Goal: Task Accomplishment & Management: Manage account settings

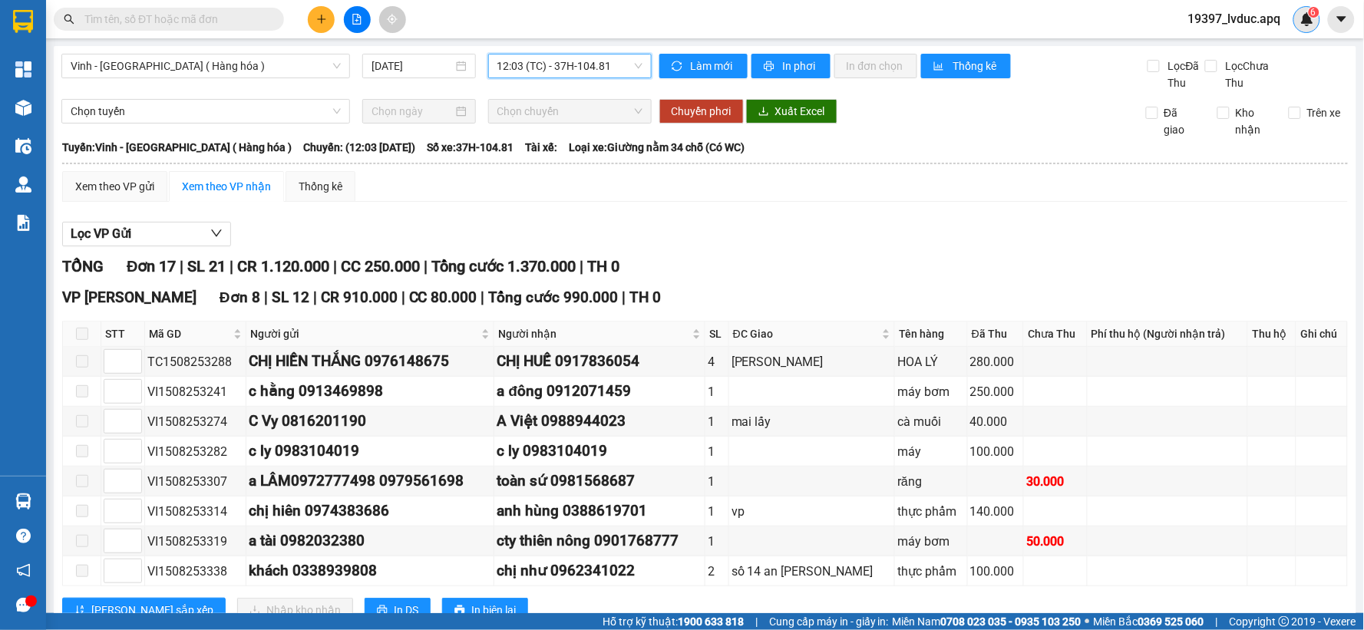
click at [1310, 25] on img at bounding box center [1307, 19] width 14 height 14
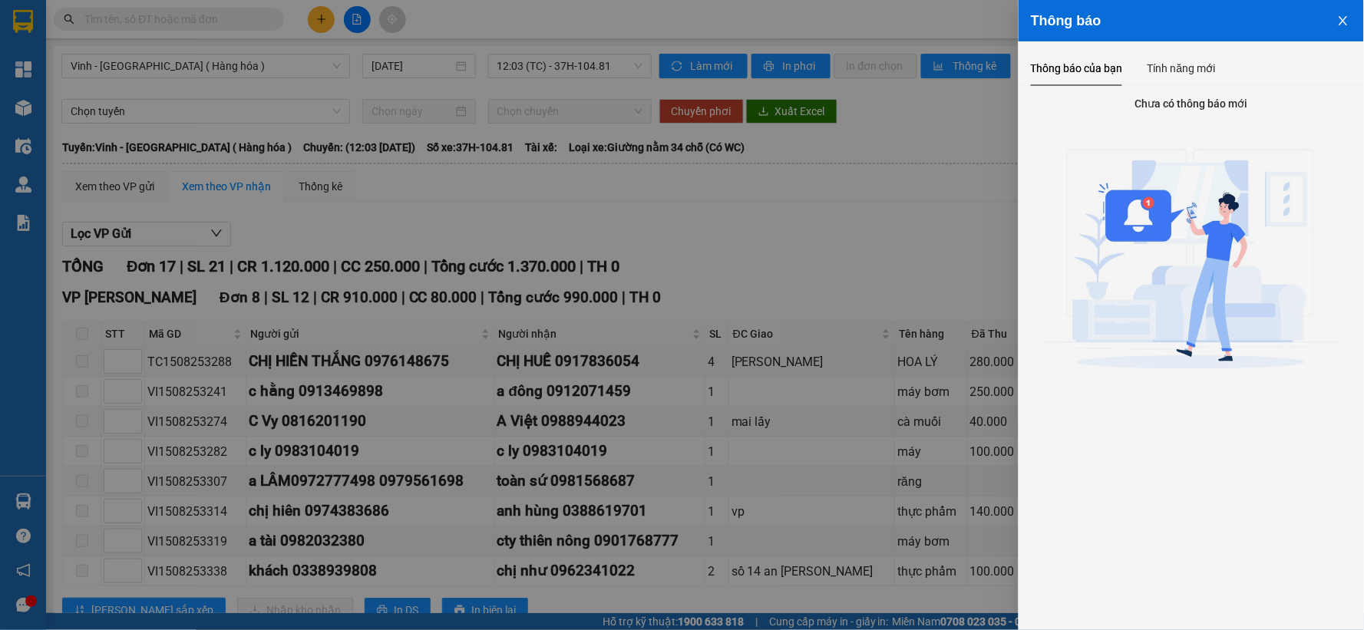
click at [933, 131] on div at bounding box center [682, 315] width 1364 height 630
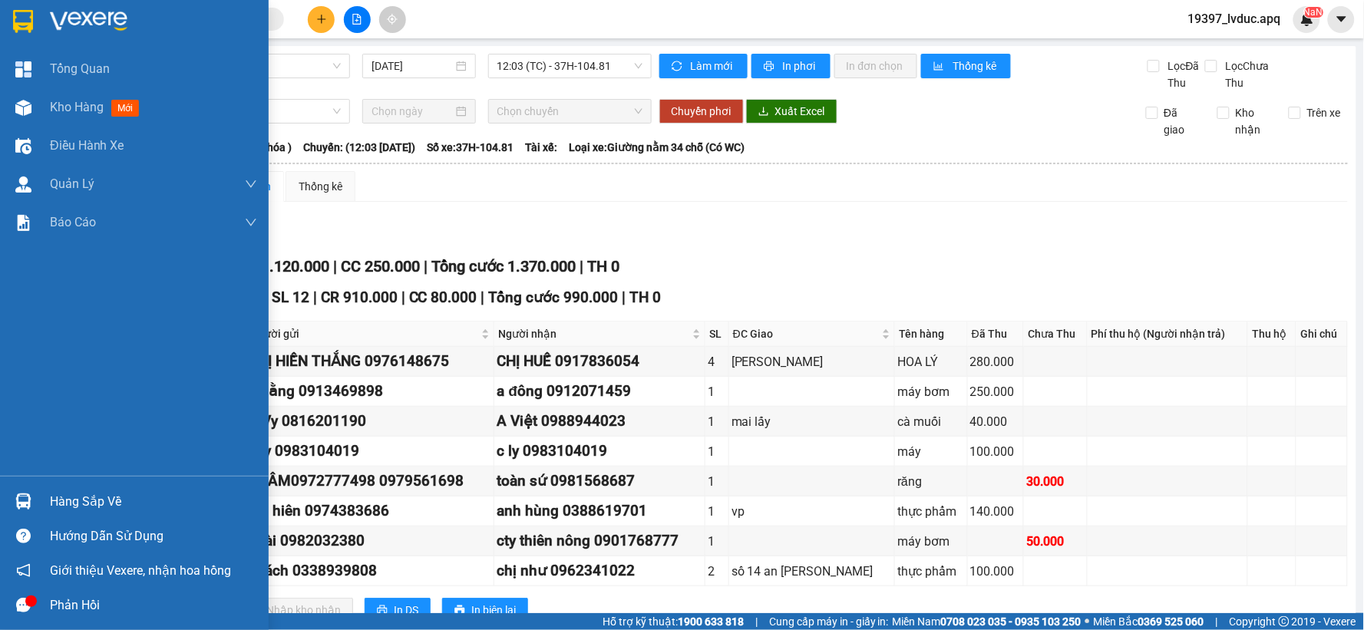
click at [31, 21] on img at bounding box center [23, 21] width 20 height 23
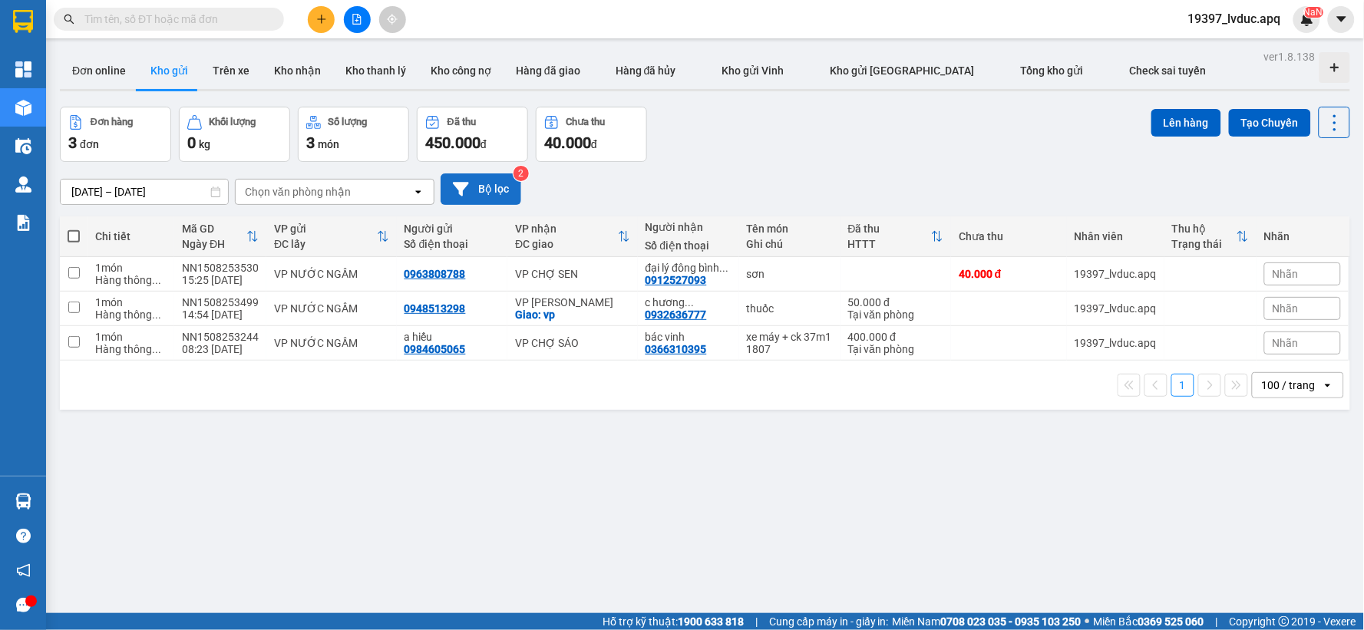
click at [482, 200] on button "Bộ lọc" at bounding box center [481, 188] width 81 height 31
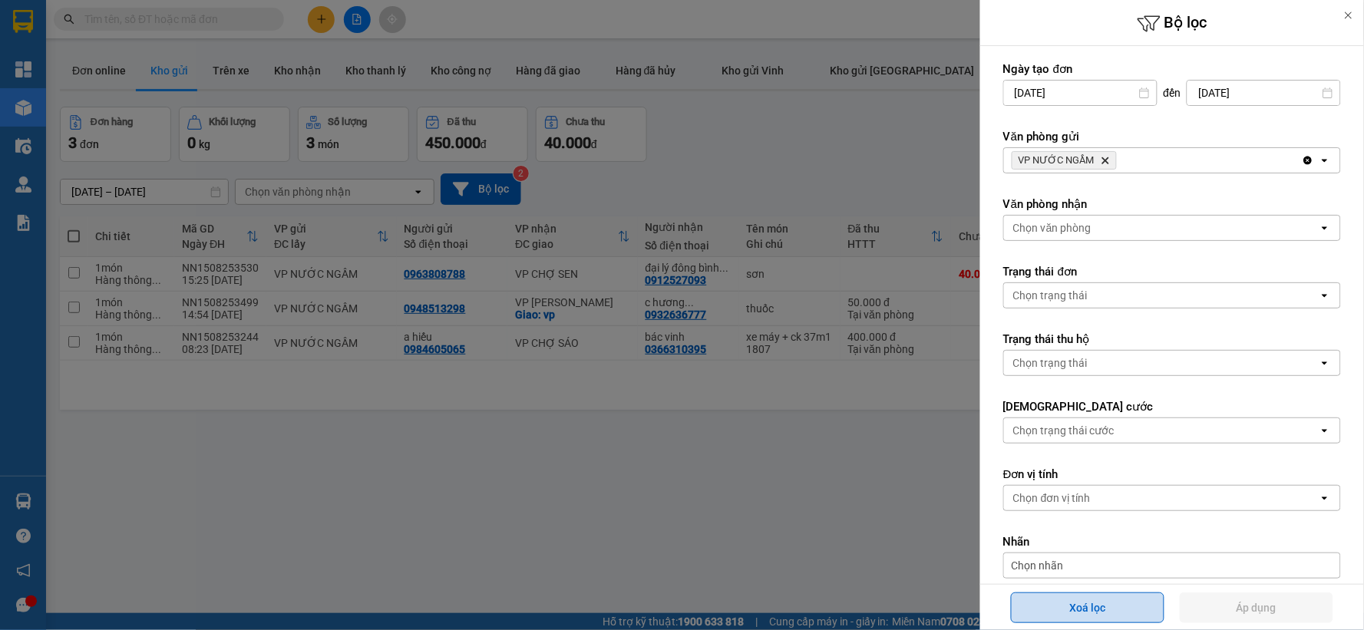
click at [1102, 595] on button "Xoá lọc" at bounding box center [1088, 608] width 154 height 31
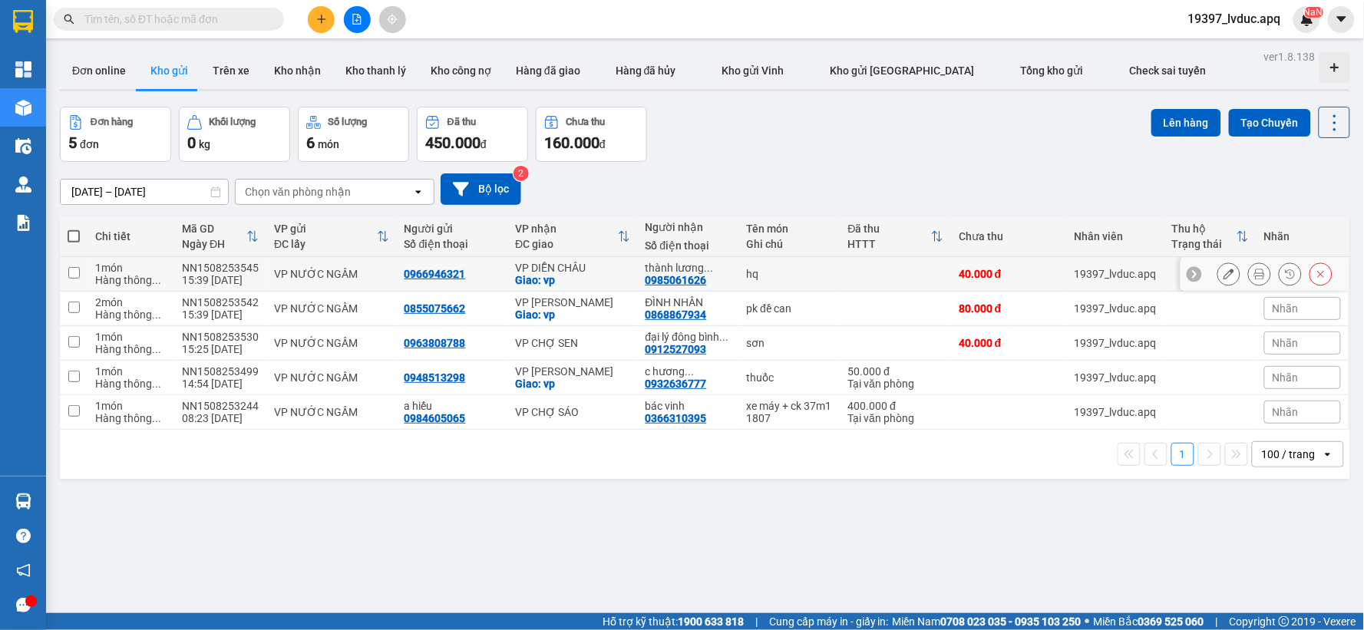
click at [574, 267] on div "VP DIỄN CHÂU" at bounding box center [572, 268] width 114 height 12
checkbox input "true"
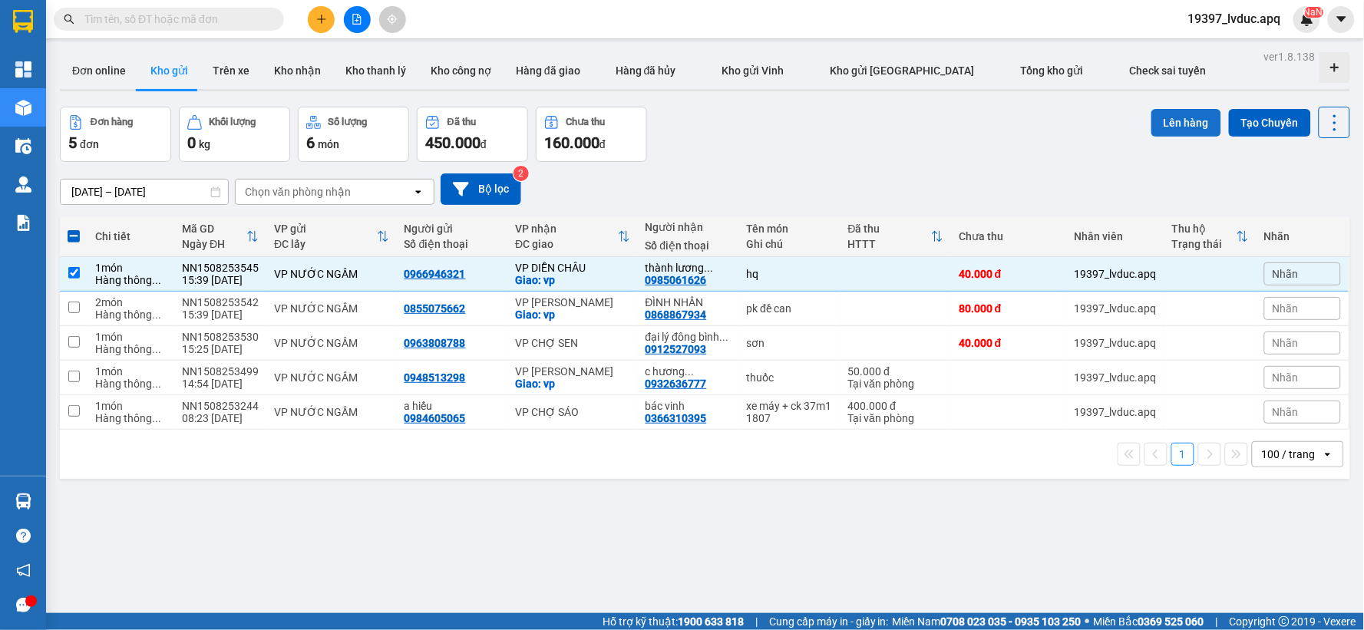
click at [1180, 117] on button "Lên hàng" at bounding box center [1186, 123] width 70 height 28
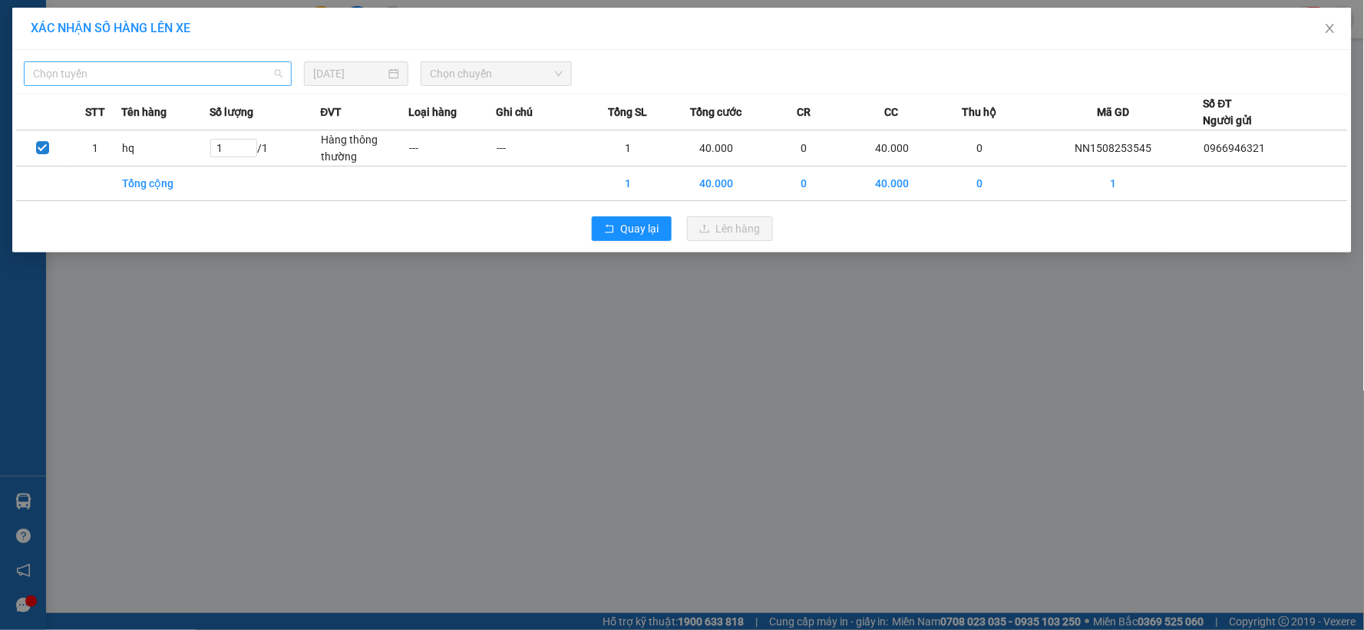
click at [154, 67] on span "Chọn tuyến" at bounding box center [157, 73] width 249 height 23
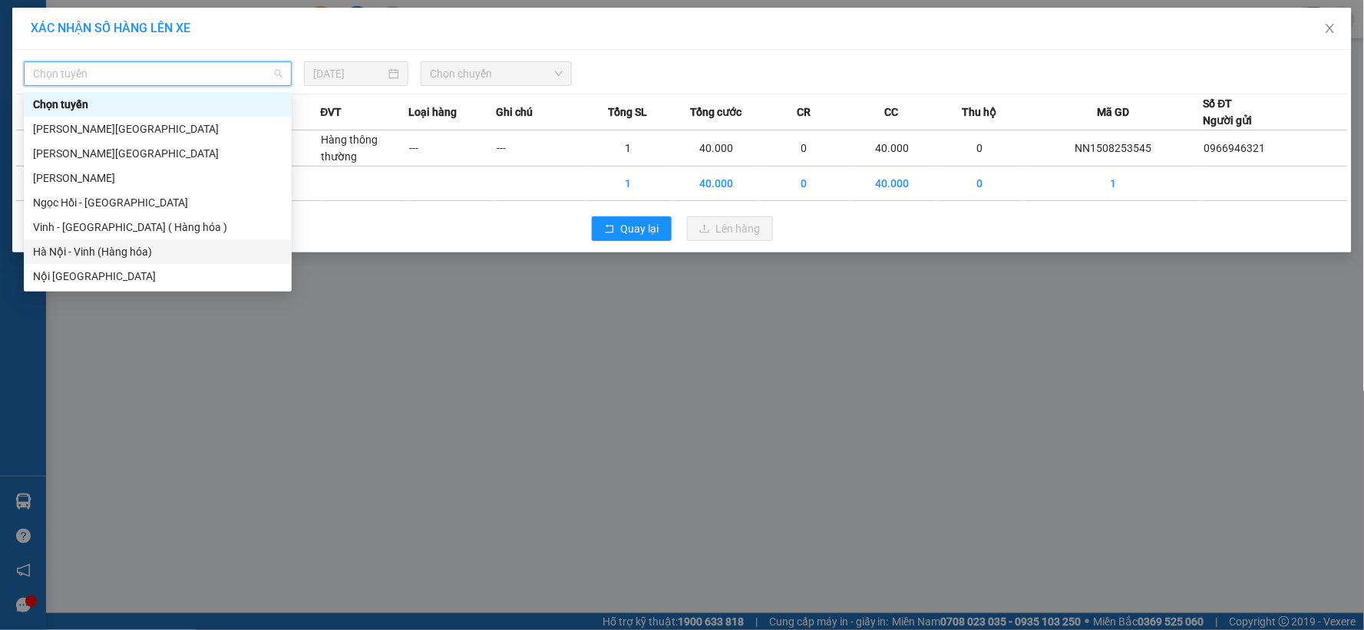
drag, startPoint x: 147, startPoint y: 253, endPoint x: 163, endPoint y: 243, distance: 19.4
click at [157, 246] on div "Hà Nội - Vinh (Hàng hóa)" at bounding box center [157, 251] width 249 height 17
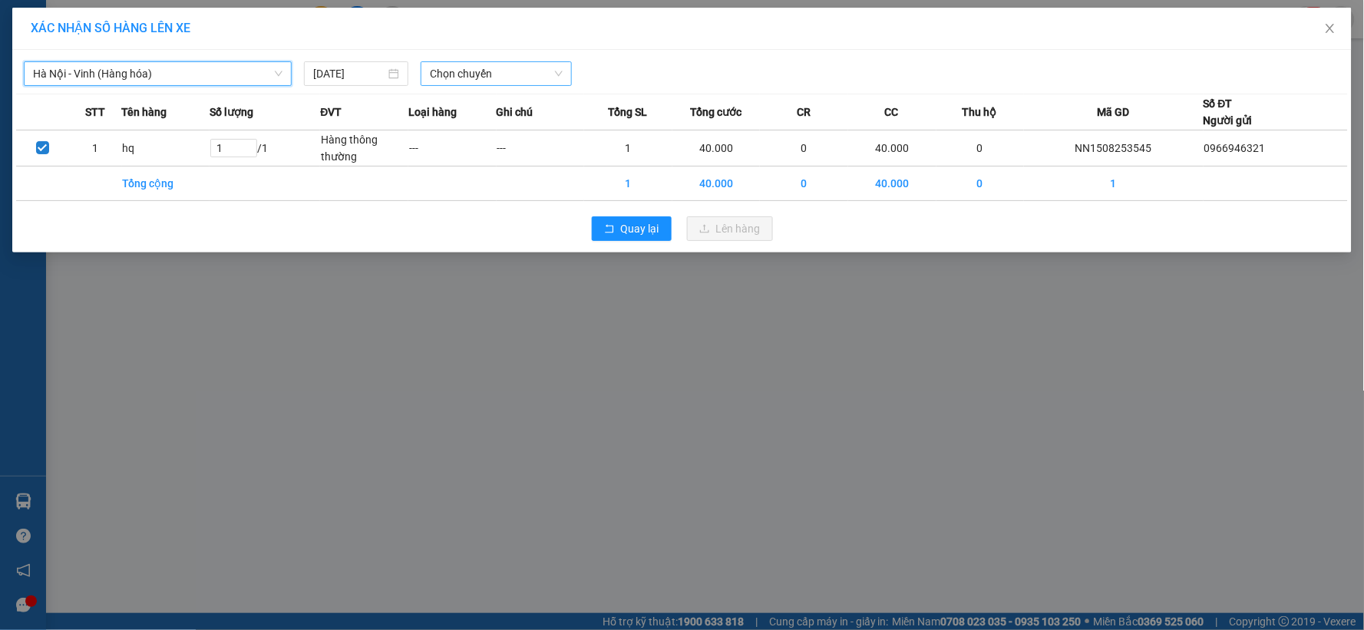
click at [449, 70] on span "Chọn chuyến" at bounding box center [496, 73] width 133 height 23
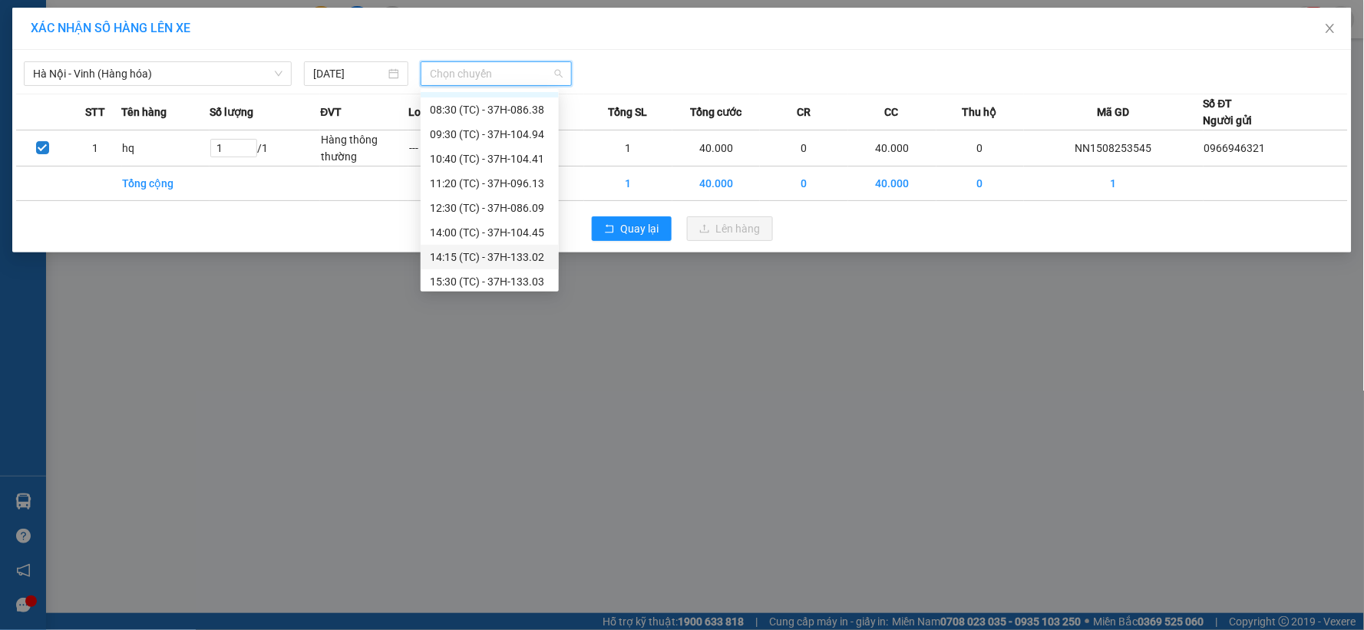
scroll to position [25, 0]
click at [486, 273] on div "15:30 (TC) - 37H-133.03" at bounding box center [490, 276] width 120 height 17
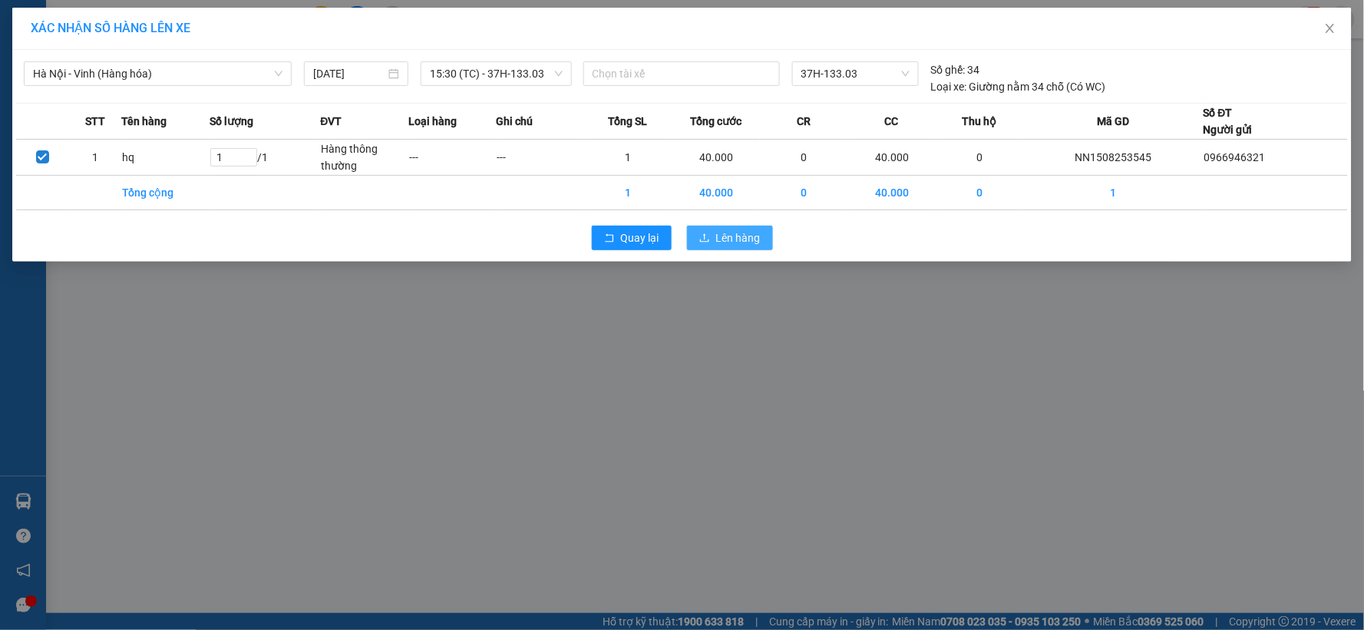
click at [728, 244] on span "Lên hàng" at bounding box center [738, 238] width 45 height 17
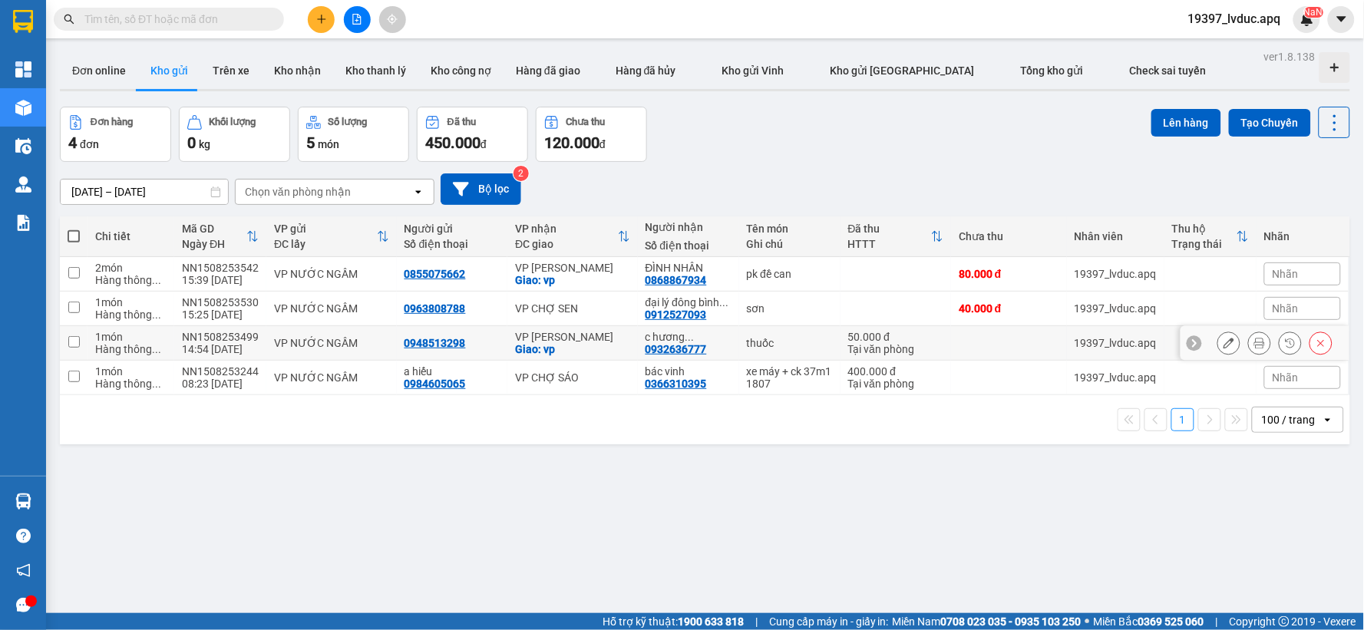
scroll to position [71, 0]
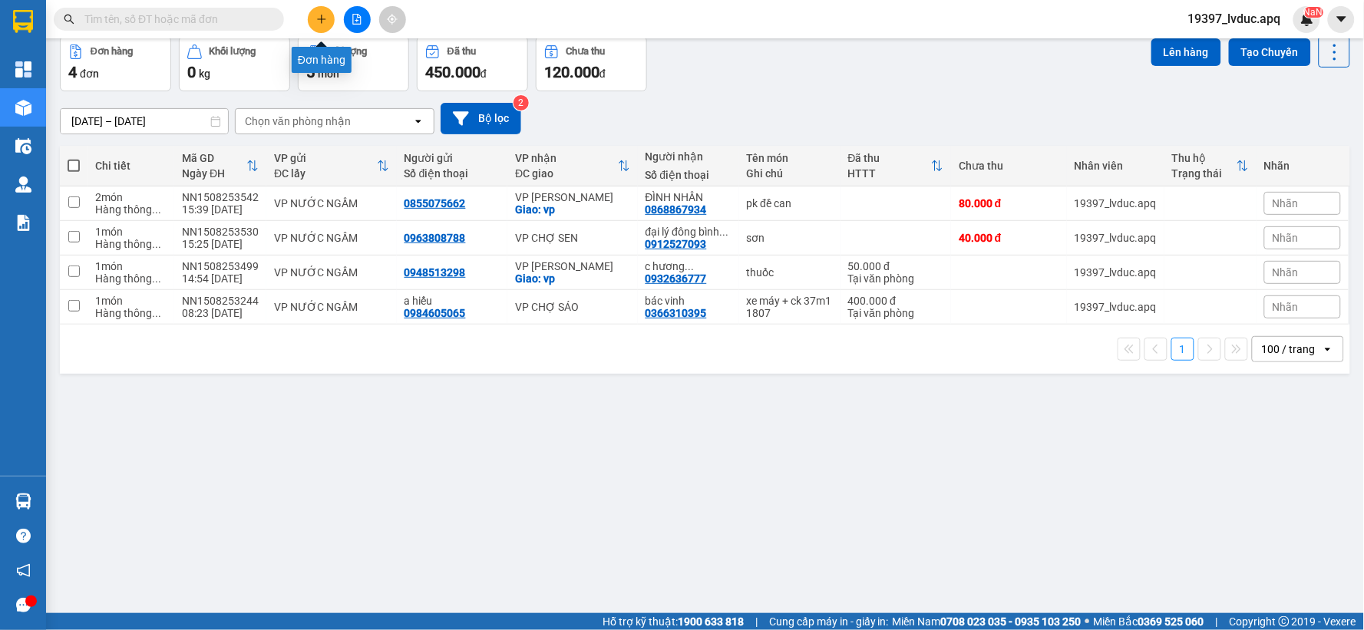
click at [325, 25] on button at bounding box center [321, 19] width 27 height 27
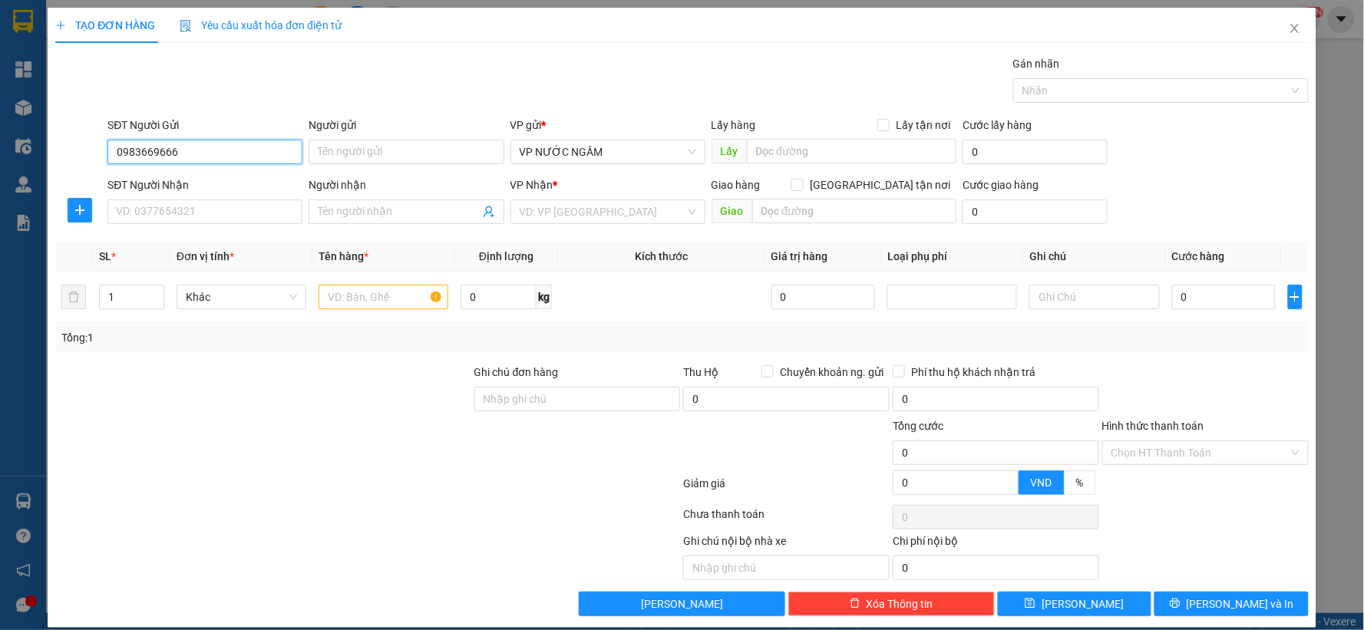
drag, startPoint x: 218, startPoint y: 150, endPoint x: 156, endPoint y: 154, distance: 62.4
click at [156, 154] on input "0983669666" at bounding box center [204, 152] width 195 height 25
type input "0983669356"
click at [218, 186] on div "0983669356 - KHÁCH" at bounding box center [203, 182] width 175 height 17
type input "KHÁCH"
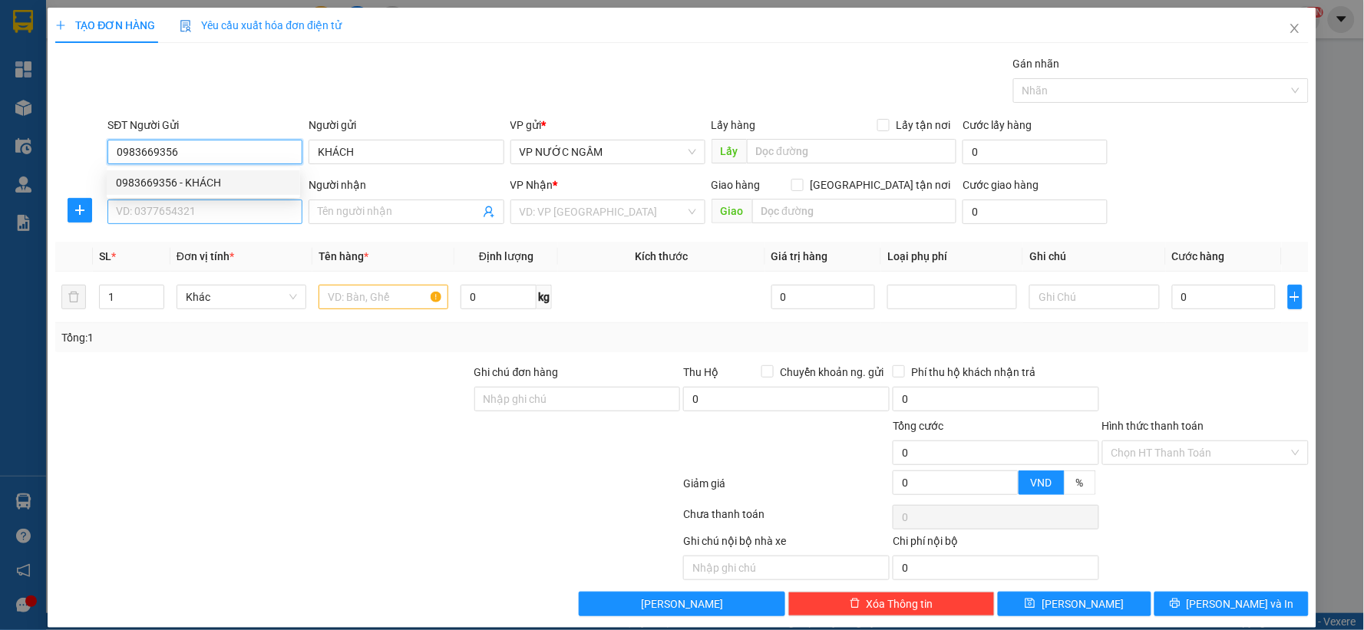
type input "0983669356"
click at [219, 221] on input "SĐT Người Nhận" at bounding box center [204, 212] width 195 height 25
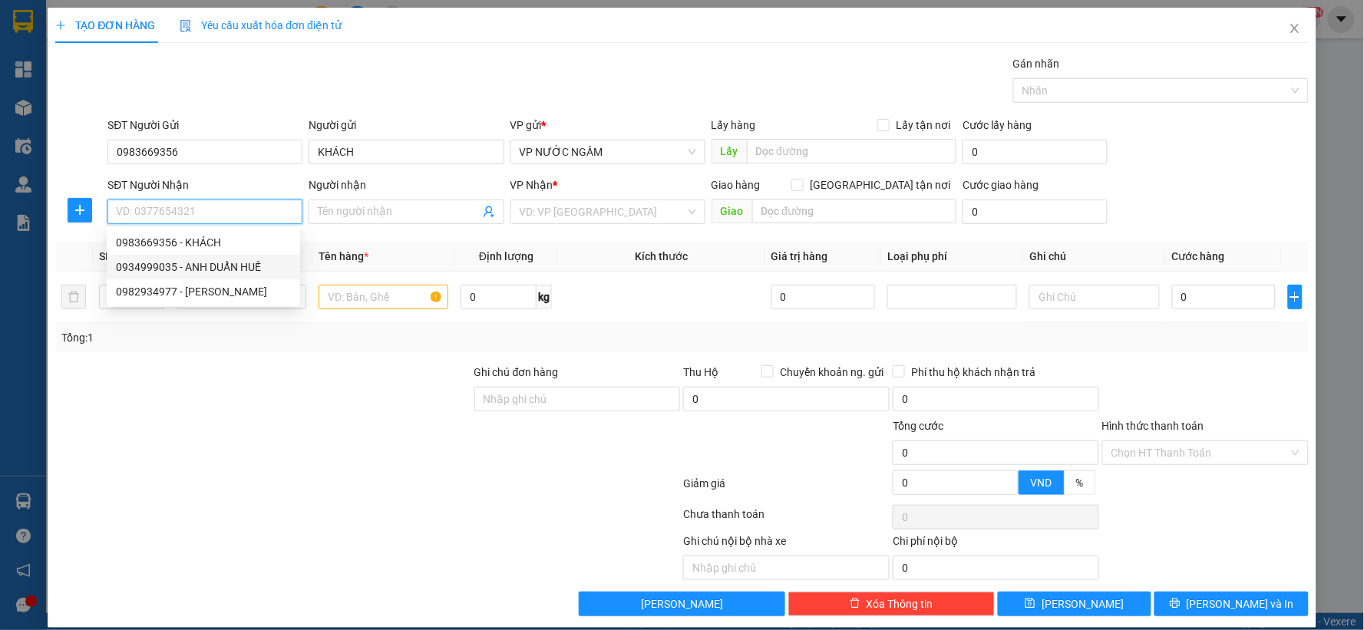
click at [172, 267] on div "0934999035 - ANH DUẨN HUẾ" at bounding box center [203, 267] width 175 height 17
type input "0934999035"
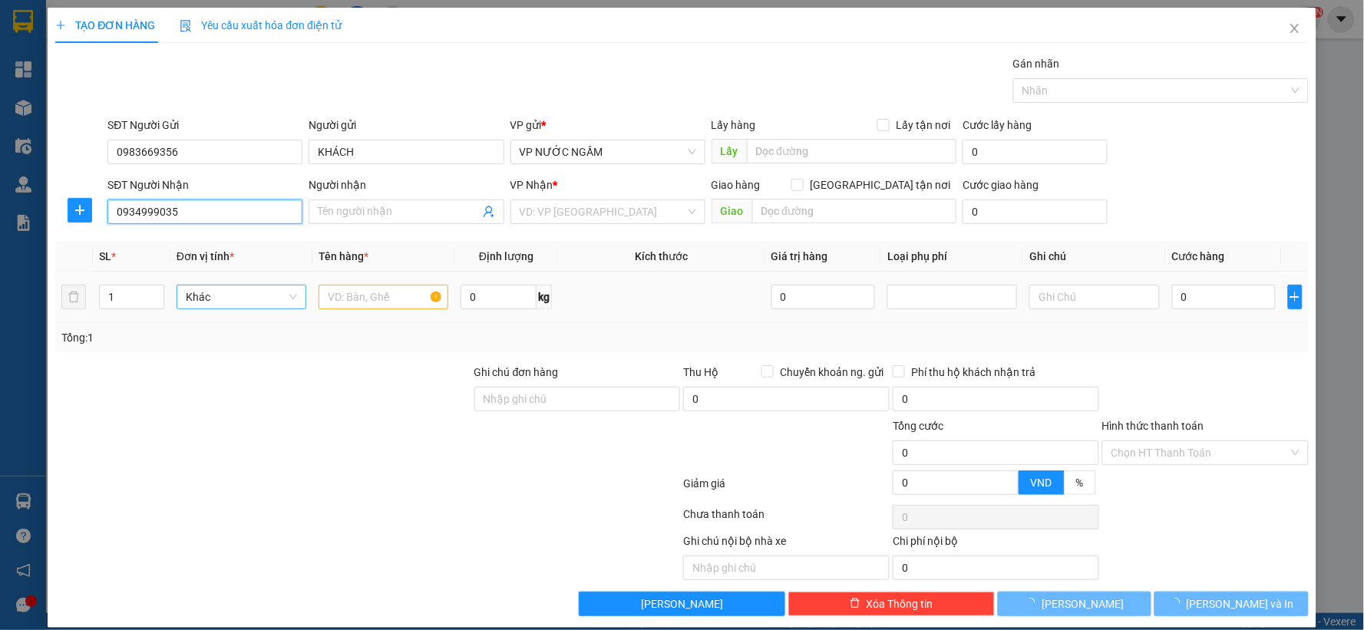
type input "a huệ"
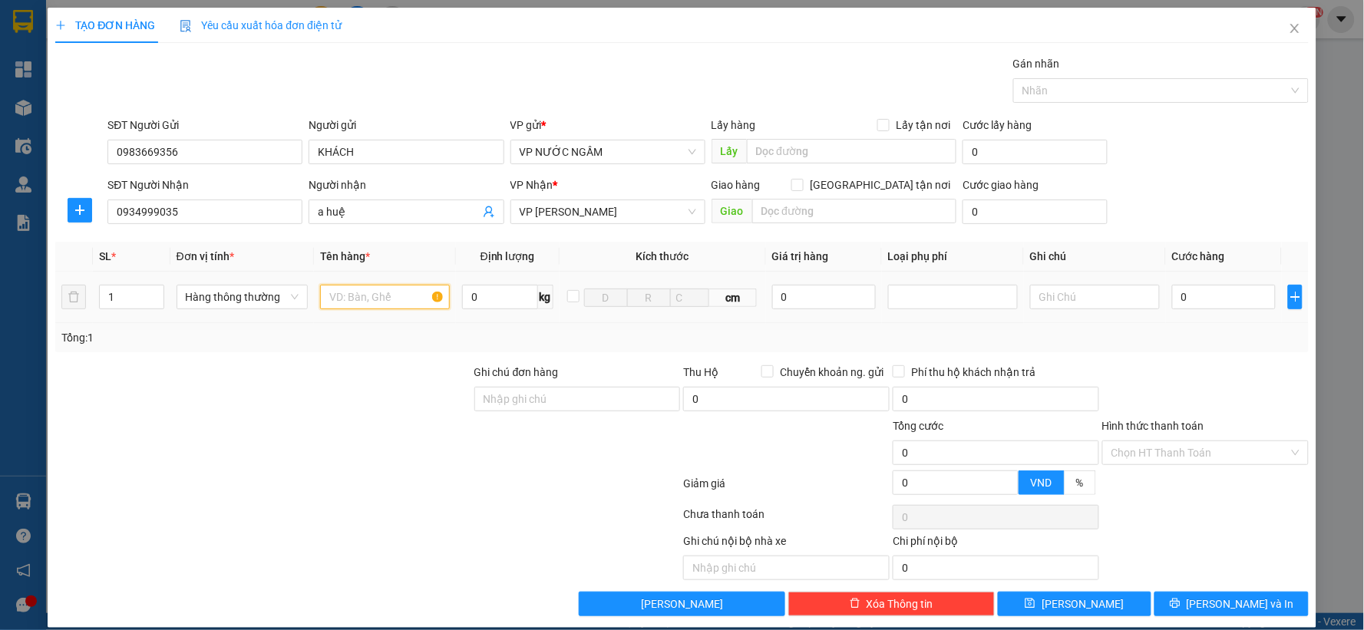
click at [348, 293] on input "text" at bounding box center [385, 297] width 130 height 25
type input "phụ tùng"
click at [1177, 297] on input "0" at bounding box center [1224, 297] width 104 height 25
type input "9"
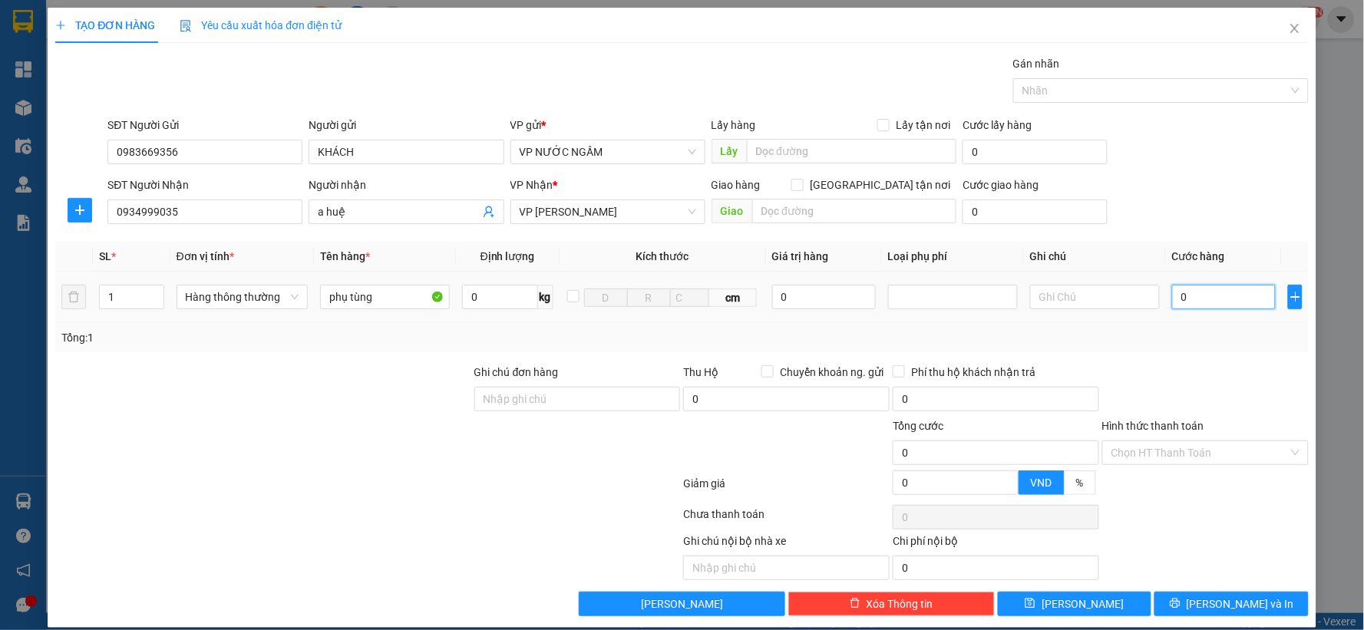
type input "9"
type input "90"
type input "90.000"
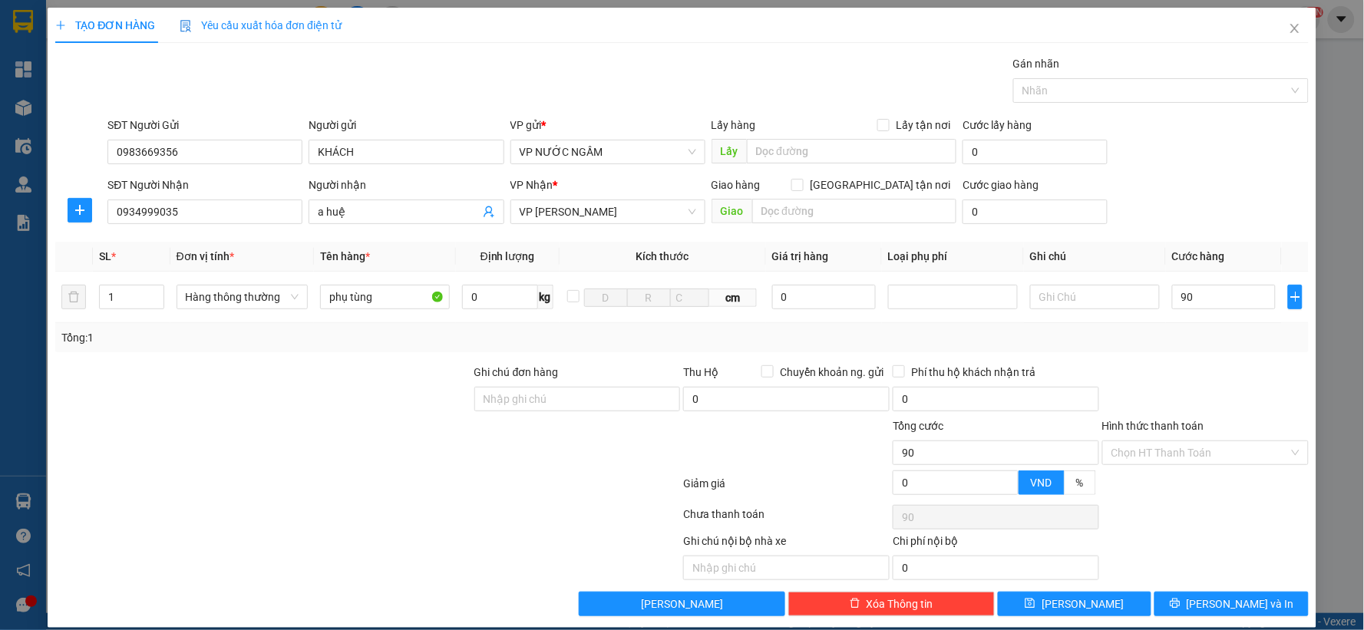
type input "90.000"
click at [1177, 335] on div "Tổng: 1" at bounding box center [681, 337] width 1241 height 17
click at [869, 213] on input "text" at bounding box center [854, 211] width 205 height 25
type input "vp"
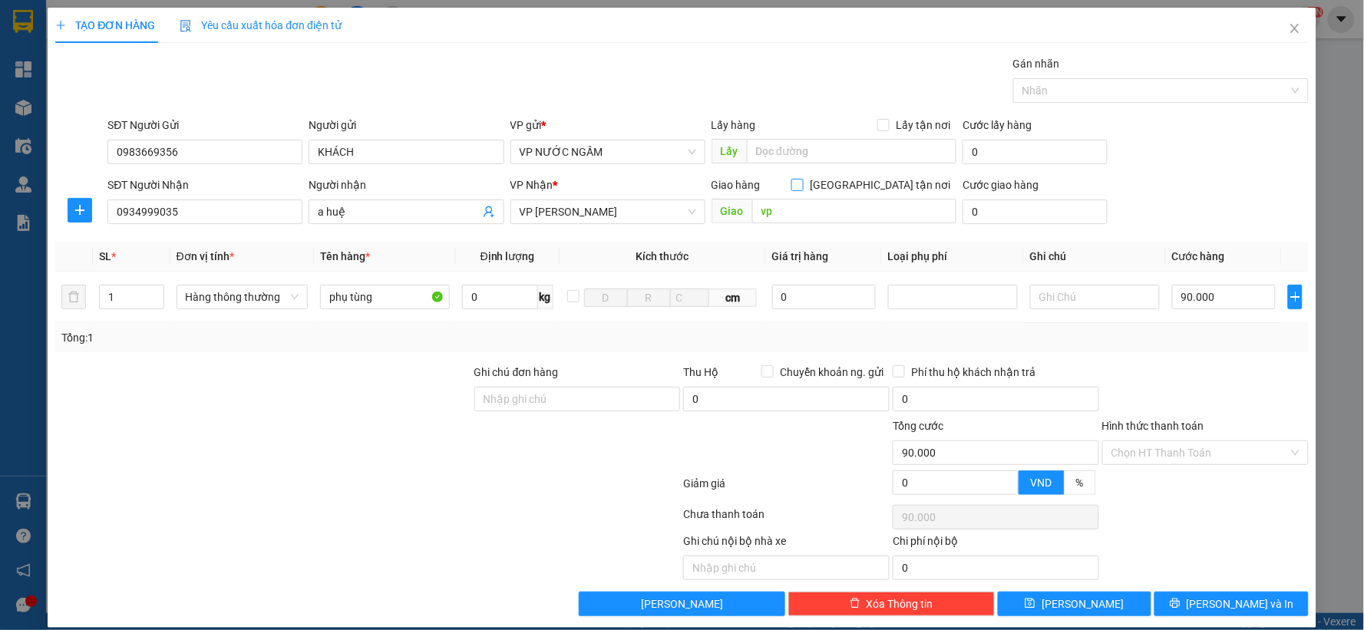
click at [802, 184] on input "[GEOGRAPHIC_DATA] tận nơi" at bounding box center [796, 184] width 11 height 11
checkbox input "true"
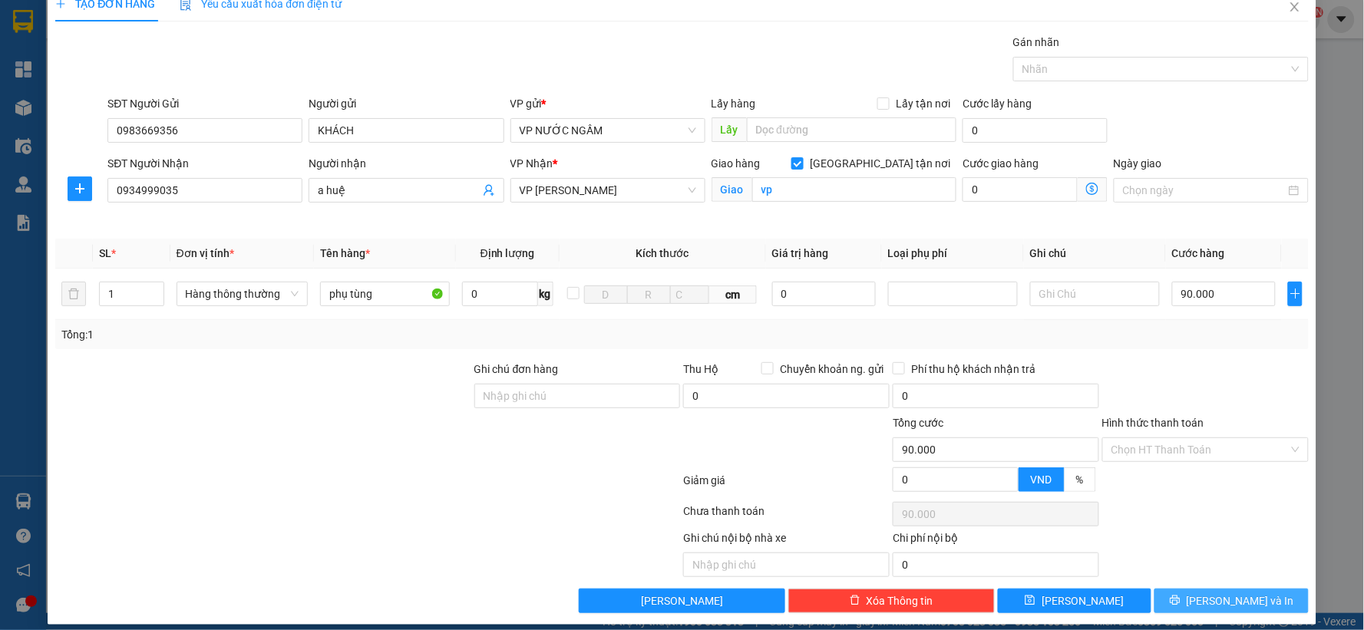
scroll to position [35, 0]
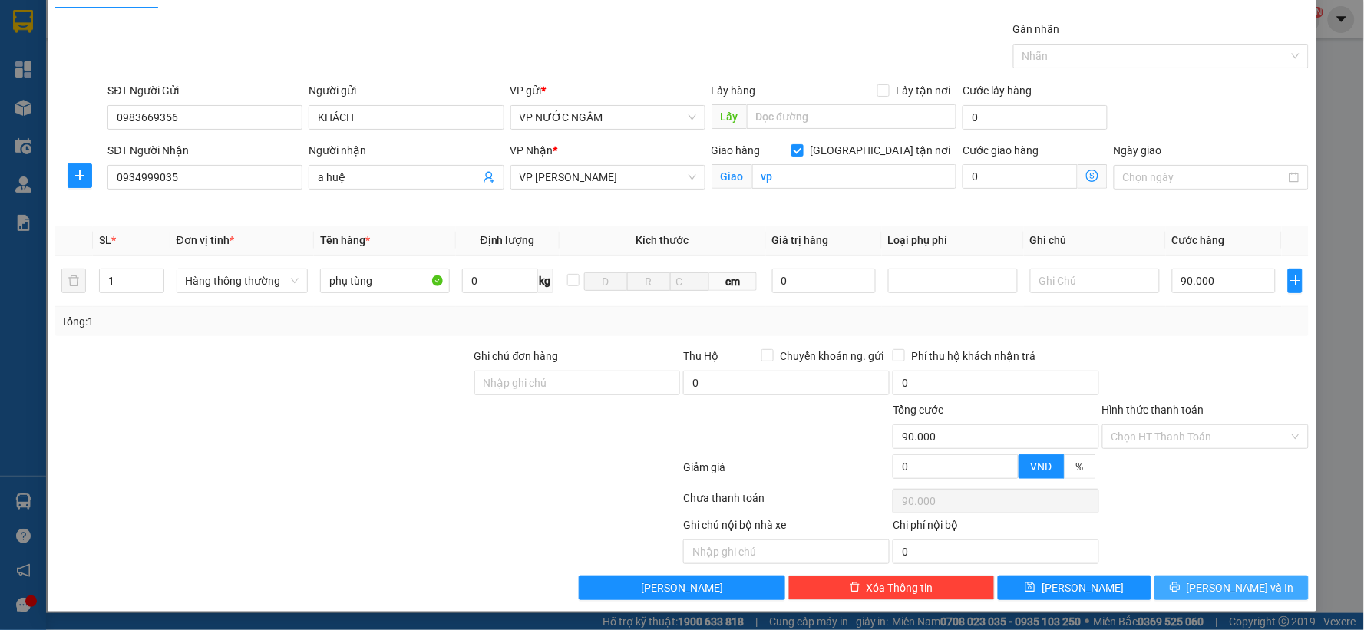
click at [1186, 592] on button "[PERSON_NAME] và In" at bounding box center [1232, 588] width 154 height 25
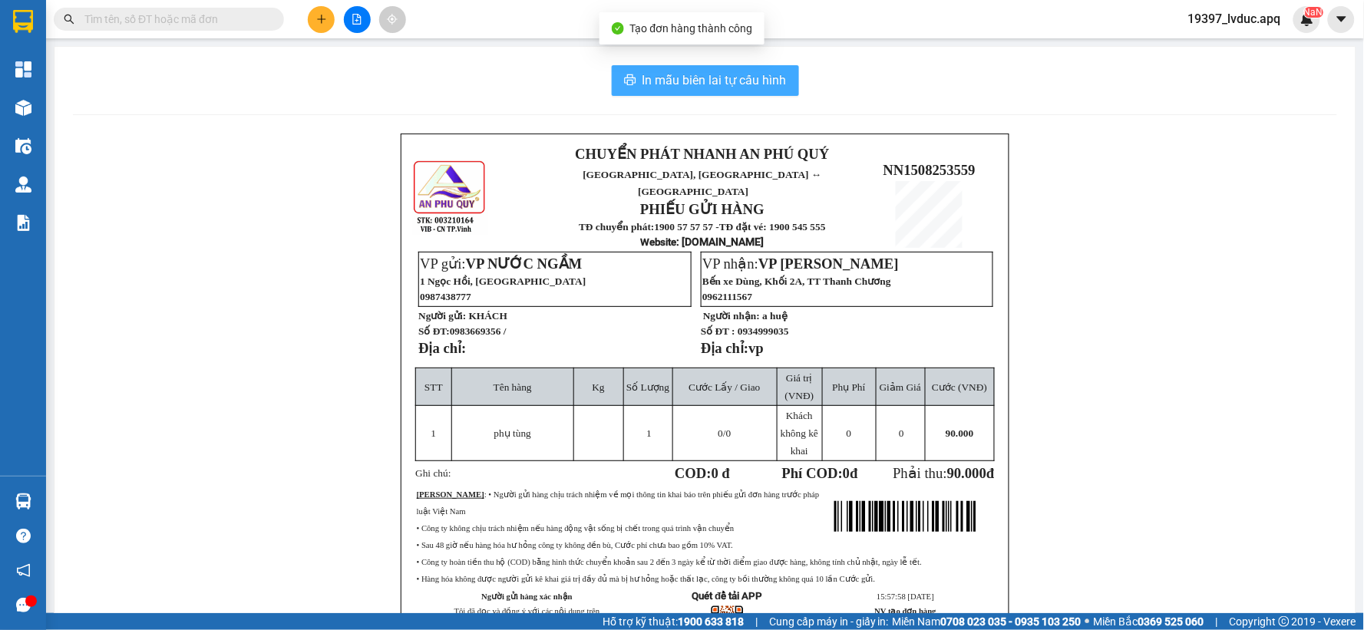
click at [732, 84] on span "In mẫu biên lai tự cấu hình" at bounding box center [715, 80] width 144 height 19
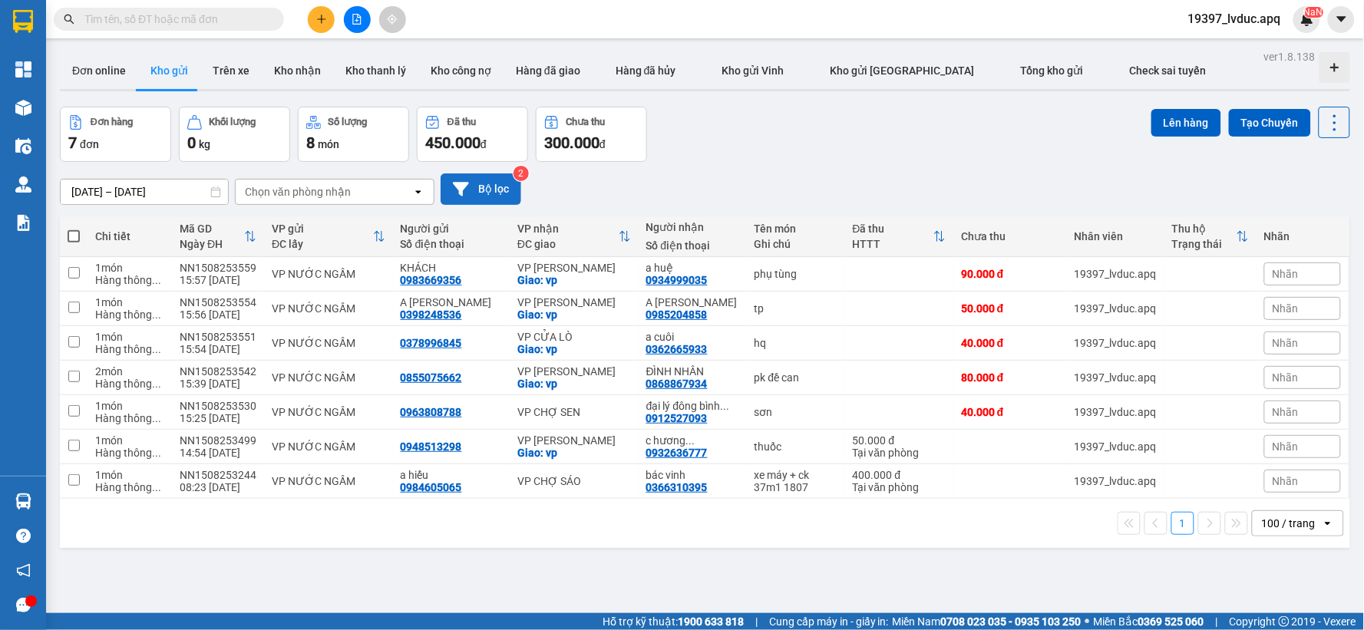
click at [490, 186] on button "Bộ lọc" at bounding box center [481, 188] width 81 height 31
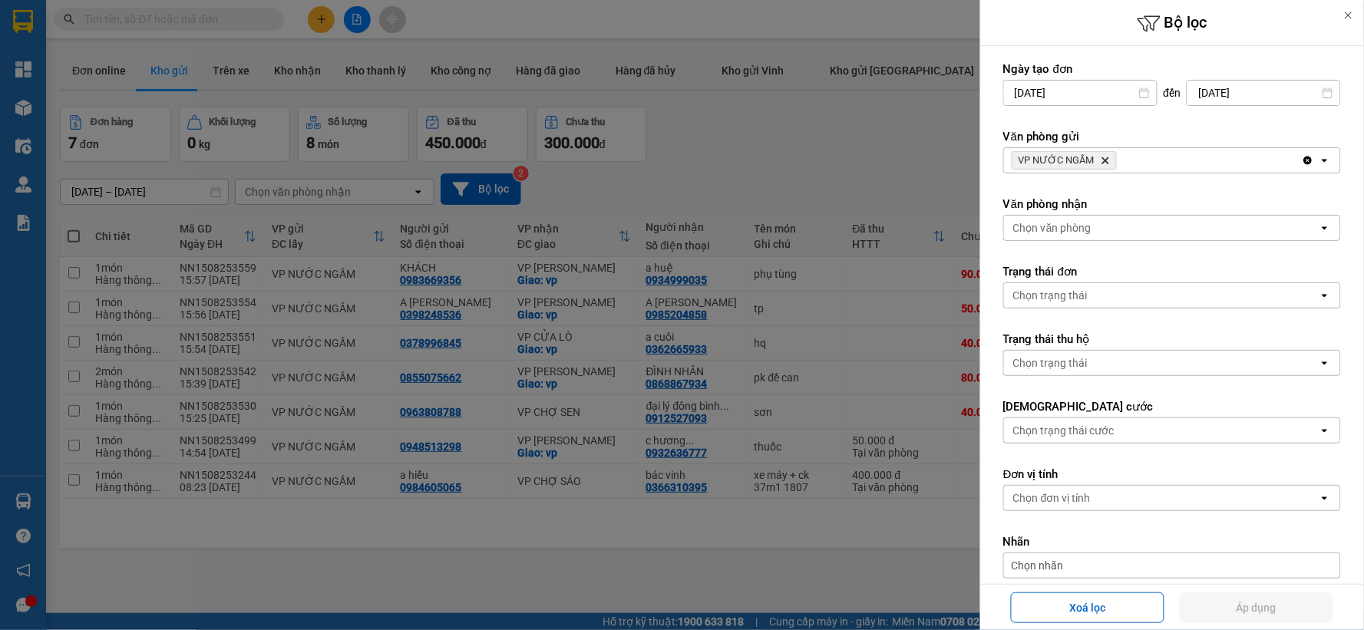
click at [1107, 162] on icon "Delete" at bounding box center [1105, 160] width 9 height 9
click at [1107, 162] on div "VP NƯỚC NGẦM Delete" at bounding box center [1153, 160] width 298 height 25
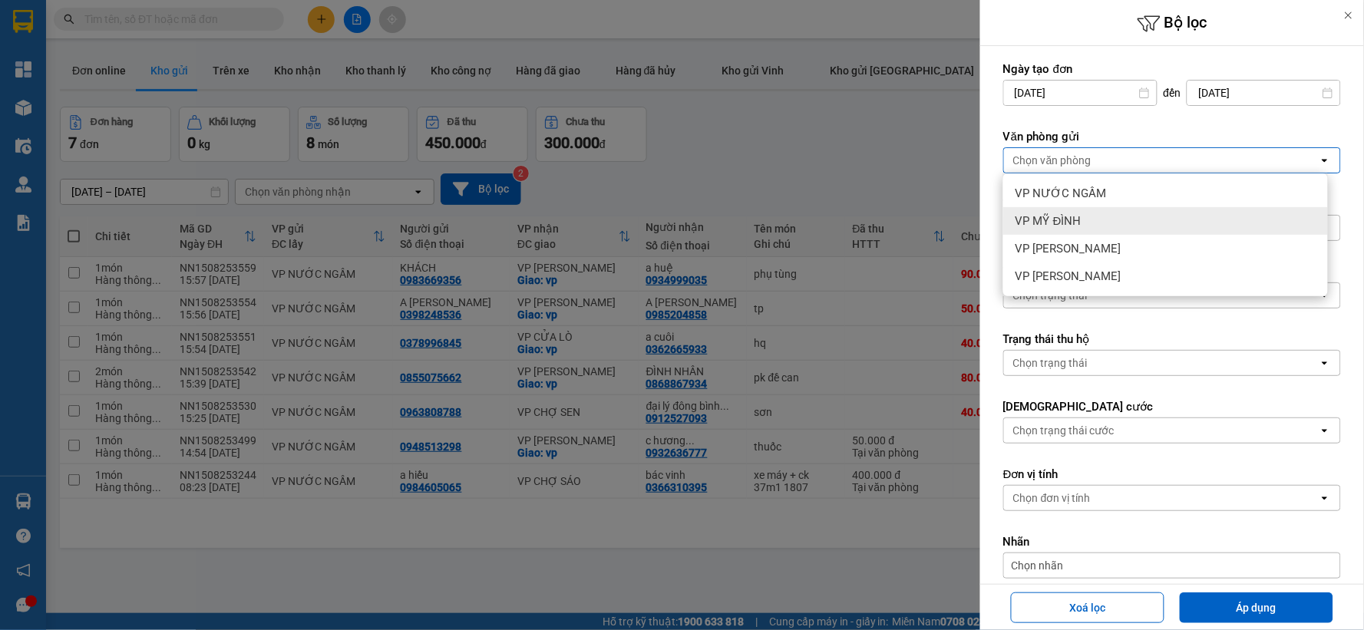
click at [1090, 216] on div "VP MỸ ĐÌNH" at bounding box center [1165, 221] width 325 height 28
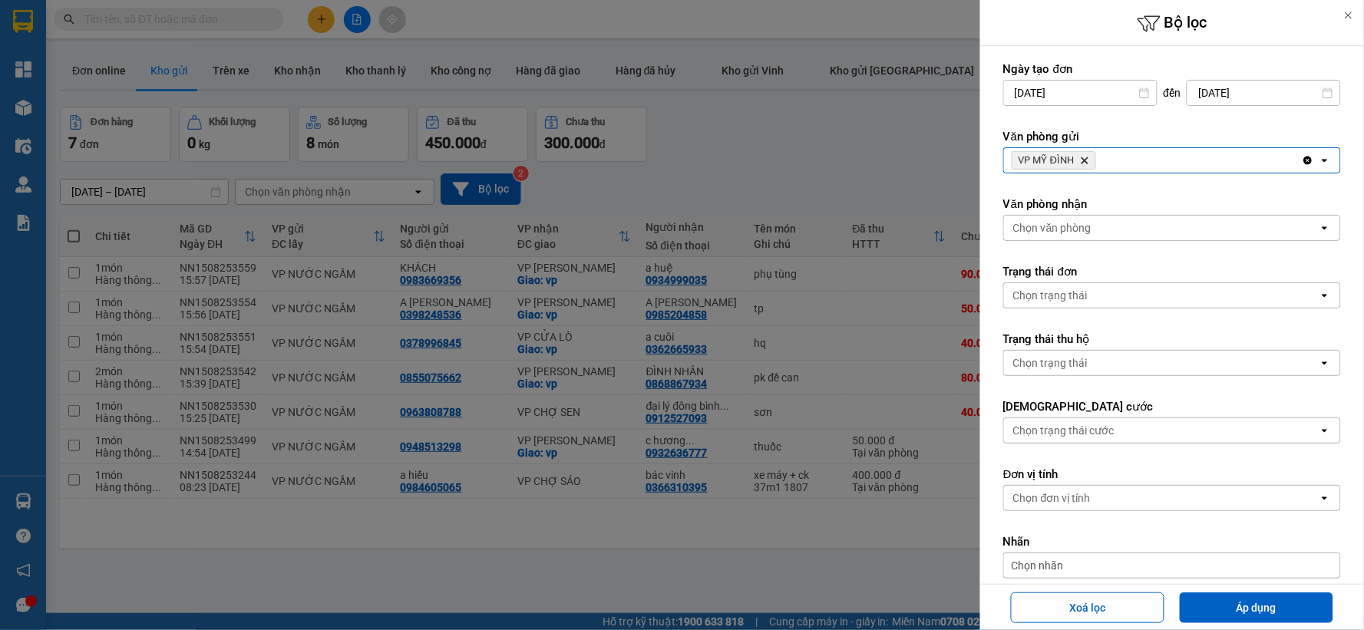
click at [1155, 148] on div "VP MỸ ĐÌNH Delete" at bounding box center [1153, 160] width 298 height 25
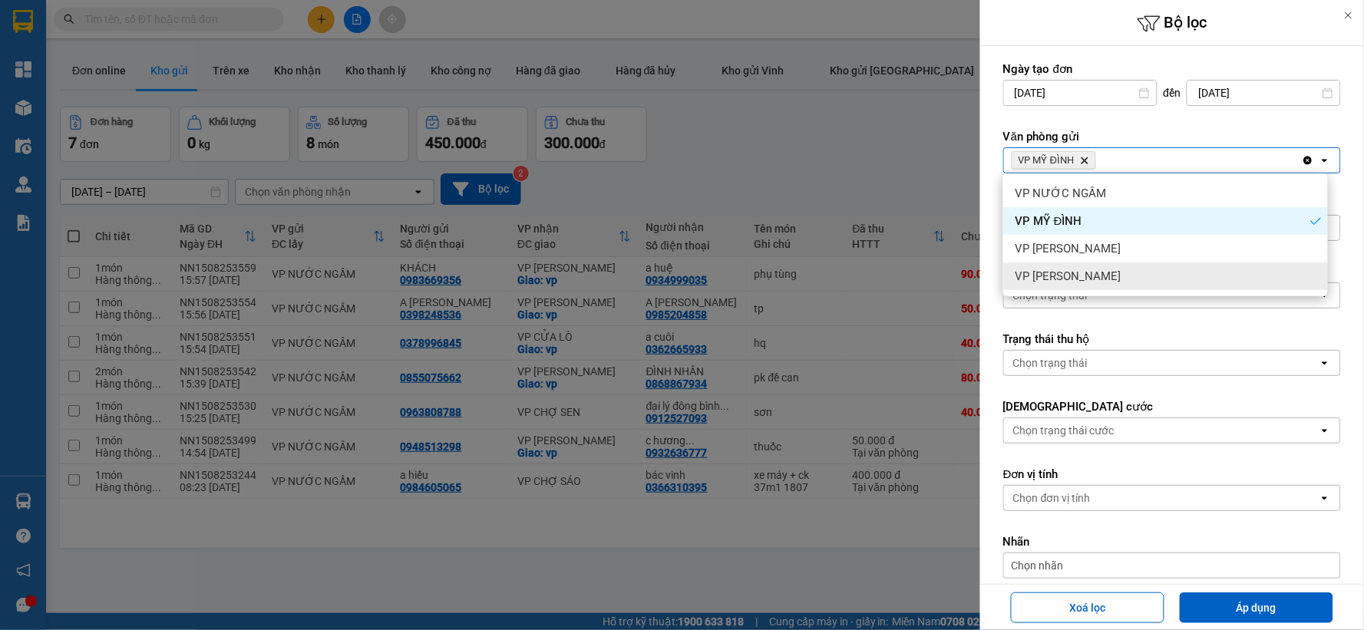
click at [1092, 273] on div "VP GIA LÂM" at bounding box center [1165, 277] width 325 height 28
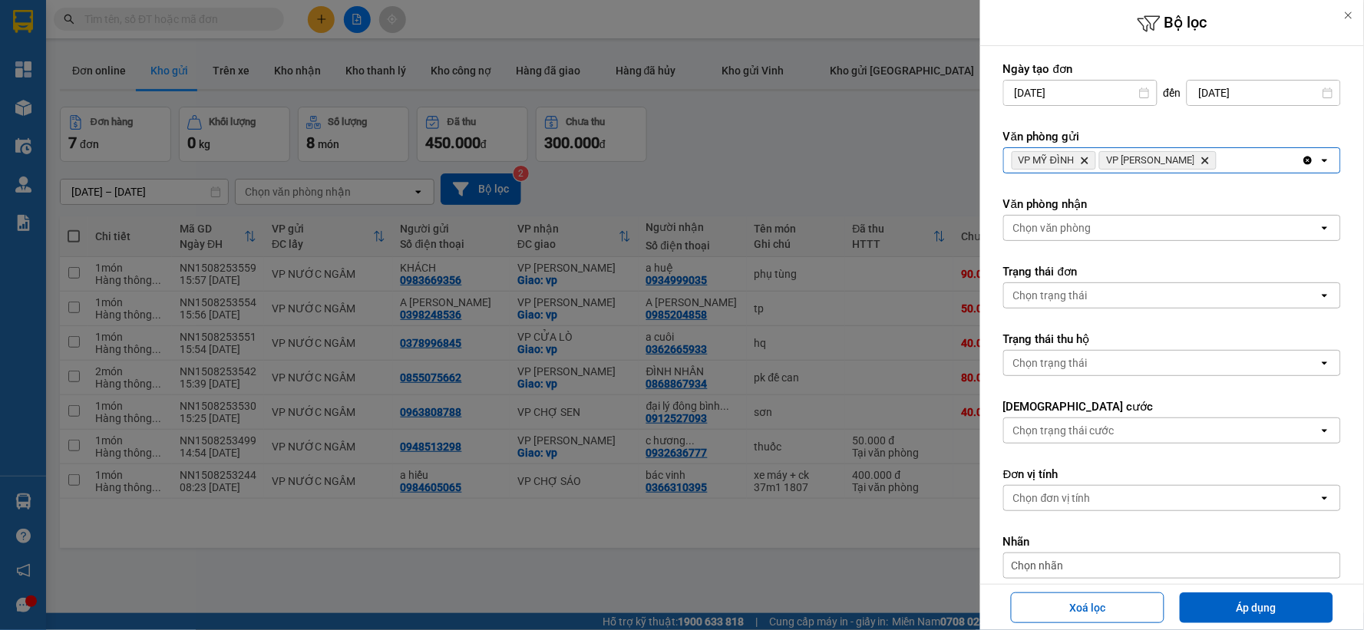
click at [1125, 231] on div "Chọn văn phòng" at bounding box center [1161, 228] width 315 height 25
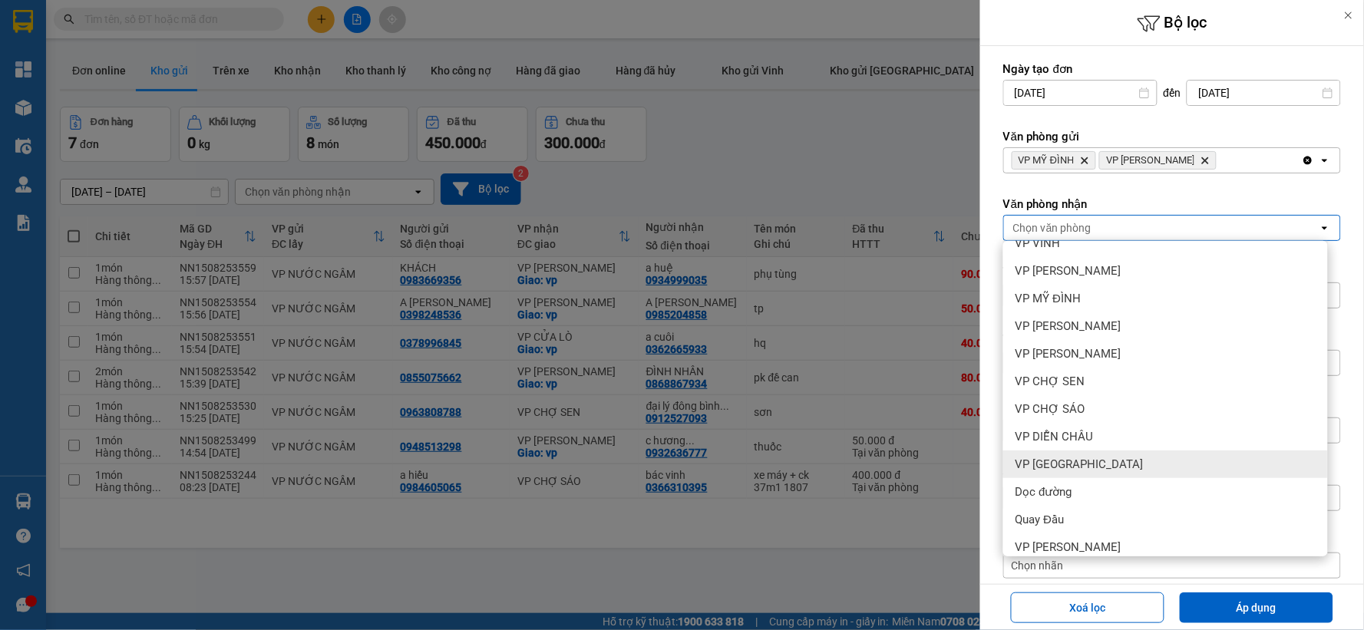
scroll to position [166, 0]
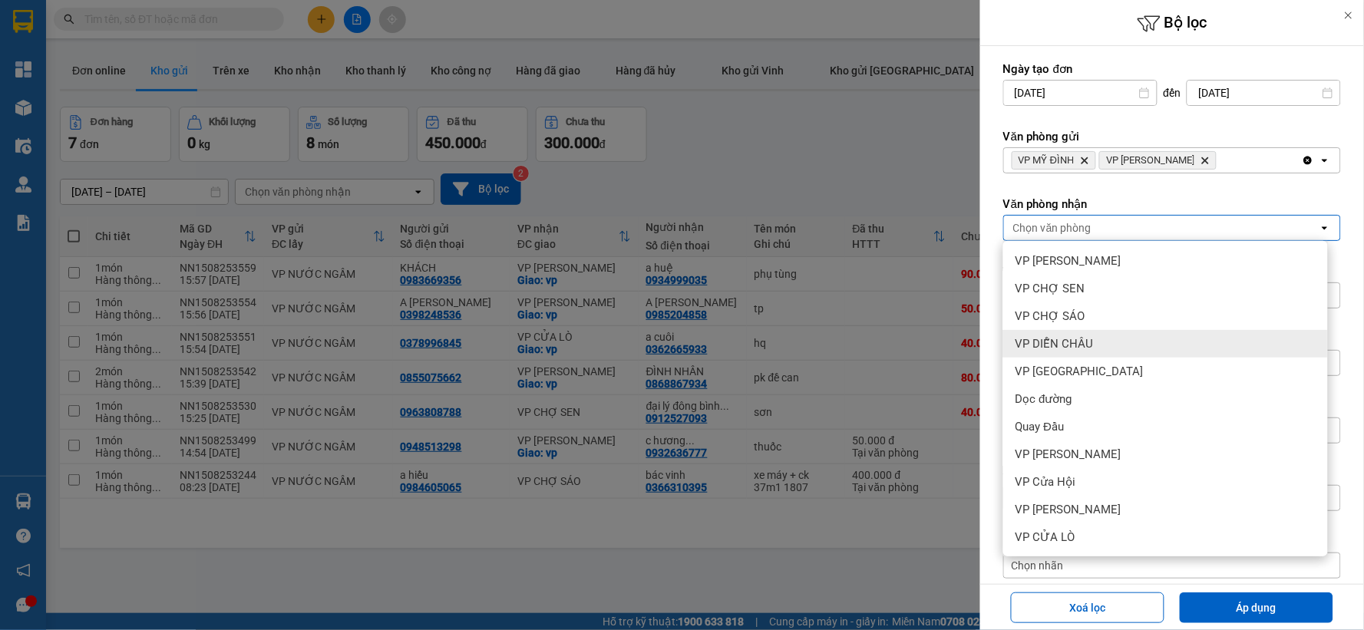
click at [1125, 349] on div "VP DIỄN CHÂU" at bounding box center [1165, 344] width 325 height 28
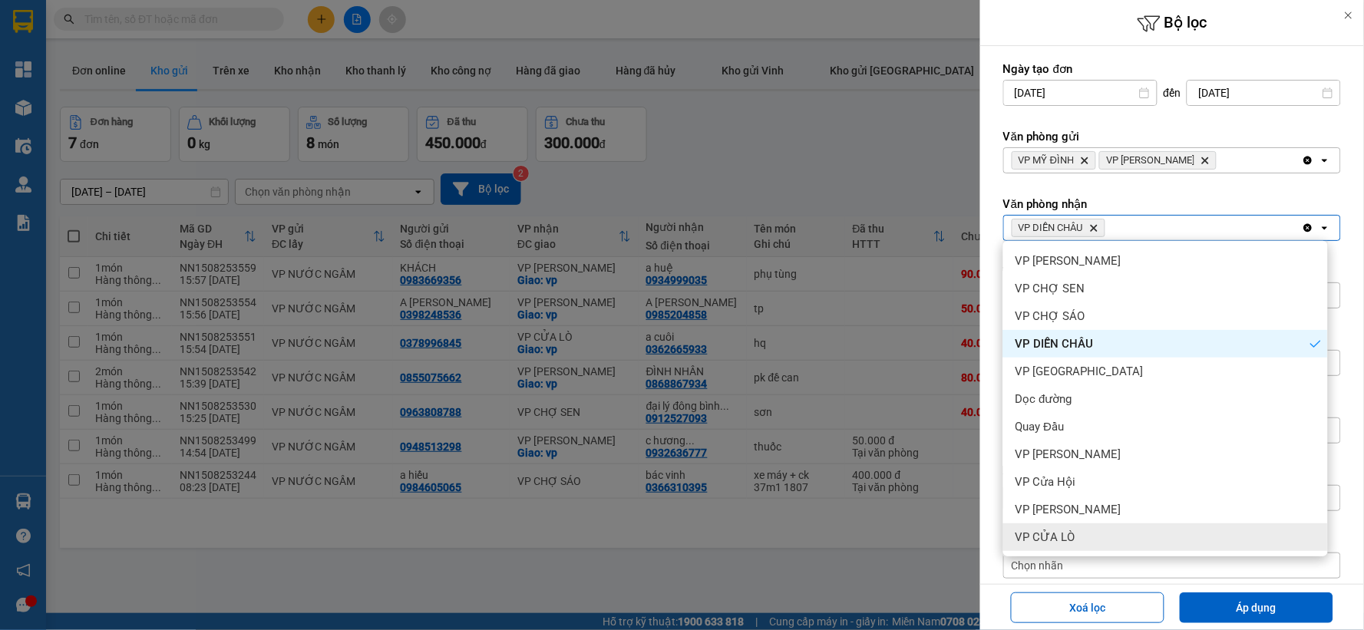
drag, startPoint x: 1229, startPoint y: 606, endPoint x: 1223, endPoint y: 581, distance: 26.1
click at [1228, 606] on button "Áp dụng" at bounding box center [1257, 608] width 154 height 31
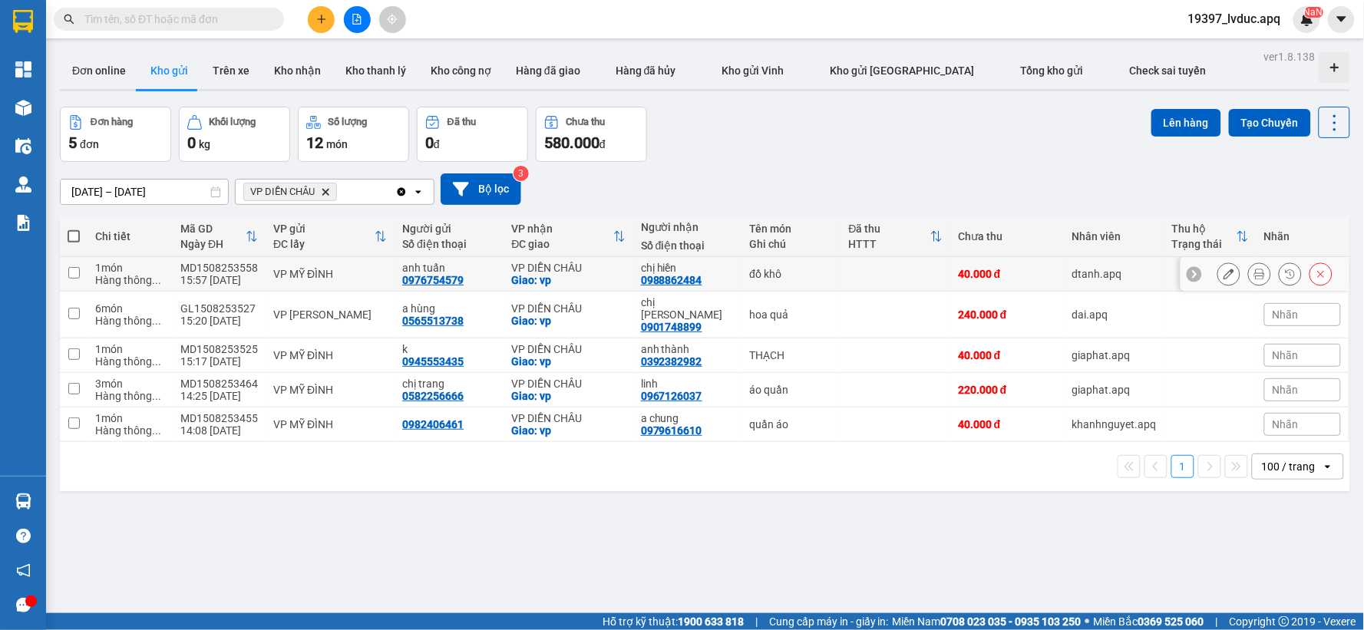
drag, startPoint x: 818, startPoint y: 275, endPoint x: 831, endPoint y: 293, distance: 22.1
click at [820, 275] on div "đồ khô" at bounding box center [791, 274] width 84 height 12
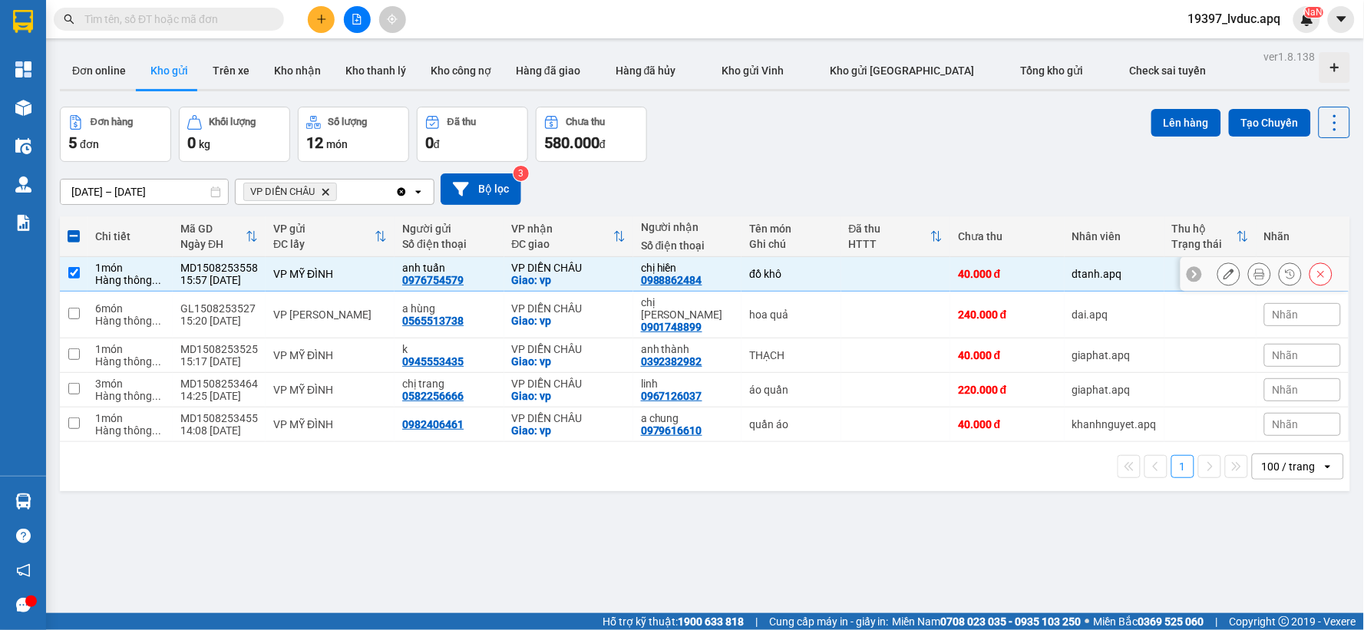
click at [841, 280] on td at bounding box center [895, 274] width 109 height 35
checkbox input "false"
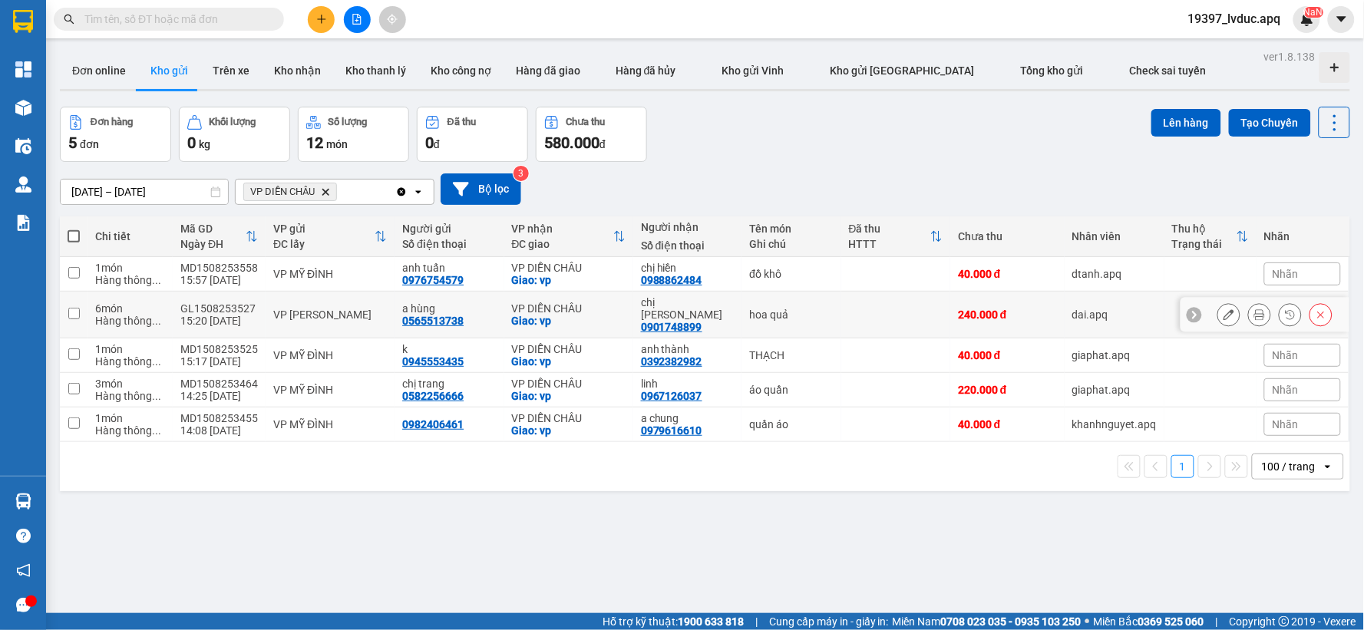
click at [345, 309] on div "VP GIA LÂM" at bounding box center [330, 315] width 114 height 12
checkbox input "true"
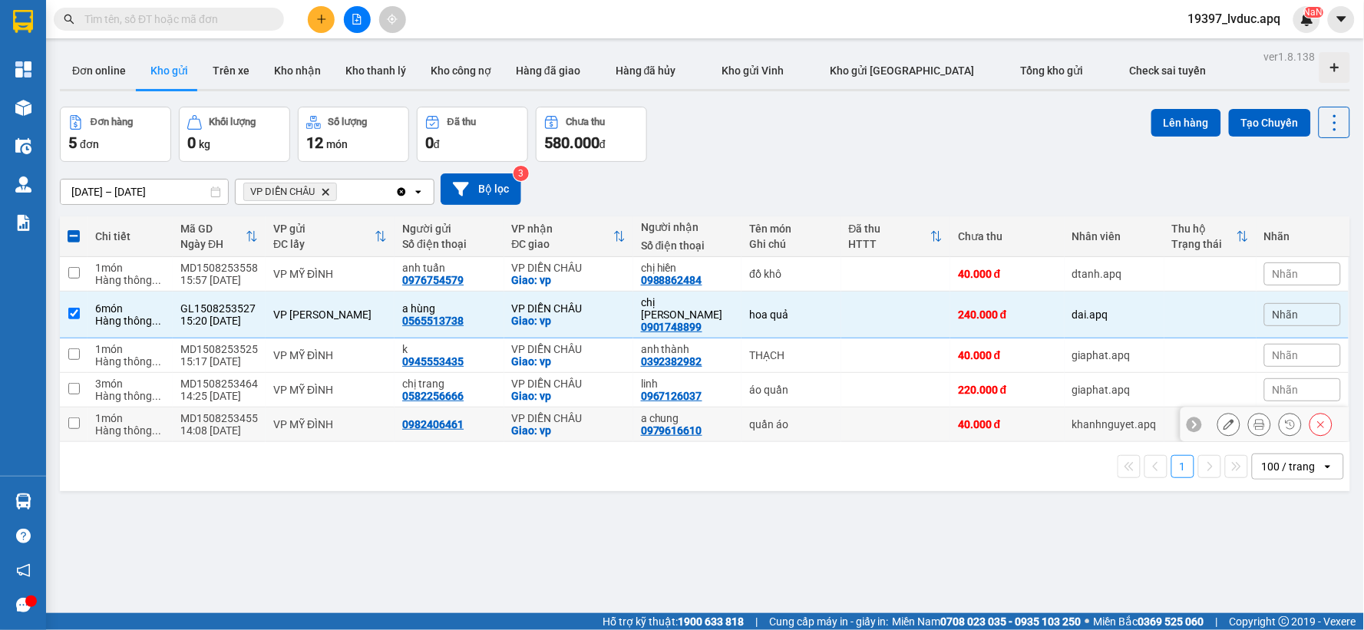
click at [810, 418] on div "quần áo" at bounding box center [791, 424] width 84 height 12
checkbox input "true"
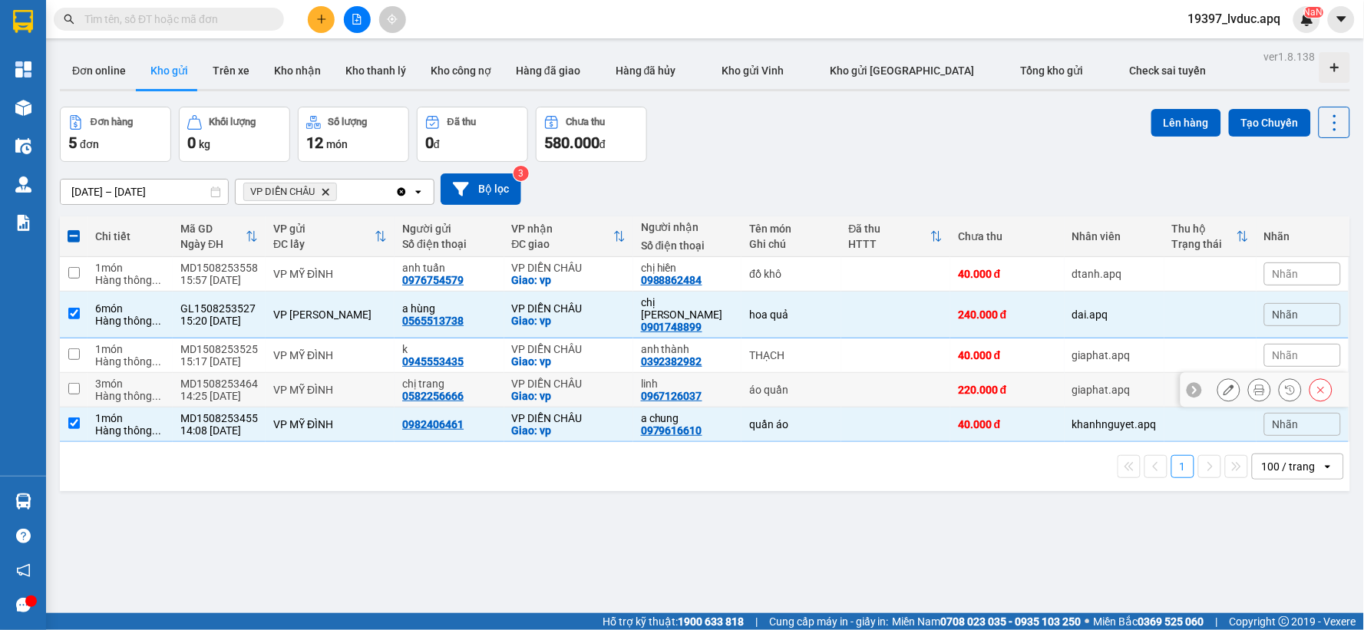
click at [814, 384] on div "áo quần" at bounding box center [791, 390] width 84 height 12
checkbox input "true"
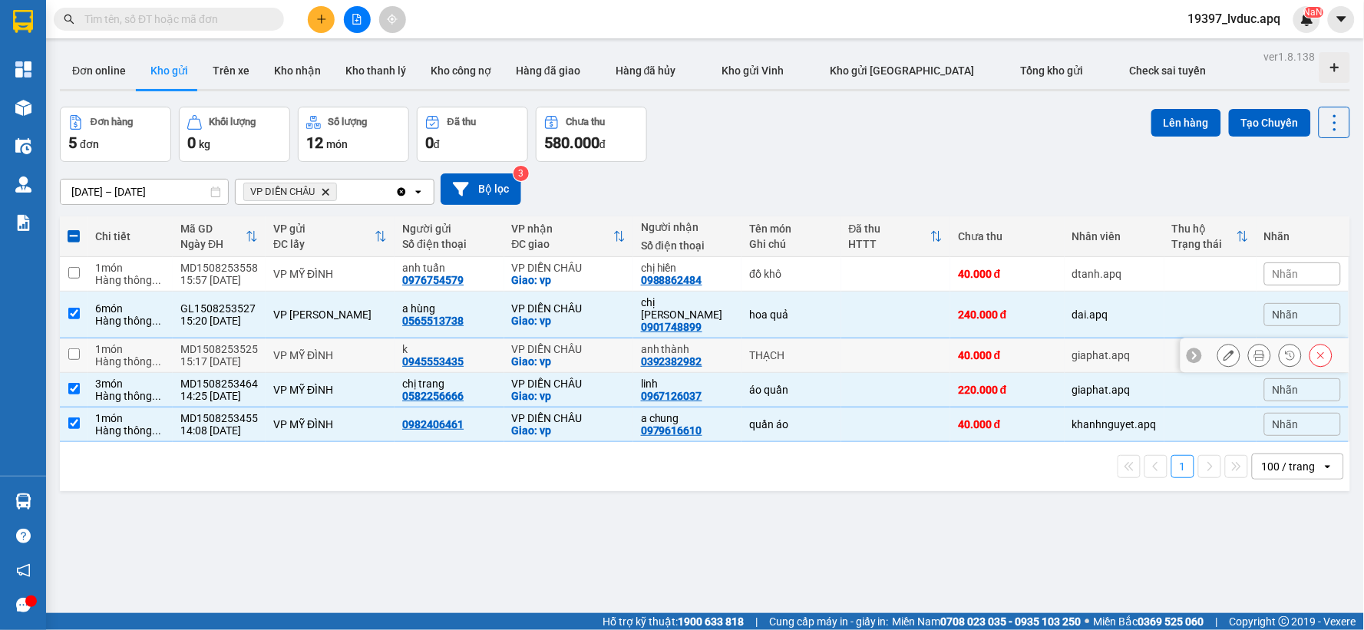
click at [800, 339] on td "THẠCH" at bounding box center [791, 356] width 99 height 35
checkbox input "true"
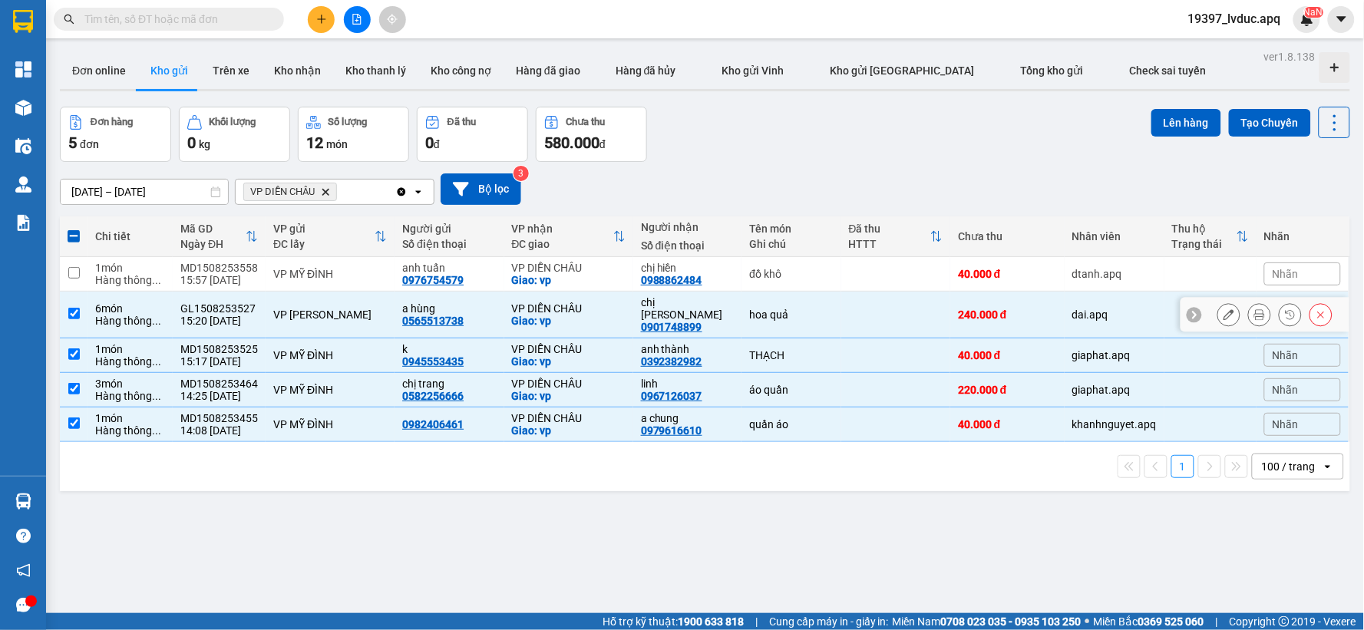
click at [805, 293] on td "hoa quả" at bounding box center [791, 315] width 99 height 47
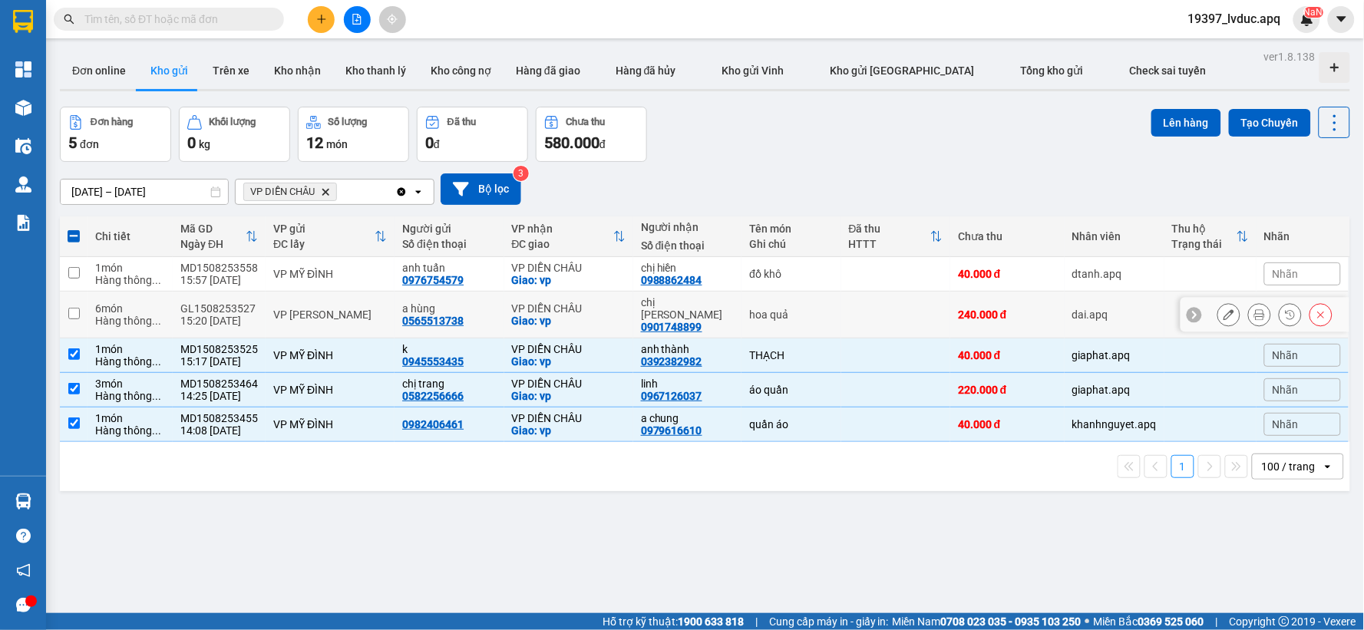
click at [805, 293] on td "hoa quả" at bounding box center [791, 315] width 99 height 47
checkbox input "true"
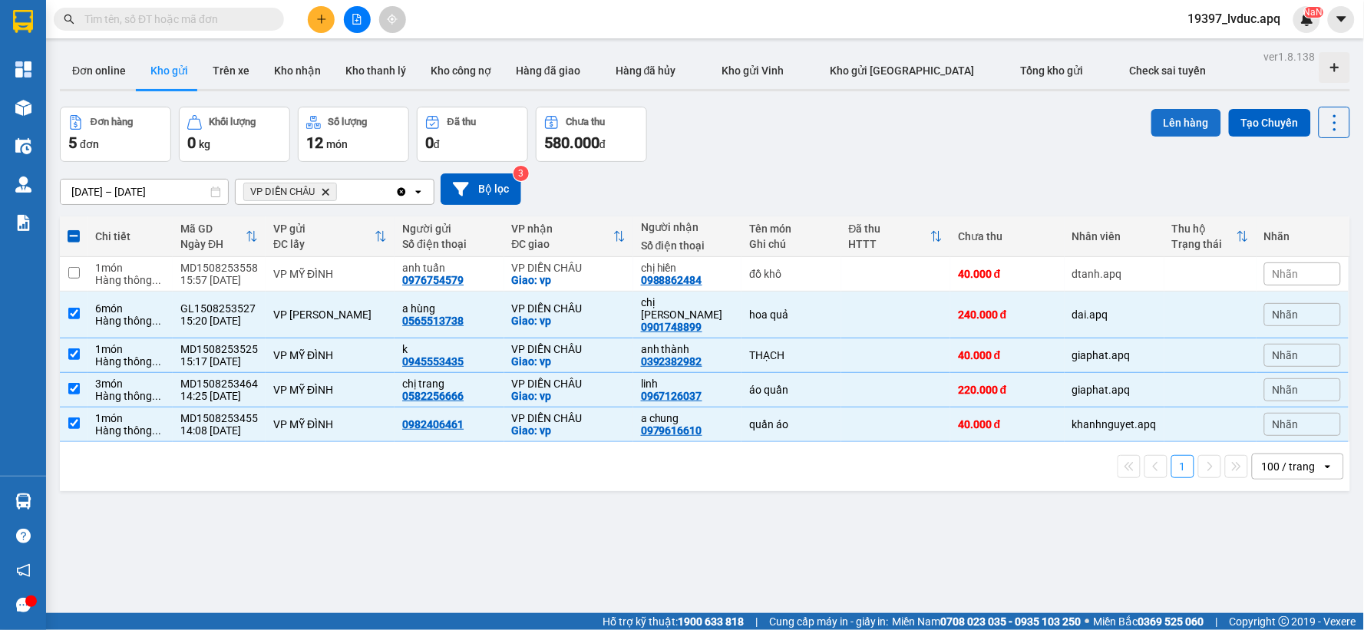
click at [1176, 127] on button "Lên hàng" at bounding box center [1186, 123] width 70 height 28
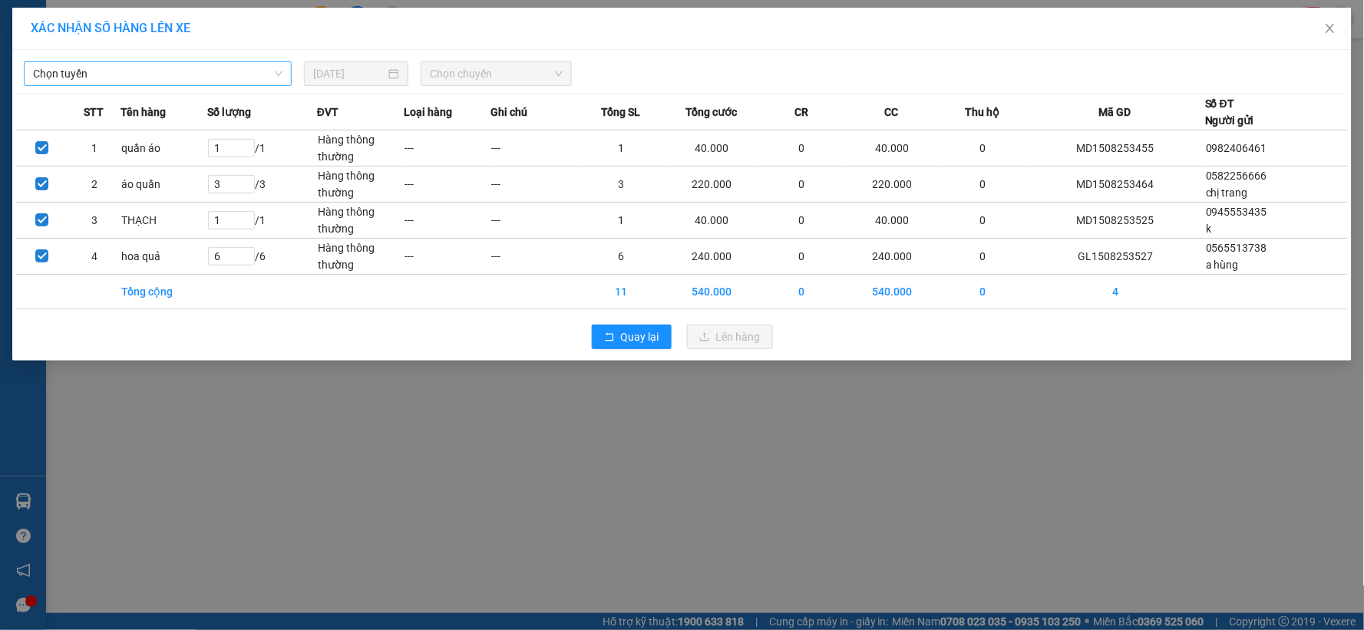
drag, startPoint x: 154, startPoint y: 64, endPoint x: 134, endPoint y: 85, distance: 29.9
click at [150, 71] on span "Chọn tuyến" at bounding box center [157, 73] width 249 height 23
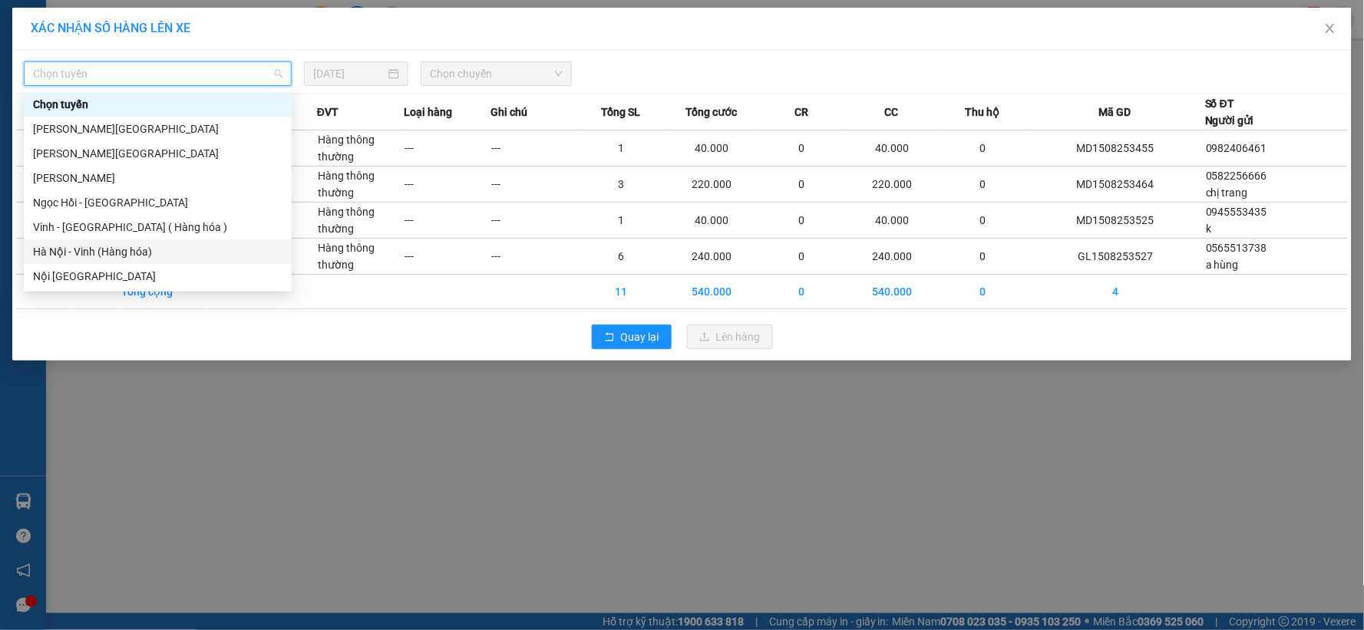
drag, startPoint x: 133, startPoint y: 249, endPoint x: 151, endPoint y: 243, distance: 19.4
click at [134, 251] on div "Hà Nội - Vinh (Hàng hóa)" at bounding box center [157, 251] width 249 height 17
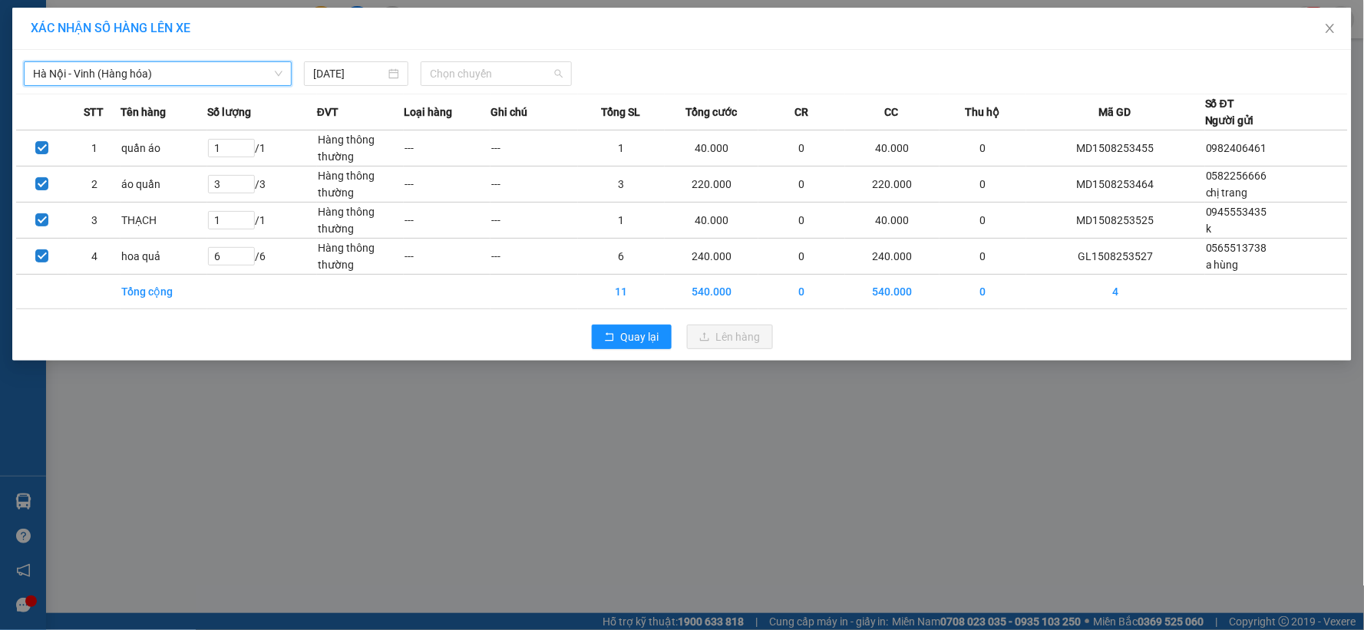
drag, startPoint x: 510, startPoint y: 70, endPoint x: 505, endPoint y: 180, distance: 109.9
click at [511, 73] on span "Chọn chuyến" at bounding box center [496, 73] width 133 height 23
type input "1700"
click at [477, 129] on div "Thêm chuyến " 17:00 "" at bounding box center [503, 130] width 164 height 26
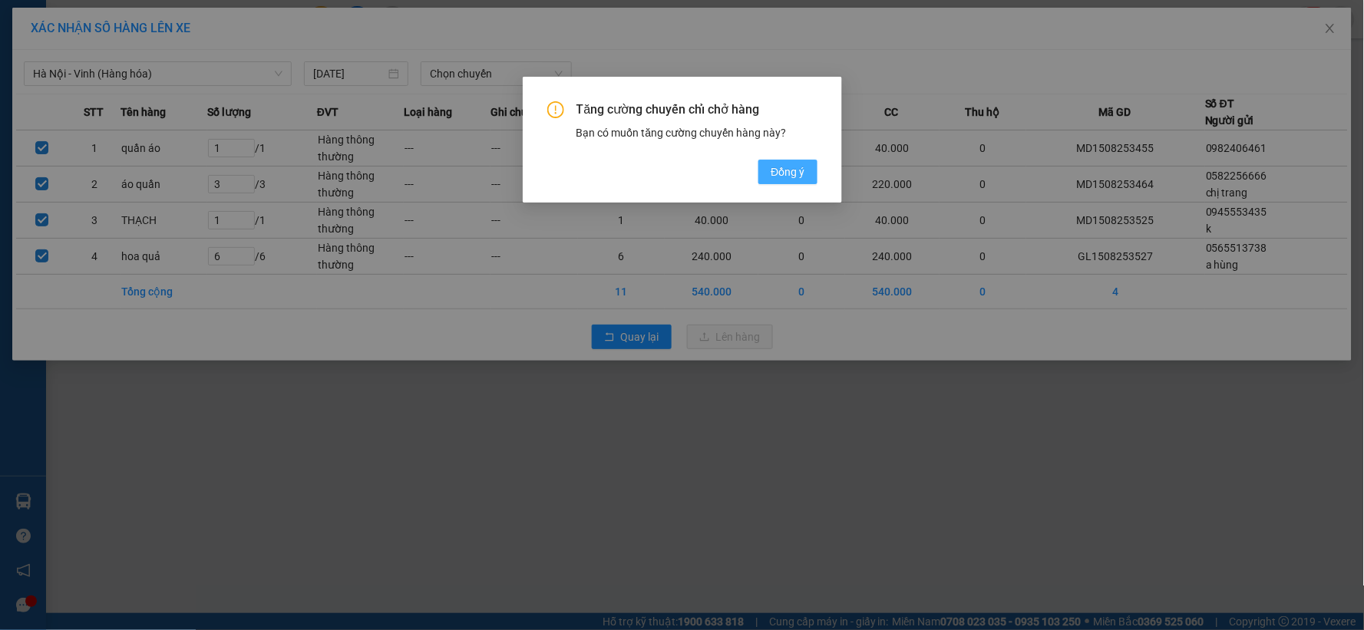
drag, startPoint x: 777, startPoint y: 167, endPoint x: 765, endPoint y: 167, distance: 12.3
click at [776, 167] on span "Đồng ý" at bounding box center [788, 172] width 34 height 17
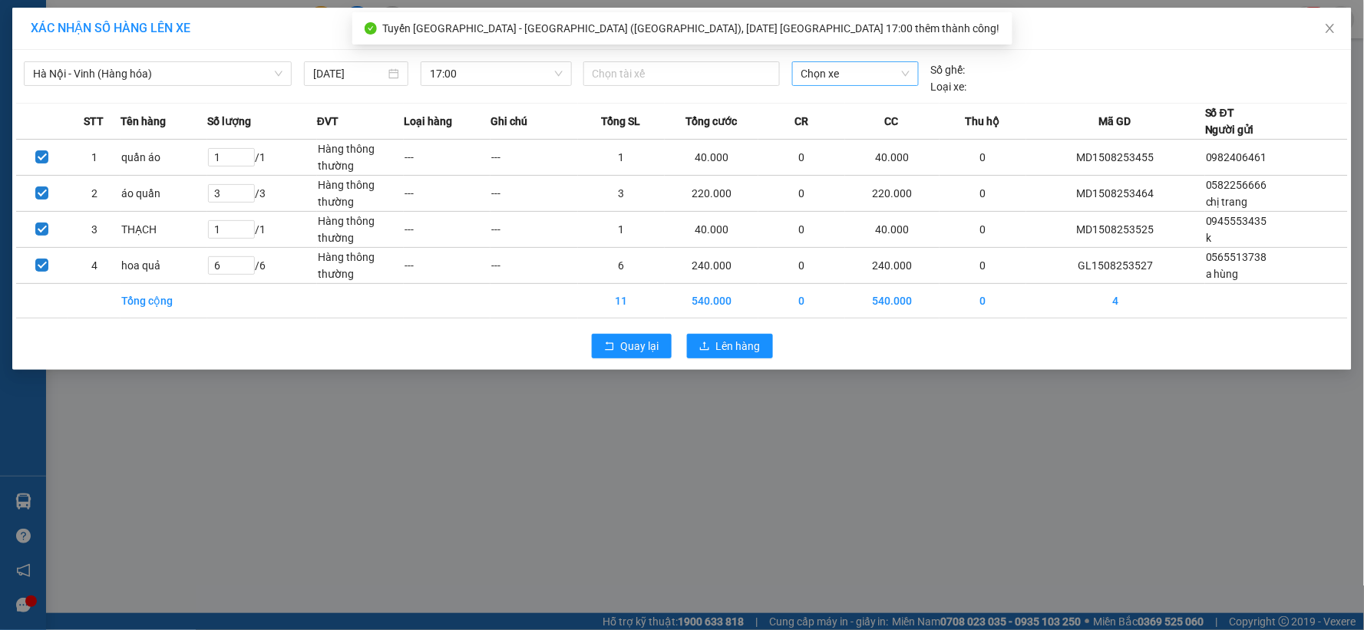
click at [831, 74] on span "Chọn xe" at bounding box center [855, 73] width 108 height 23
type input "10482"
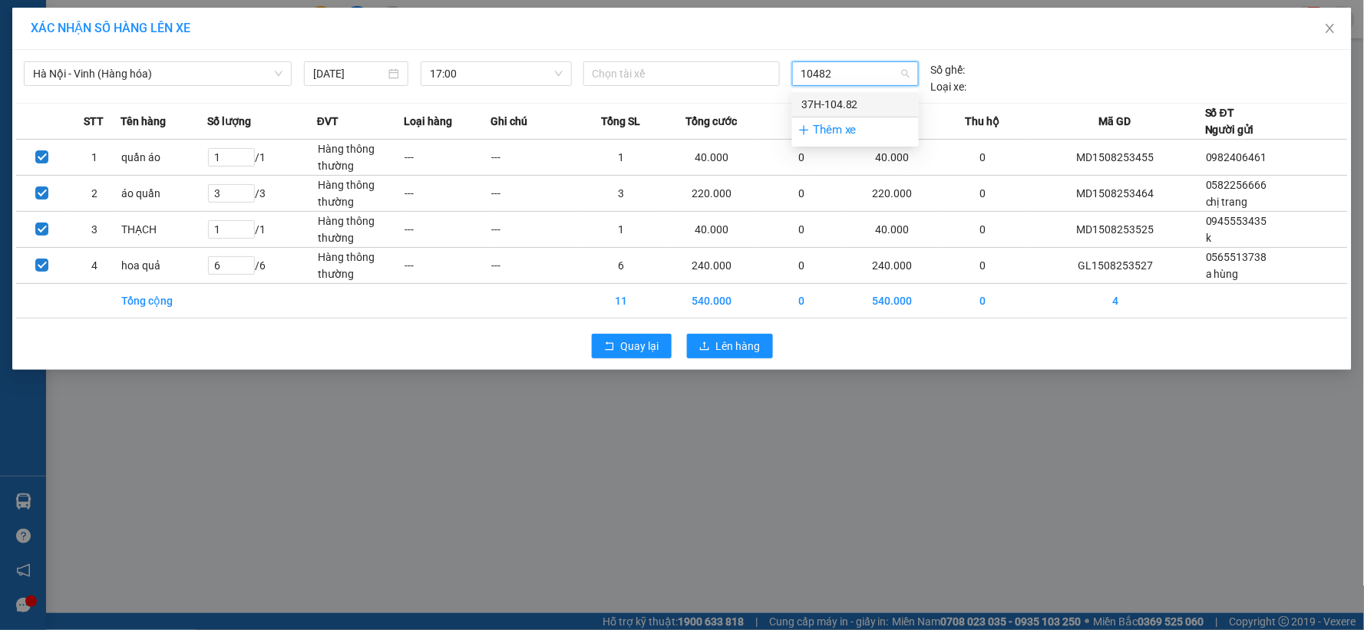
click at [855, 104] on div "37H-104.82" at bounding box center [855, 104] width 108 height 17
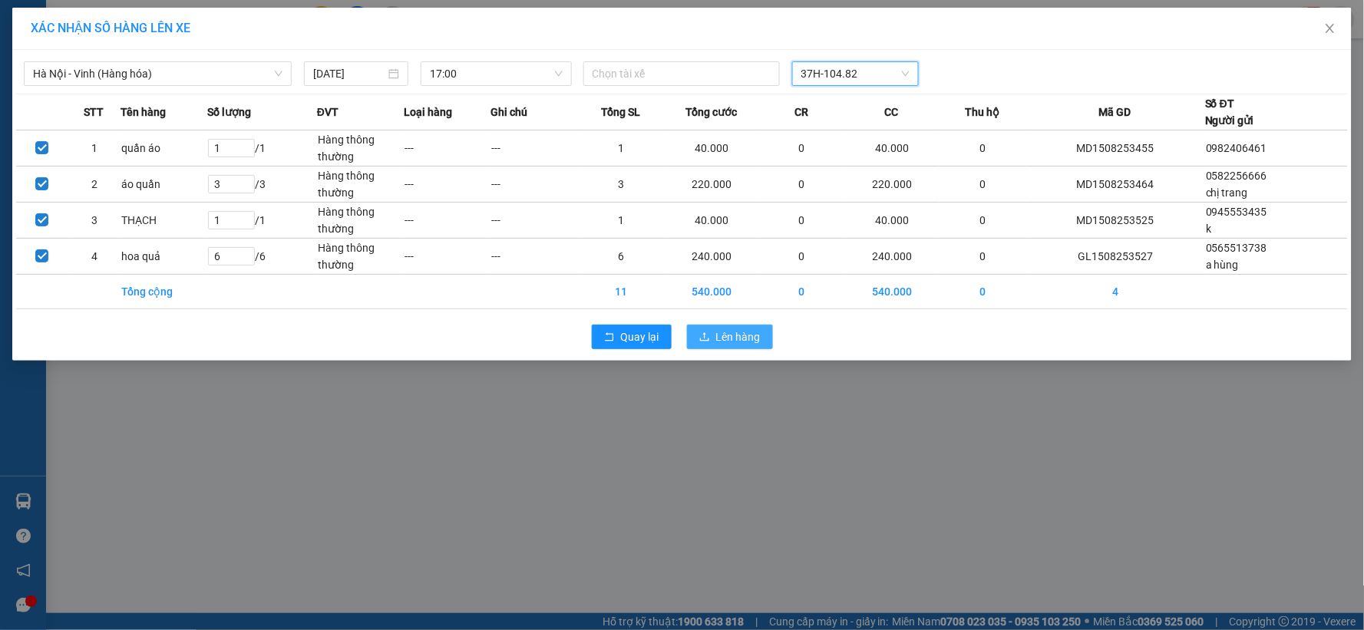
click at [714, 339] on button "Lên hàng" at bounding box center [730, 337] width 86 height 25
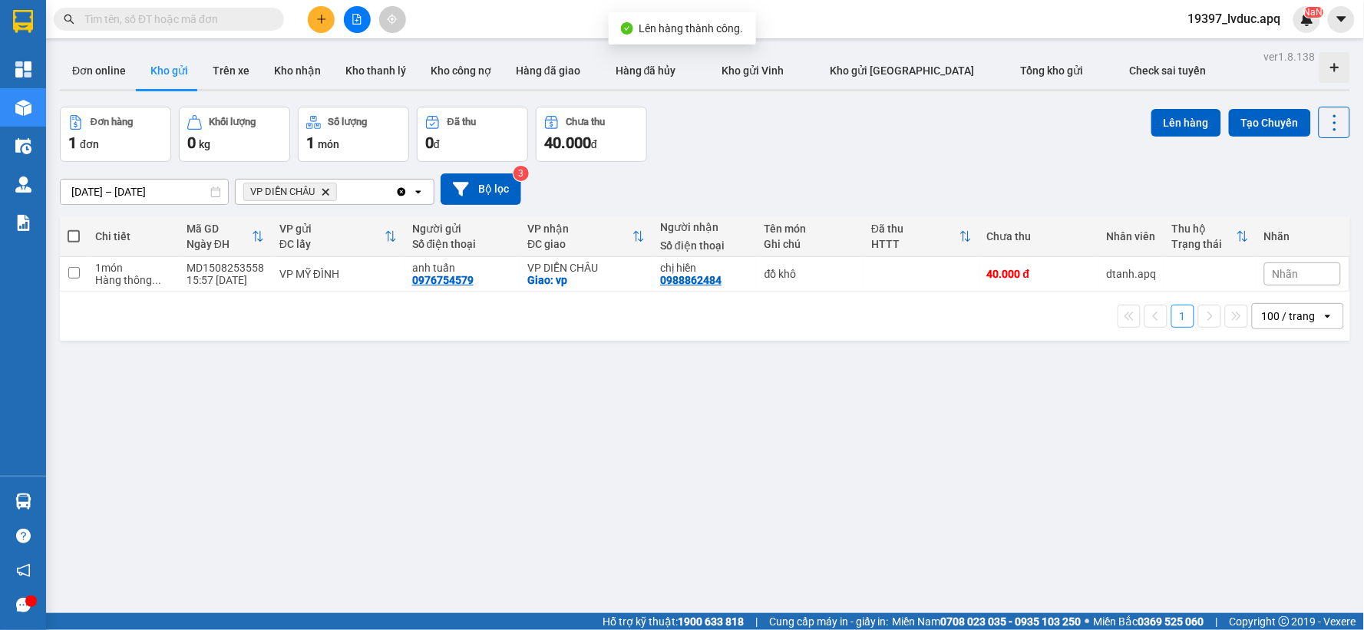
click at [825, 166] on div "13/08/2025 – 15/08/2025 Press the down arrow key to interact with the calendar …" at bounding box center [705, 189] width 1290 height 55
click at [494, 200] on button "Bộ lọc" at bounding box center [481, 188] width 81 height 31
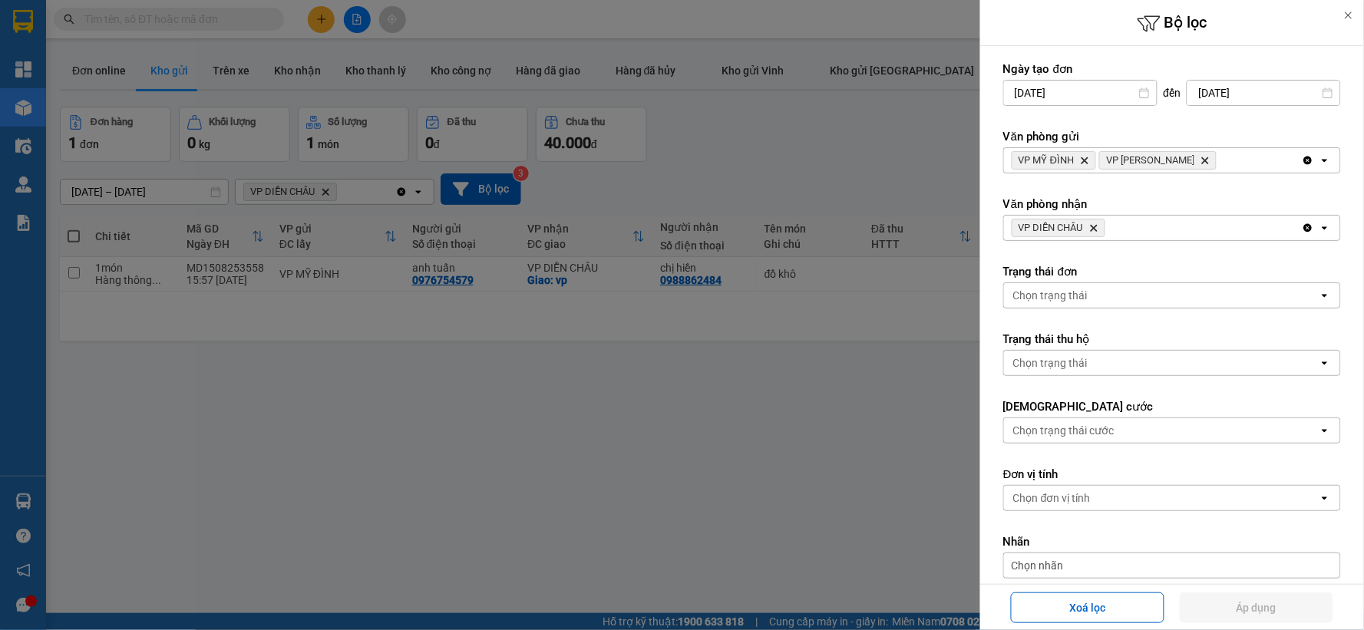
drag, startPoint x: 1295, startPoint y: 159, endPoint x: 1293, endPoint y: 187, distance: 27.7
click at [1302, 160] on icon "Clear all" at bounding box center [1308, 160] width 12 height 12
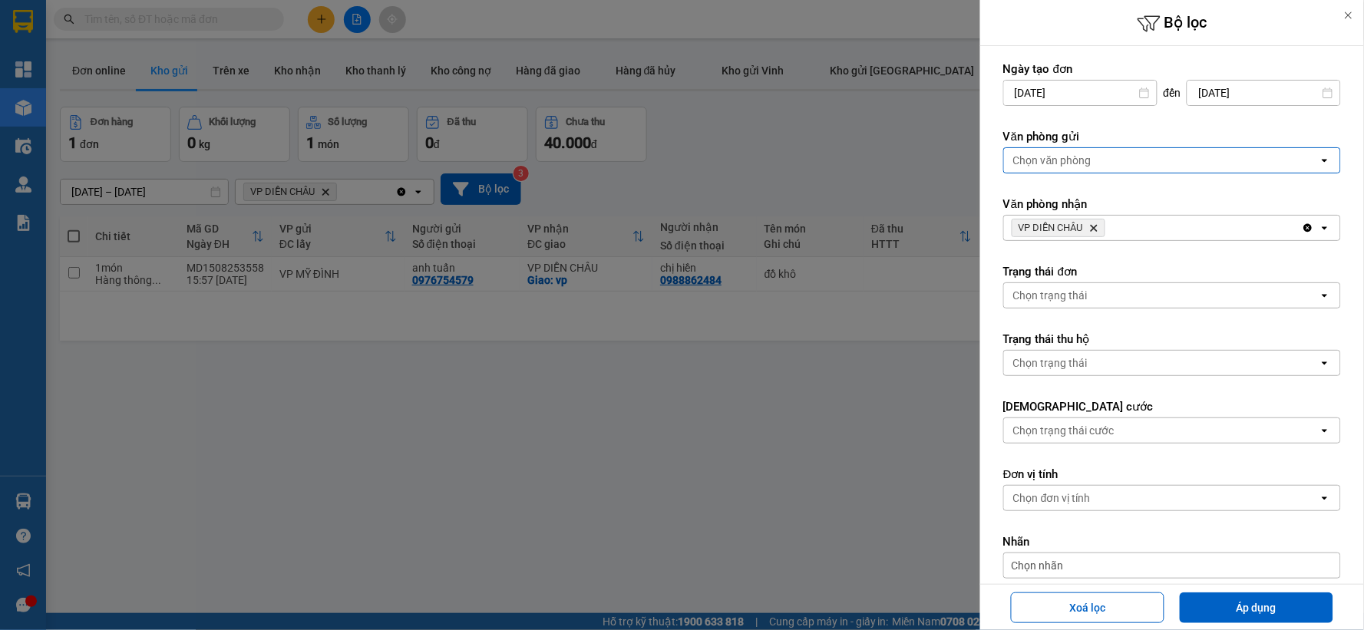
click at [1119, 157] on div "Chọn văn phòng" at bounding box center [1161, 160] width 315 height 25
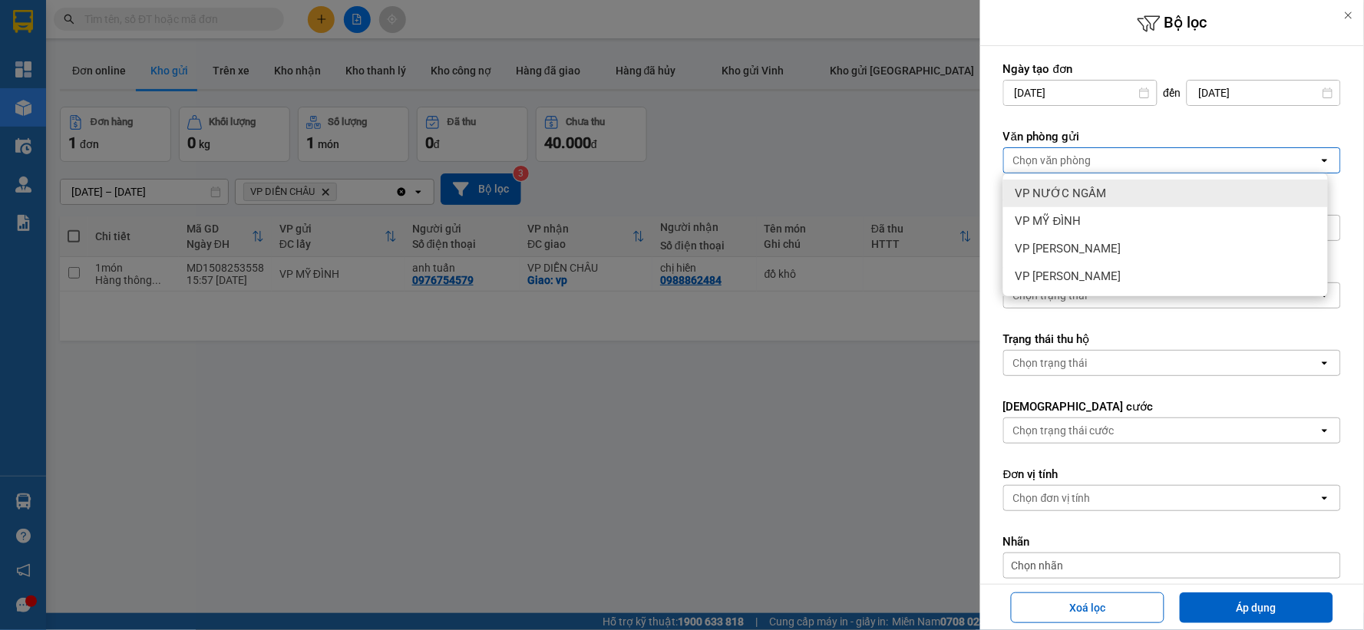
drag, startPoint x: 1106, startPoint y: 190, endPoint x: 1108, endPoint y: 216, distance: 26.9
click at [1105, 190] on div "VP NƯỚC NGẦM" at bounding box center [1165, 194] width 325 height 28
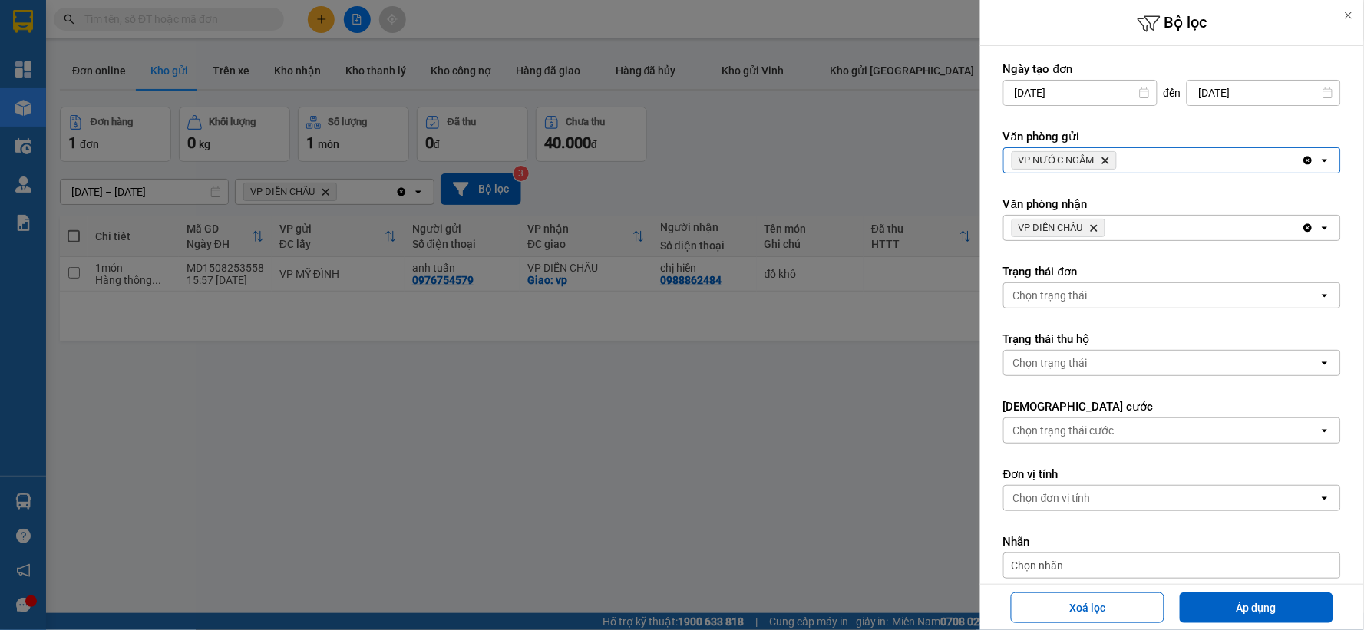
click at [1304, 226] on icon "Clear all" at bounding box center [1308, 228] width 8 height 8
click at [1112, 223] on div "Chọn văn phòng" at bounding box center [1161, 228] width 315 height 25
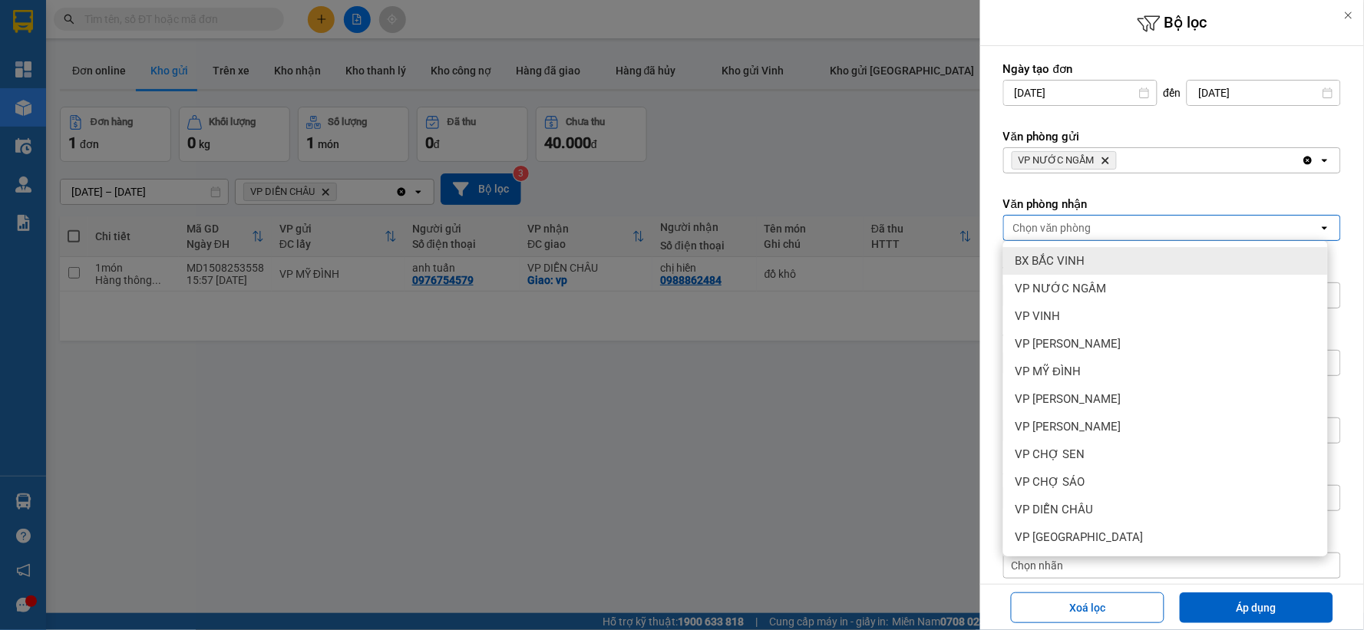
click at [1102, 256] on div "BX BẮC VINH" at bounding box center [1165, 261] width 325 height 28
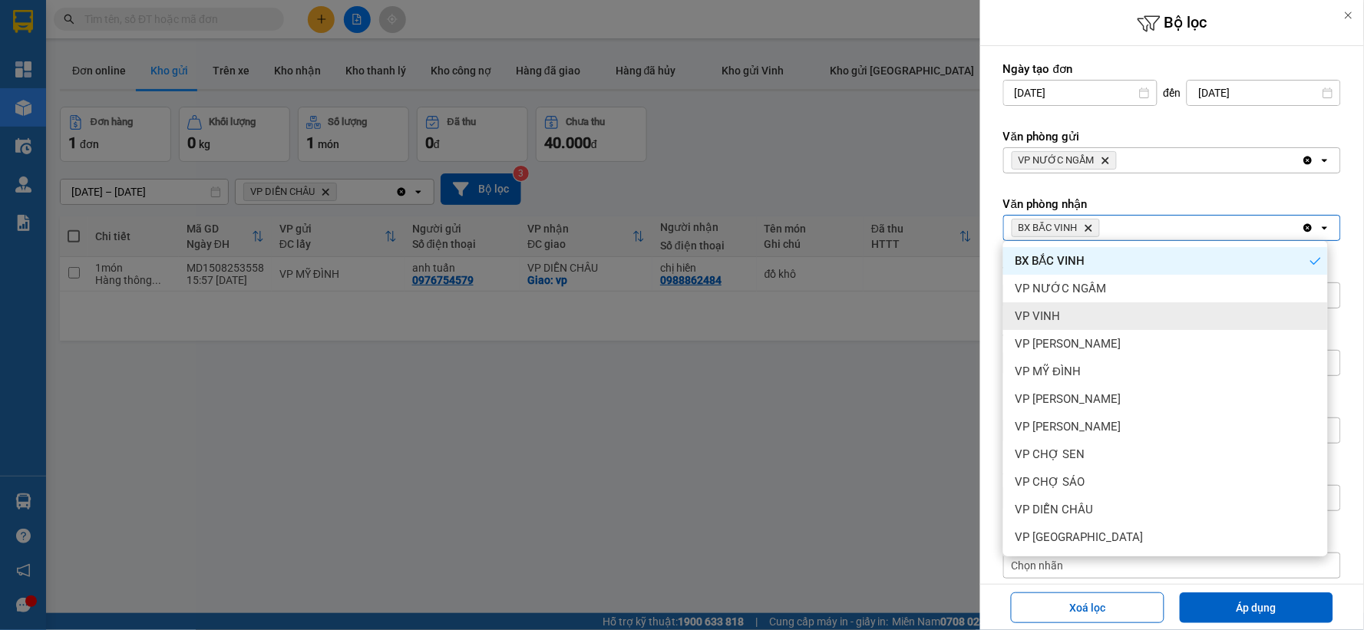
click at [1099, 307] on div "VP VINH" at bounding box center [1165, 316] width 325 height 28
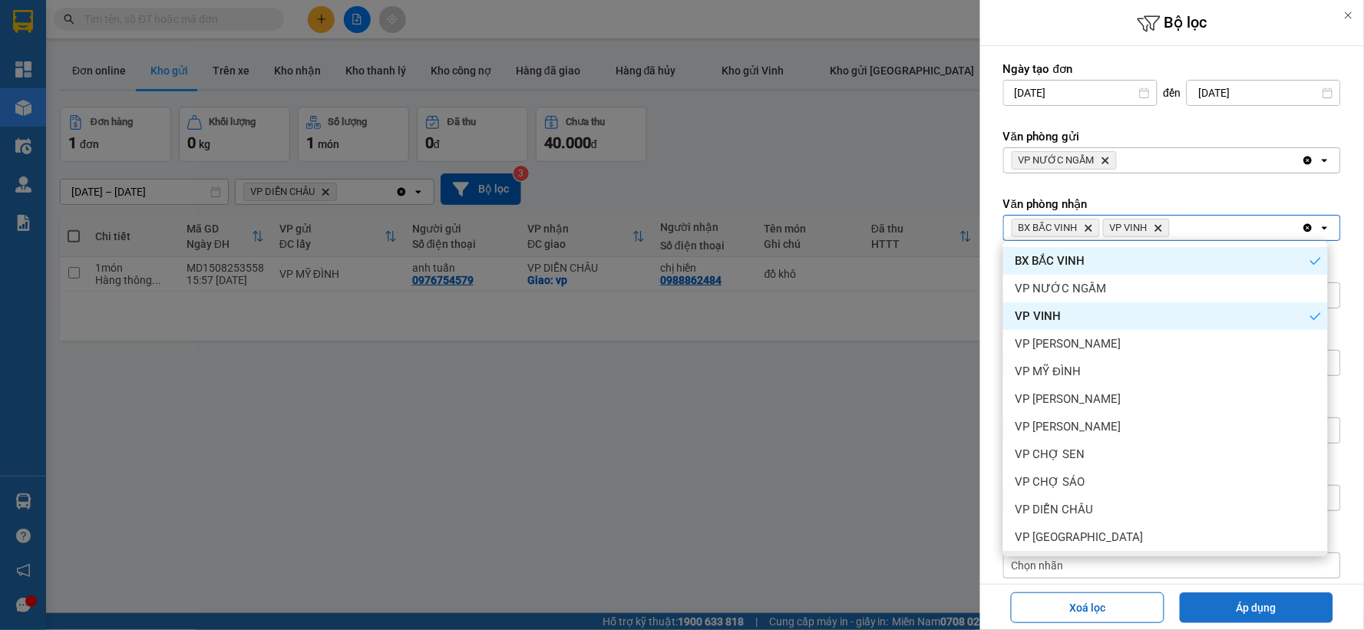
click at [1240, 612] on button "Áp dụng" at bounding box center [1257, 608] width 154 height 31
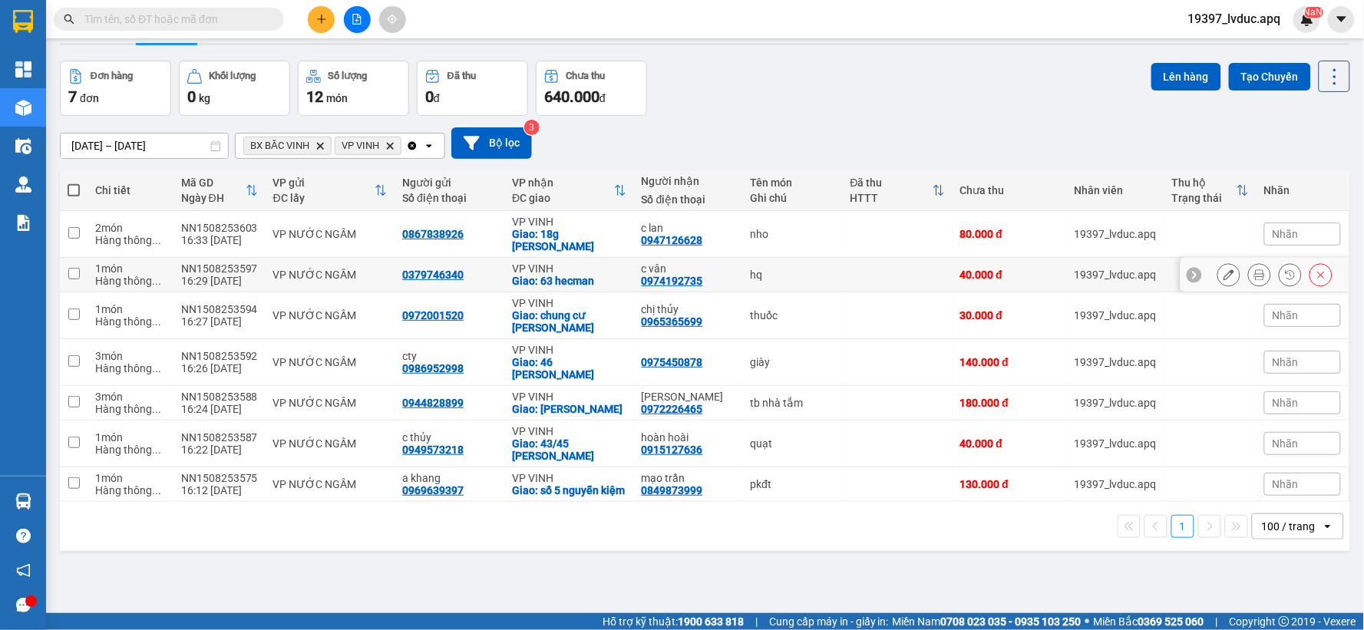
scroll to position [71, 0]
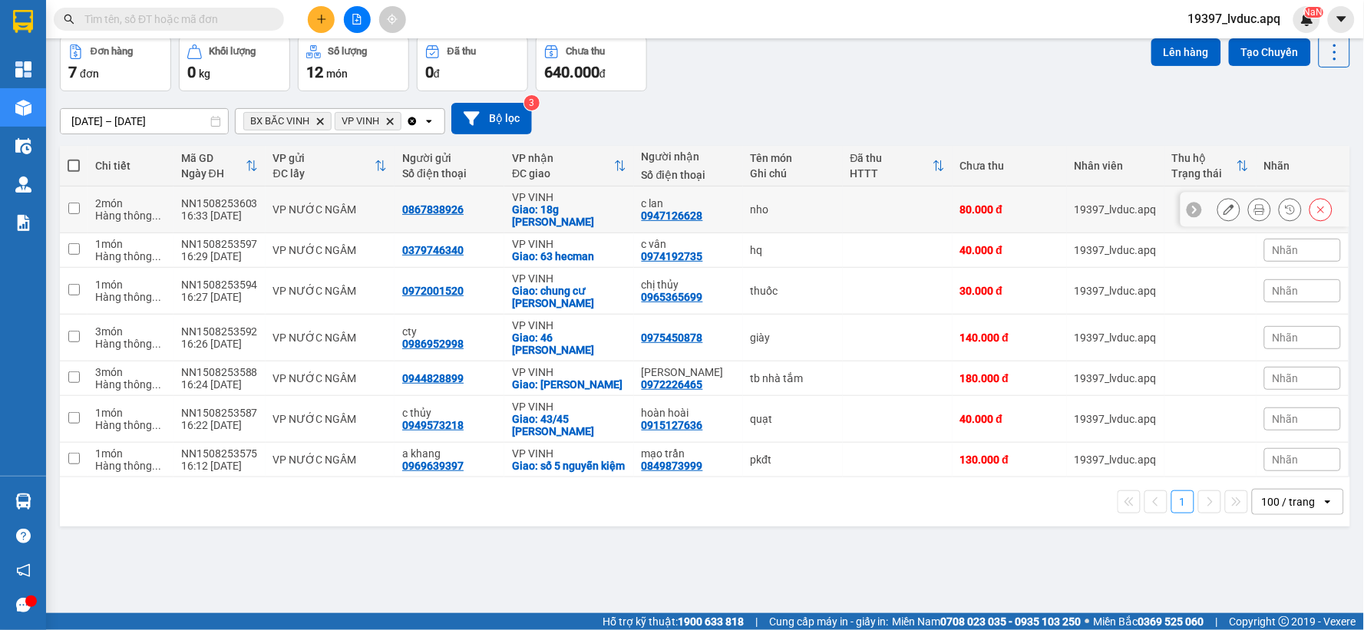
click at [785, 216] on div "nho" at bounding box center [793, 209] width 84 height 12
checkbox input "true"
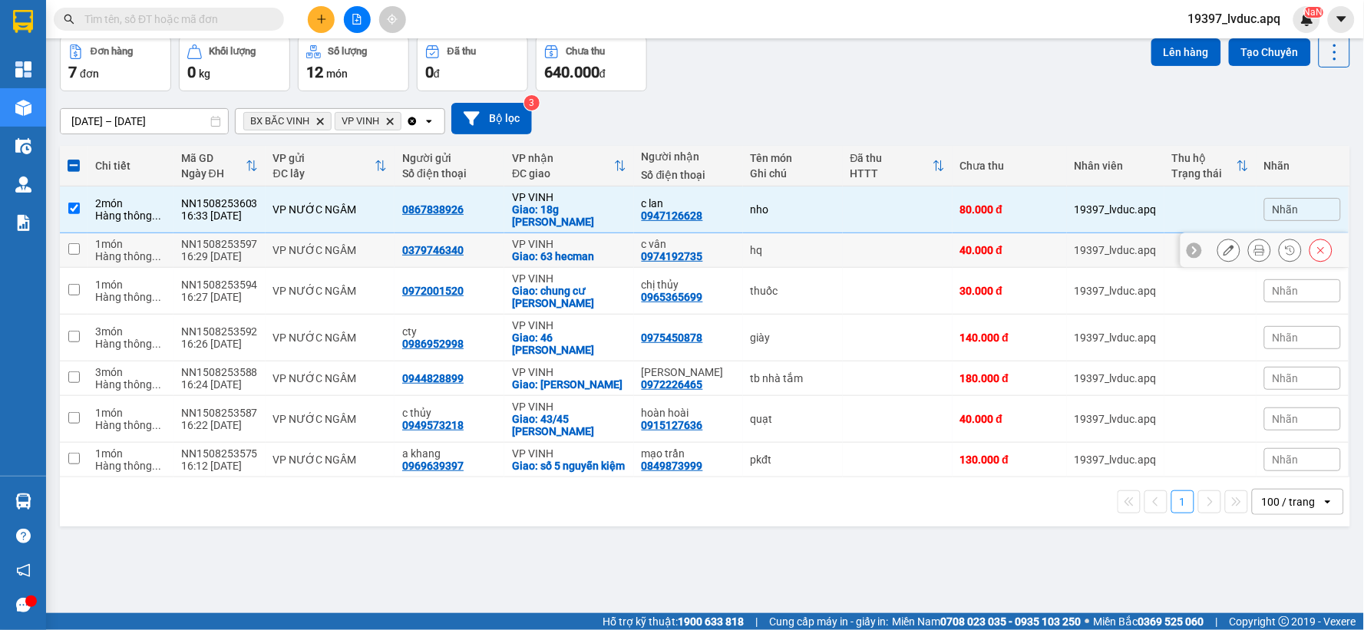
click at [788, 255] on div "hq" at bounding box center [793, 250] width 84 height 12
checkbox input "true"
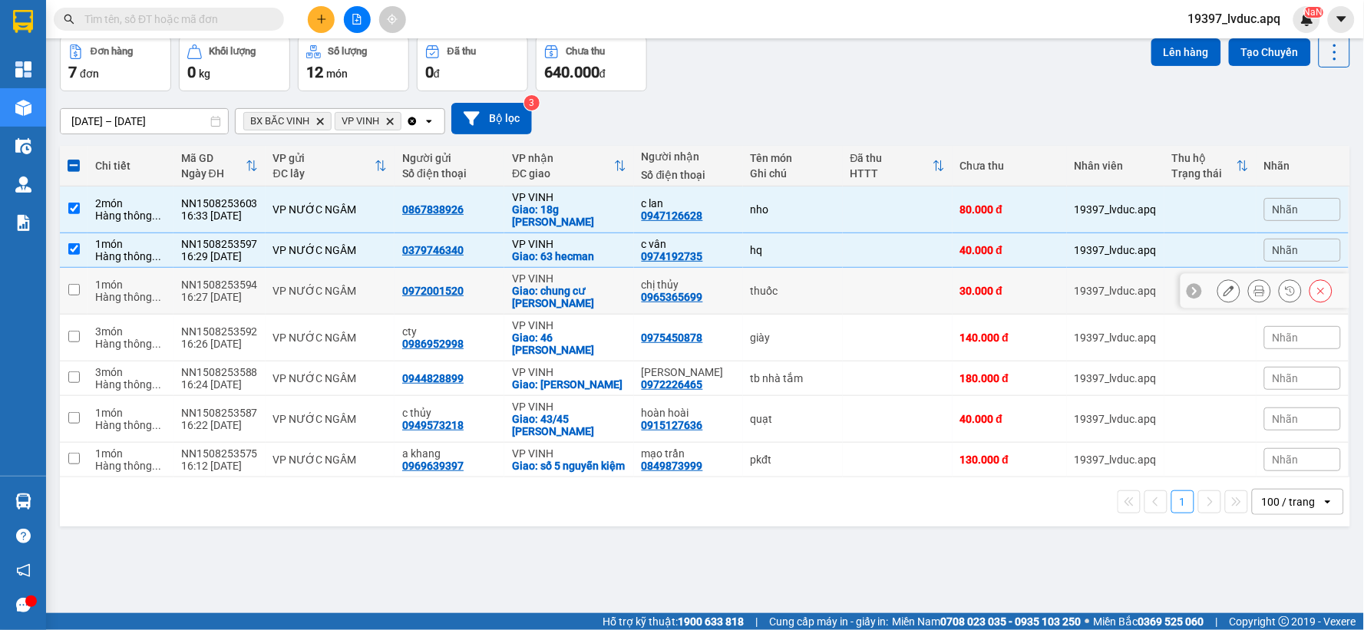
click at [784, 292] on div "thuốc" at bounding box center [793, 291] width 84 height 12
checkbox input "true"
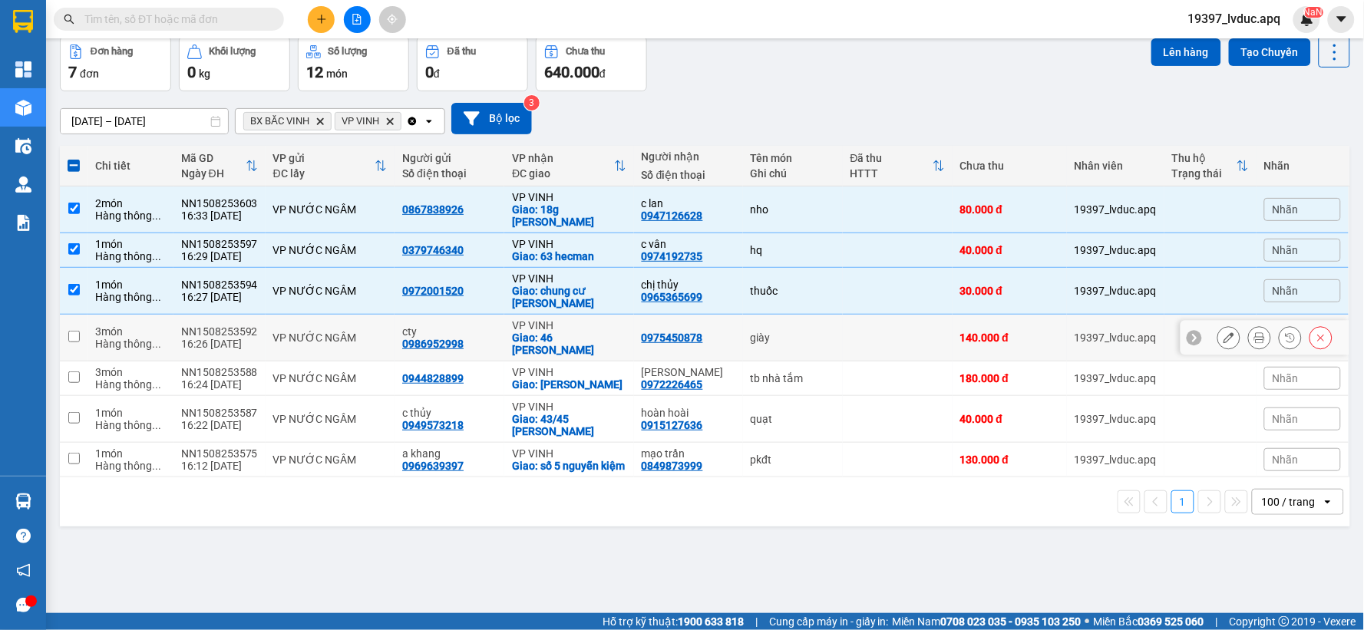
drag, startPoint x: 795, startPoint y: 332, endPoint x: 796, endPoint y: 344, distance: 12.4
click at [795, 332] on div "giày" at bounding box center [793, 338] width 84 height 12
checkbox input "true"
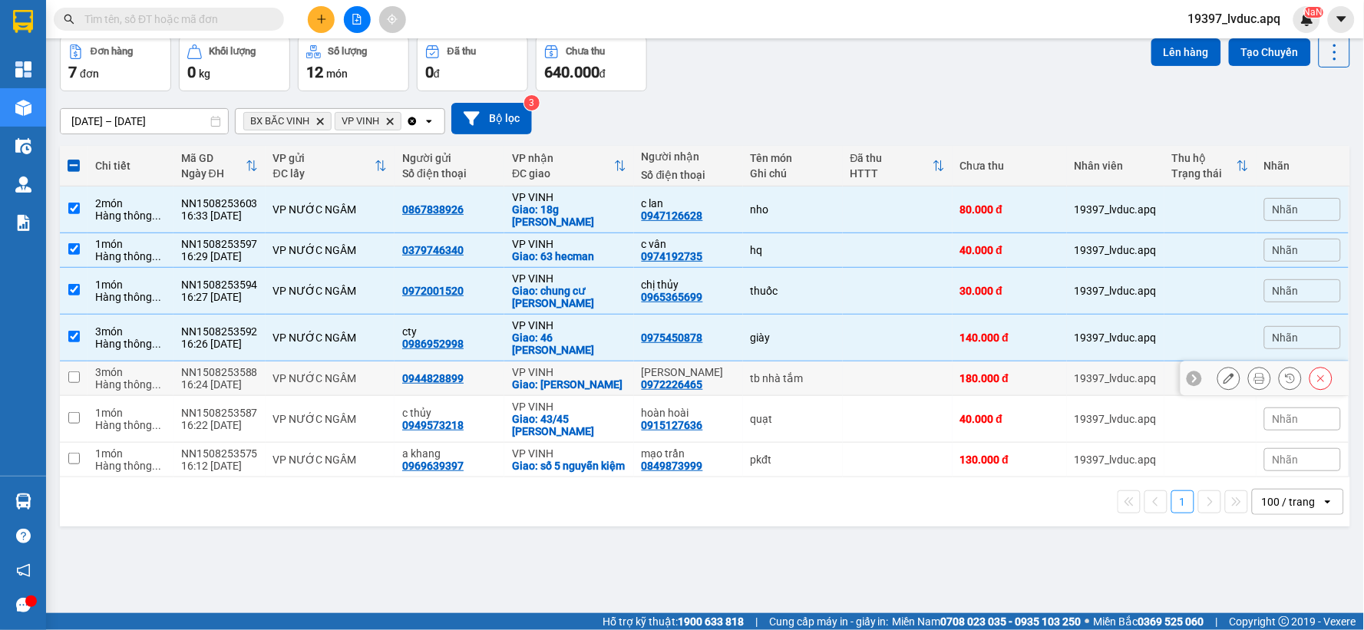
drag, startPoint x: 807, startPoint y: 367, endPoint x: 808, endPoint y: 385, distance: 17.7
click at [807, 372] on div "tb nhà tắm" at bounding box center [793, 378] width 84 height 12
checkbox input "true"
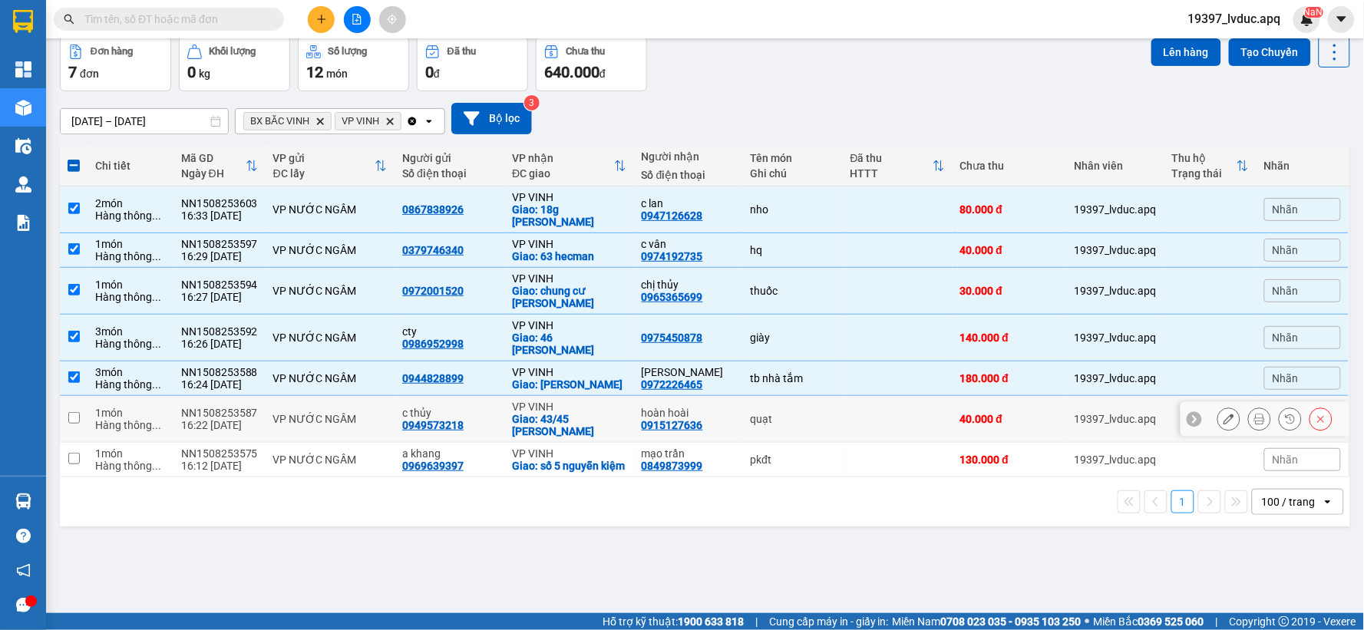
click at [814, 413] on div "quạt" at bounding box center [793, 419] width 84 height 12
checkbox input "true"
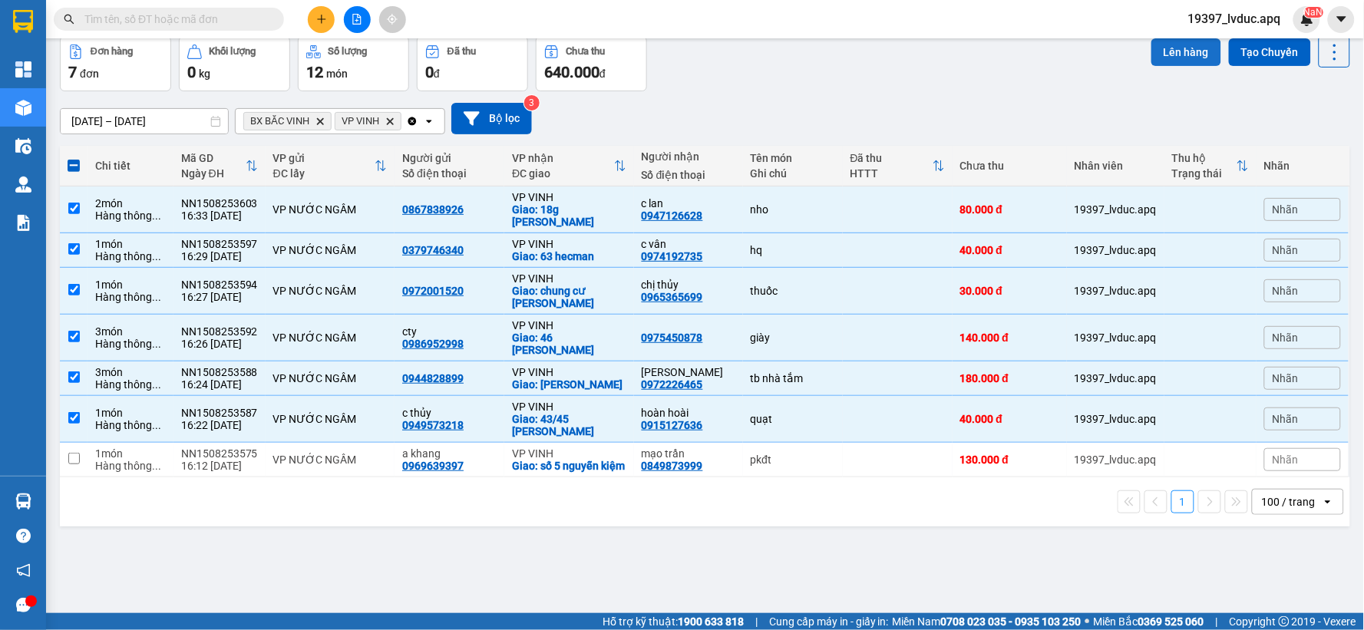
click at [1175, 54] on button "Lên hàng" at bounding box center [1186, 52] width 70 height 28
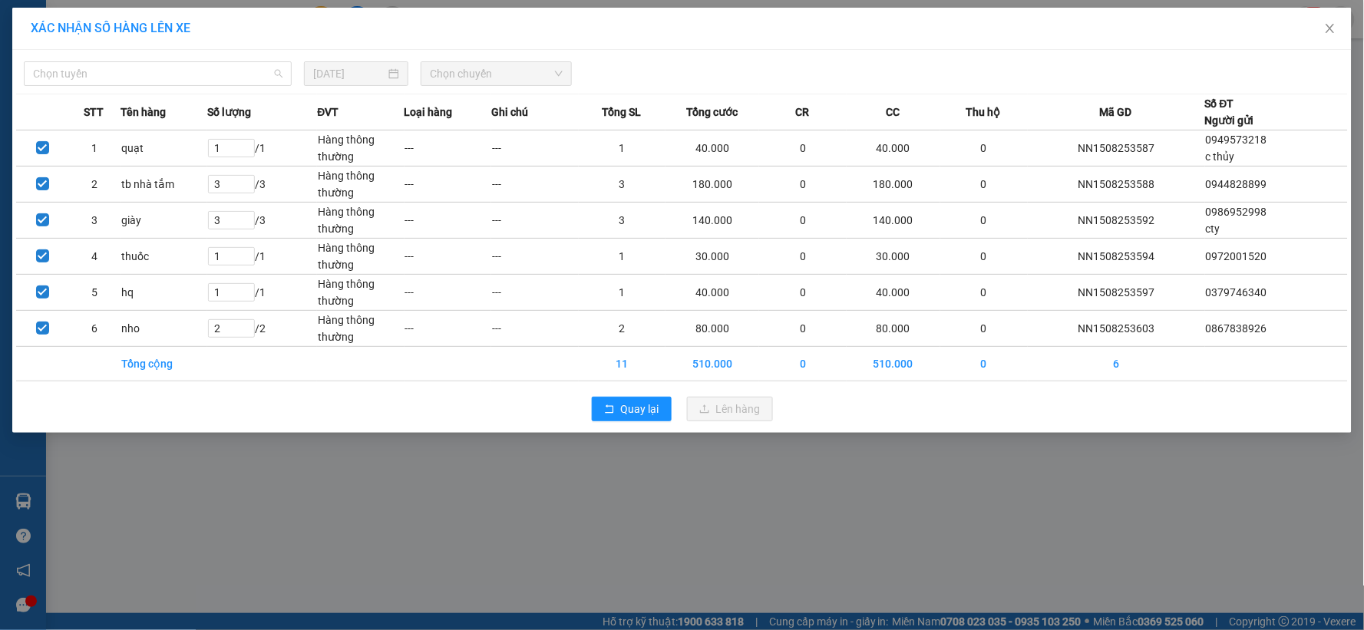
drag, startPoint x: 119, startPoint y: 67, endPoint x: 128, endPoint y: 161, distance: 94.9
click at [119, 69] on span "Chọn tuyến" at bounding box center [157, 73] width 249 height 23
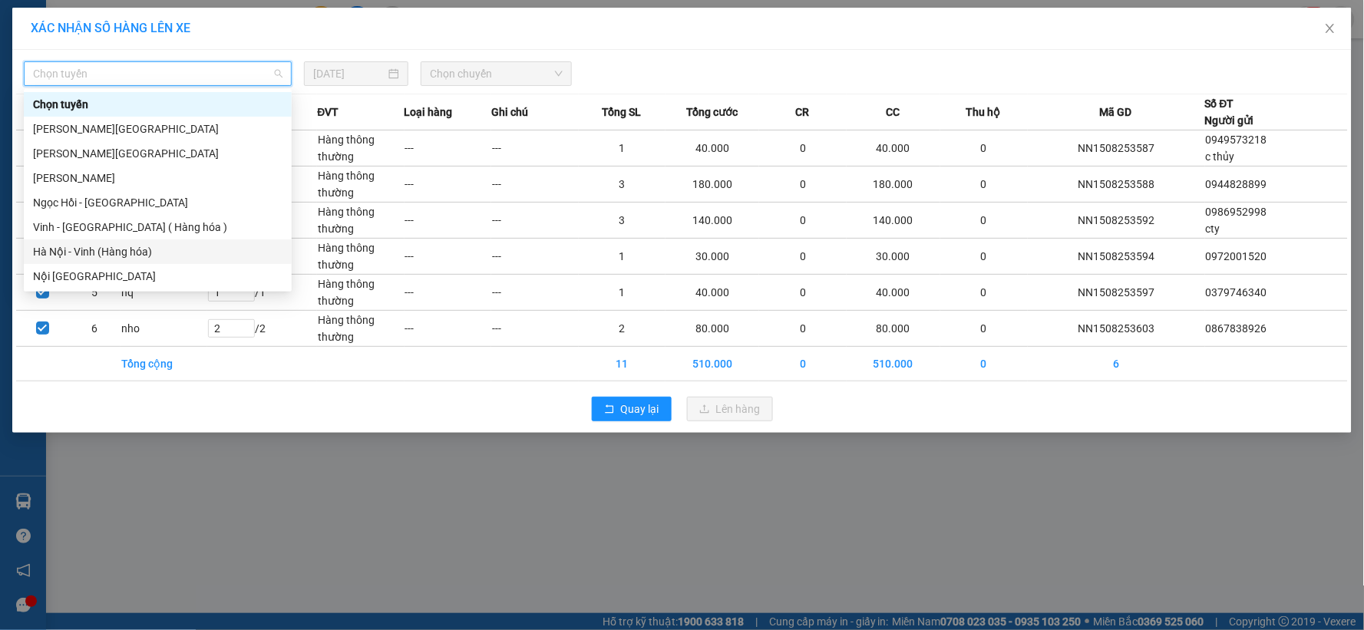
drag, startPoint x: 144, startPoint y: 251, endPoint x: 173, endPoint y: 240, distance: 31.8
click at [144, 251] on div "Hà Nội - Vinh (Hàng hóa)" at bounding box center [157, 251] width 249 height 17
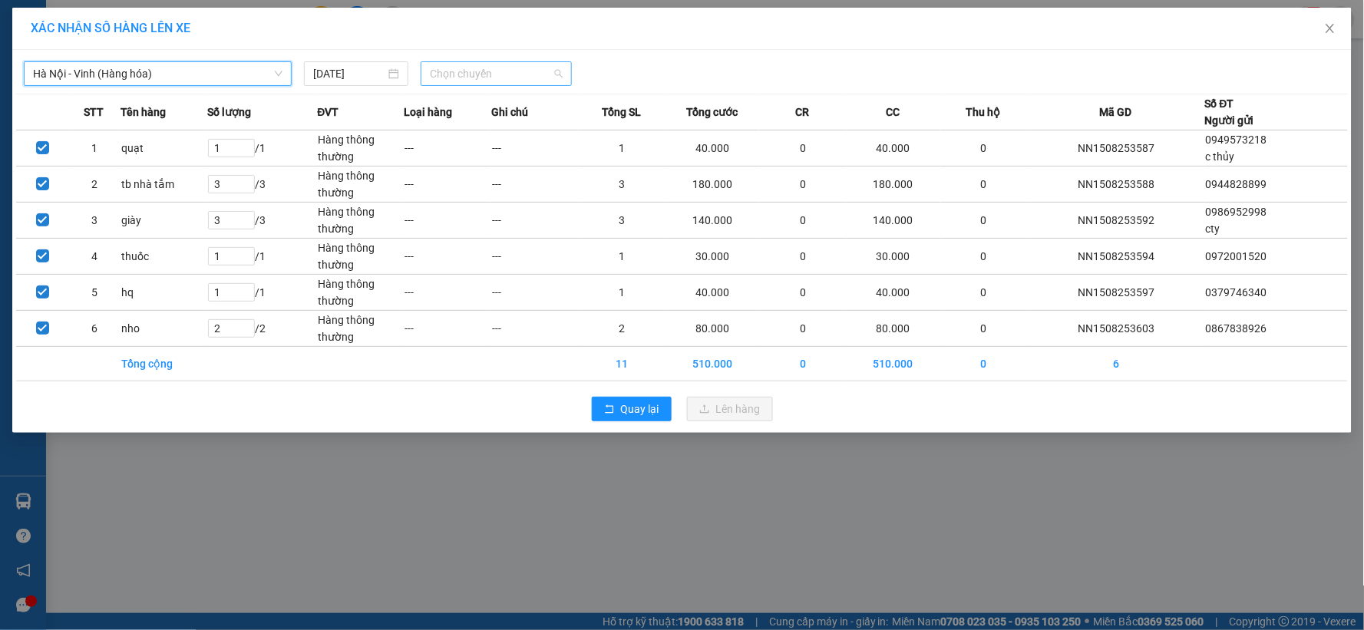
click at [500, 74] on span "Chọn chuyến" at bounding box center [496, 73] width 133 height 23
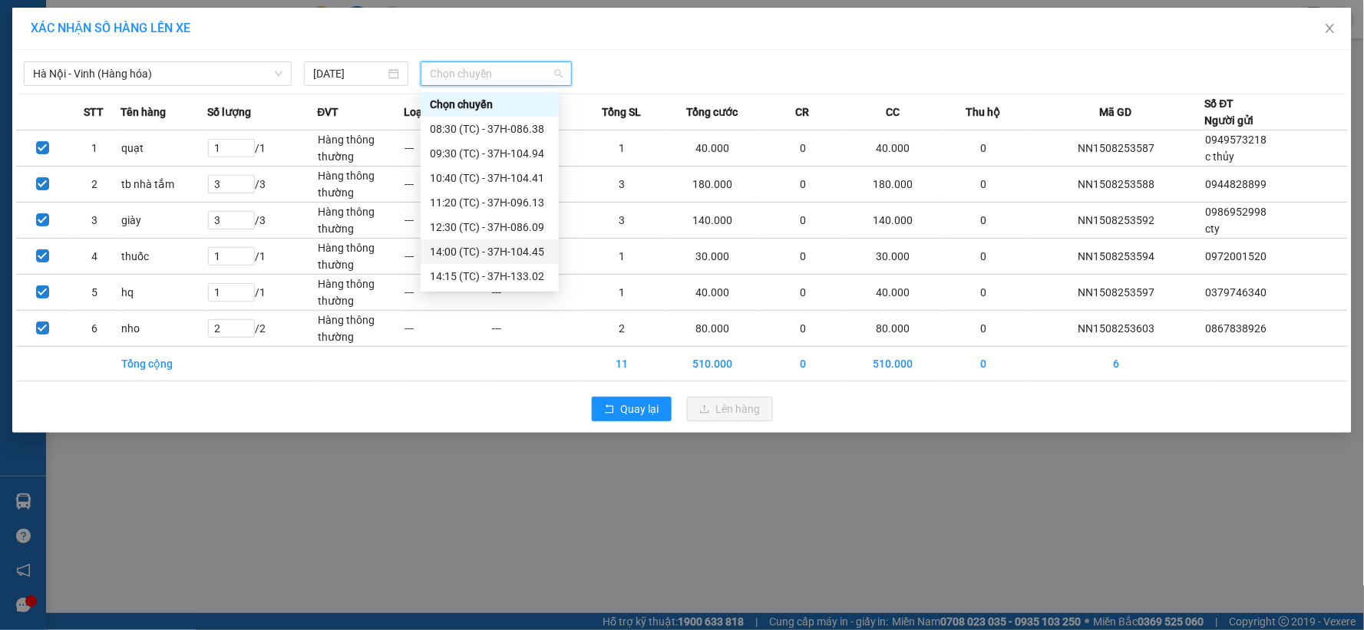
scroll to position [74, 0]
click at [507, 249] on div "17:00 (TC) - 37H-104.82" at bounding box center [490, 251] width 120 height 17
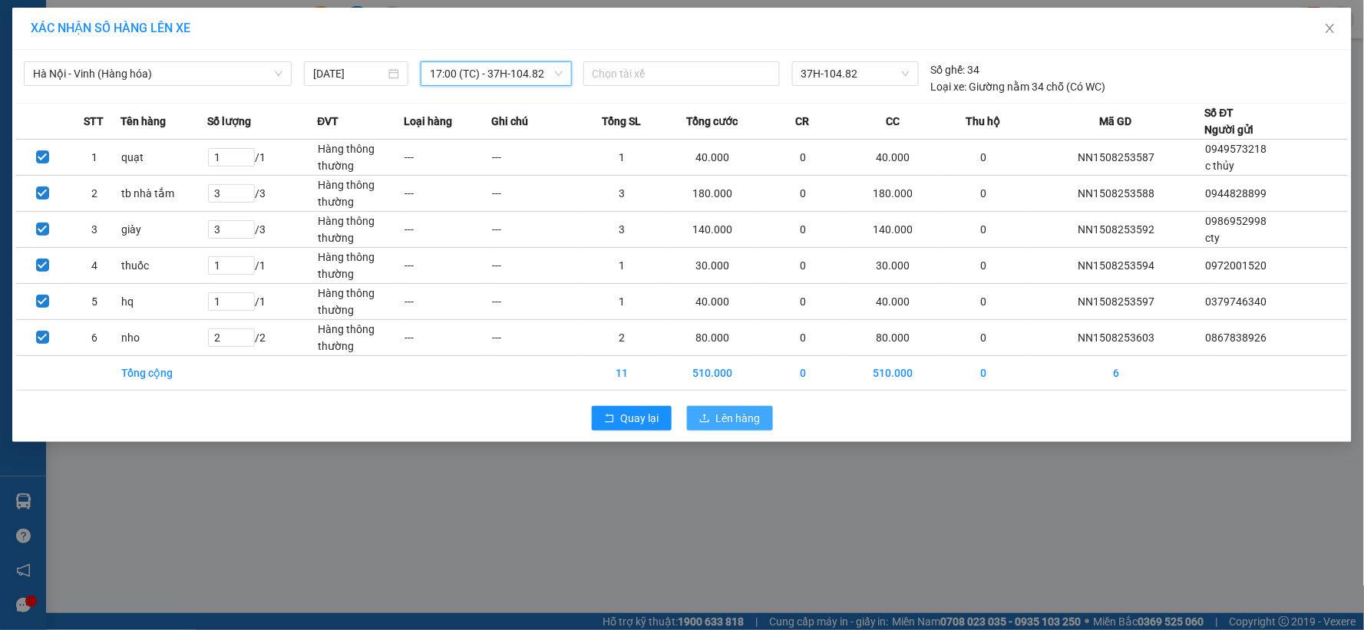
click at [738, 420] on span "Lên hàng" at bounding box center [738, 418] width 45 height 17
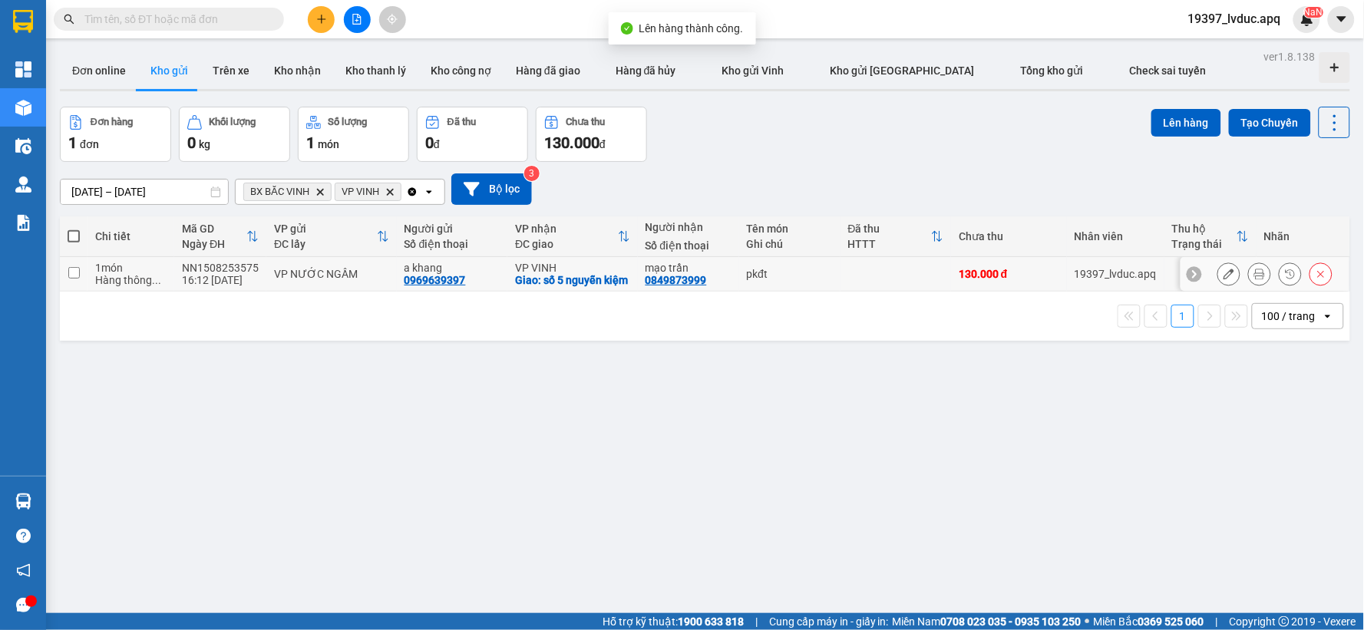
click at [841, 281] on td at bounding box center [896, 274] width 111 height 35
checkbox input "true"
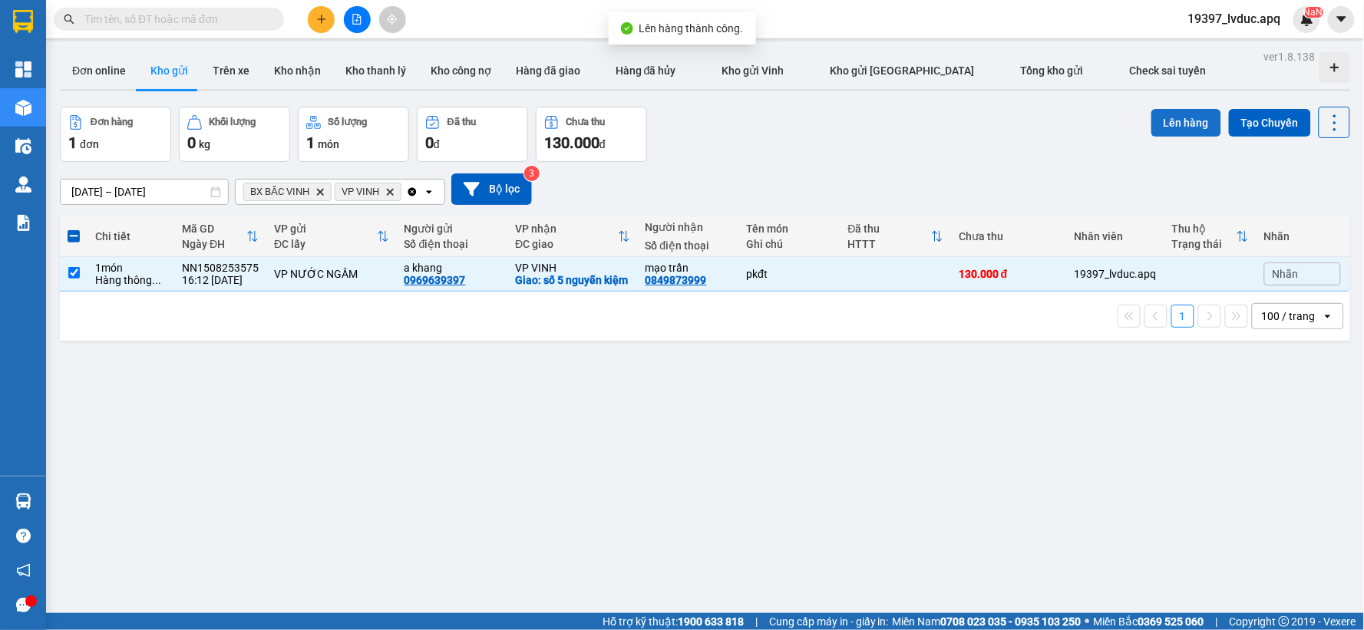
click at [1185, 124] on button "Lên hàng" at bounding box center [1186, 123] width 70 height 28
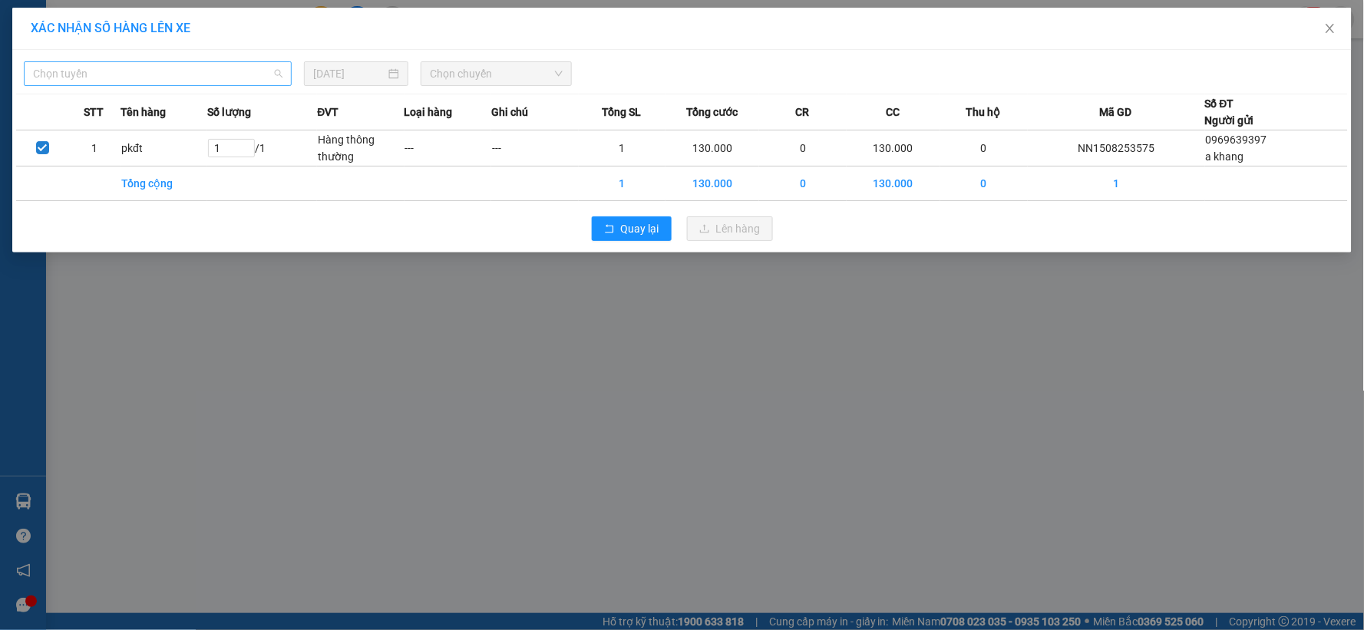
click at [170, 73] on span "Chọn tuyến" at bounding box center [157, 73] width 249 height 23
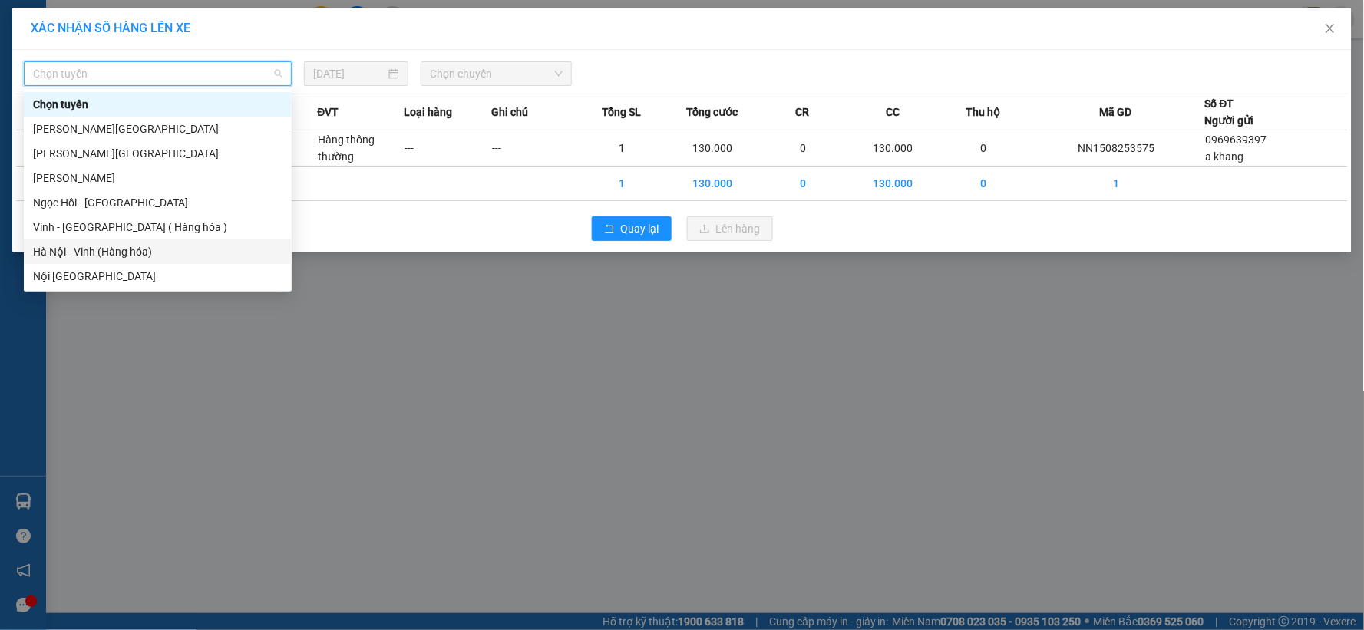
click at [138, 247] on div "Hà Nội - Vinh (Hàng hóa)" at bounding box center [157, 251] width 249 height 17
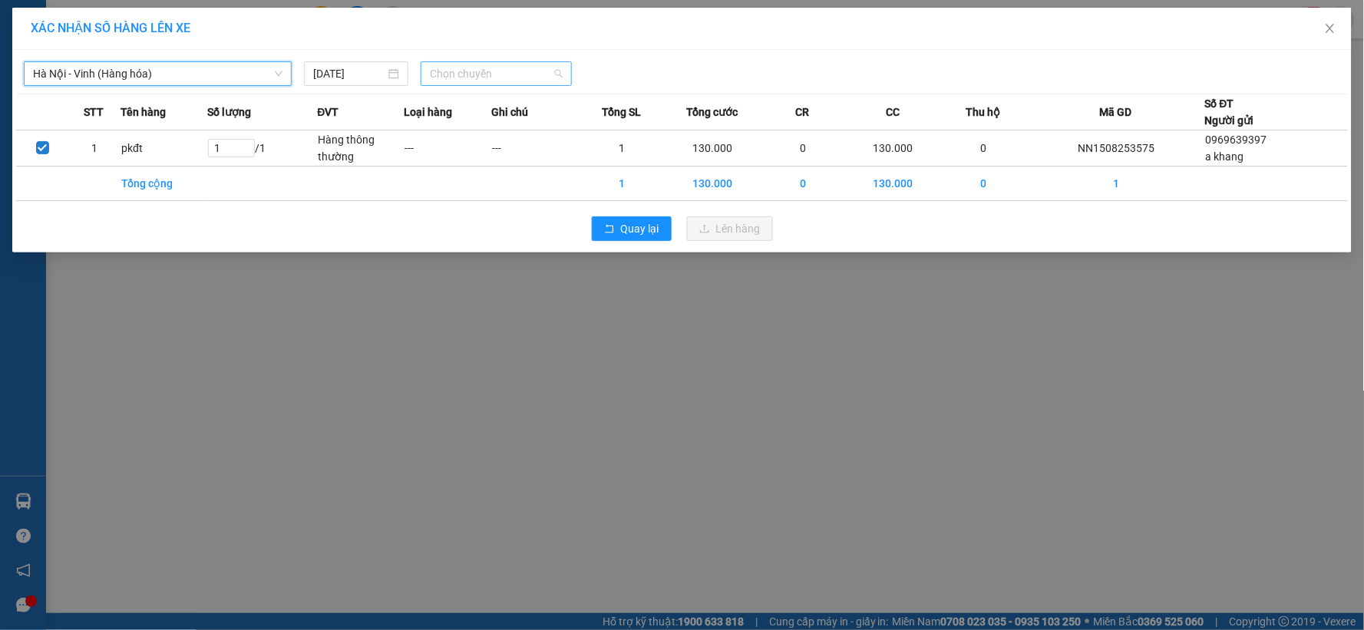
click at [539, 72] on span "Chọn chuyến" at bounding box center [496, 73] width 133 height 23
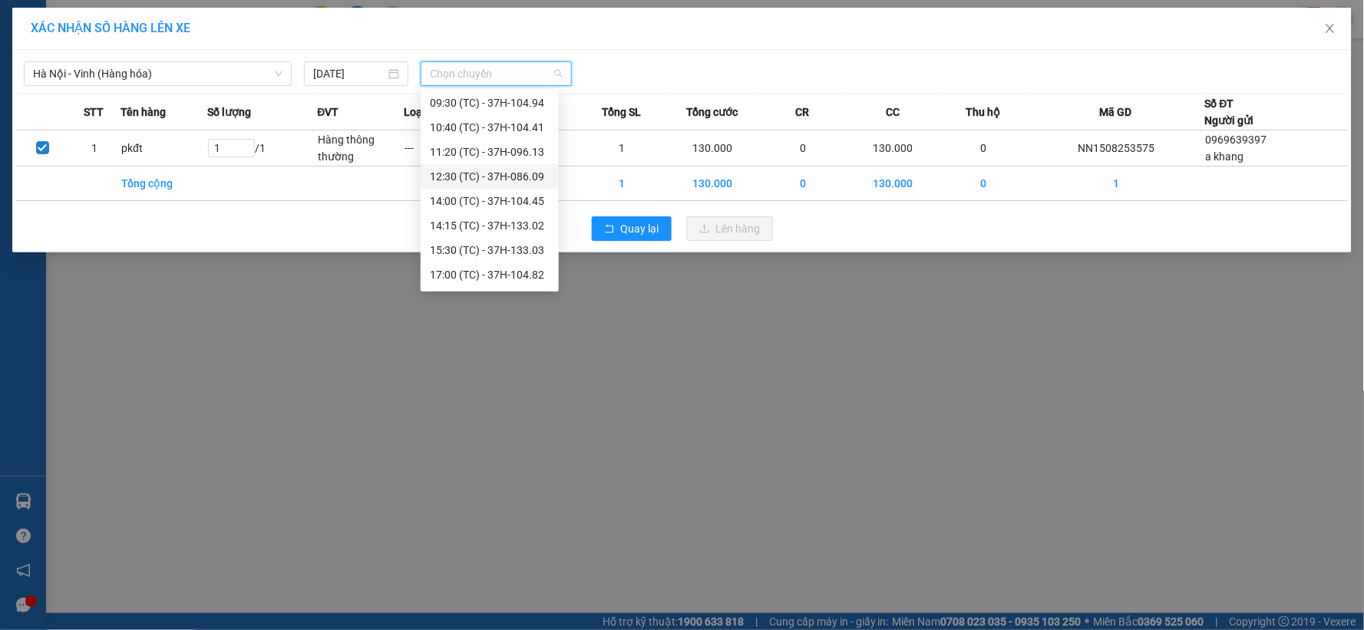
scroll to position [74, 0]
click at [523, 278] on div "17:05 (TC) - 37H-104.02" at bounding box center [490, 276] width 120 height 17
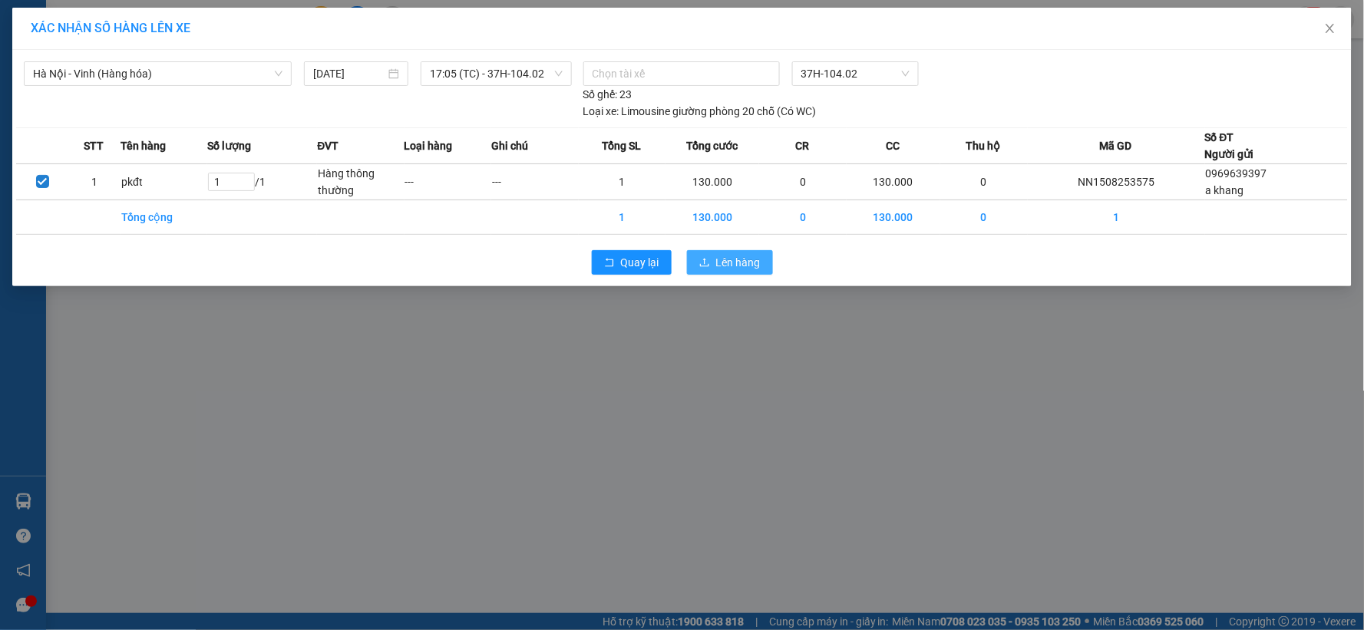
click at [719, 259] on span "Lên hàng" at bounding box center [738, 262] width 45 height 17
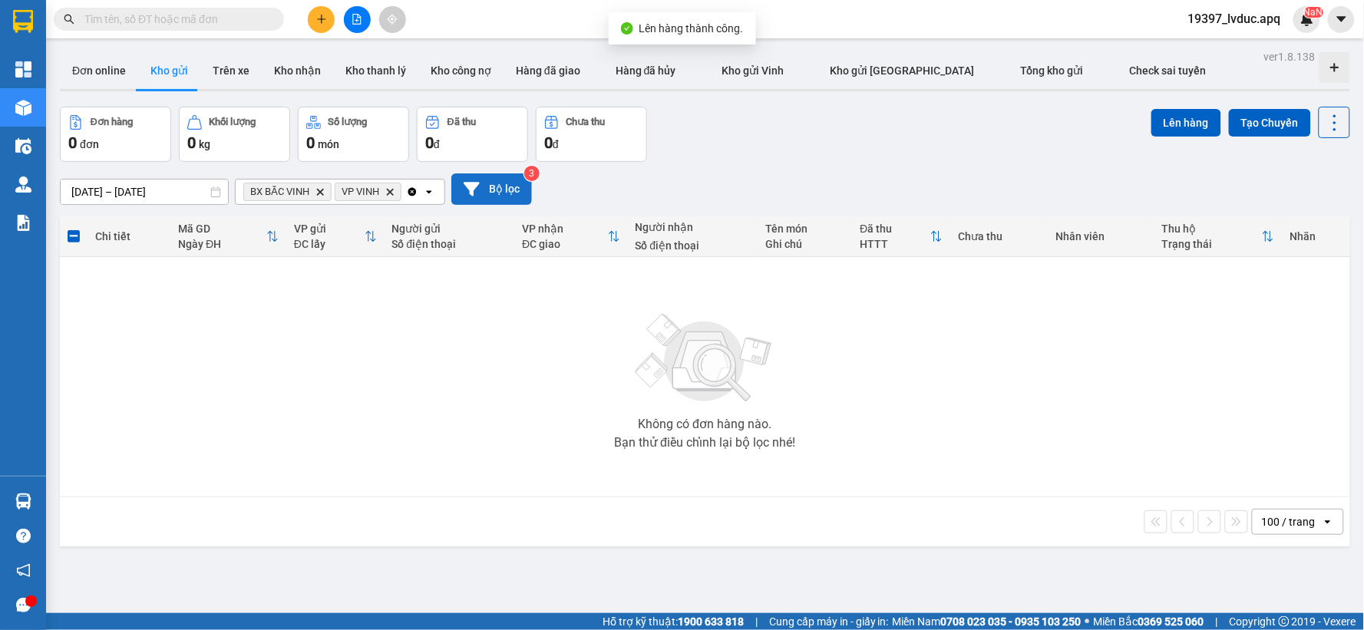
click at [479, 181] on icon at bounding box center [472, 189] width 16 height 16
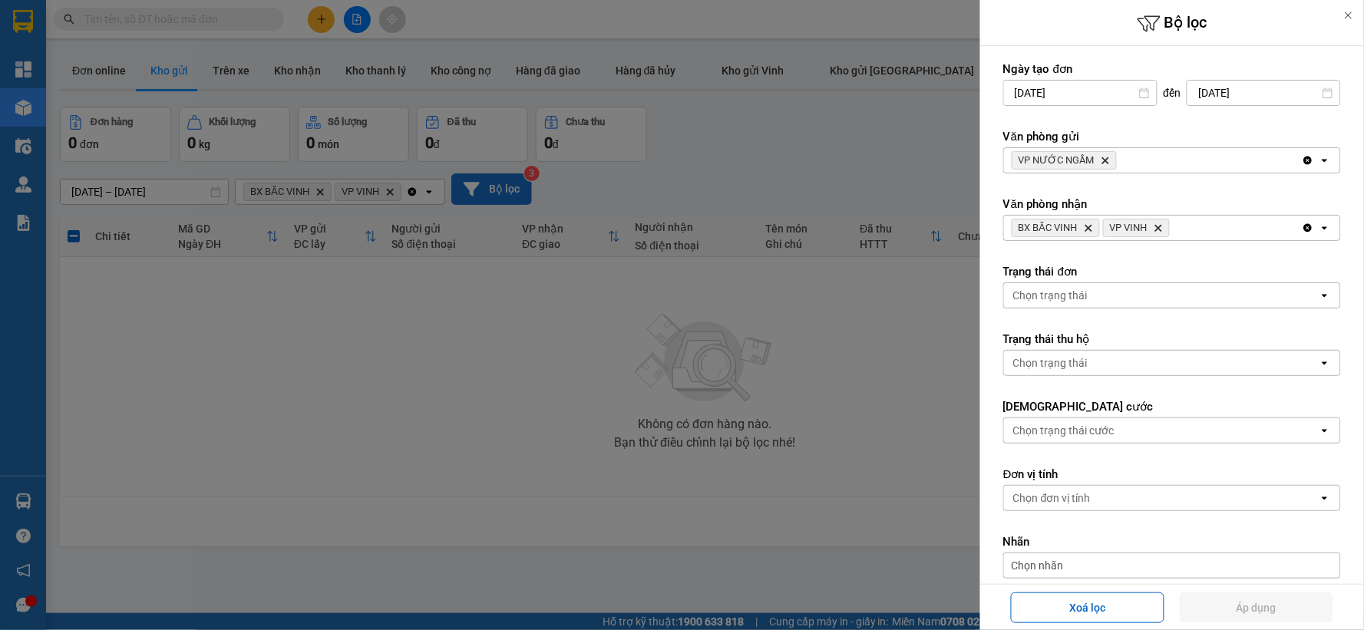
click at [1302, 232] on icon "Clear all" at bounding box center [1308, 228] width 12 height 12
click at [1255, 604] on button "Áp dụng" at bounding box center [1257, 608] width 154 height 31
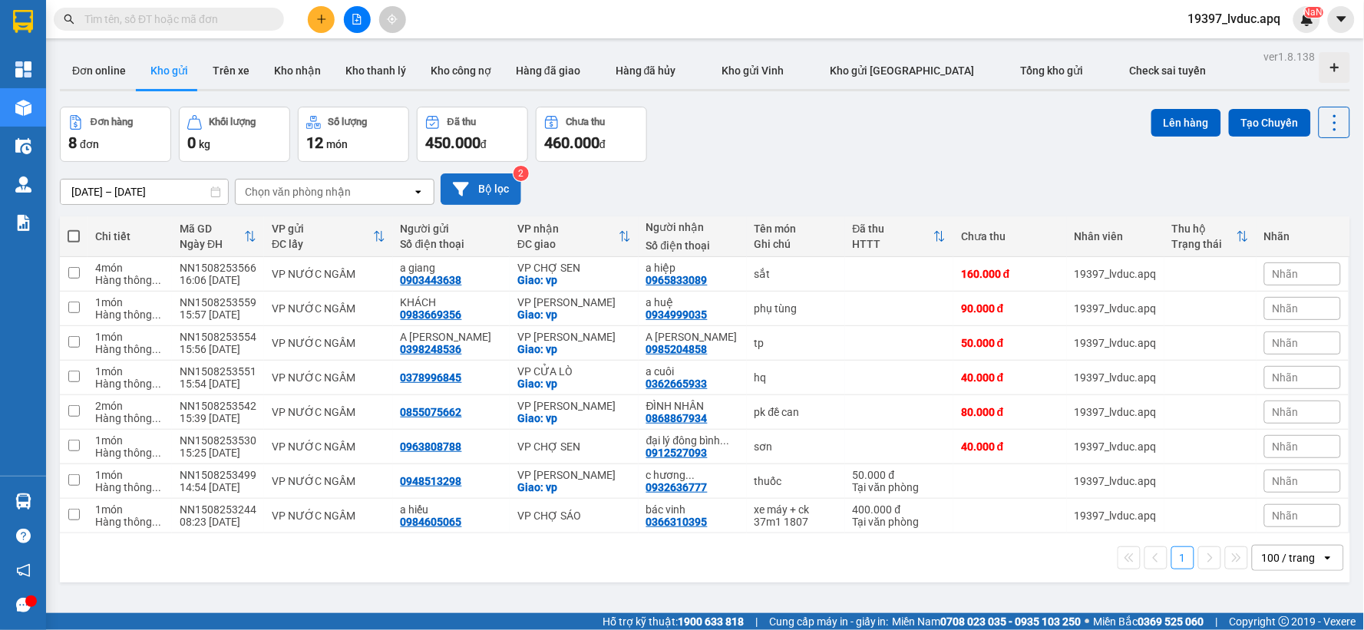
click at [495, 192] on button "Bộ lọc" at bounding box center [481, 188] width 81 height 31
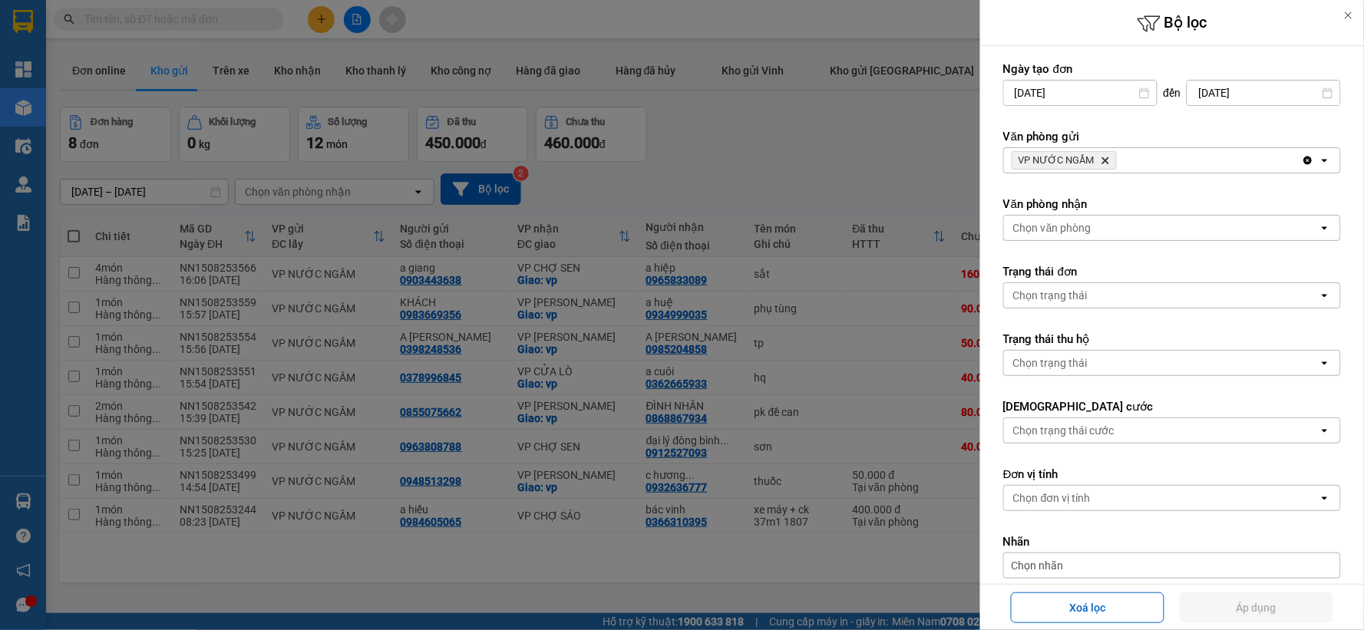
click at [1106, 157] on icon "Delete" at bounding box center [1105, 160] width 9 height 9
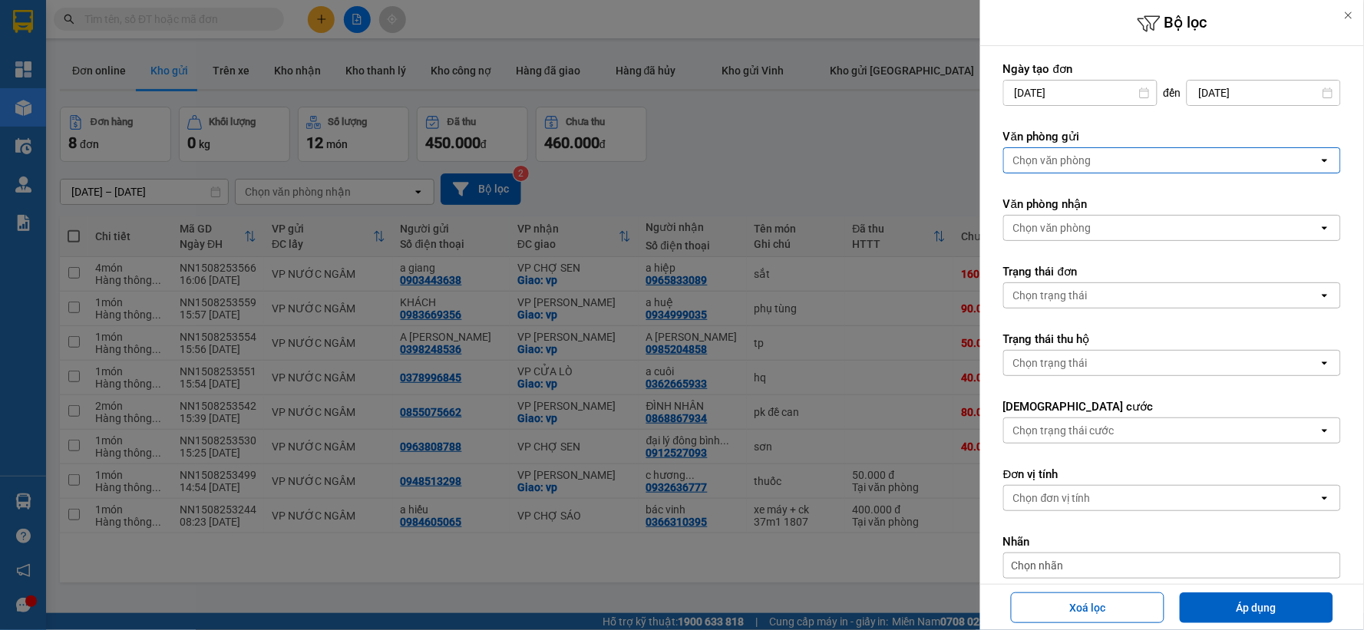
click at [1103, 157] on div "Chọn văn phòng" at bounding box center [1161, 160] width 315 height 25
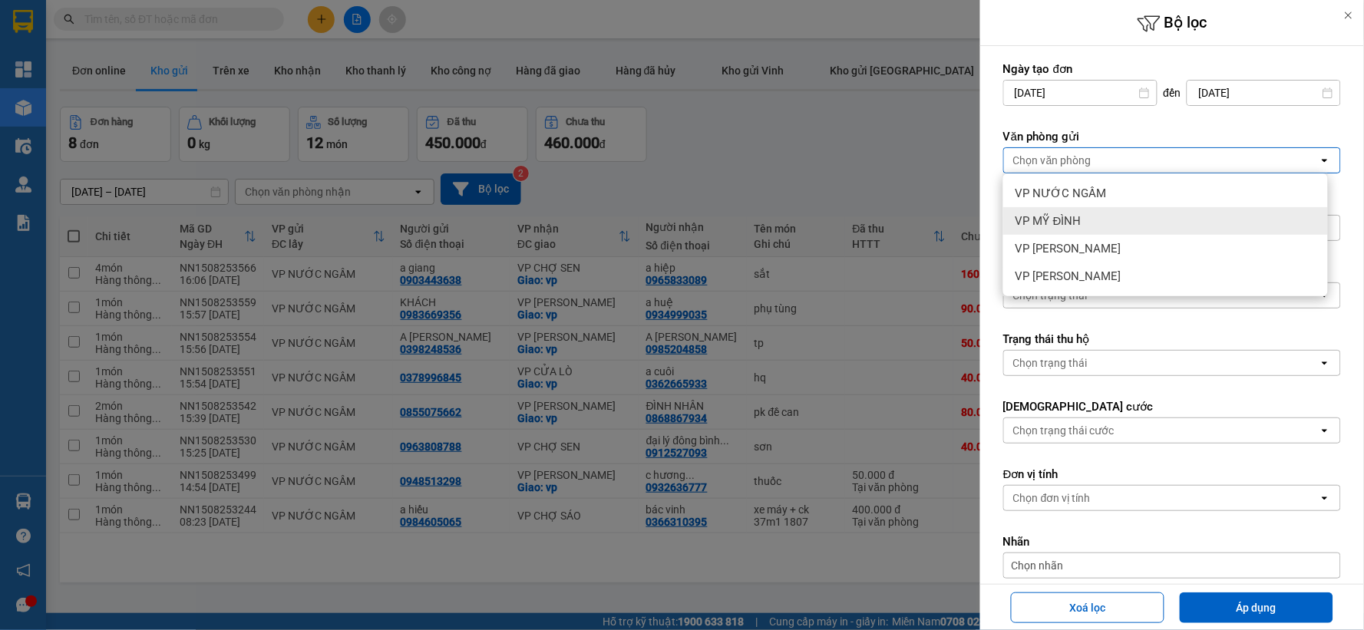
click at [1083, 212] on div "VP MỸ ĐÌNH" at bounding box center [1165, 221] width 325 height 28
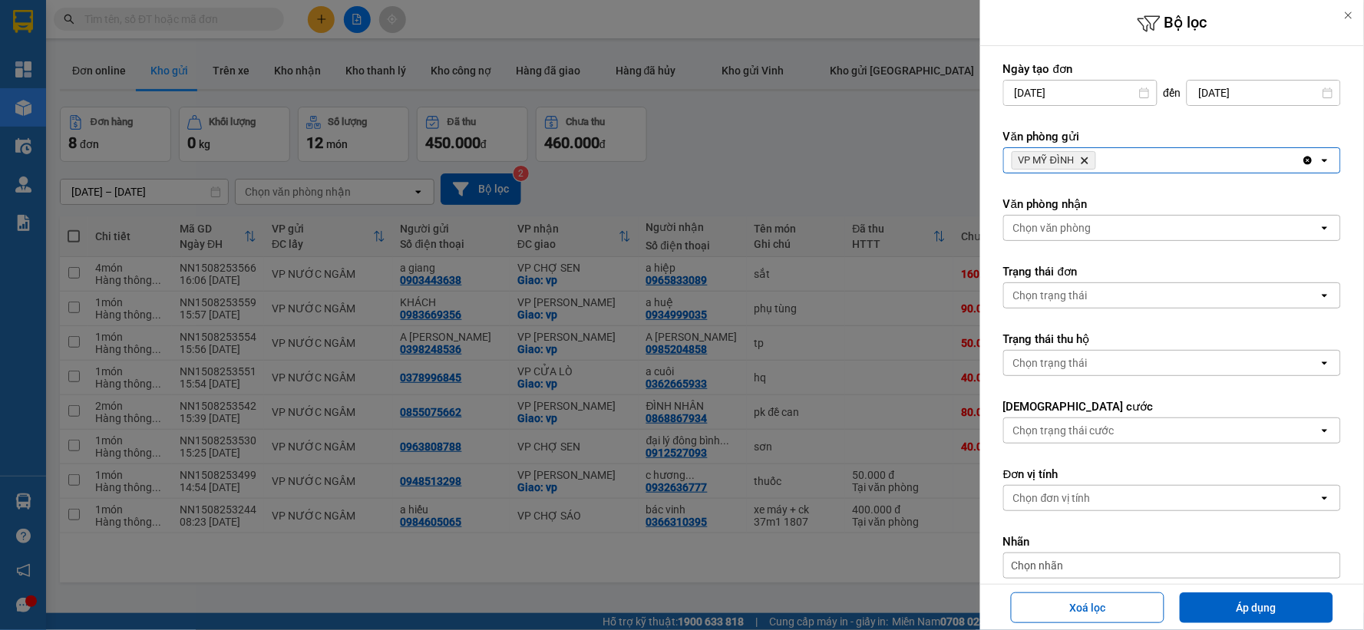
click at [1096, 216] on div "Chọn văn phòng" at bounding box center [1161, 228] width 315 height 25
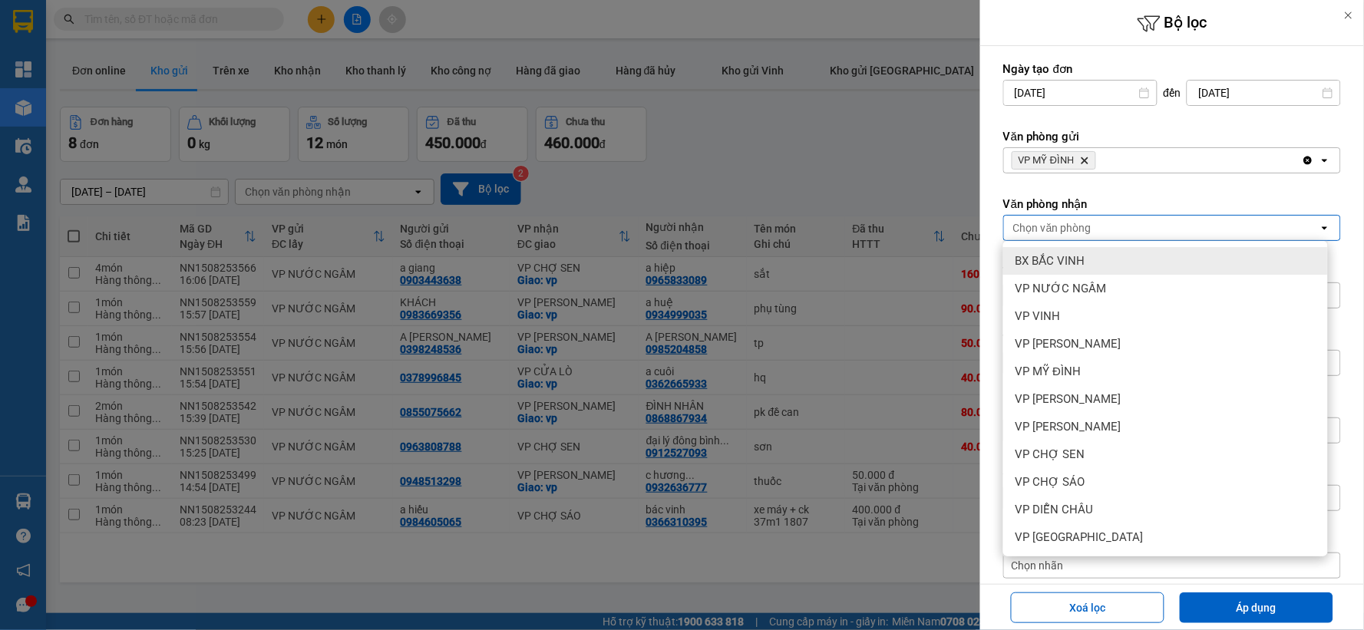
click at [1098, 262] on div "BX BẮC VINH" at bounding box center [1165, 261] width 325 height 28
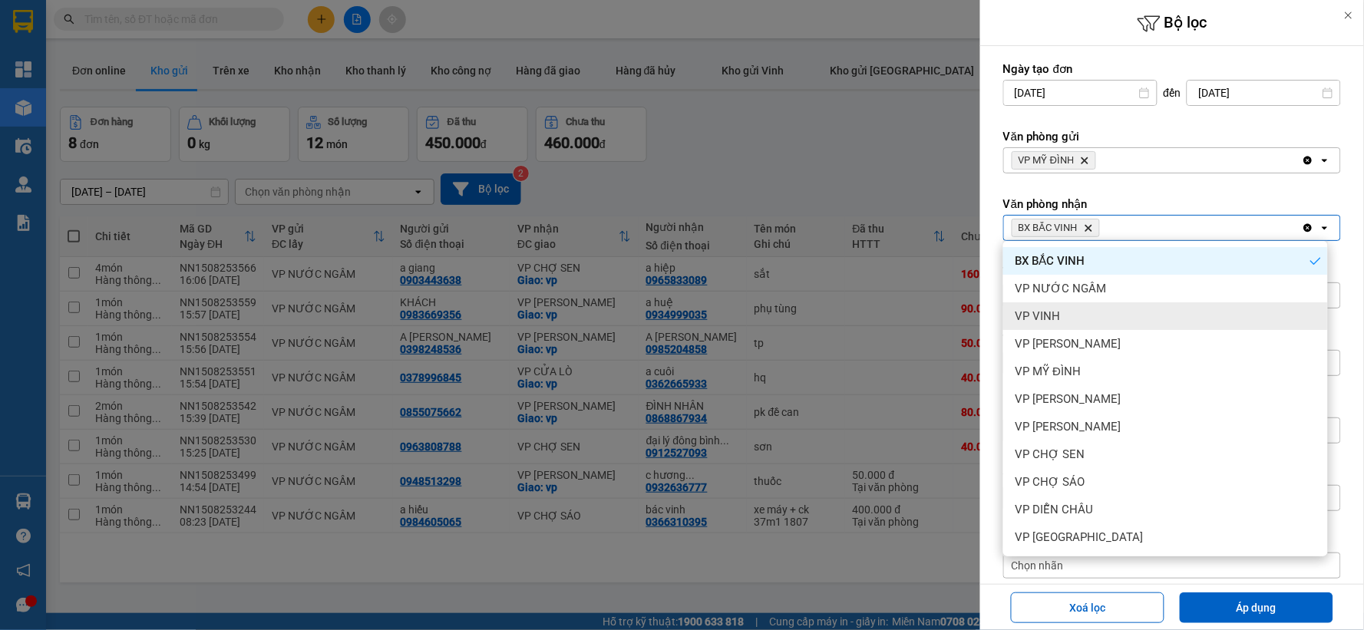
click at [1112, 321] on div "VP VINH" at bounding box center [1165, 316] width 325 height 28
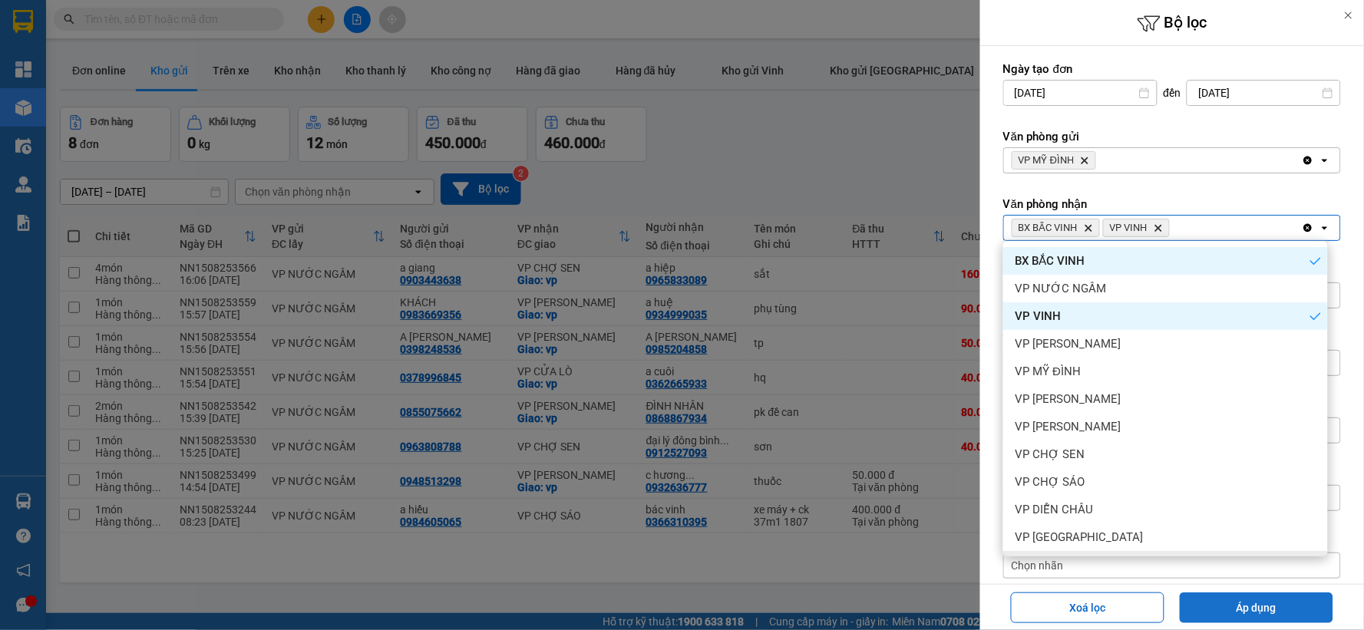
click at [1224, 603] on button "Áp dụng" at bounding box center [1257, 608] width 154 height 31
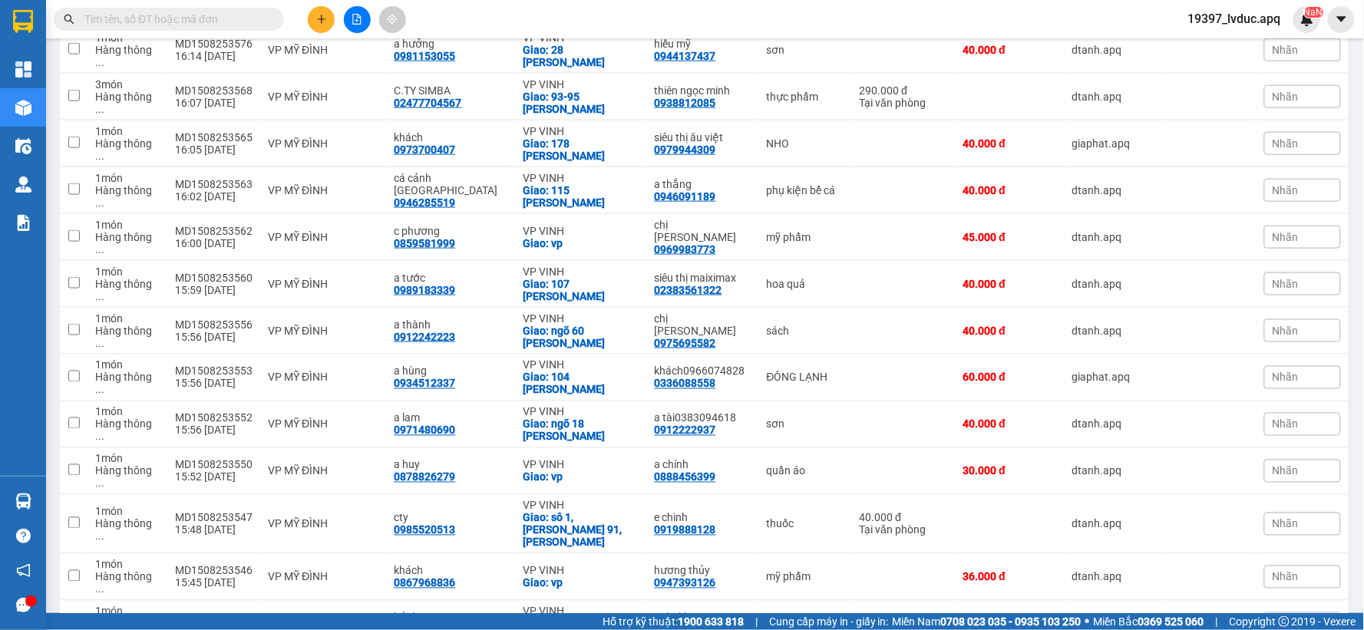
scroll to position [851, 0]
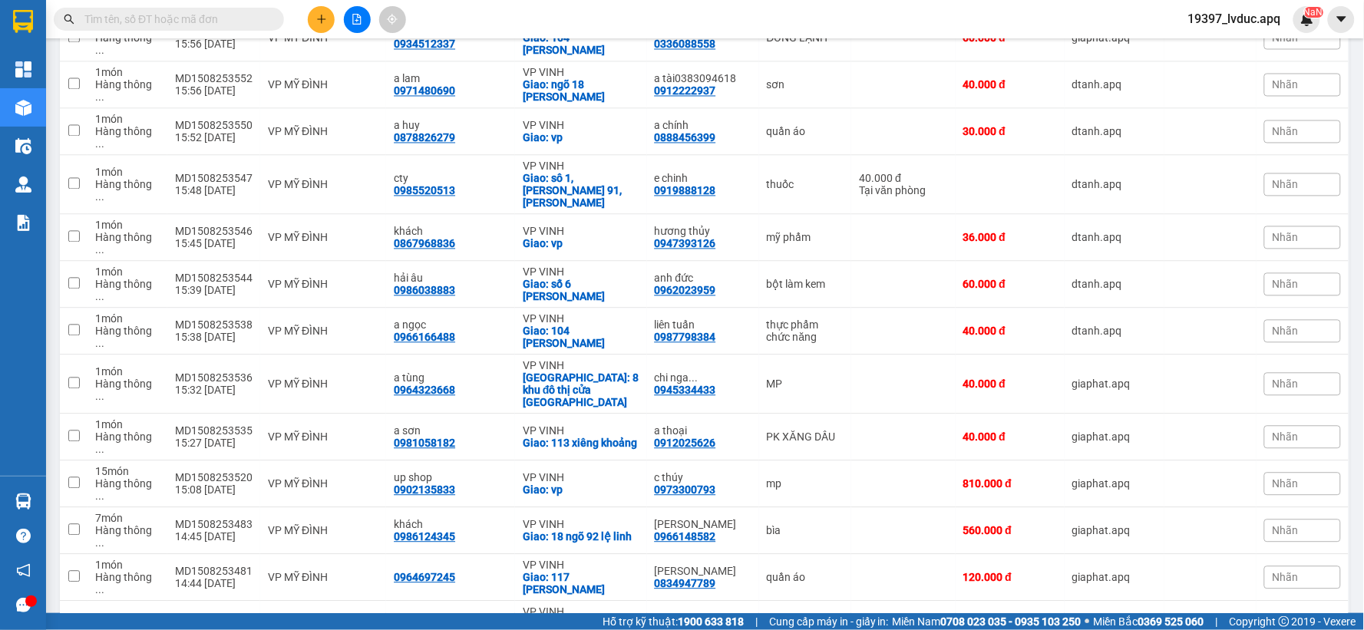
checkbox input "true"
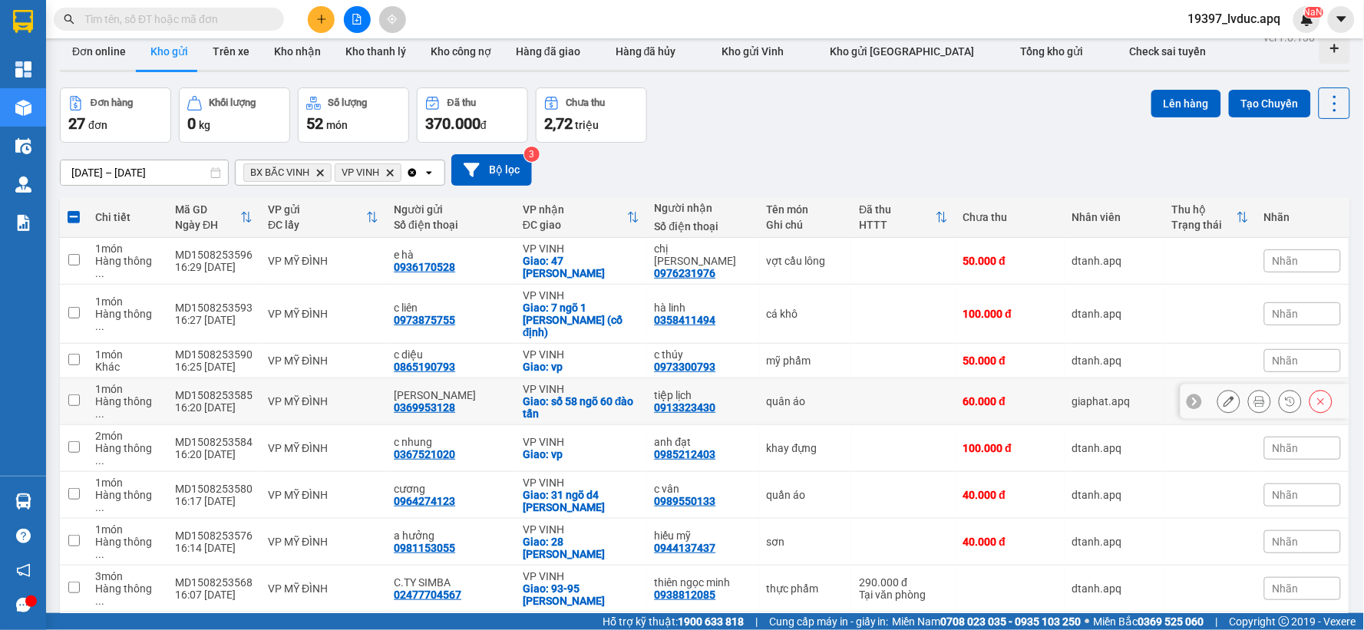
scroll to position [0, 0]
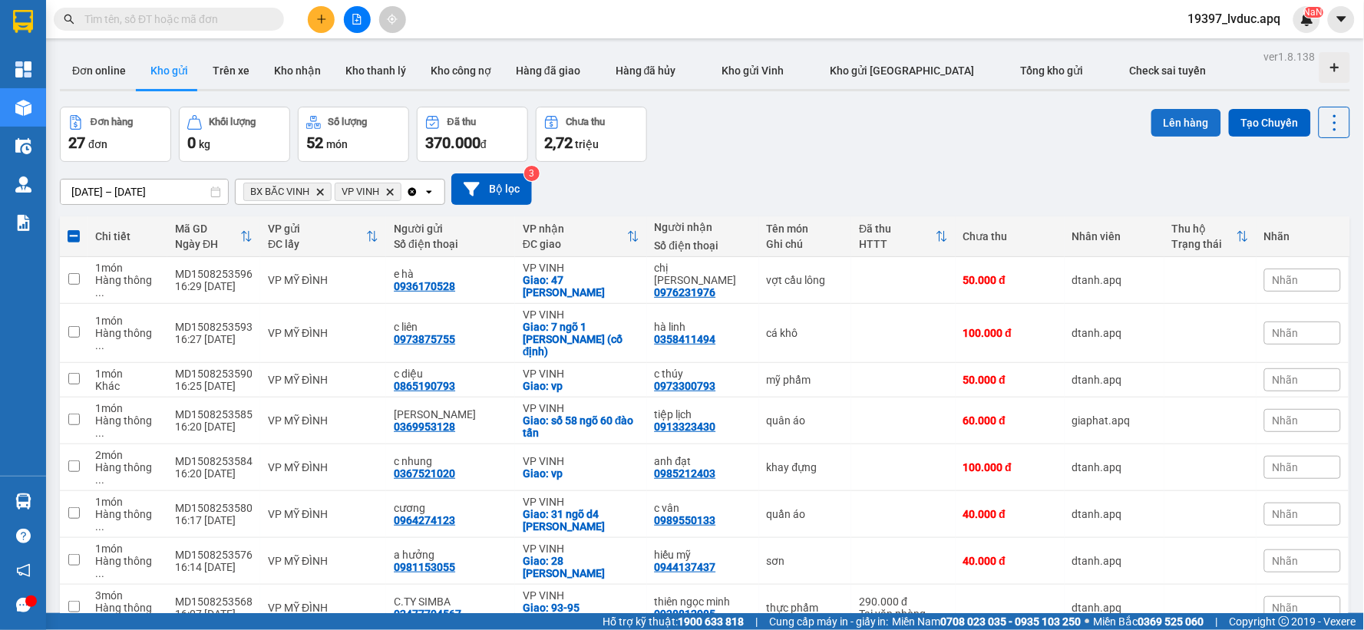
drag, startPoint x: 1161, startPoint y: 123, endPoint x: 1147, endPoint y: 124, distance: 13.9
click at [1159, 123] on button "Lên hàng" at bounding box center [1186, 123] width 70 height 28
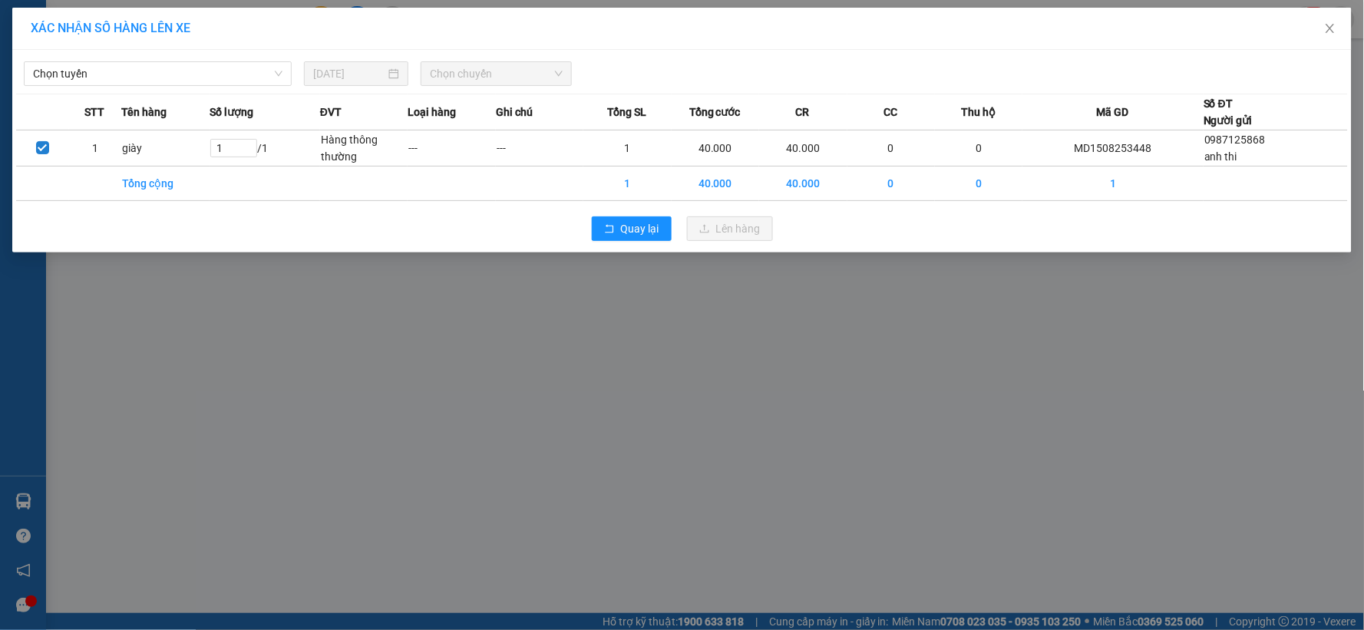
drag, startPoint x: 201, startPoint y: 74, endPoint x: 192, endPoint y: 87, distance: 16.0
click at [195, 79] on span "Chọn tuyến" at bounding box center [157, 73] width 249 height 23
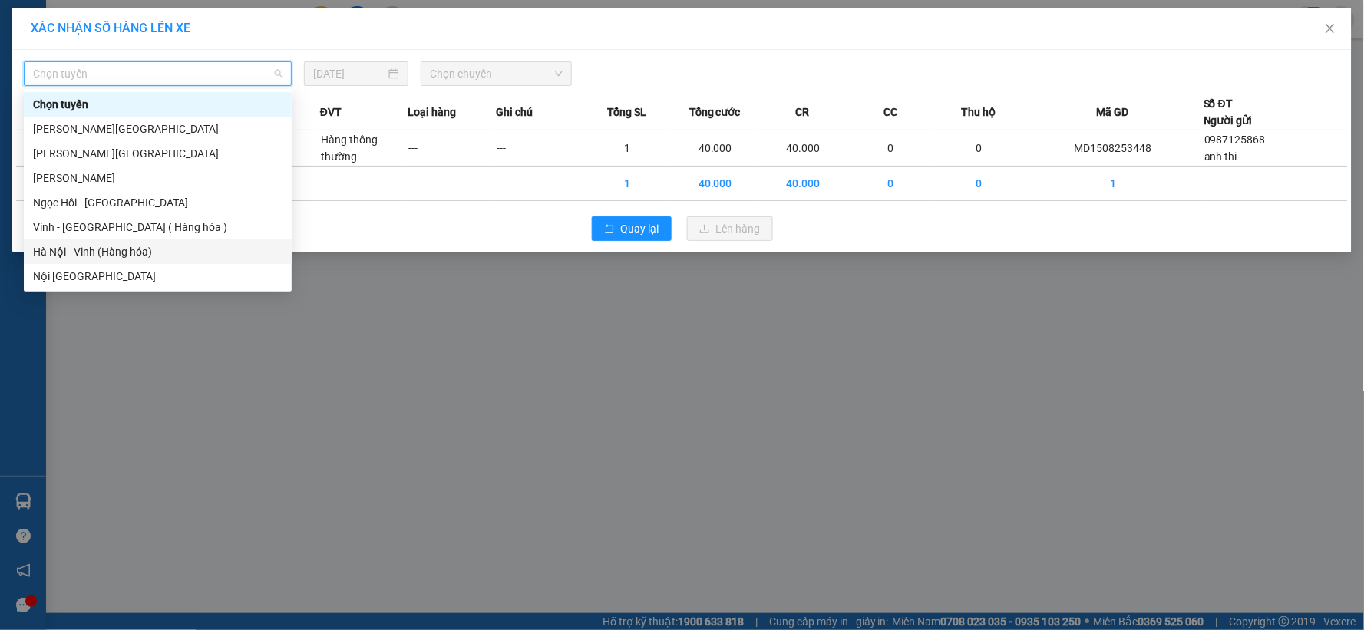
click at [174, 249] on div "Hà Nội - Vinh (Hàng hóa)" at bounding box center [157, 251] width 249 height 17
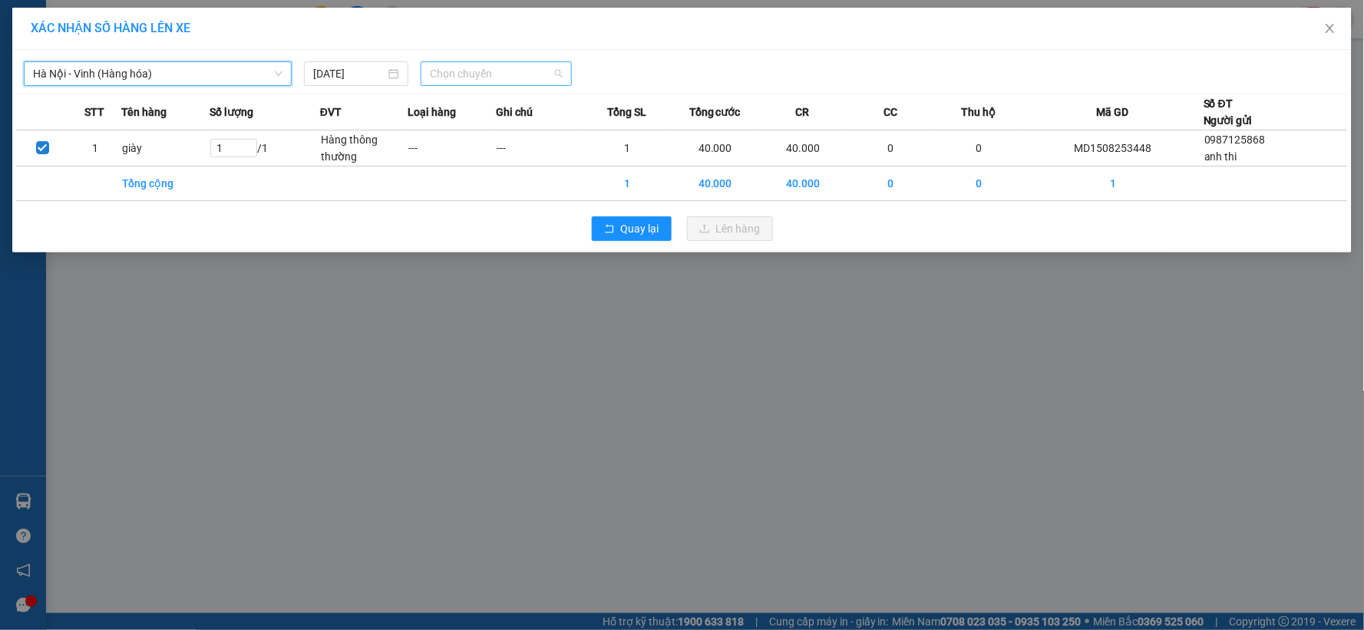
click at [557, 71] on span "Chọn chuyến" at bounding box center [496, 73] width 133 height 23
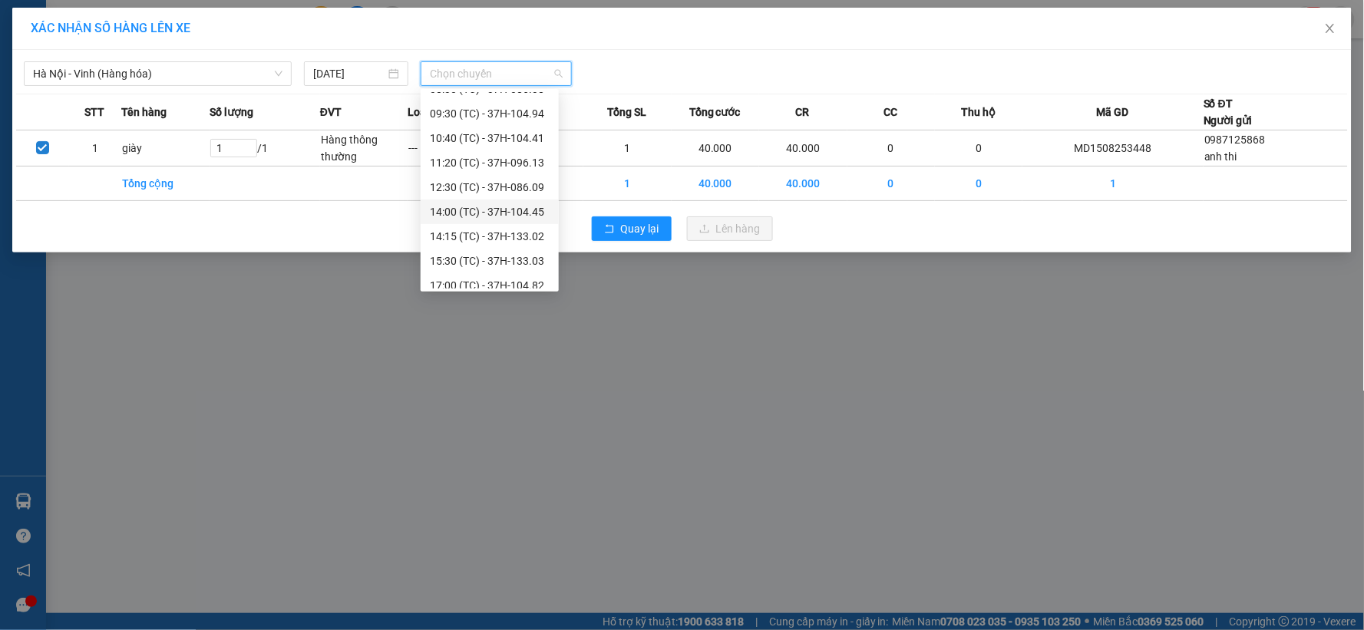
scroll to position [74, 0]
click at [515, 273] on div "17:05 (TC) - 37H-104.02" at bounding box center [490, 276] width 120 height 17
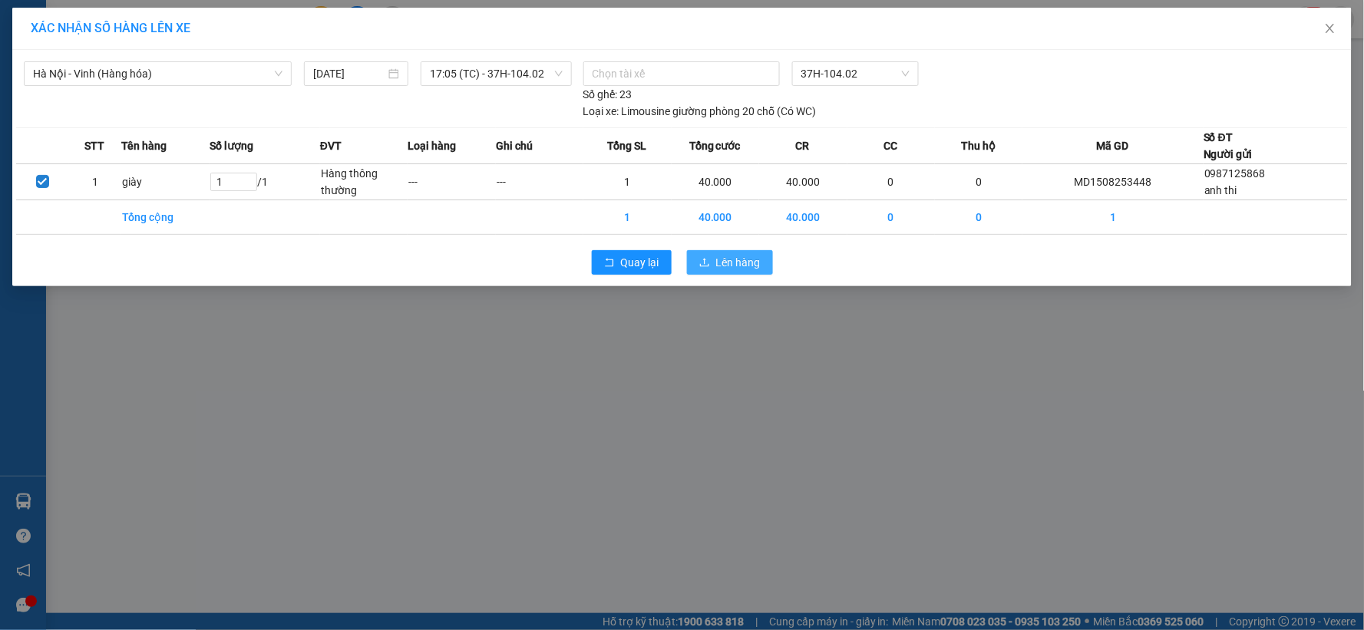
click at [709, 259] on icon "upload" at bounding box center [704, 262] width 11 height 11
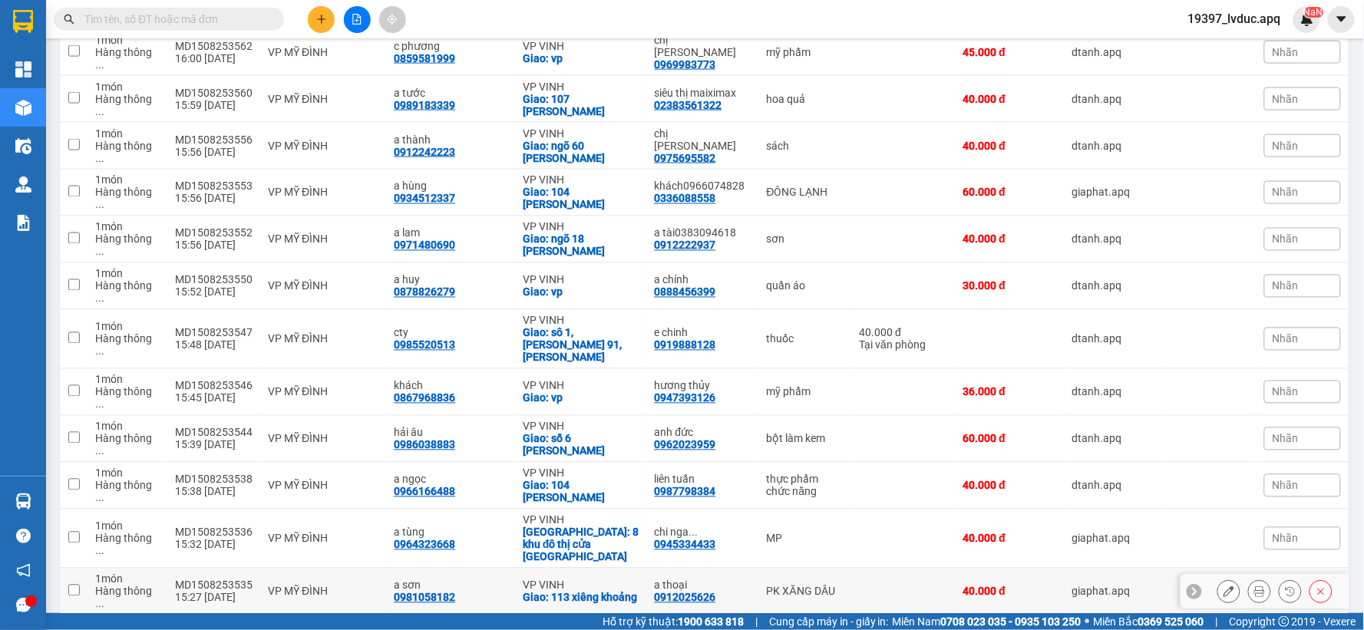
scroll to position [816, 0]
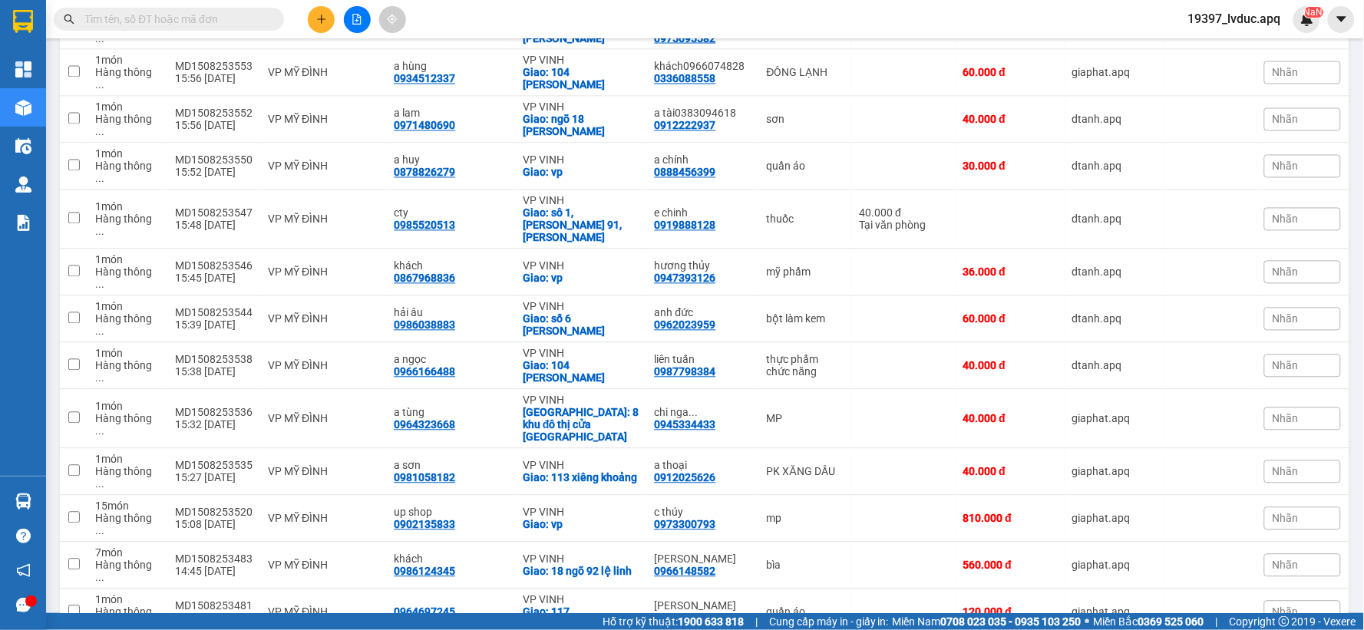
checkbox input "true"
click at [851, 590] on td at bounding box center [903, 613] width 104 height 47
checkbox input "true"
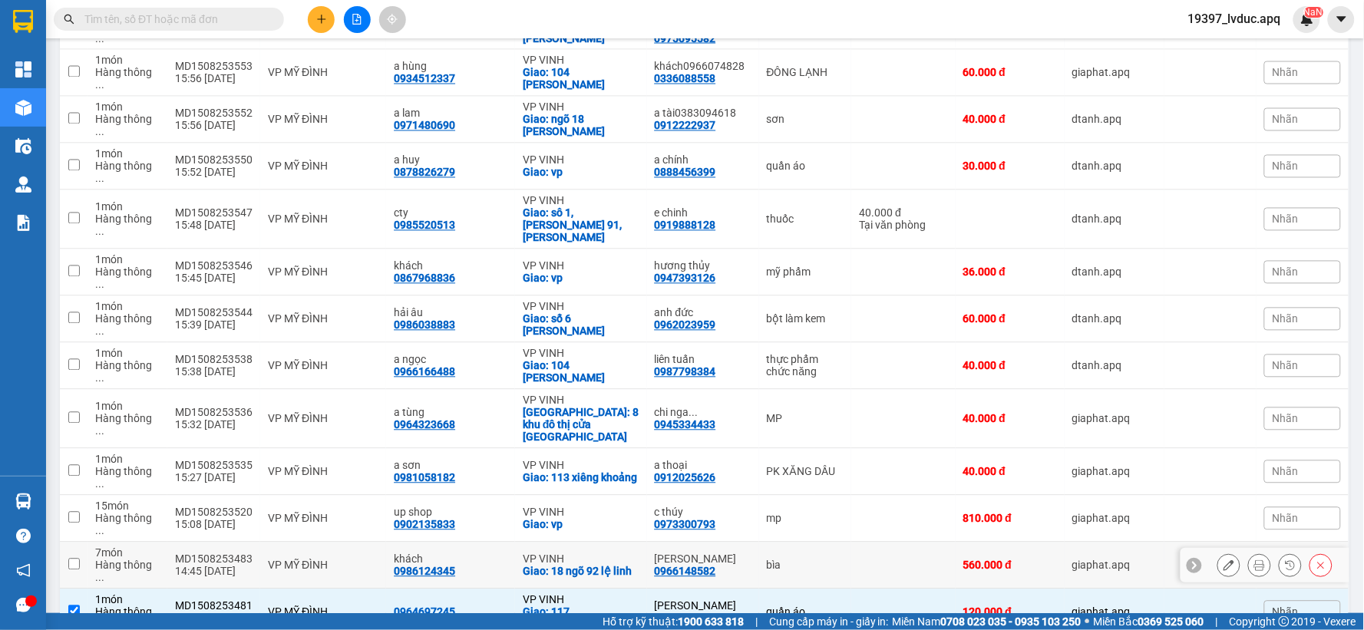
click at [851, 543] on td at bounding box center [903, 566] width 104 height 47
checkbox input "true"
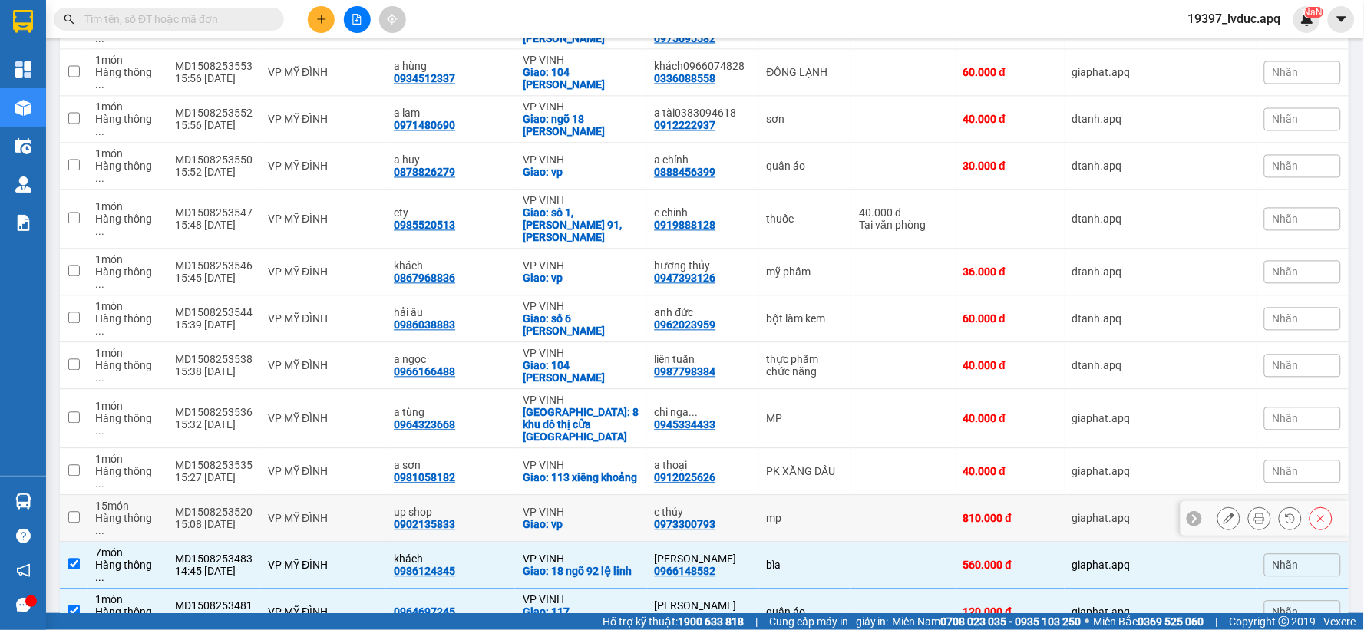
click at [851, 496] on td at bounding box center [903, 519] width 104 height 47
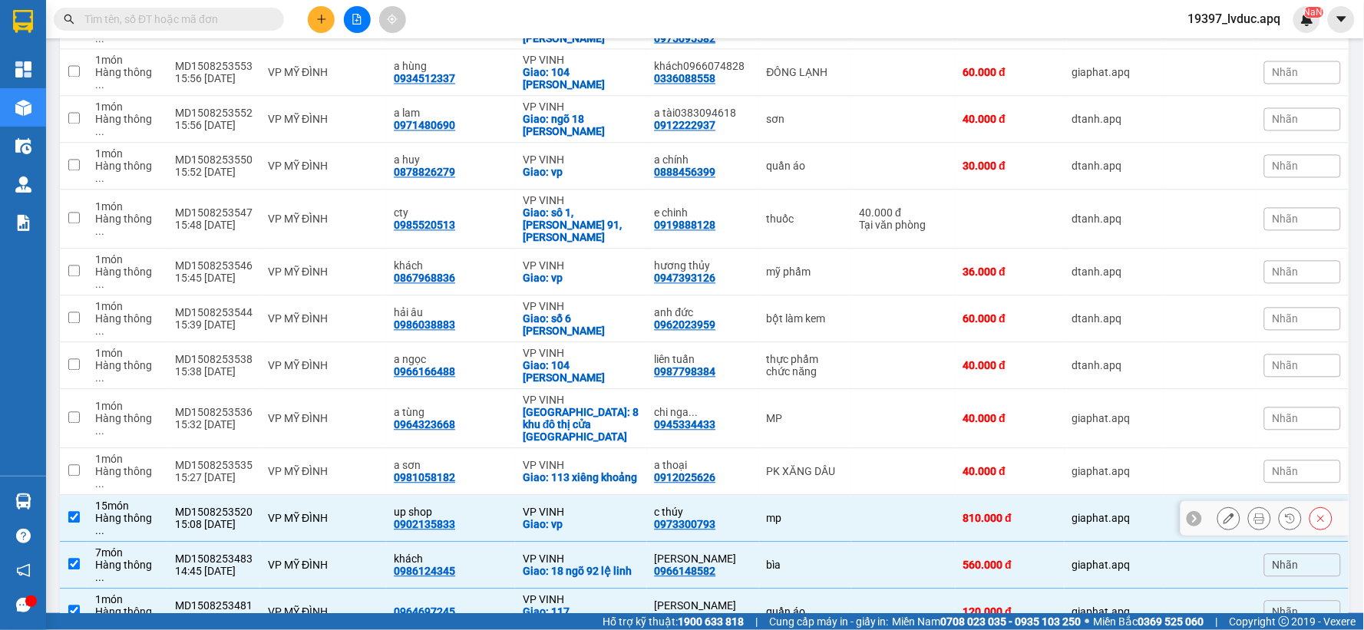
drag, startPoint x: 844, startPoint y: 390, endPoint x: 834, endPoint y: 405, distance: 18.7
click at [851, 496] on td at bounding box center [903, 519] width 104 height 47
checkbox input "false"
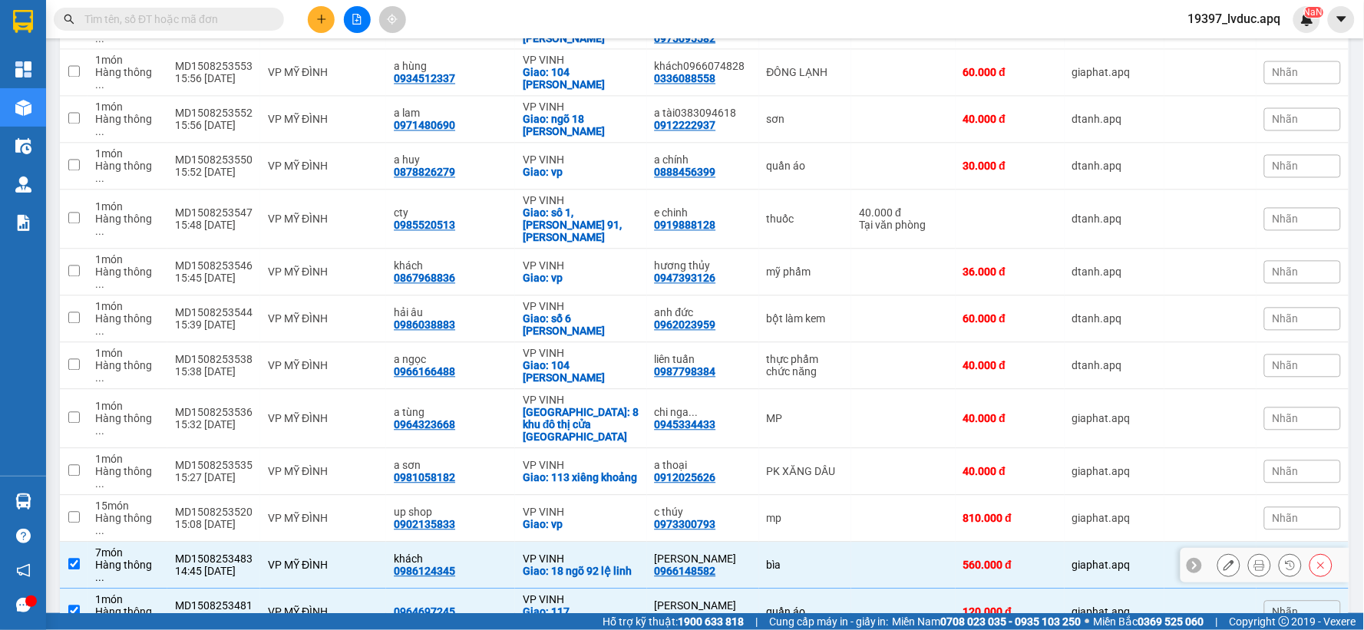
drag, startPoint x: 824, startPoint y: 422, endPoint x: 825, endPoint y: 435, distance: 13.1
click at [825, 543] on td "bìa" at bounding box center [805, 566] width 93 height 47
checkbox input "false"
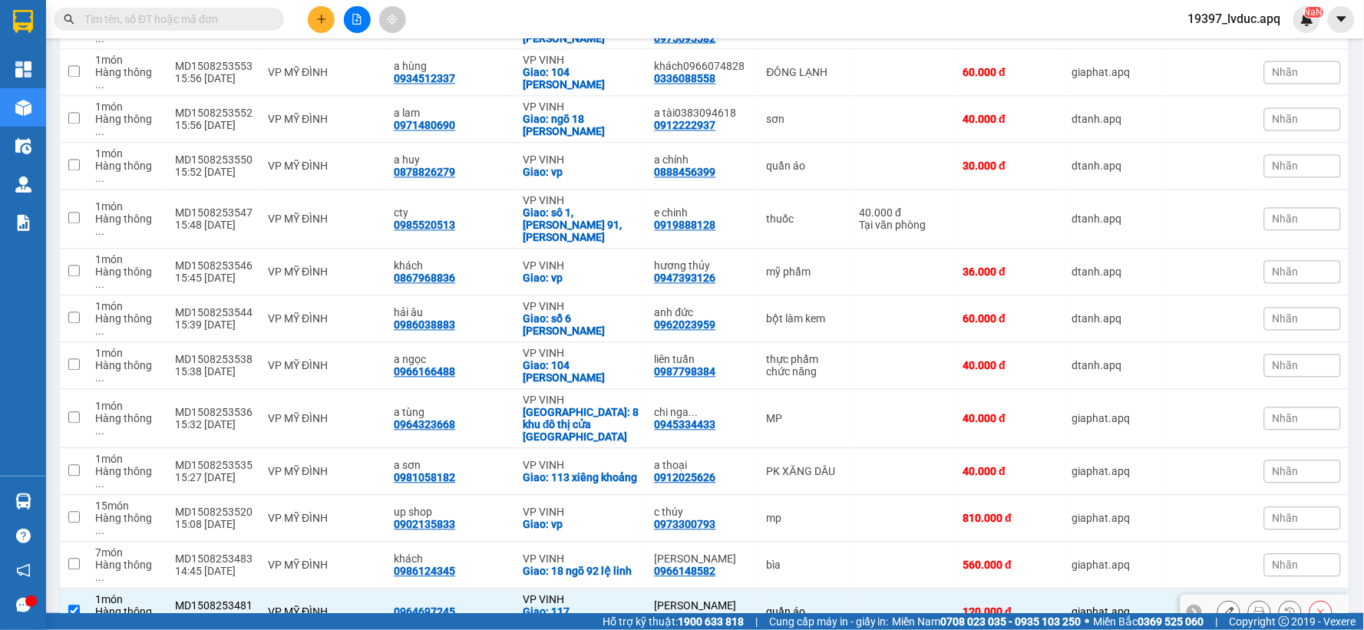
click at [831, 590] on td "quần áo" at bounding box center [805, 613] width 93 height 47
checkbox input "false"
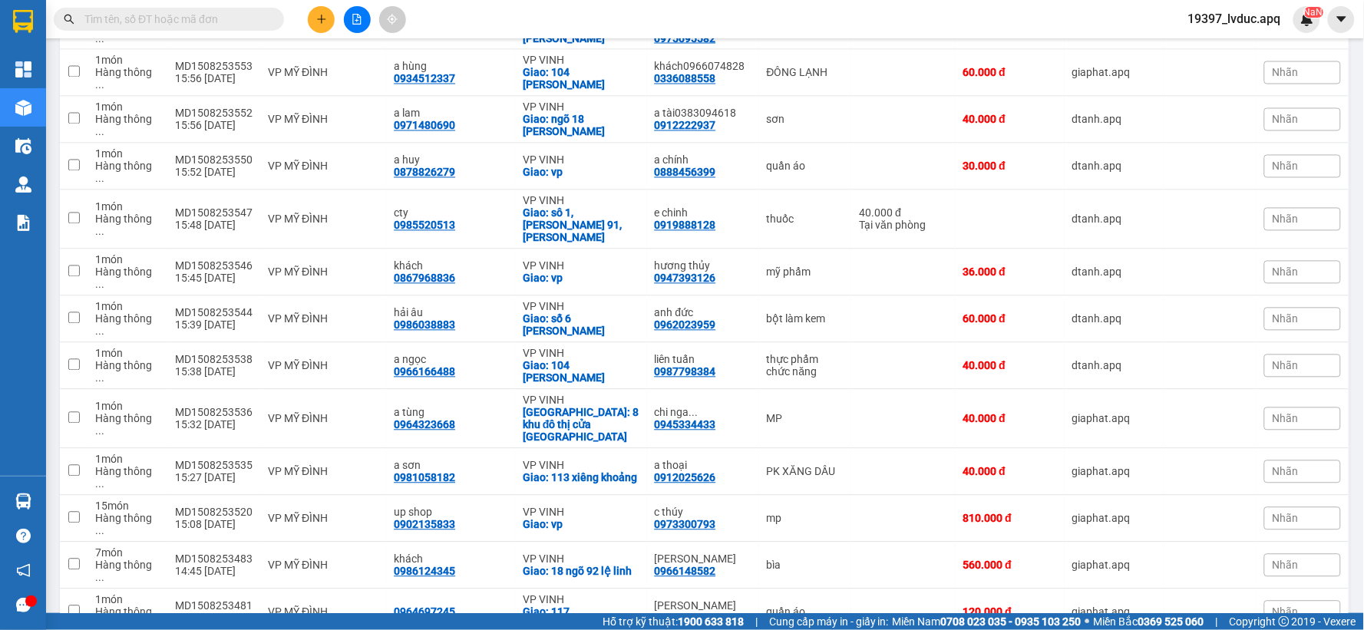
checkbox input "false"
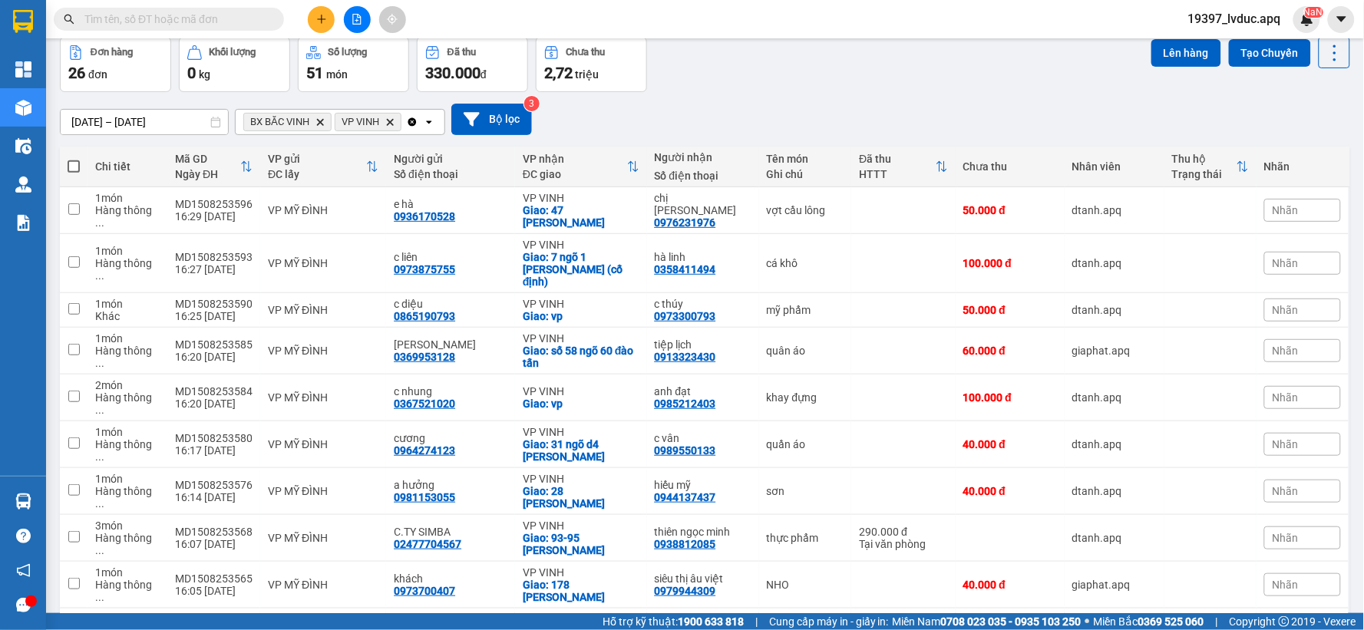
scroll to position [0, 0]
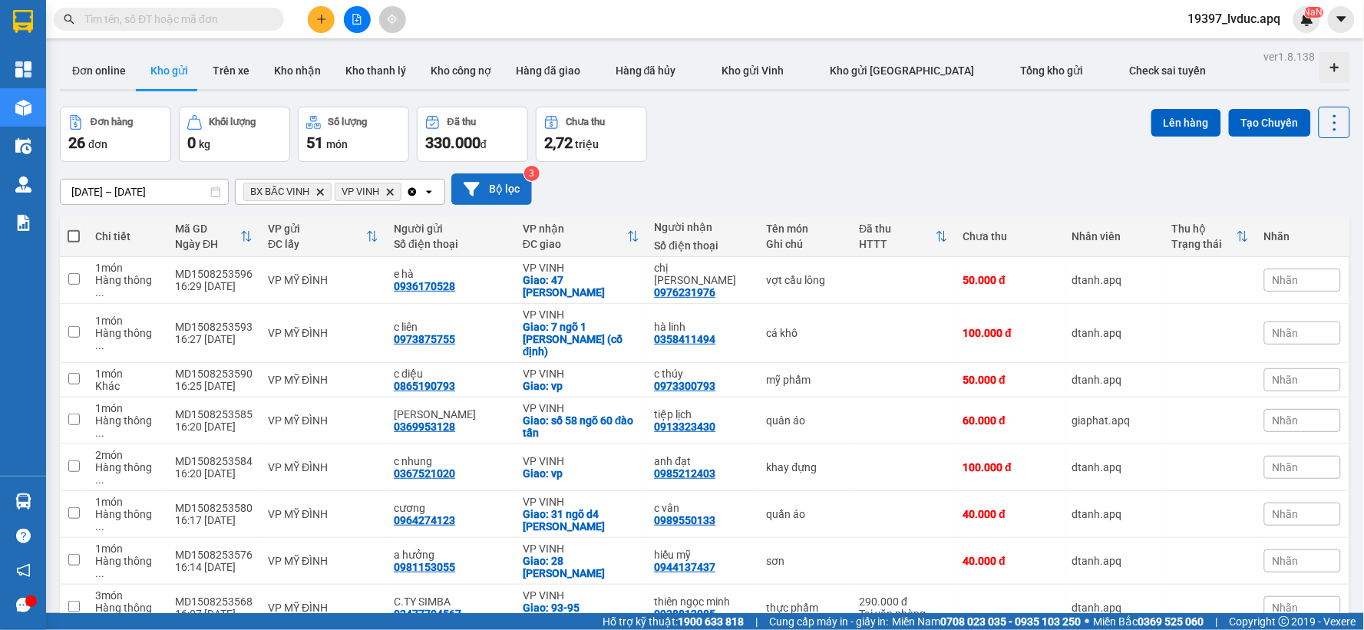
click at [504, 186] on button "Bộ lọc" at bounding box center [491, 188] width 81 height 31
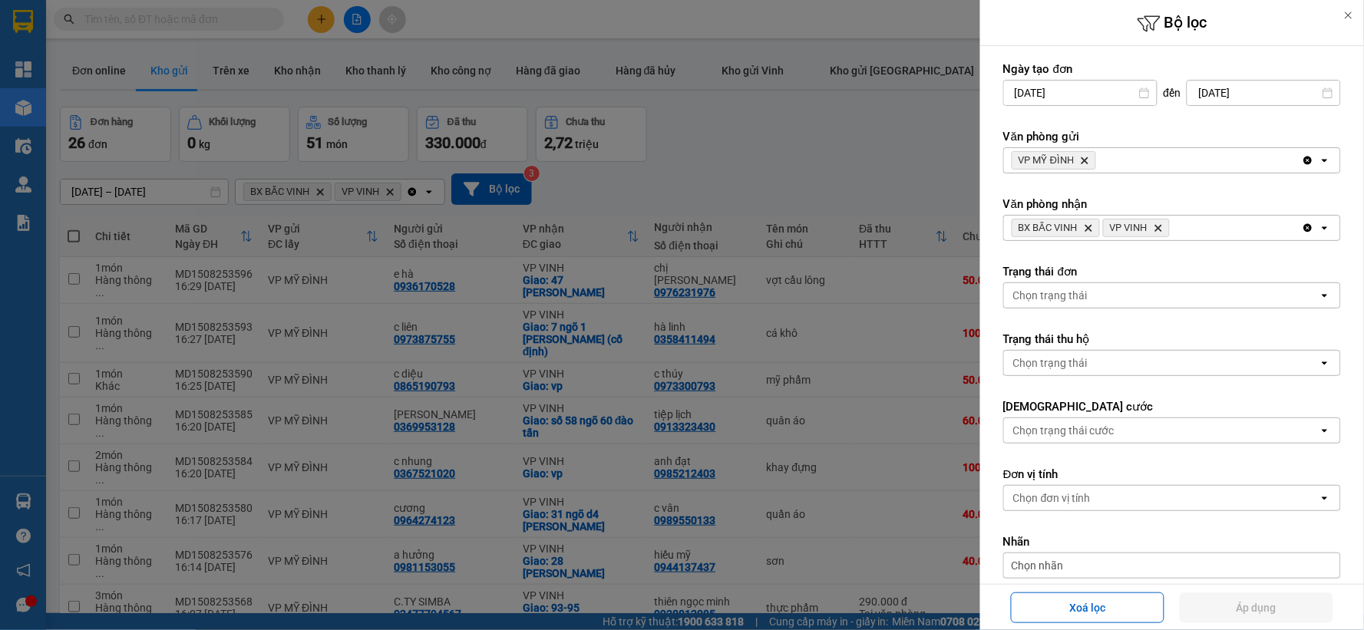
click at [1087, 157] on icon "Delete" at bounding box center [1084, 160] width 9 height 9
click at [1302, 228] on icon "Clear all" at bounding box center [1308, 228] width 12 height 12
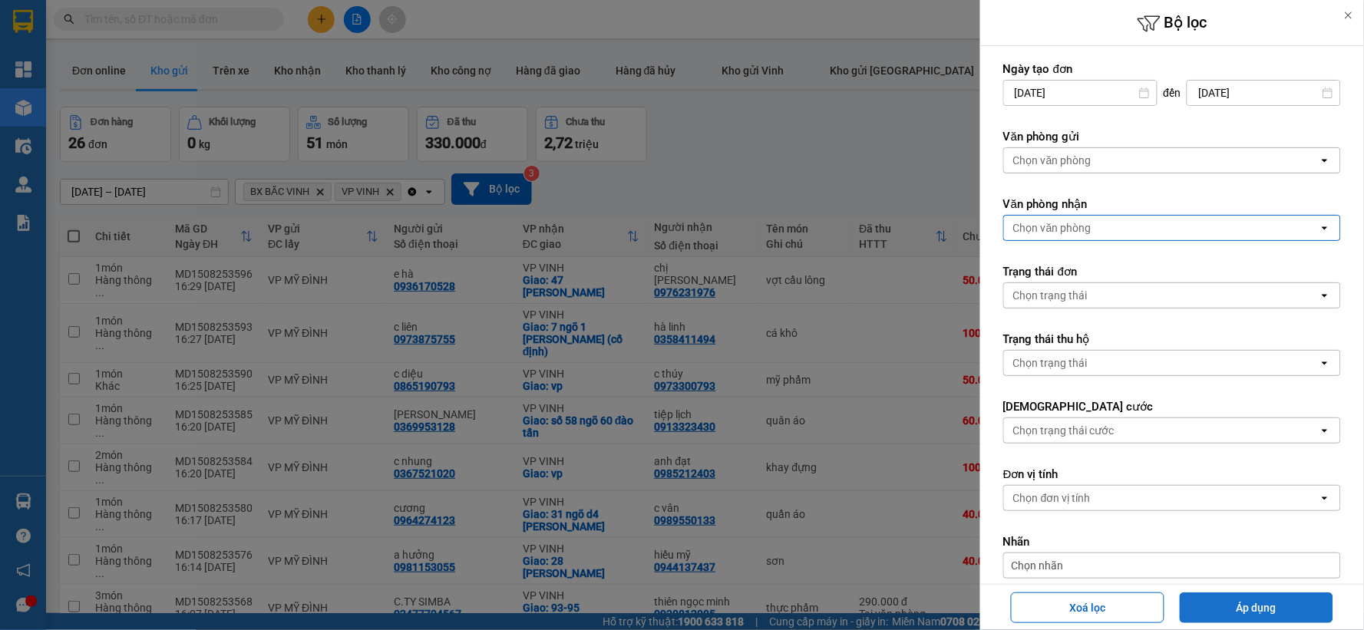
click at [1234, 610] on button "Áp dụng" at bounding box center [1257, 608] width 154 height 31
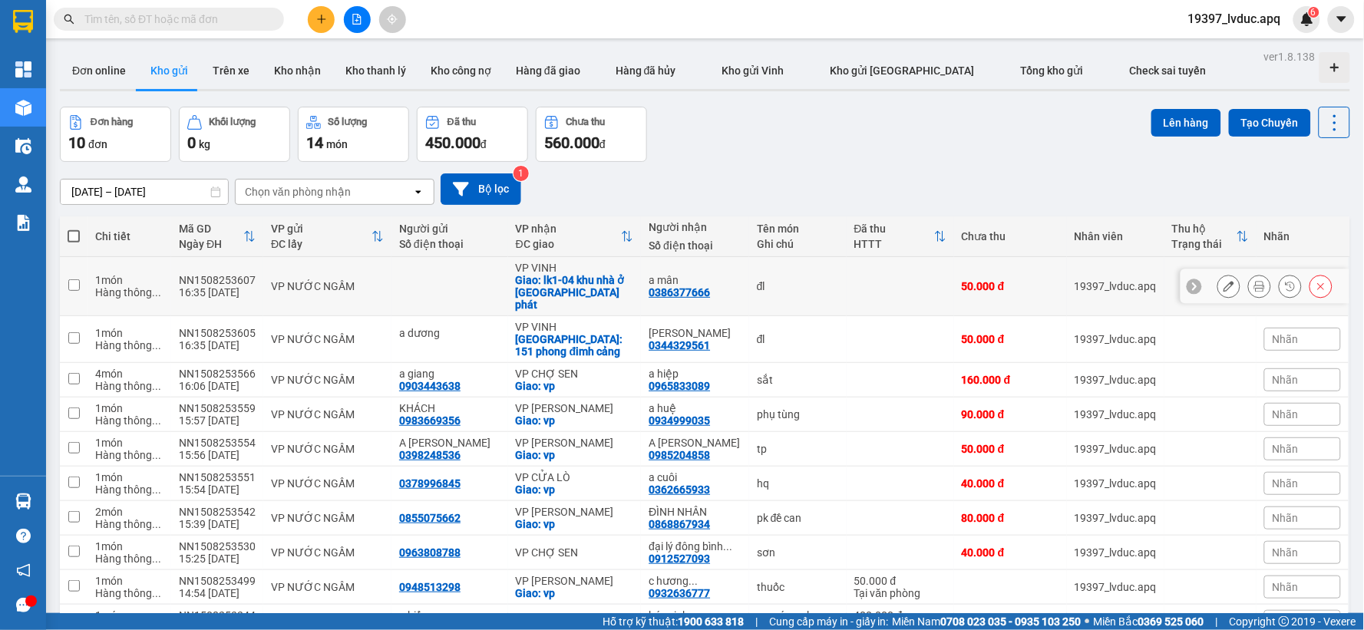
click at [770, 282] on div "đl" at bounding box center [798, 286] width 82 height 12
checkbox input "true"
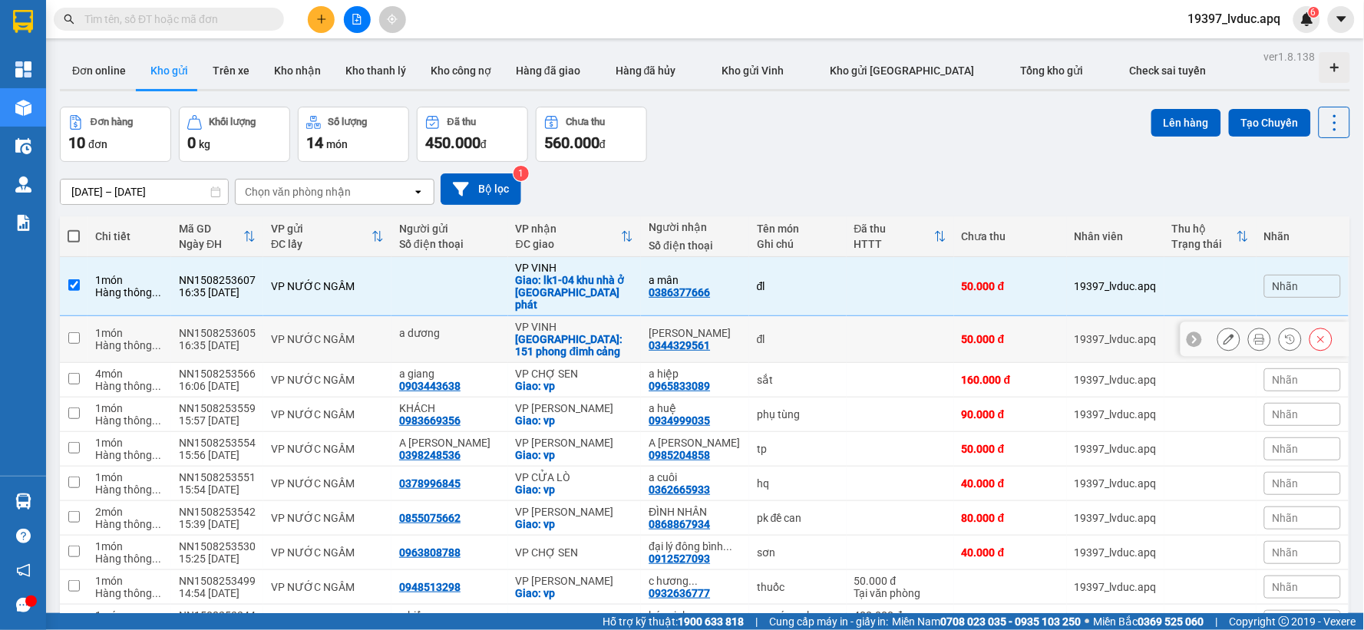
drag, startPoint x: 775, startPoint y: 326, endPoint x: 795, endPoint y: 323, distance: 20.2
click at [777, 333] on div "đl" at bounding box center [798, 339] width 82 height 12
checkbox input "true"
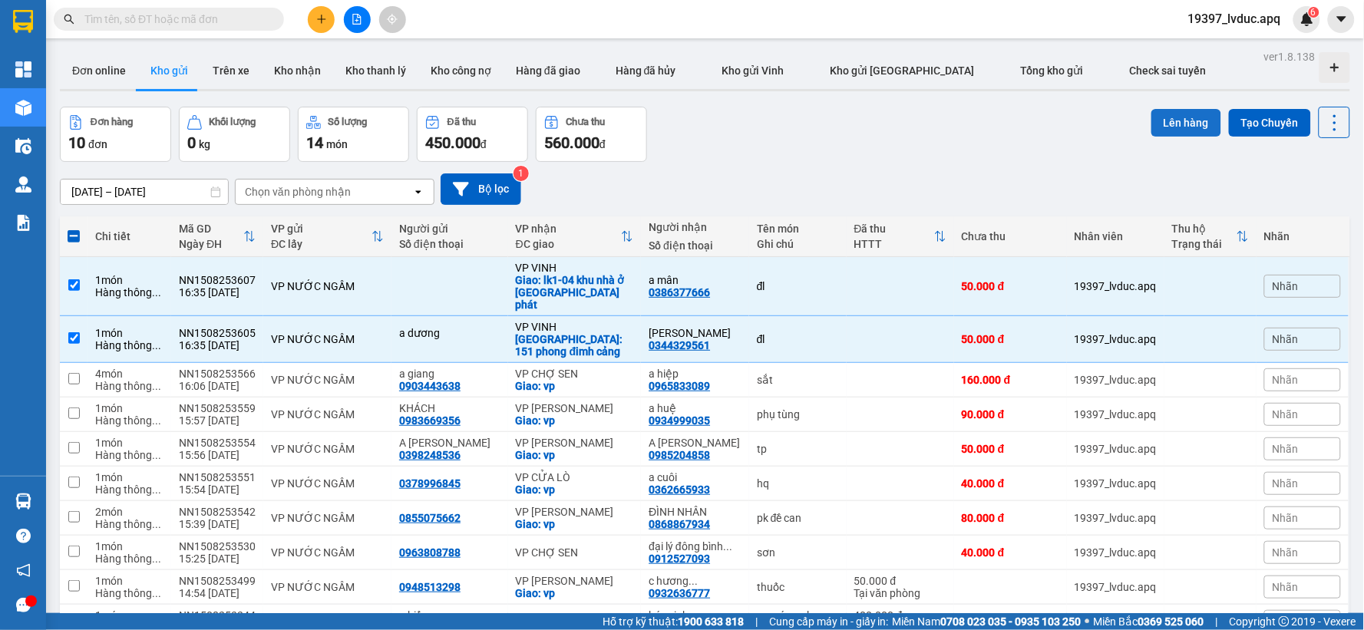
click at [1180, 113] on button "Lên hàng" at bounding box center [1186, 123] width 70 height 28
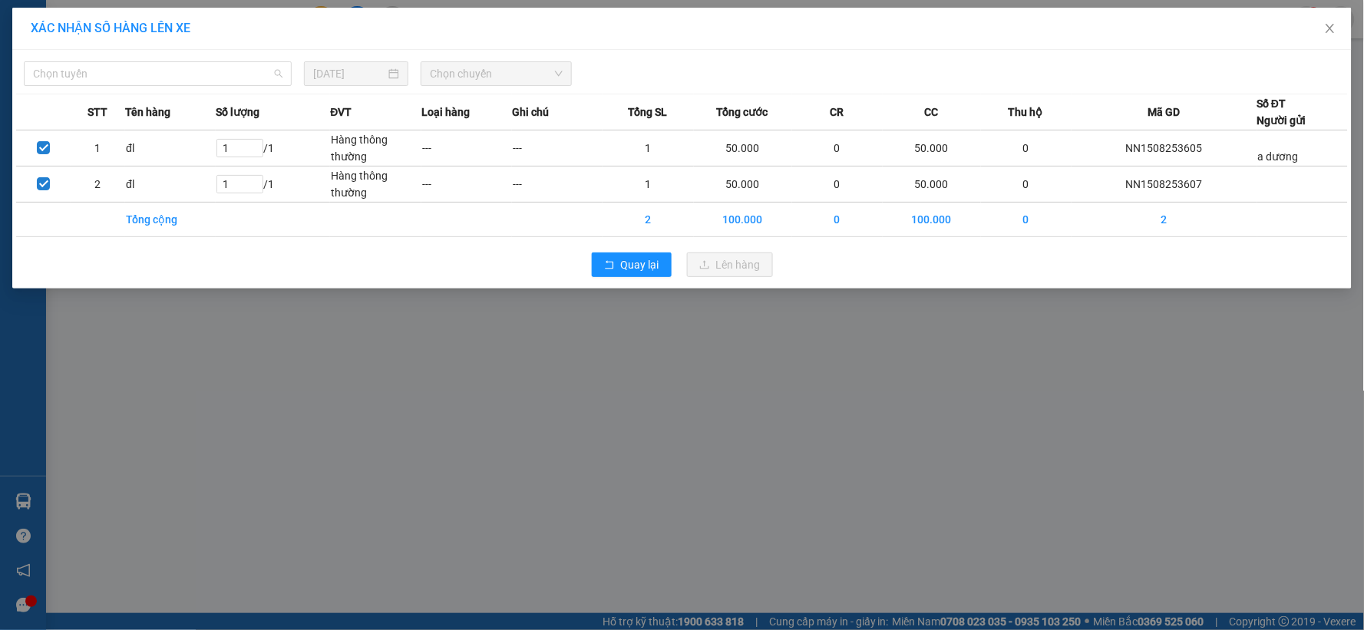
drag, startPoint x: 139, startPoint y: 74, endPoint x: 113, endPoint y: 171, distance: 100.9
click at [136, 75] on span "Chọn tuyến" at bounding box center [157, 73] width 249 height 23
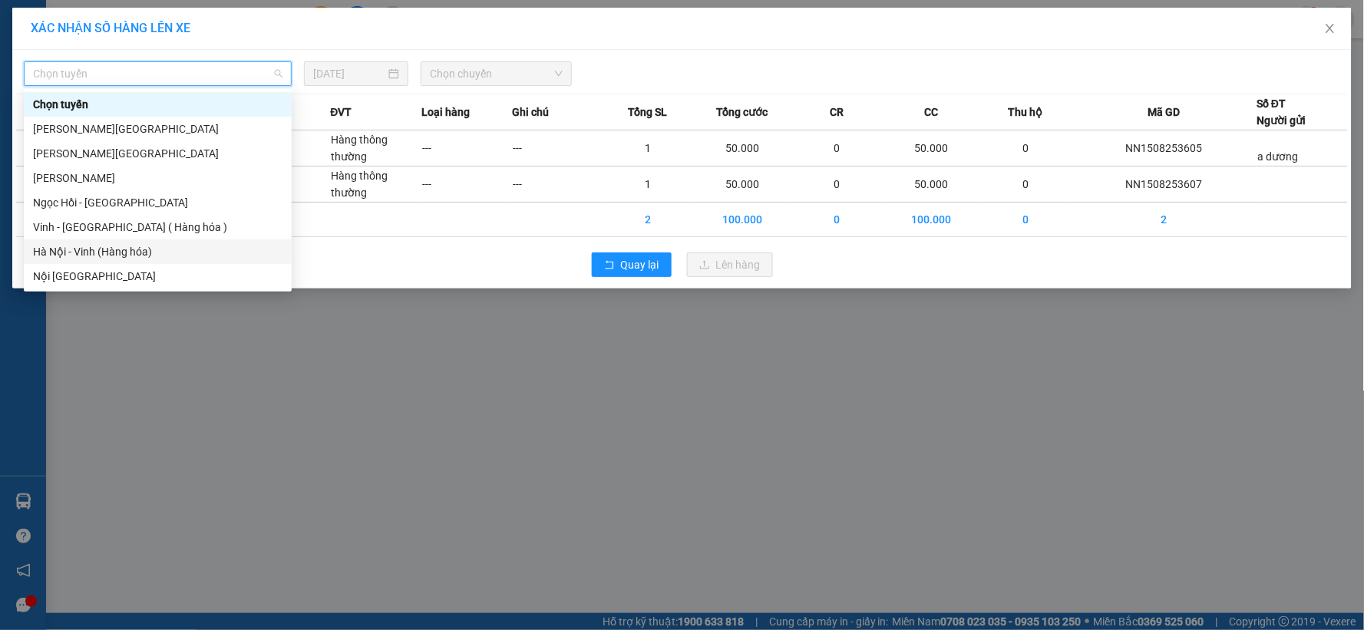
click at [108, 255] on div "Hà Nội - Vinh (Hàng hóa)" at bounding box center [157, 251] width 249 height 17
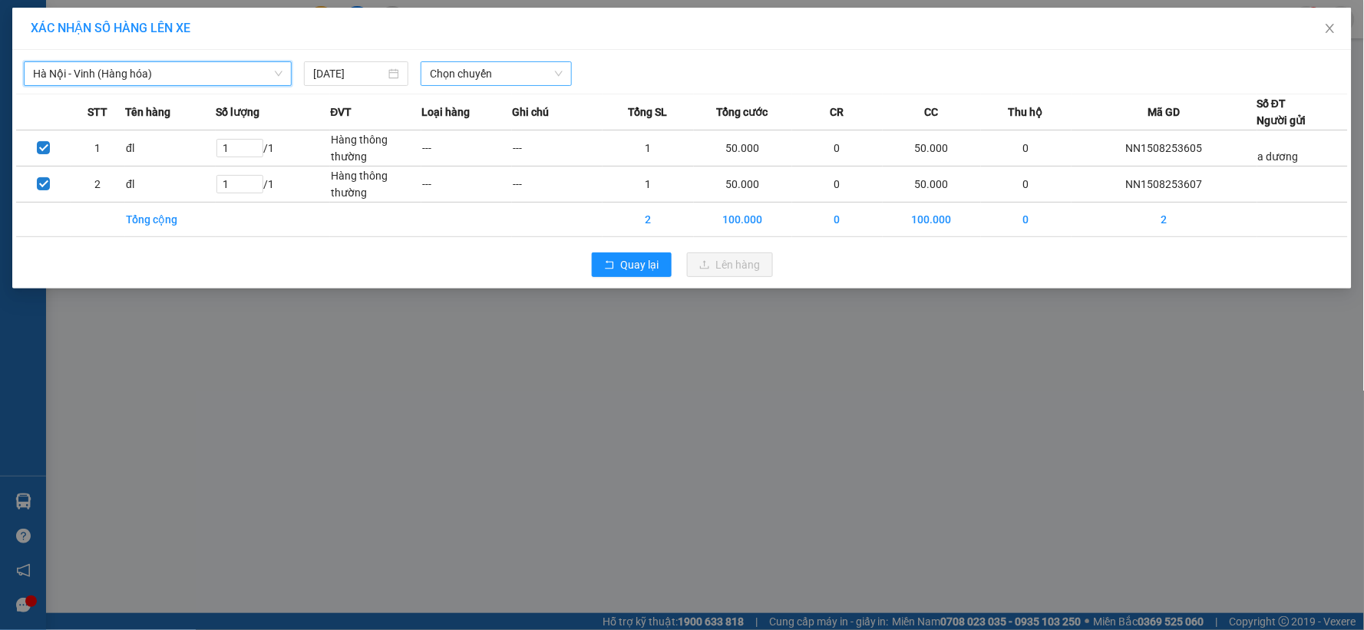
click at [542, 67] on span "Chọn chuyến" at bounding box center [496, 73] width 133 height 23
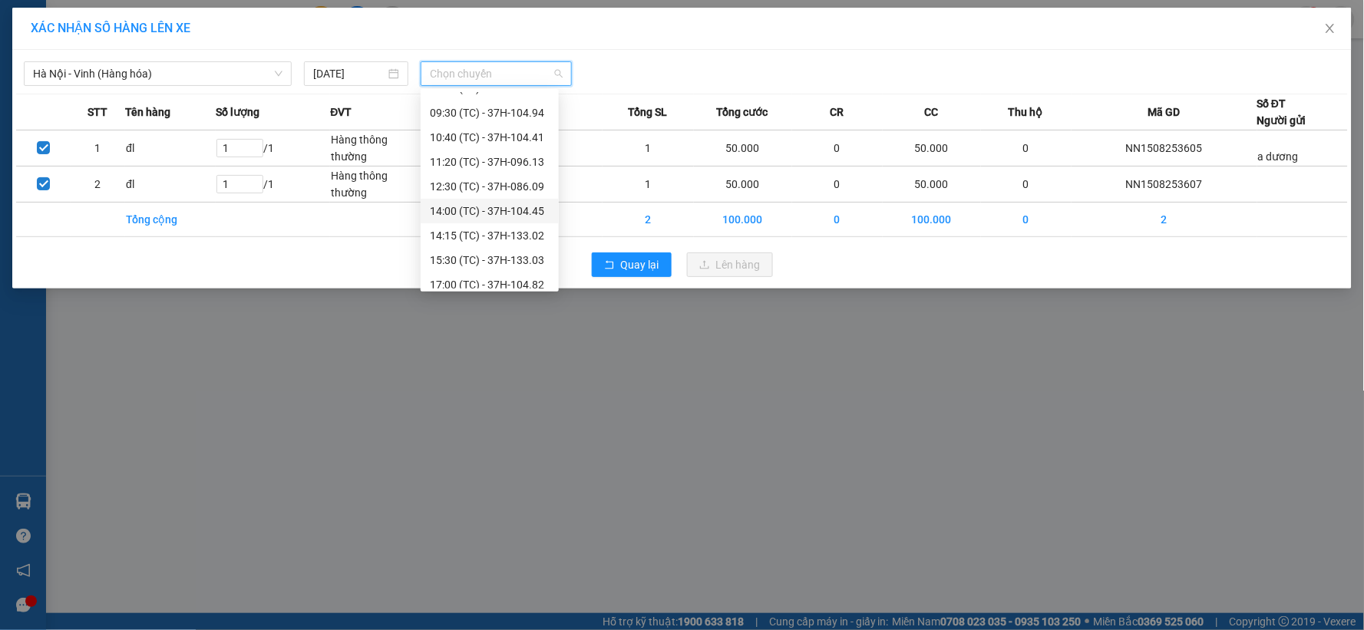
scroll to position [74, 0]
drag, startPoint x: 516, startPoint y: 253, endPoint x: 525, endPoint y: 256, distance: 9.7
click at [516, 252] on div "17:00 (TC) - 37H-104.82" at bounding box center [490, 251] width 120 height 17
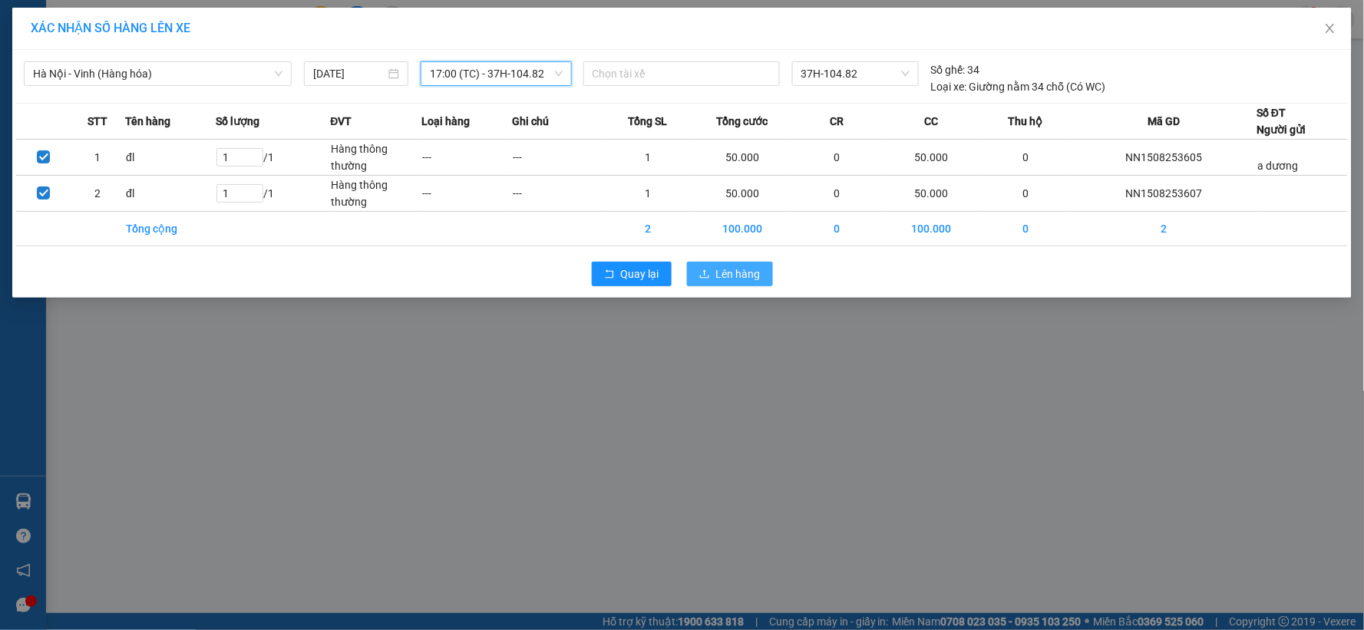
click at [750, 273] on span "Lên hàng" at bounding box center [738, 274] width 45 height 17
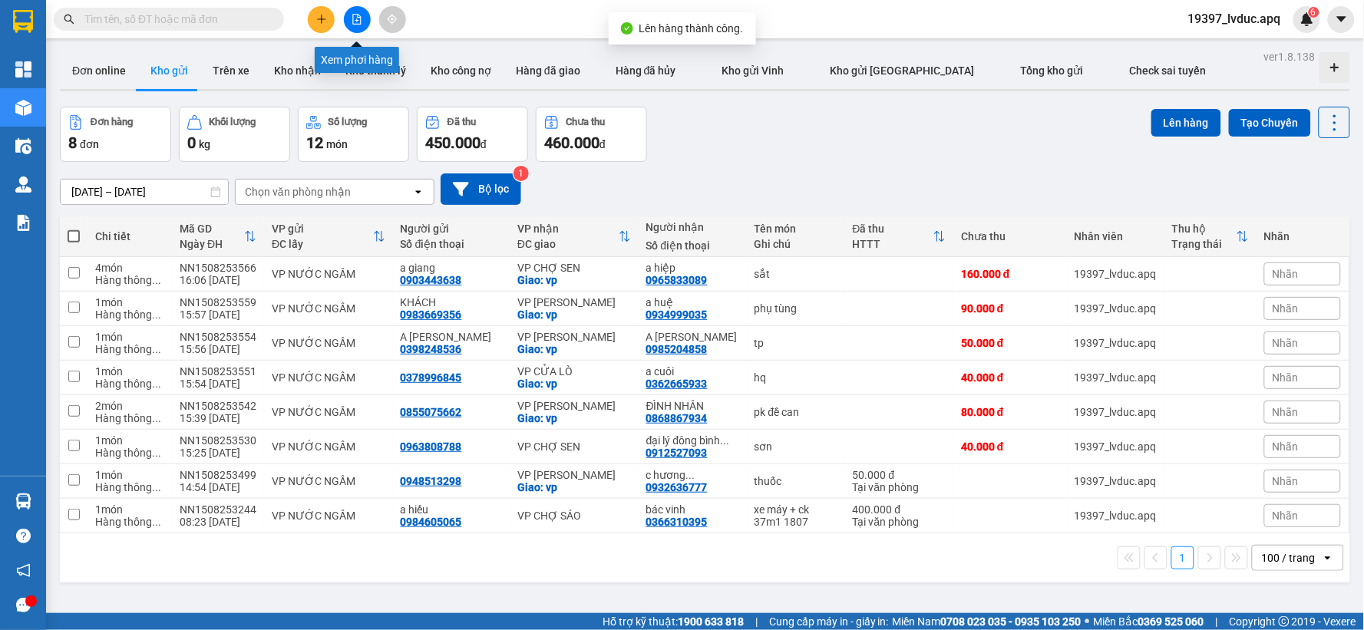
click at [362, 23] on icon "file-add" at bounding box center [357, 19] width 11 height 11
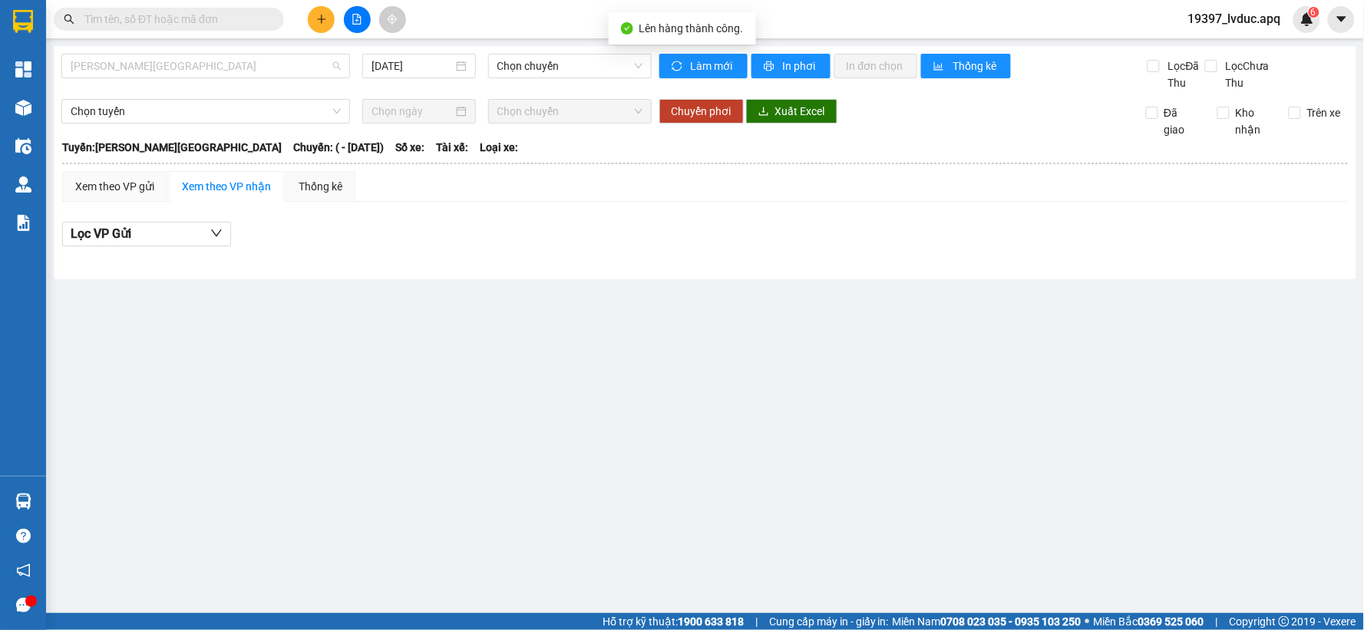
drag, startPoint x: 211, startPoint y: 65, endPoint x: 186, endPoint y: 166, distance: 103.7
click at [207, 66] on span "[PERSON_NAME][GEOGRAPHIC_DATA]" at bounding box center [206, 66] width 270 height 23
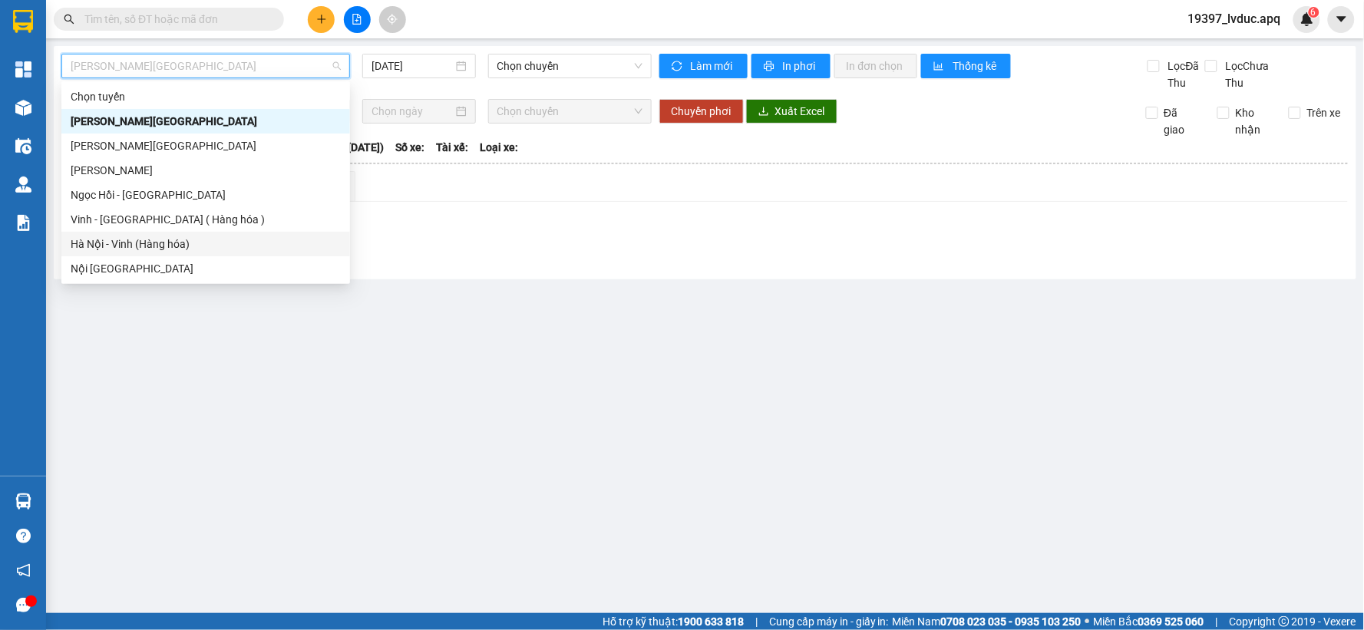
drag, startPoint x: 174, startPoint y: 250, endPoint x: 195, endPoint y: 243, distance: 21.8
click at [177, 249] on div "Hà Nội - Vinh (Hàng hóa)" at bounding box center [206, 244] width 270 height 17
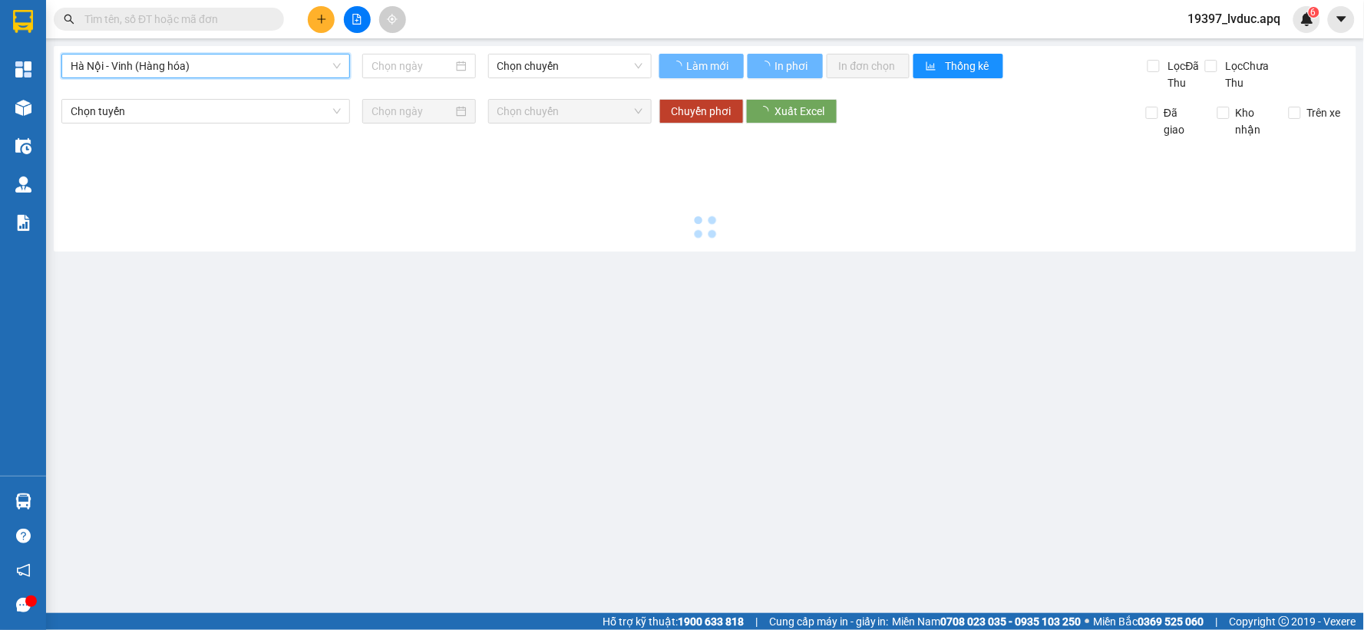
type input "[DATE]"
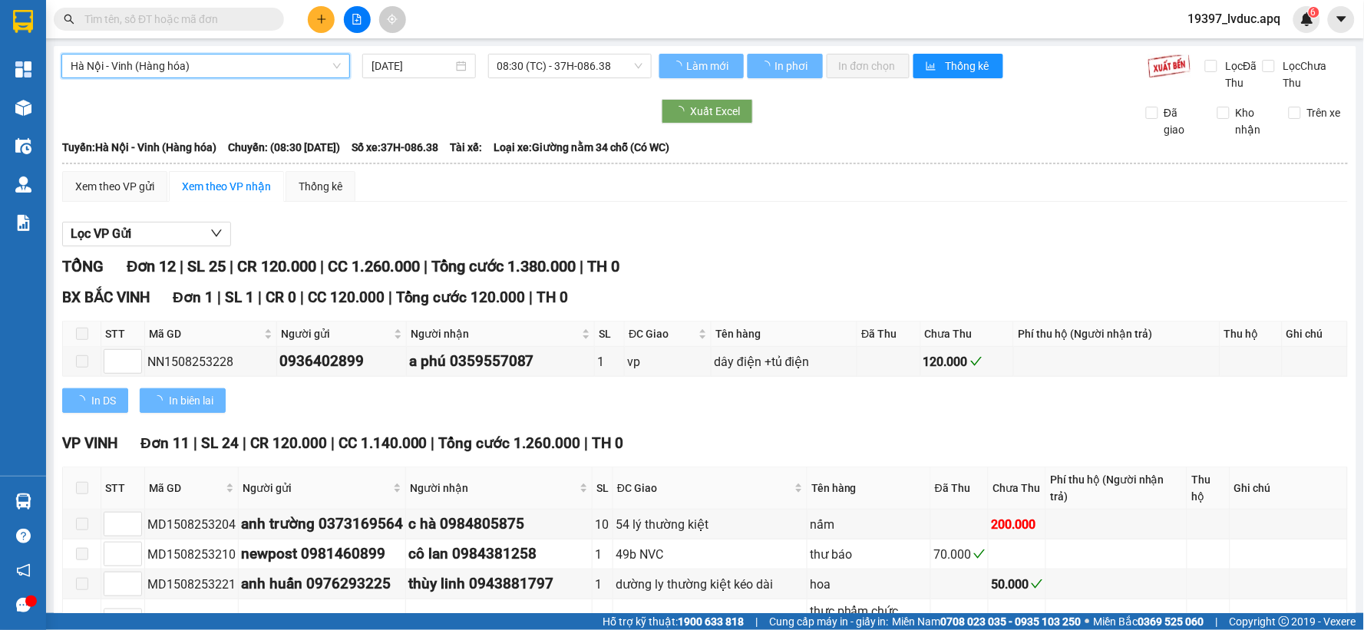
drag, startPoint x: 615, startPoint y: 66, endPoint x: 593, endPoint y: 81, distance: 26.4
click at [611, 68] on span "08:30 (TC) - 37H-086.38" at bounding box center [569, 66] width 145 height 23
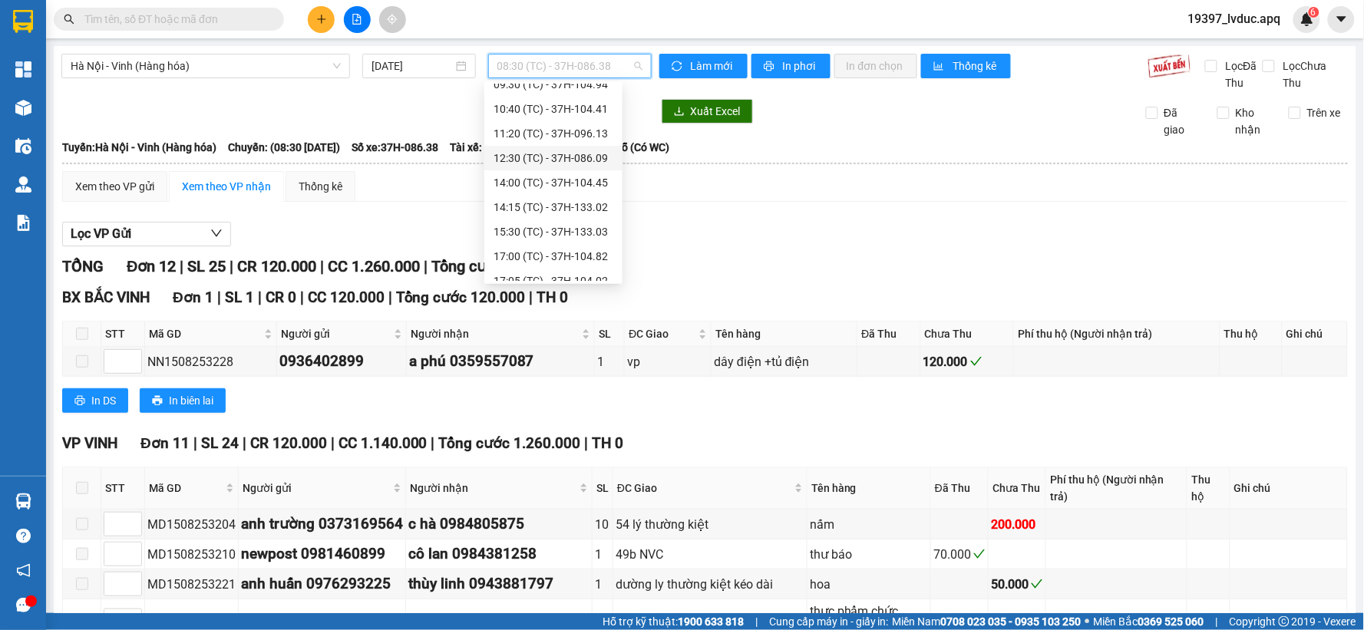
scroll to position [74, 0]
click at [580, 269] on div "17:05 (TC) - 37H-104.02" at bounding box center [554, 268] width 120 height 17
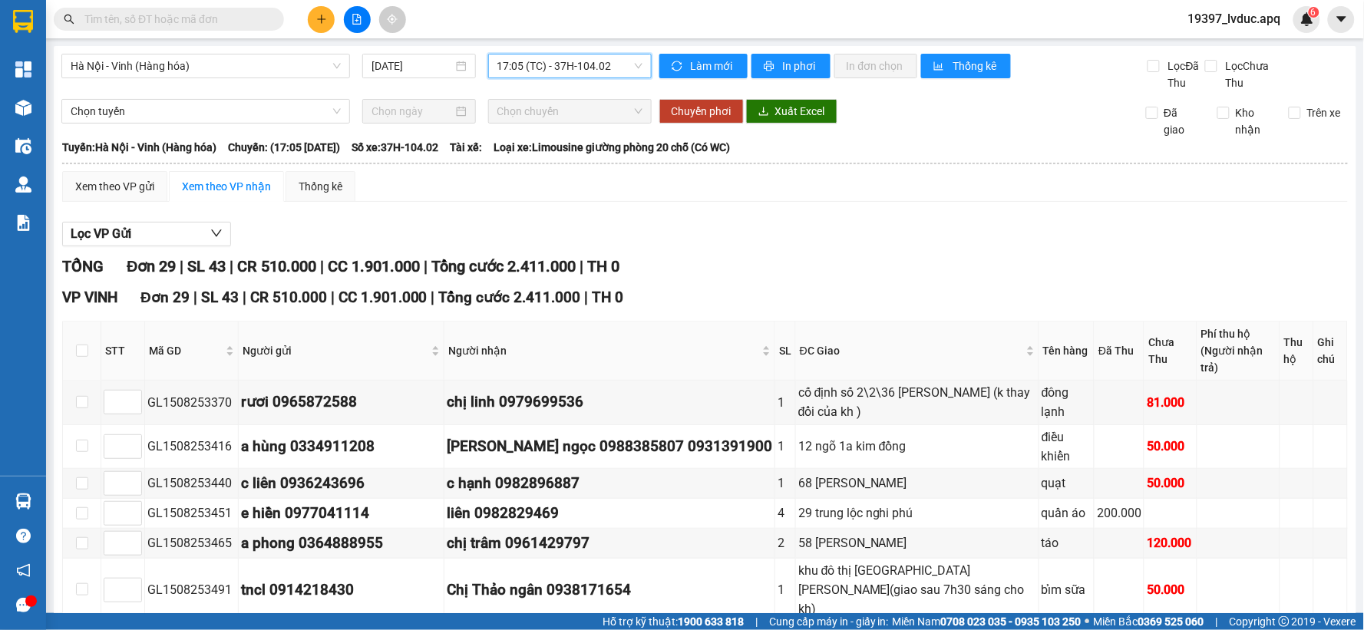
click at [619, 62] on span "17:05 (TC) - 37H-104.02" at bounding box center [569, 66] width 145 height 23
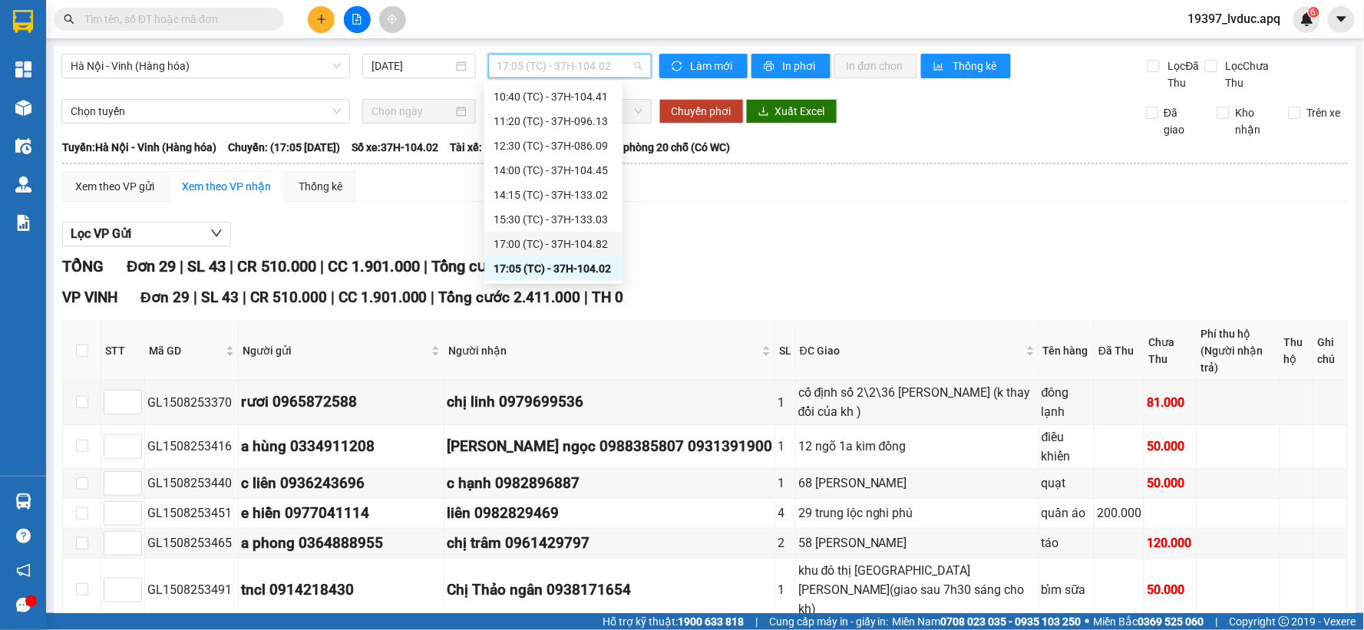
click at [585, 244] on div "17:00 (TC) - 37H-104.82" at bounding box center [554, 244] width 120 height 17
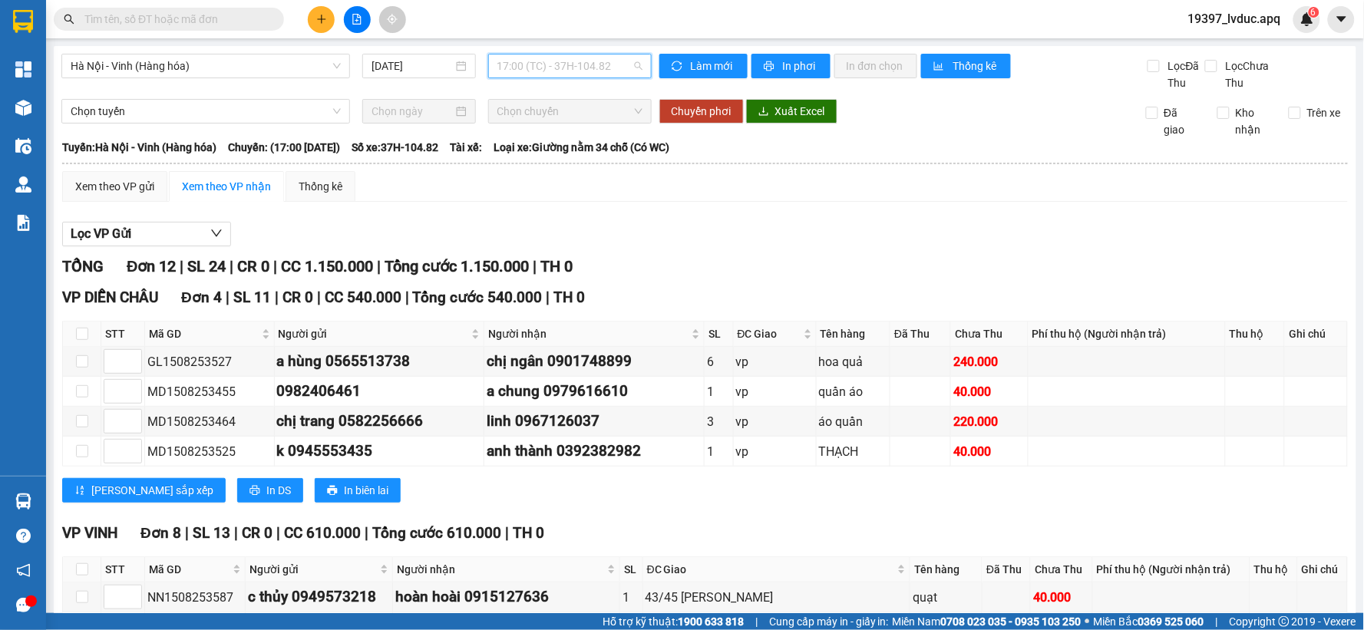
drag, startPoint x: 610, startPoint y: 67, endPoint x: 622, endPoint y: 74, distance: 14.1
click at [620, 73] on span "17:00 (TC) - 37H-104.82" at bounding box center [569, 66] width 145 height 23
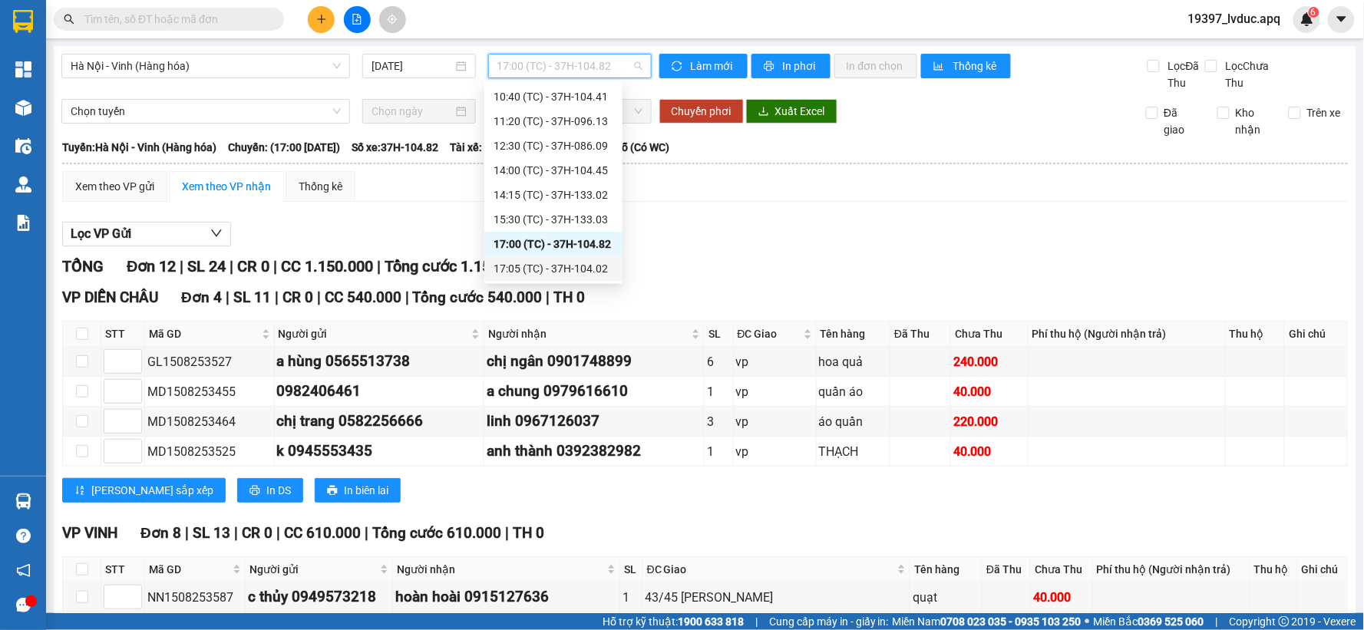
click at [587, 263] on div "17:05 (TC) - 37H-104.02" at bounding box center [554, 268] width 120 height 17
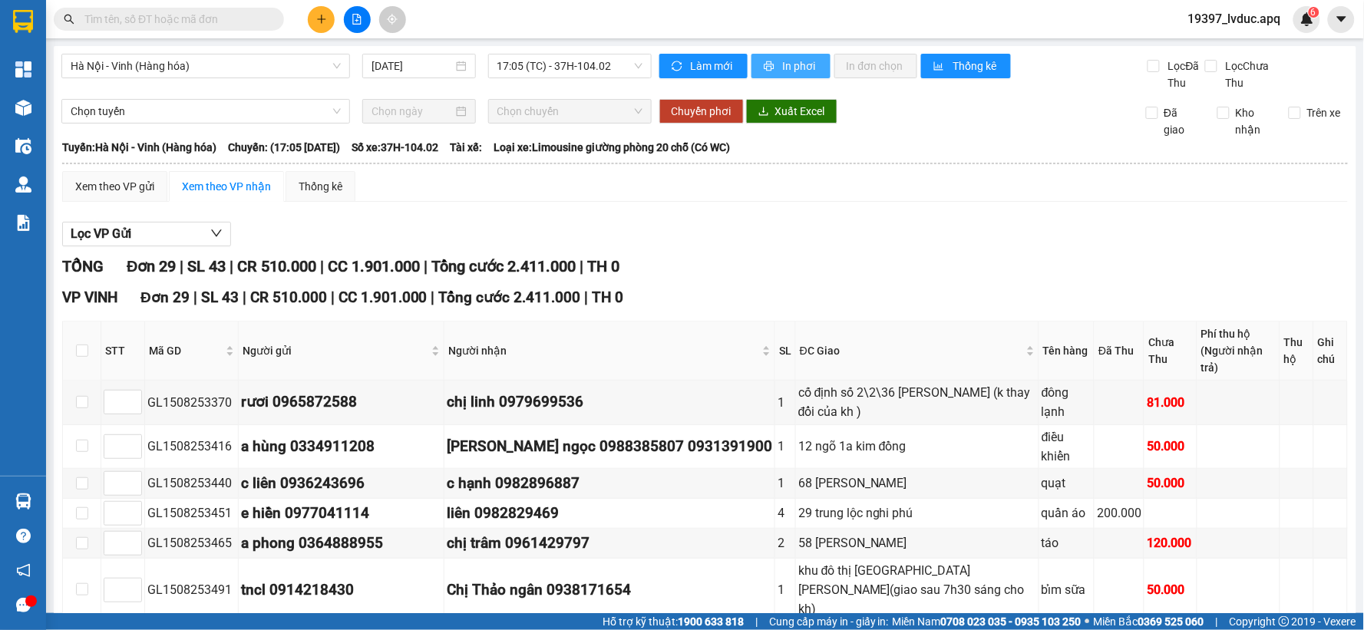
click at [801, 64] on span "In phơi" at bounding box center [800, 66] width 35 height 17
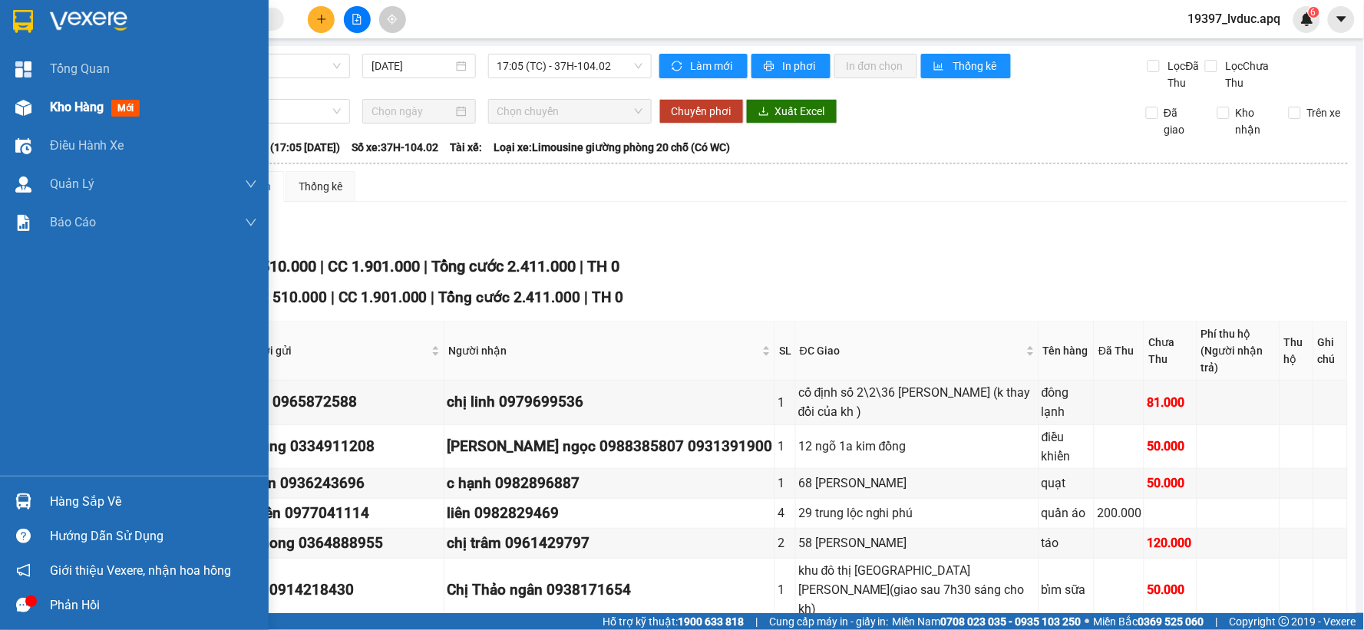
drag, startPoint x: 121, startPoint y: 101, endPoint x: 141, endPoint y: 104, distance: 20.9
click at [117, 102] on span "mới" at bounding box center [125, 108] width 28 height 17
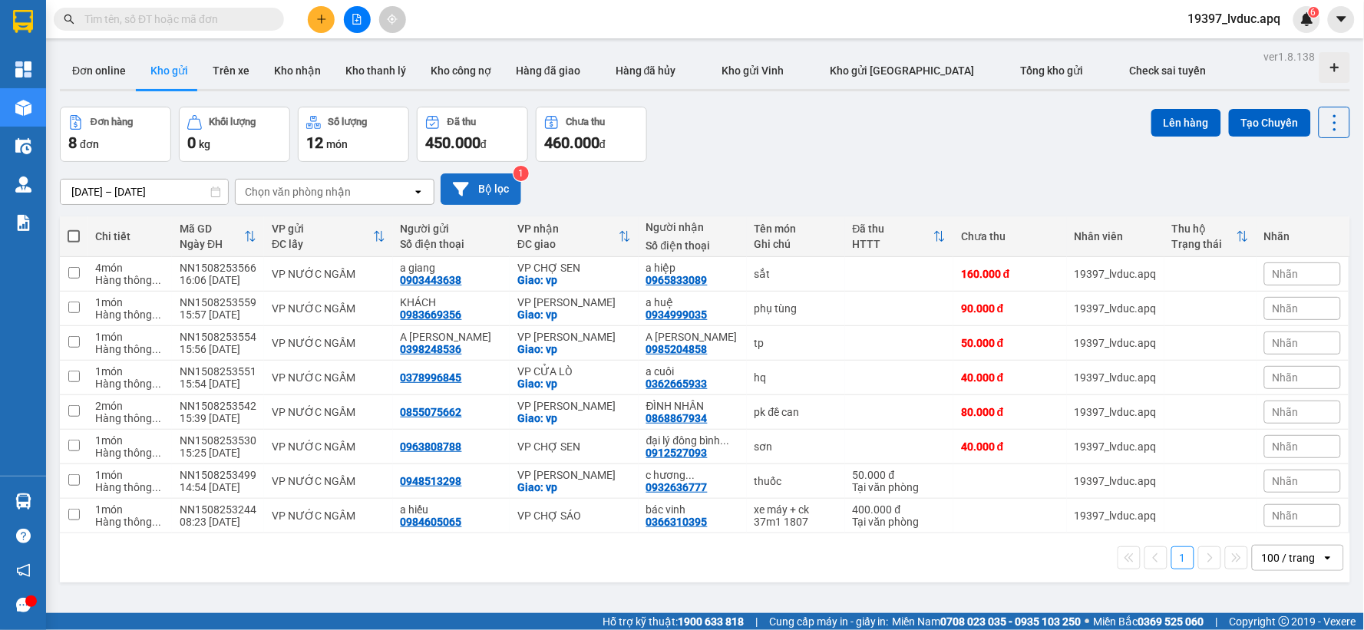
click at [487, 189] on button "Bộ lọc" at bounding box center [481, 188] width 81 height 31
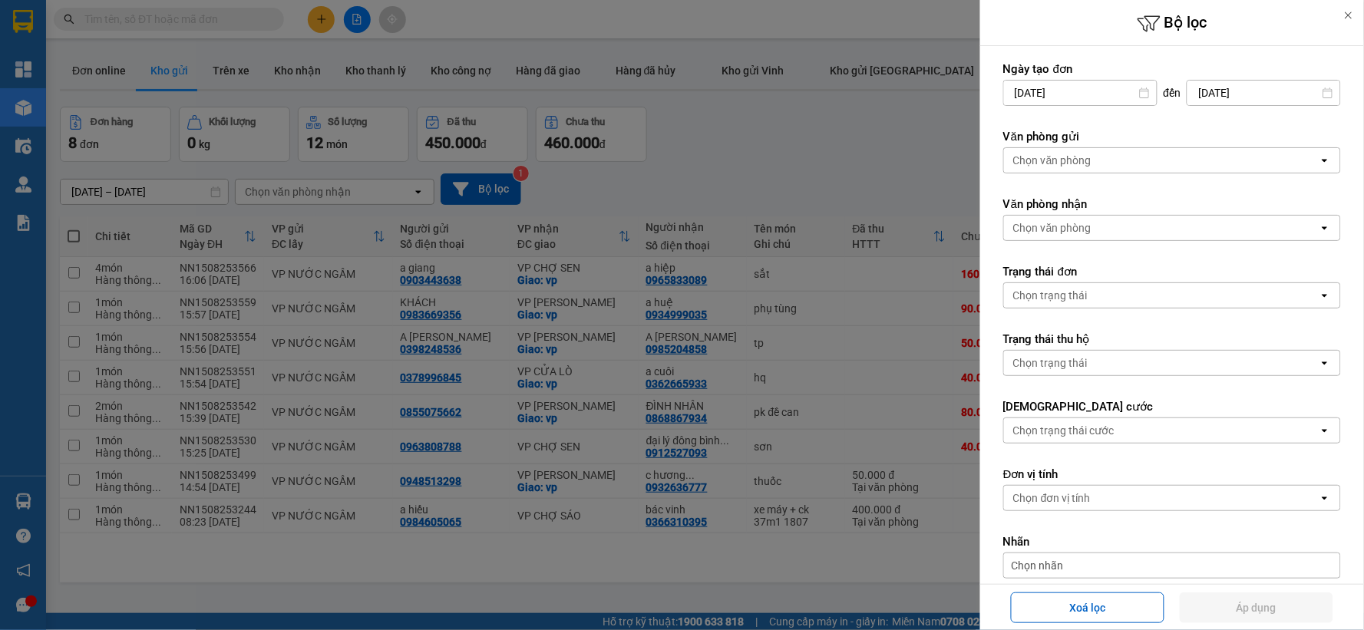
click at [1039, 161] on div "Chọn văn phòng" at bounding box center [1052, 160] width 78 height 15
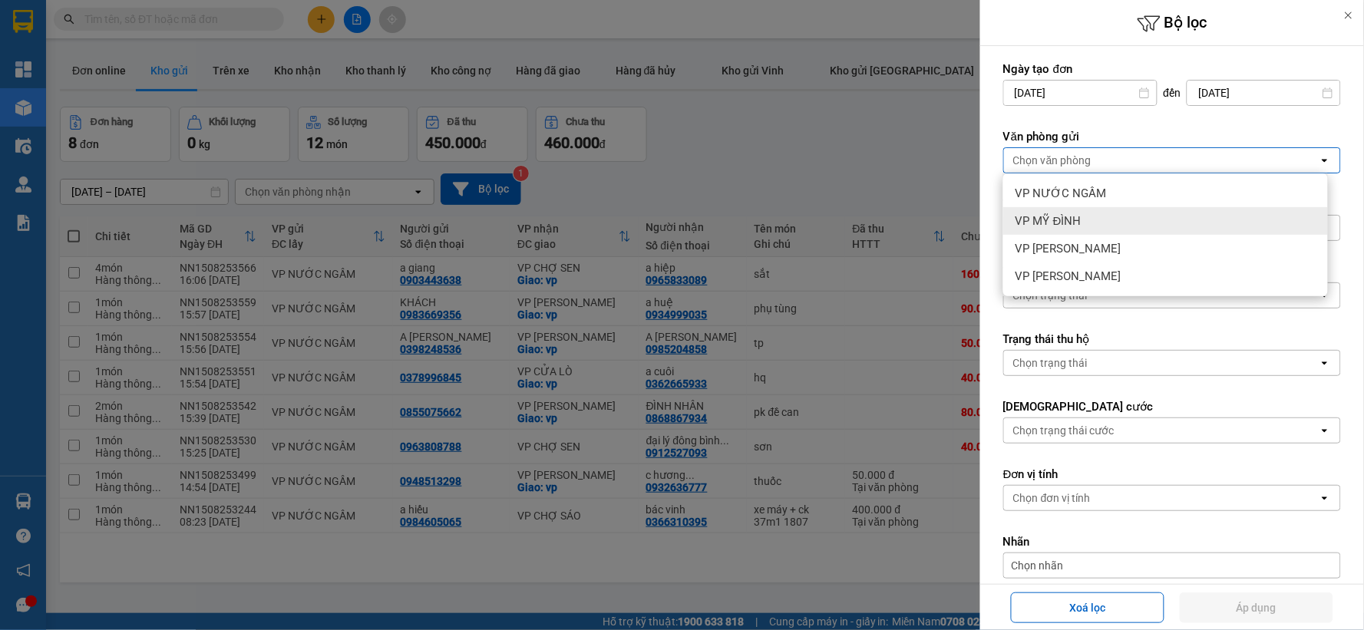
click at [1062, 230] on div "VP MỸ ĐÌNH" at bounding box center [1165, 221] width 325 height 28
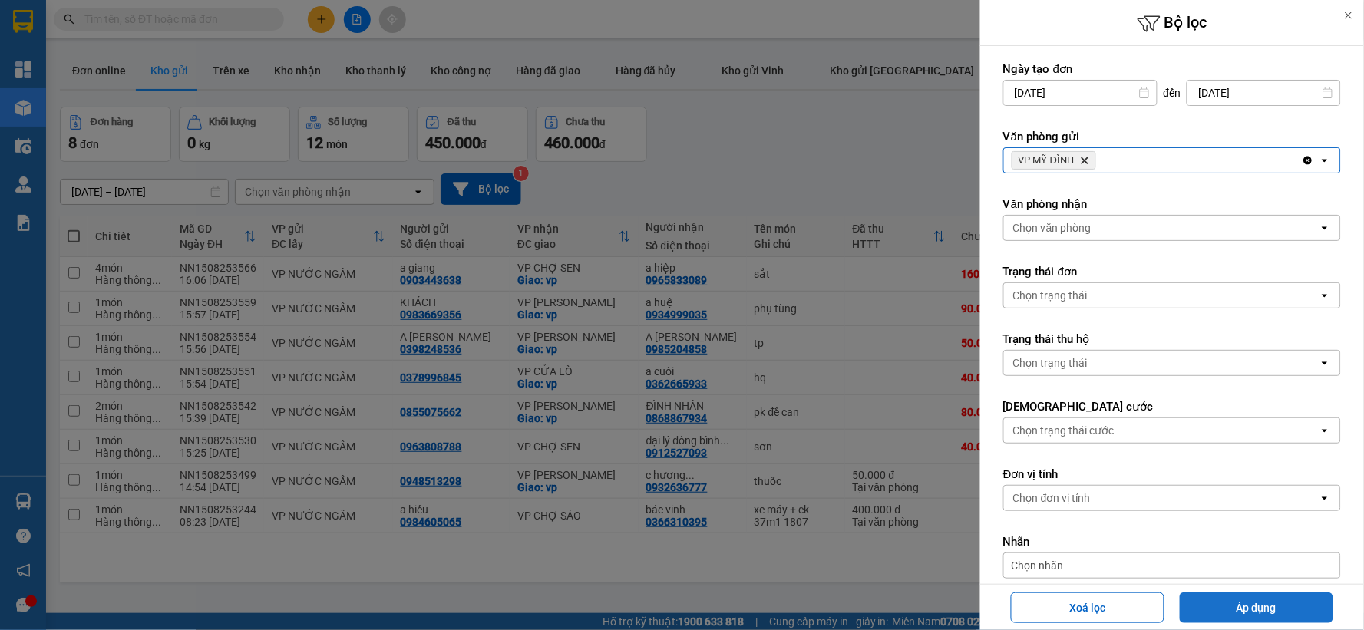
click at [1227, 611] on button "Áp dụng" at bounding box center [1257, 608] width 154 height 31
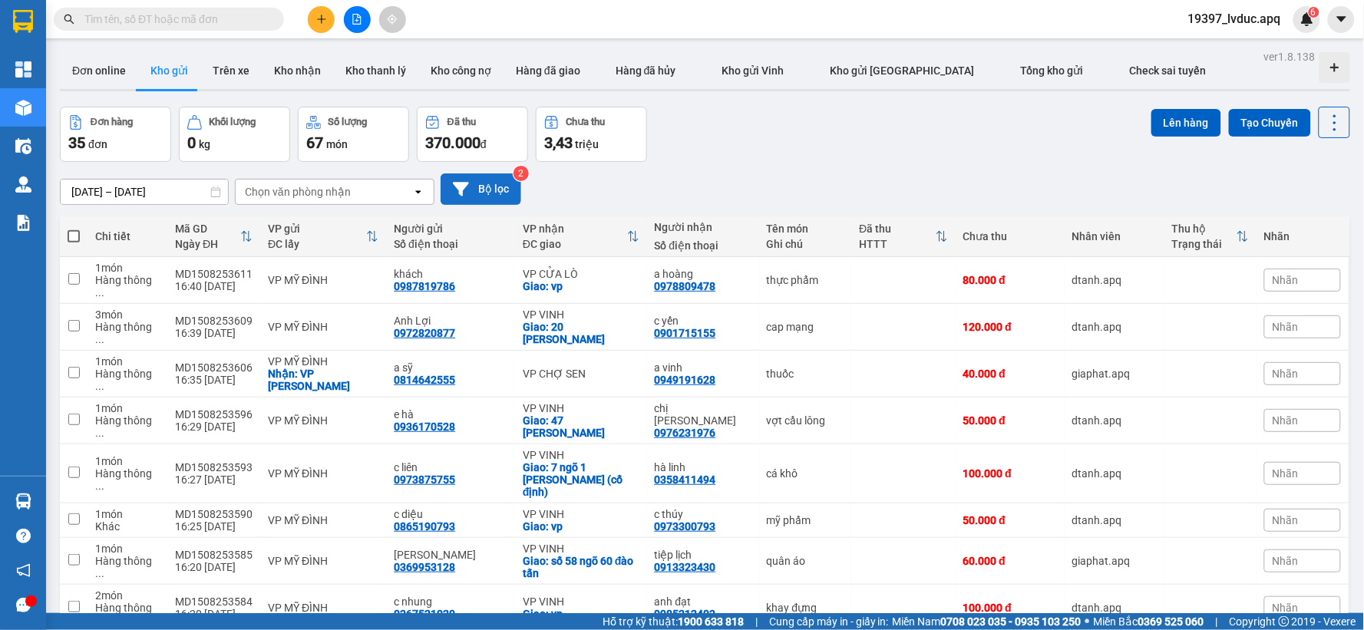
click at [508, 183] on button "Bộ lọc" at bounding box center [481, 188] width 81 height 31
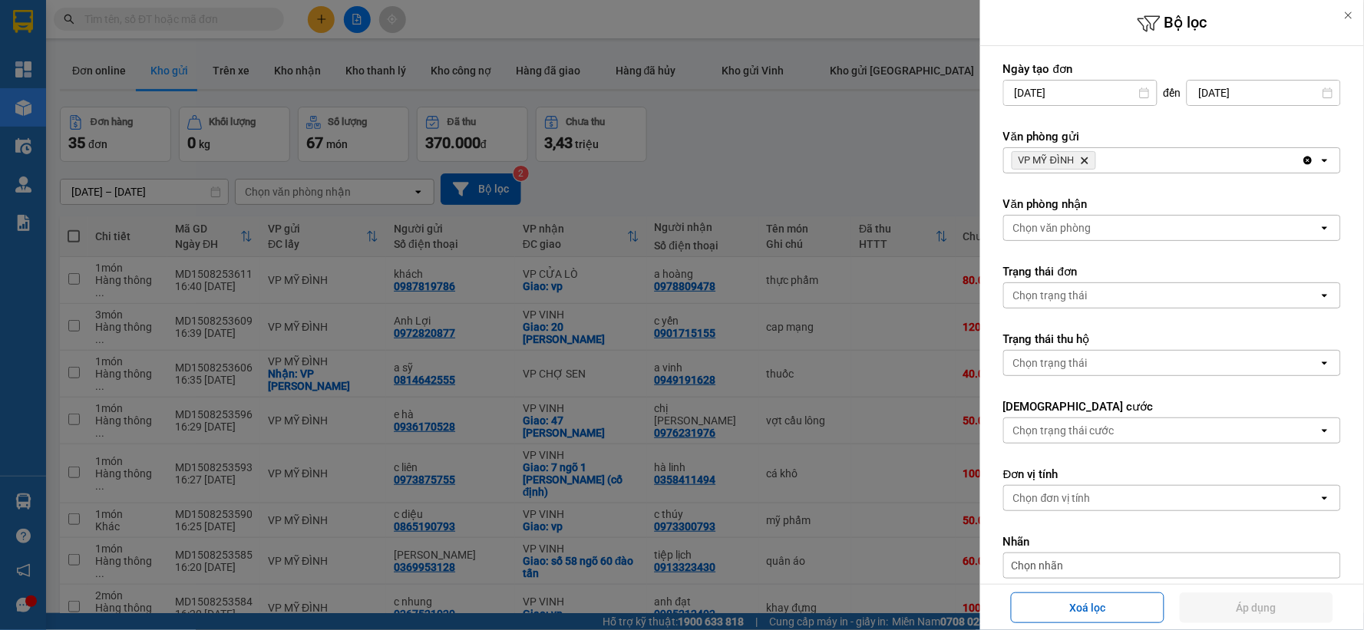
click at [1085, 164] on icon "Delete" at bounding box center [1084, 160] width 9 height 9
click at [1084, 164] on div "Chọn văn phòng" at bounding box center [1052, 160] width 78 height 15
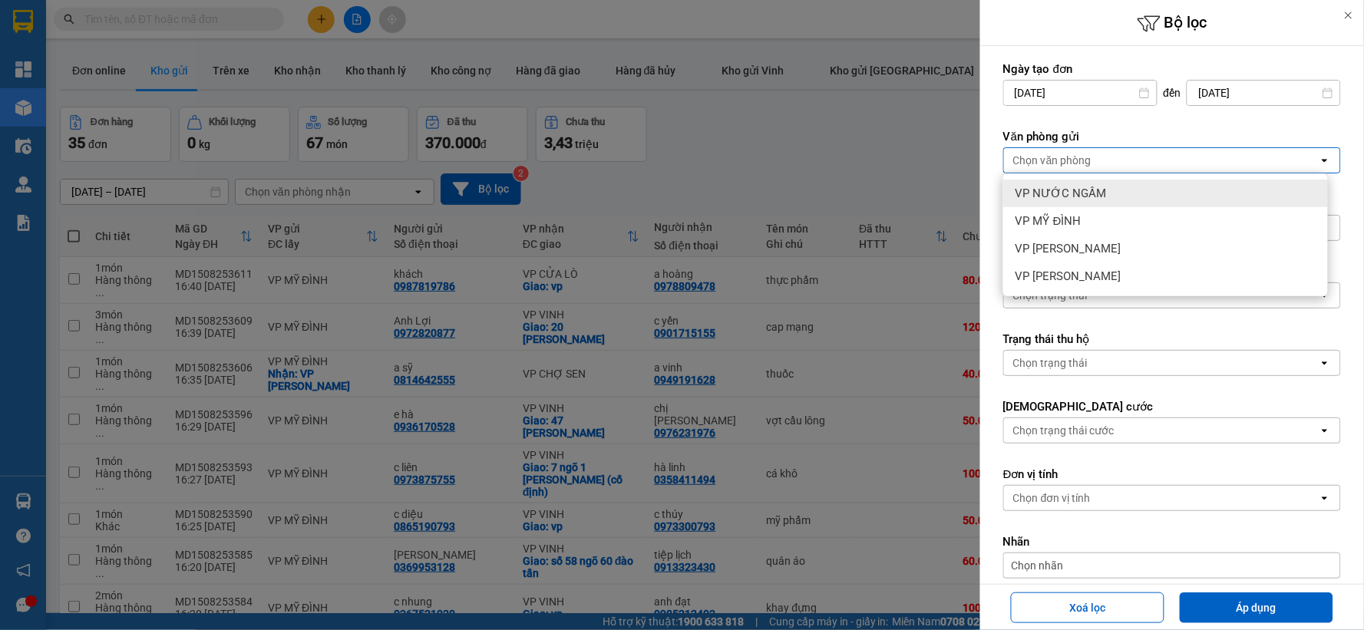
click at [754, 120] on div at bounding box center [682, 315] width 1364 height 630
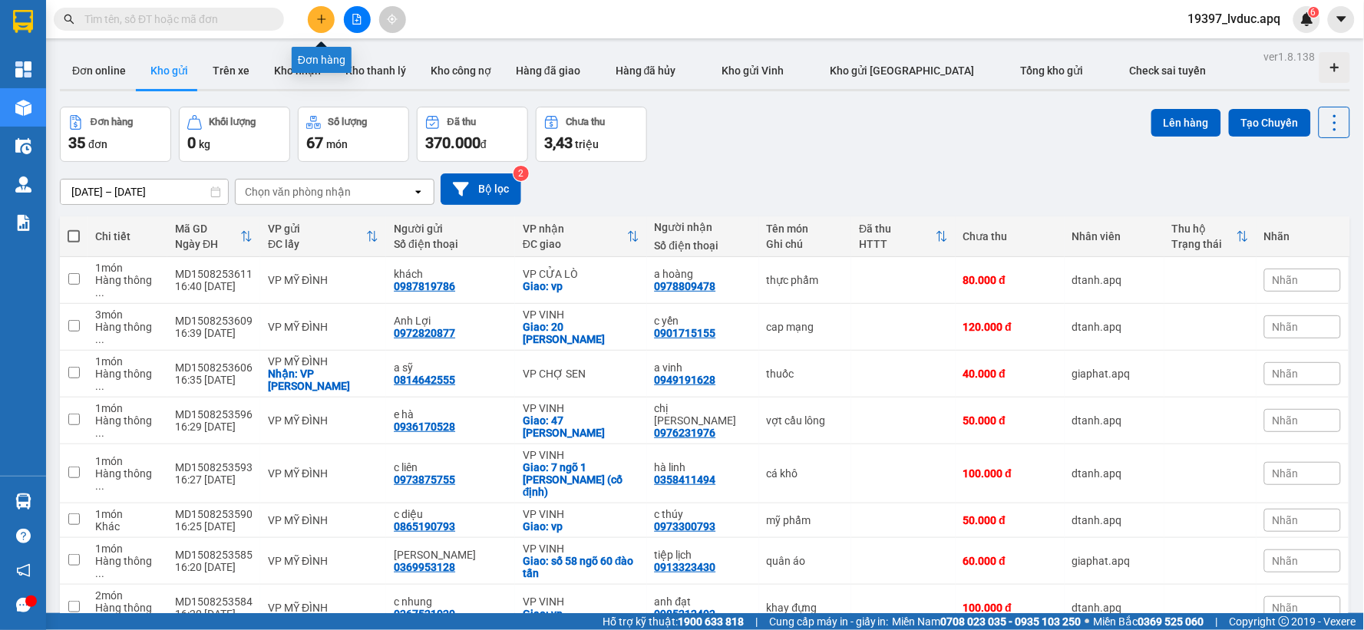
click at [323, 21] on icon "plus" at bounding box center [321, 19] width 11 height 11
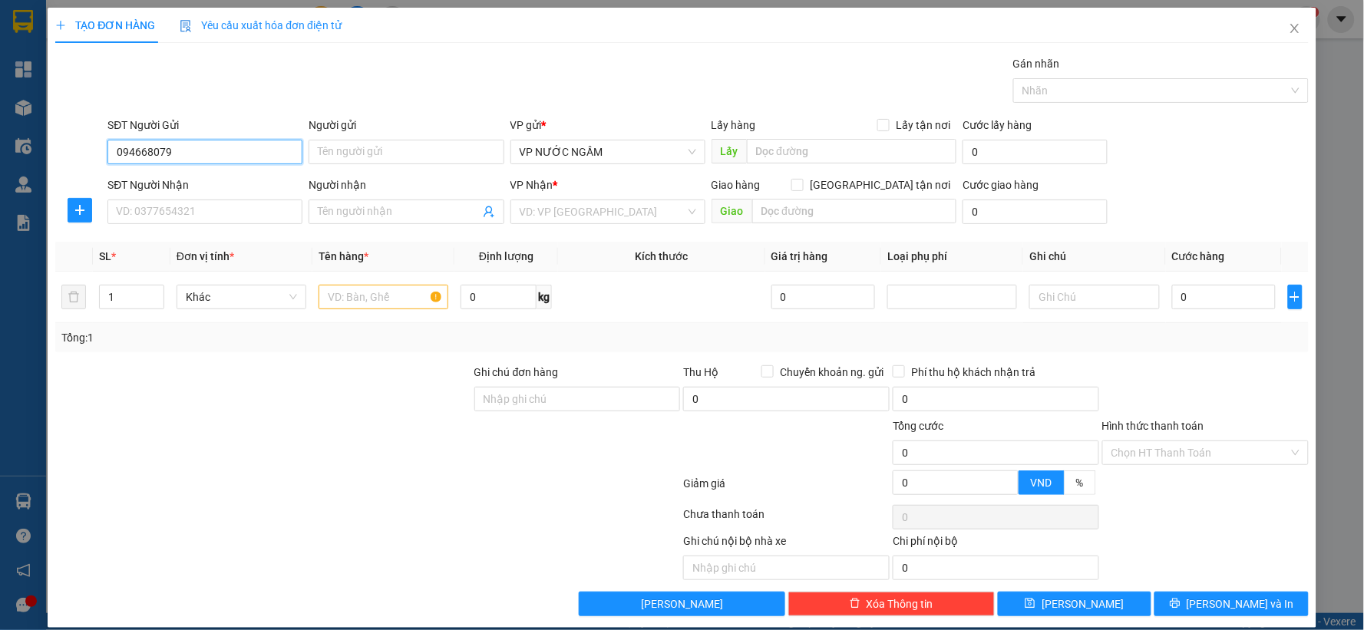
type input "0946680799"
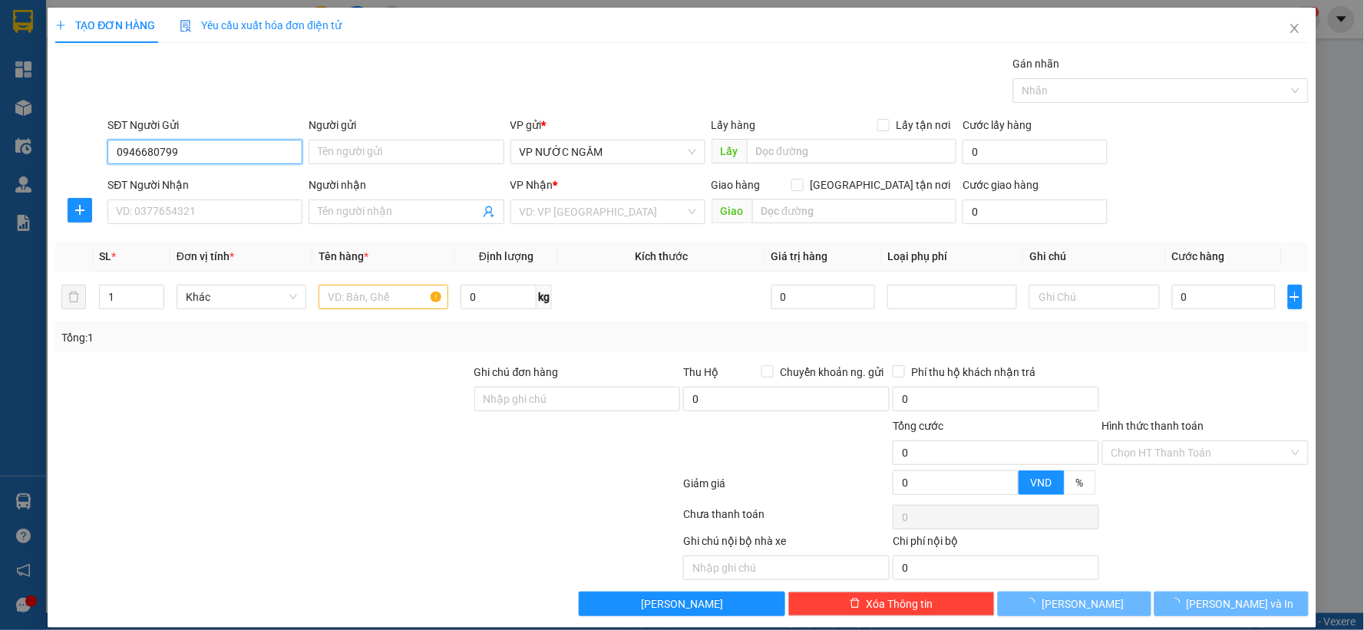
click at [227, 152] on input "0946680799" at bounding box center [204, 152] width 195 height 25
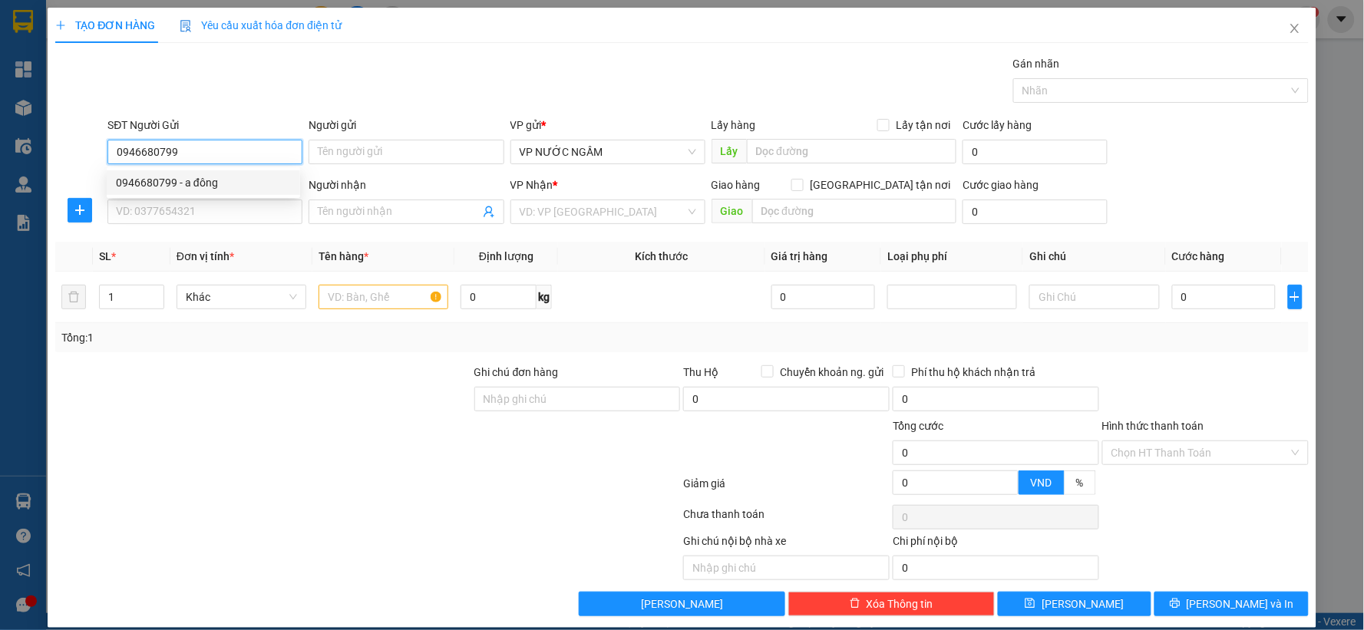
click at [212, 183] on div "0946680799 - a đông" at bounding box center [203, 182] width 175 height 17
type input "a đông"
checkbox input "true"
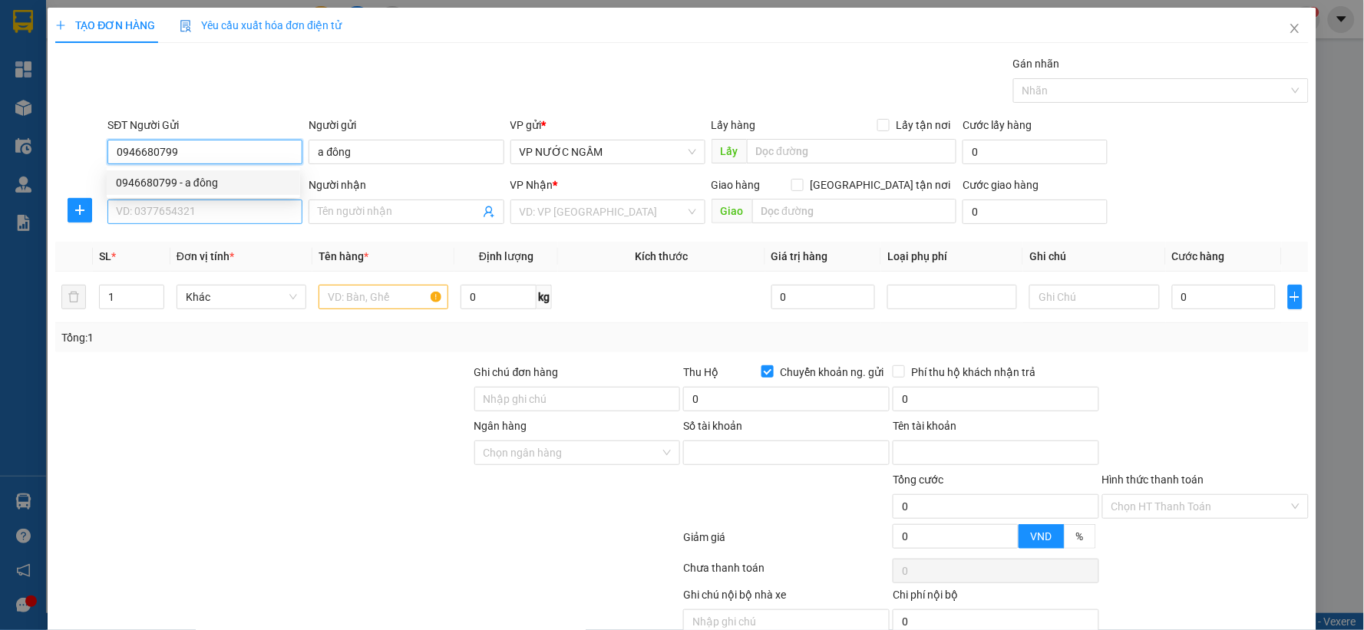
type input "104876418167"
type input "dang thi hong"
type input "0946680799"
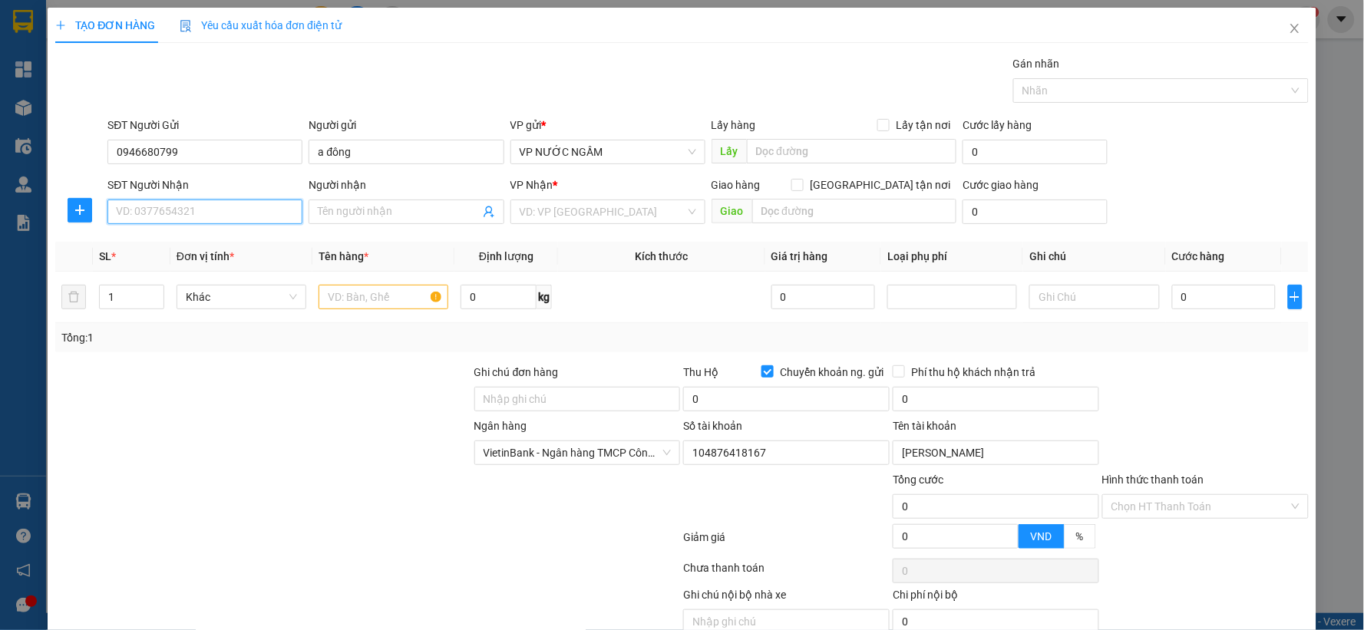
click at [203, 207] on input "SĐT Người Nhận" at bounding box center [204, 212] width 195 height 25
type input "0982568177"
click at [211, 240] on div "0982568177 - thành thư" at bounding box center [203, 242] width 175 height 17
type input "thành thư"
checkbox input "true"
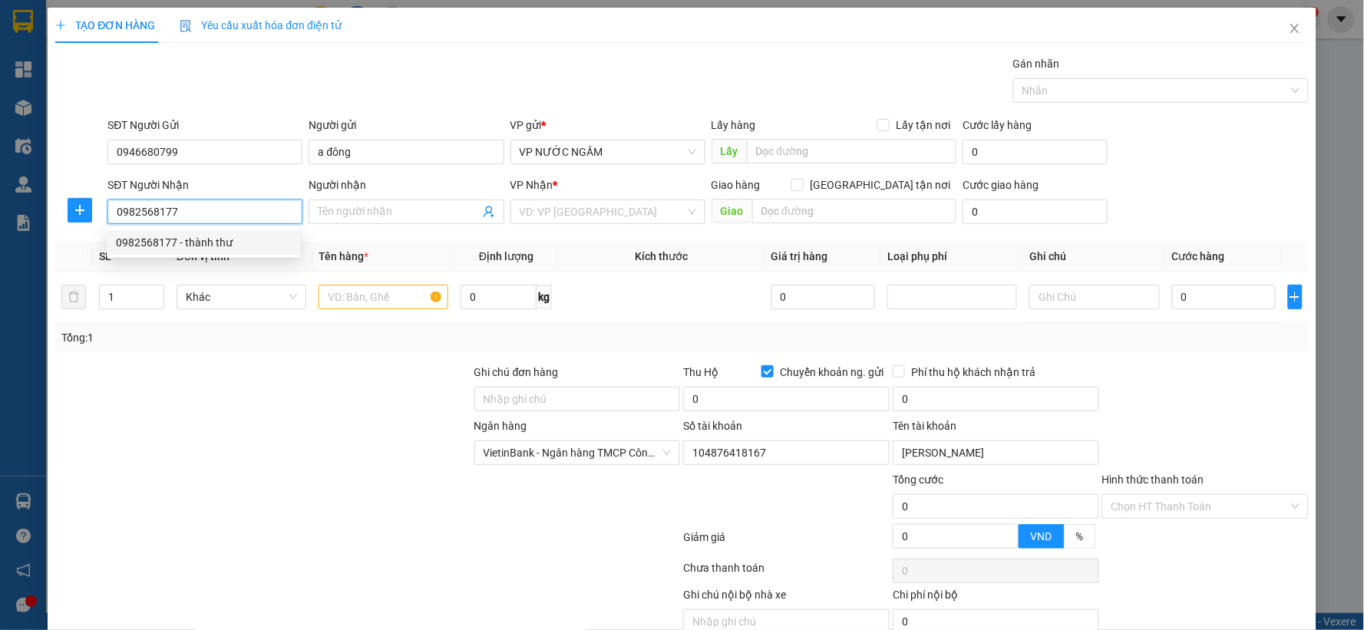
type input "20 hàm nghi"
checkbox input "false"
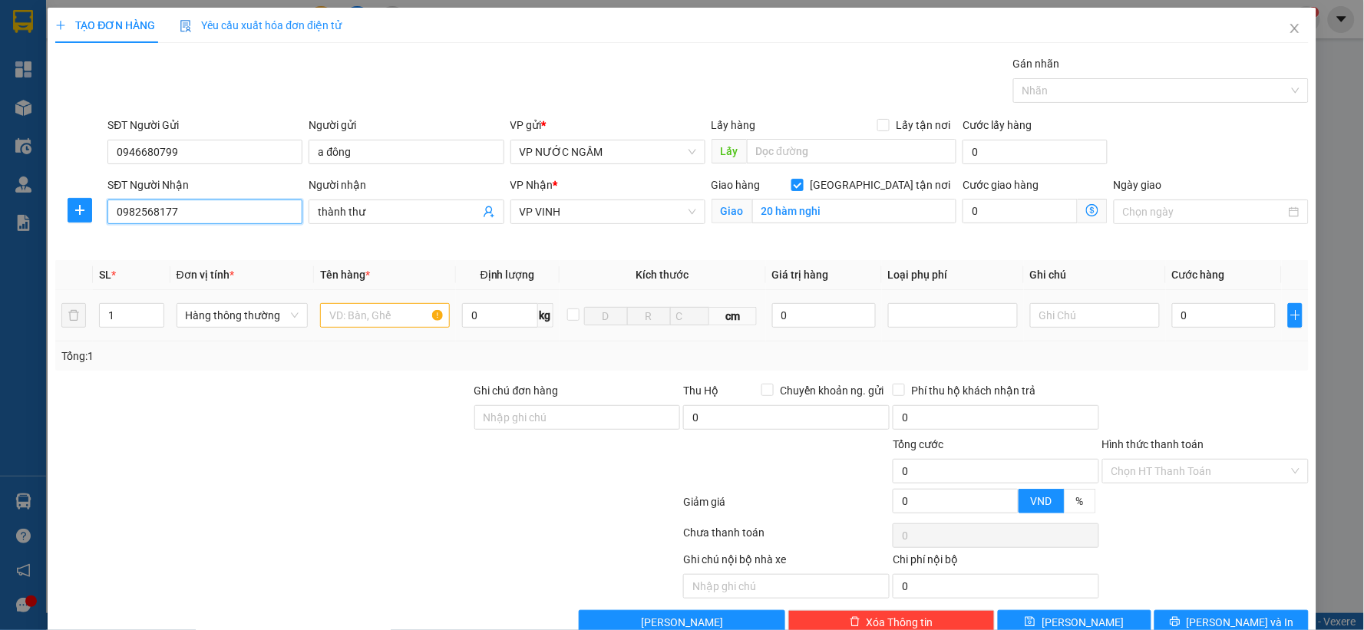
type input "0982568177"
click at [396, 323] on input "text" at bounding box center [385, 315] width 130 height 25
type input "d"
type input "đèn"
click at [1206, 319] on input "0" at bounding box center [1224, 315] width 104 height 25
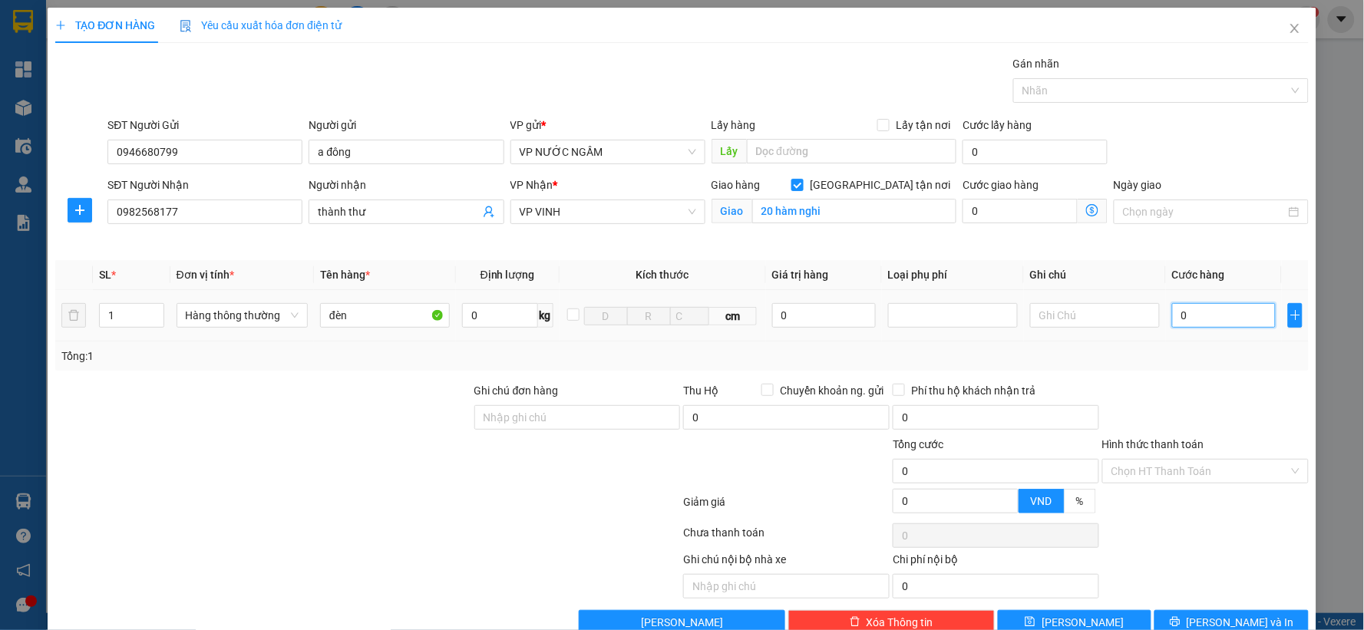
type input "4"
type input "40"
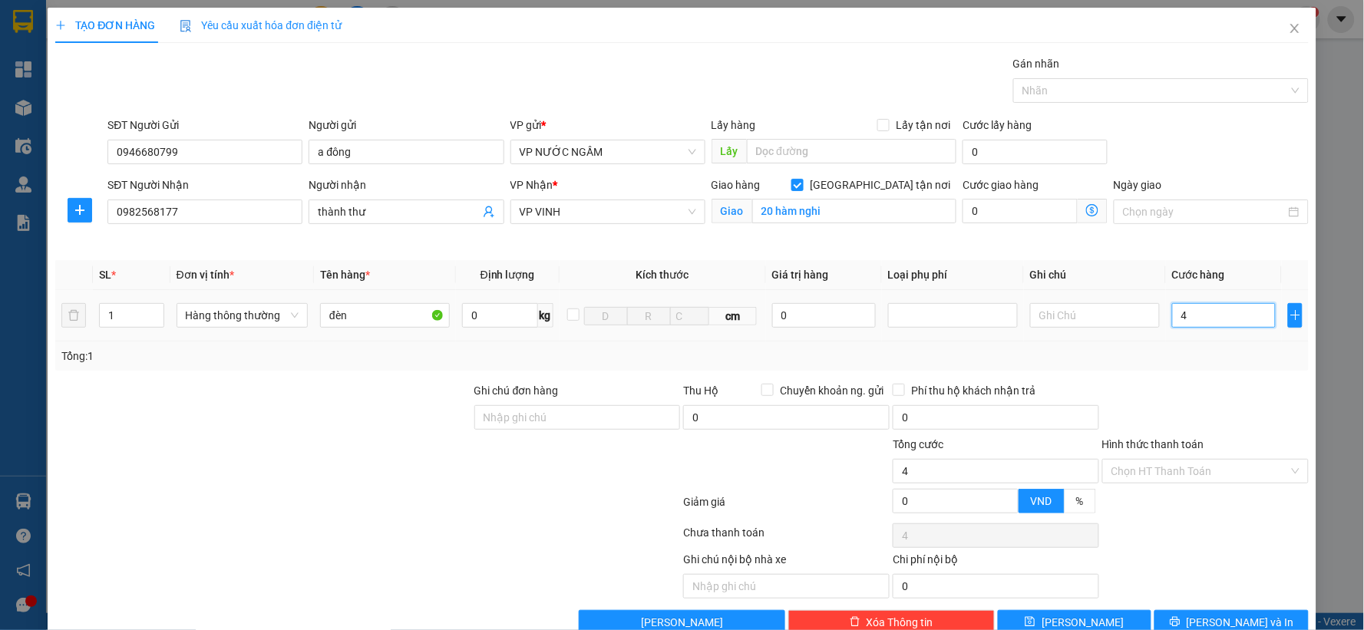
type input "40"
type input "40.000"
click at [1224, 623] on span "[PERSON_NAME] và In" at bounding box center [1240, 622] width 107 height 17
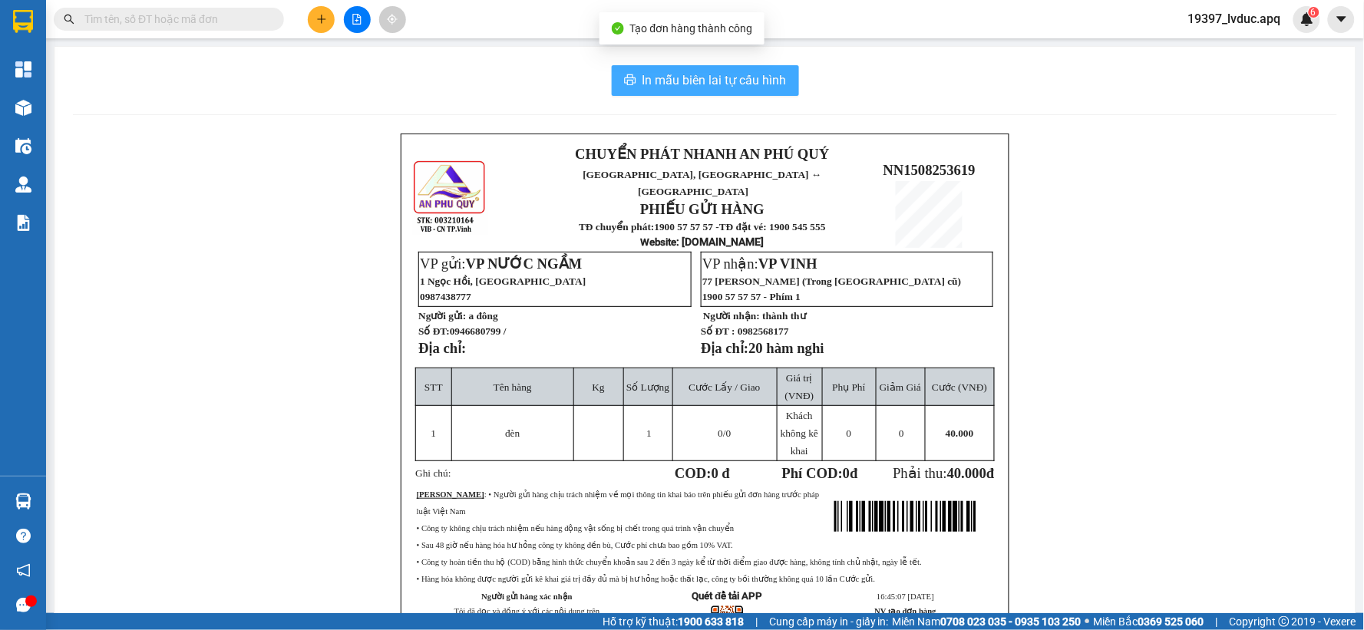
click at [725, 88] on span "In mẫu biên lai tự cấu hình" at bounding box center [715, 80] width 144 height 19
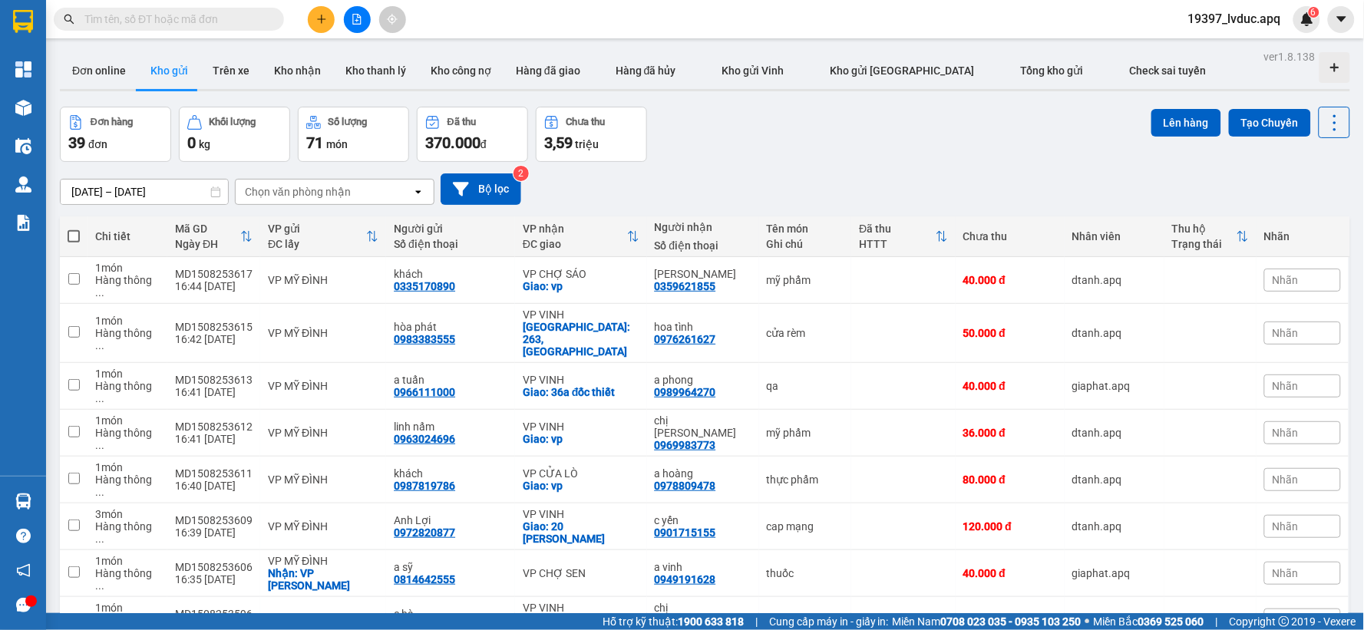
click at [320, 21] on icon "plus" at bounding box center [321, 19] width 11 height 11
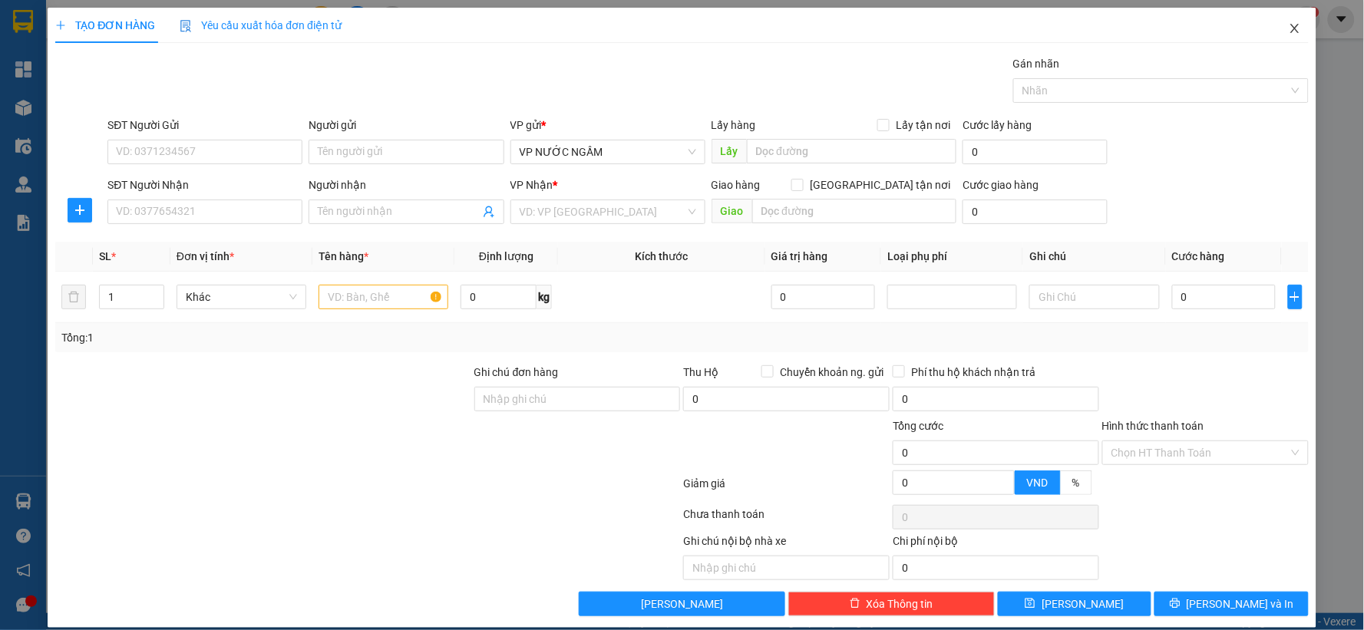
click at [1289, 27] on icon "close" at bounding box center [1295, 28] width 12 height 12
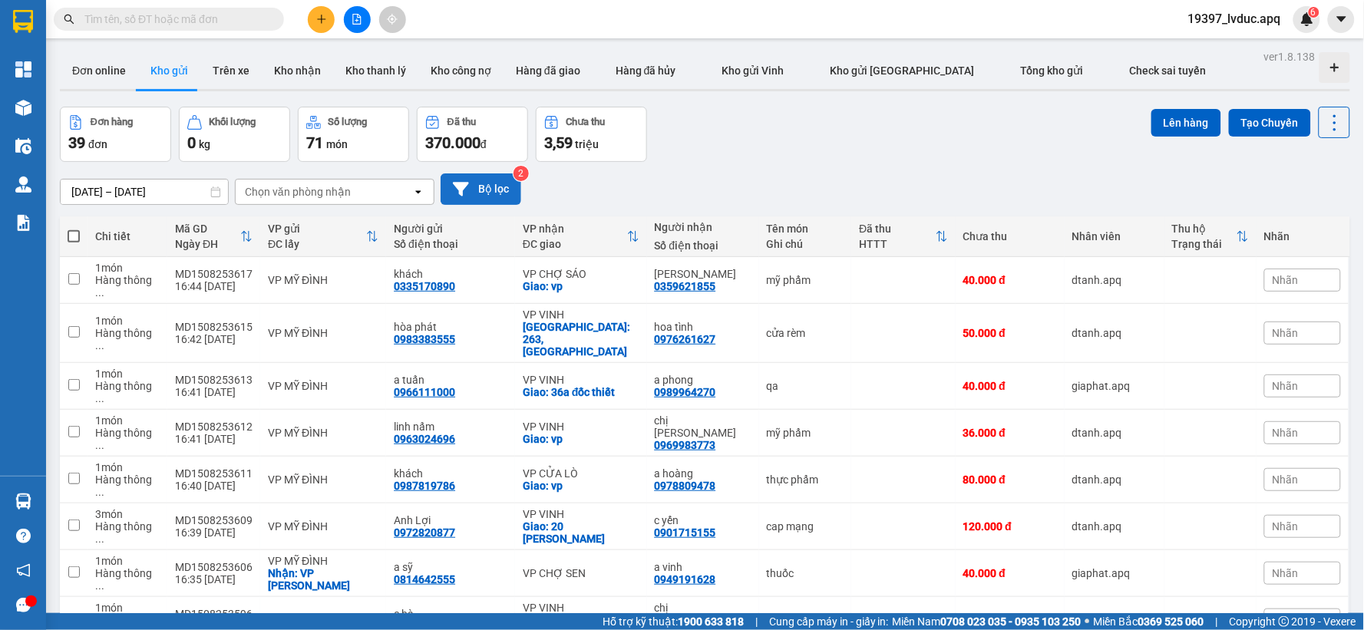
click at [501, 190] on button "Bộ lọc" at bounding box center [481, 188] width 81 height 31
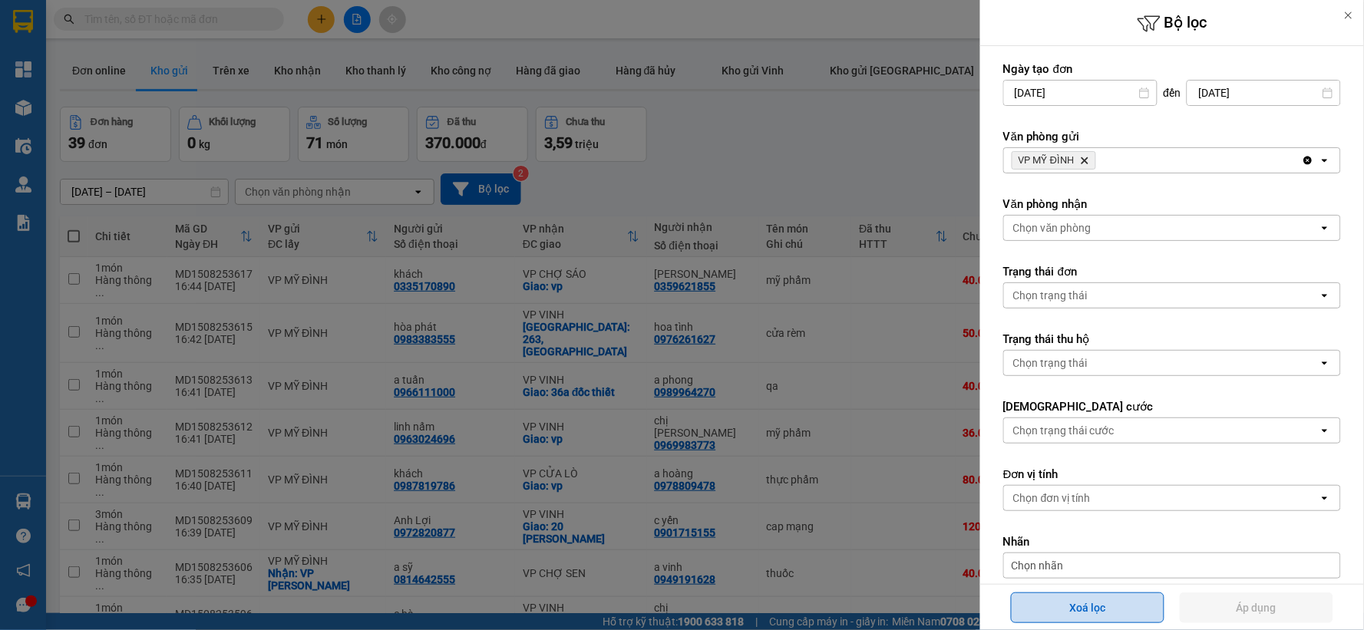
click at [1122, 606] on button "Xoá lọc" at bounding box center [1088, 608] width 154 height 31
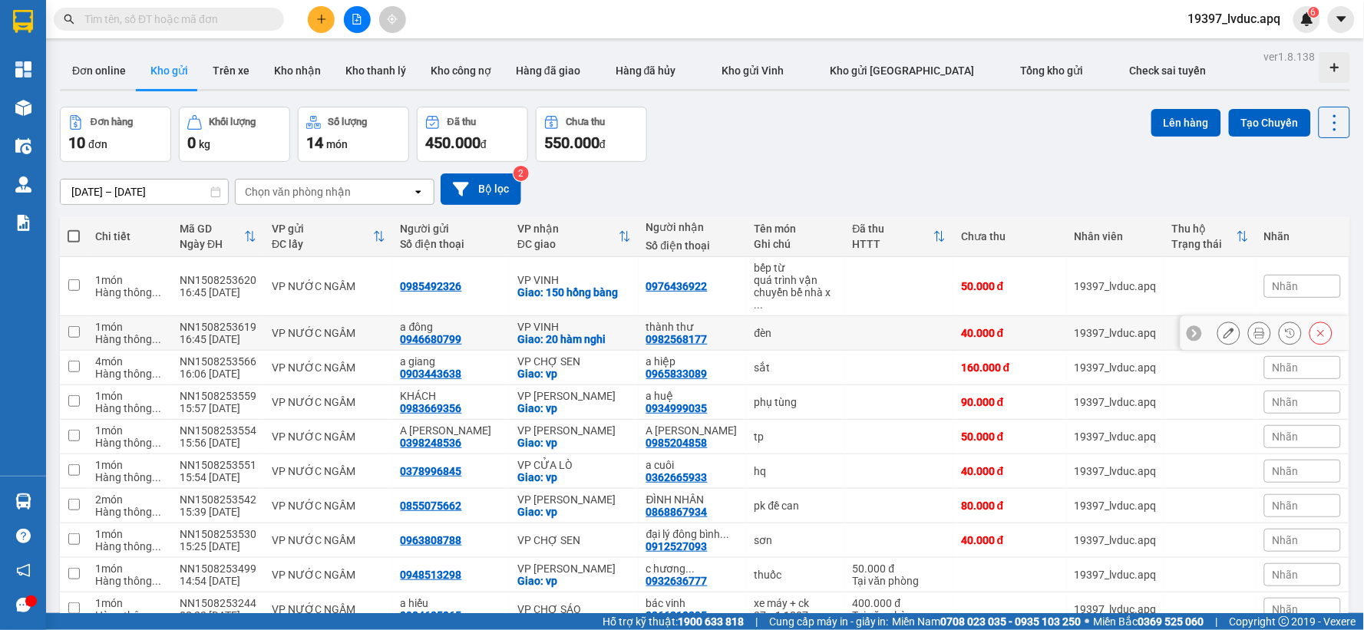
click at [1254, 328] on icon at bounding box center [1259, 333] width 11 height 11
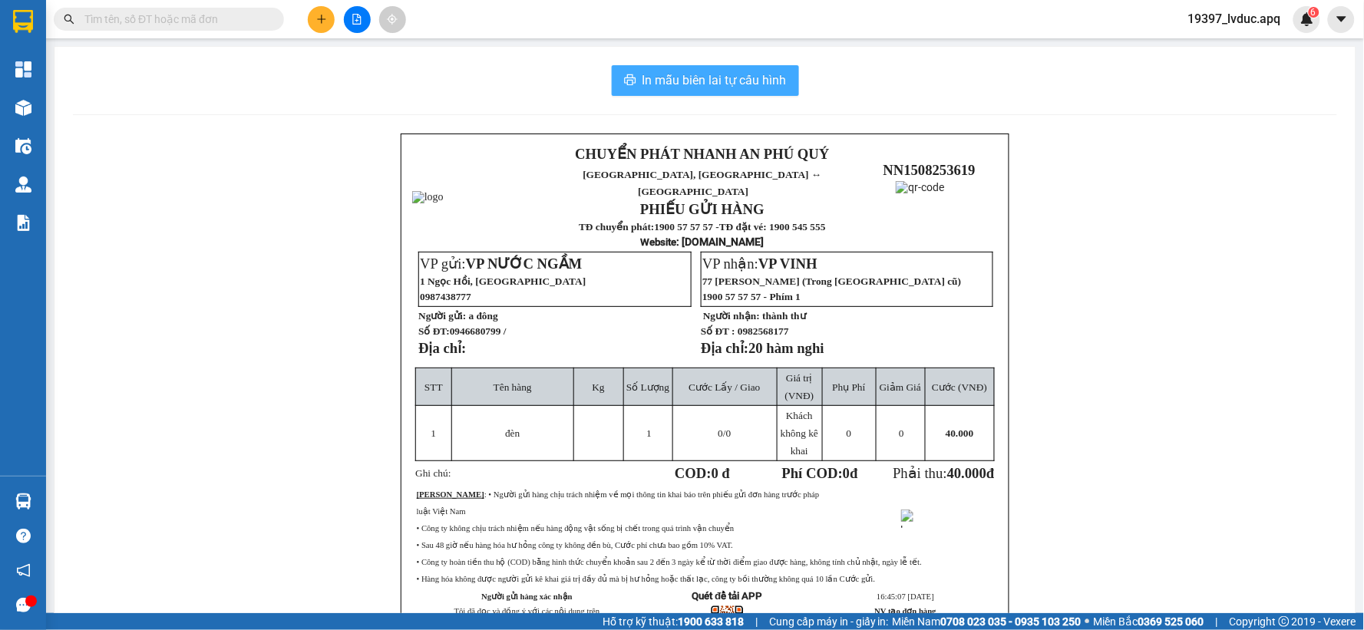
click at [686, 71] on span "In mẫu biên lai tự cấu hình" at bounding box center [715, 80] width 144 height 19
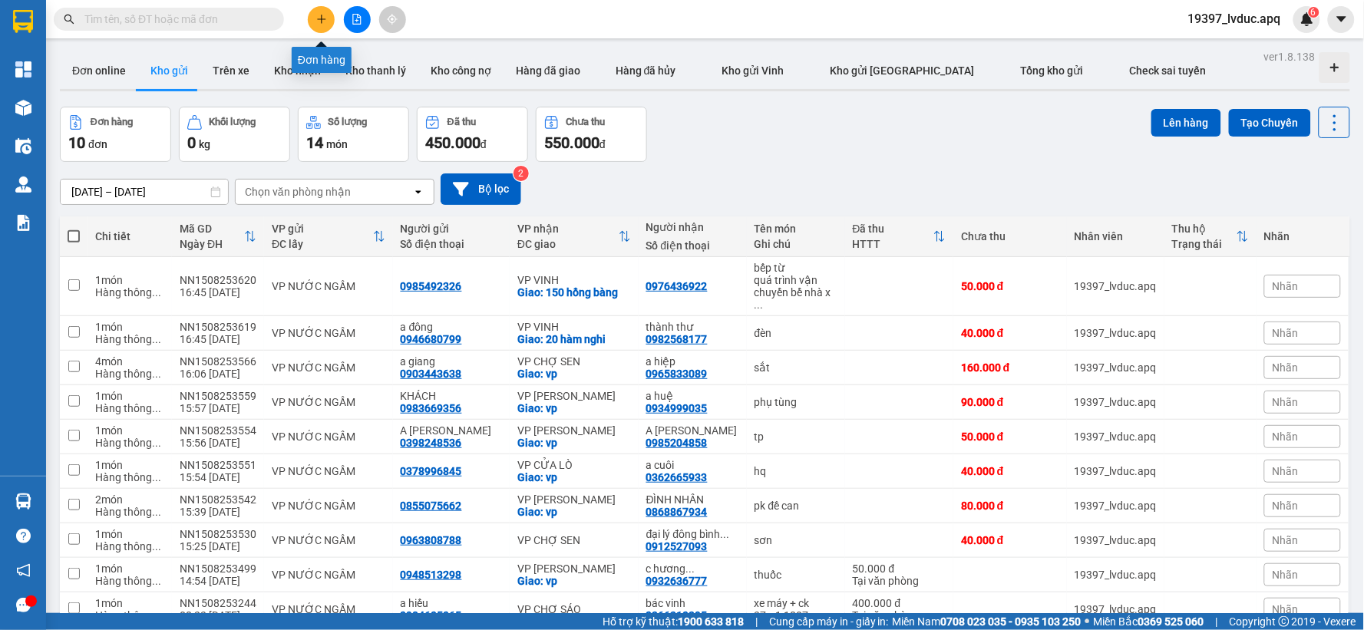
click at [318, 28] on button at bounding box center [321, 19] width 27 height 27
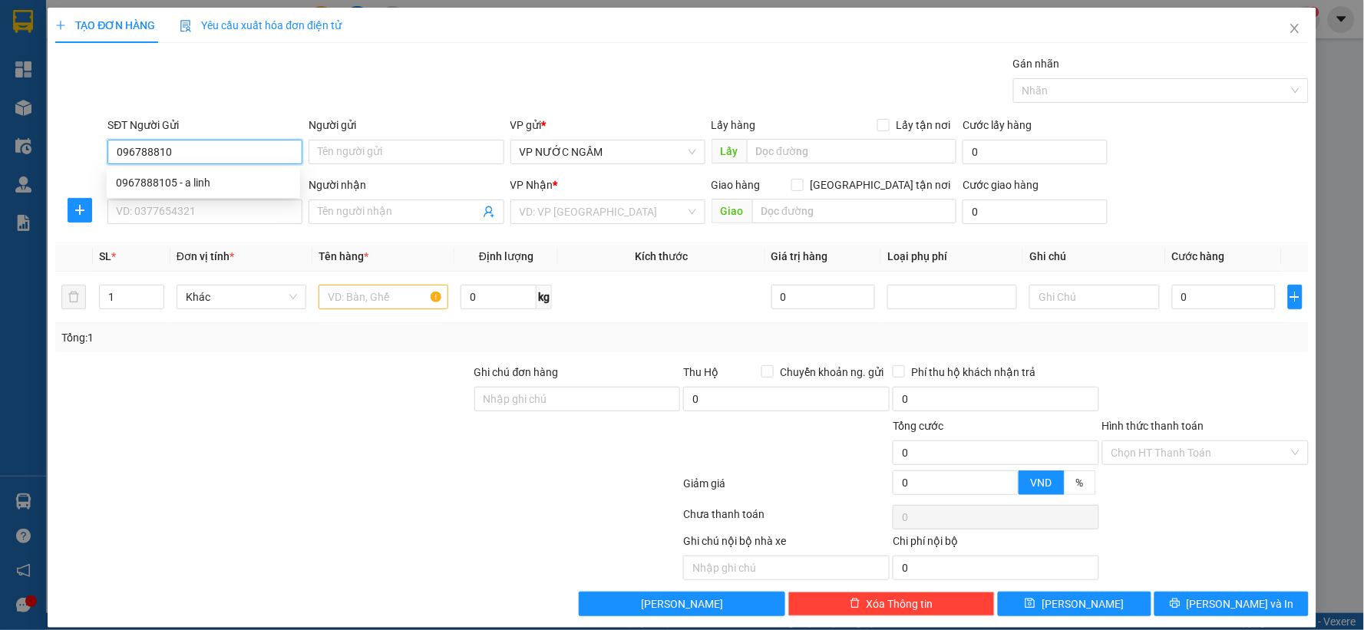
type input "0967888105"
drag, startPoint x: 219, startPoint y: 182, endPoint x: 213, endPoint y: 196, distance: 15.1
click at [219, 183] on div "0967888105 - a linh" at bounding box center [203, 182] width 175 height 17
type input "a linh"
drag, startPoint x: 111, startPoint y: 147, endPoint x: 198, endPoint y: 161, distance: 88.0
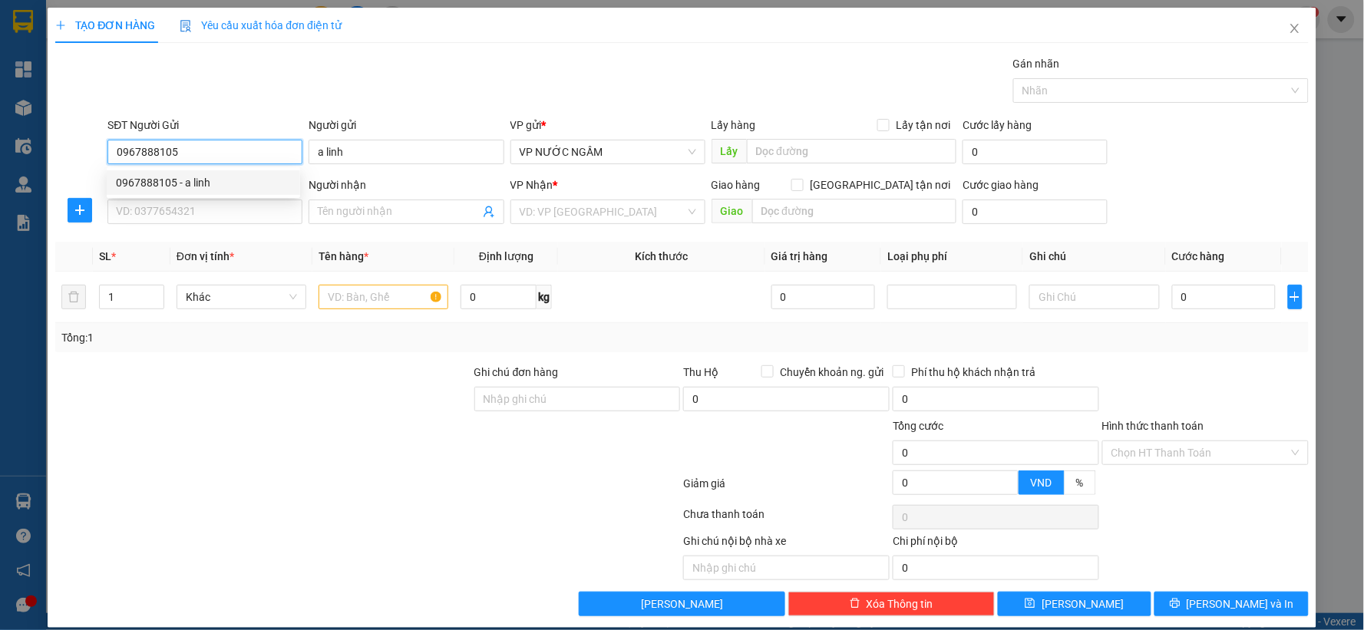
click at [198, 161] on input "0967888105" at bounding box center [204, 152] width 195 height 25
type input "0967888105"
click at [129, 206] on input "SĐT Người Nhận" at bounding box center [204, 212] width 195 height 25
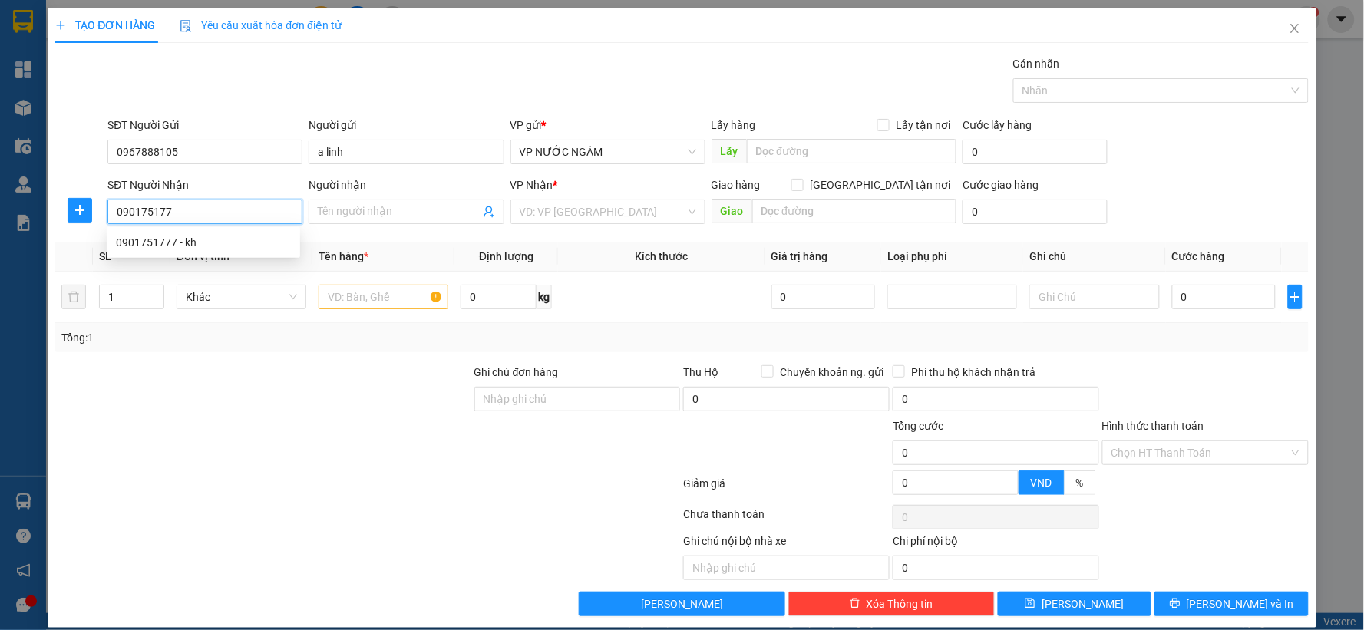
type input "0901751777"
click at [189, 247] on div "0901751777 - kh" at bounding box center [203, 242] width 175 height 17
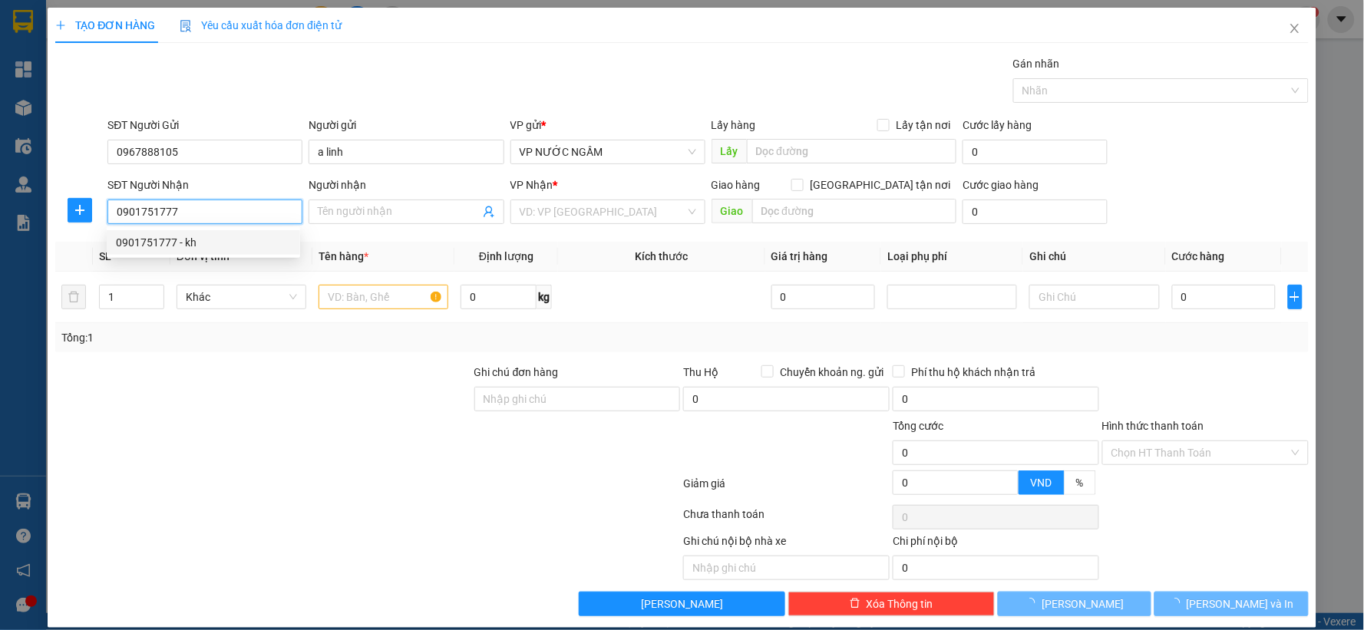
type input "kh"
checkbox input "true"
type input "vp"
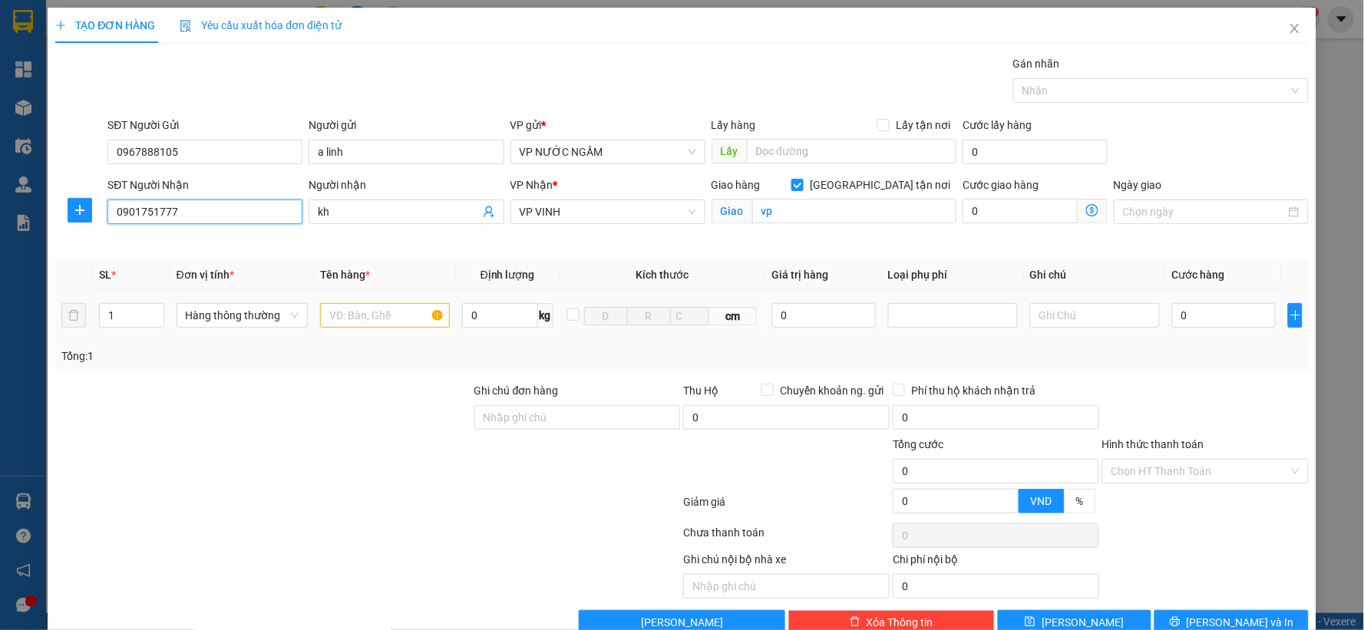
type input "0901751777"
click at [362, 319] on input "text" at bounding box center [385, 315] width 130 height 25
type input "sơn"
type input "2"
click at [157, 312] on span "up" at bounding box center [155, 311] width 9 height 9
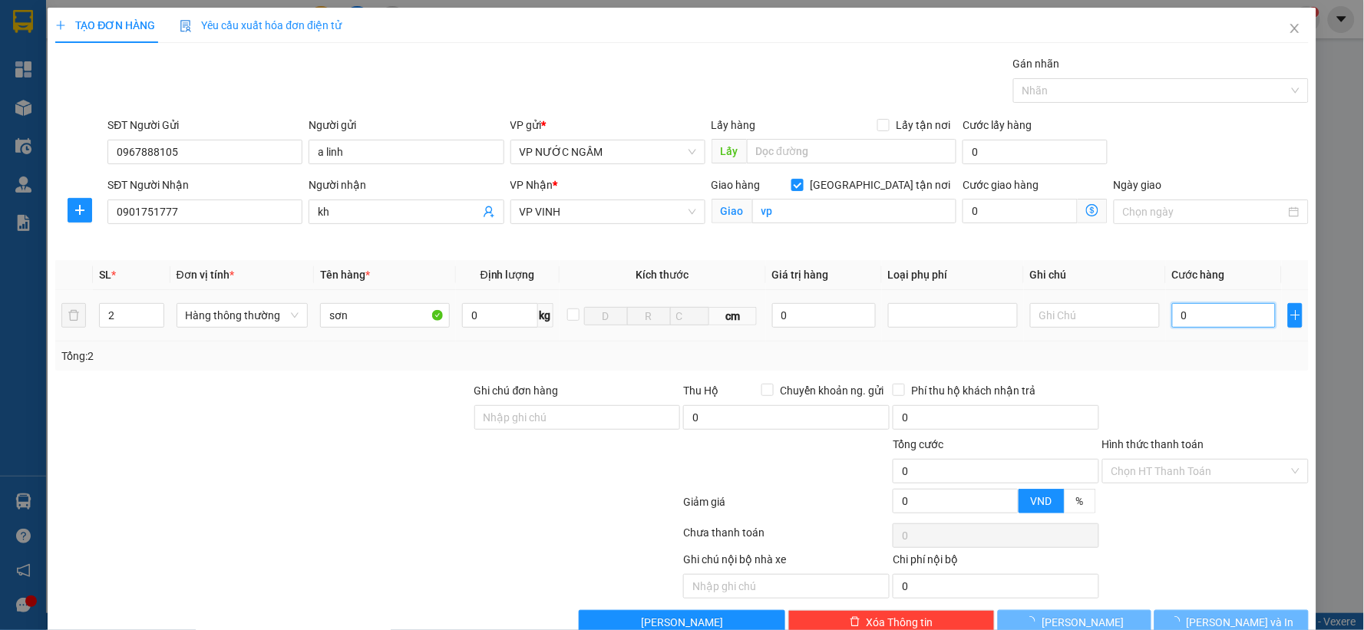
click at [1217, 309] on input "0" at bounding box center [1224, 315] width 104 height 25
type input "8"
type input "80"
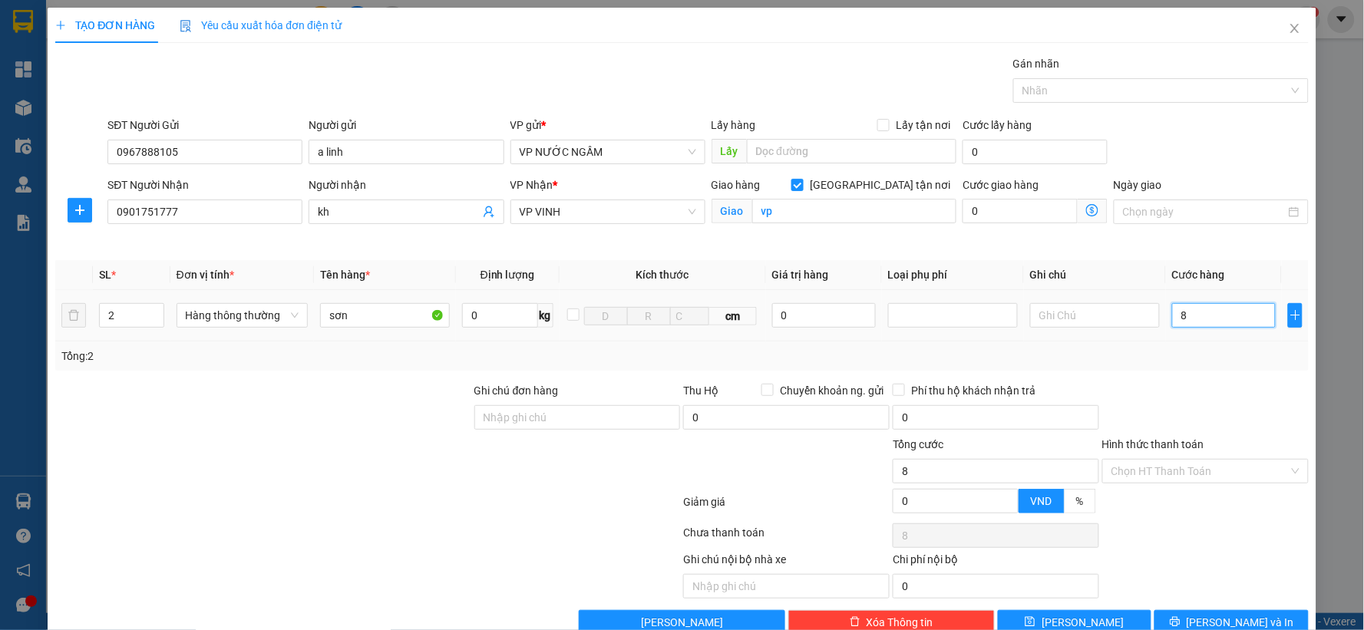
type input "80"
type input "80.000"
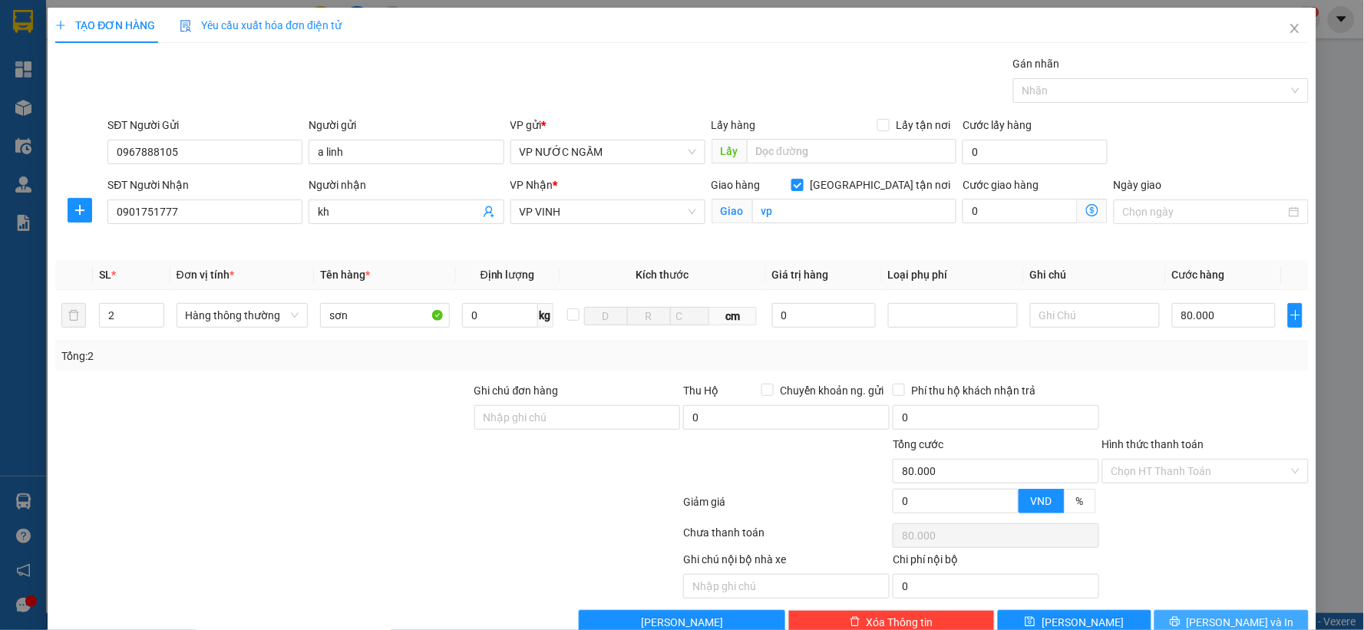
click at [1203, 612] on button "[PERSON_NAME] và In" at bounding box center [1232, 622] width 154 height 25
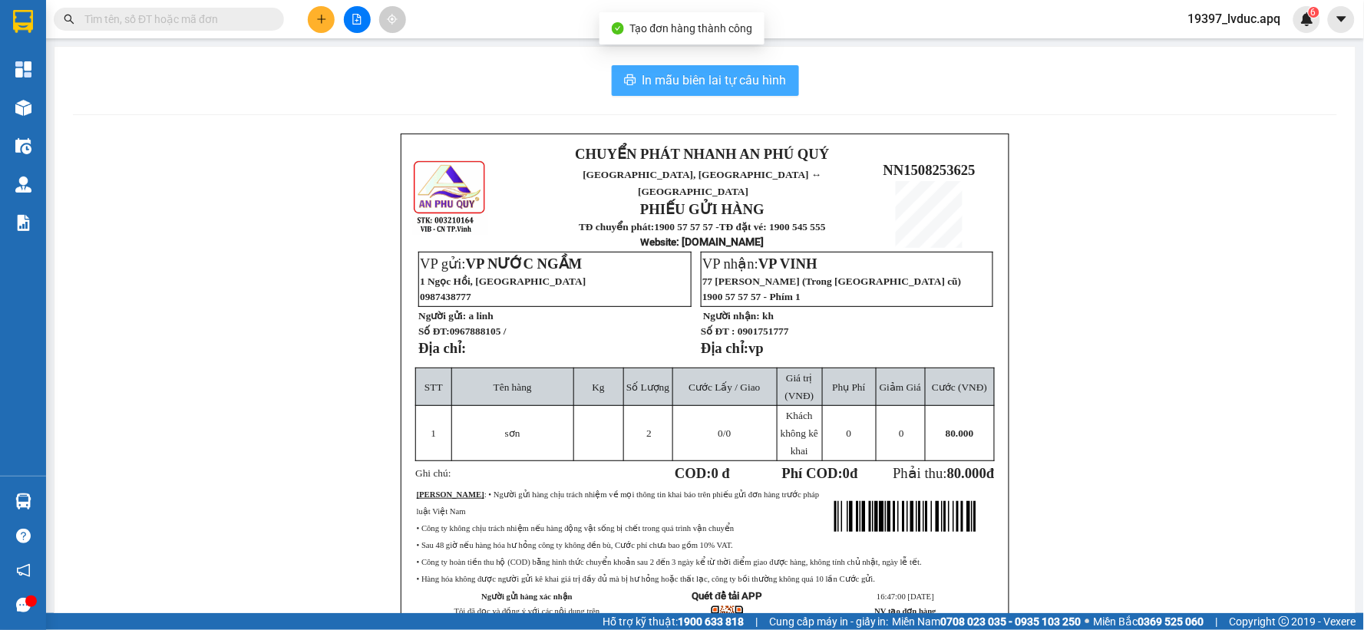
click at [740, 90] on button "In mẫu biên lai tự cấu hình" at bounding box center [705, 80] width 187 height 31
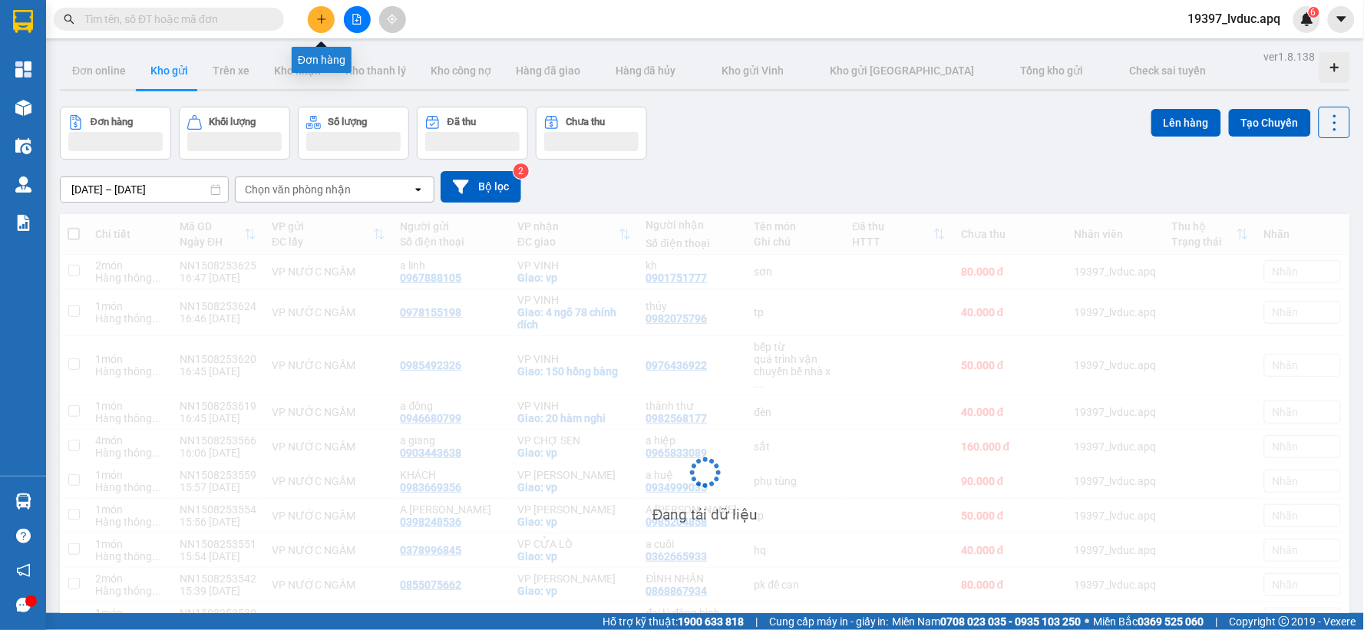
click at [317, 21] on icon "plus" at bounding box center [321, 19] width 11 height 11
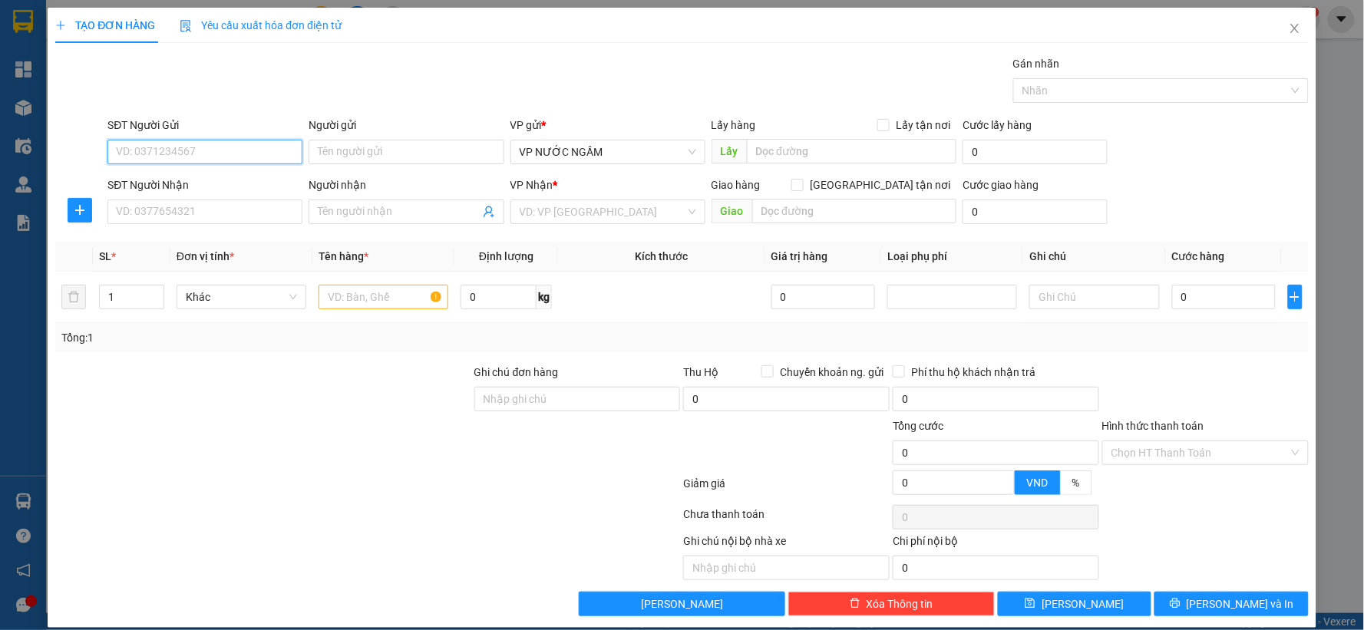
drag, startPoint x: 243, startPoint y: 146, endPoint x: 147, endPoint y: 154, distance: 97.0
paste input "0967888105"
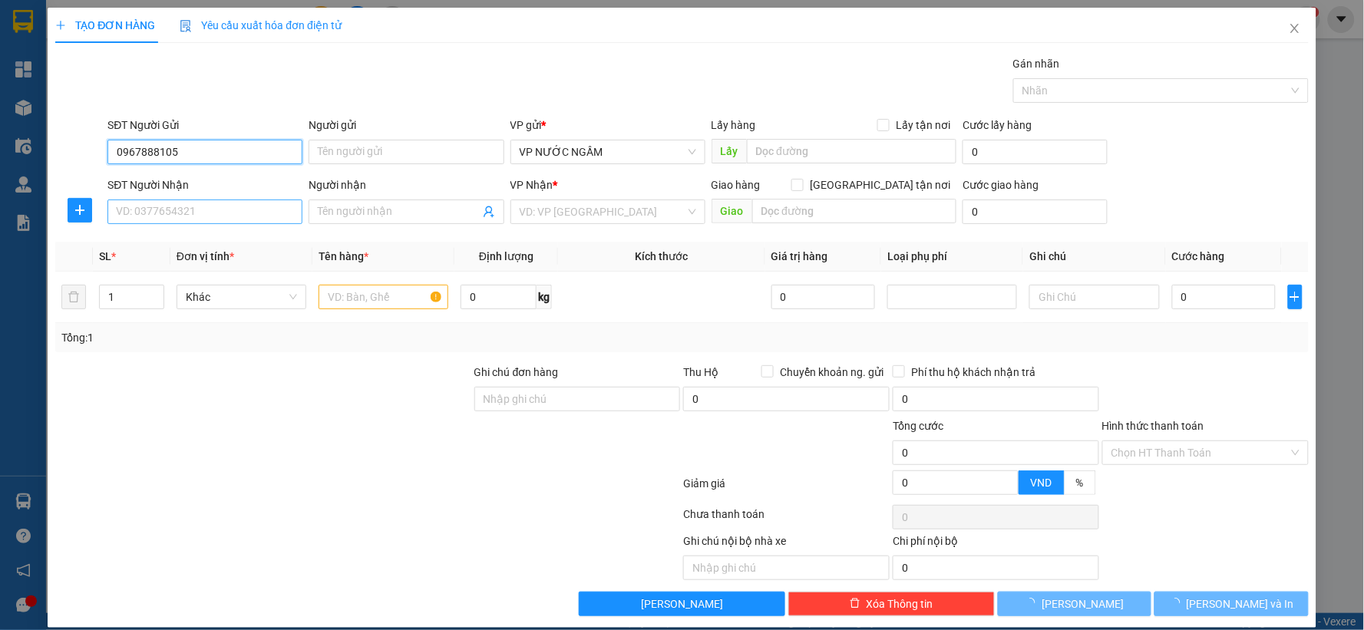
type input "0967888105"
click at [150, 203] on input "SĐT Người Nhận" at bounding box center [204, 212] width 195 height 25
type input "0982867356"
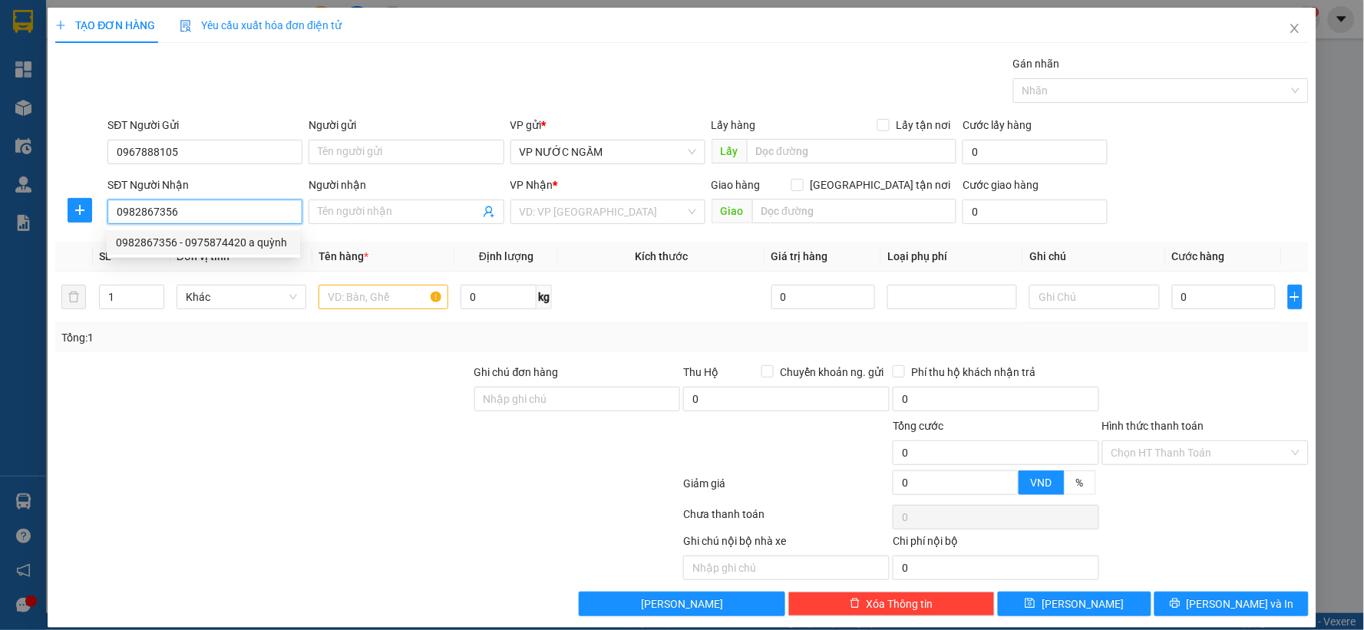
click at [229, 240] on div "0982867356 - 0975874420 a quỳnh" at bounding box center [203, 242] width 175 height 17
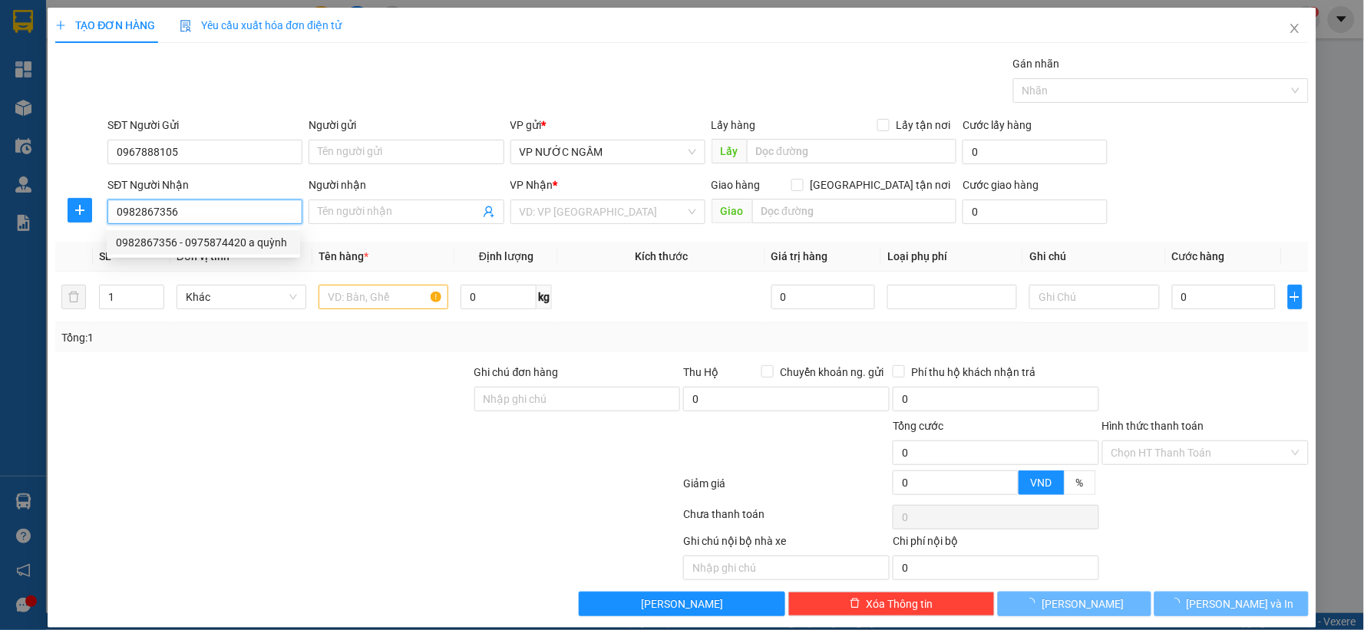
type input "0975874420 a quỳnh"
checkbox input "true"
type input "vp"
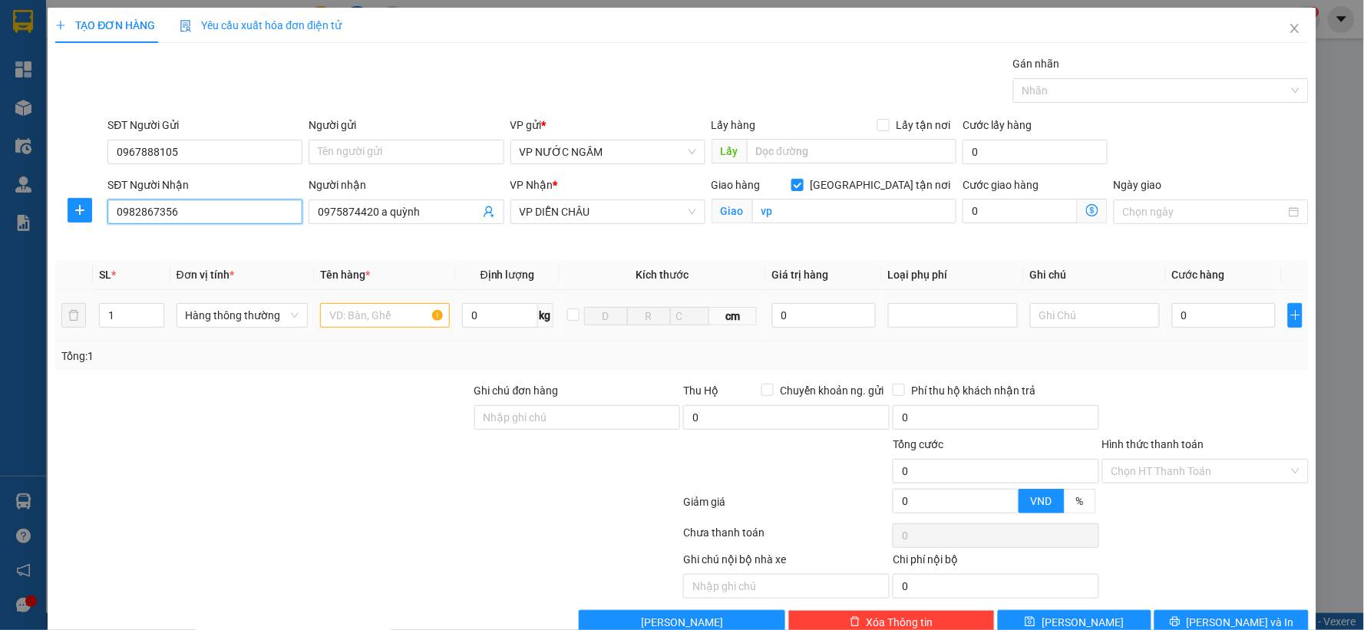
type input "0982867356"
click at [349, 319] on input "text" at bounding box center [385, 315] width 130 height 25
type input "sơn"
click at [157, 311] on span "up" at bounding box center [155, 311] width 9 height 9
type input "3"
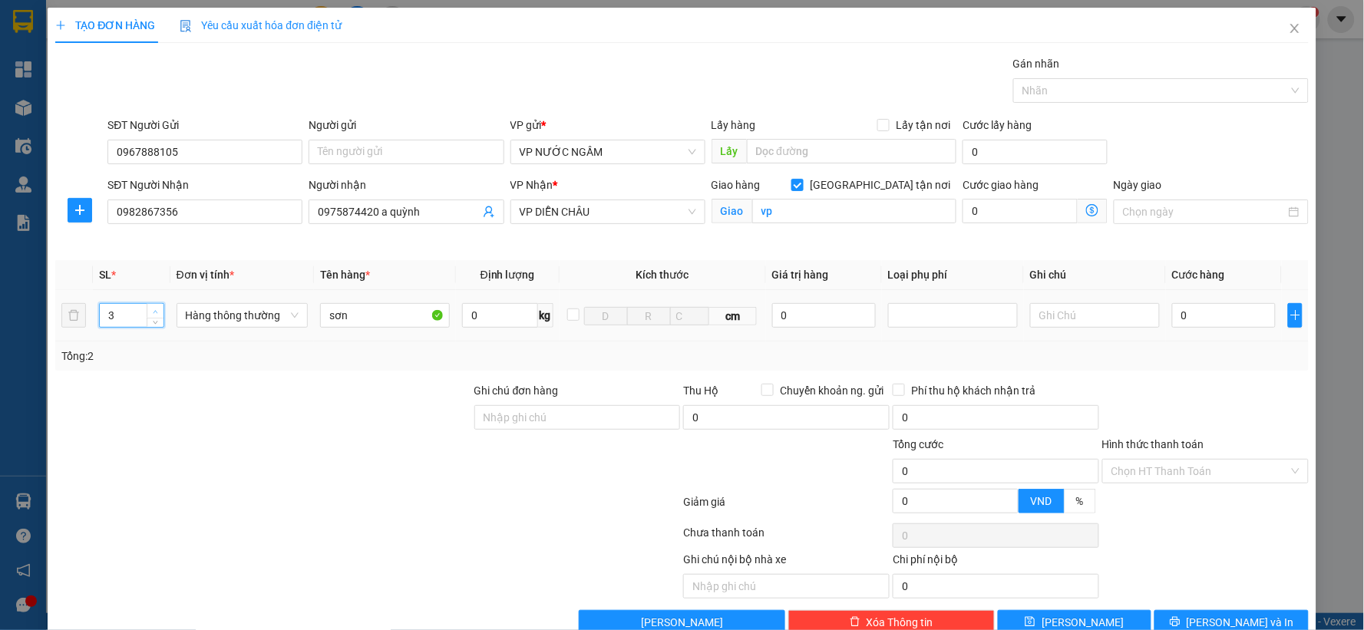
click at [157, 311] on span "up" at bounding box center [155, 311] width 9 height 9
click at [1172, 307] on input "0" at bounding box center [1224, 315] width 104 height 25
type input "1"
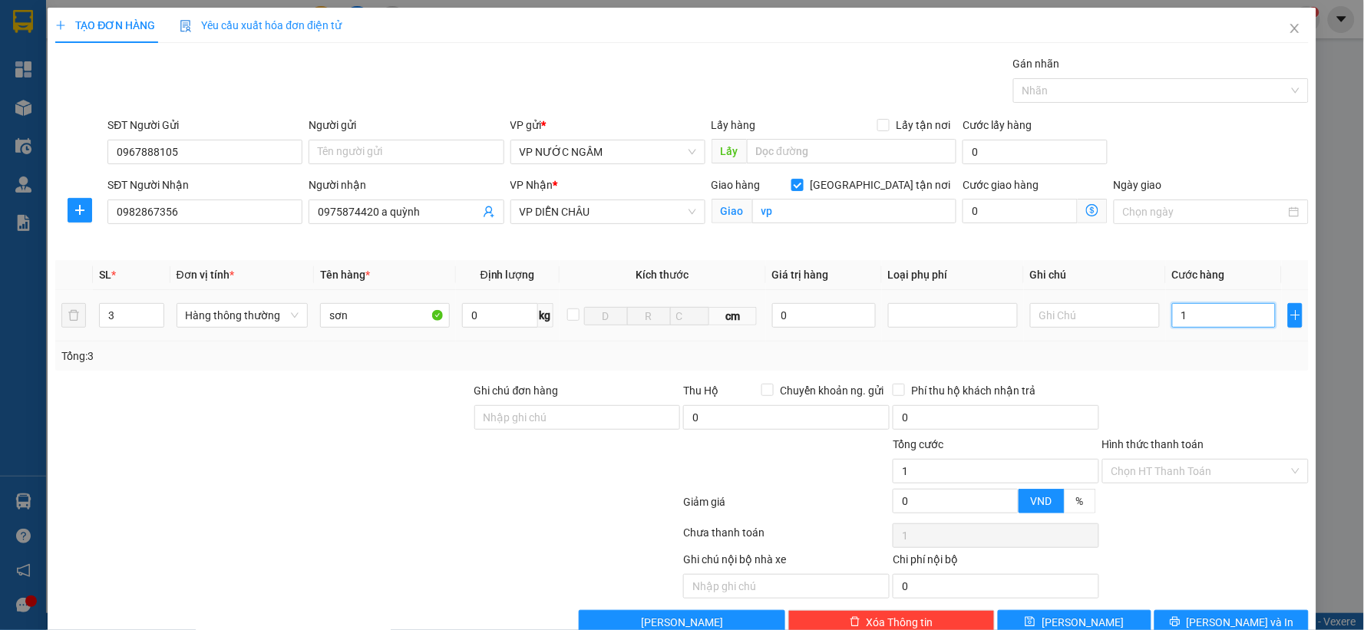
type input "10"
type input "100"
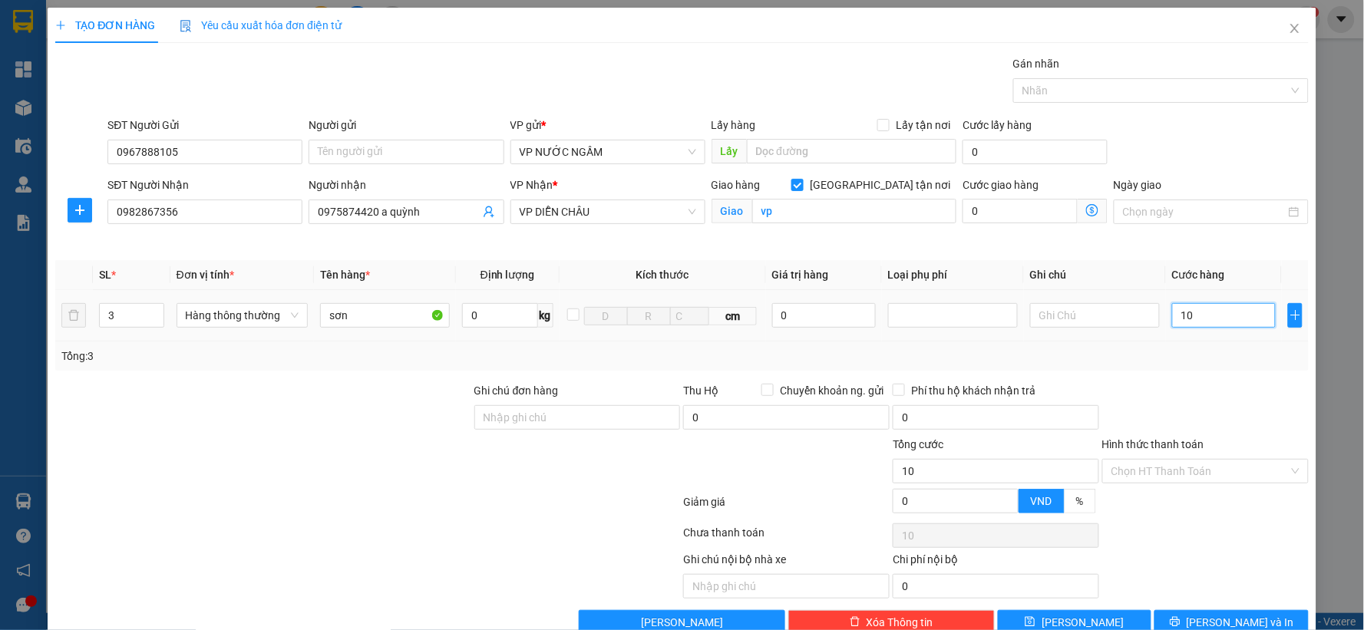
type input "100"
type input "100.000"
click at [1231, 625] on span "[PERSON_NAME] và In" at bounding box center [1240, 622] width 107 height 17
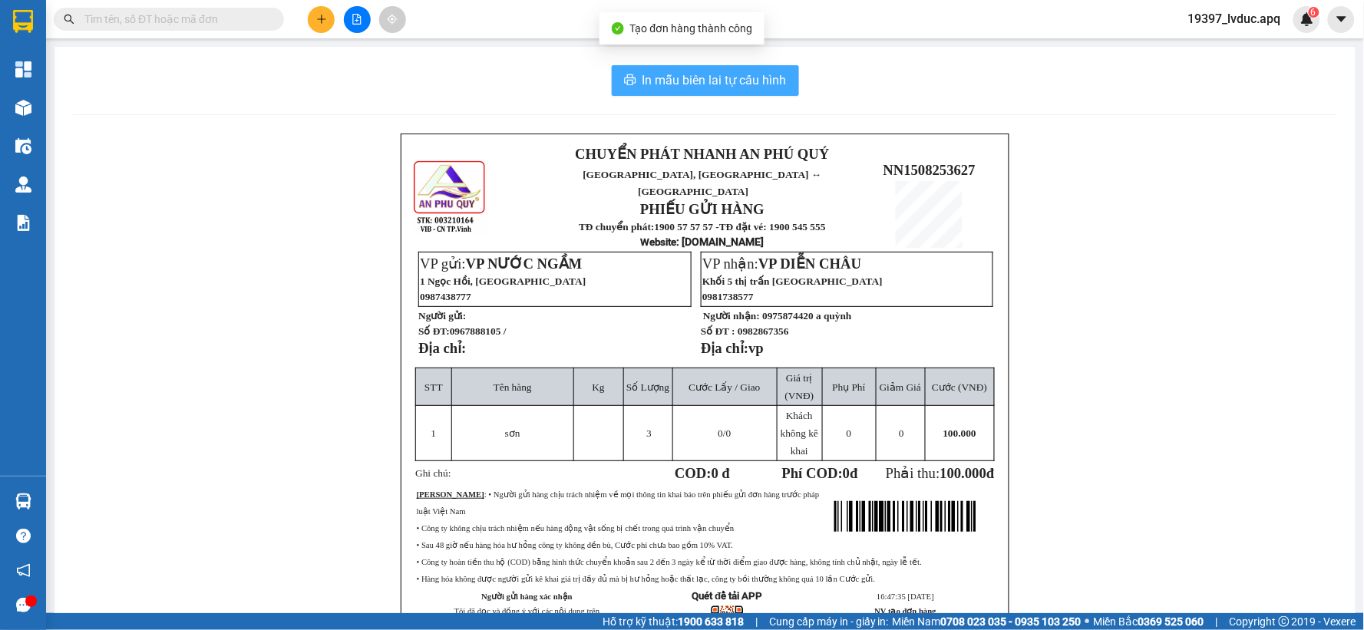
click at [697, 86] on span "In mẫu biên lai tự cấu hình" at bounding box center [715, 80] width 144 height 19
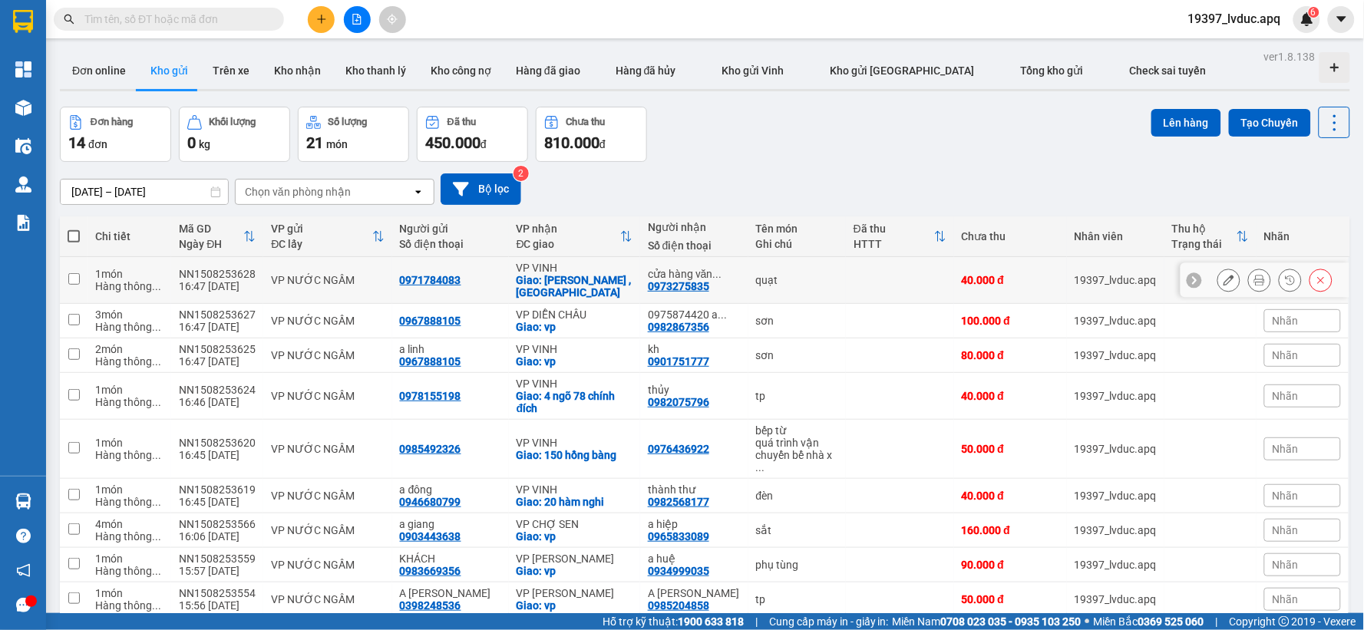
click at [523, 282] on div "Giao: hưng thịnh , hưng nguyên" at bounding box center [575, 286] width 116 height 25
checkbox input "true"
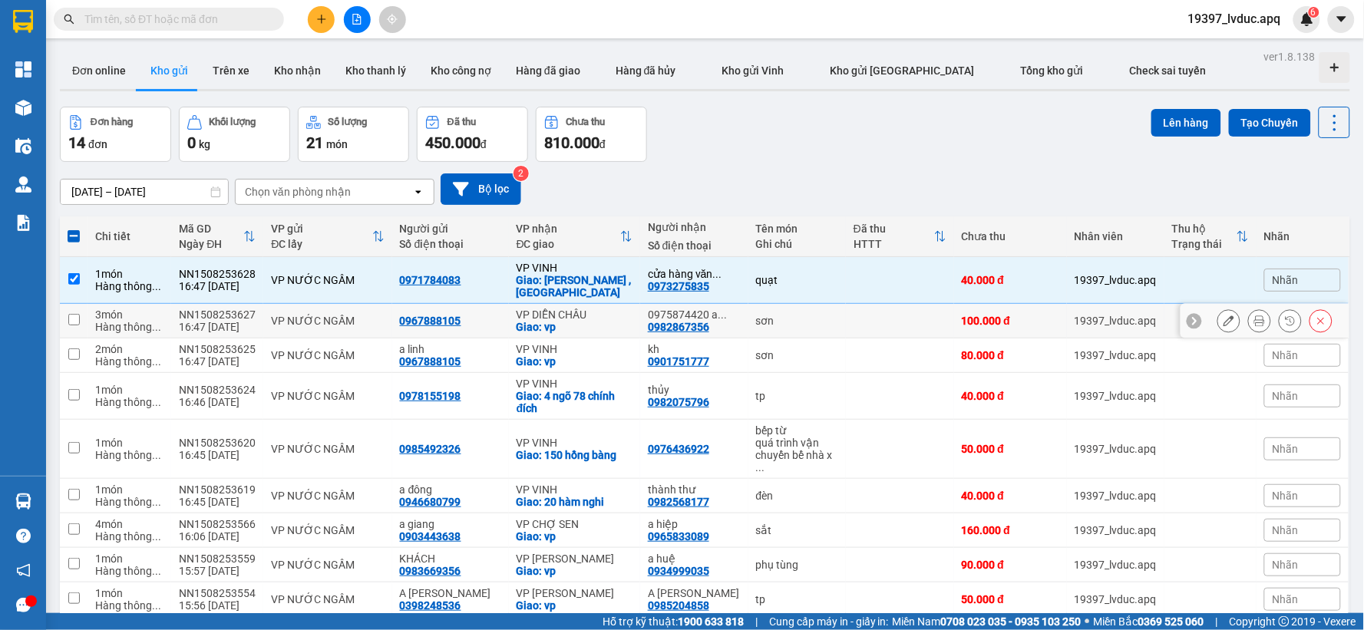
click at [519, 325] on div "Giao: vp" at bounding box center [575, 327] width 116 height 12
checkbox input "true"
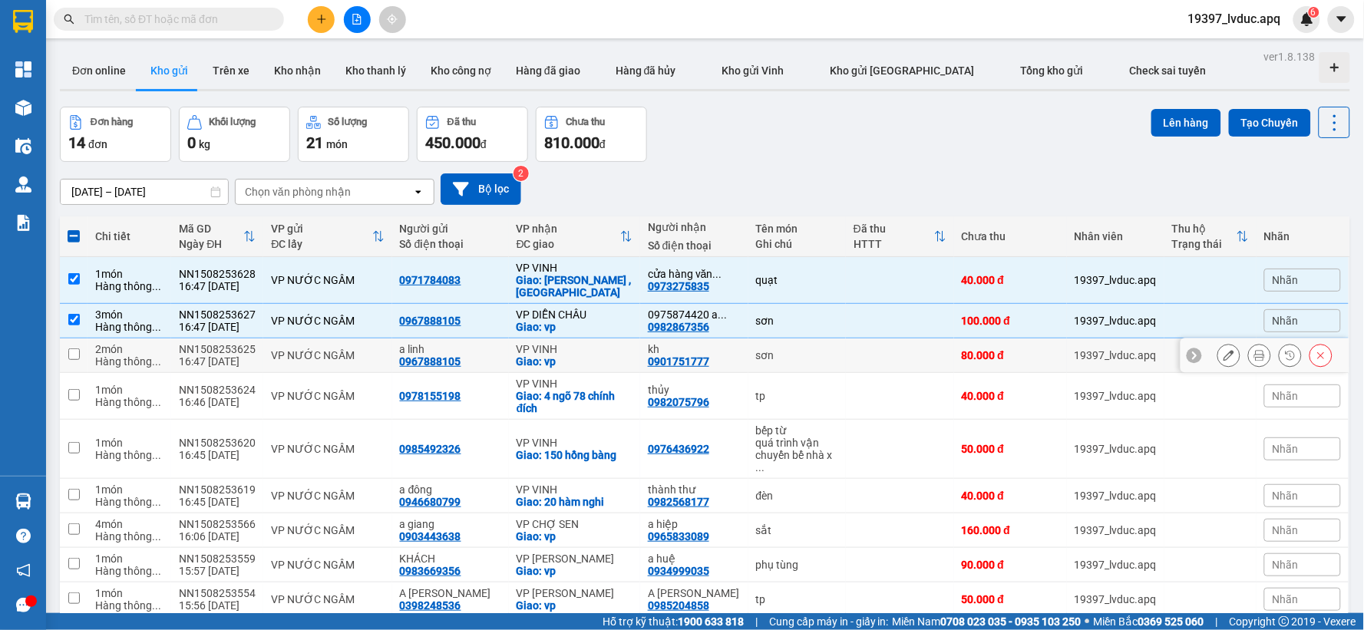
drag, startPoint x: 536, startPoint y: 350, endPoint x: 542, endPoint y: 355, distance: 8.2
click at [537, 351] on div "VP VINH" at bounding box center [575, 349] width 116 height 12
checkbox input "true"
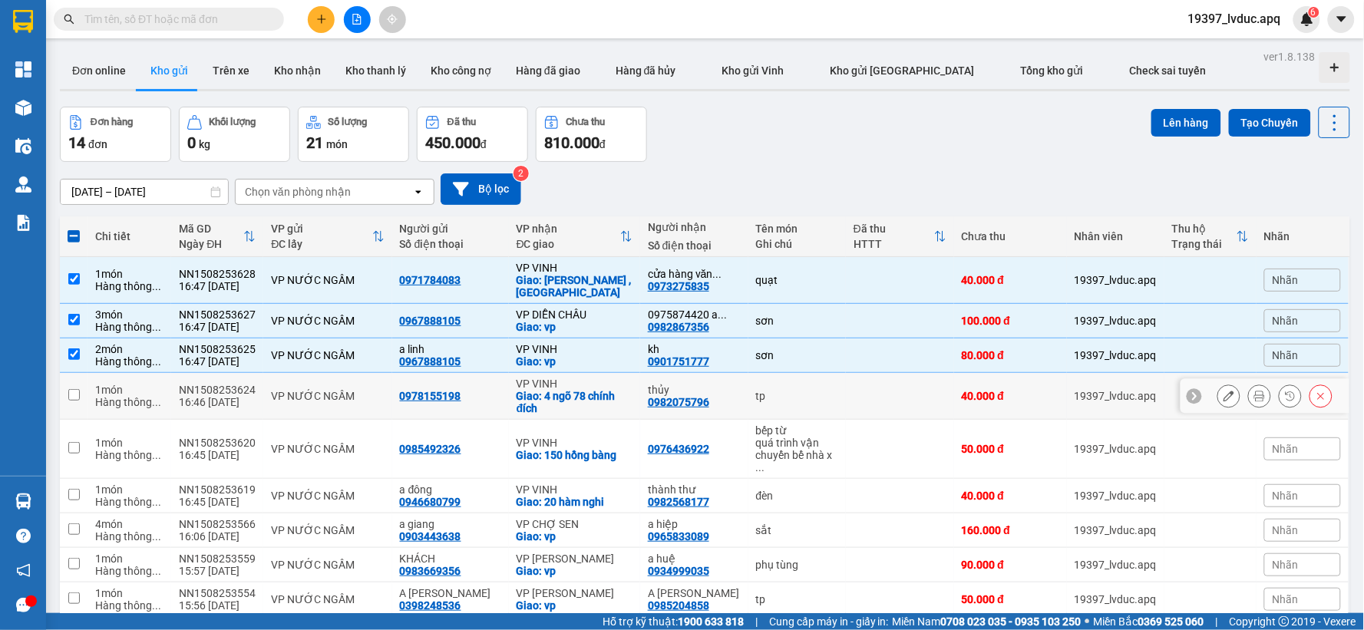
click at [561, 390] on div "Giao: 4 ngõ 78 chính đích" at bounding box center [575, 402] width 116 height 25
checkbox input "true"
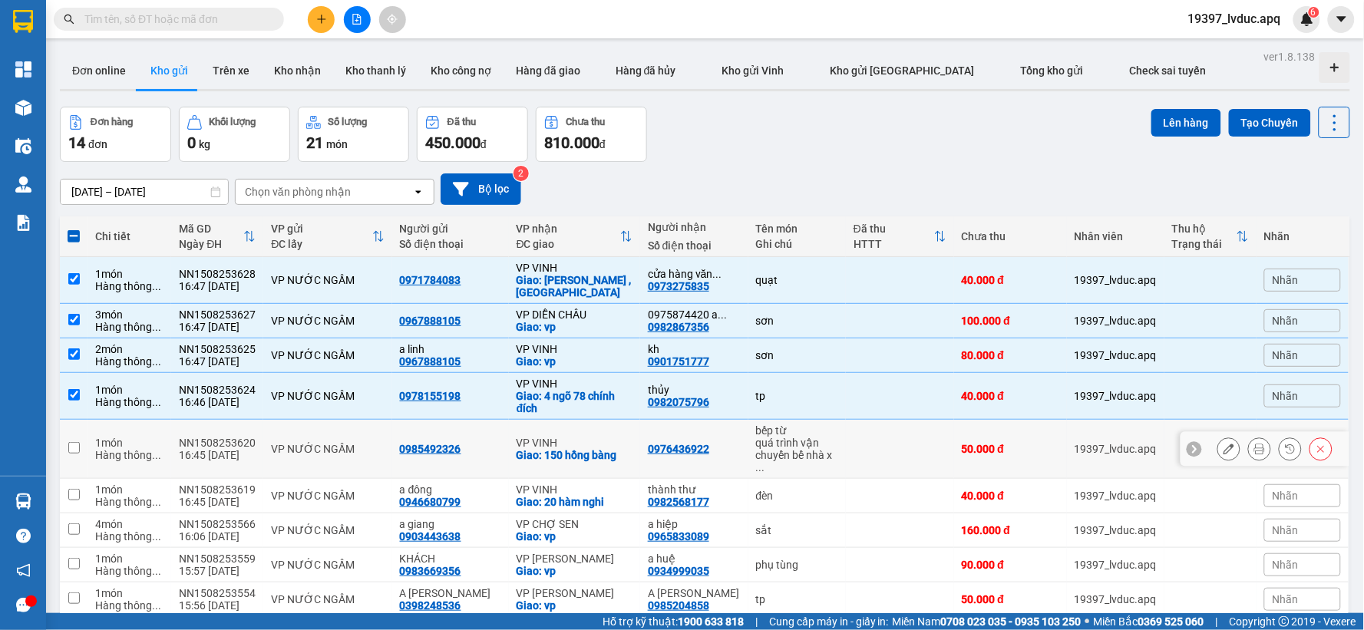
click at [606, 456] on td "VP VINH Giao: 150 hồng bàng" at bounding box center [574, 449] width 131 height 59
checkbox input "true"
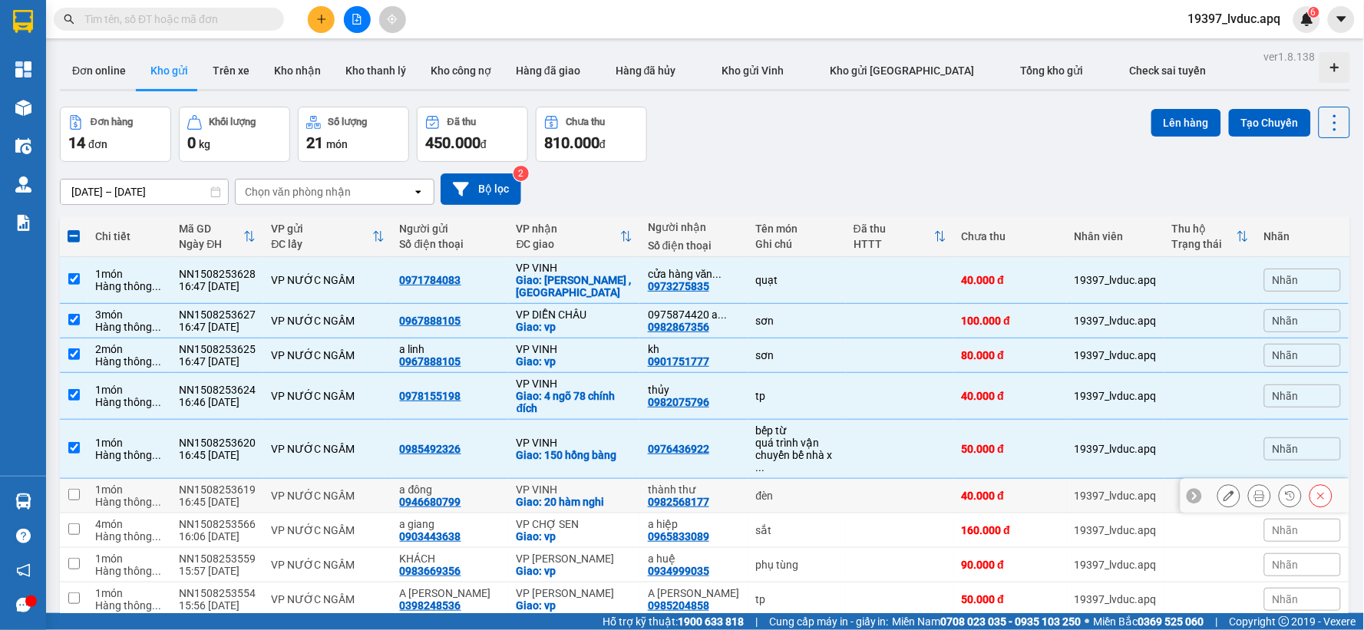
click at [602, 484] on div "VP VINH" at bounding box center [575, 490] width 116 height 12
checkbox input "true"
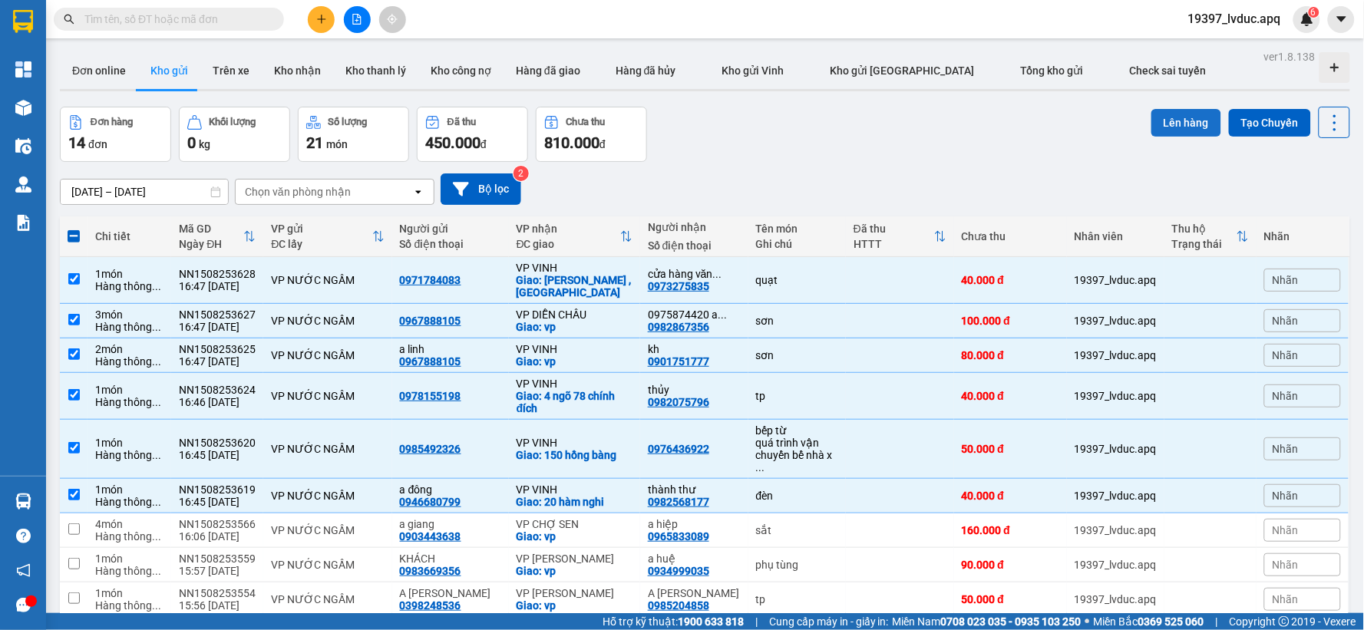
click at [1183, 121] on button "Lên hàng" at bounding box center [1186, 123] width 70 height 28
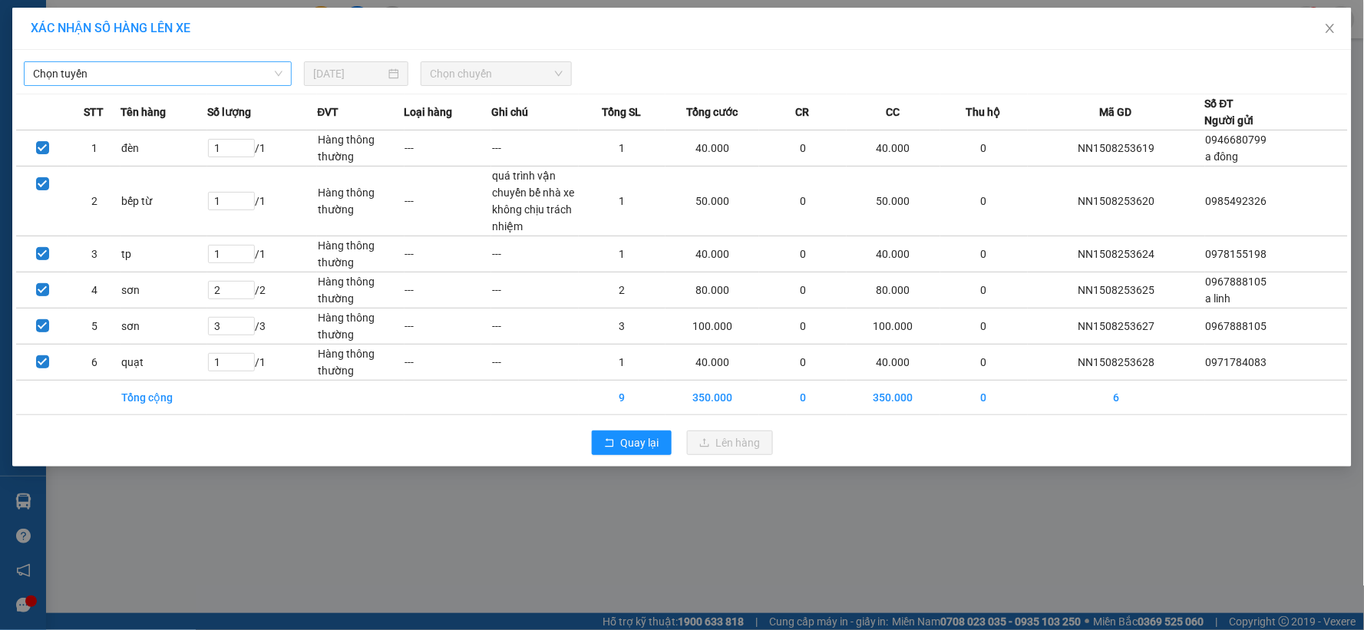
click at [127, 77] on span "Chọn tuyến" at bounding box center [157, 73] width 249 height 23
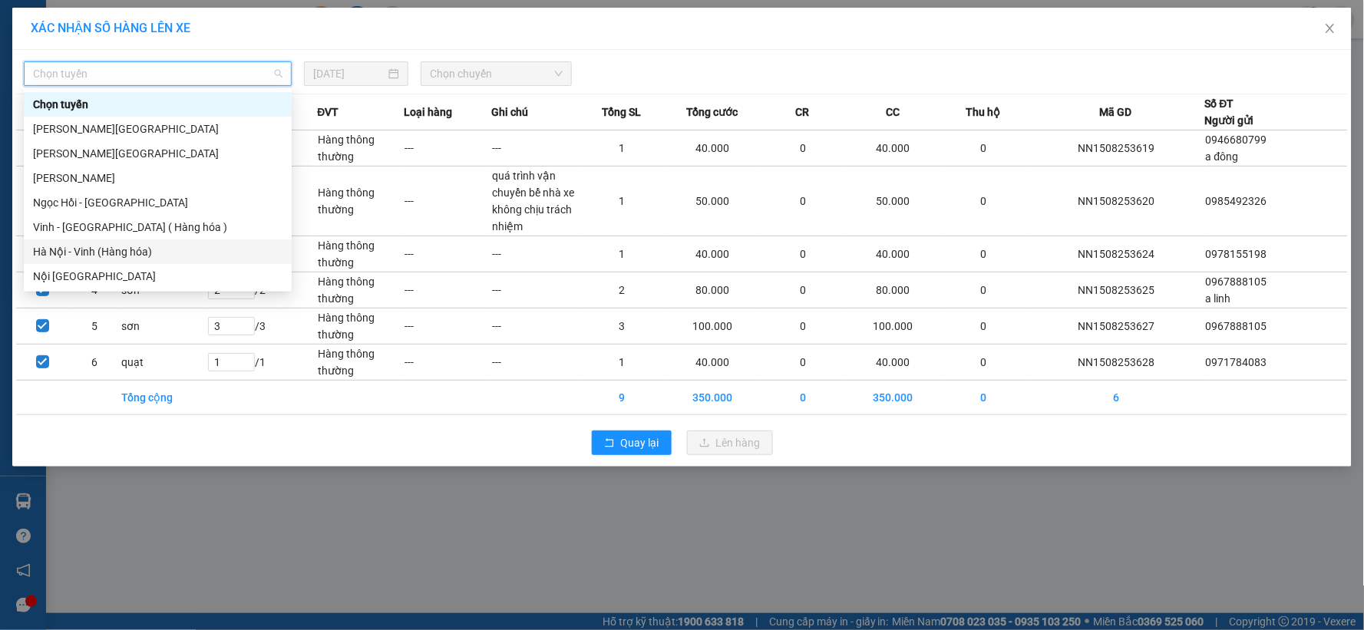
click at [111, 249] on div "Hà Nội - Vinh (Hàng hóa)" at bounding box center [157, 251] width 249 height 17
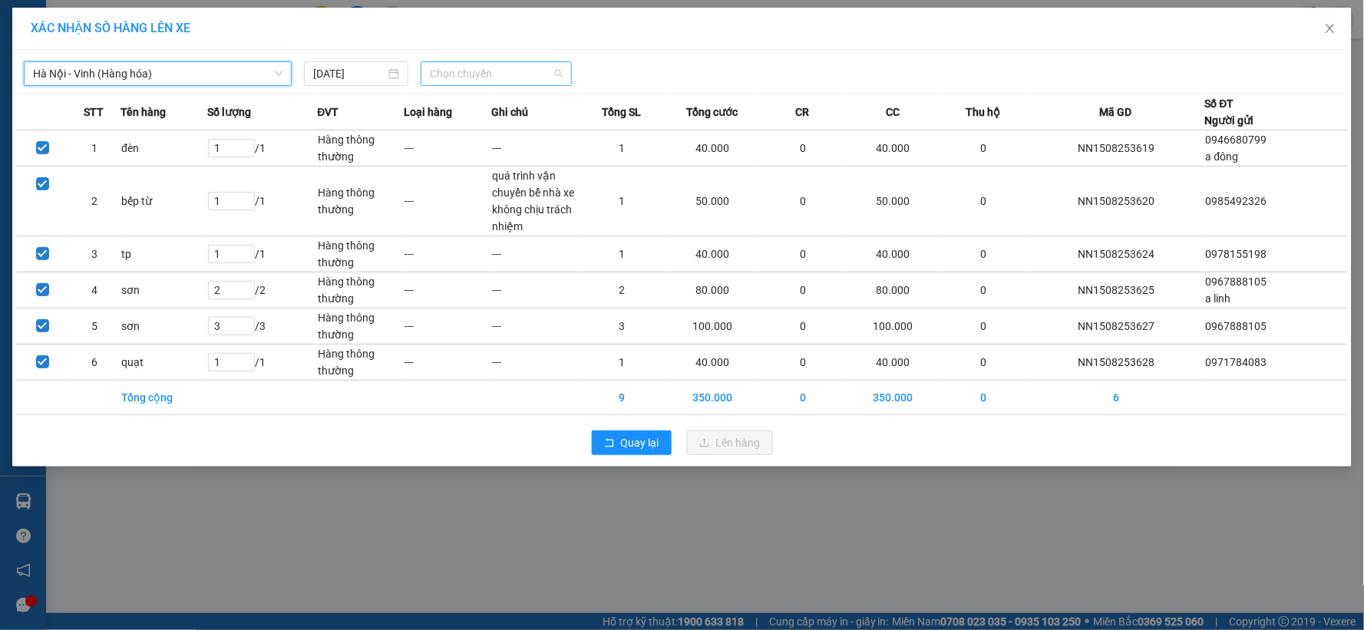
drag, startPoint x: 512, startPoint y: 65, endPoint x: 510, endPoint y: 74, distance: 8.6
click at [512, 66] on span "Chọn chuyến" at bounding box center [496, 73] width 133 height 23
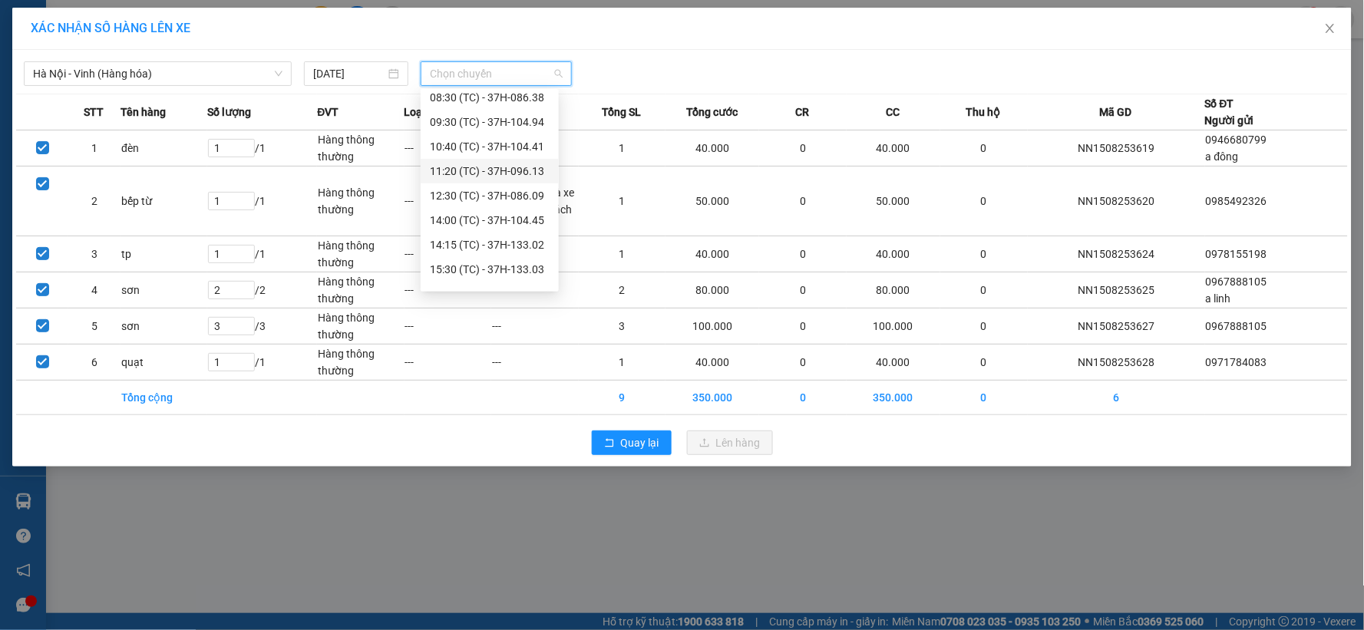
scroll to position [74, 0]
click at [516, 255] on div "17:00 (TC) - 37H-104.82" at bounding box center [490, 251] width 120 height 17
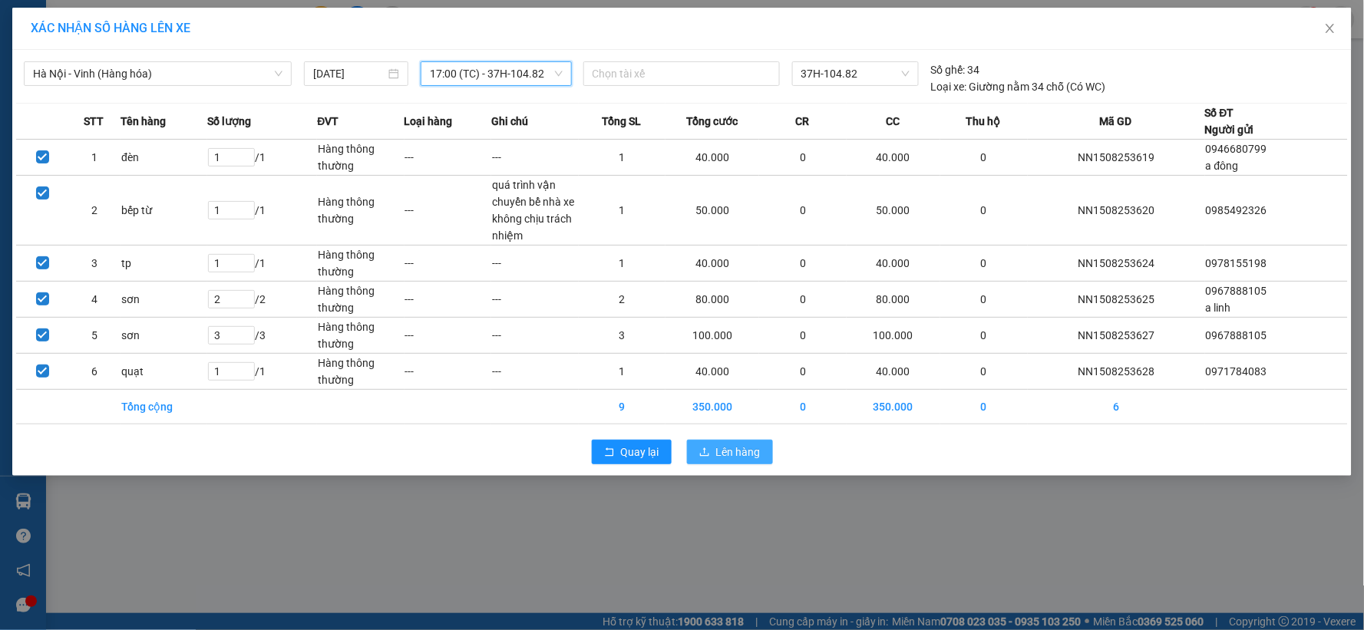
click at [716, 454] on span "Lên hàng" at bounding box center [738, 452] width 45 height 17
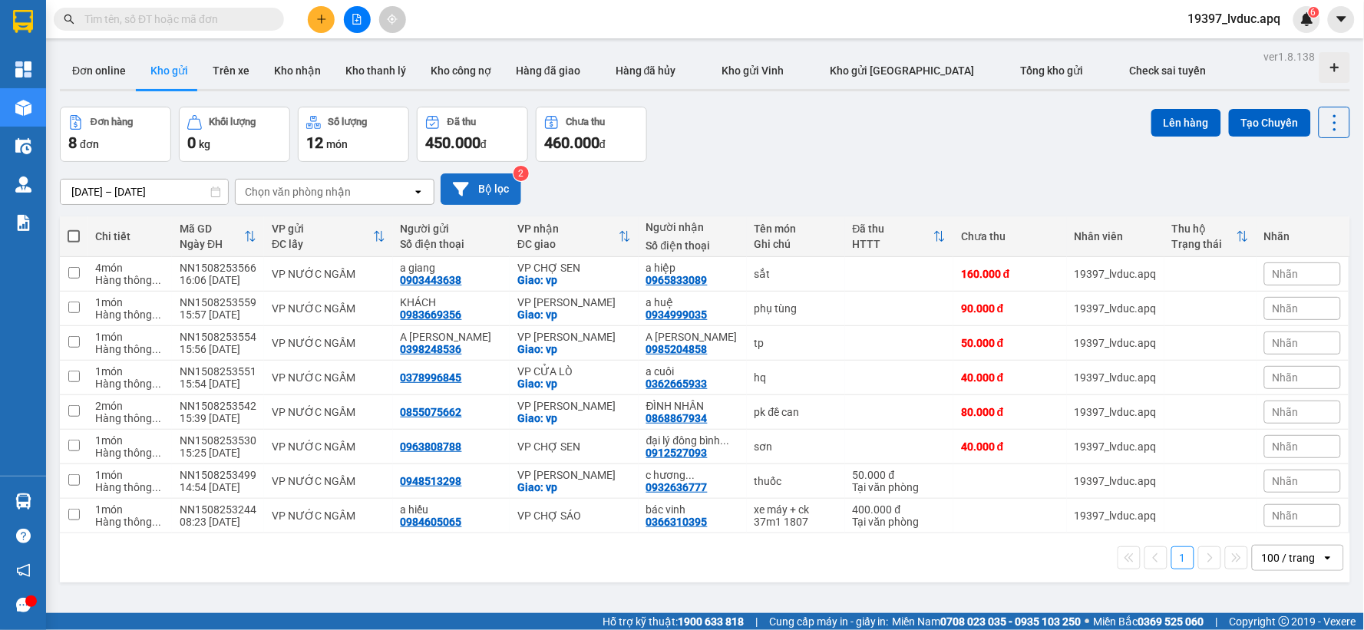
click at [501, 173] on button "Bộ lọc" at bounding box center [481, 188] width 81 height 31
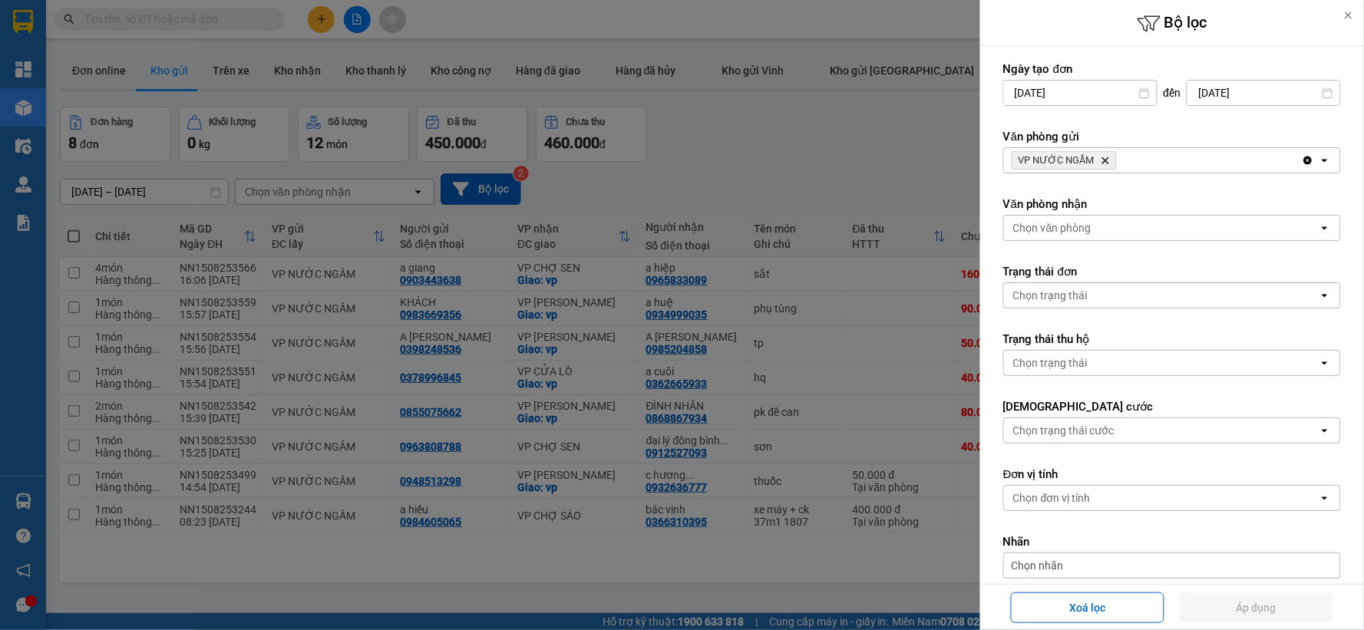
drag, startPoint x: 676, startPoint y: 200, endPoint x: 668, endPoint y: 203, distance: 8.3
click at [676, 201] on div at bounding box center [682, 315] width 1364 height 630
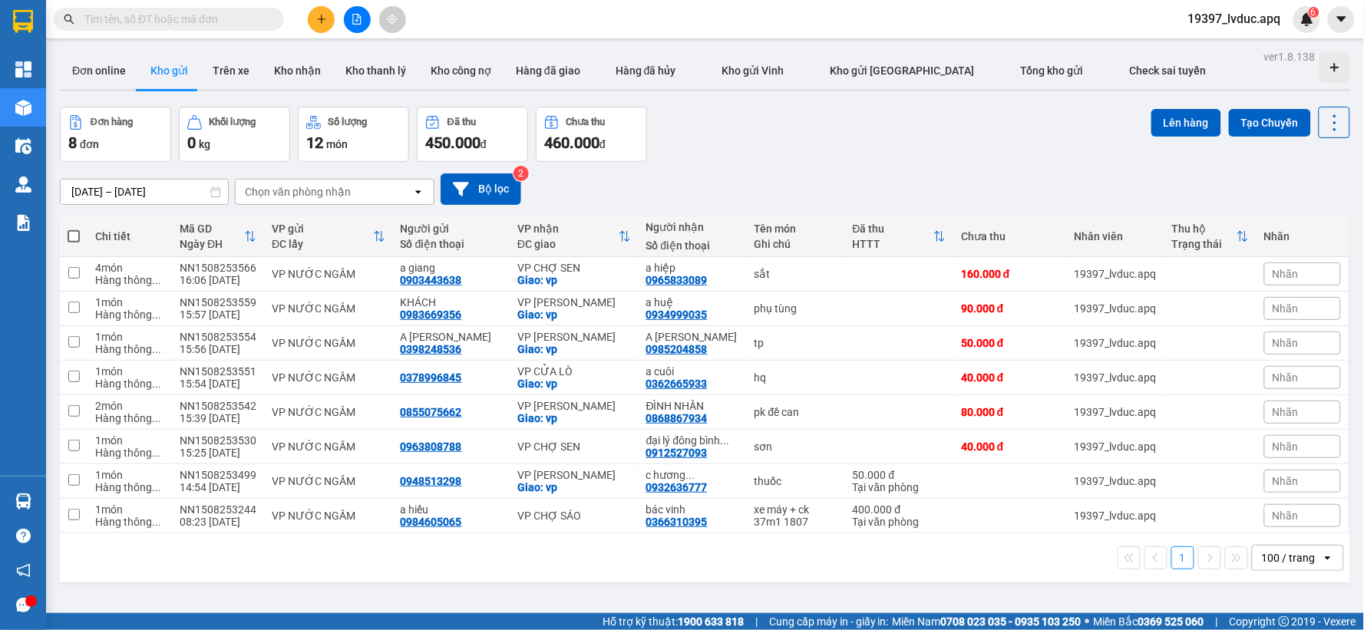
click at [352, 18] on icon "file-add" at bounding box center [357, 19] width 11 height 11
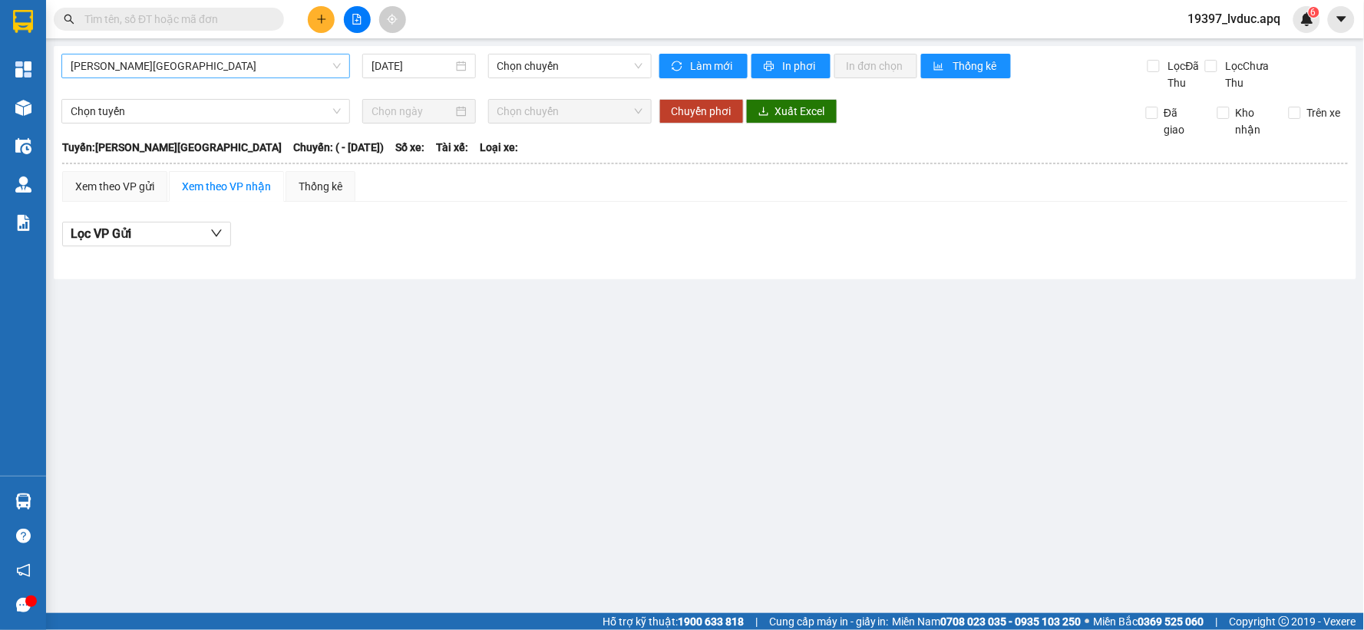
click at [187, 66] on span "[PERSON_NAME][GEOGRAPHIC_DATA]" at bounding box center [206, 66] width 270 height 23
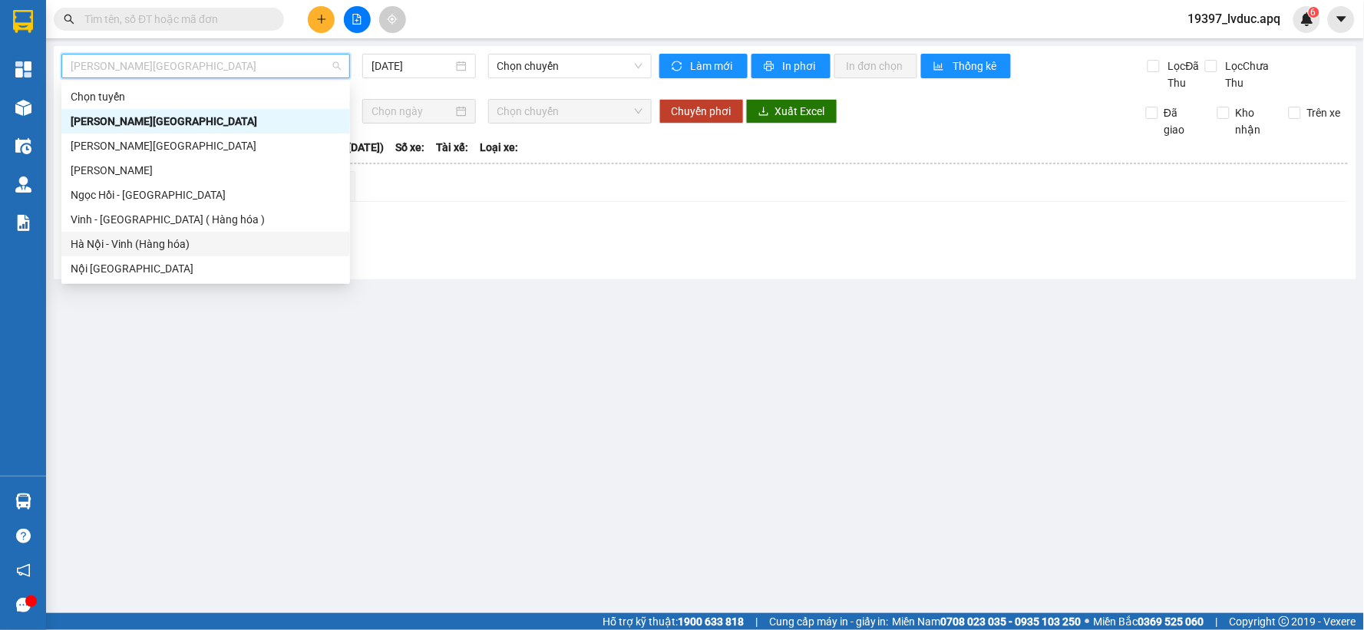
click at [190, 236] on div "Hà Nội - Vinh (Hàng hóa)" at bounding box center [206, 244] width 270 height 17
type input "[DATE]"
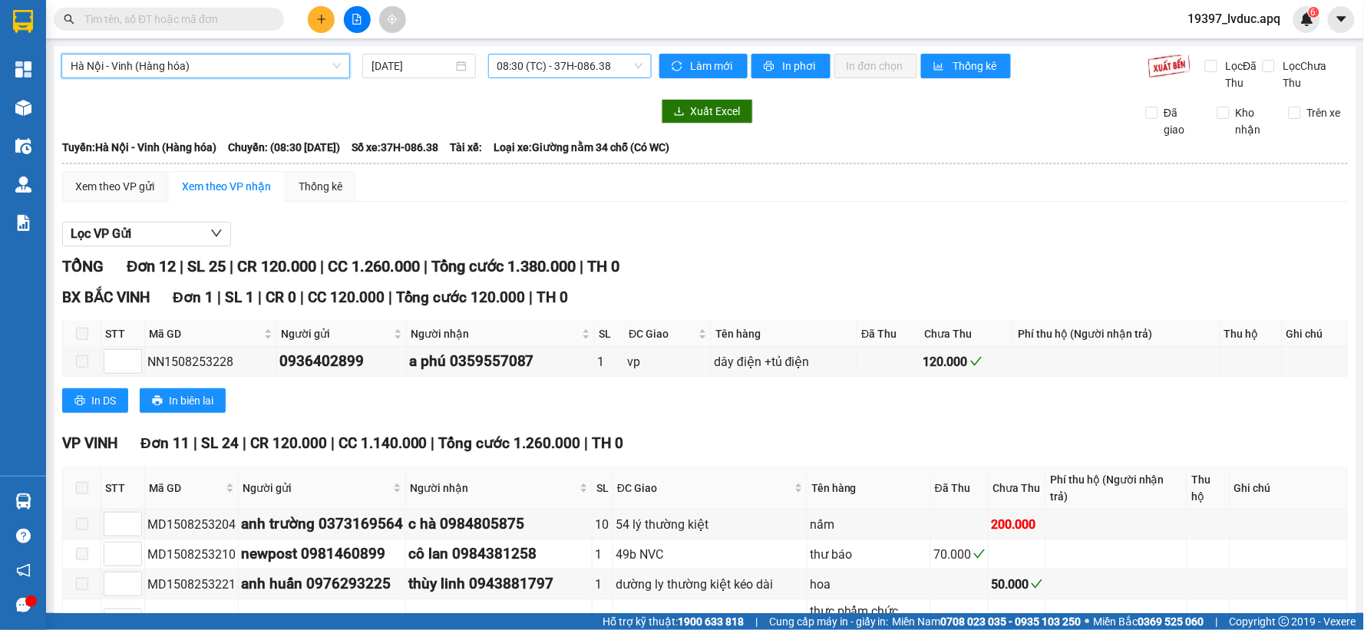
drag, startPoint x: 586, startPoint y: 51, endPoint x: 596, endPoint y: 66, distance: 17.9
click at [588, 54] on div "Hà Nội - Vinh (Hàng hóa) Hà Nội - Vinh (Hàng hóa) 15/08/2025 08:30 (TC) - 37H-0…" at bounding box center [705, 497] width 1303 height 902
click at [614, 72] on span "08:30 (TC) - 37H-086.38" at bounding box center [569, 66] width 145 height 23
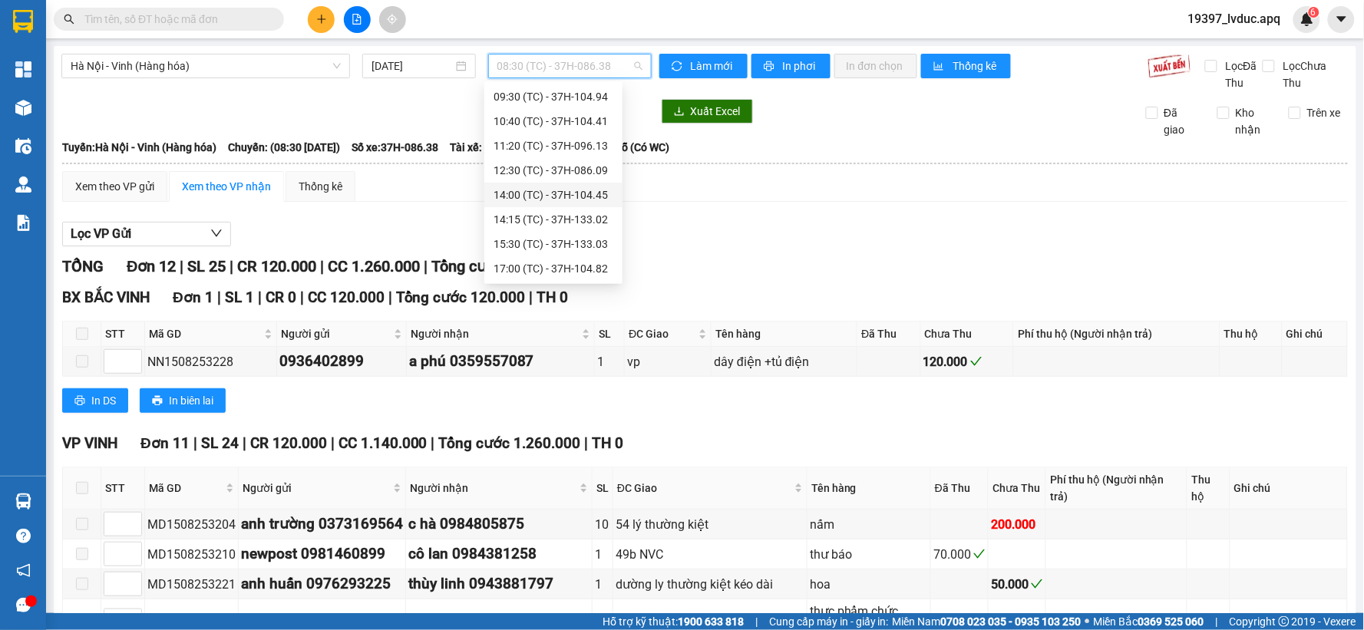
scroll to position [74, 0]
click at [587, 238] on div "17:00 (TC) - 37H-104.82" at bounding box center [554, 244] width 120 height 17
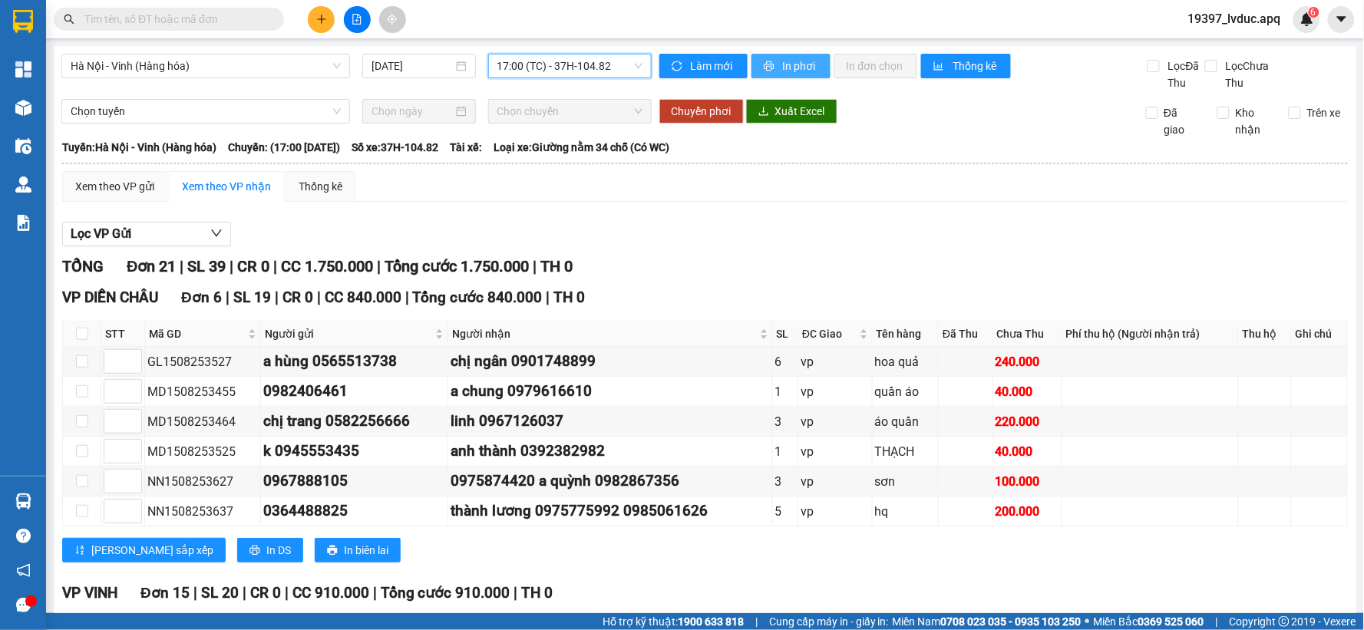
click at [783, 66] on span "In phơi" at bounding box center [800, 66] width 35 height 17
click at [326, 25] on button at bounding box center [321, 19] width 27 height 27
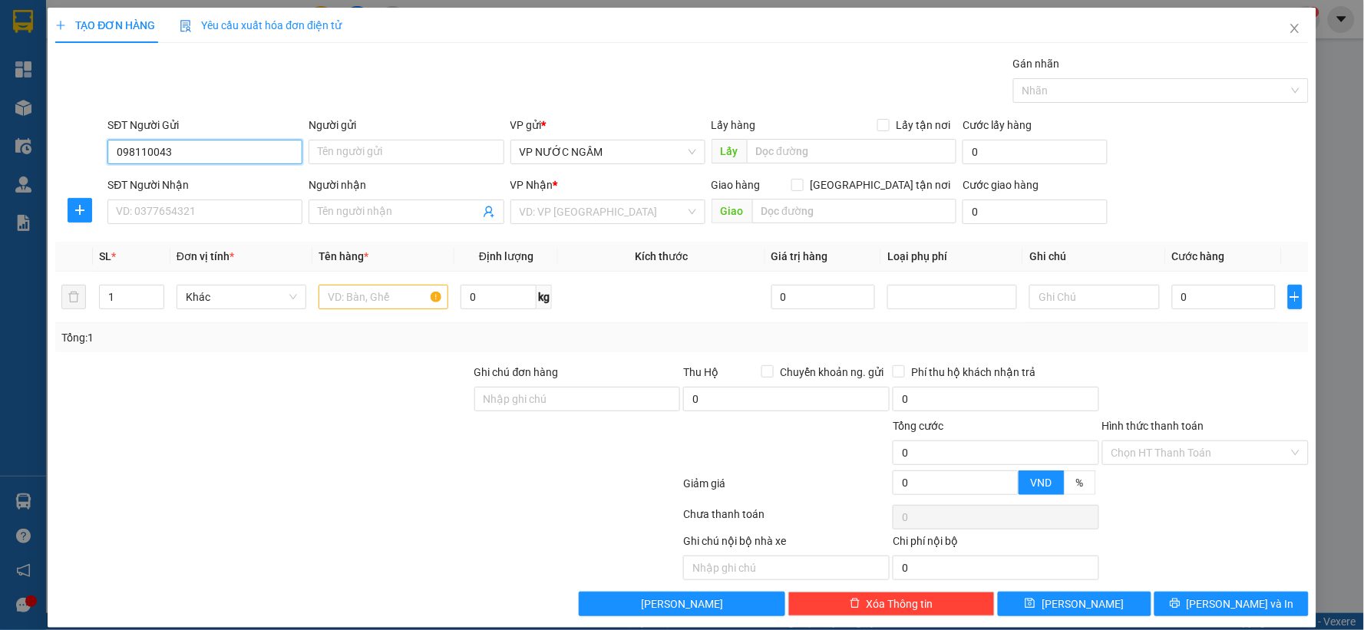
type input "0981100434"
click at [175, 181] on div "0981100434 - C HUYỀN LINH" at bounding box center [203, 182] width 175 height 17
type input "C HUYỀN LINH"
type input "0981100434"
click at [187, 212] on input "SĐT Người Nhận" at bounding box center [204, 212] width 195 height 25
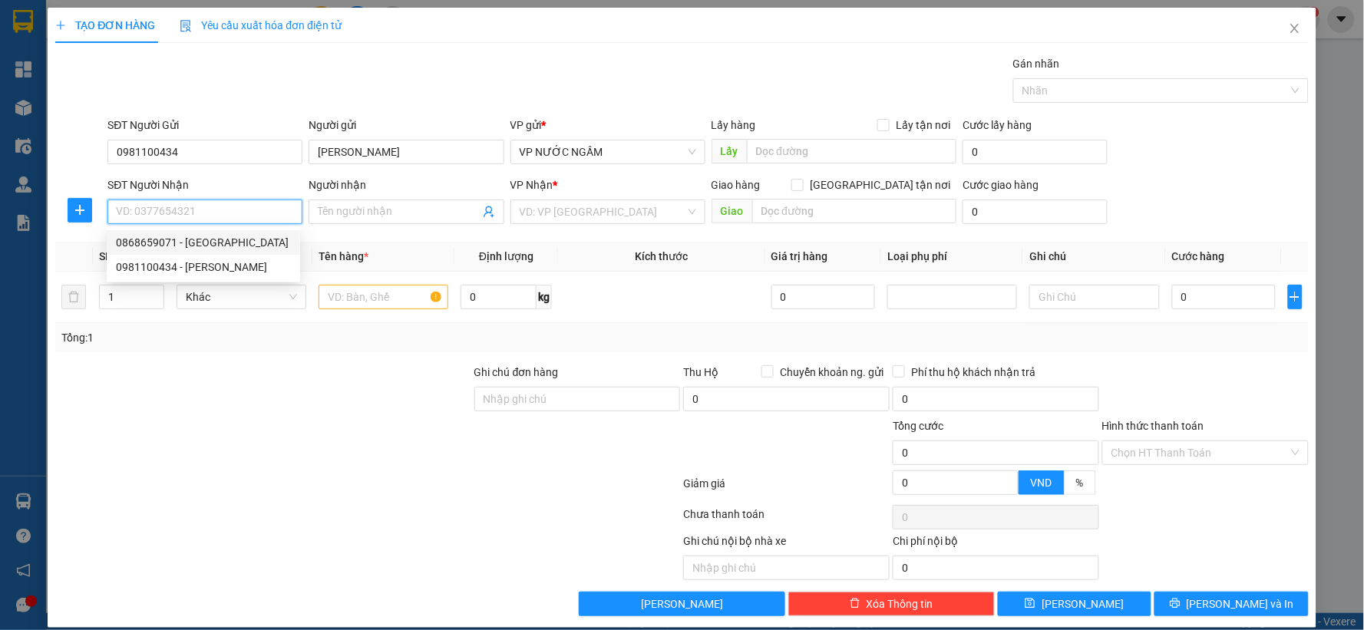
click at [183, 249] on div "0868659071 - BÁC PHÙNG" at bounding box center [203, 242] width 175 height 17
type input "0868659071"
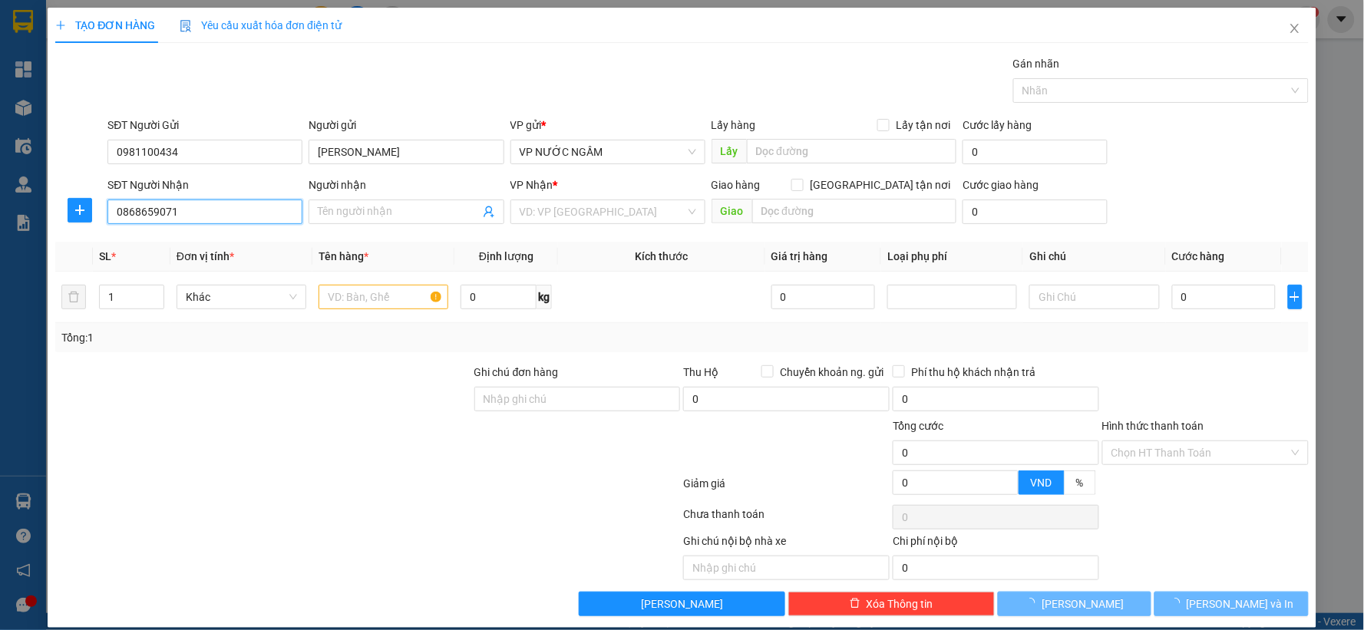
type input "BÁC PHÙNG"
checkbox input "true"
type input "VPTC"
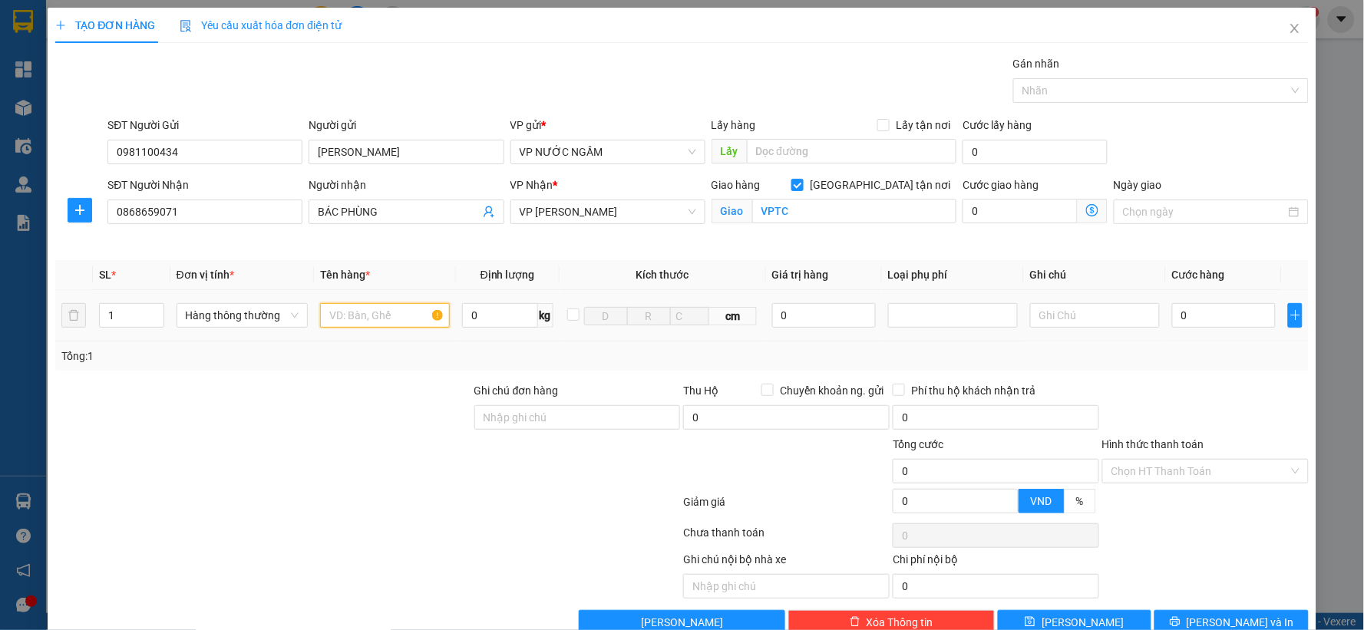
click at [377, 310] on input "text" at bounding box center [385, 315] width 130 height 25
type input "thẻ đảng"
click at [1184, 311] on input "0" at bounding box center [1224, 315] width 104 height 25
type input "3"
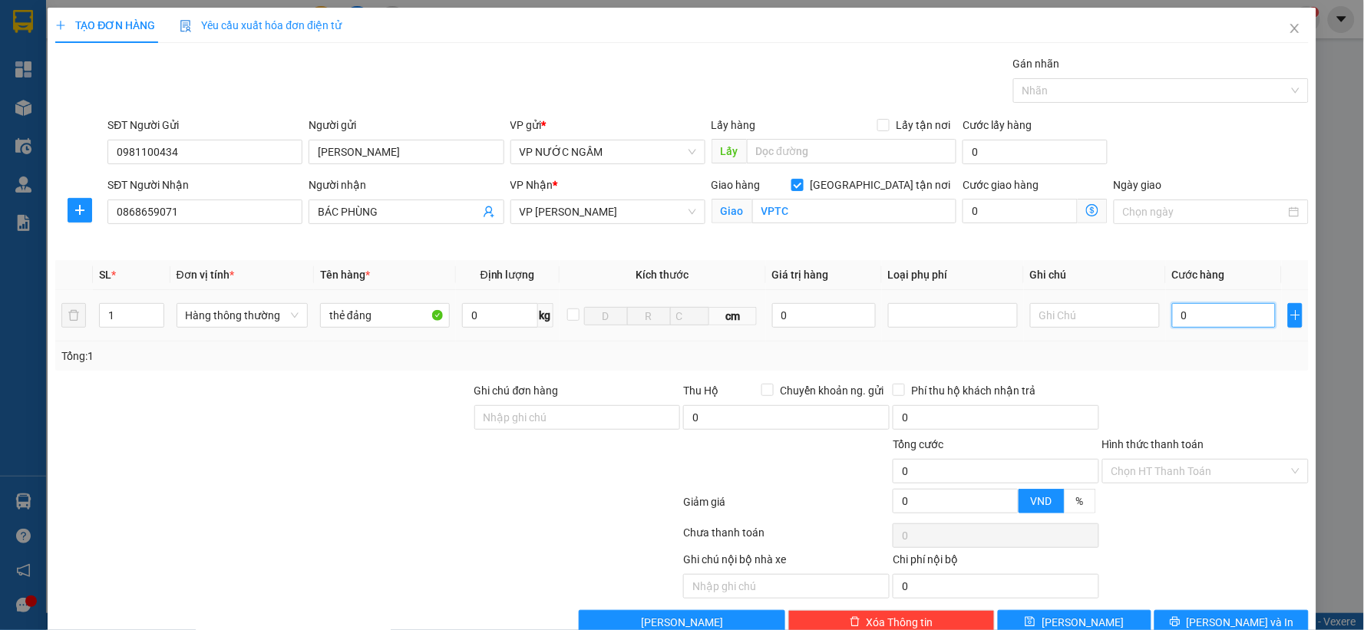
type input "3"
type input "30"
type input "30.000"
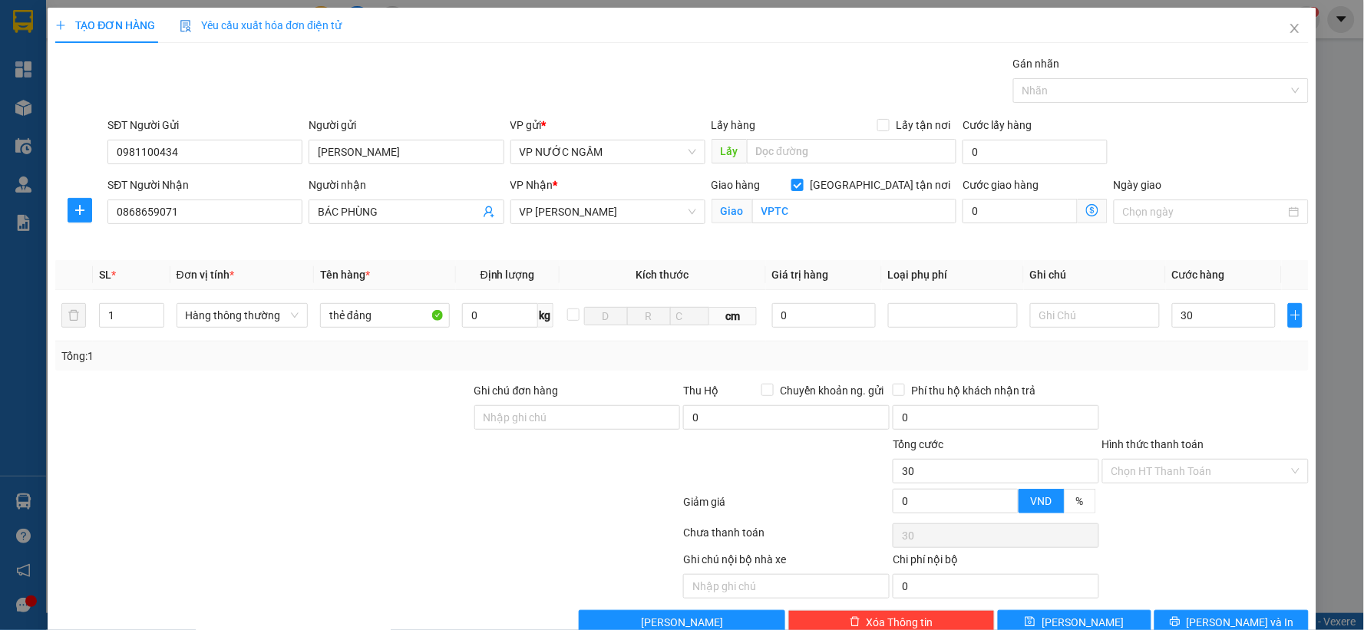
type input "30.000"
click at [1184, 456] on div "Hình thức thanh toán" at bounding box center [1205, 447] width 206 height 23
click at [1184, 468] on input "Hình thức thanh toán" at bounding box center [1200, 471] width 177 height 23
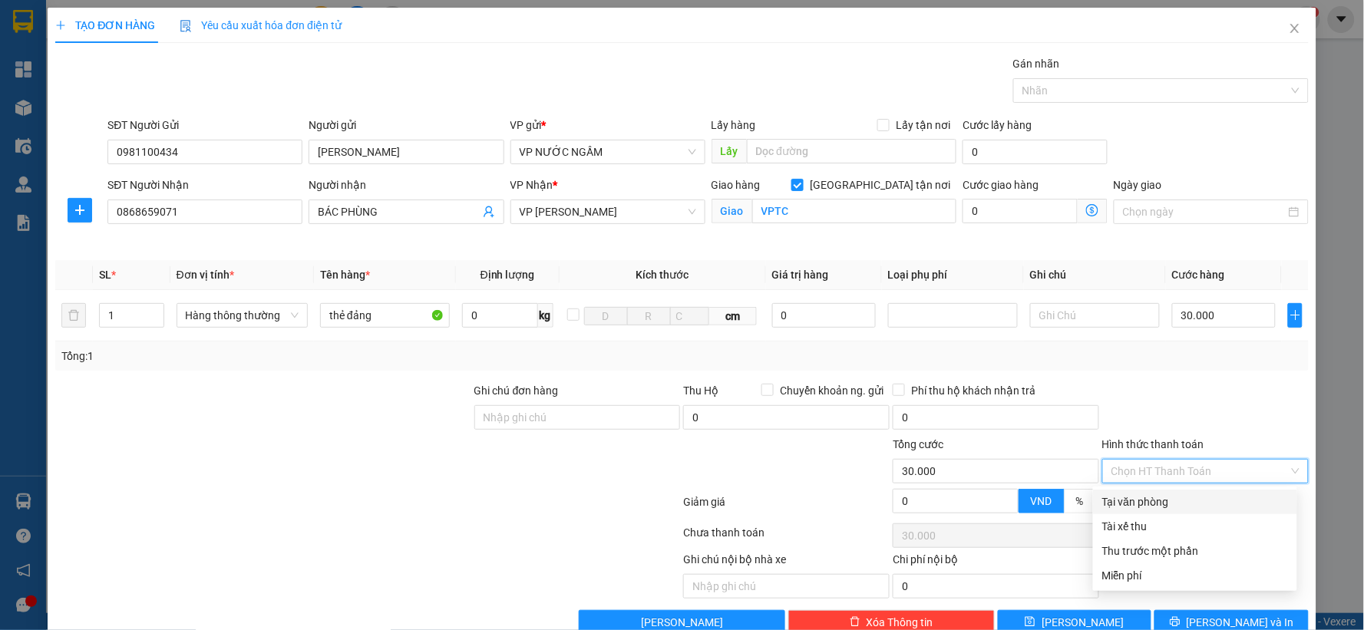
click at [1160, 503] on div "Tại văn phòng" at bounding box center [1195, 502] width 186 height 17
type input "0"
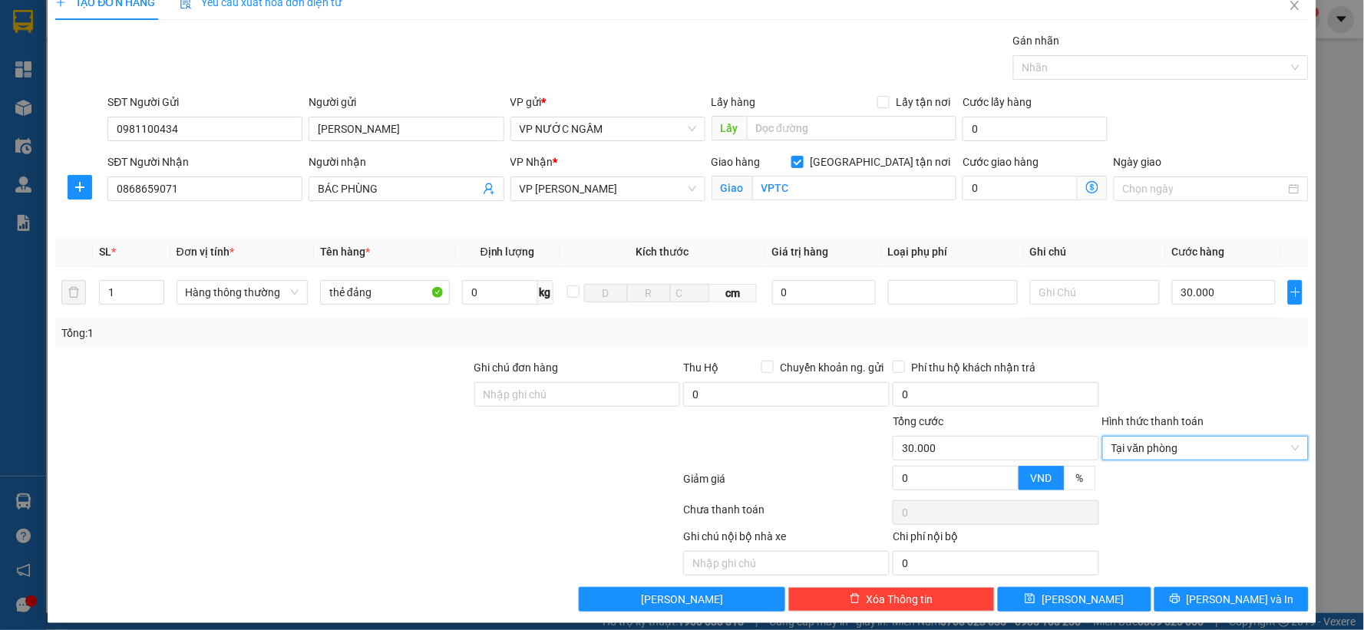
scroll to position [35, 0]
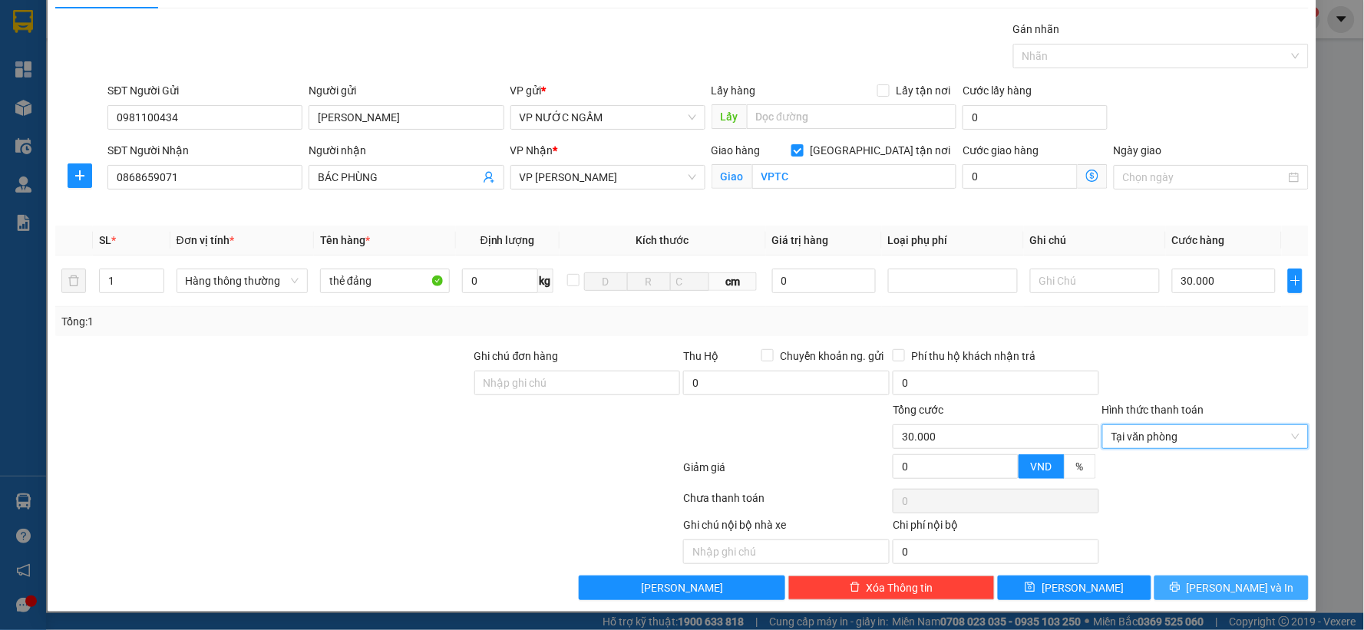
click at [1181, 593] on icon "printer" at bounding box center [1175, 587] width 11 height 11
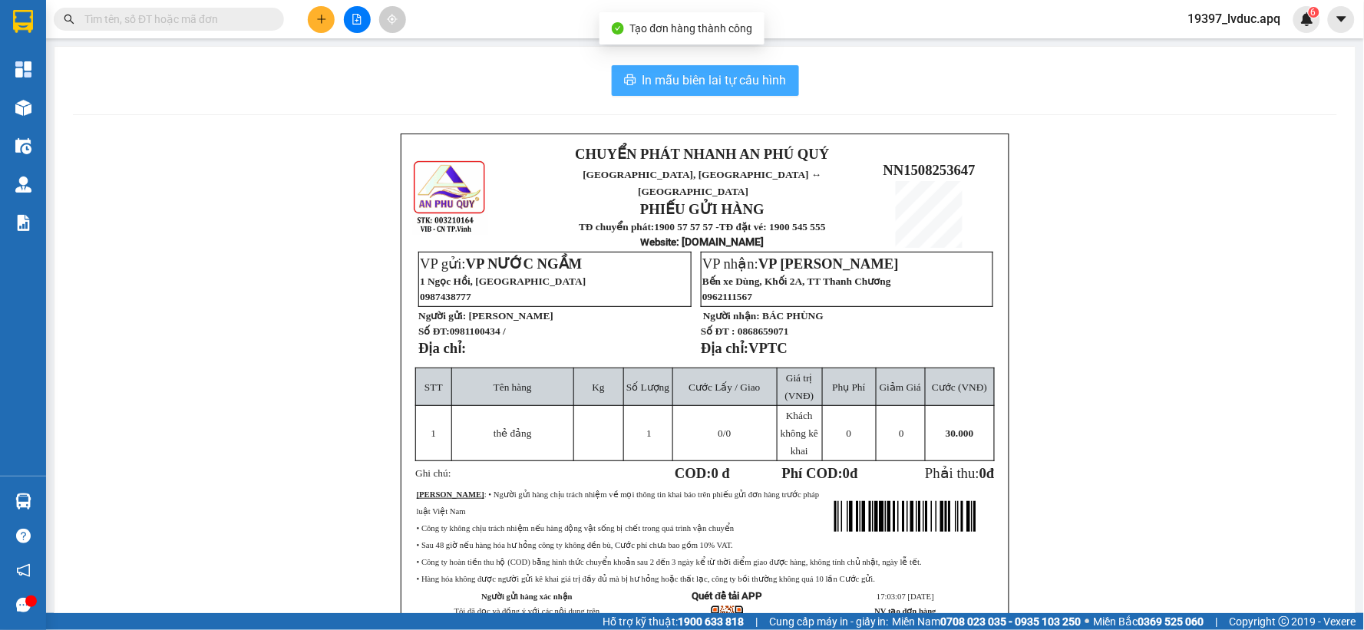
click at [716, 94] on button "In mẫu biên lai tự cấu hình" at bounding box center [705, 80] width 187 height 31
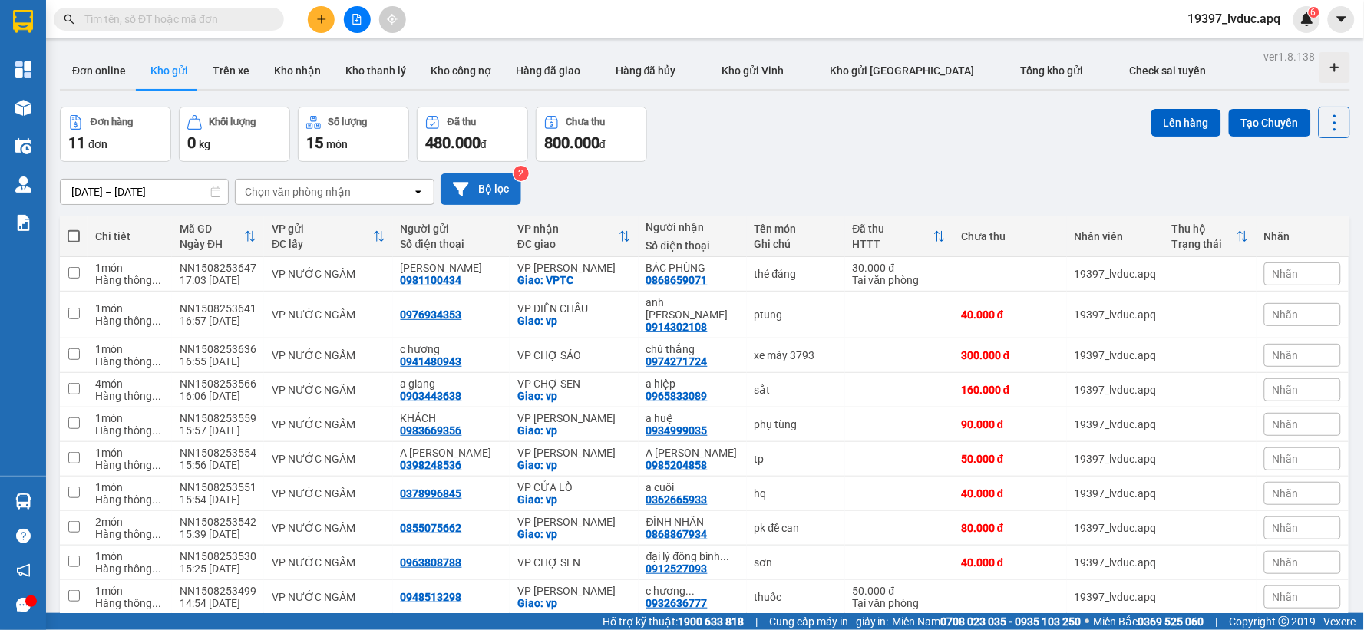
click at [488, 180] on button "Bộ lọc" at bounding box center [481, 188] width 81 height 31
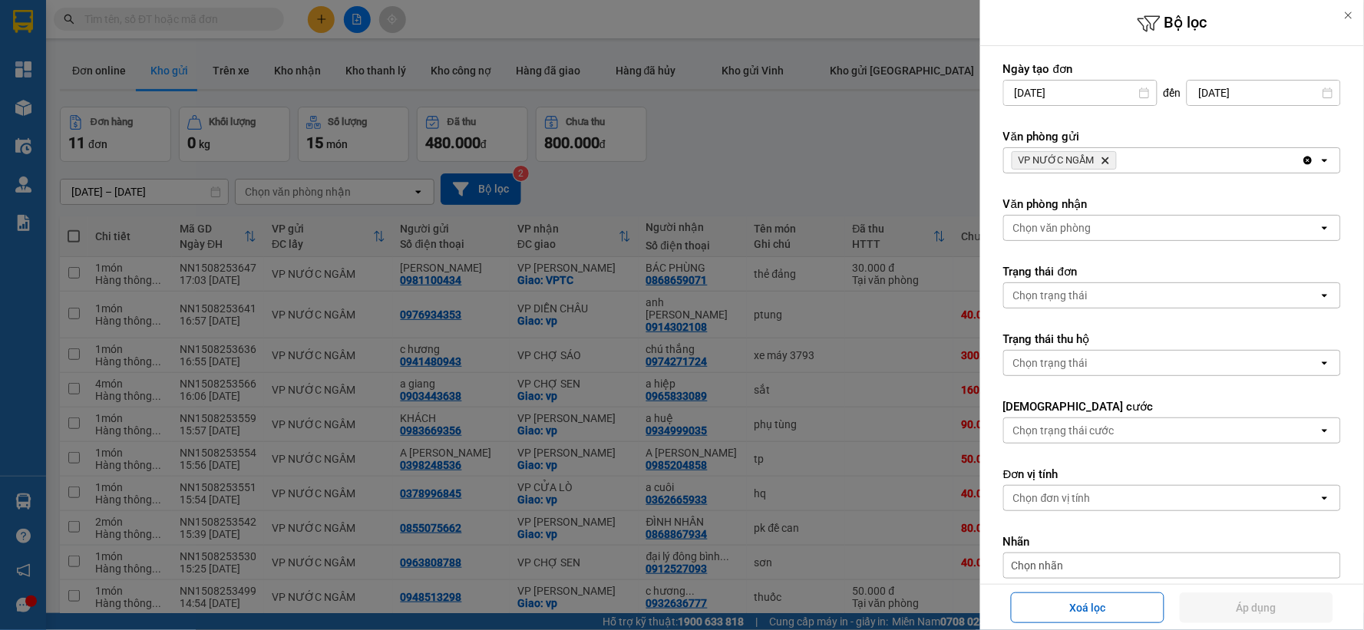
click at [1104, 159] on icon "Delete" at bounding box center [1105, 160] width 9 height 9
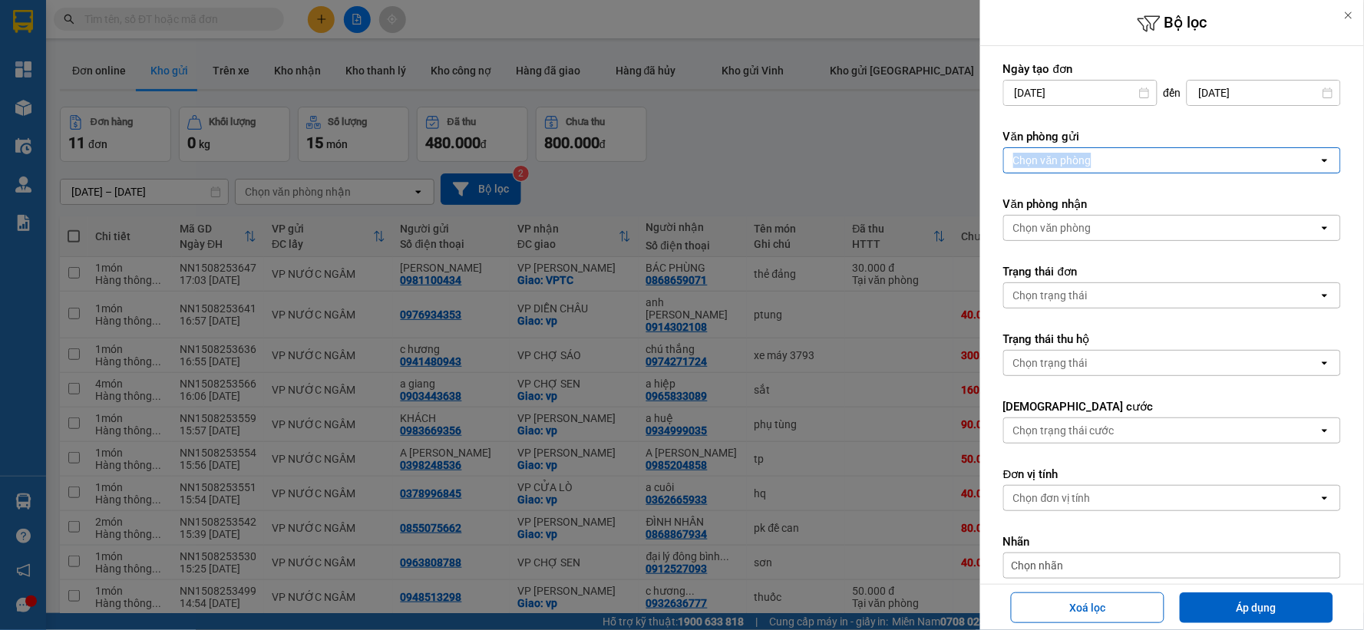
click at [1104, 159] on div "Chọn văn phòng" at bounding box center [1161, 160] width 315 height 25
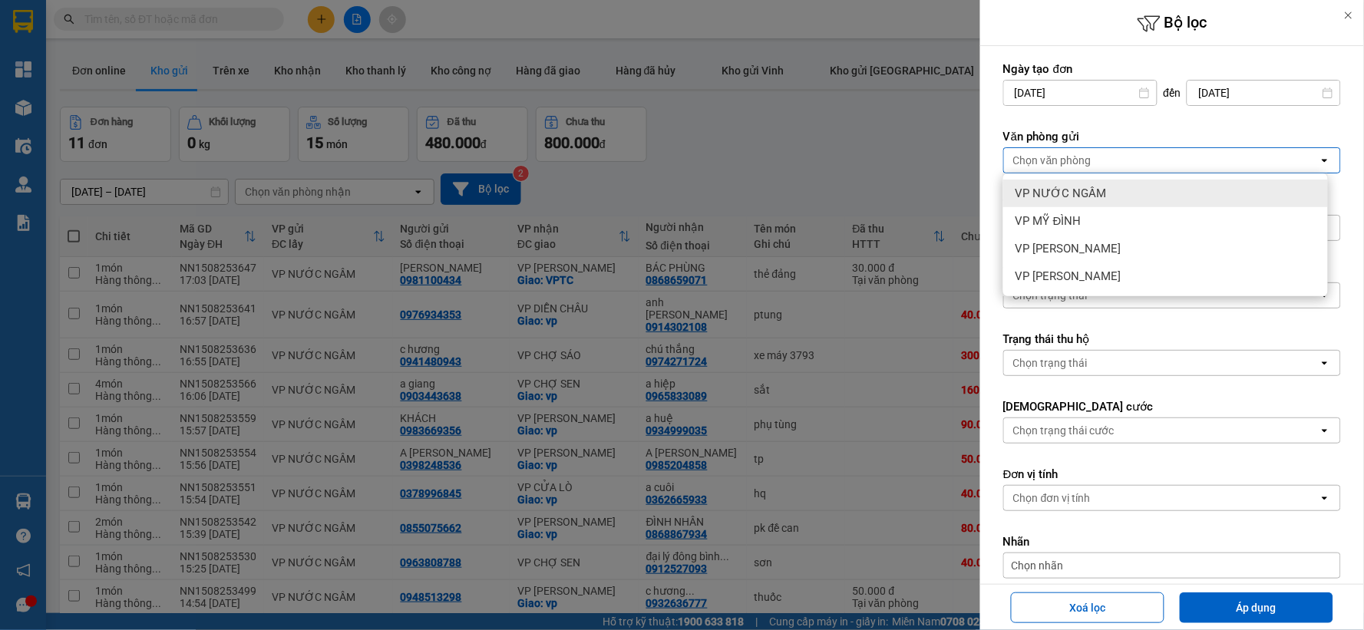
click at [1104, 189] on div "VP NƯỚC NGẦM" at bounding box center [1165, 194] width 325 height 28
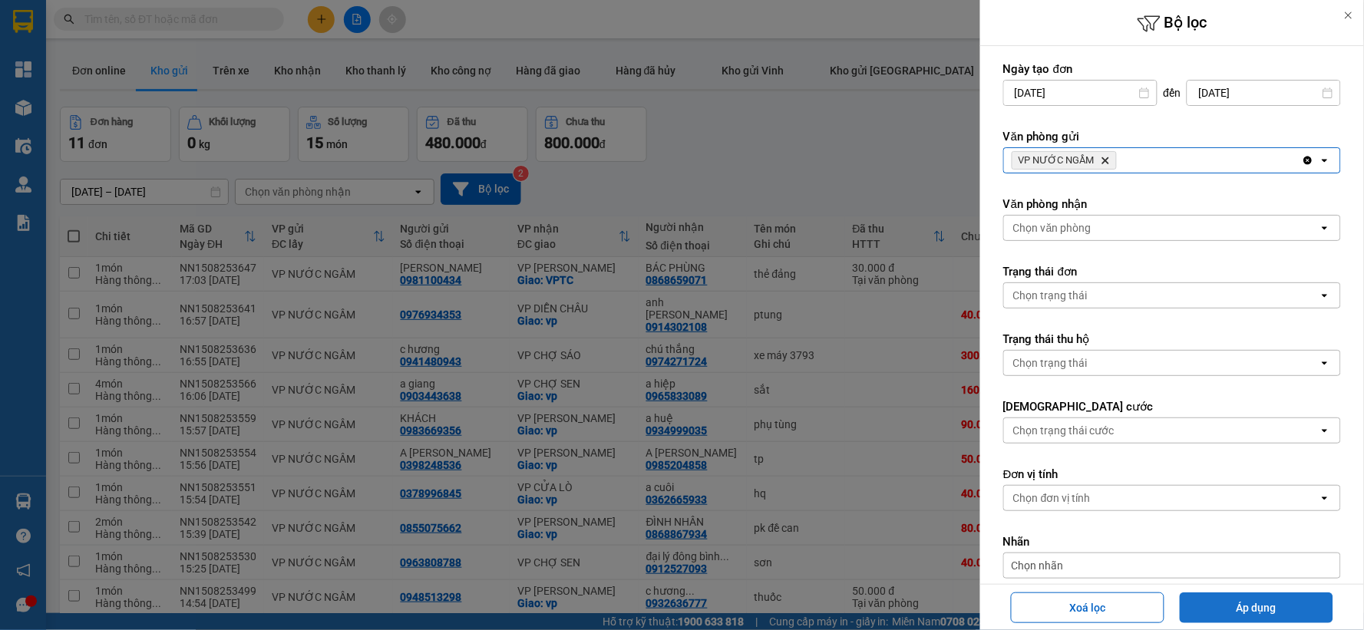
click at [1272, 602] on button "Áp dụng" at bounding box center [1257, 608] width 154 height 31
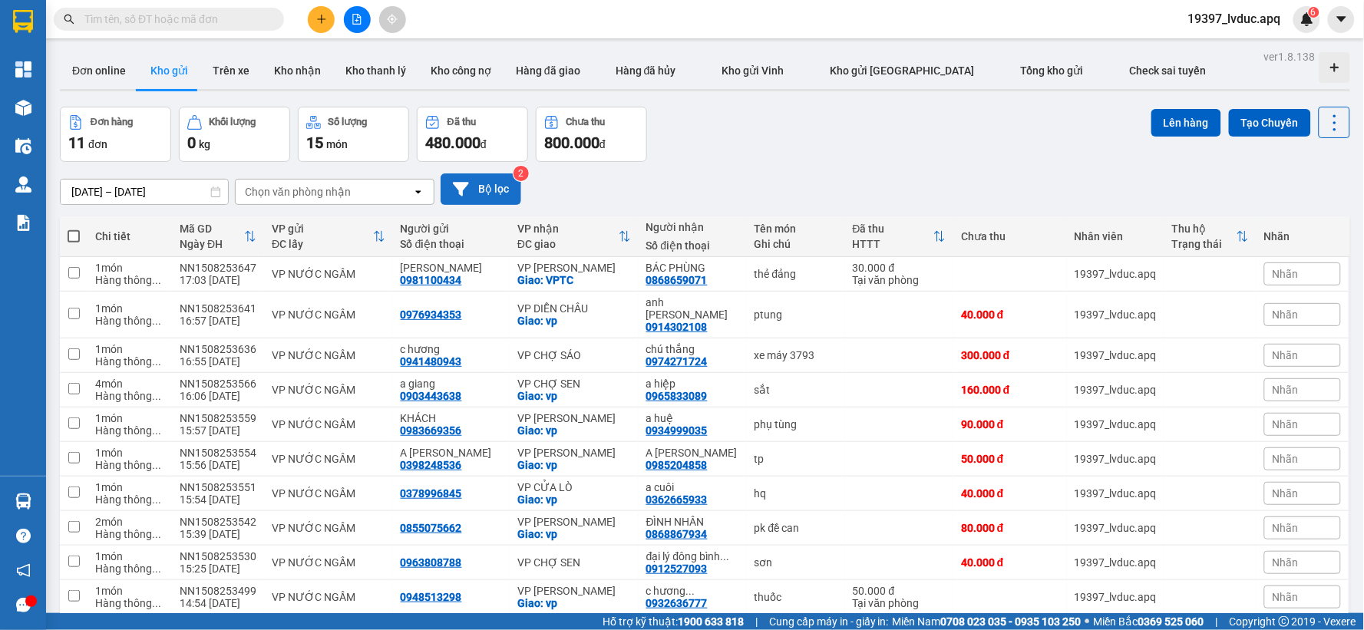
click at [479, 190] on button "Bộ lọc" at bounding box center [481, 188] width 81 height 31
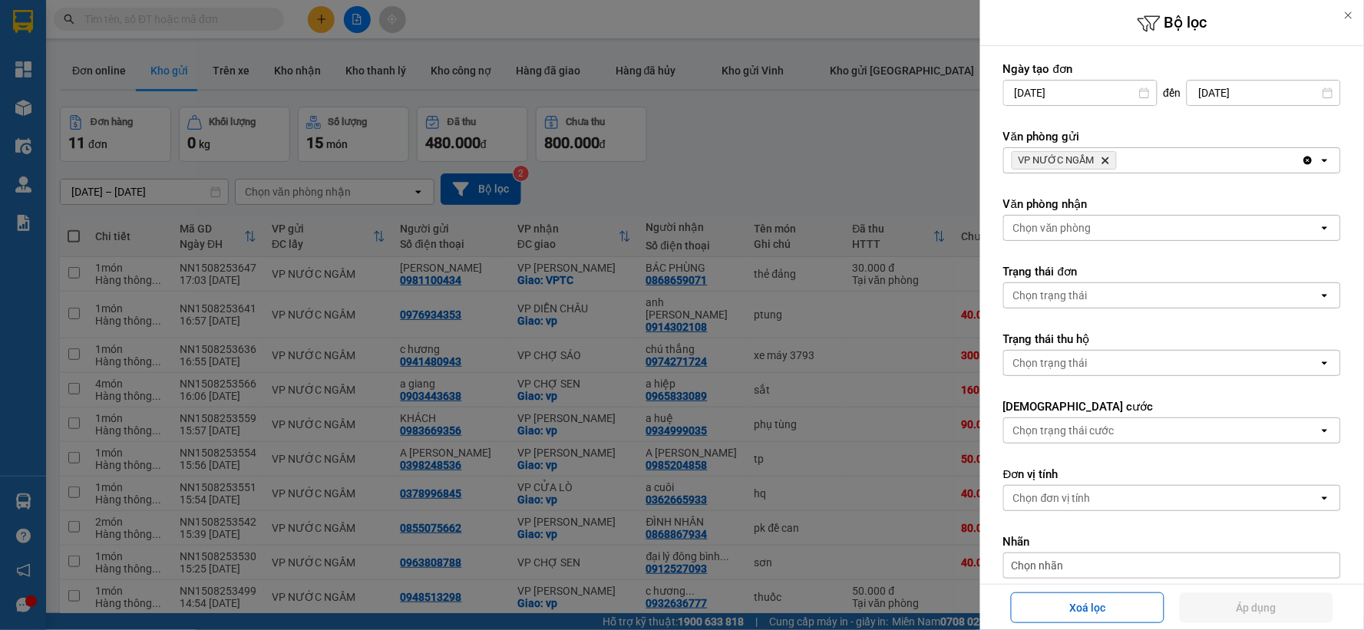
click at [1102, 157] on icon "VP NƯỚC NGẦM, close by backspace" at bounding box center [1105, 160] width 7 height 7
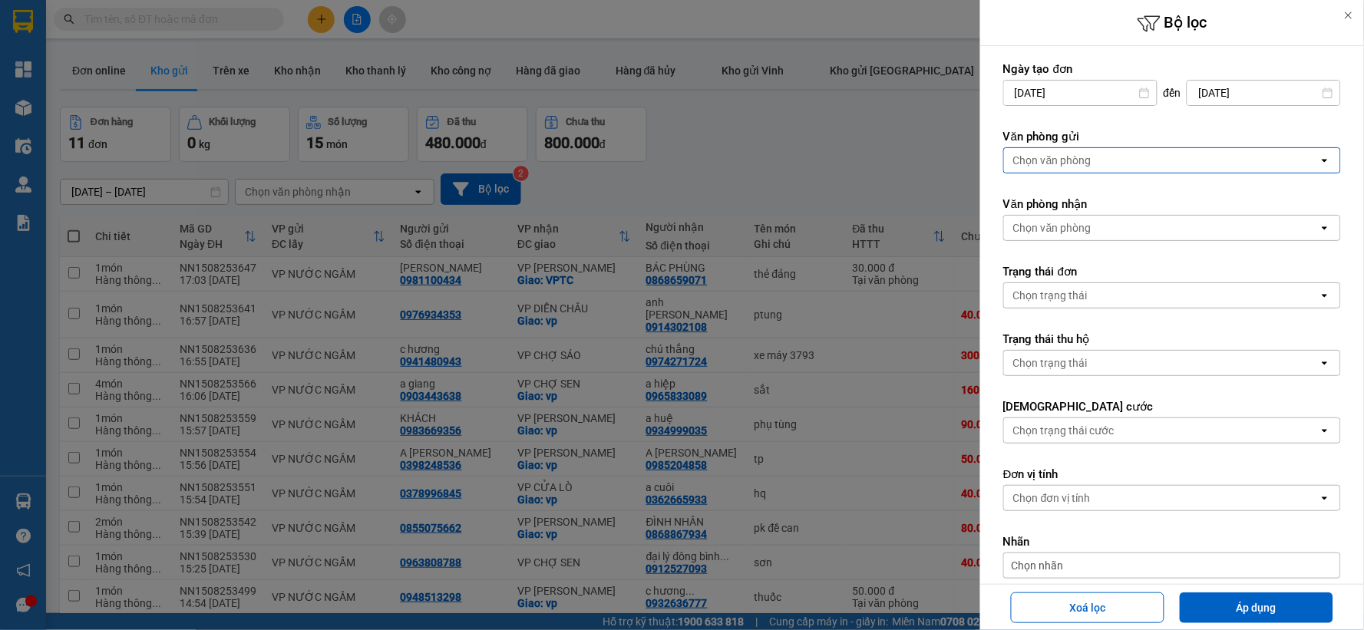
click at [1102, 156] on div "Chọn văn phòng" at bounding box center [1161, 160] width 315 height 25
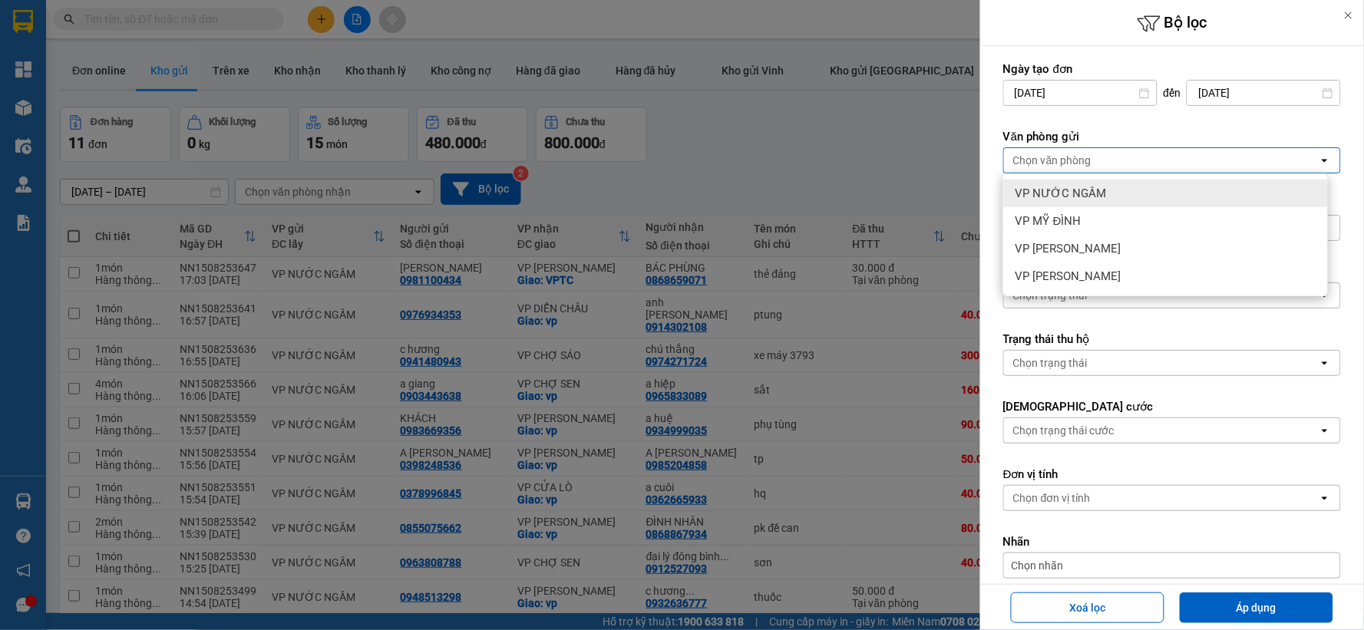
click at [1102, 196] on div "VP NƯỚC NGẦM" at bounding box center [1165, 194] width 325 height 28
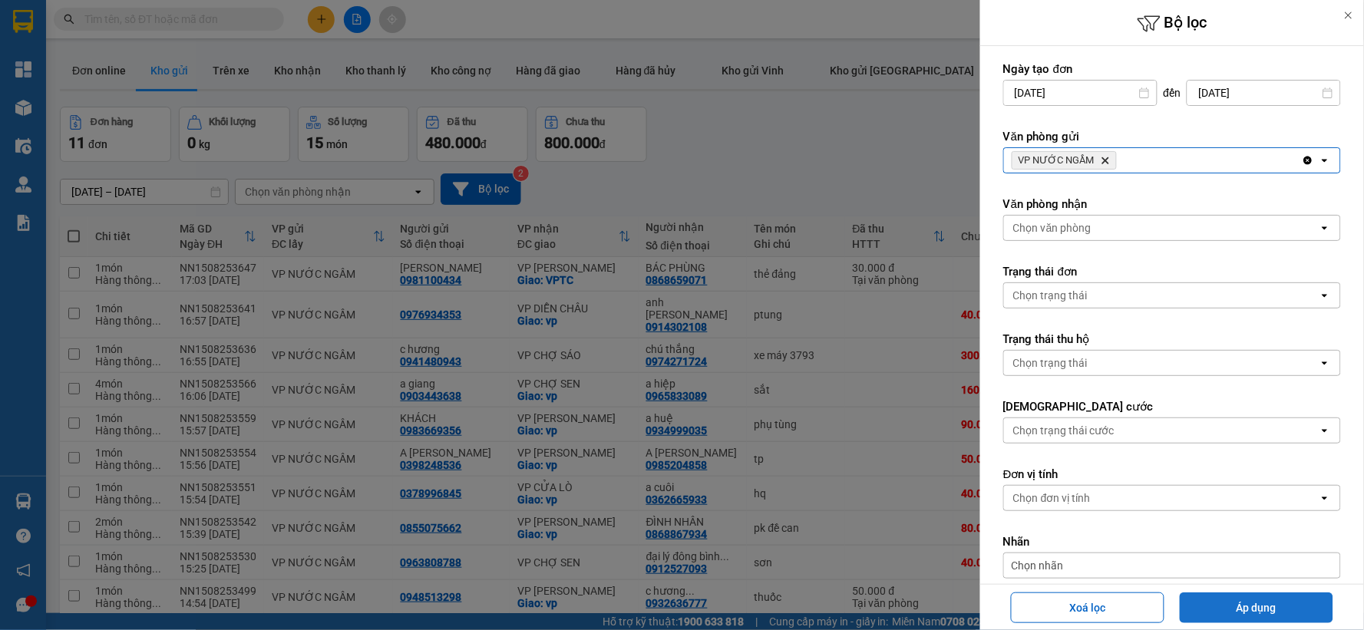
click at [1247, 596] on button "Áp dụng" at bounding box center [1257, 608] width 154 height 31
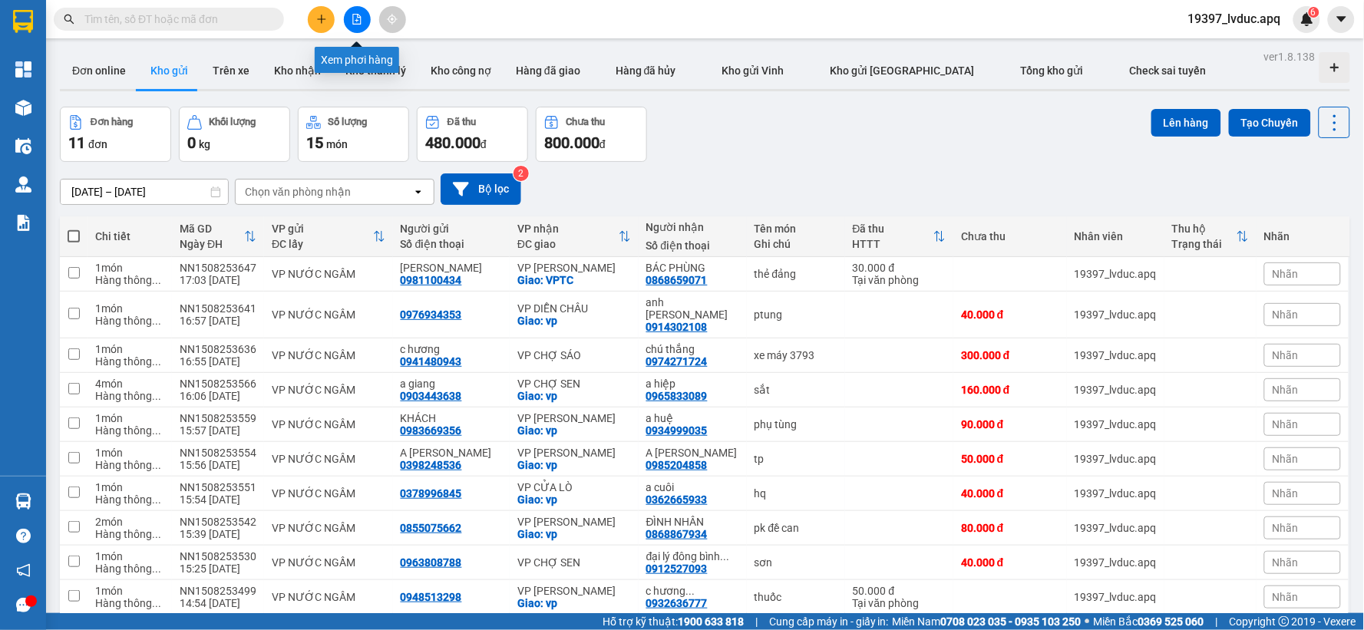
click at [355, 18] on icon "file-add" at bounding box center [357, 19] width 11 height 11
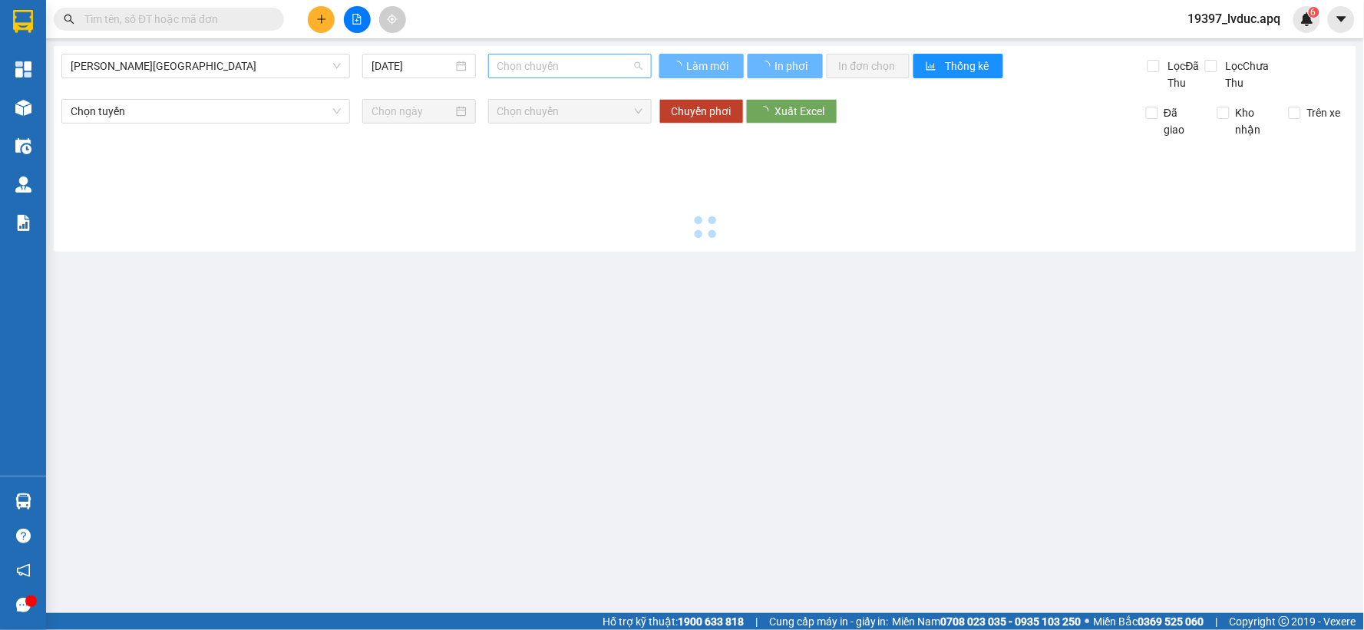
click at [528, 68] on span "Chọn chuyến" at bounding box center [569, 66] width 145 height 23
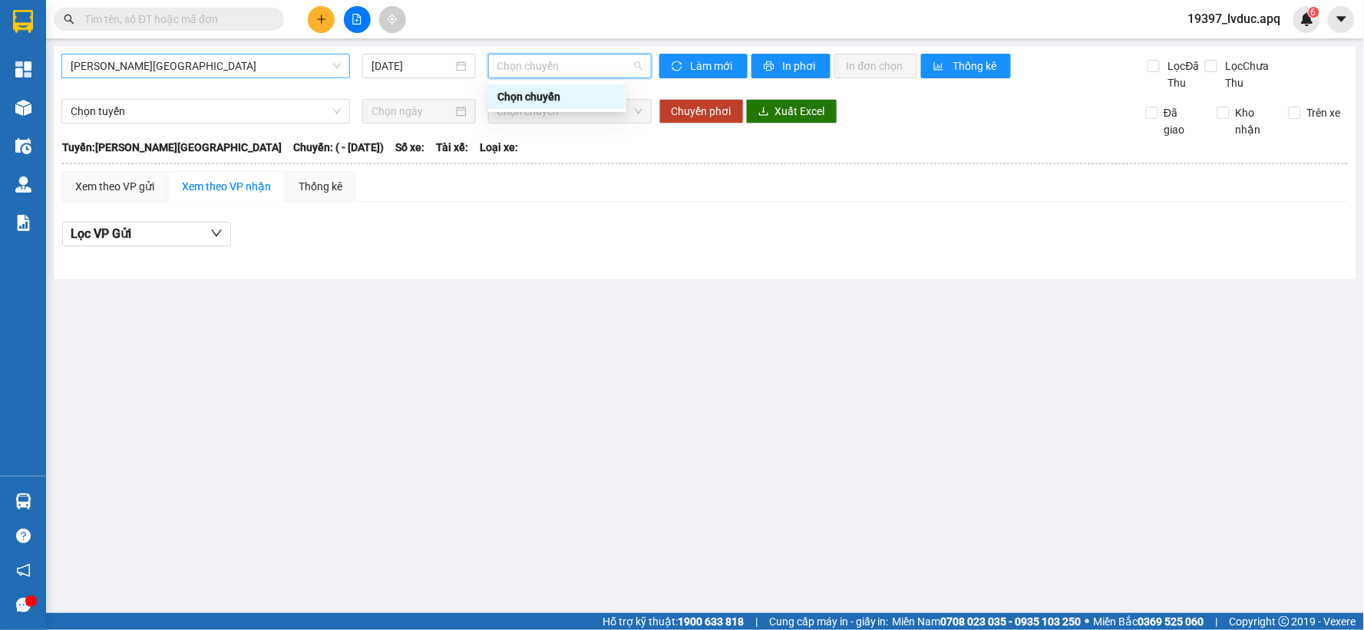
click at [278, 68] on span "[PERSON_NAME][GEOGRAPHIC_DATA]" at bounding box center [206, 66] width 270 height 23
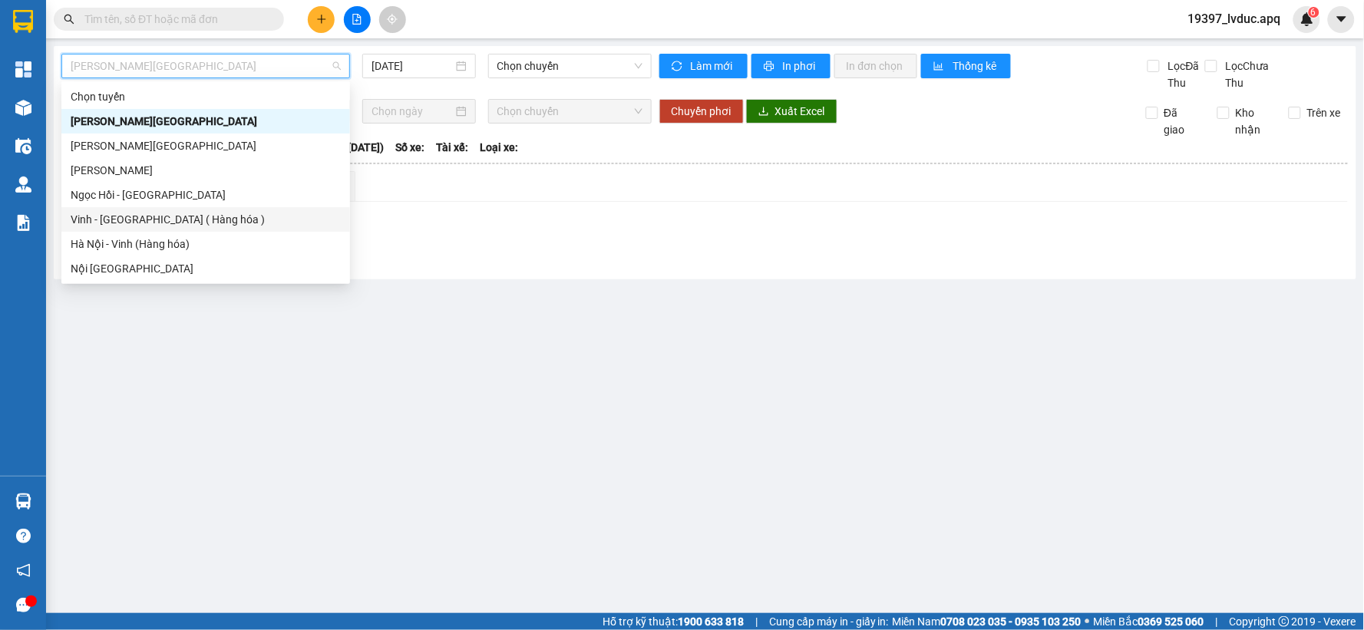
click at [165, 223] on div "Vinh - [GEOGRAPHIC_DATA] ( Hàng hóa )" at bounding box center [206, 219] width 270 height 17
type input "[DATE]"
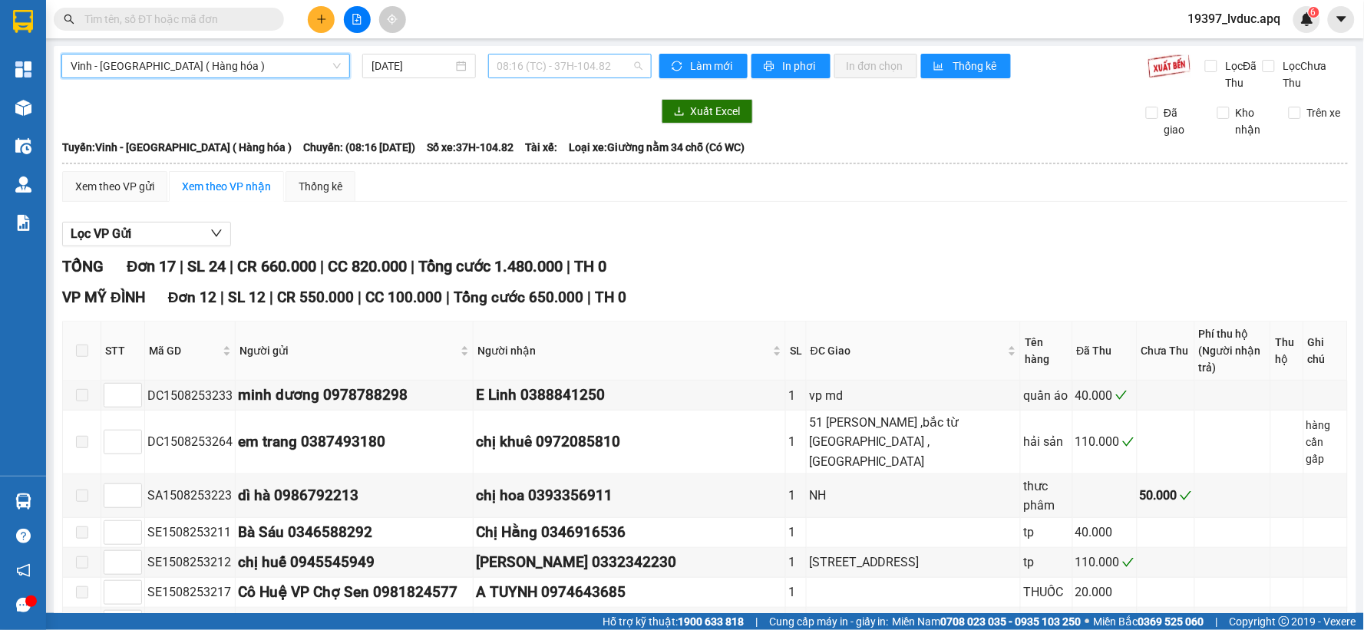
click at [525, 64] on span "08:16 (TC) - 37H-104.82" at bounding box center [569, 66] width 145 height 23
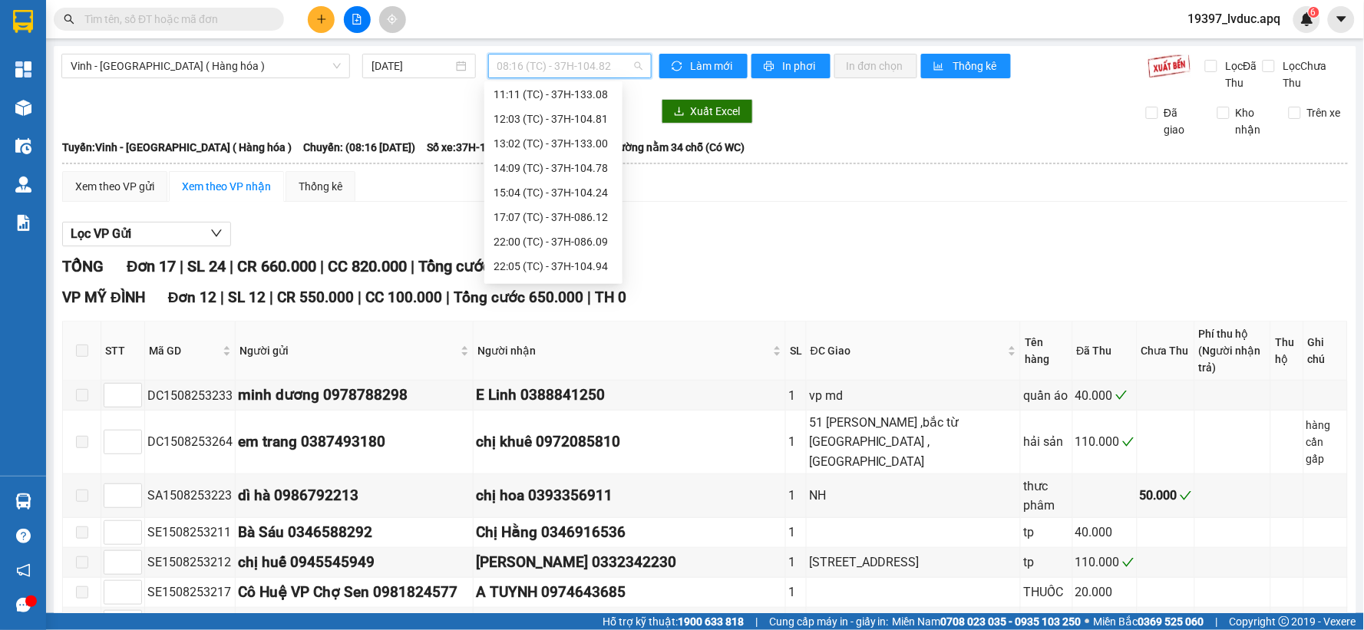
scroll to position [100, 0]
click at [538, 143] on div "13:02 (TC) - 37H-133.00" at bounding box center [554, 144] width 120 height 17
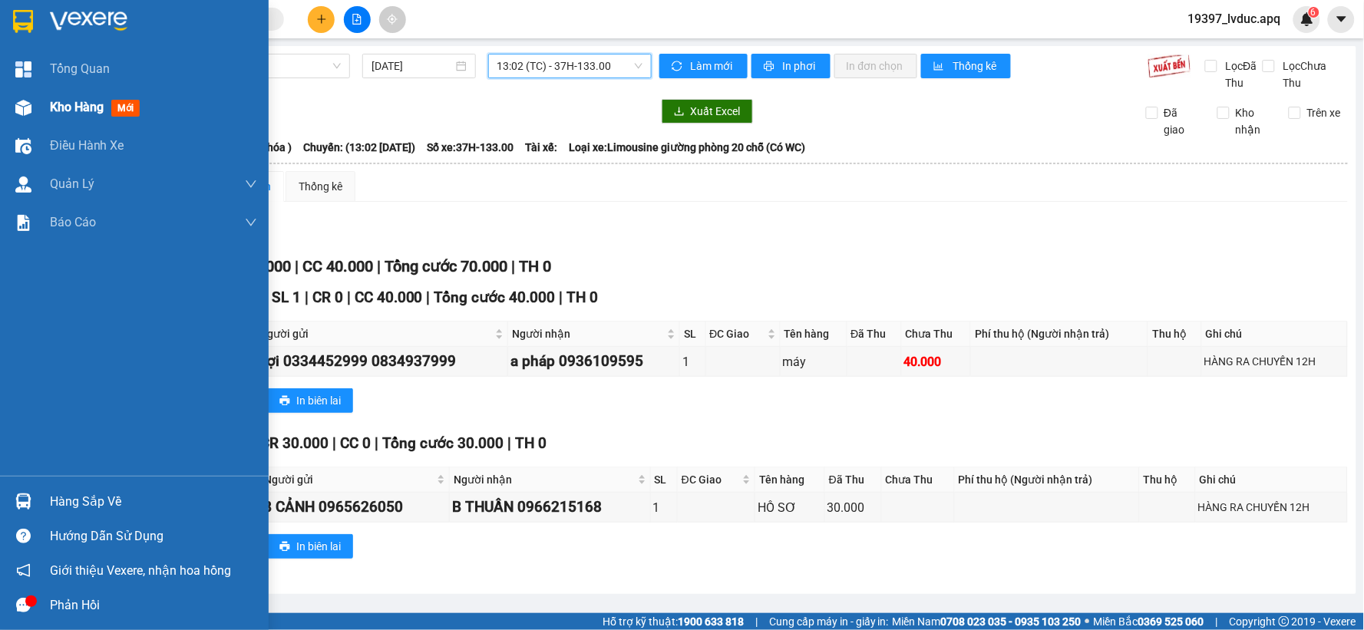
click at [42, 95] on div "Kho hàng mới" at bounding box center [134, 107] width 269 height 38
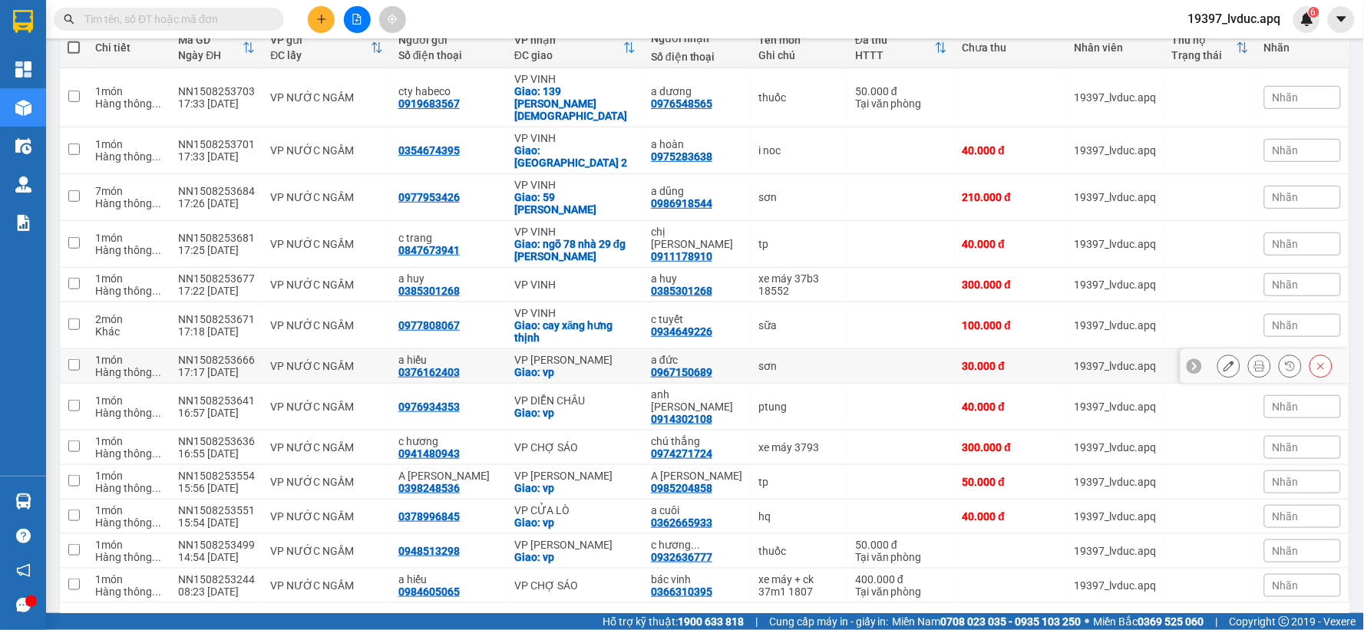
scroll to position [194, 0]
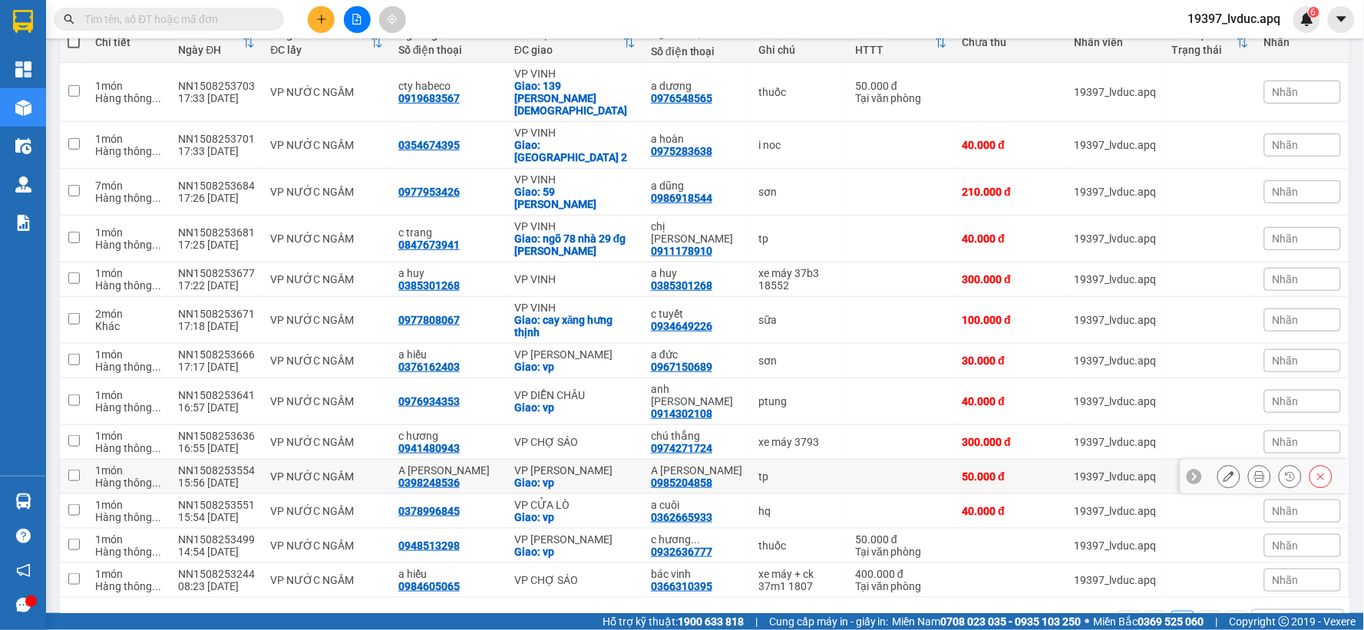
click at [604, 464] on div "VP [PERSON_NAME]" at bounding box center [574, 470] width 121 height 12
checkbox input "true"
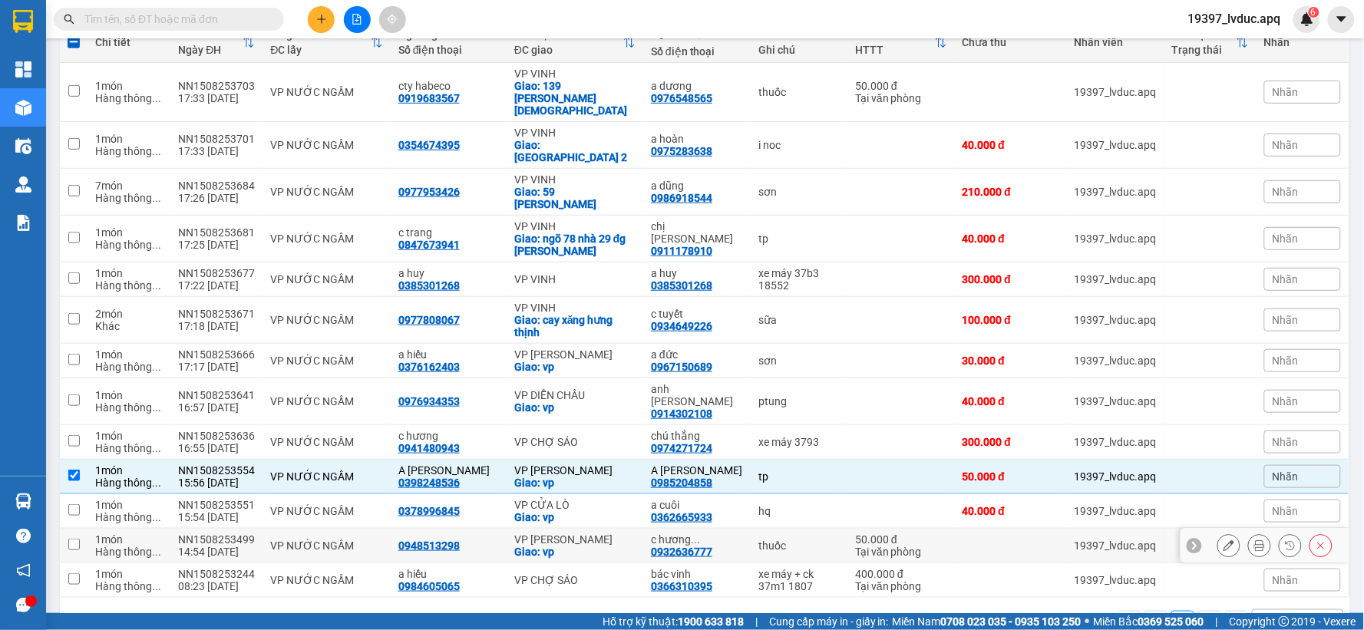
click at [615, 534] on div "VP [PERSON_NAME]" at bounding box center [574, 540] width 121 height 12
checkbox input "true"
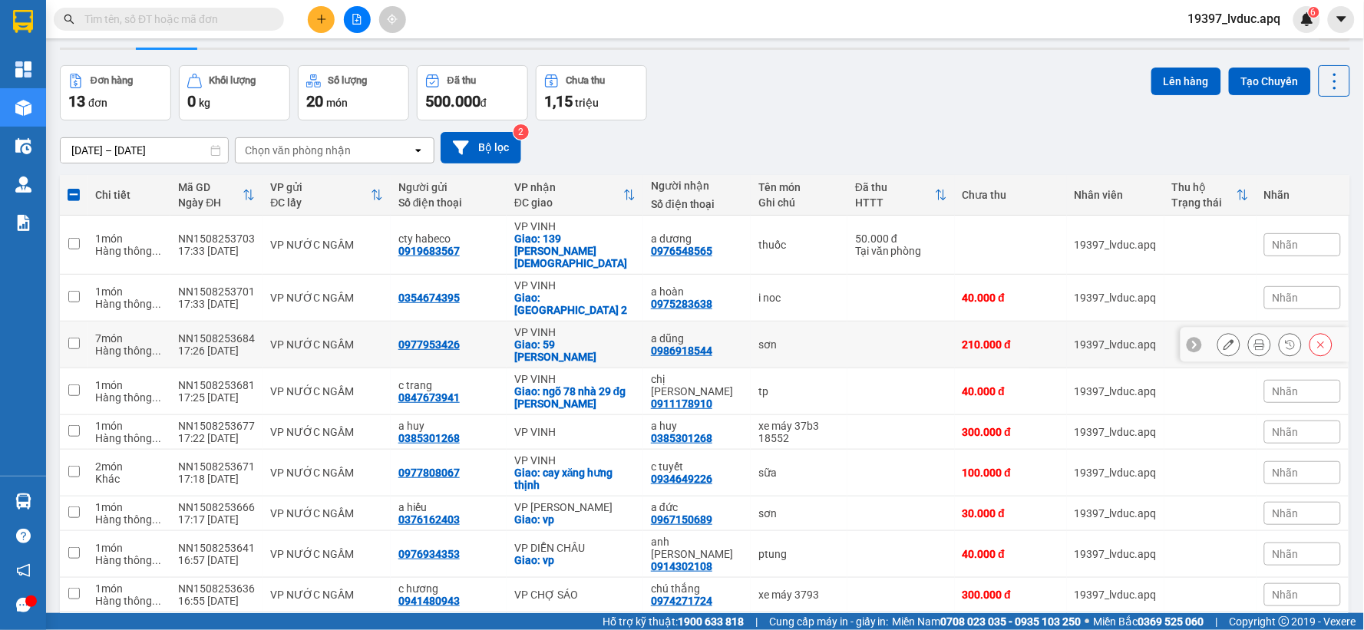
scroll to position [0, 0]
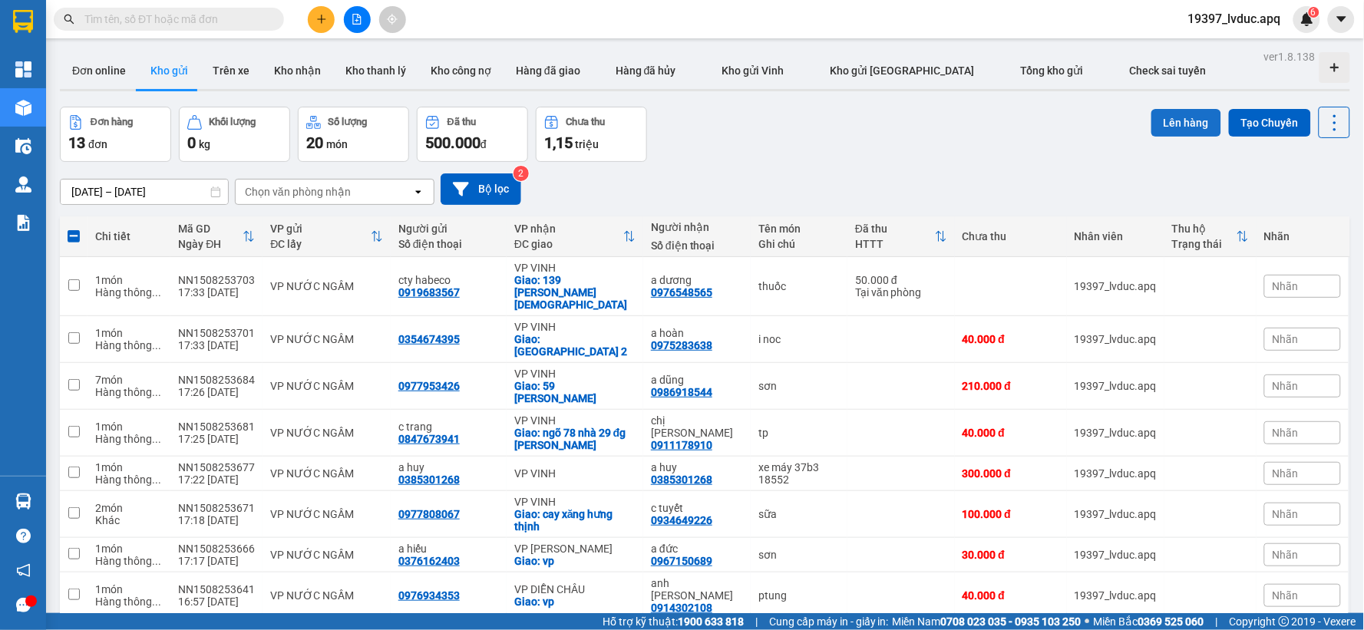
drag, startPoint x: 1175, startPoint y: 115, endPoint x: 1163, endPoint y: 115, distance: 11.5
click at [1170, 115] on button "Lên hàng" at bounding box center [1186, 123] width 70 height 28
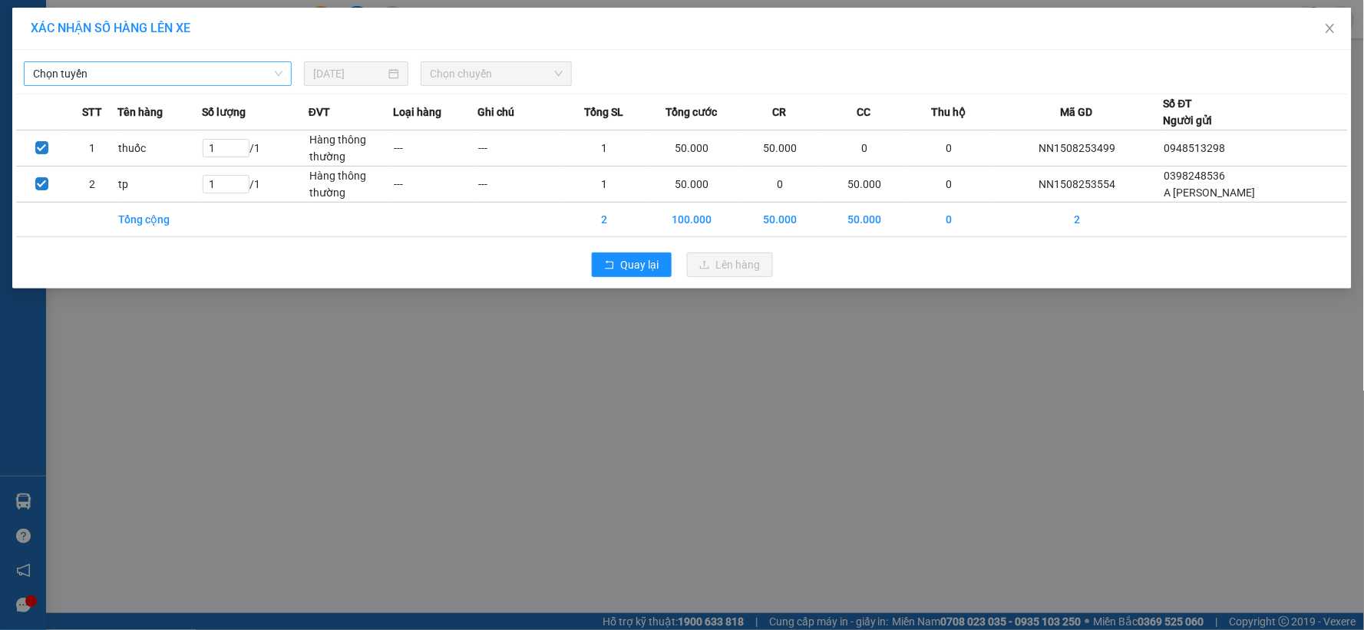
click at [236, 68] on span "Chọn tuyến" at bounding box center [157, 73] width 249 height 23
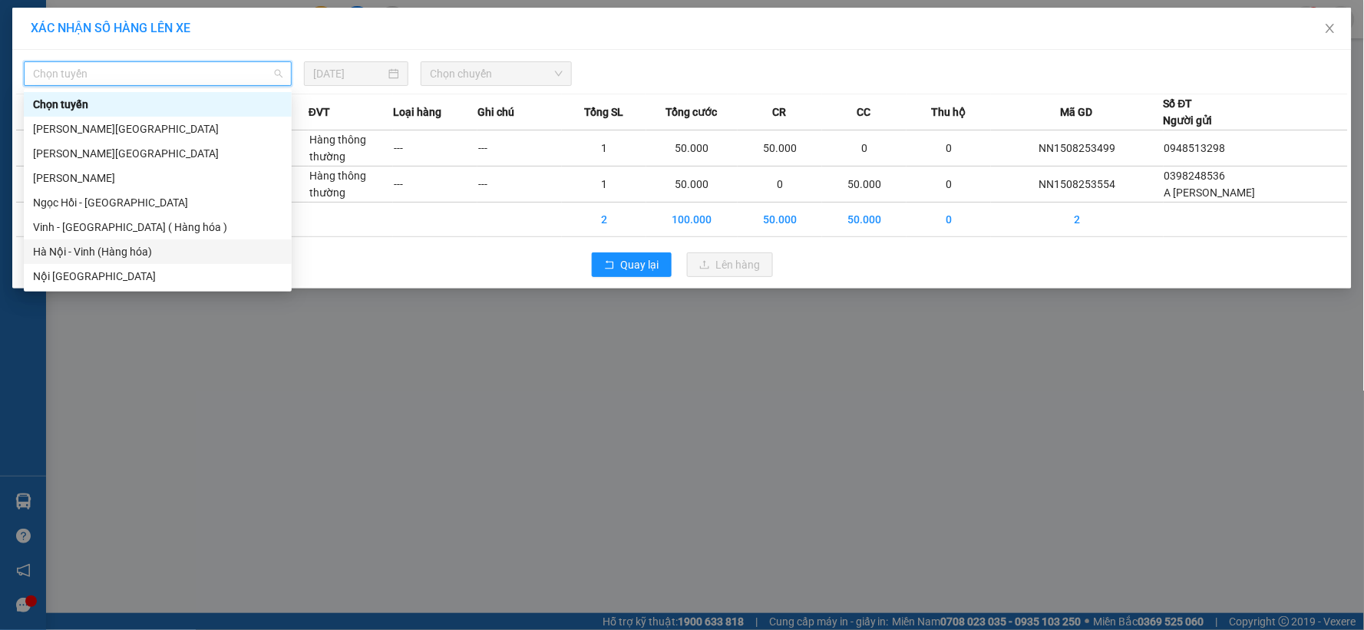
click at [140, 248] on div "Hà Nội - Vinh (Hàng hóa)" at bounding box center [157, 251] width 249 height 17
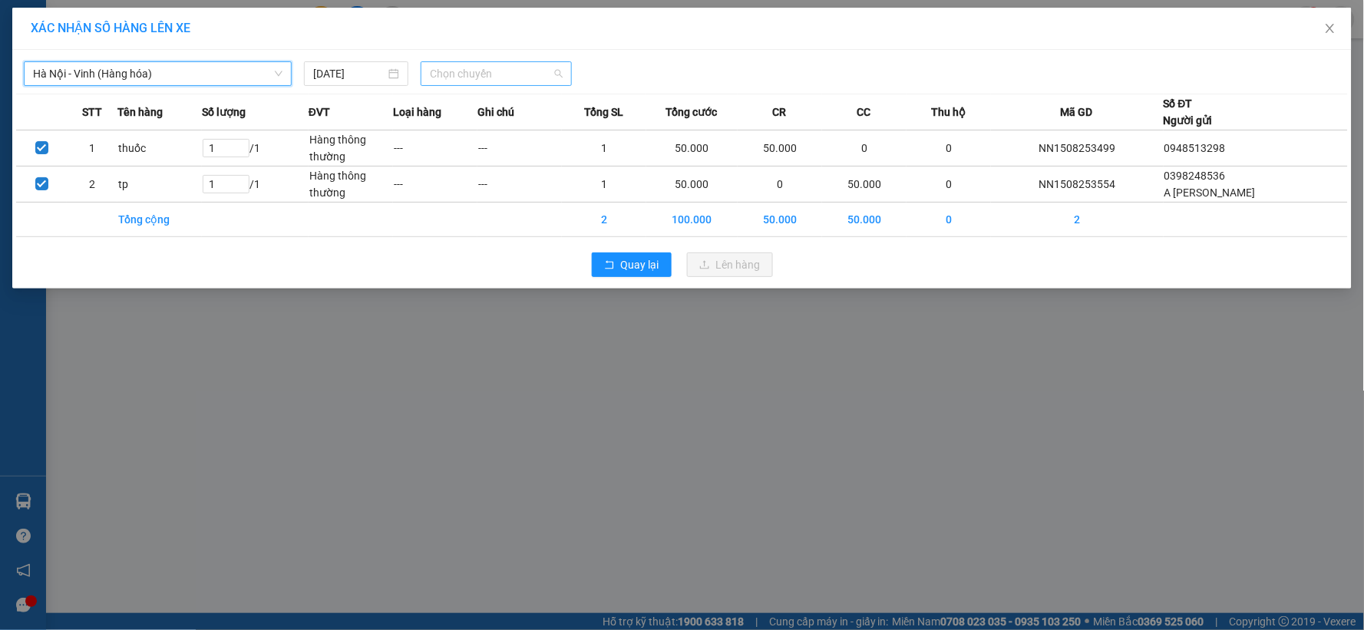
click at [494, 74] on span "Chọn chuyến" at bounding box center [496, 73] width 133 height 23
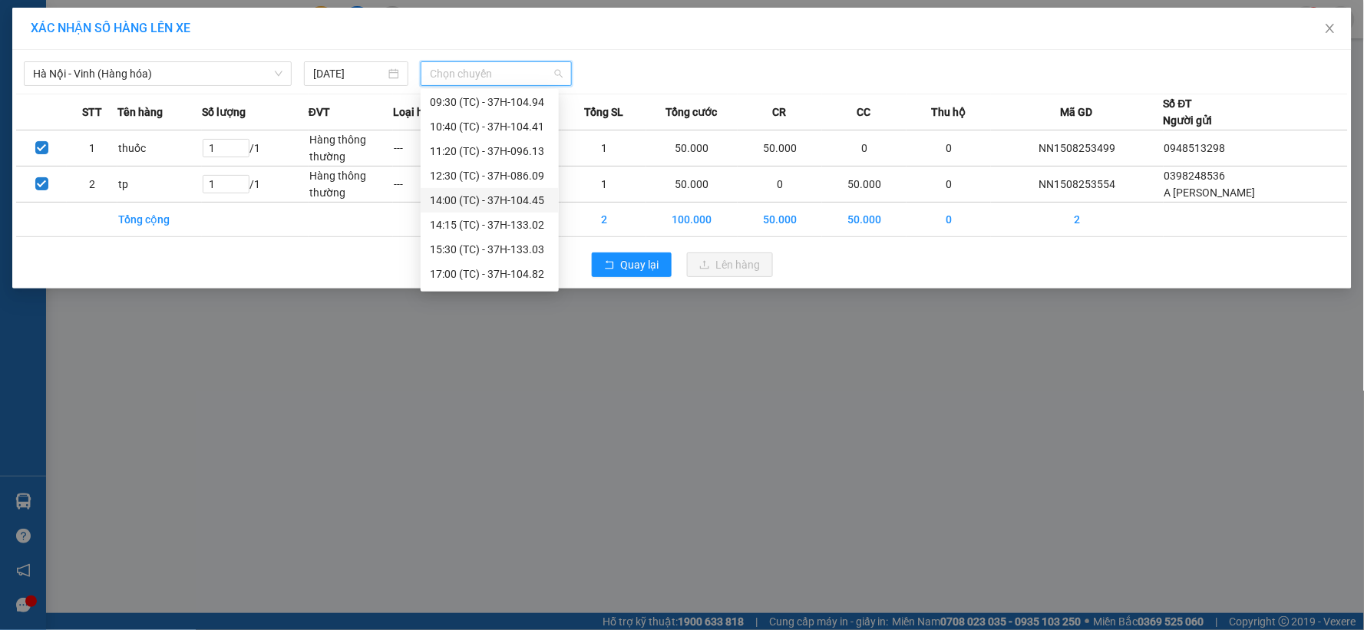
scroll to position [123, 0]
click at [515, 255] on div "22:40 (TC) - 37H-133.08" at bounding box center [490, 251] width 120 height 17
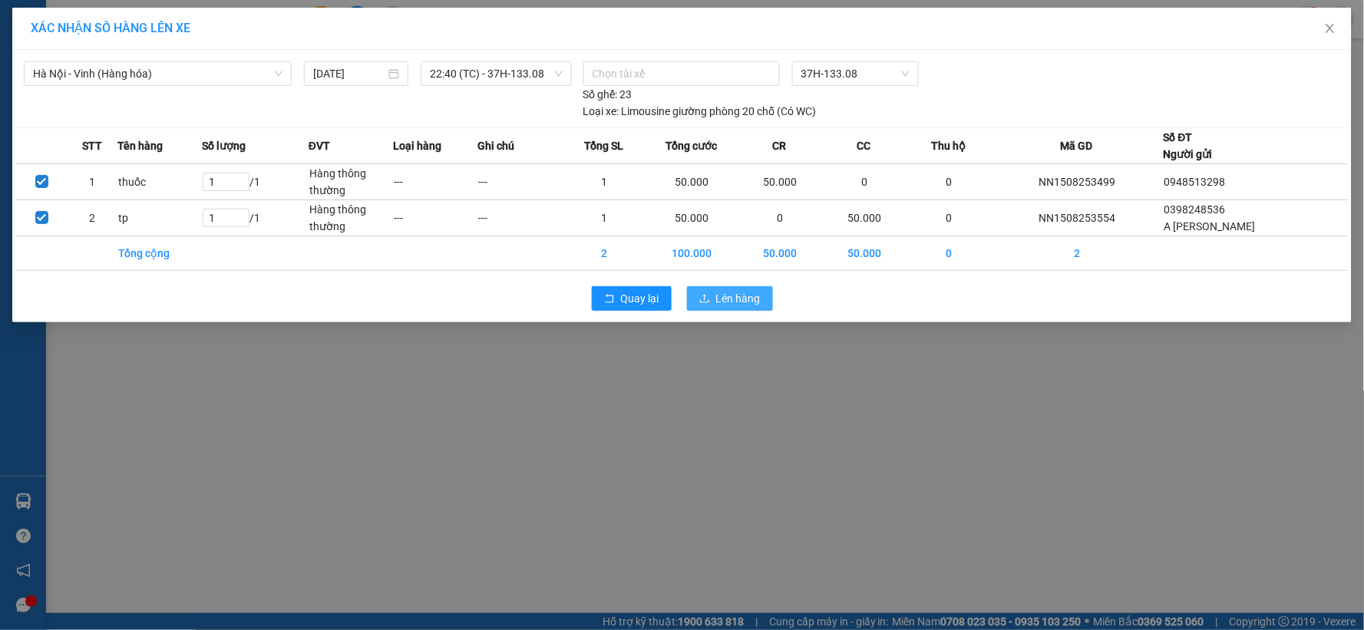
click at [725, 304] on span "Lên hàng" at bounding box center [738, 298] width 45 height 17
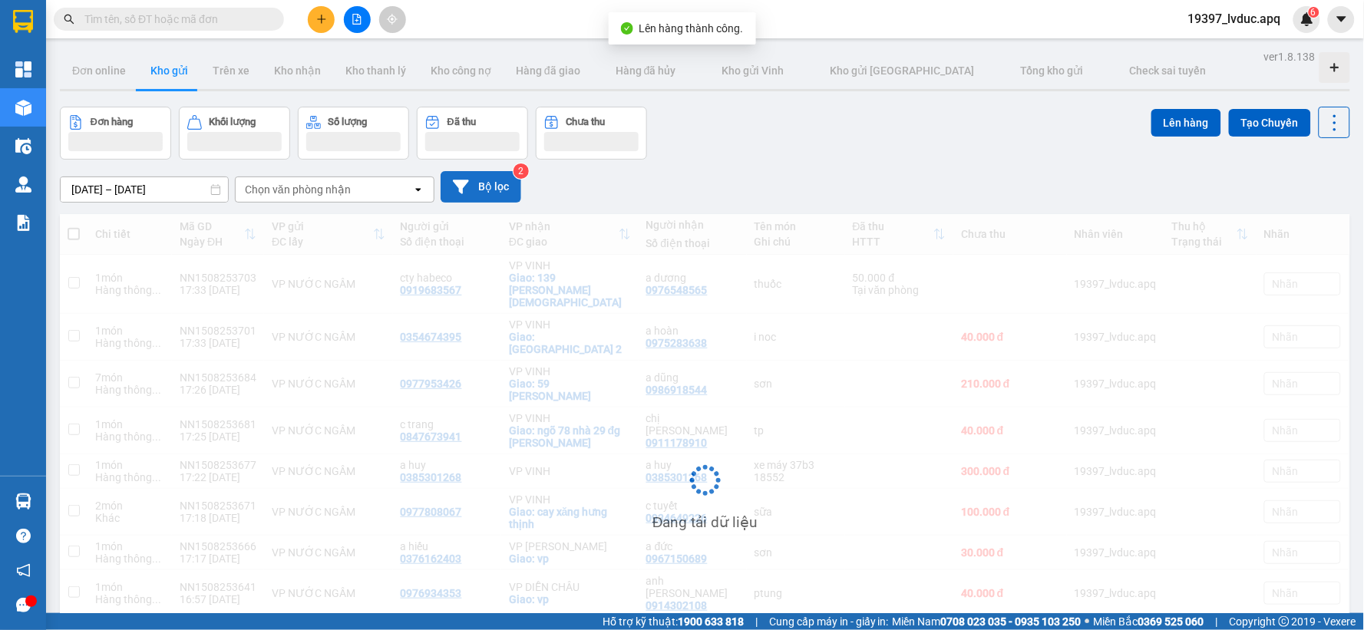
click at [504, 188] on button "Bộ lọc" at bounding box center [481, 186] width 81 height 31
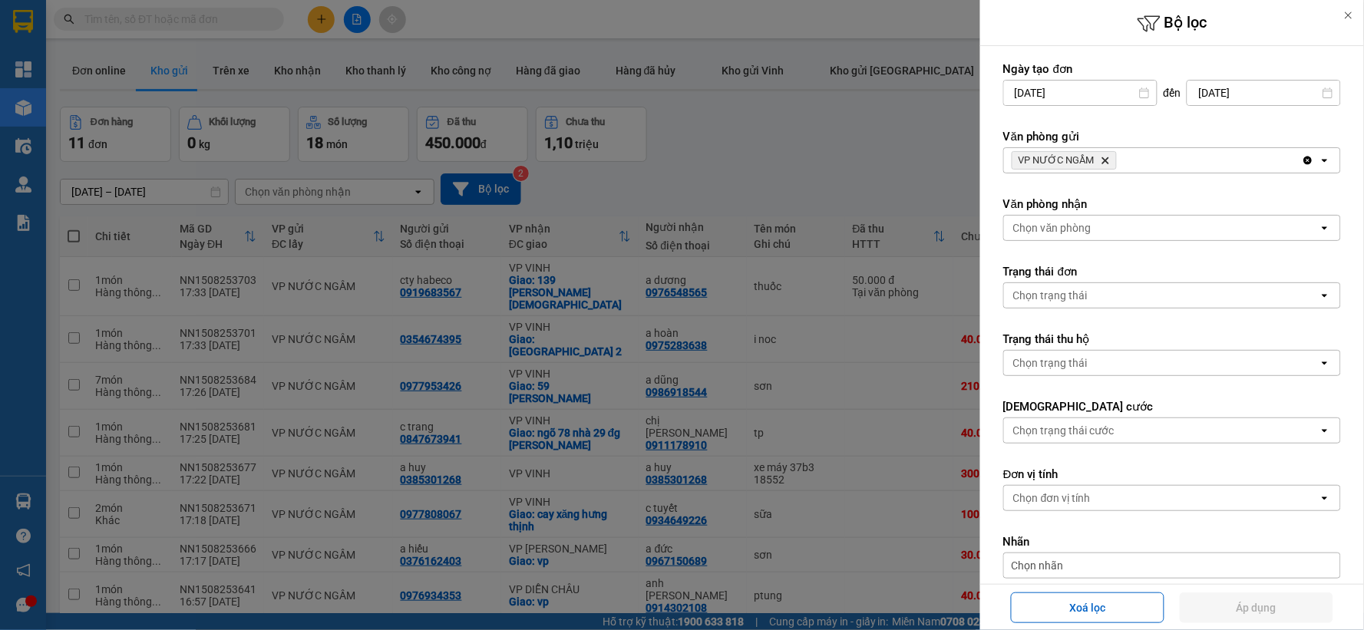
click at [1107, 161] on icon "Delete" at bounding box center [1105, 160] width 9 height 9
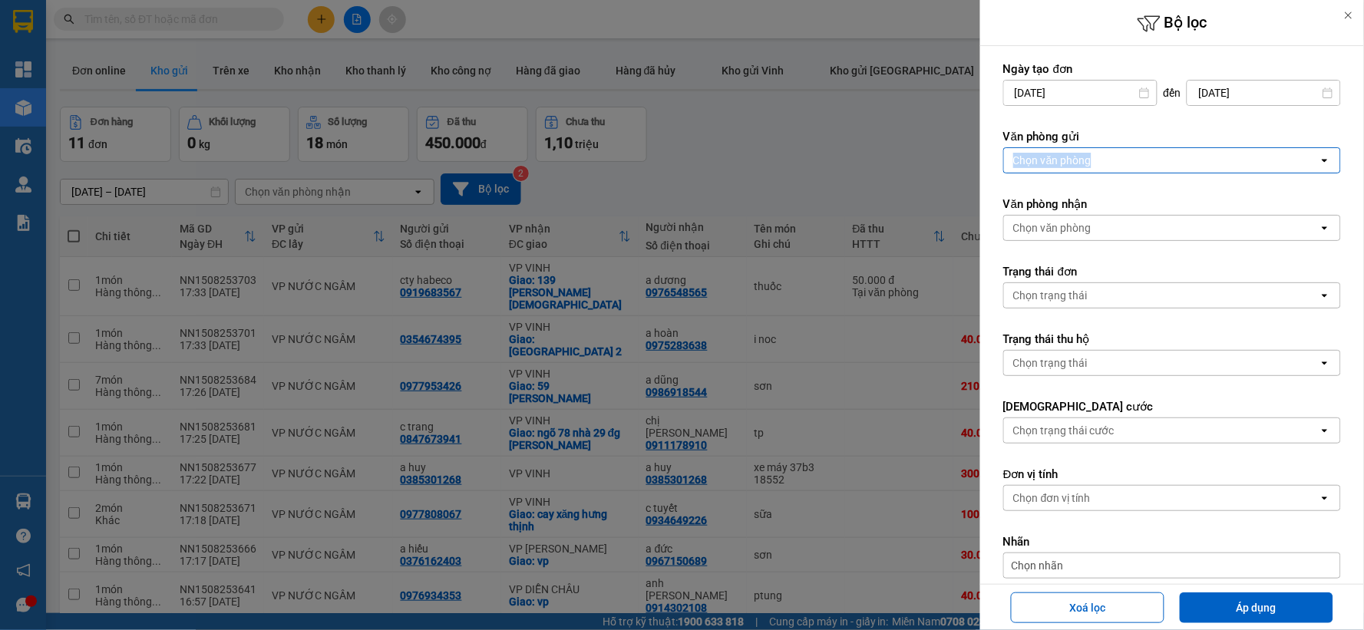
click at [1107, 160] on div "Chọn văn phòng" at bounding box center [1161, 160] width 315 height 25
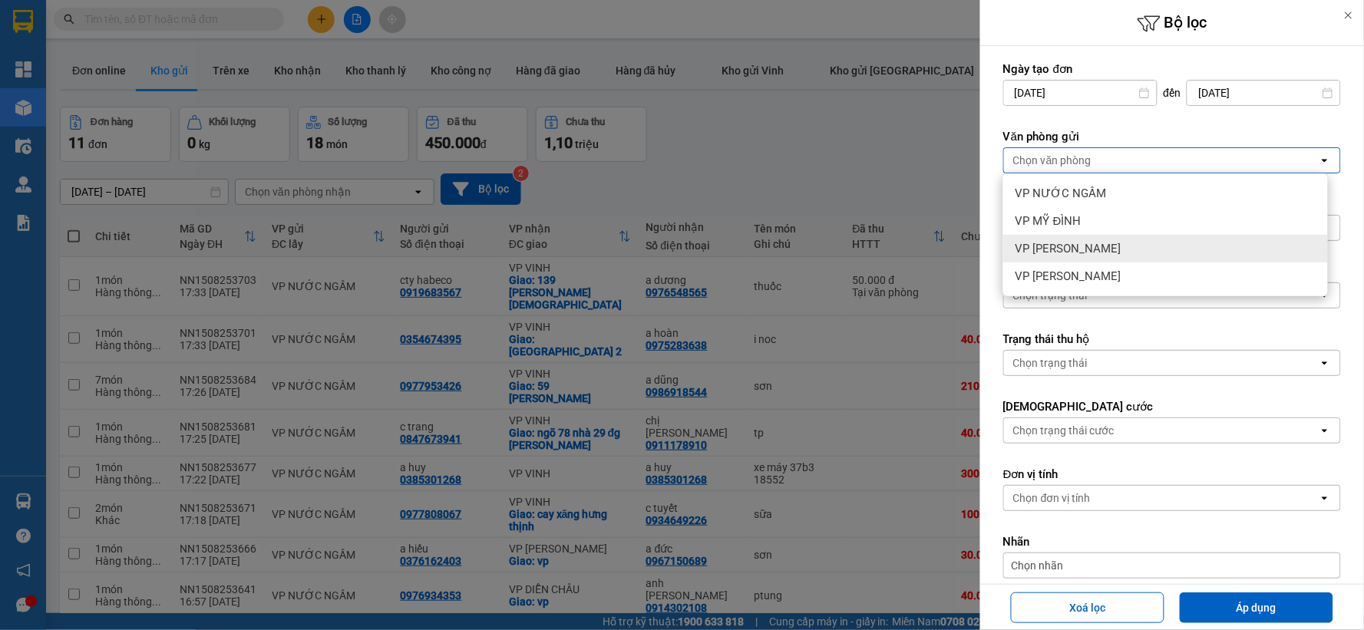
drag, startPoint x: 1072, startPoint y: 249, endPoint x: 1085, endPoint y: 229, distance: 23.8
click at [1075, 249] on span "VP [PERSON_NAME]" at bounding box center [1069, 248] width 106 height 15
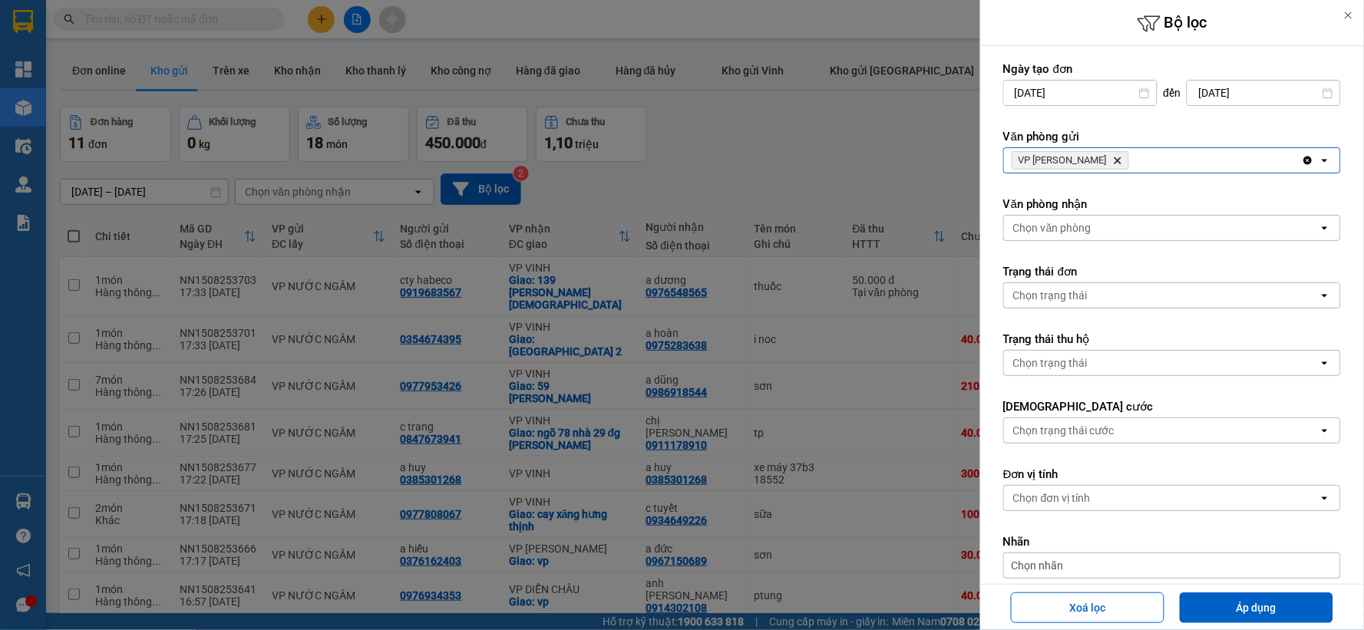
click at [1088, 218] on div "Chọn văn phòng" at bounding box center [1161, 228] width 315 height 25
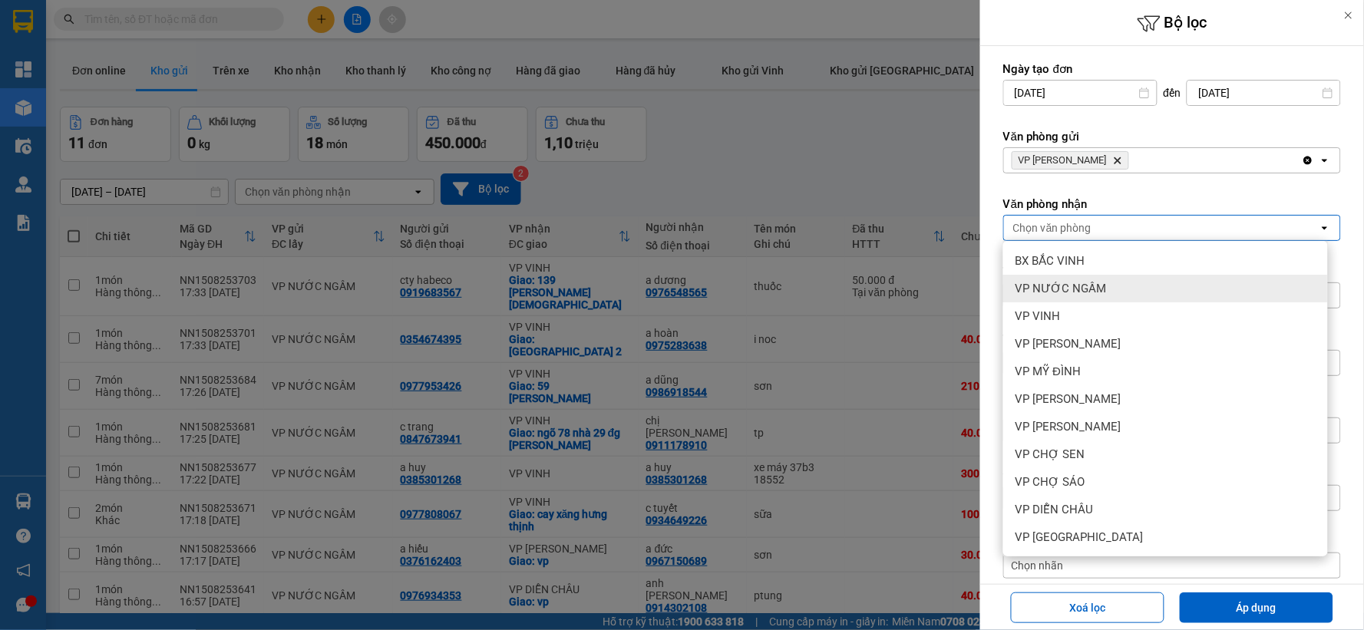
click at [1088, 290] on span "VP NƯỚC NGẦM" at bounding box center [1061, 288] width 91 height 15
click at [1089, 284] on span "VP NƯỚC NGẦM" at bounding box center [1062, 288] width 92 height 15
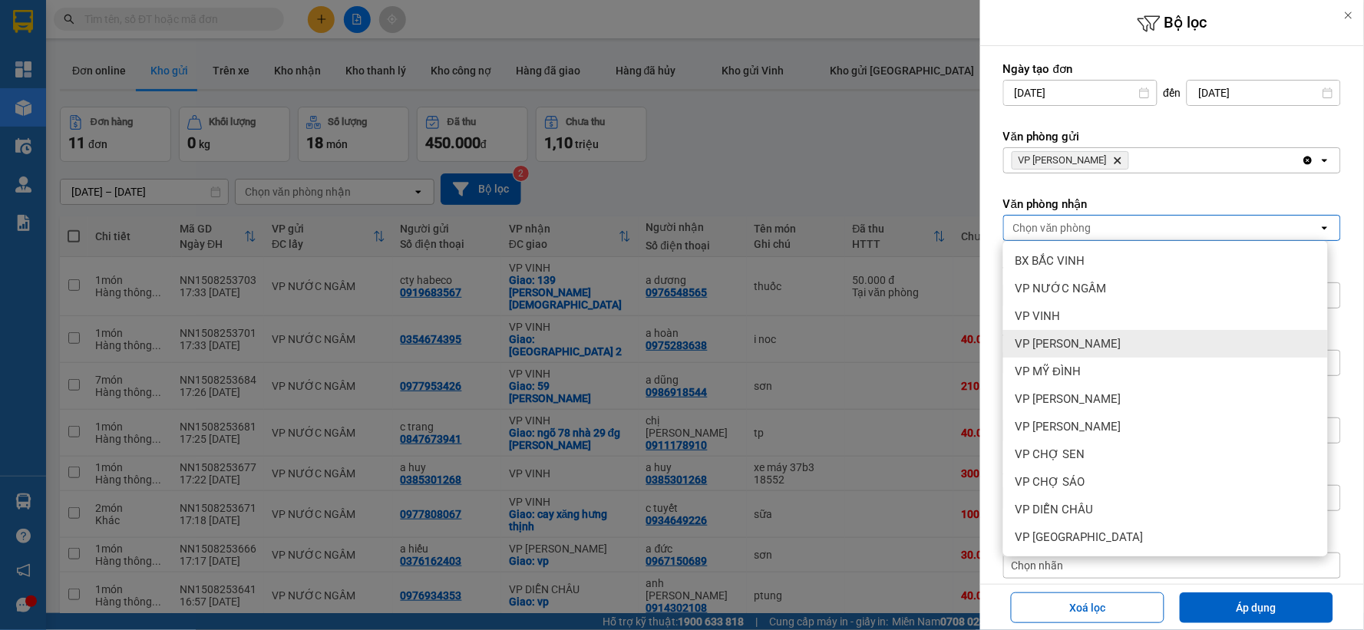
click at [1085, 346] on span "VP [PERSON_NAME]" at bounding box center [1069, 343] width 106 height 15
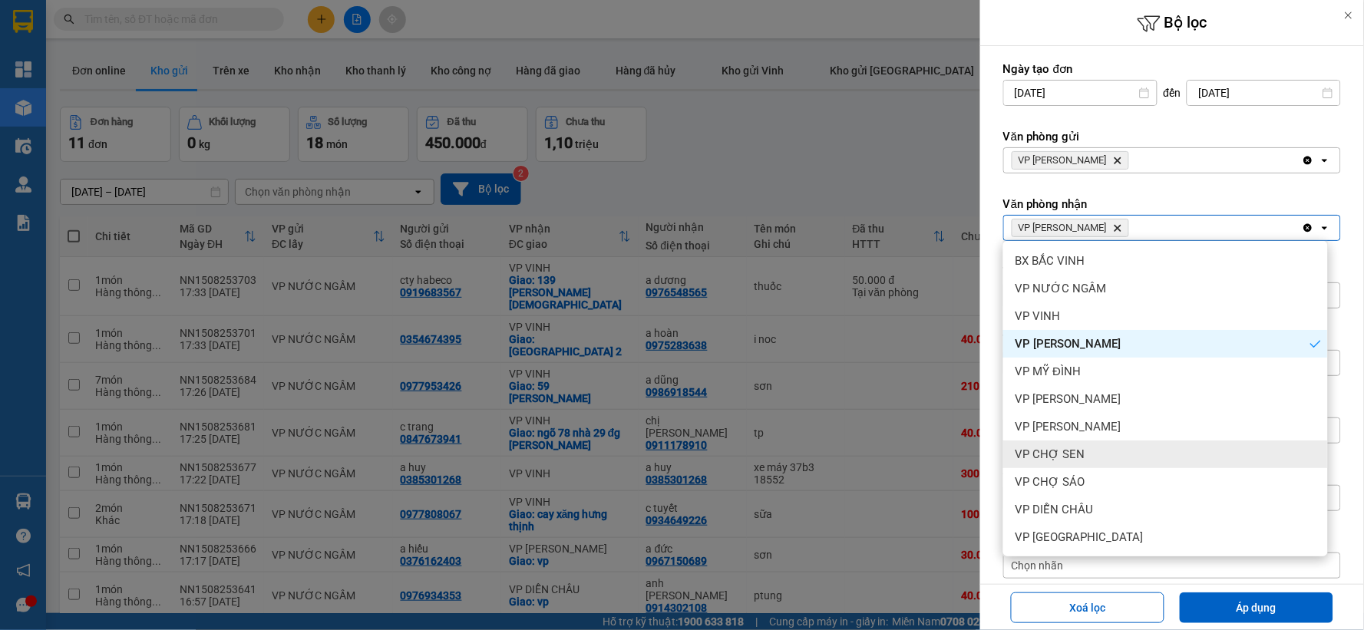
click at [1069, 442] on div "VP CHỢ SEN" at bounding box center [1165, 455] width 325 height 28
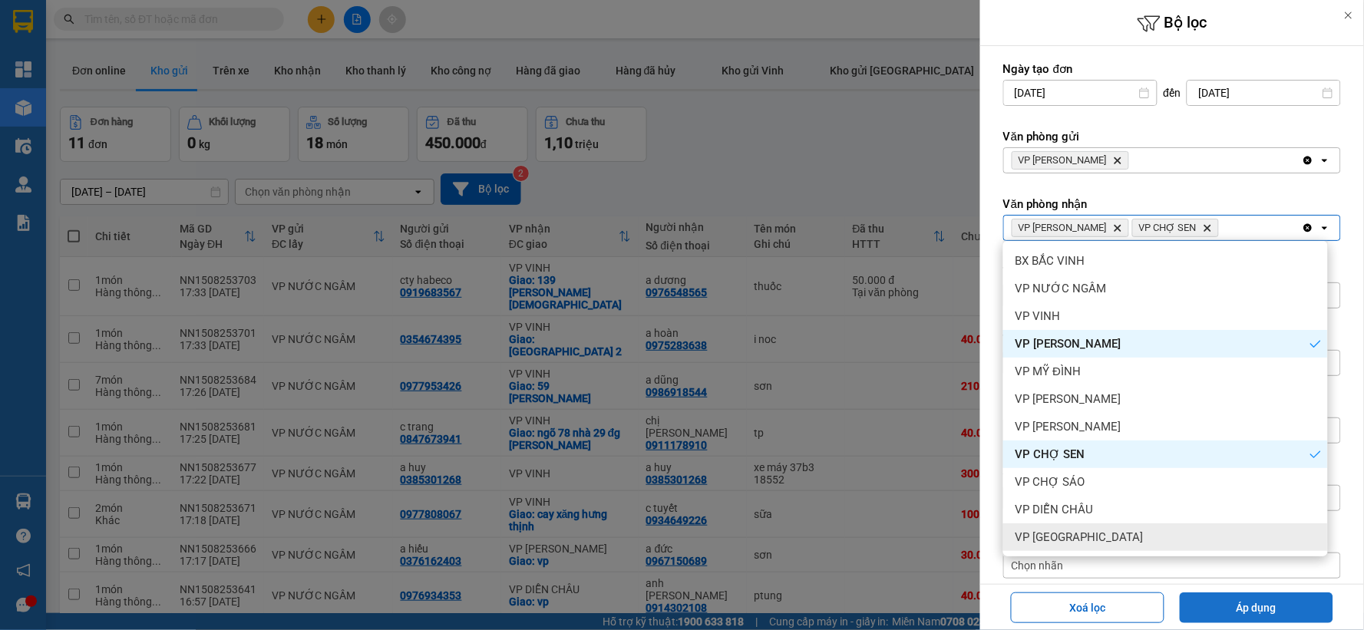
click at [1214, 610] on button "Áp dụng" at bounding box center [1257, 608] width 154 height 31
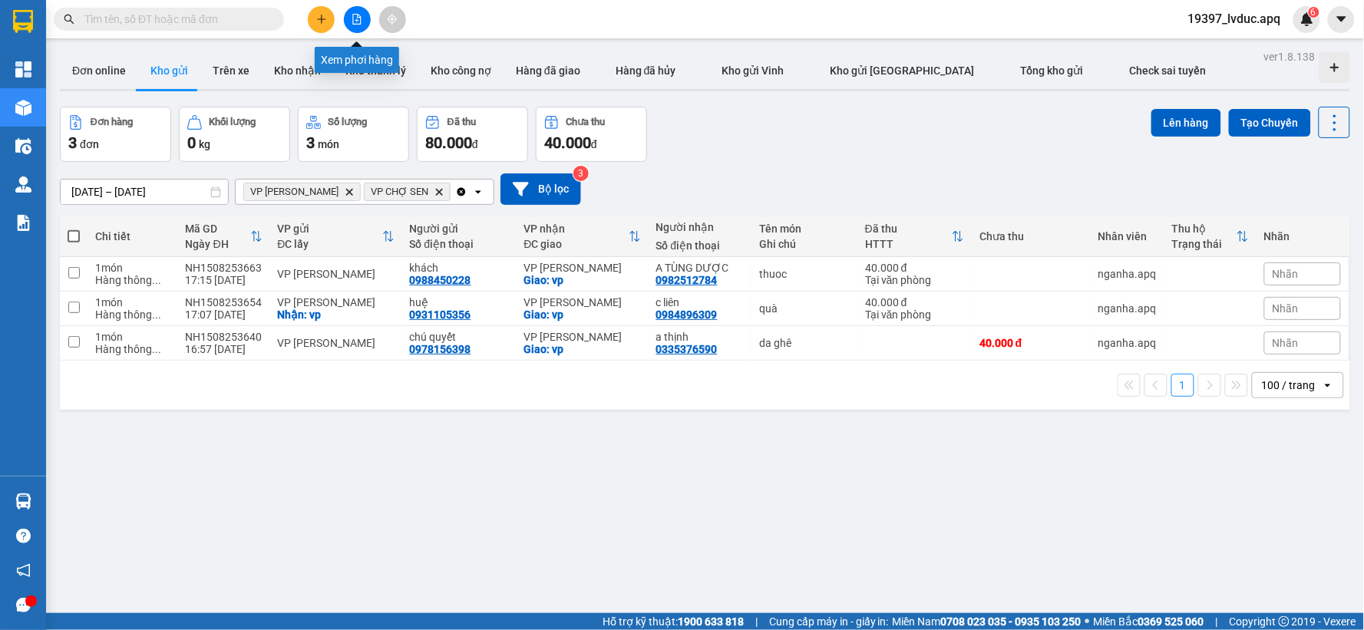
click at [327, 15] on button at bounding box center [321, 19] width 27 height 27
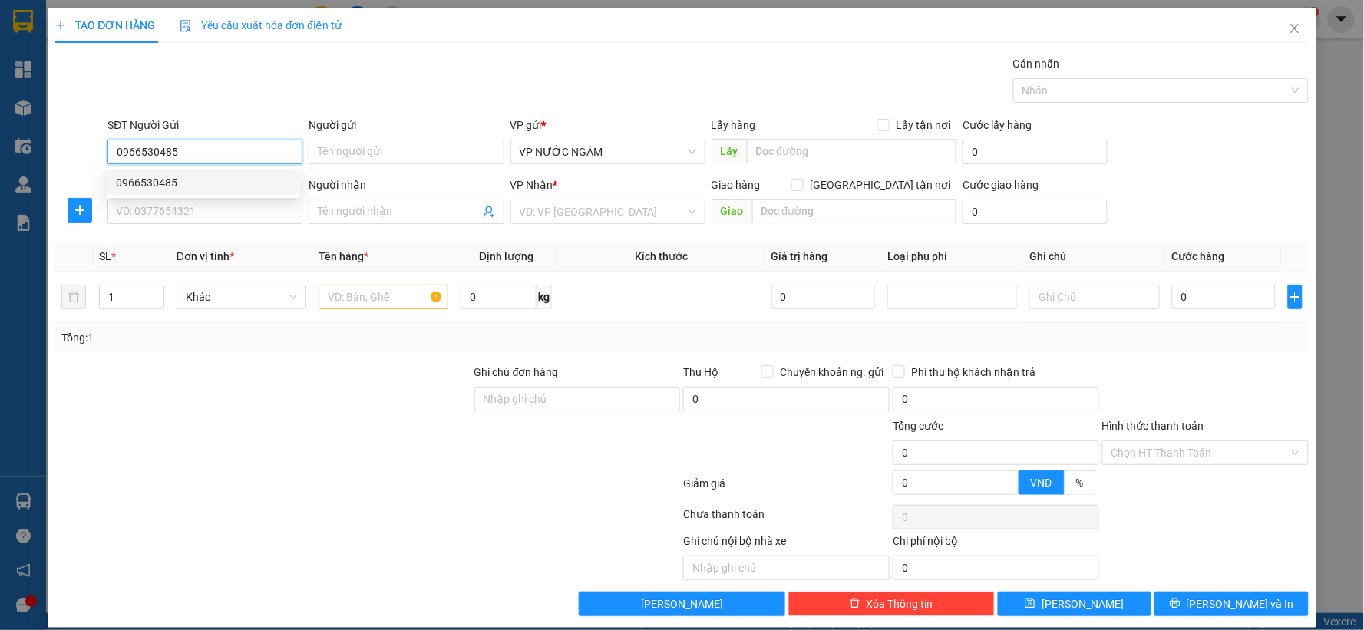
click at [236, 179] on div "0966530485" at bounding box center [203, 182] width 175 height 17
type input "0966530485"
click at [223, 210] on input "SĐT Người Nhận" at bounding box center [204, 212] width 195 height 25
type input "0942689911"
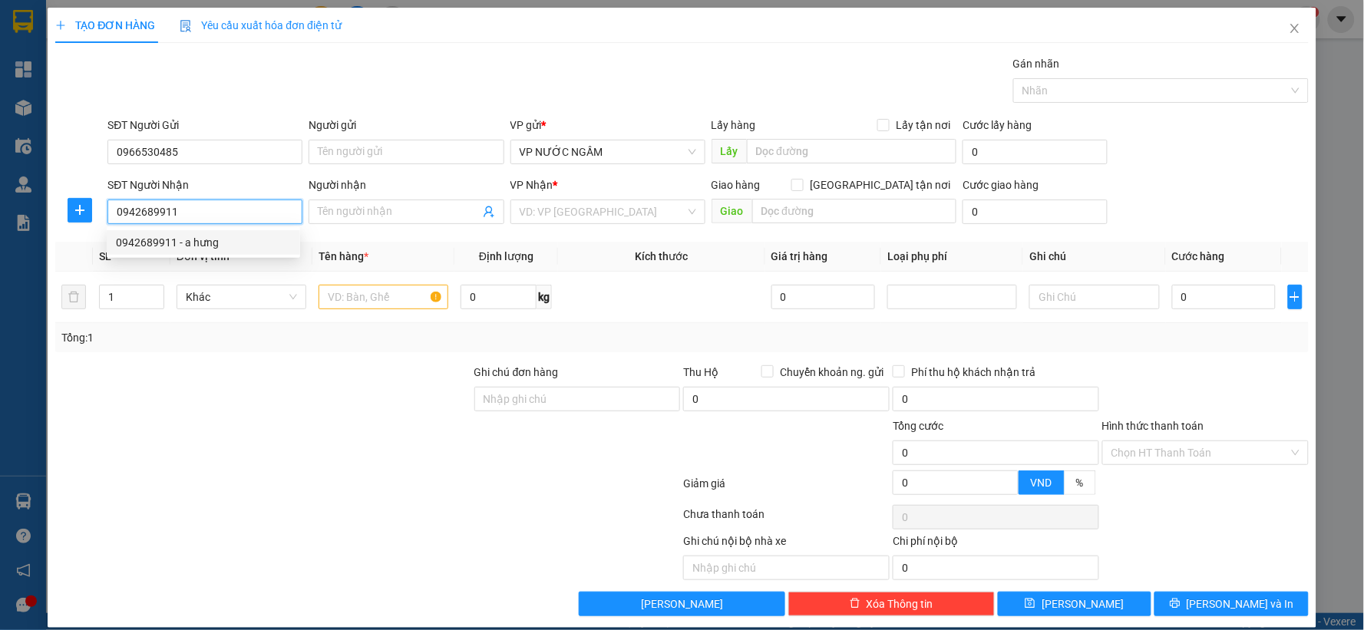
click at [205, 240] on div "0942689911 - a hưng" at bounding box center [203, 242] width 175 height 17
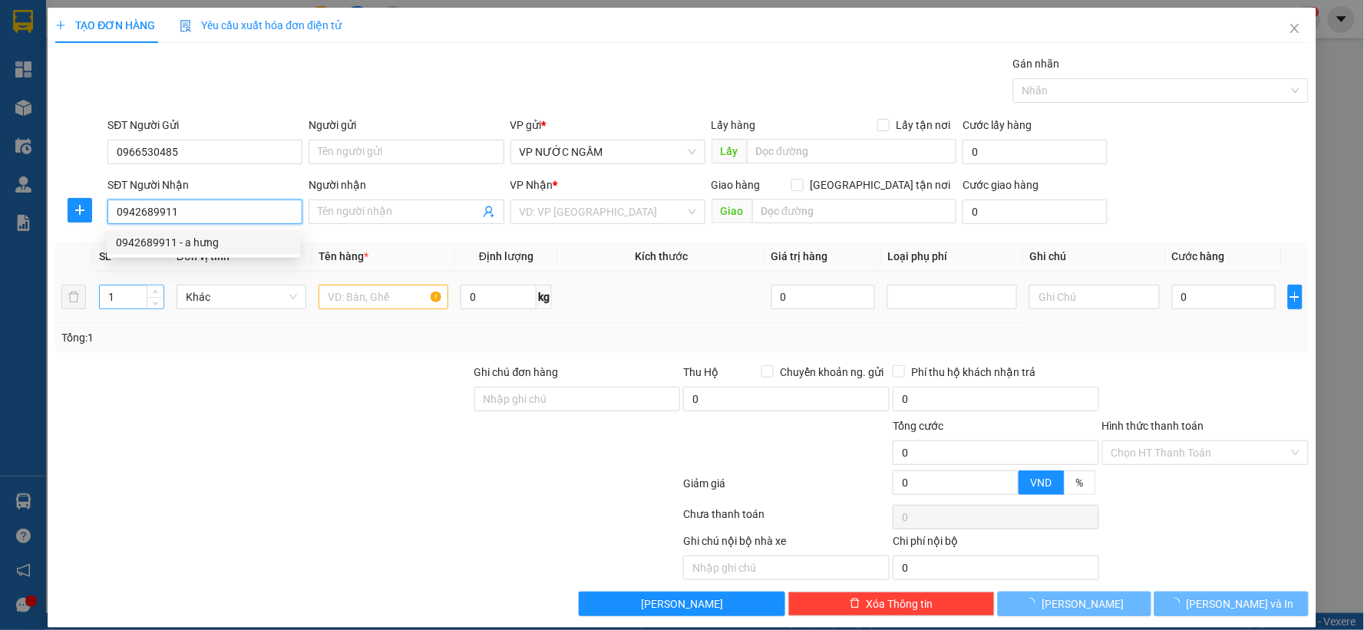
type input "a hưng"
checkbox input "true"
type input "khách lấy tại vp"
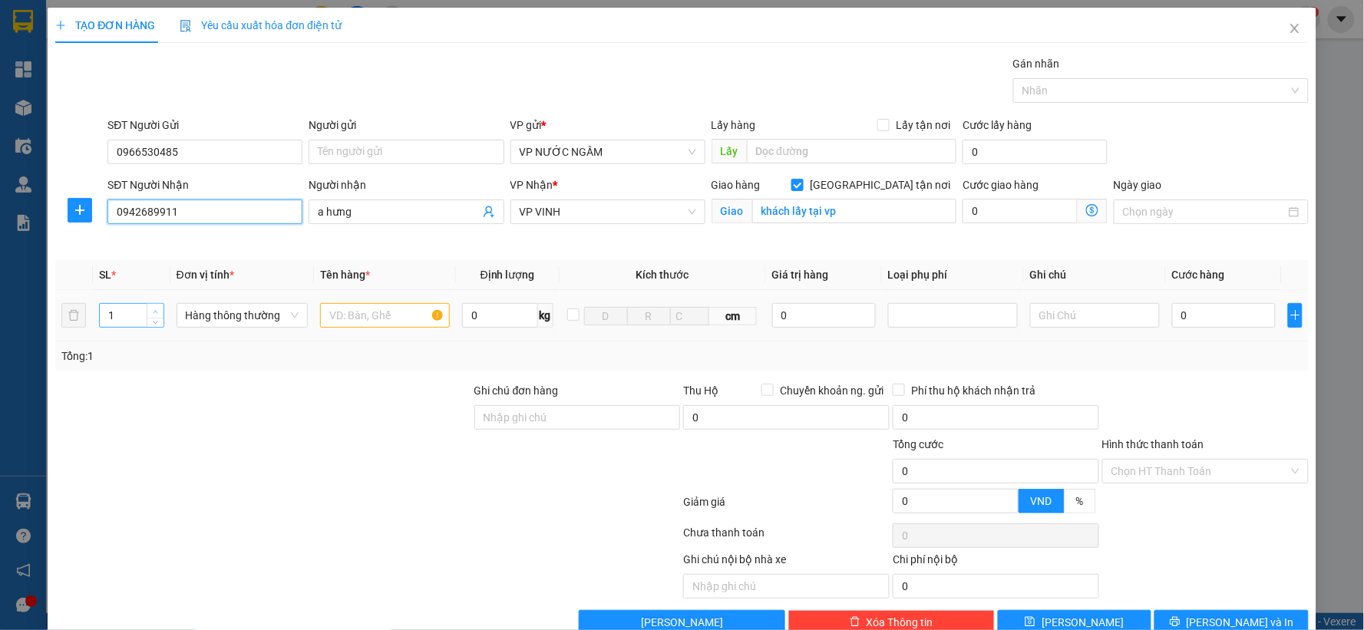
type input "0942689911"
click at [153, 312] on icon "up" at bounding box center [155, 311] width 5 height 5
type input "5"
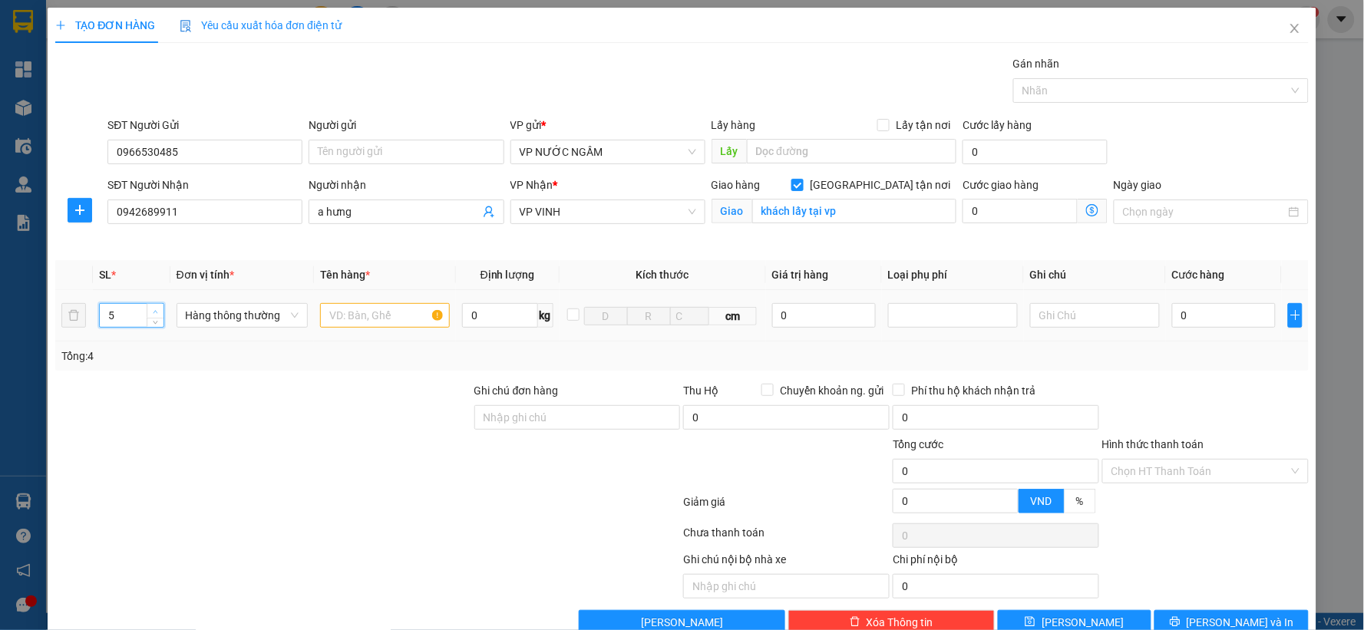
click at [153, 312] on icon "up" at bounding box center [155, 311] width 5 height 5
click at [358, 317] on input "text" at bounding box center [385, 315] width 130 height 25
type input "sơn"
click at [1198, 318] on input "0" at bounding box center [1224, 315] width 104 height 25
type input "1"
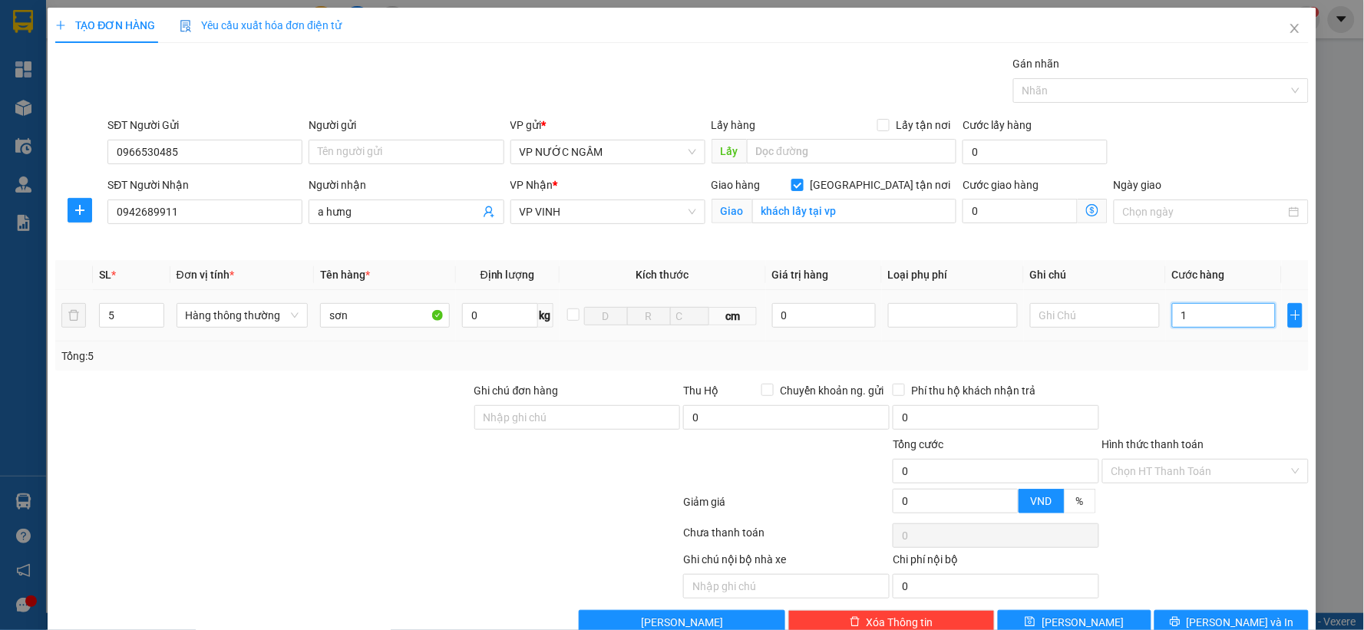
type input "1"
type input "15"
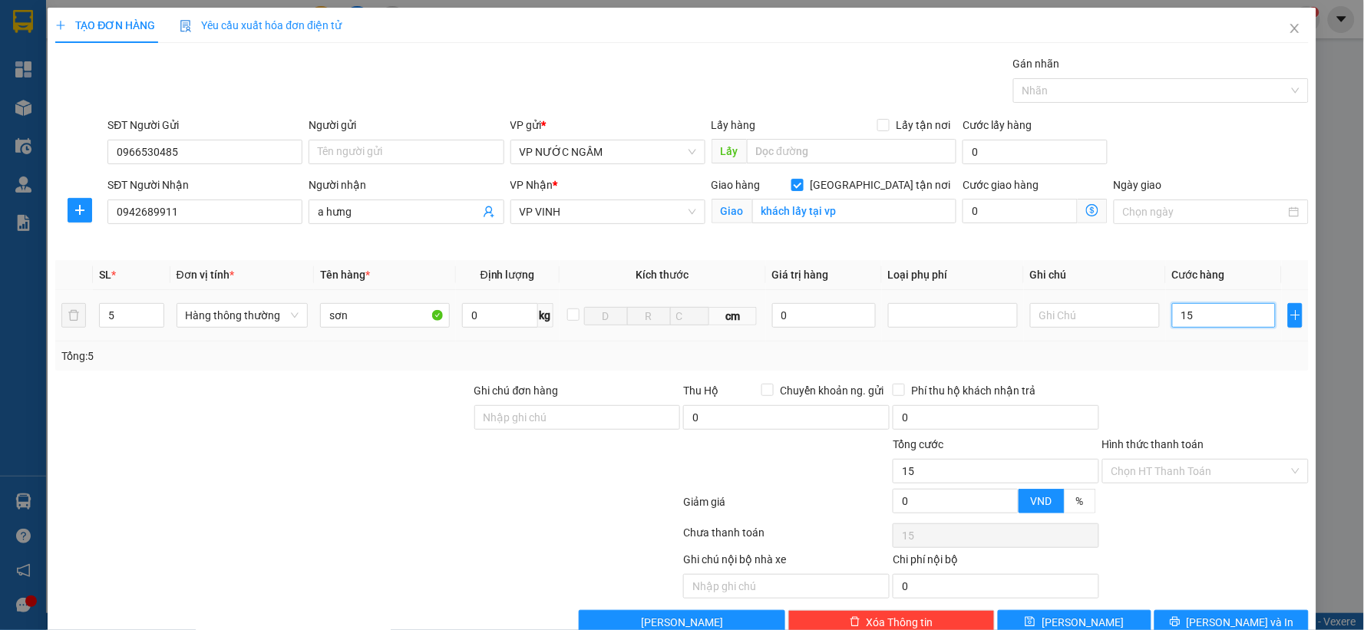
type input "150"
type input "150.000"
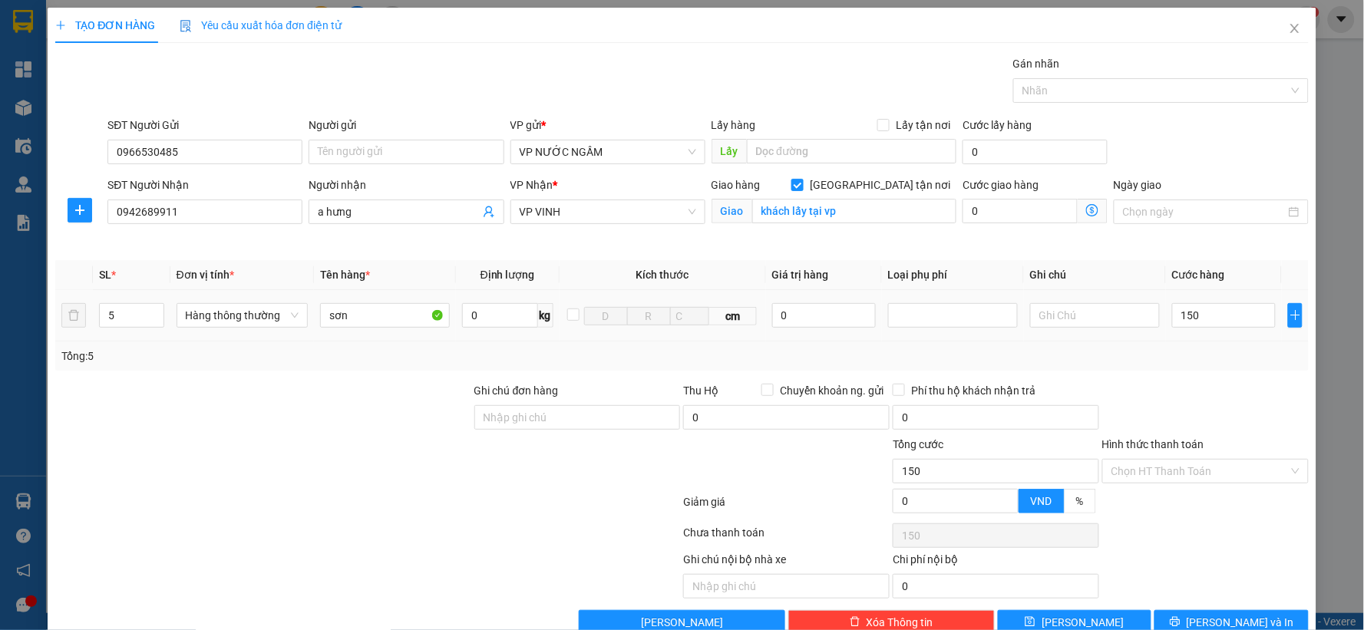
type input "150.000"
click at [1151, 411] on div at bounding box center [1206, 409] width 210 height 54
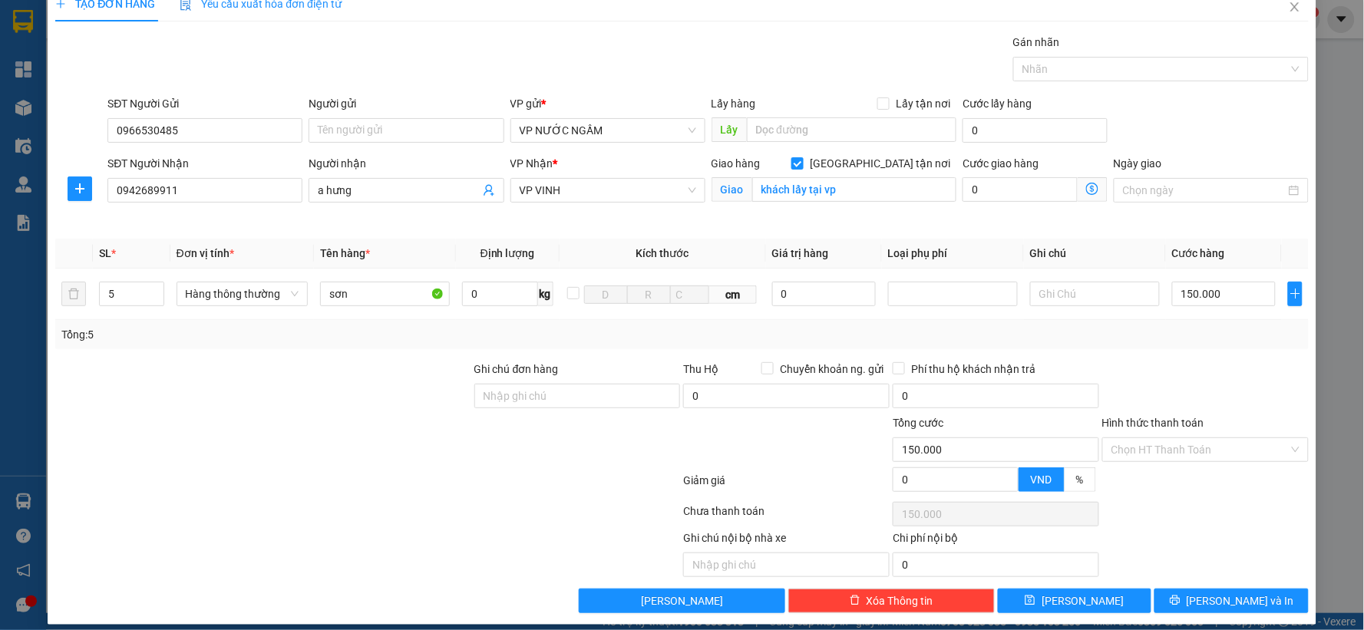
scroll to position [35, 0]
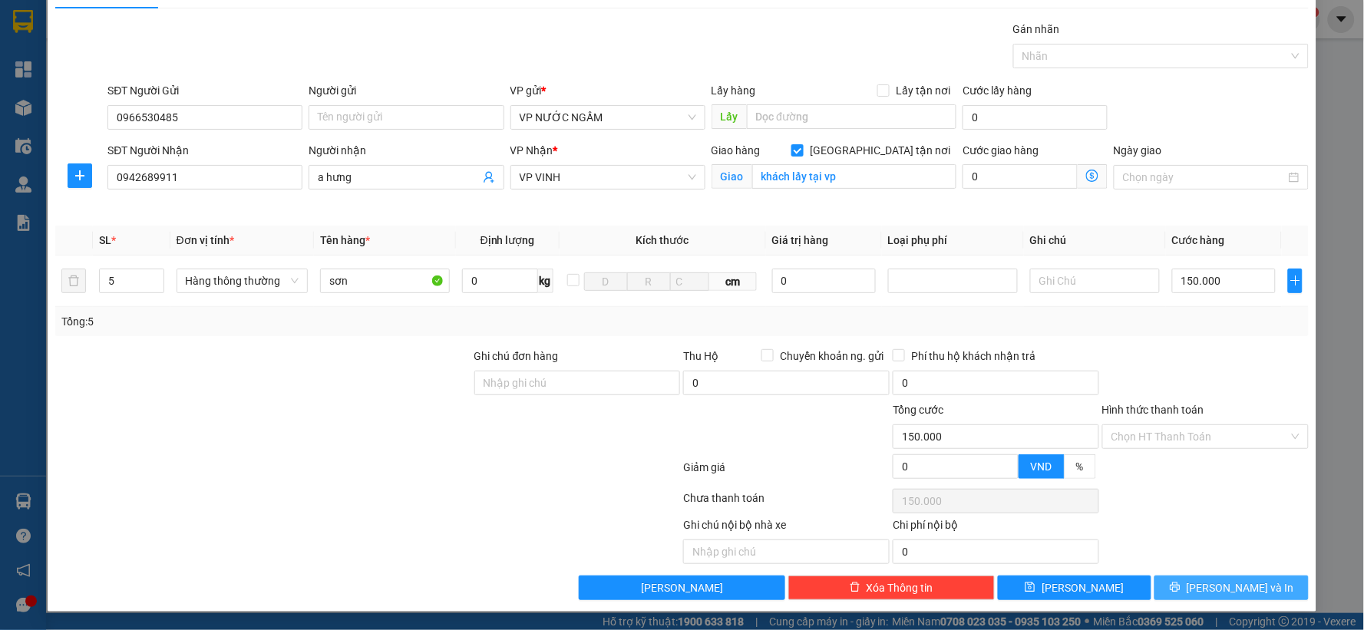
drag, startPoint x: 1184, startPoint y: 592, endPoint x: 1138, endPoint y: 603, distance: 47.5
click at [1182, 590] on button "[PERSON_NAME] và In" at bounding box center [1232, 588] width 154 height 25
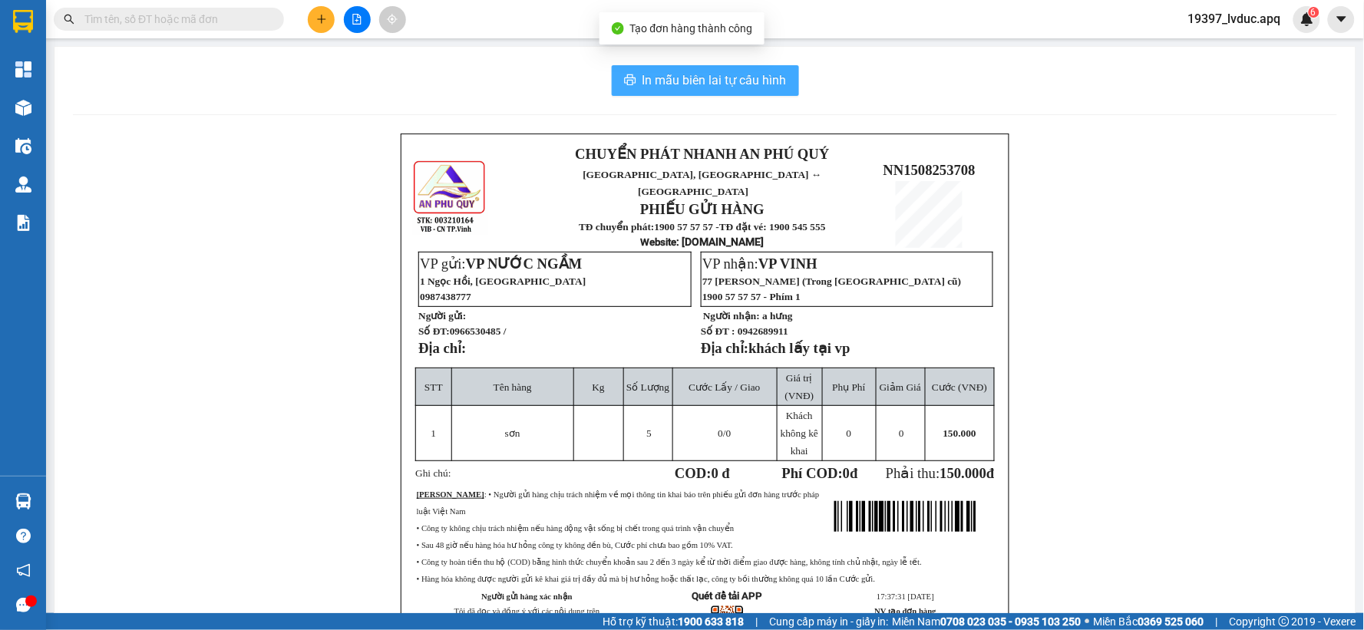
drag, startPoint x: 659, startPoint y: 73, endPoint x: 1037, endPoint y: 78, distance: 378.5
click at [659, 78] on span "In mẫu biên lai tự cấu hình" at bounding box center [715, 80] width 144 height 19
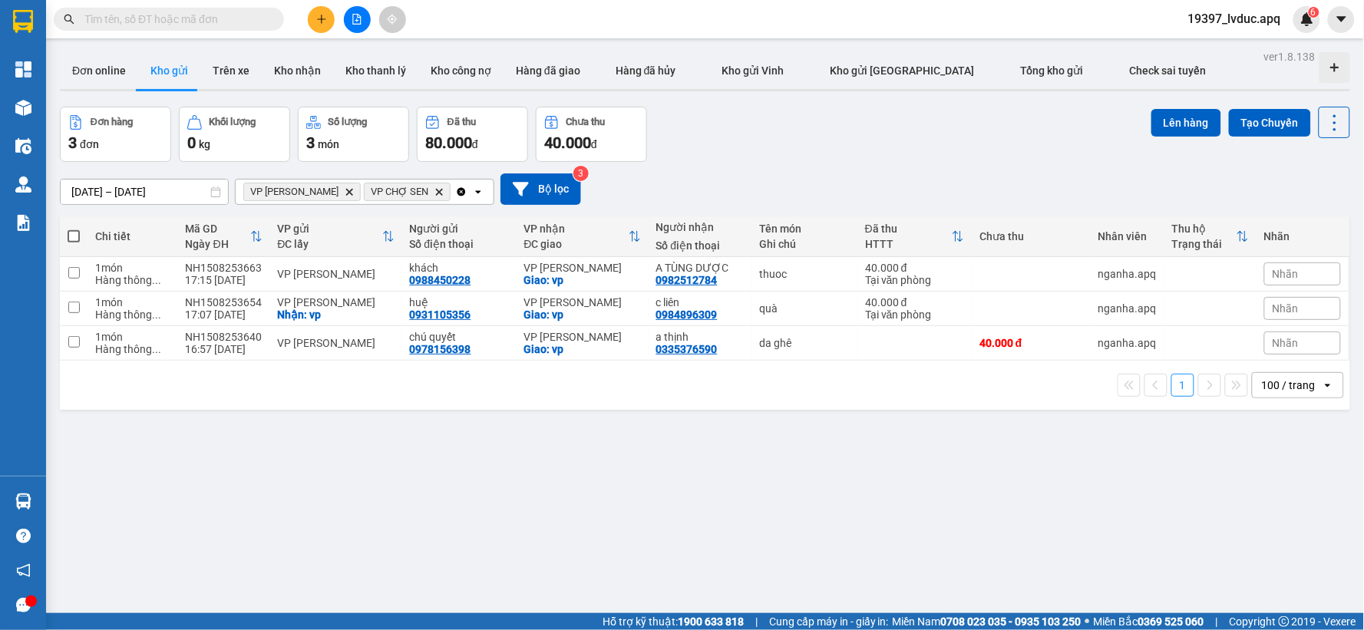
click at [332, 13] on div at bounding box center [356, 19] width 115 height 27
click at [328, 16] on button at bounding box center [321, 19] width 27 height 27
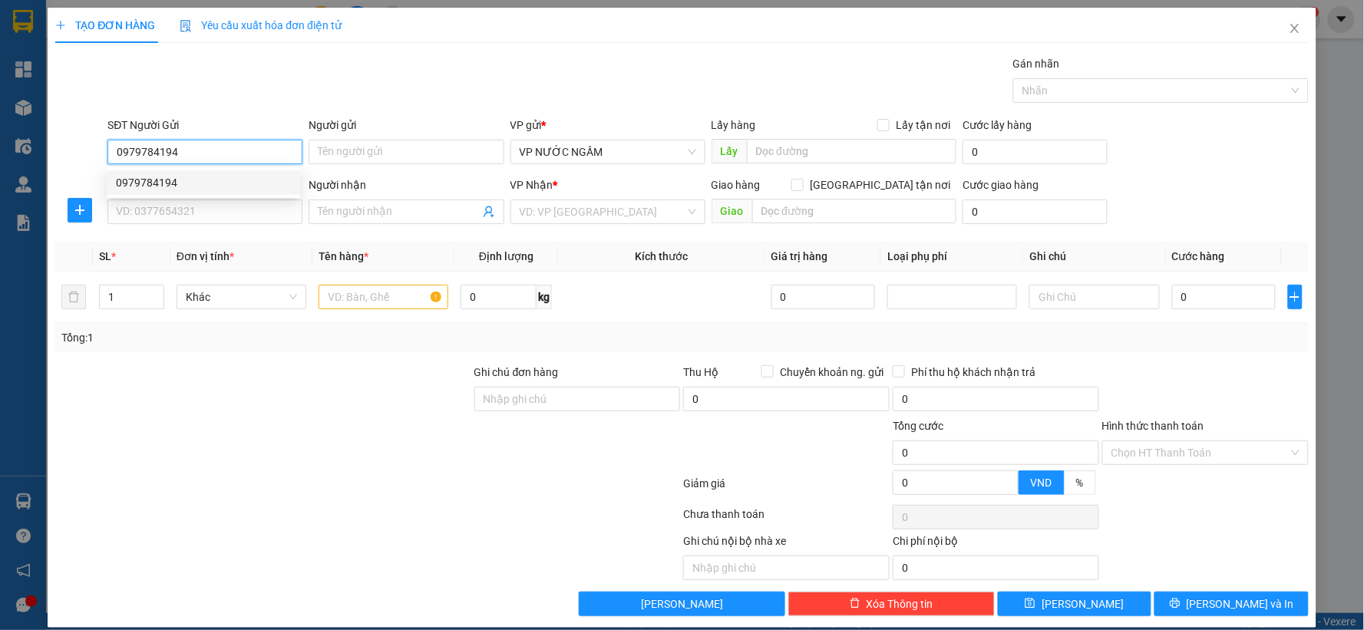
click at [177, 190] on div "0979784194" at bounding box center [203, 182] width 175 height 17
type input "0979784194"
click at [172, 211] on input "SĐT Người Nhận" at bounding box center [204, 212] width 195 height 25
type input "0333486798"
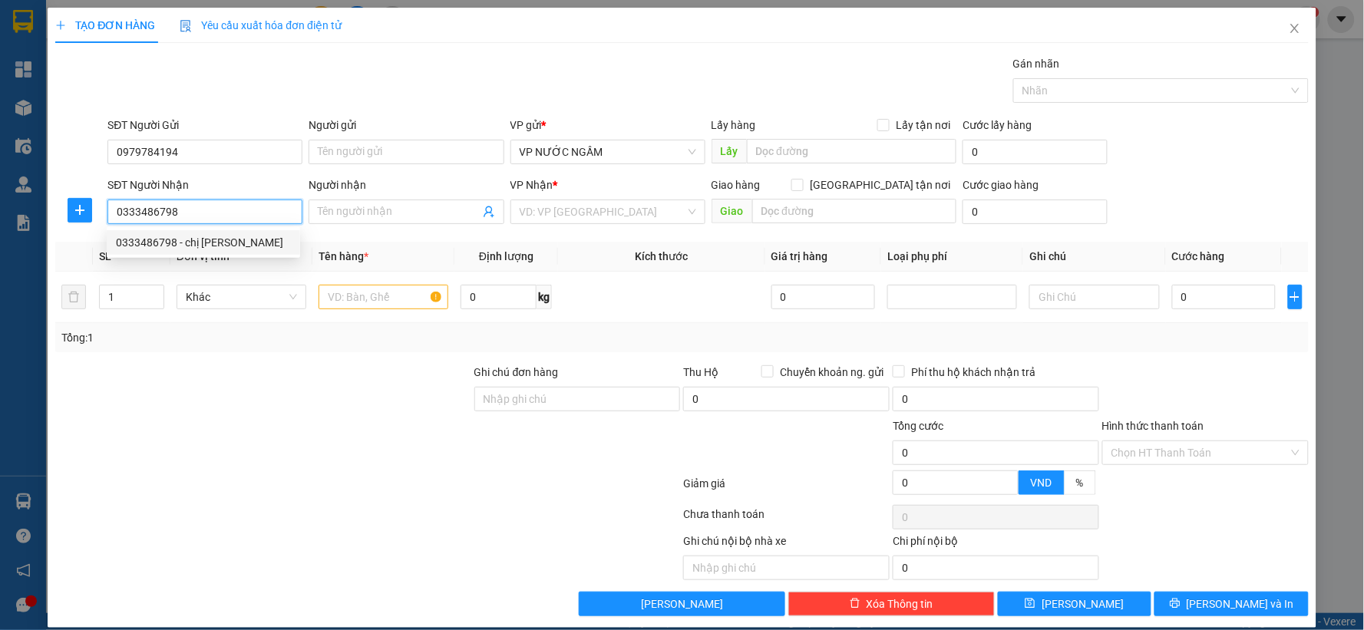
click at [167, 242] on div "0333486798 - chị phương" at bounding box center [203, 242] width 175 height 17
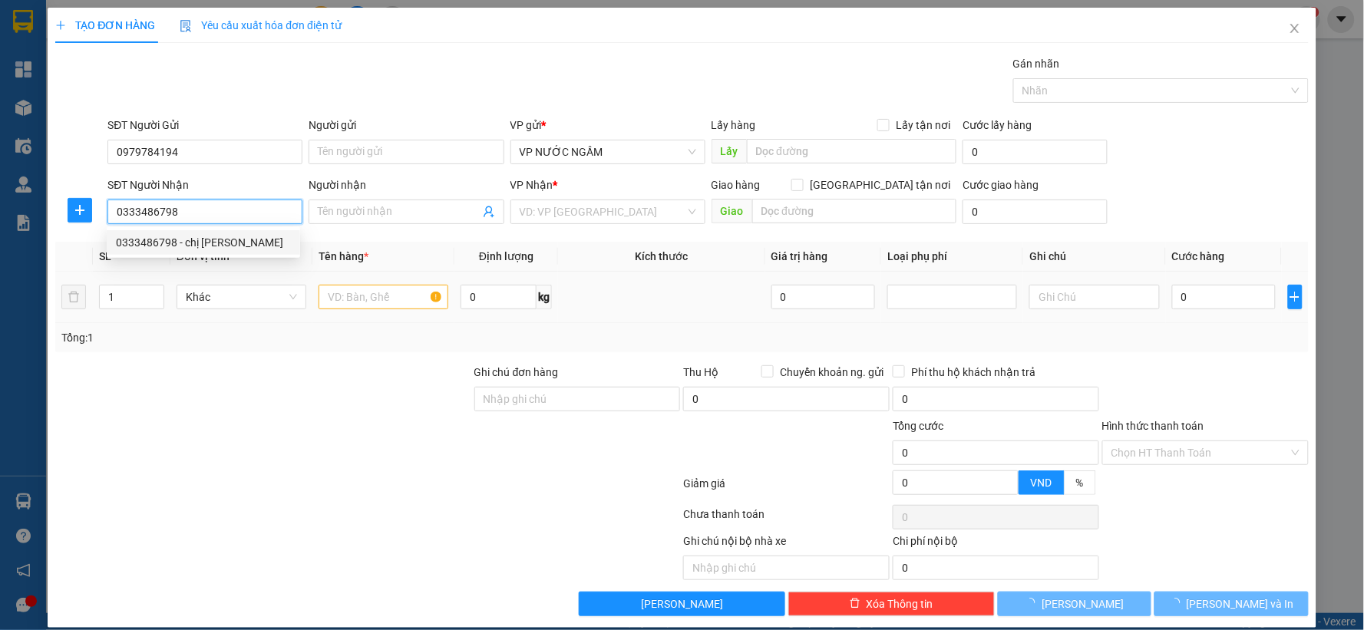
type input "chị phương"
checkbox input "true"
type input "vp"
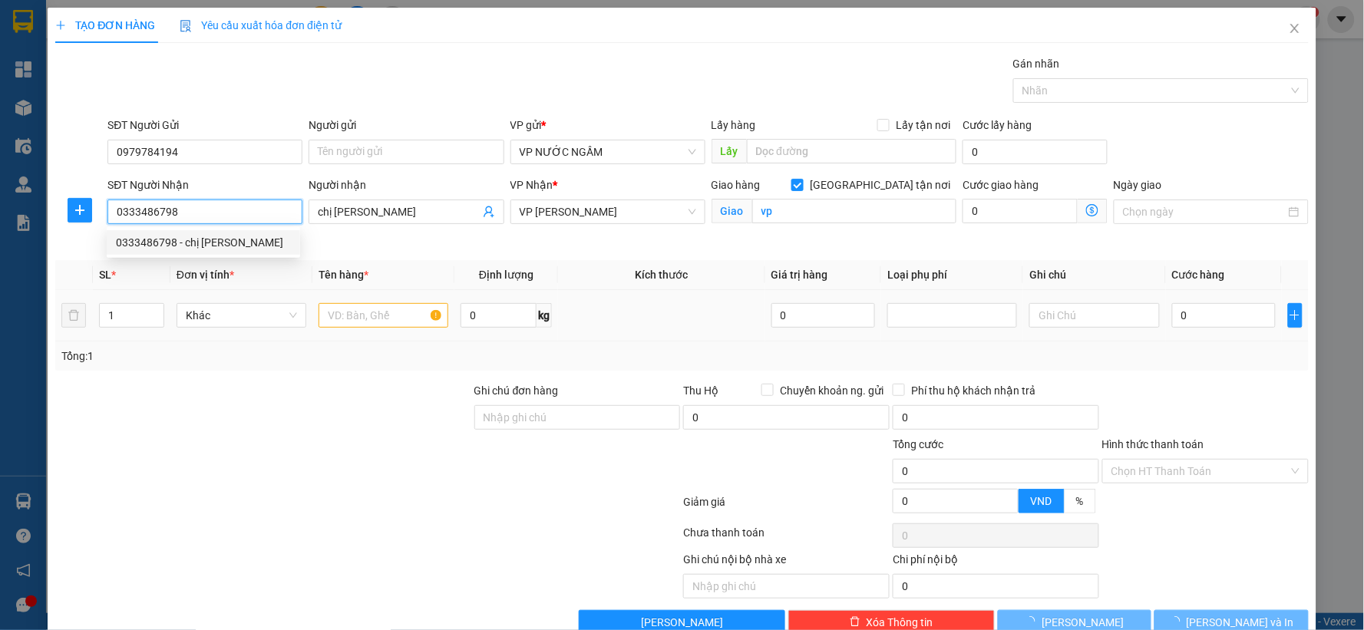
type input "0333486798"
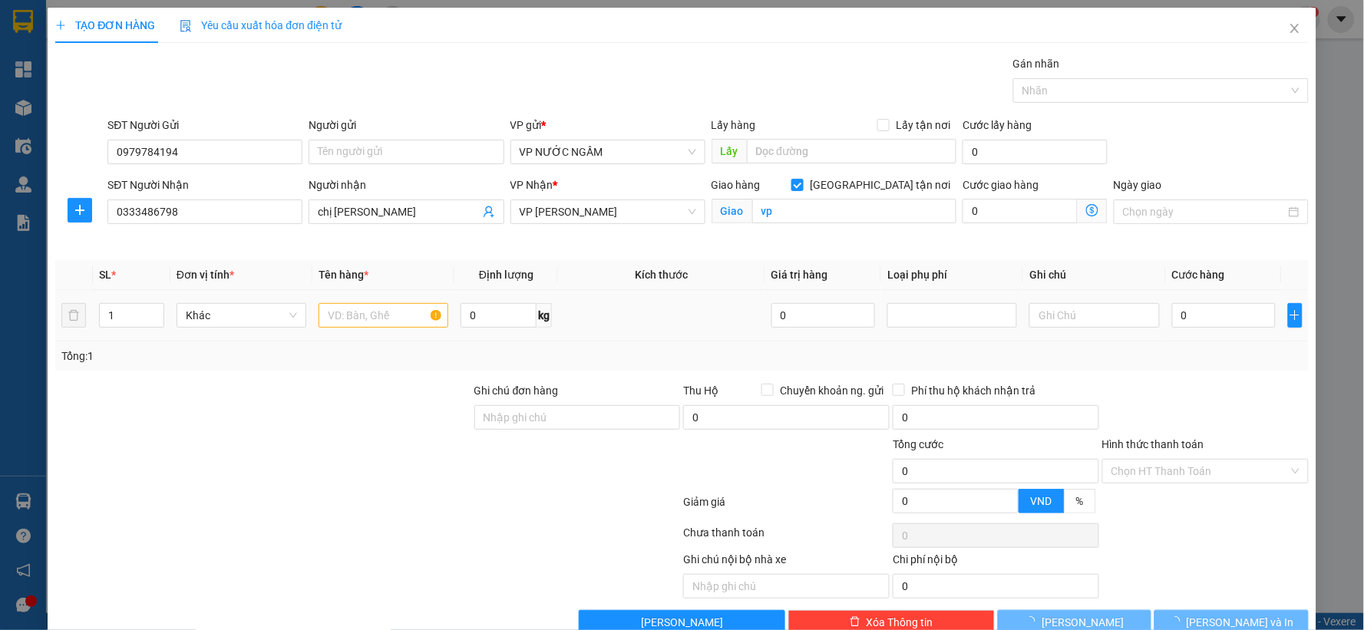
drag, startPoint x: 339, startPoint y: 302, endPoint x: 339, endPoint y: 309, distance: 7.7
click at [339, 302] on div at bounding box center [384, 315] width 130 height 31
click at [339, 309] on input "text" at bounding box center [385, 315] width 130 height 25
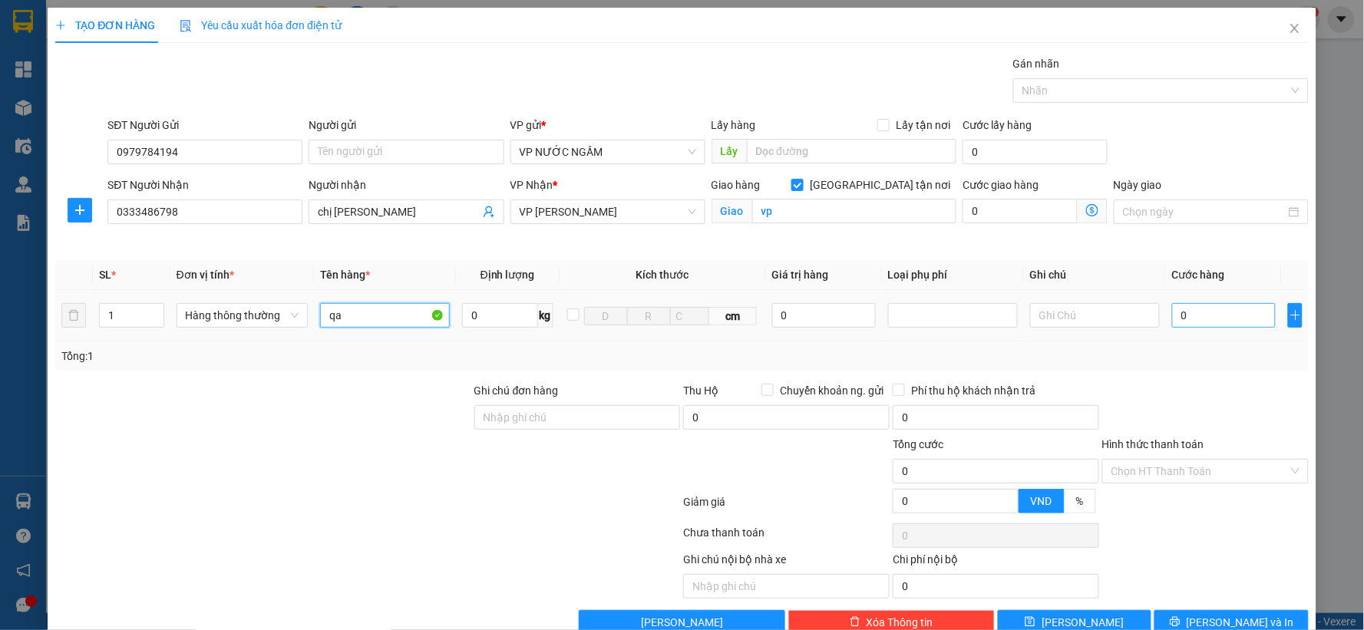
type input "qa"
click at [1175, 325] on input "0" at bounding box center [1224, 315] width 104 height 25
type input "3"
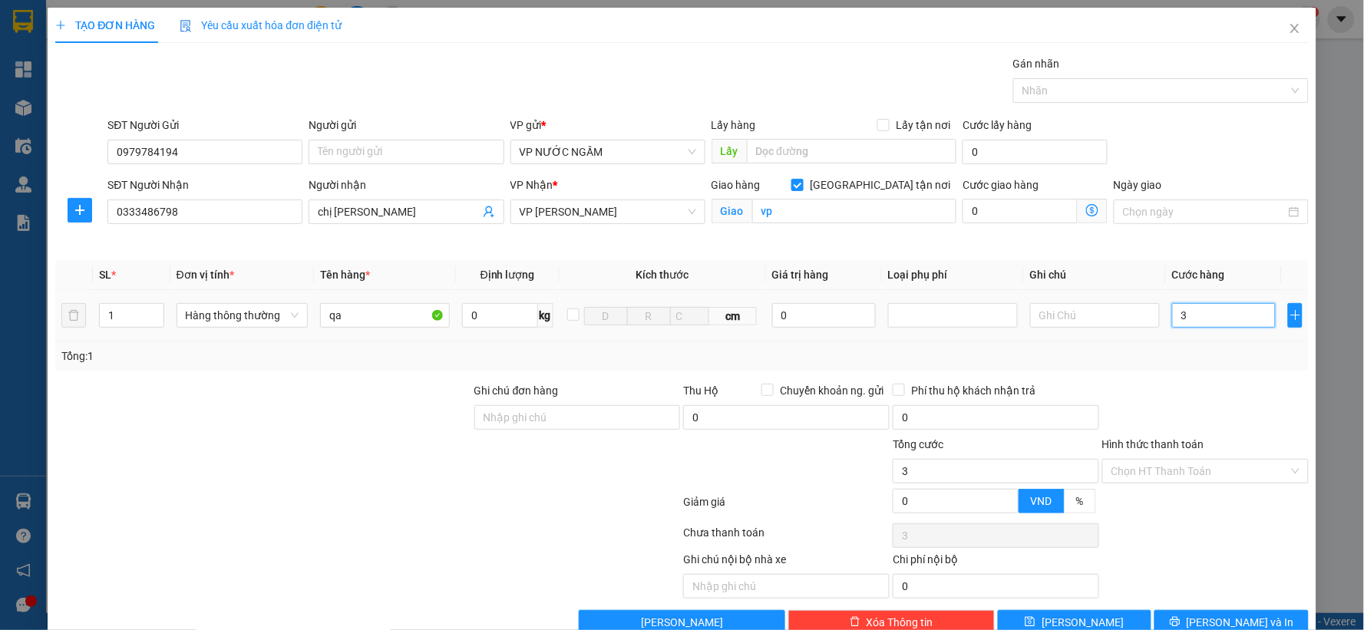
type input "30"
click at [1191, 316] on input "30" at bounding box center [1224, 315] width 104 height 25
type input "3"
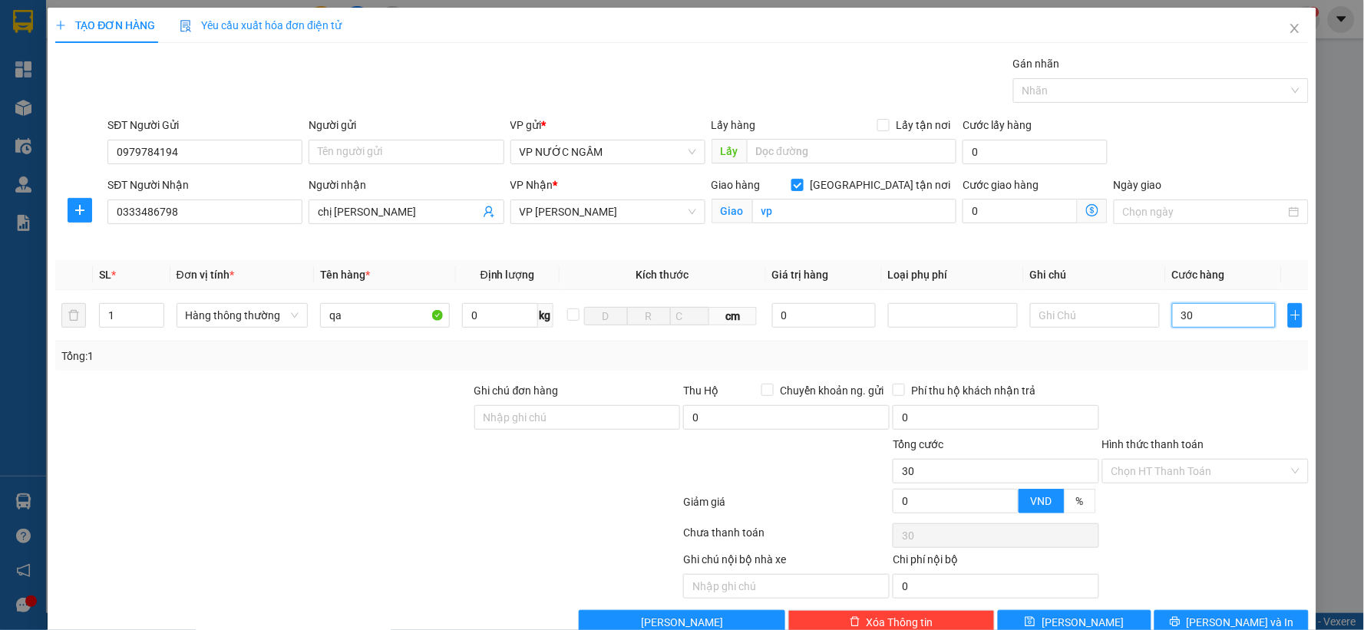
type input "3"
type input "0"
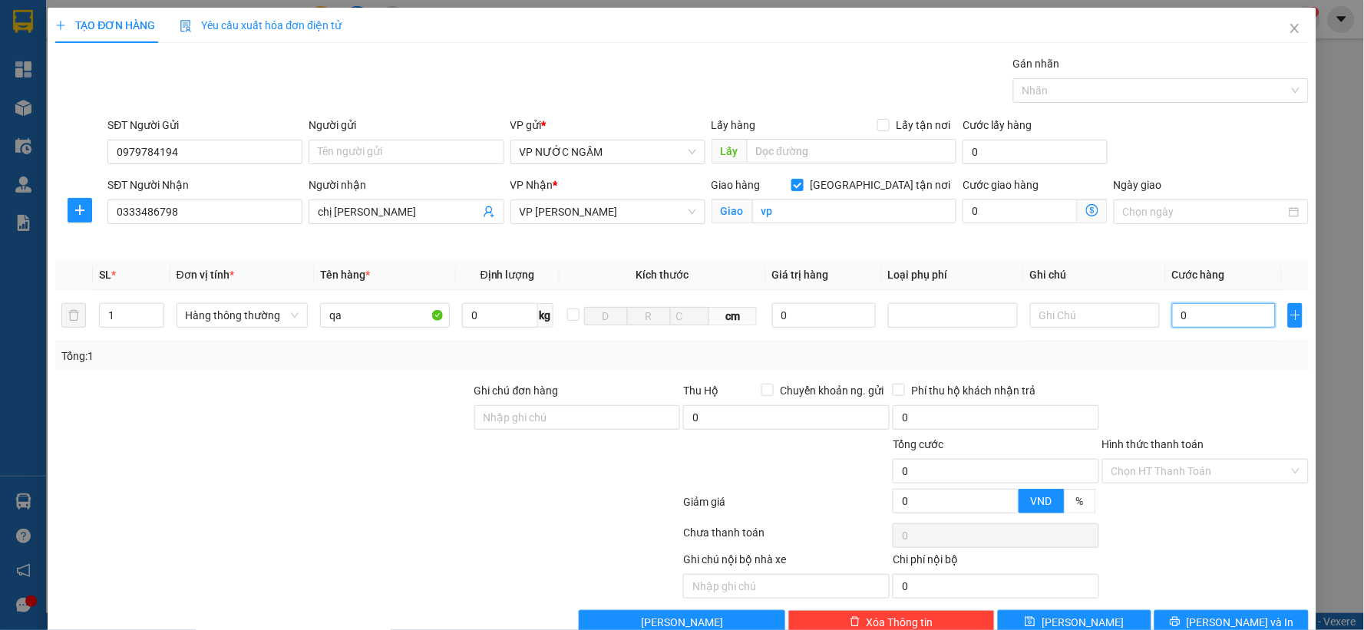
type input "04"
type input "4"
type input "040"
type input "40"
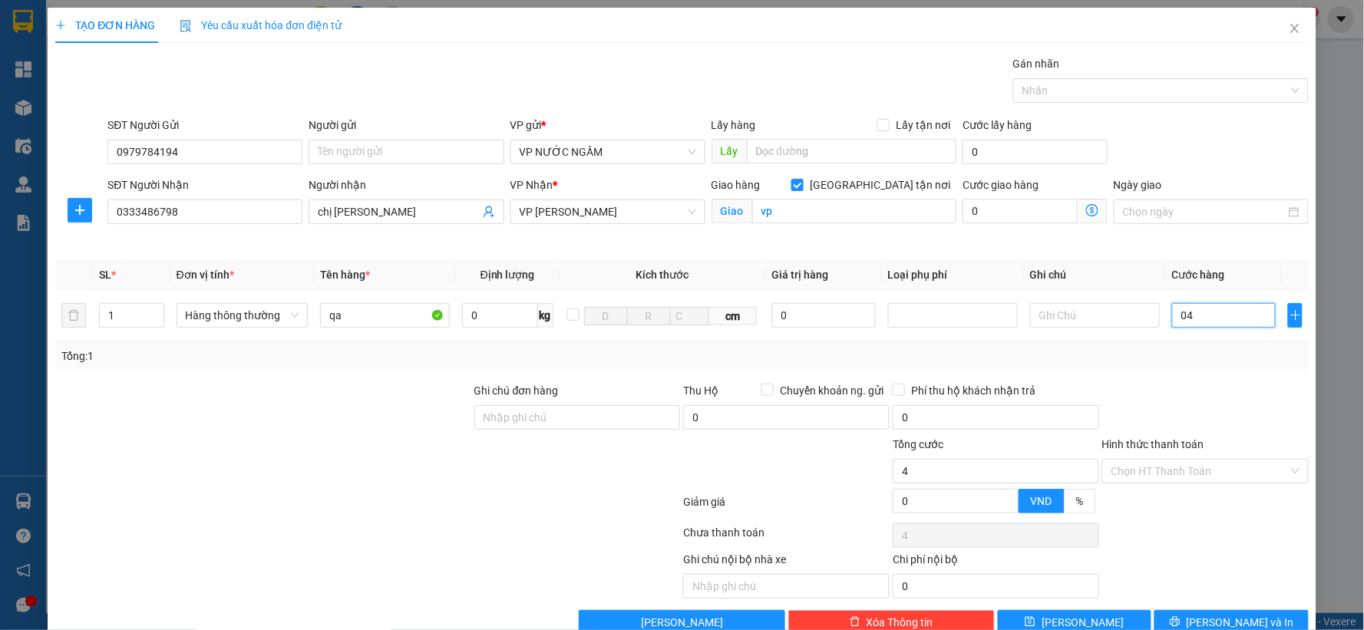
type input "40"
type input "40.000"
drag, startPoint x: 1037, startPoint y: 74, endPoint x: 1042, endPoint y: 144, distance: 70.0
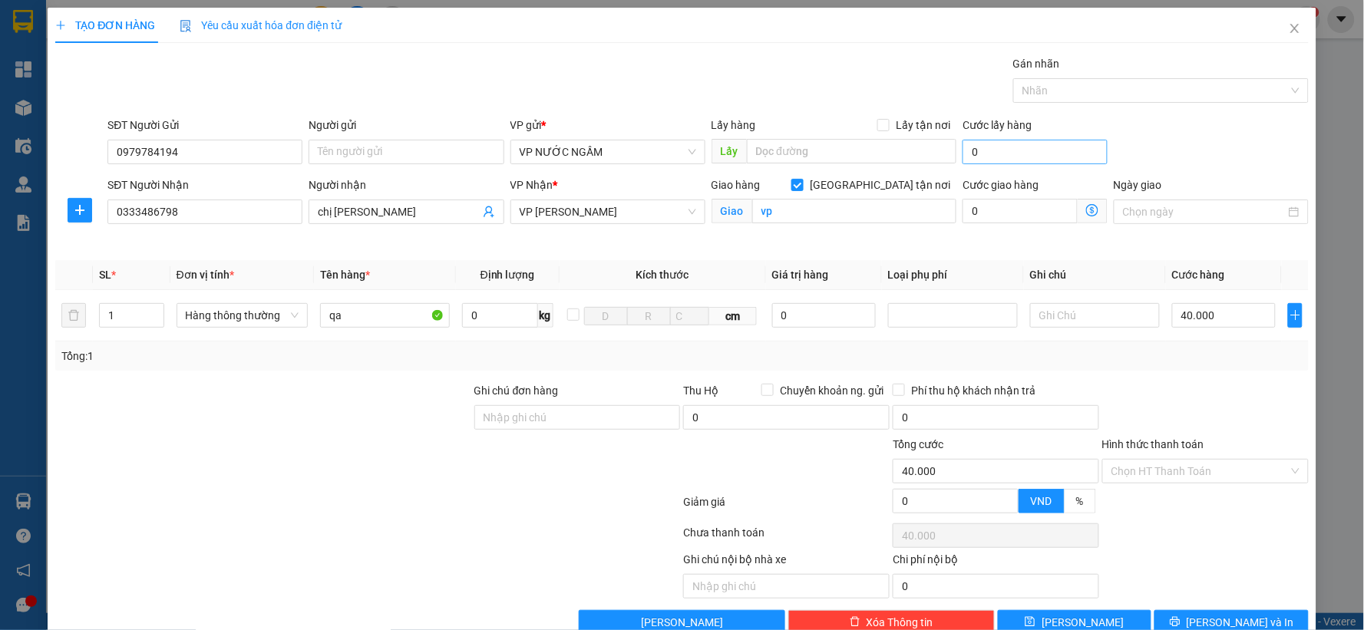
click at [1037, 93] on div "Gán nhãn Nhãn" at bounding box center [1161, 82] width 296 height 54
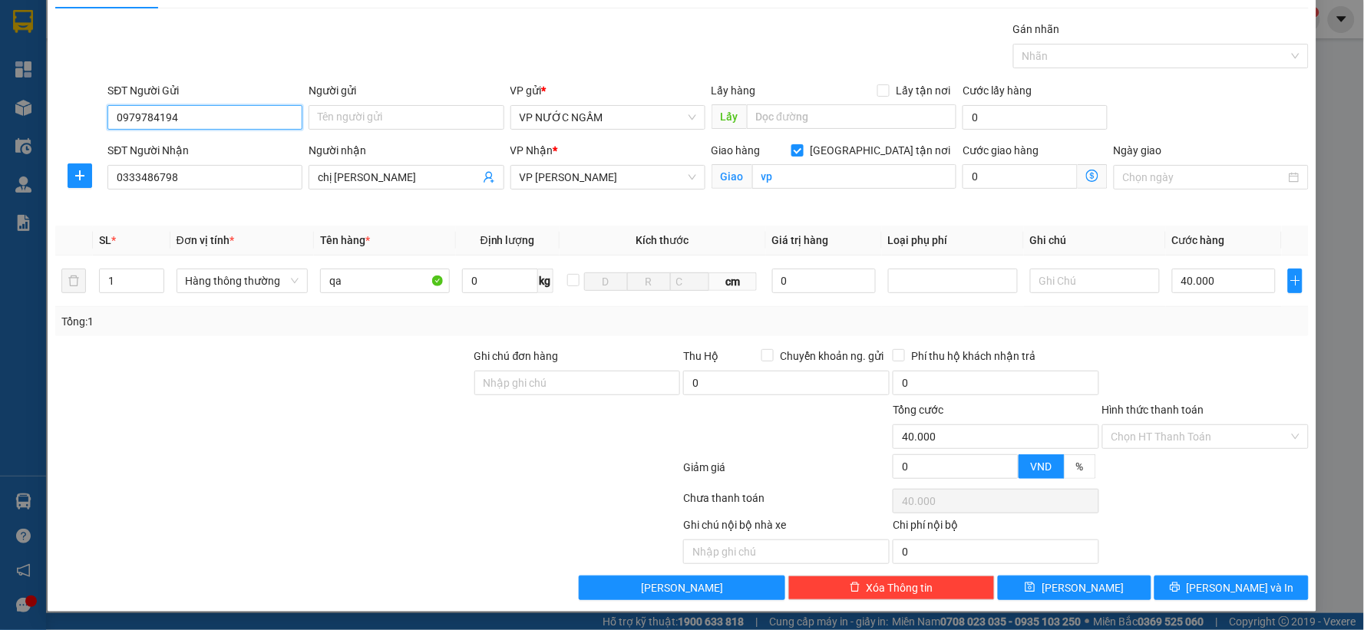
click at [193, 116] on input "0979784194" at bounding box center [204, 117] width 195 height 25
click at [1181, 592] on icon "printer" at bounding box center [1175, 587] width 11 height 11
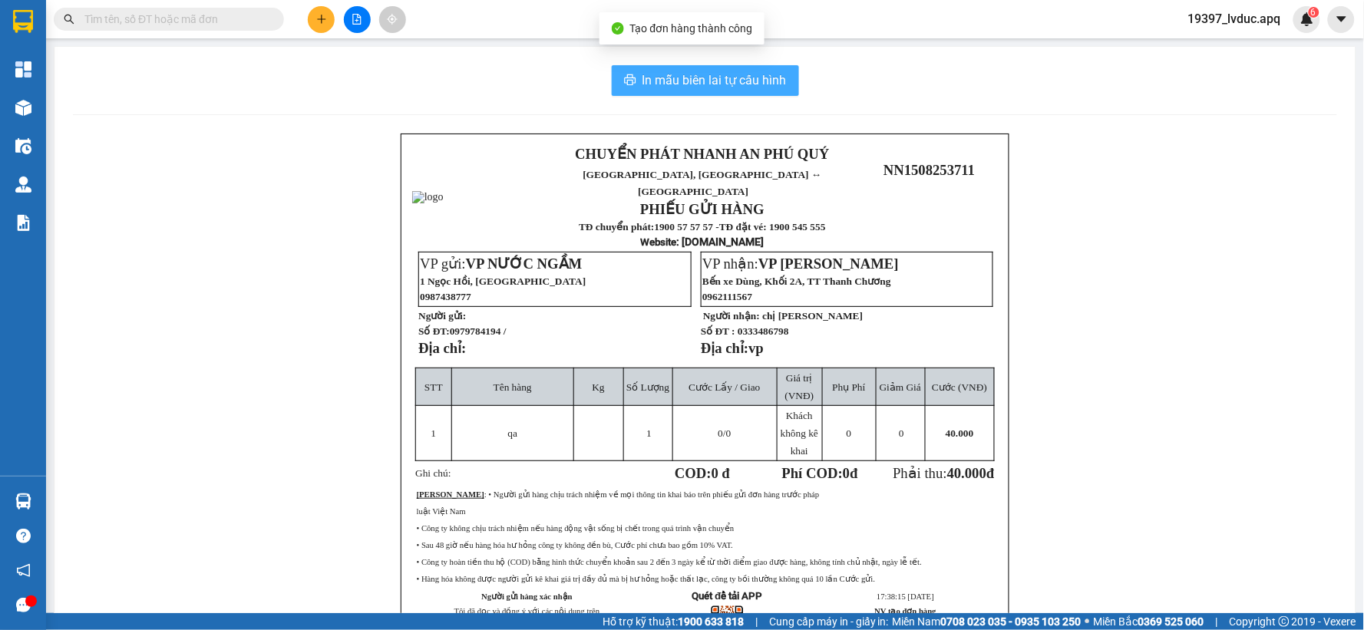
drag, startPoint x: 696, startPoint y: 82, endPoint x: 1272, endPoint y: 2, distance: 581.4
click at [708, 81] on span "In mẫu biên lai tự cấu hình" at bounding box center [715, 80] width 144 height 19
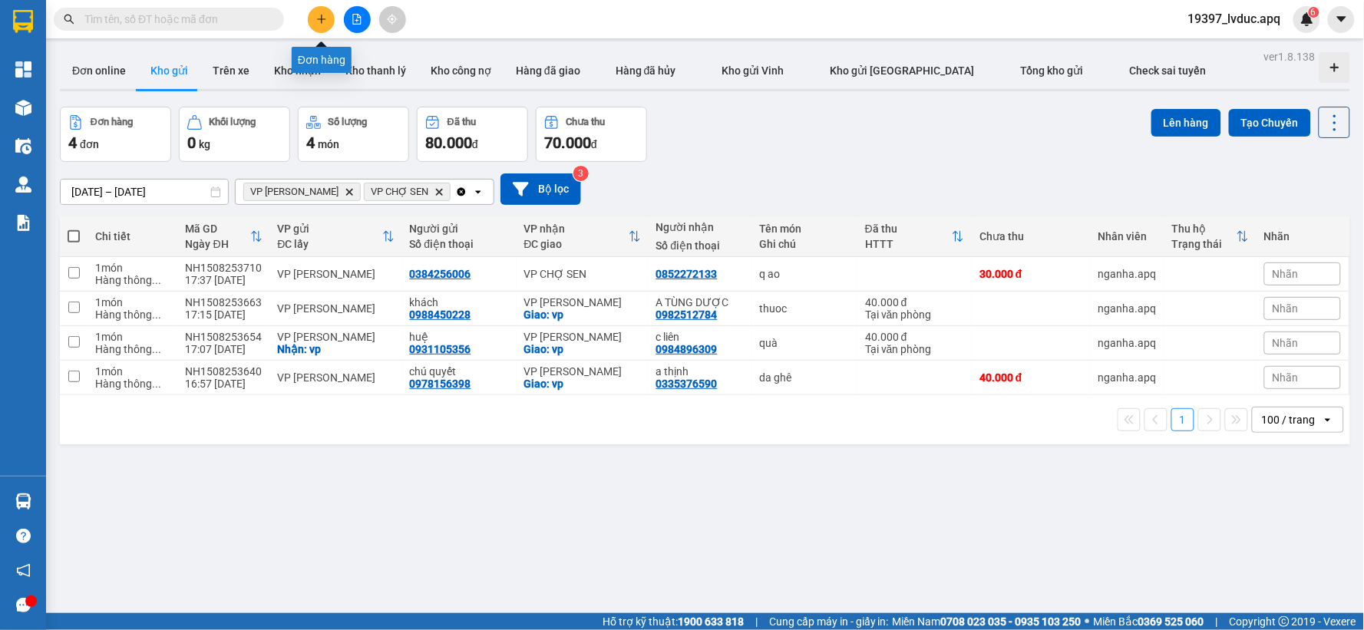
click at [320, 21] on icon "plus" at bounding box center [321, 19] width 11 height 11
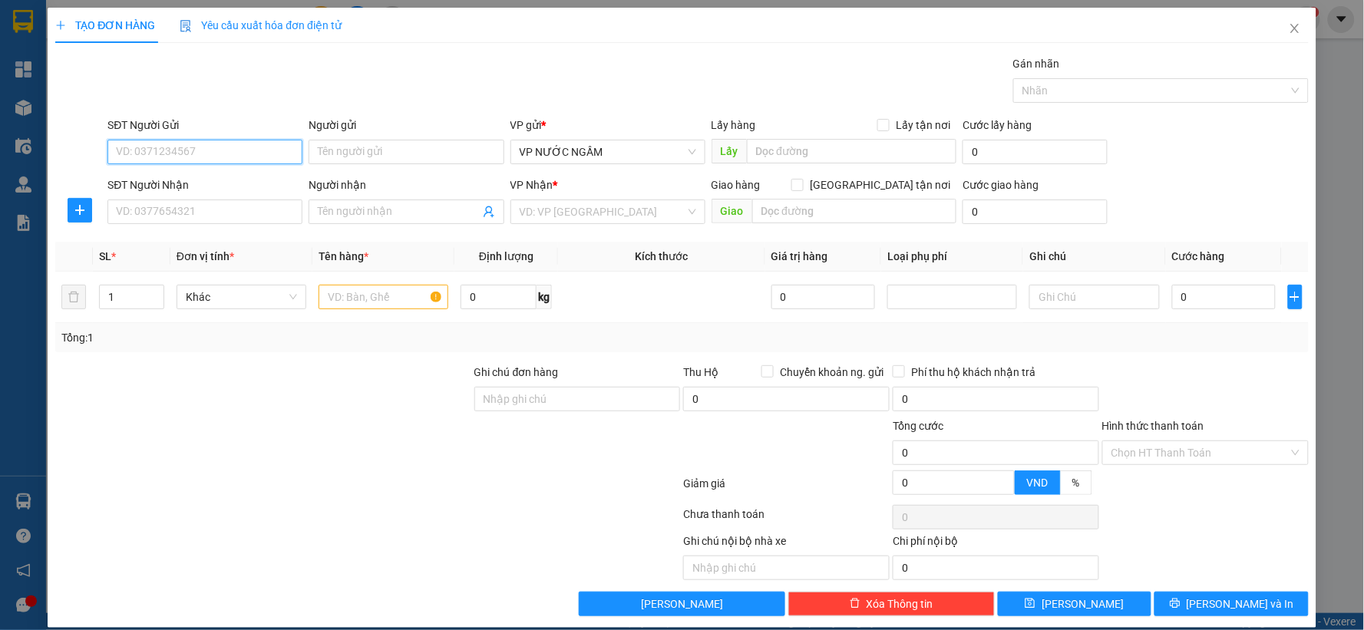
paste input "0979784194"
type input "0979784194"
click at [228, 193] on div "SĐT Người Nhận" at bounding box center [204, 185] width 195 height 17
click at [228, 200] on input "SĐT Người Nhận" at bounding box center [204, 212] width 195 height 25
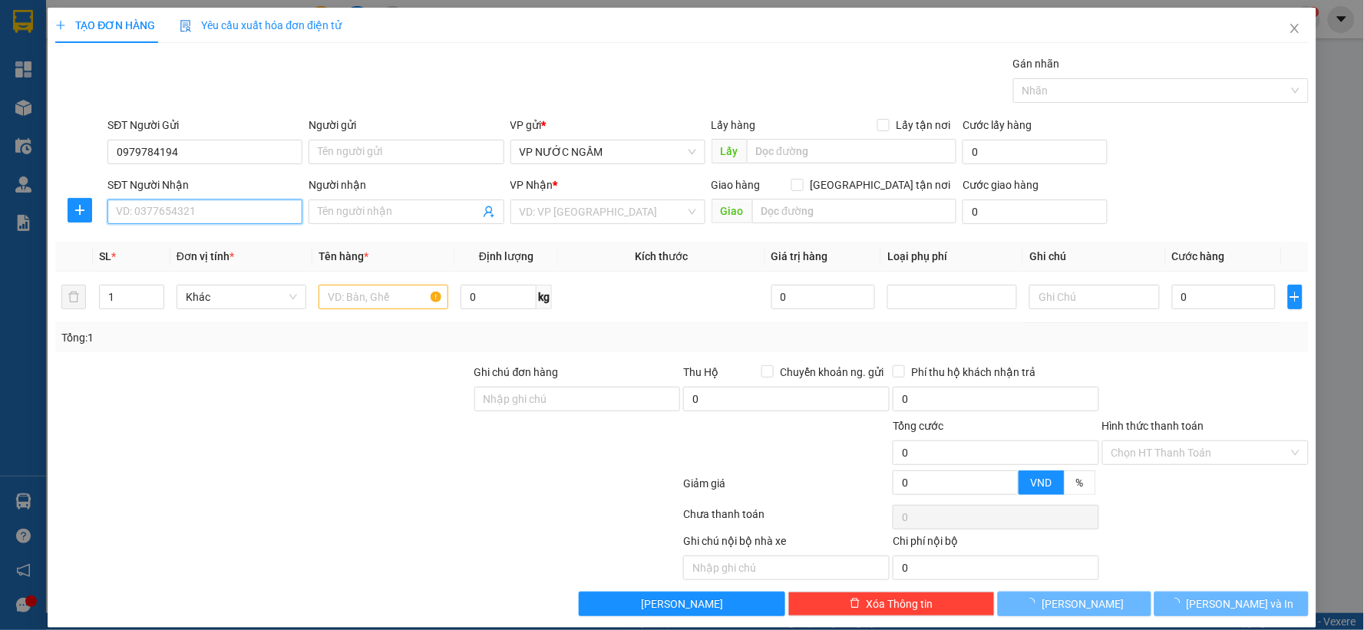
click at [215, 210] on input "SĐT Người Nhận" at bounding box center [204, 212] width 195 height 25
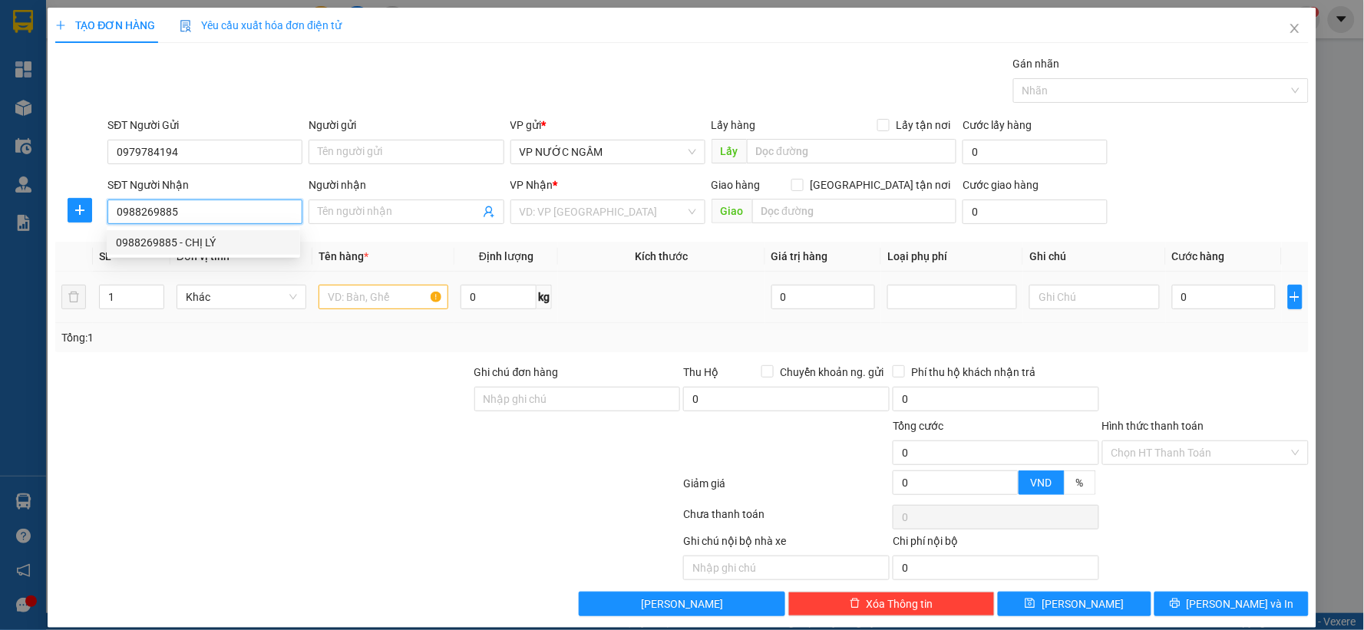
drag, startPoint x: 177, startPoint y: 233, endPoint x: 320, endPoint y: 292, distance: 154.8
click at [180, 241] on div "0988269885 - CHỊ LÝ" at bounding box center [203, 242] width 193 height 25
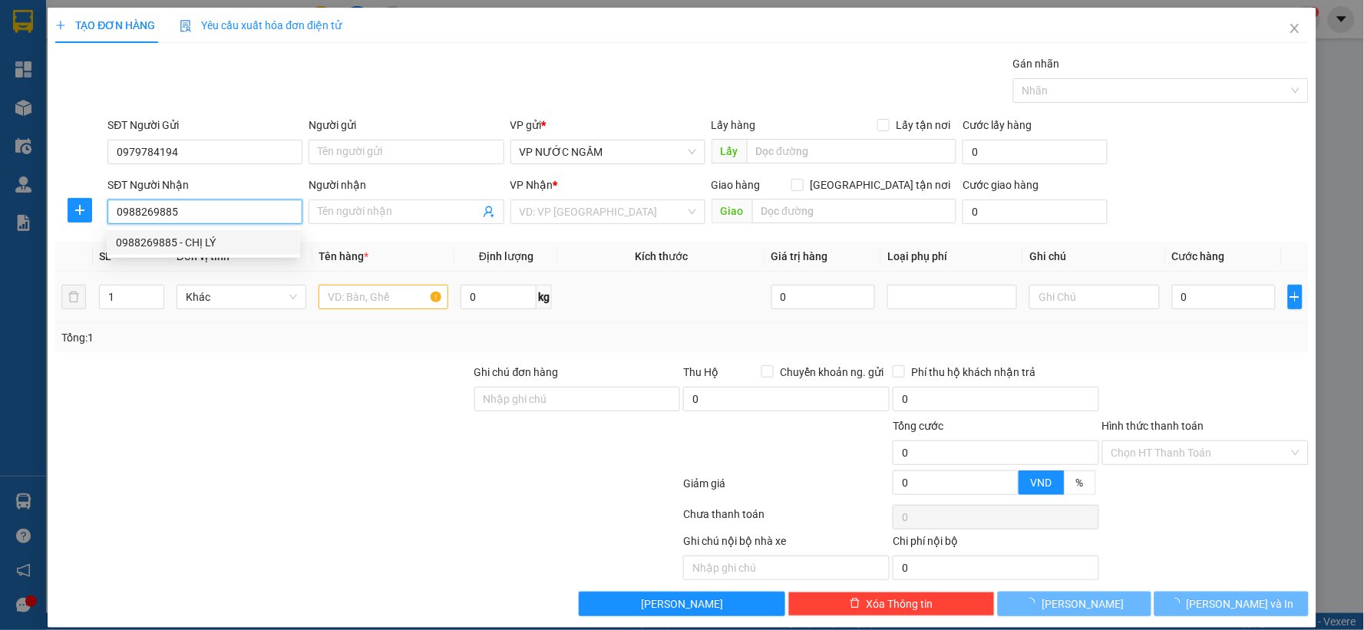
type input "0988269885"
type input "CHỊ LÝ"
checkbox input "true"
type input "vp"
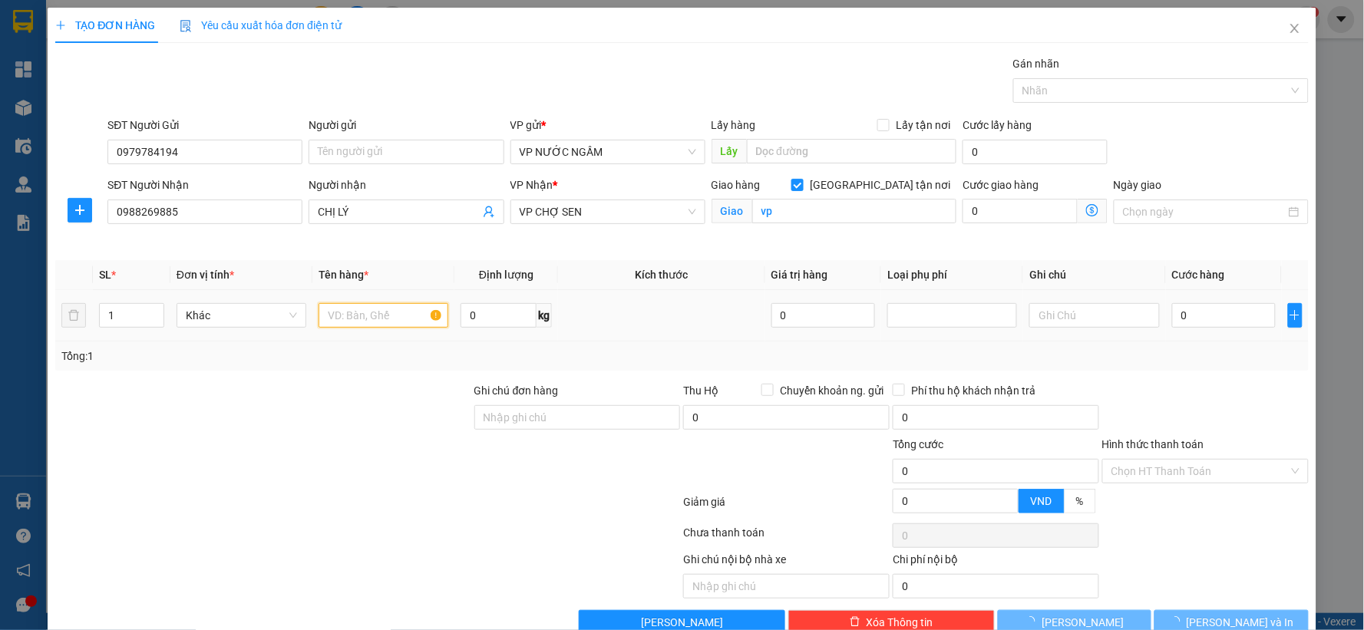
click at [386, 303] on input "text" at bounding box center [384, 315] width 130 height 25
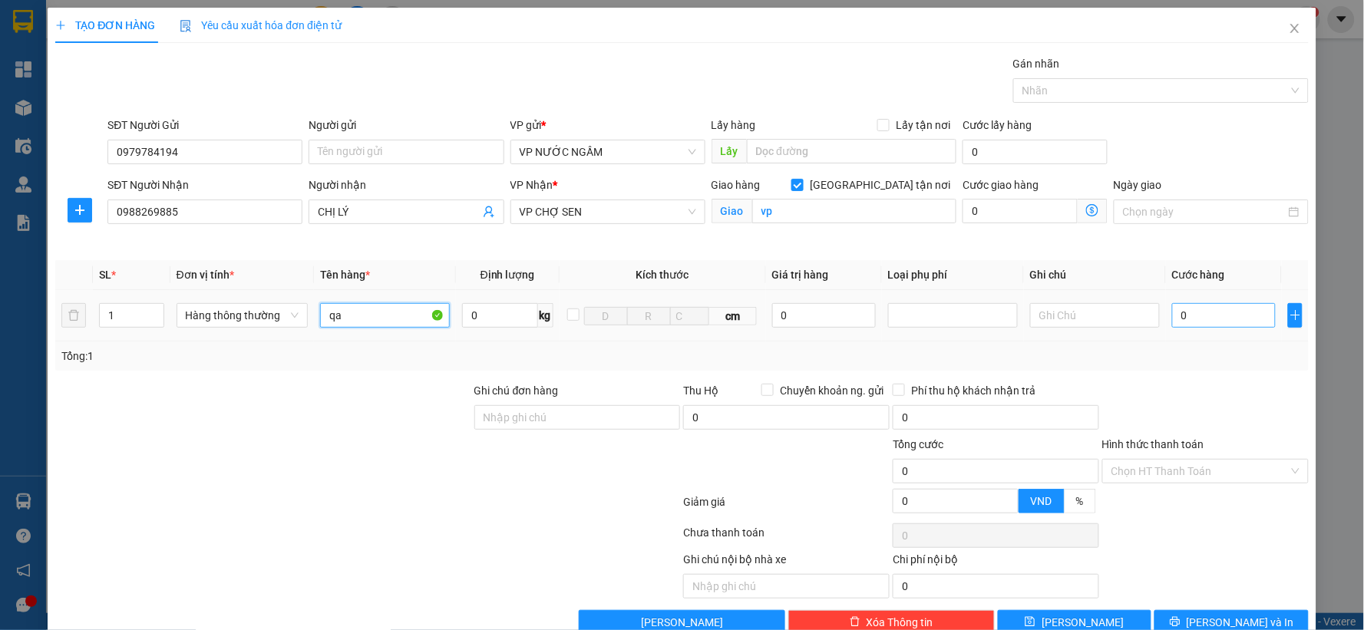
type input "qa"
click at [1191, 315] on input "0" at bounding box center [1224, 315] width 104 height 25
type input "3"
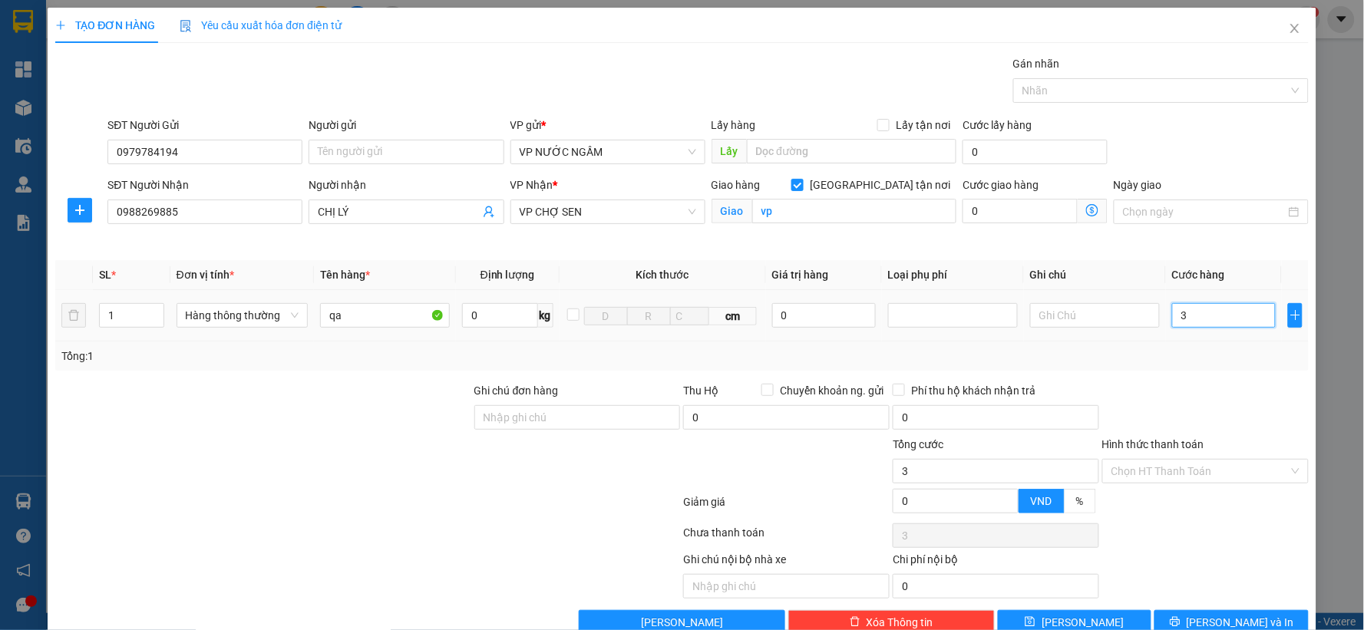
type input "30"
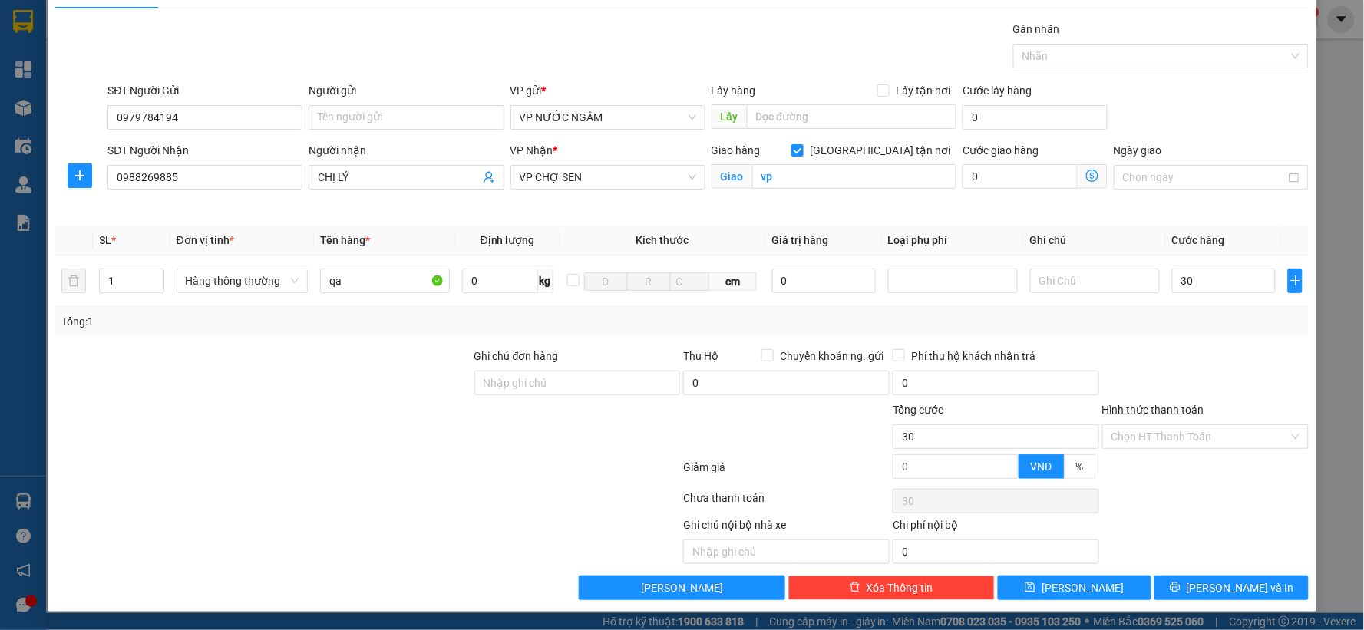
type input "30.000"
click at [1211, 574] on div "Transit Pickup Surcharge Ids Transit Deliver Surcharge Ids Transit Deliver Surc…" at bounding box center [682, 311] width 1254 height 580
click at [1211, 581] on span "[PERSON_NAME] và In" at bounding box center [1240, 588] width 107 height 17
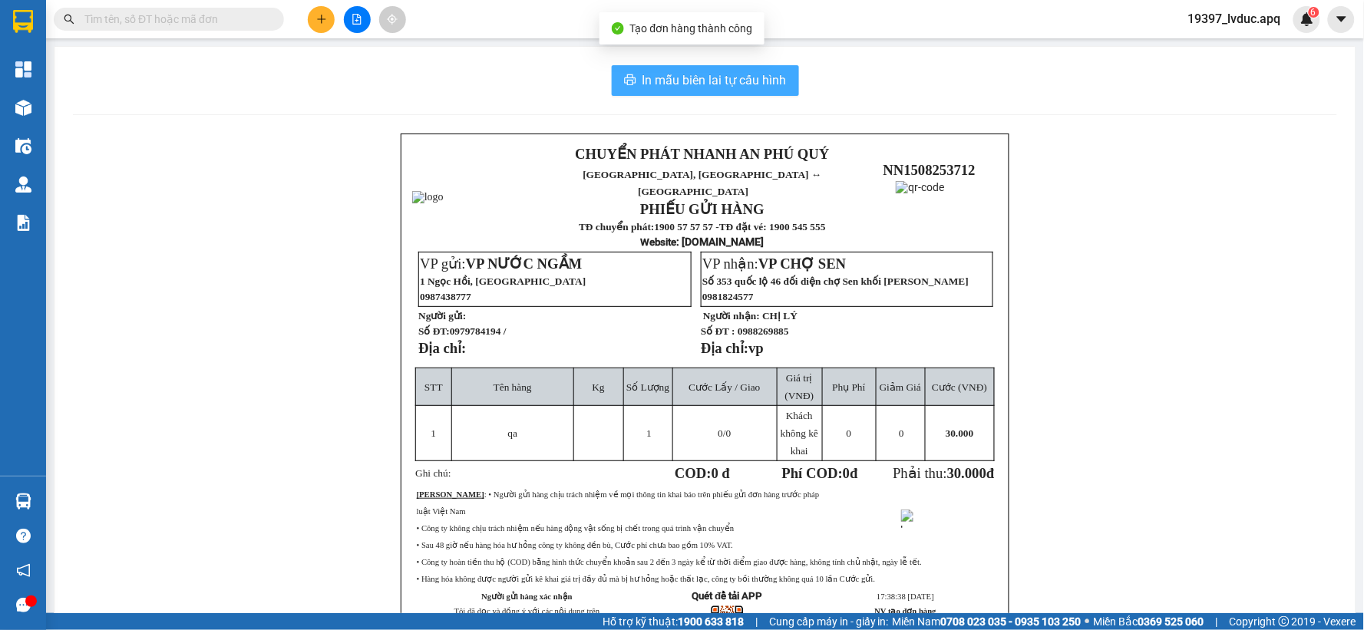
click at [669, 65] on button "In mẫu biên lai tự cấu hình" at bounding box center [705, 80] width 187 height 31
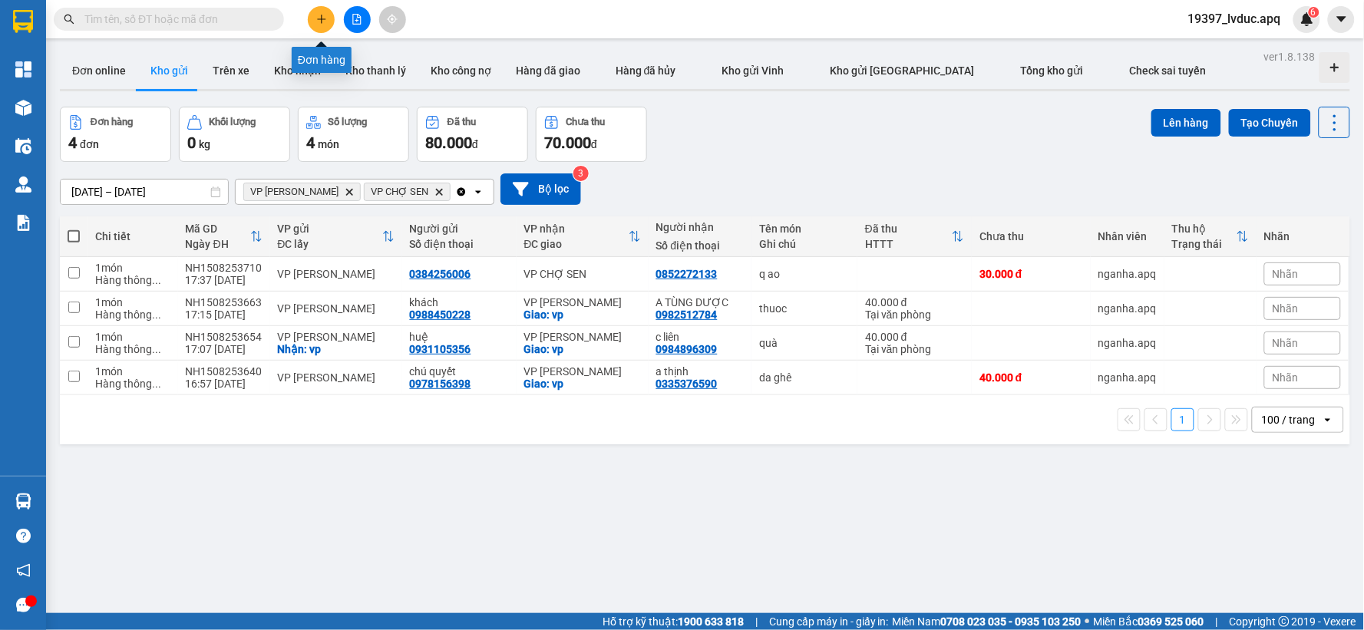
click at [318, 25] on button at bounding box center [321, 19] width 27 height 27
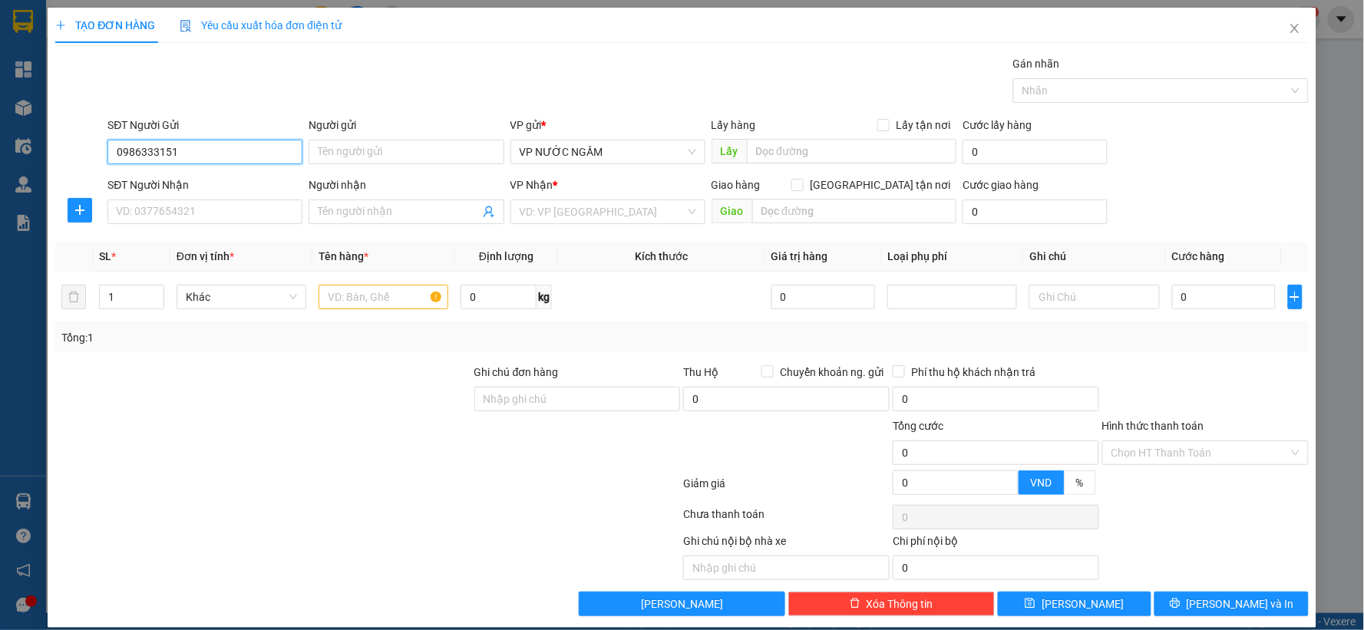
click at [149, 154] on input "0986333151" at bounding box center [204, 152] width 195 height 25
click at [195, 148] on input "098633151" at bounding box center [204, 152] width 195 height 25
type input "0986331515"
click at [226, 183] on div "0986331515 - kh" at bounding box center [203, 182] width 175 height 17
type input "kh"
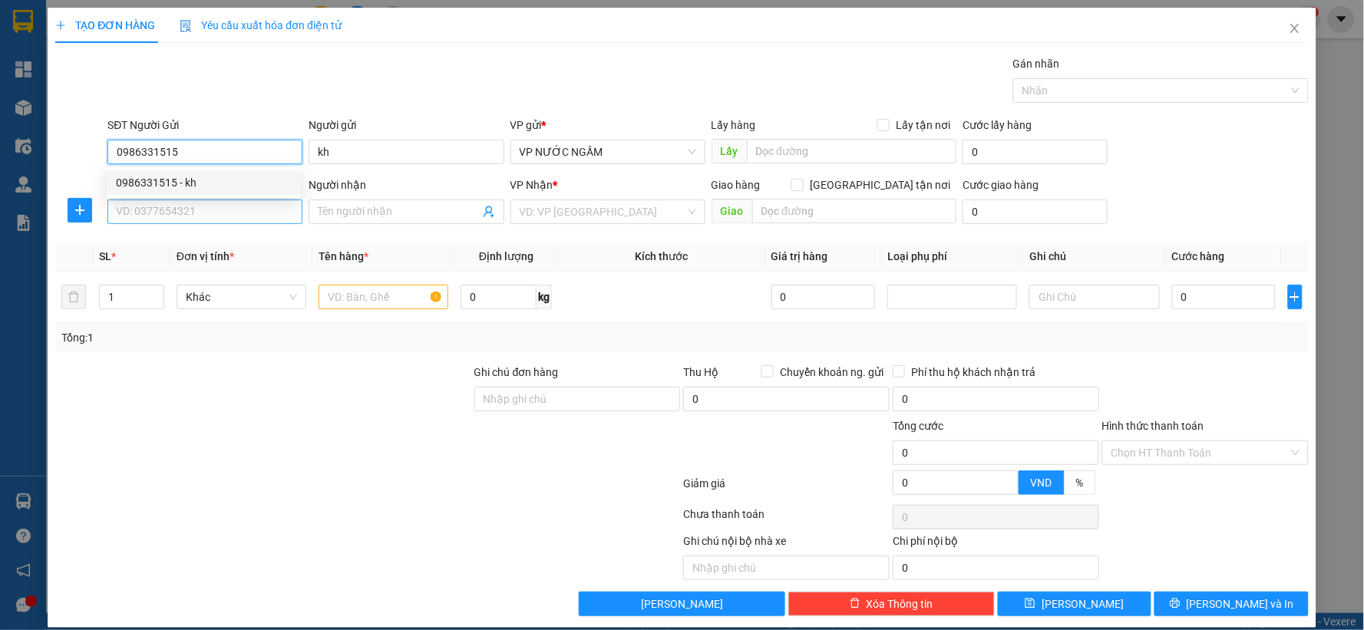
type input "0986331515"
click at [175, 216] on input "SĐT Người Nhận" at bounding box center [204, 212] width 195 height 25
click at [226, 210] on input "SĐT Người Nhận" at bounding box center [204, 212] width 195 height 25
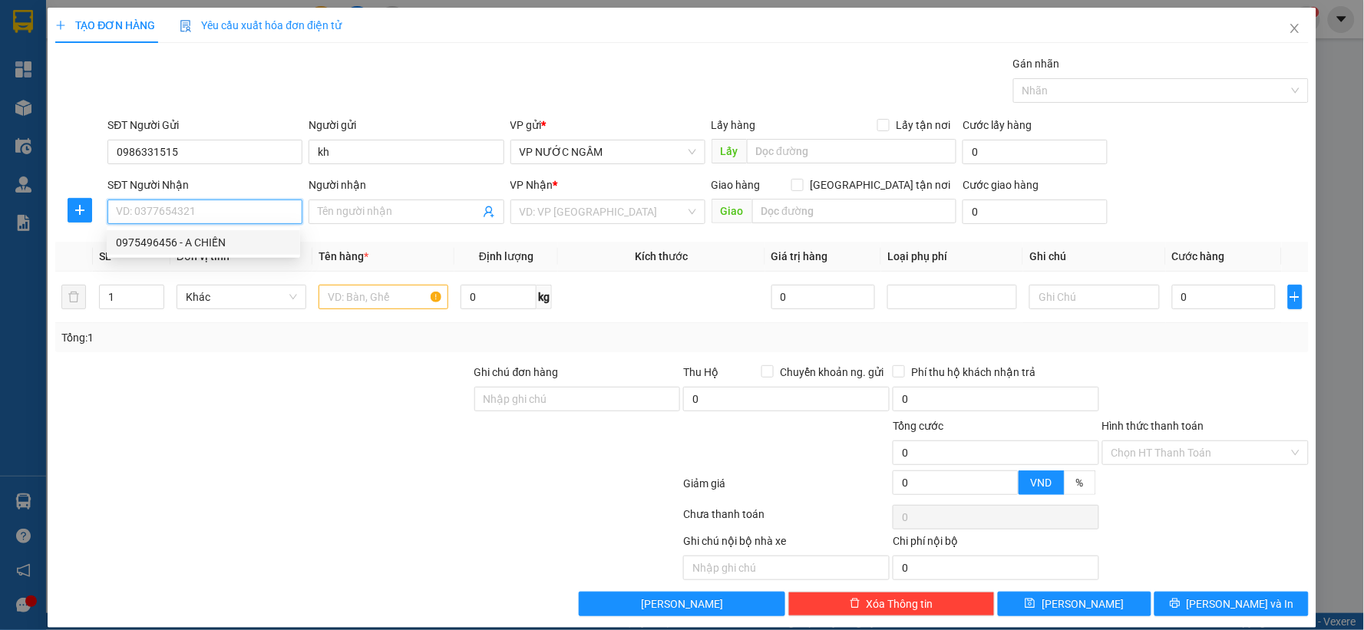
click at [158, 216] on input "SĐT Người Nhận" at bounding box center [204, 212] width 195 height 25
type input "0975496456"
click at [134, 239] on div "0975496456 - A CHIẾN" at bounding box center [203, 242] width 175 height 17
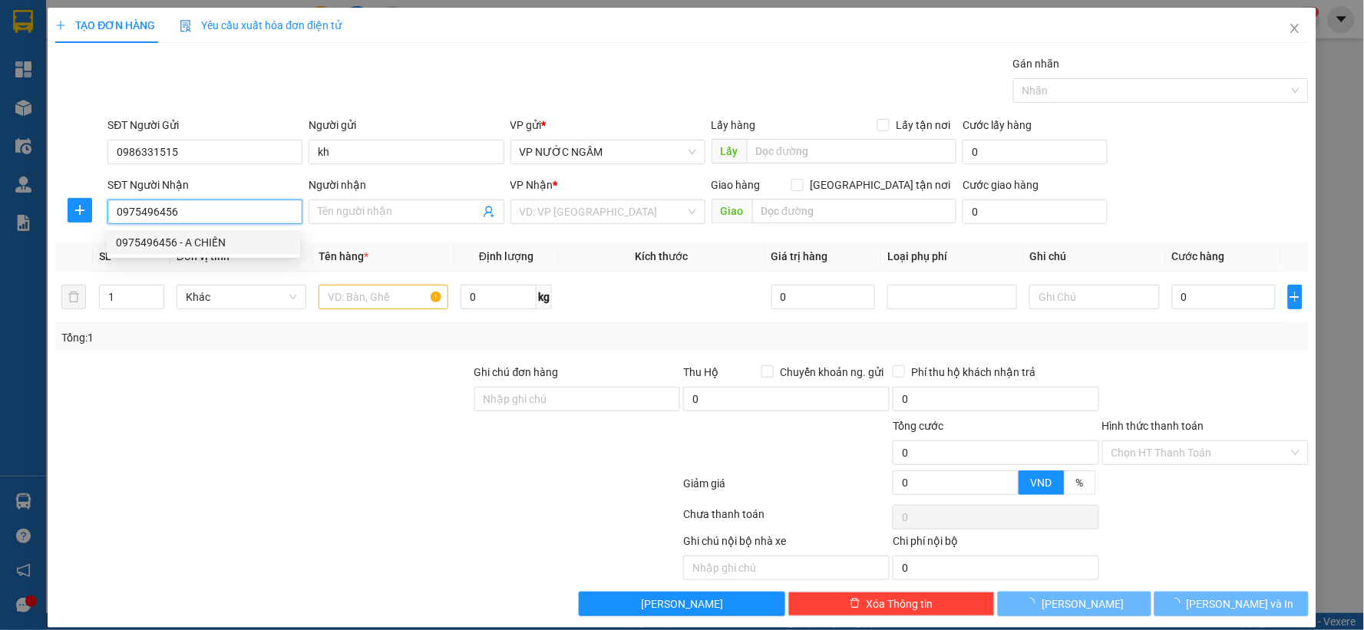
type input "A CHIẾN"
checkbox input "true"
type input "vp"
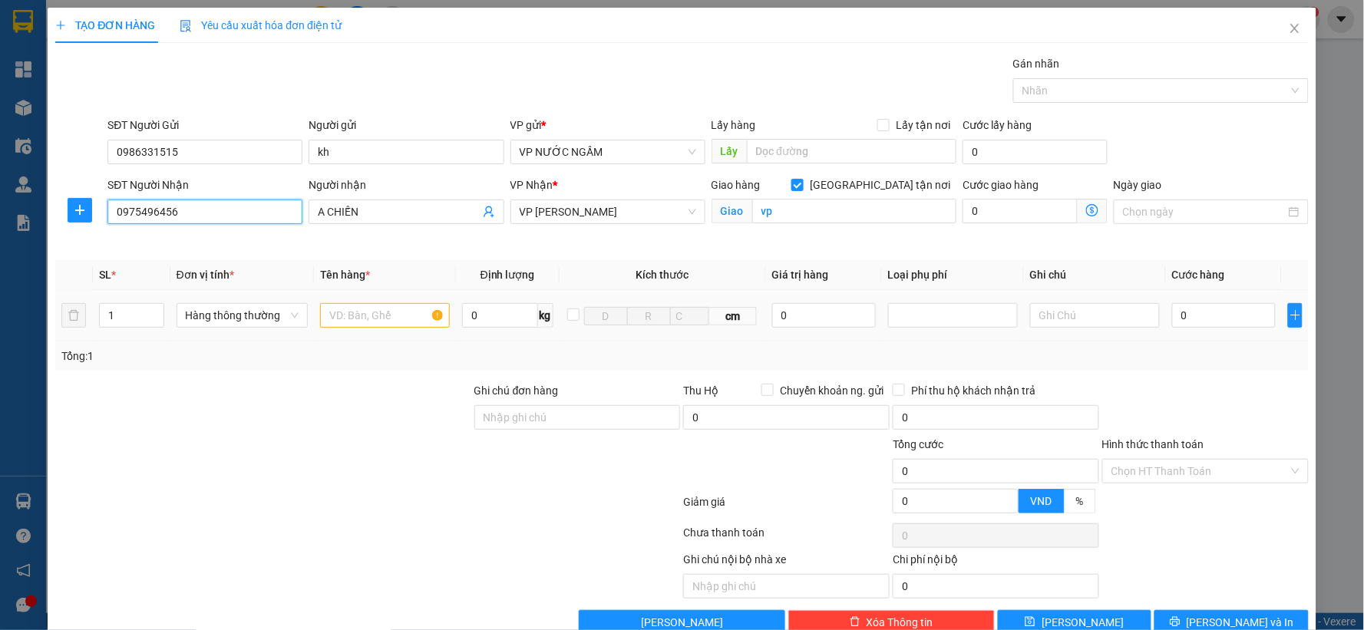
type input "0975496456"
click at [343, 305] on input "text" at bounding box center [385, 315] width 130 height 25
click at [348, 317] on input "text" at bounding box center [385, 315] width 130 height 25
type input "pk máy"
click at [1224, 317] on input "0" at bounding box center [1224, 315] width 104 height 25
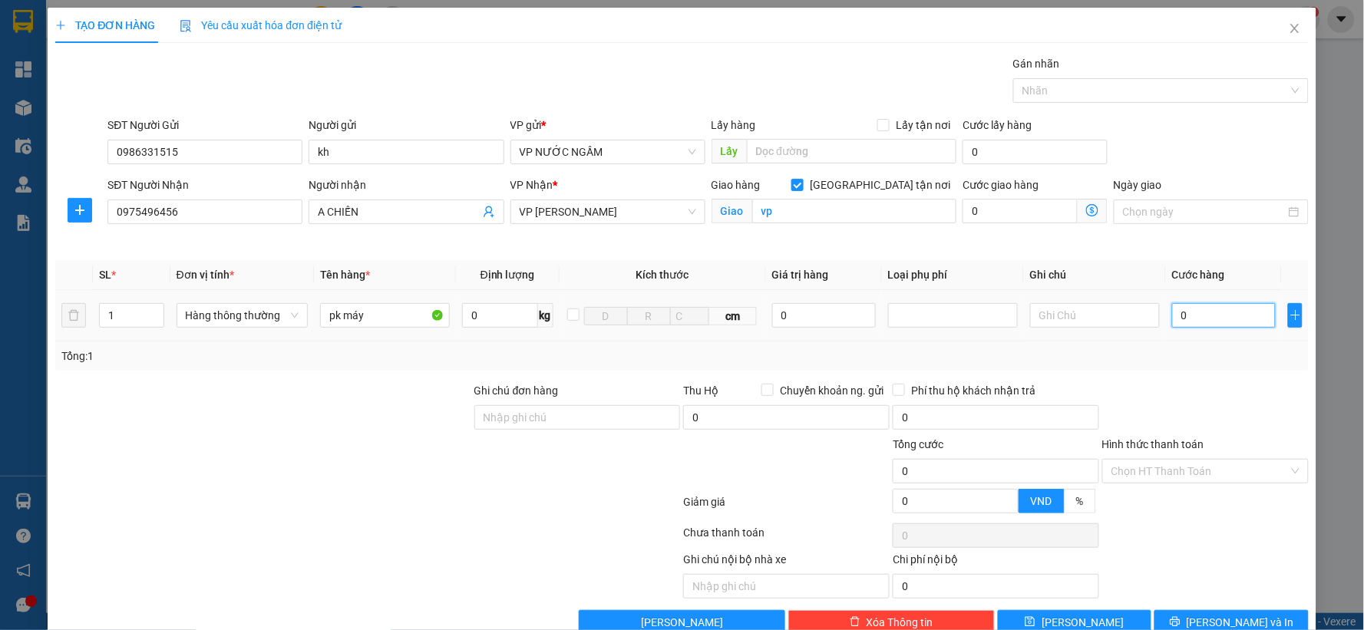
type input "3"
type input "30.000"
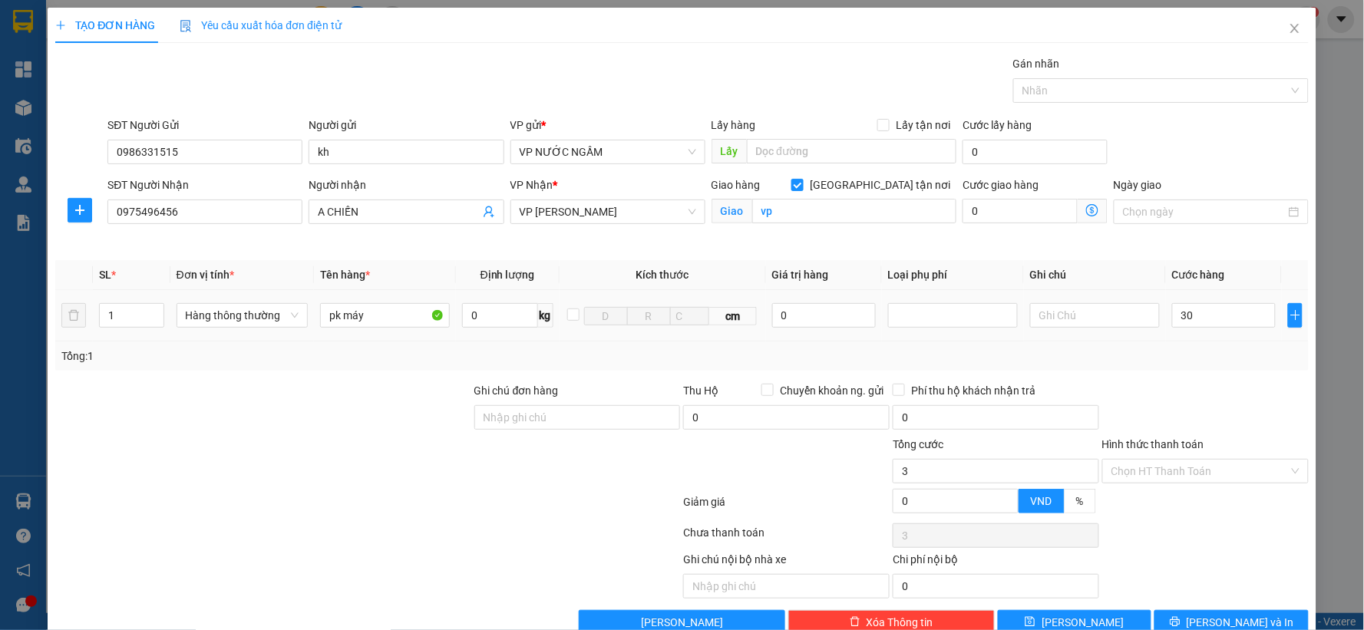
type input "30.000"
click at [1206, 374] on div "Transit Pickup Surcharge Ids Transit Deliver Surcharge Ids Transit Deliver Surc…" at bounding box center [682, 345] width 1254 height 580
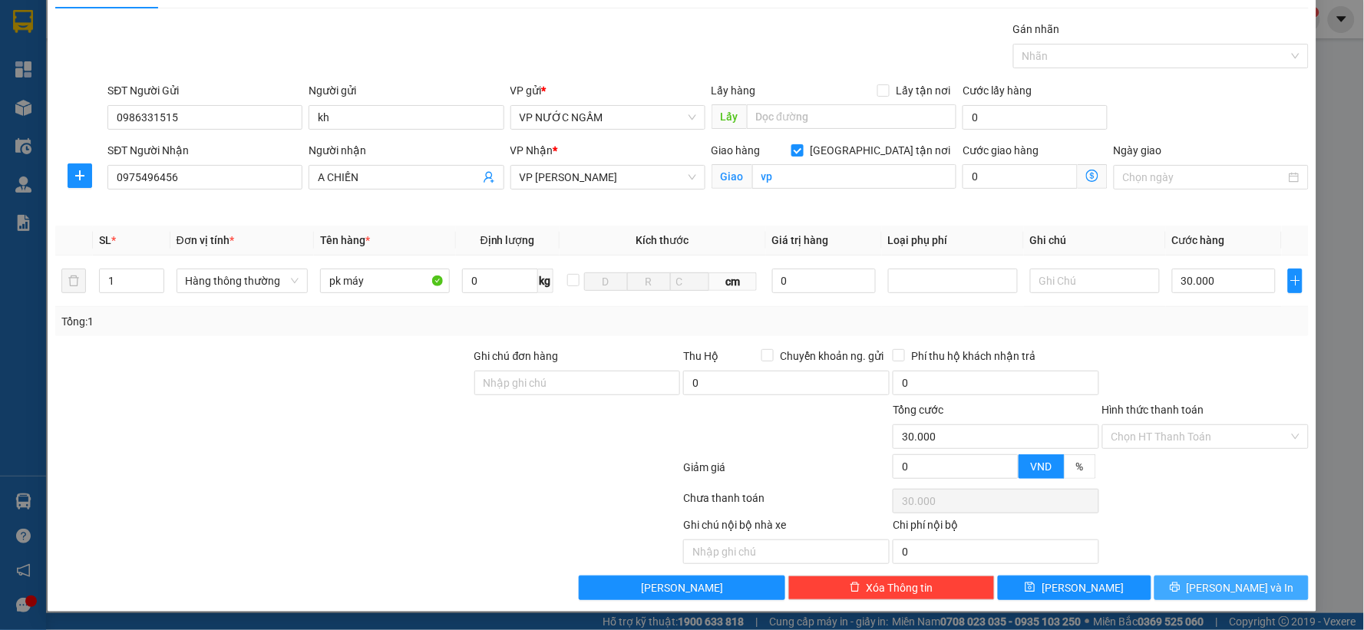
click at [1222, 583] on span "[PERSON_NAME] và In" at bounding box center [1240, 588] width 107 height 17
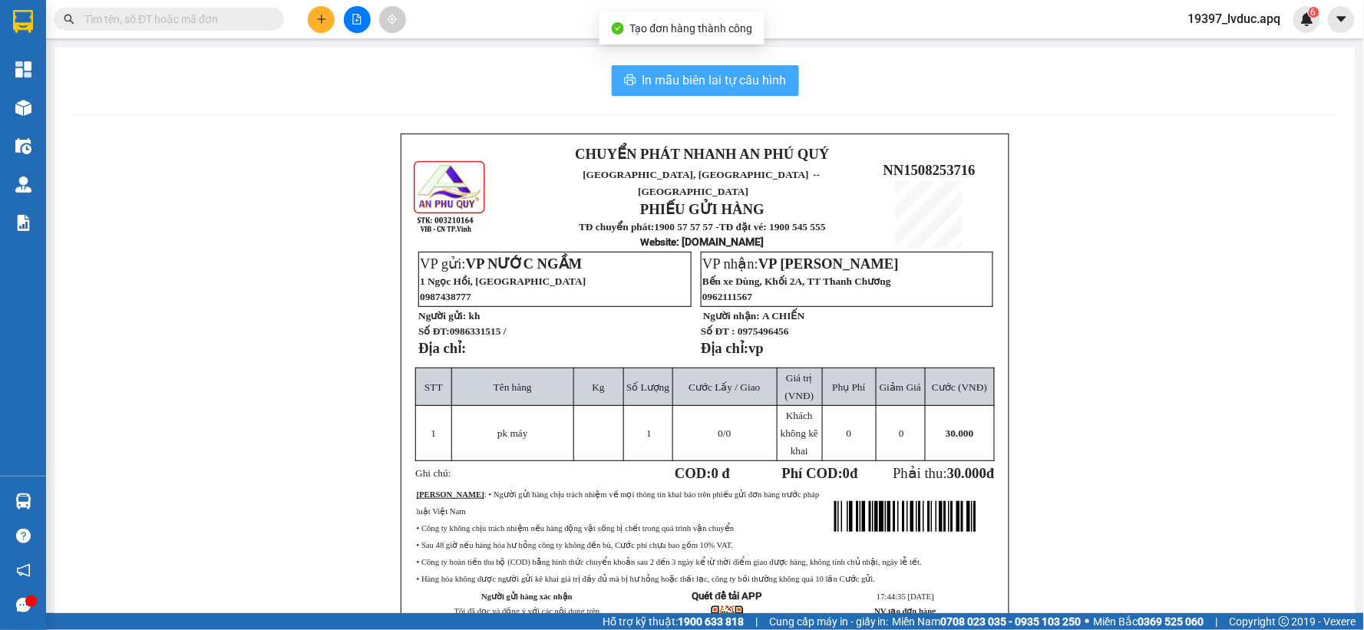
click at [719, 75] on span "In mẫu biên lai tự cấu hình" at bounding box center [715, 80] width 144 height 19
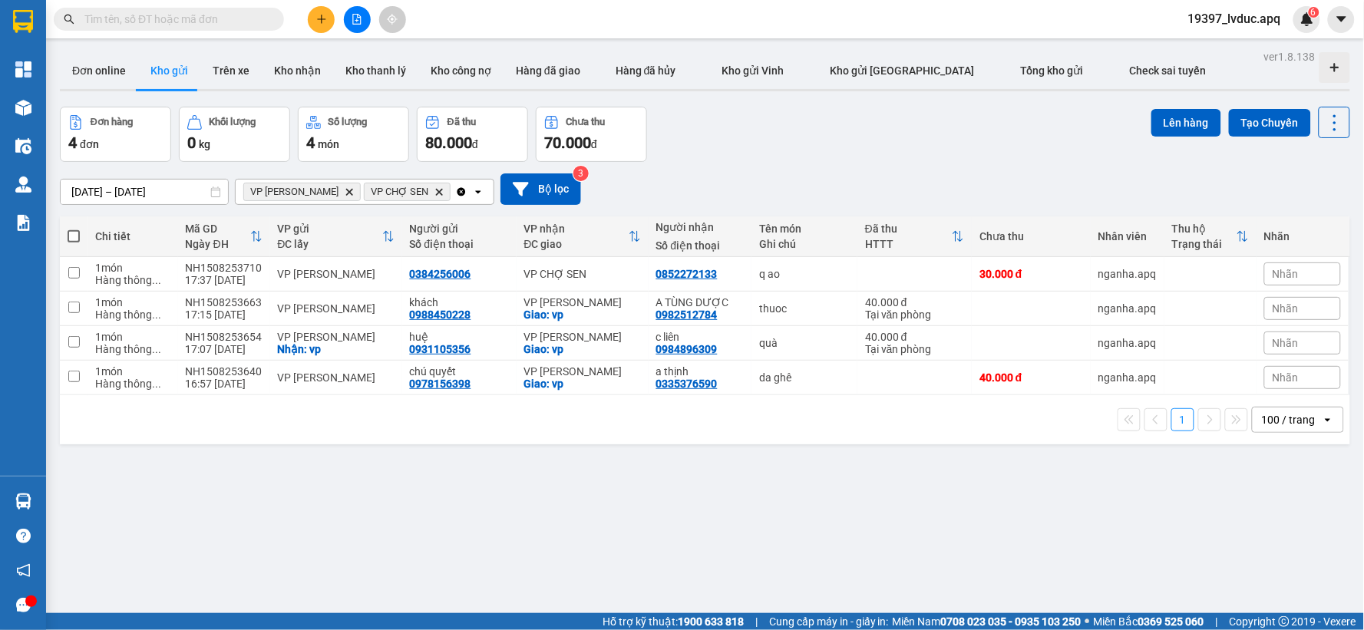
click at [231, 18] on input "text" at bounding box center [174, 19] width 181 height 17
click at [253, 14] on input "text" at bounding box center [174, 19] width 181 height 17
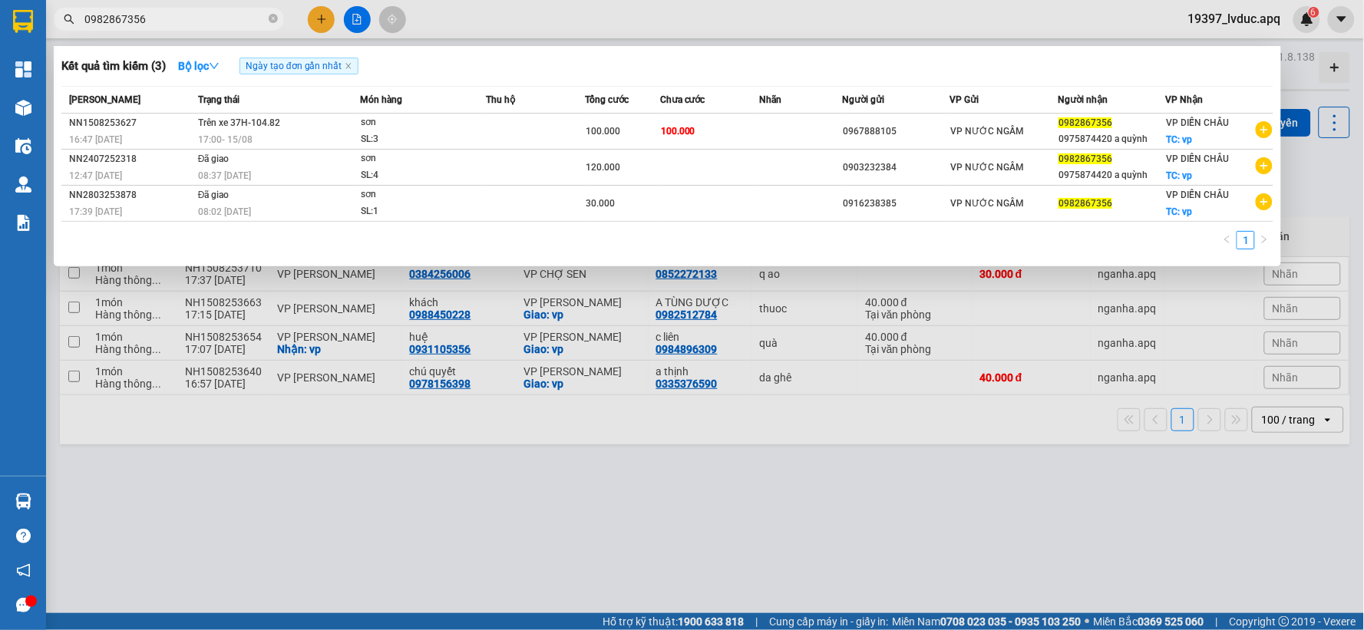
type input "0982867356"
click at [273, 21] on icon "close-circle" at bounding box center [273, 18] width 9 height 9
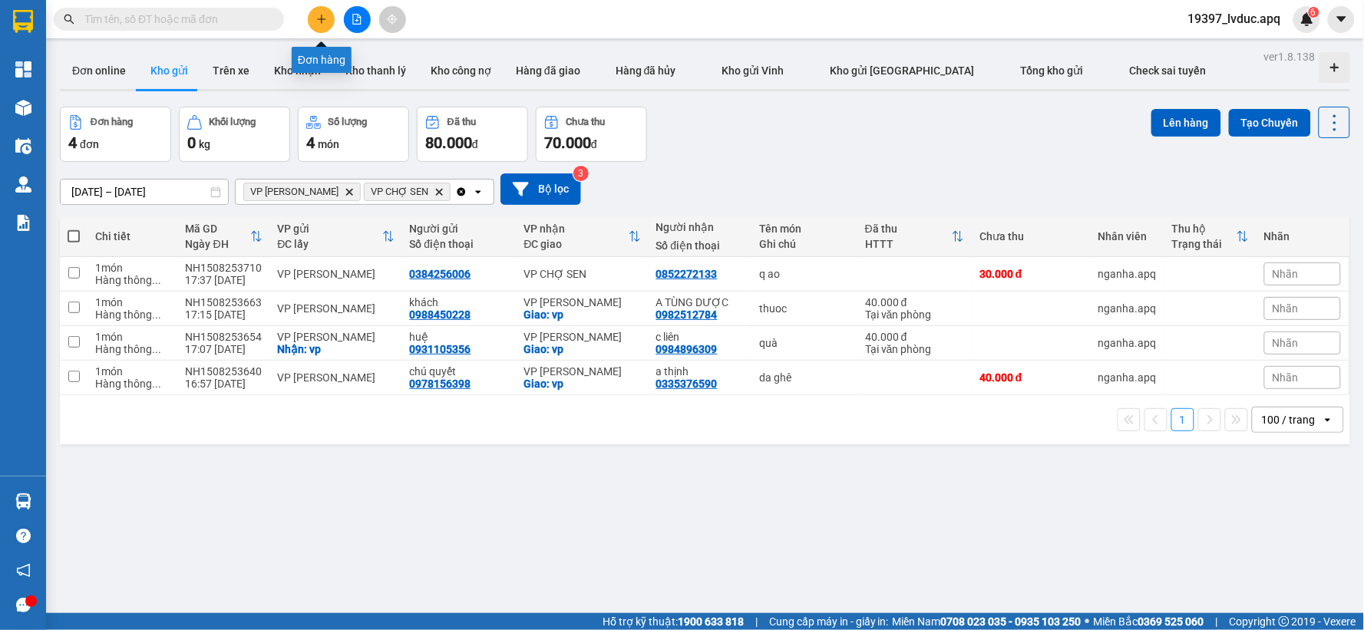
click at [319, 21] on icon "plus" at bounding box center [321, 19] width 11 height 11
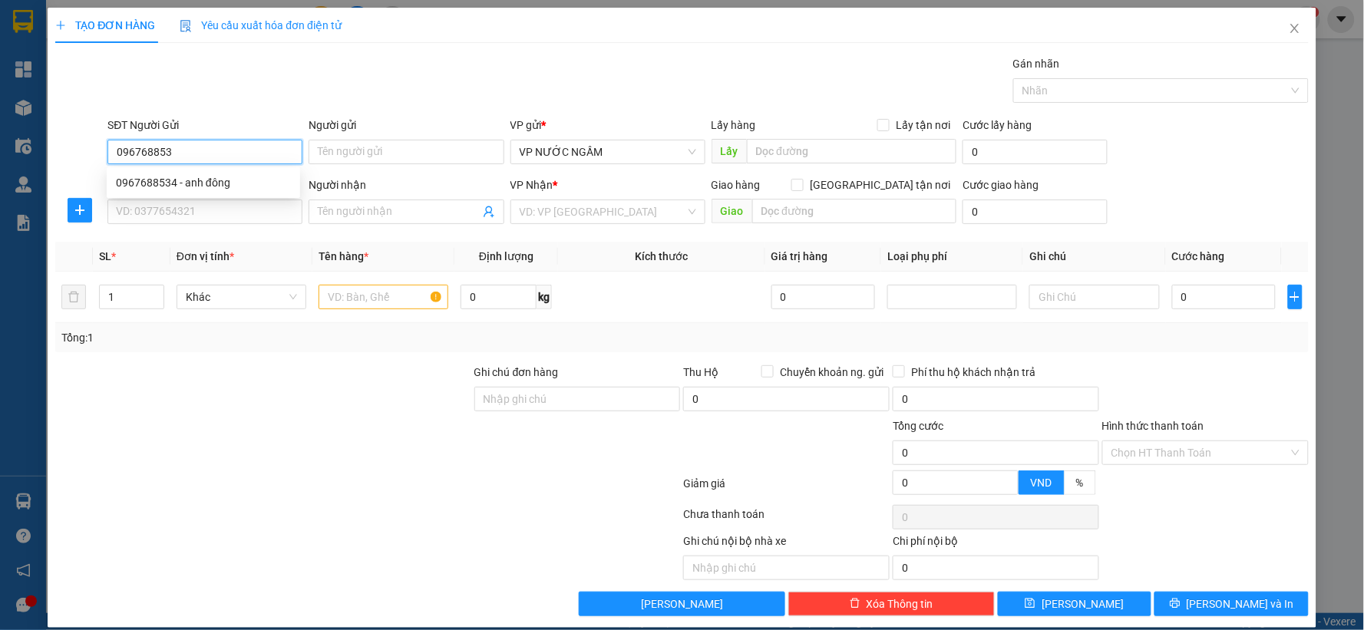
type input "0967688534"
drag, startPoint x: 172, startPoint y: 172, endPoint x: 181, endPoint y: 195, distance: 24.8
click at [172, 173] on div "0967688534 - anh đông" at bounding box center [203, 182] width 193 height 25
type input "anh đông"
type input "0967688534"
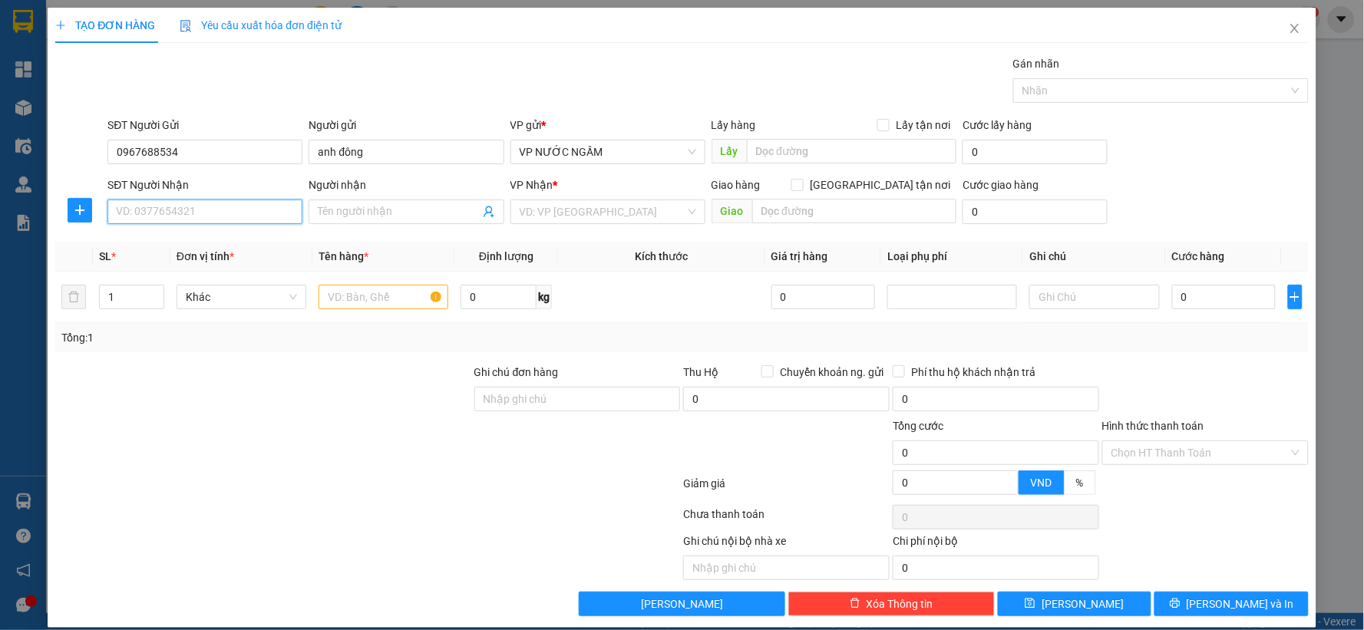
click at [190, 204] on input "SĐT Người Nhận" at bounding box center [204, 212] width 195 height 25
click at [200, 263] on div "0967688534 - anh đông" at bounding box center [203, 267] width 175 height 17
type input "0967688534"
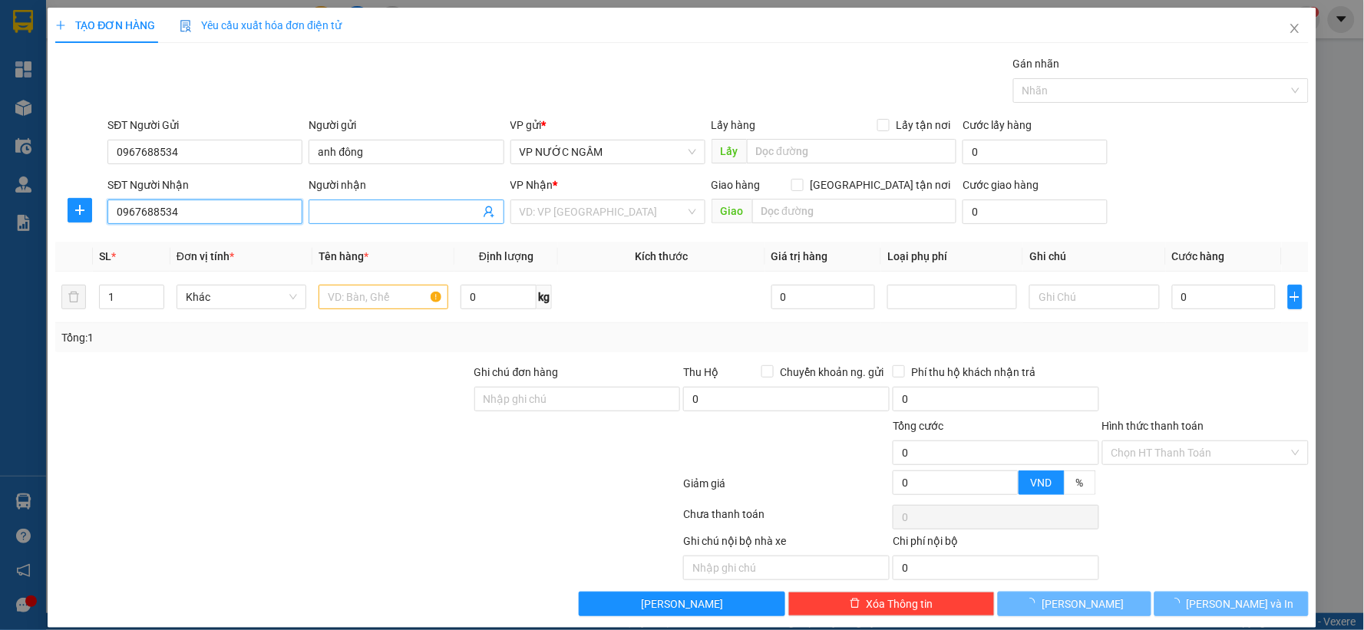
type input "anh đông"
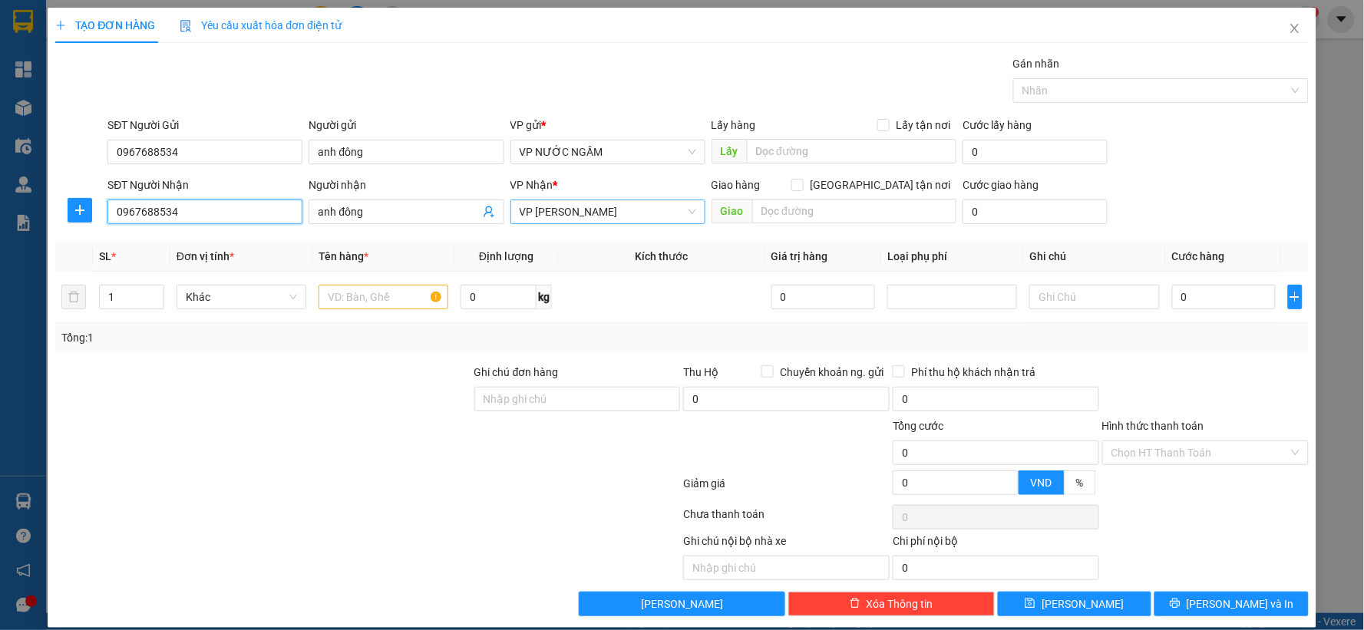
click at [601, 213] on span "VP NGỌC HỒI" at bounding box center [608, 211] width 177 height 23
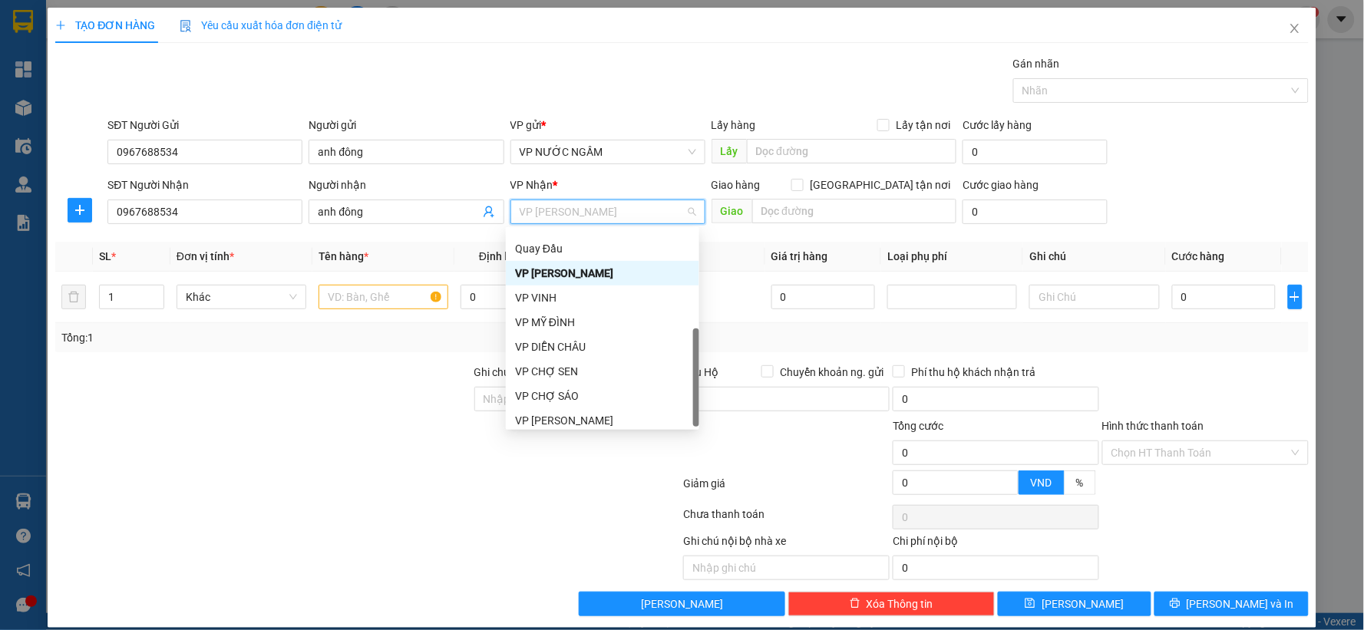
scroll to position [220, 0]
click at [564, 294] on div "VP VINH" at bounding box center [602, 292] width 175 height 17
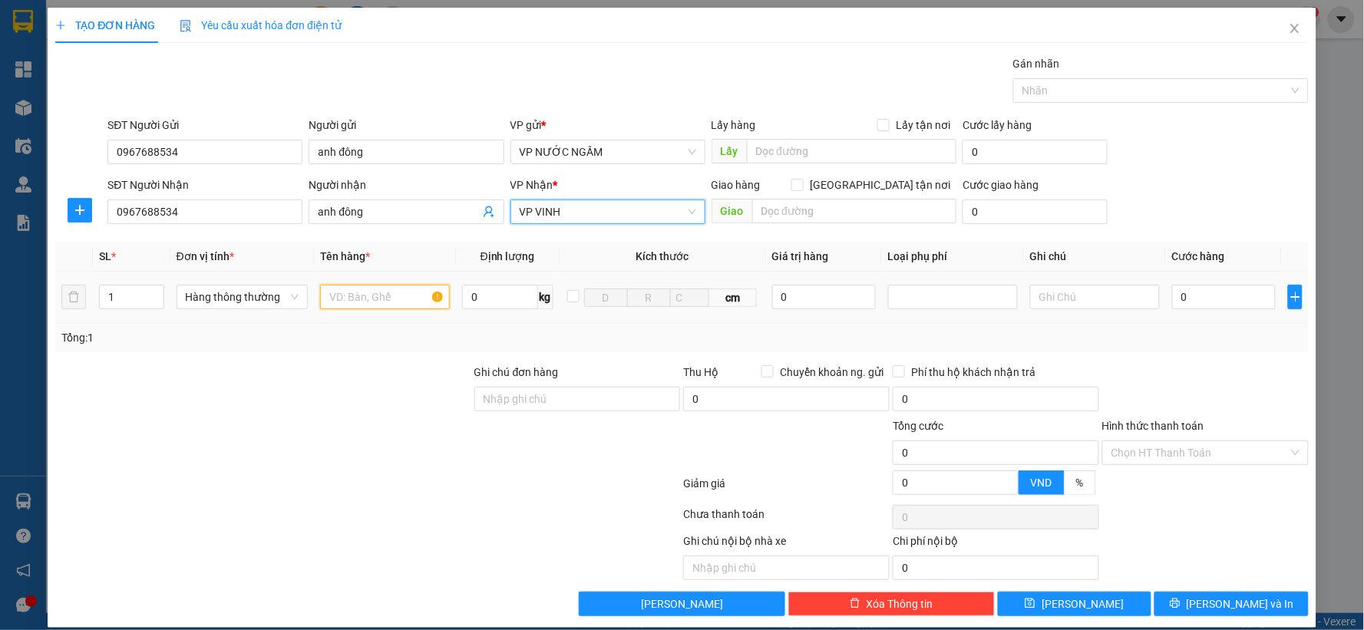
click at [396, 295] on input "text" at bounding box center [385, 297] width 130 height 25
type input "xe máy 06385"
click at [1201, 305] on input "0" at bounding box center [1224, 297] width 104 height 25
type input "4"
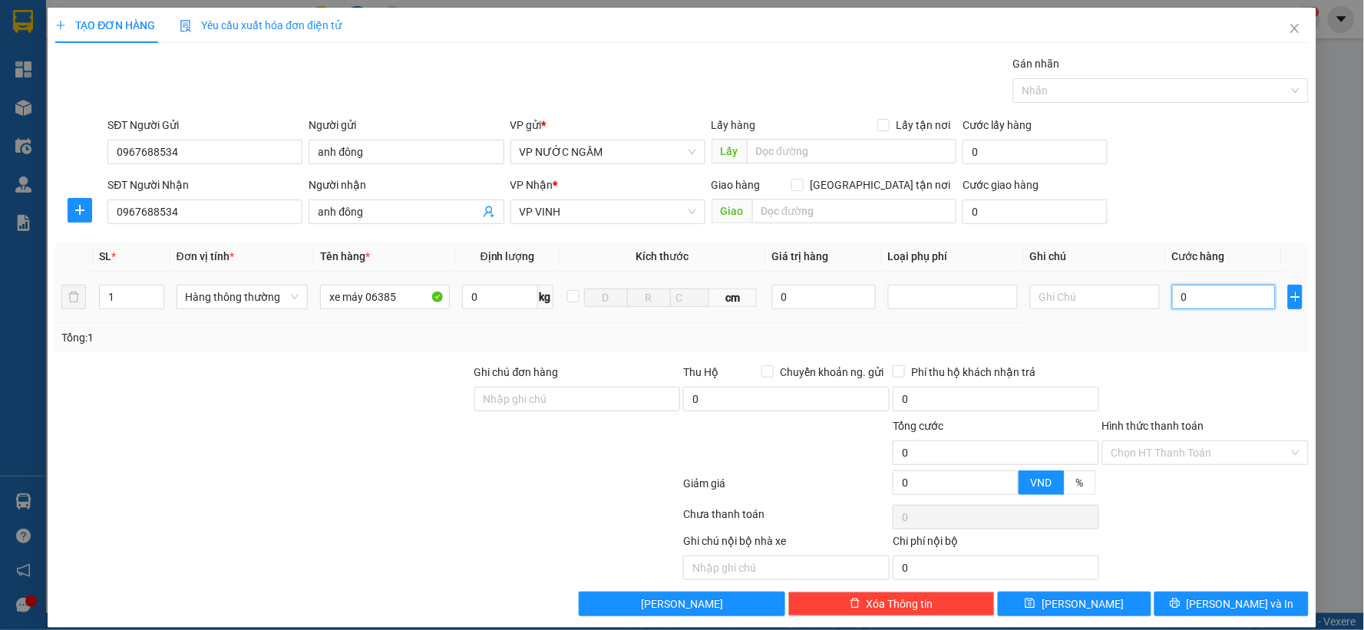
type input "4"
type input "40"
type input "400"
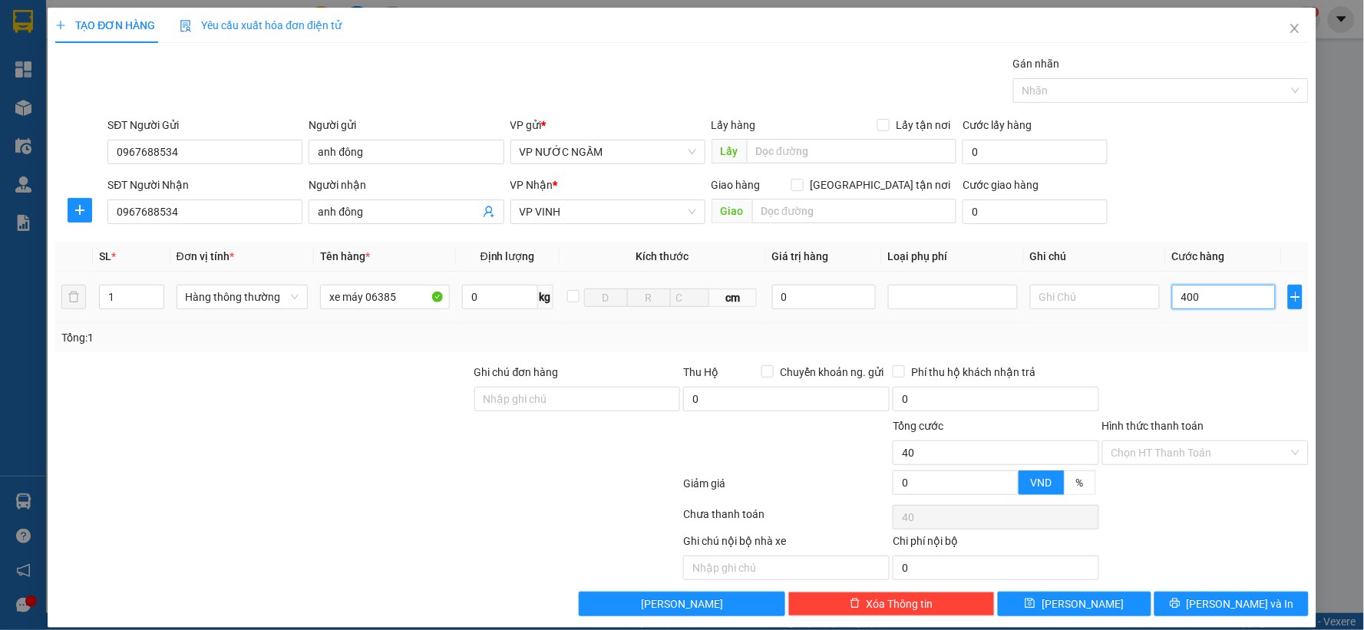
type input "400"
type input "400.000"
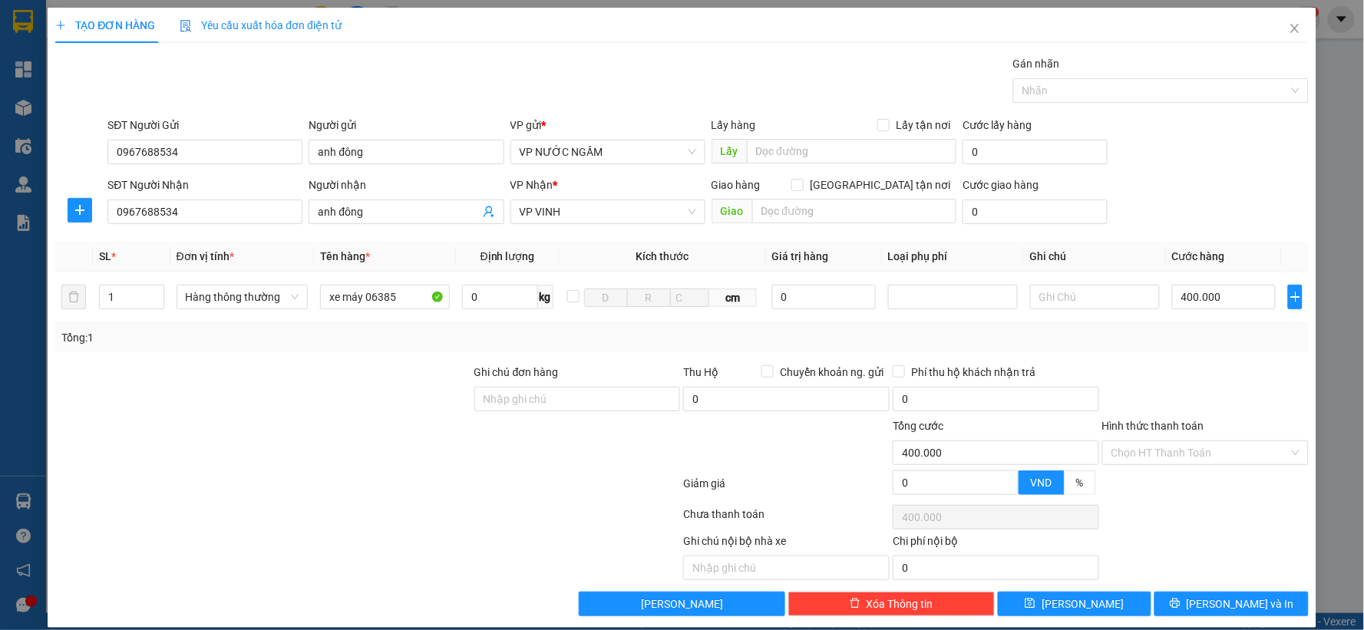
drag, startPoint x: 1128, startPoint y: 351, endPoint x: 1115, endPoint y: 340, distance: 16.9
click at [1126, 353] on div "Transit Pickup Surcharge Ids Transit Deliver Surcharge Ids Transit Deliver Surc…" at bounding box center [682, 335] width 1254 height 561
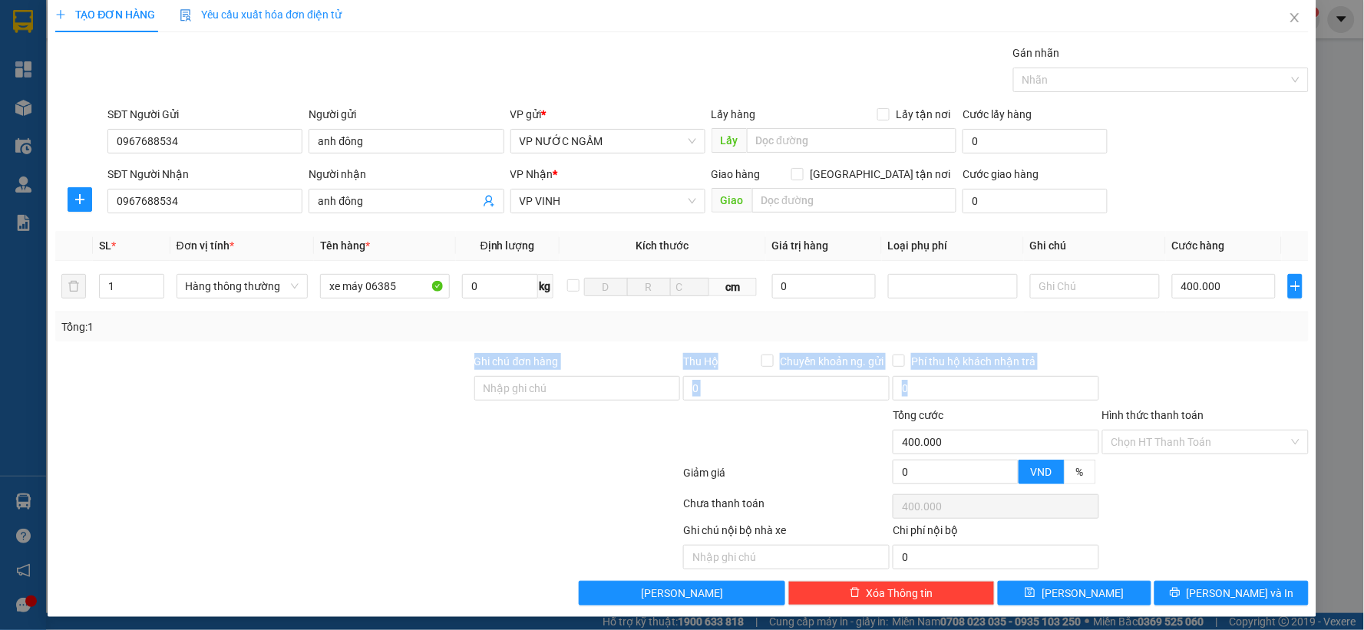
scroll to position [16, 0]
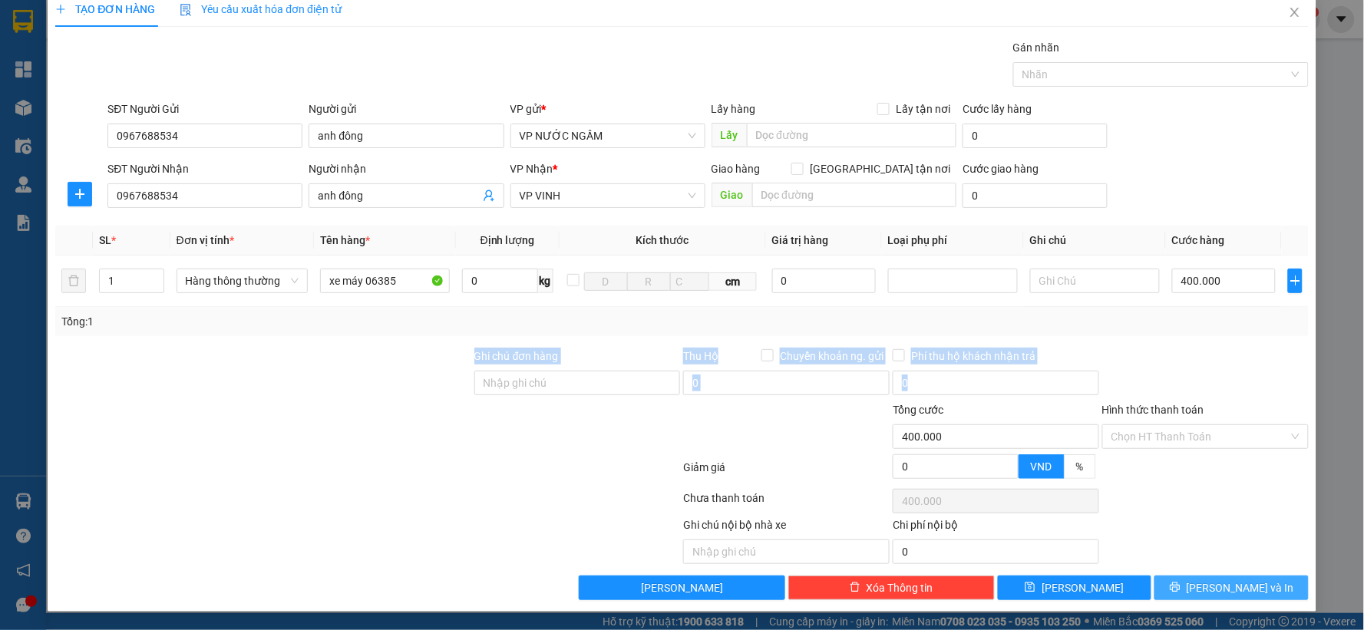
click at [1180, 589] on icon "printer" at bounding box center [1175, 588] width 10 height 10
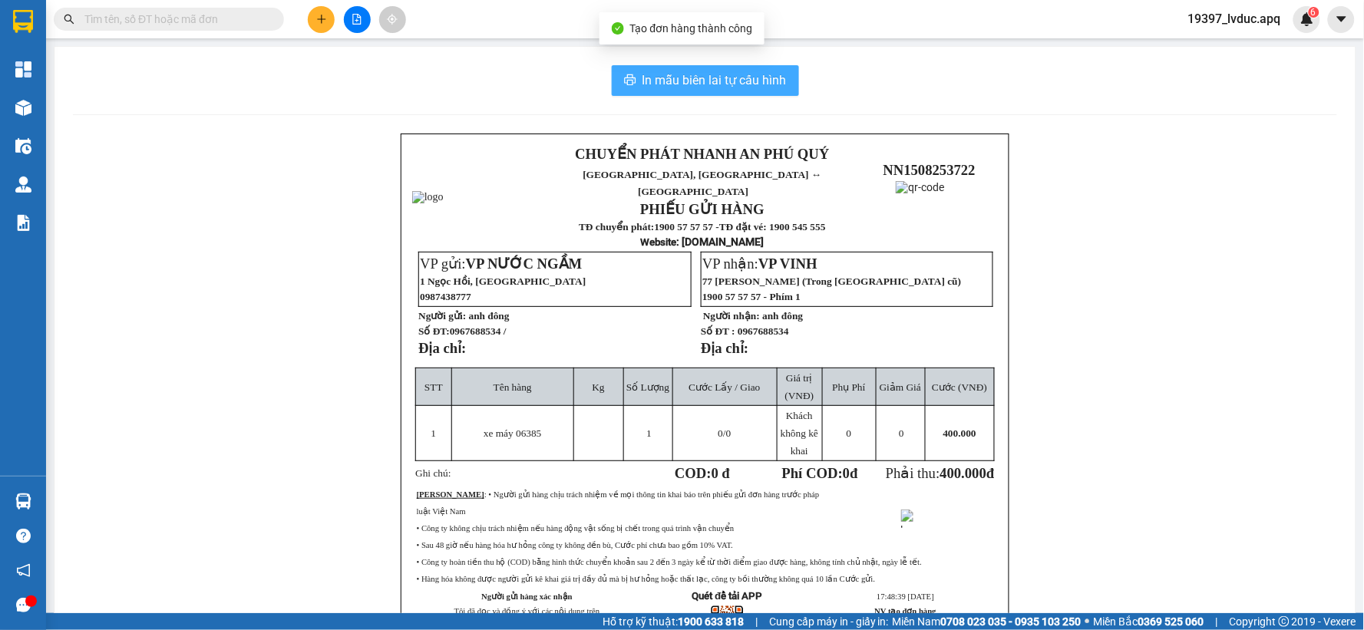
click at [761, 90] on button "In mẫu biên lai tự cấu hình" at bounding box center [705, 80] width 187 height 31
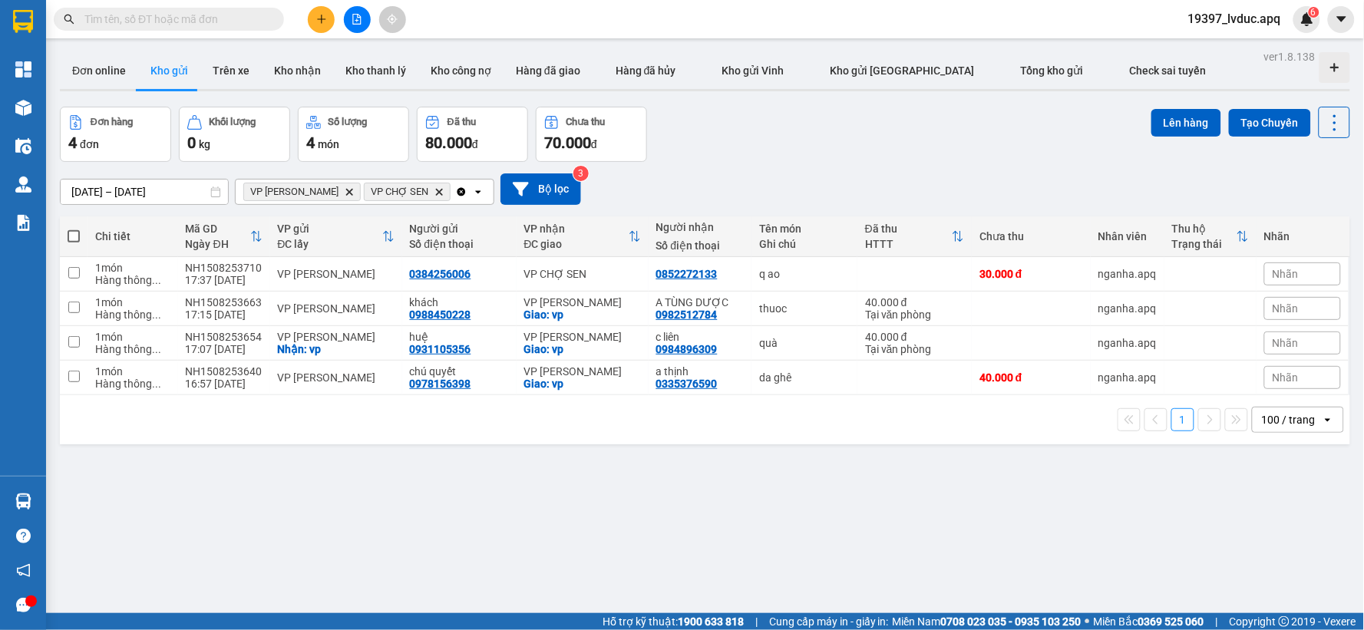
click at [246, 14] on input "text" at bounding box center [174, 19] width 181 height 17
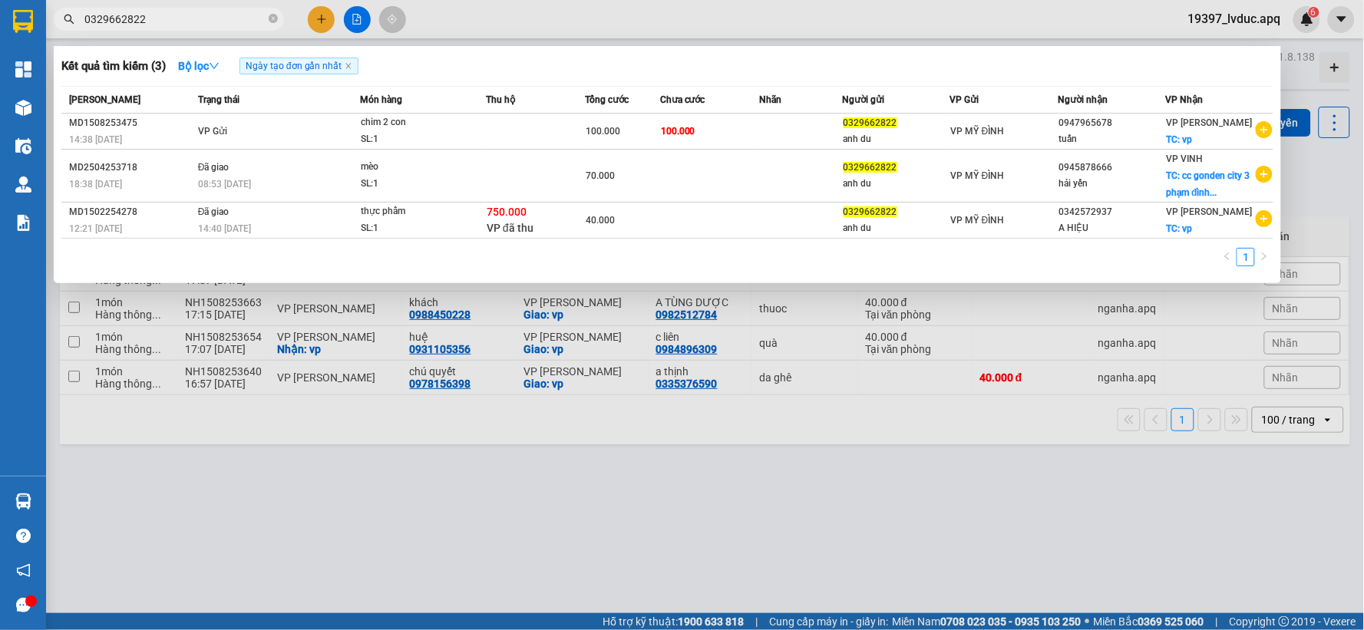
type input "0329662822"
click at [449, 21] on div at bounding box center [682, 315] width 1364 height 630
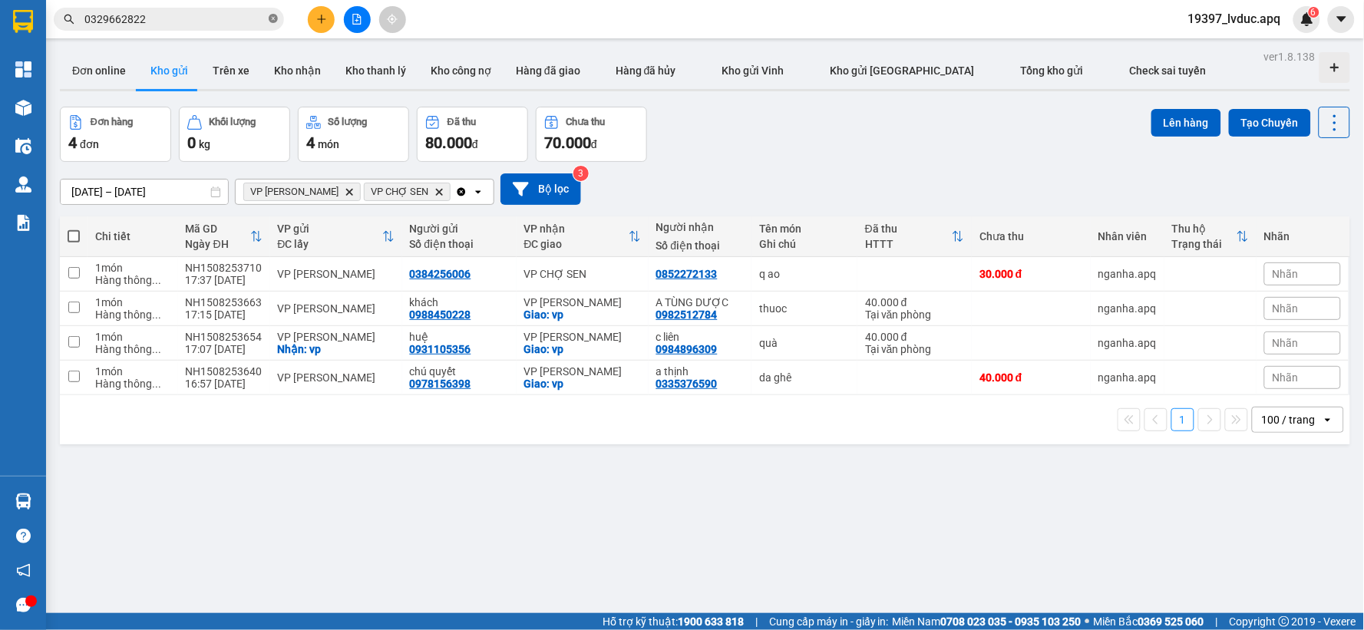
click at [271, 15] on icon "close-circle" at bounding box center [273, 18] width 9 height 9
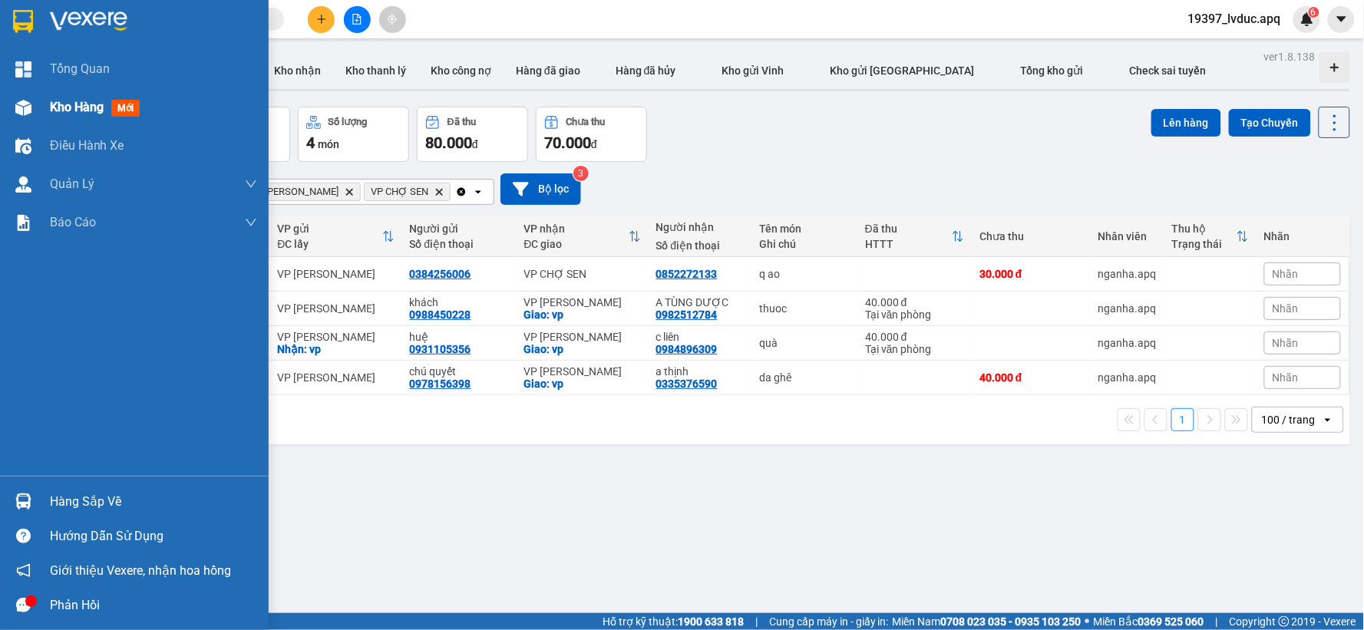
click at [25, 100] on img at bounding box center [23, 108] width 16 height 16
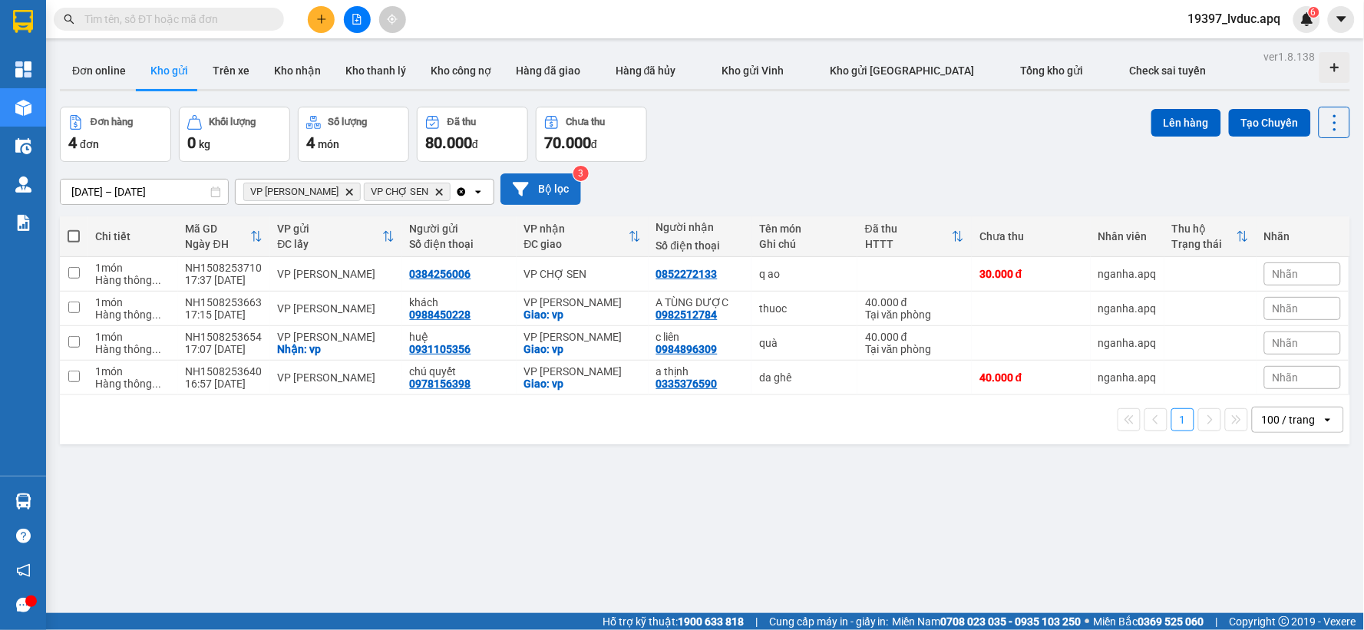
click at [562, 192] on button "Bộ lọc" at bounding box center [541, 188] width 81 height 31
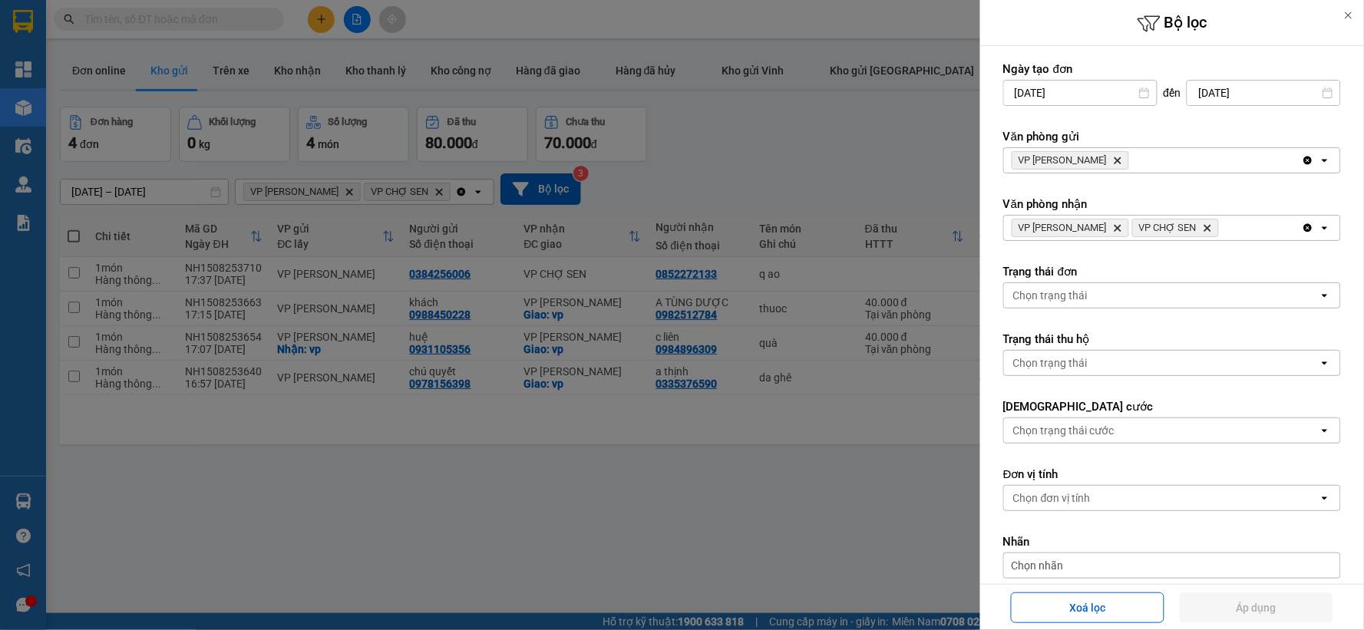
click at [1212, 227] on icon "Delete" at bounding box center [1207, 227] width 9 height 9
click at [1122, 233] on icon "Delete" at bounding box center [1117, 227] width 9 height 9
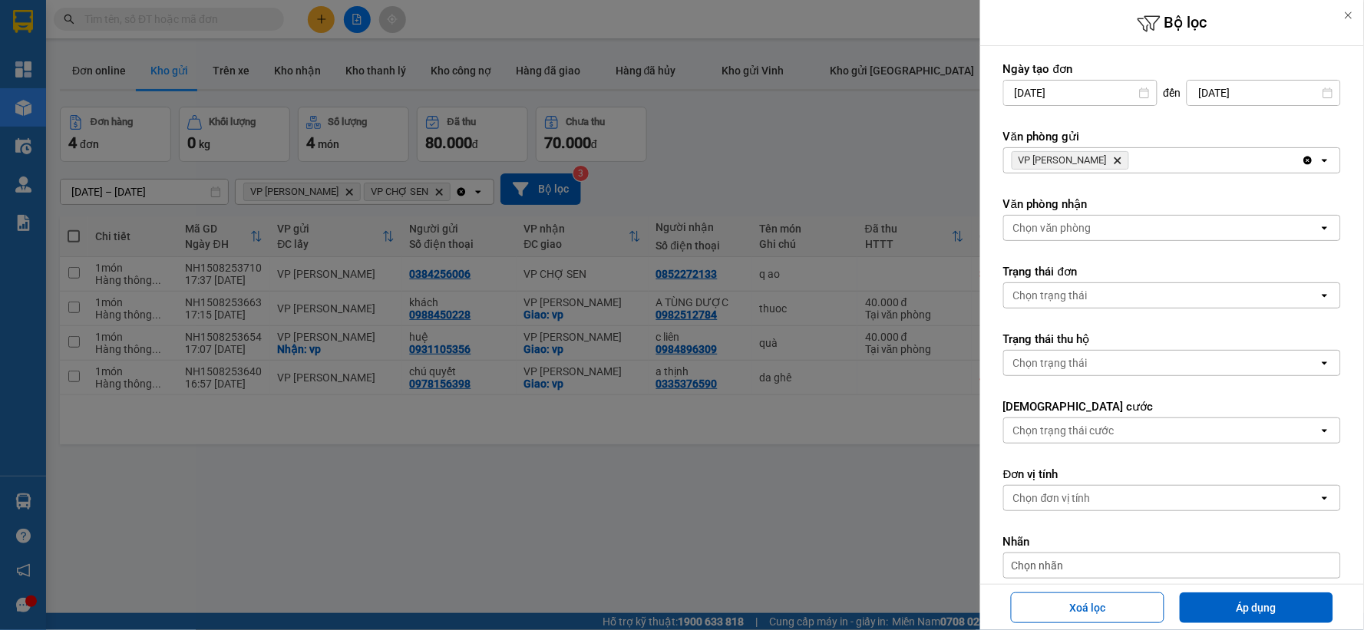
click at [1092, 165] on span "VP NGỌC HỒI Delete" at bounding box center [1070, 160] width 117 height 18
click at [1113, 161] on icon "Delete" at bounding box center [1117, 160] width 9 height 9
click at [1094, 161] on div "Chọn văn phòng" at bounding box center [1161, 160] width 315 height 25
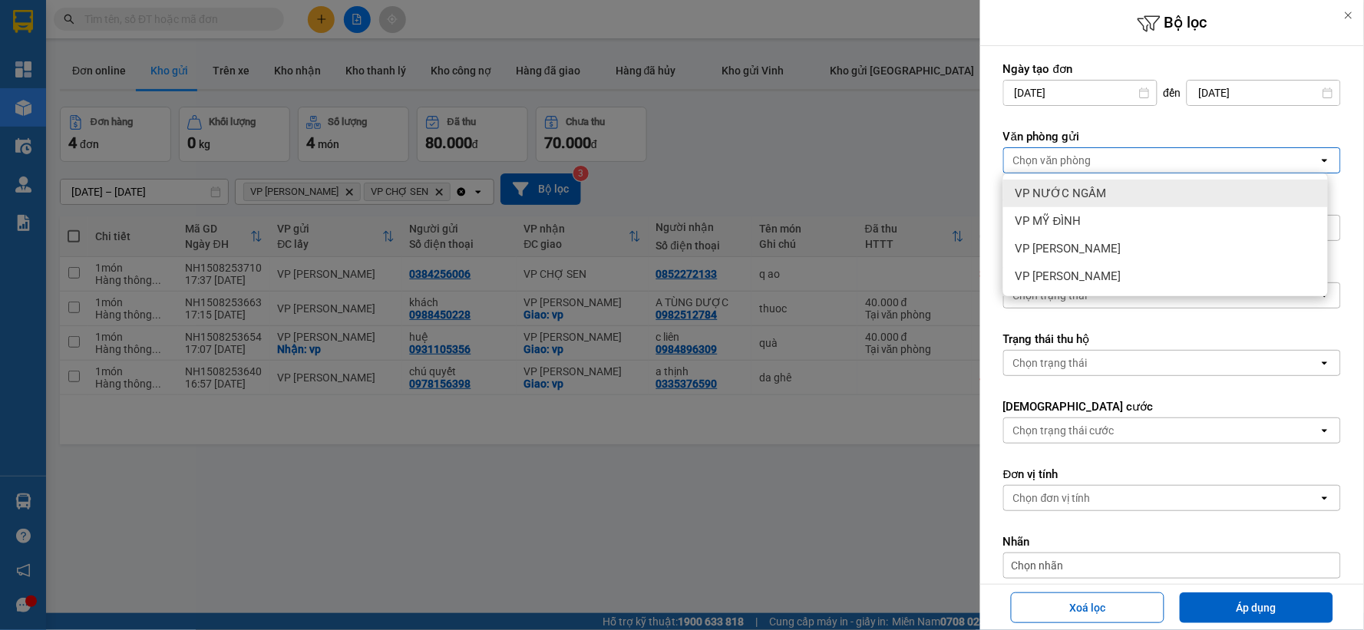
drag, startPoint x: 1089, startPoint y: 193, endPoint x: 1103, endPoint y: 232, distance: 41.8
click at [1089, 193] on span "VP NƯỚC NGẦM" at bounding box center [1061, 193] width 91 height 15
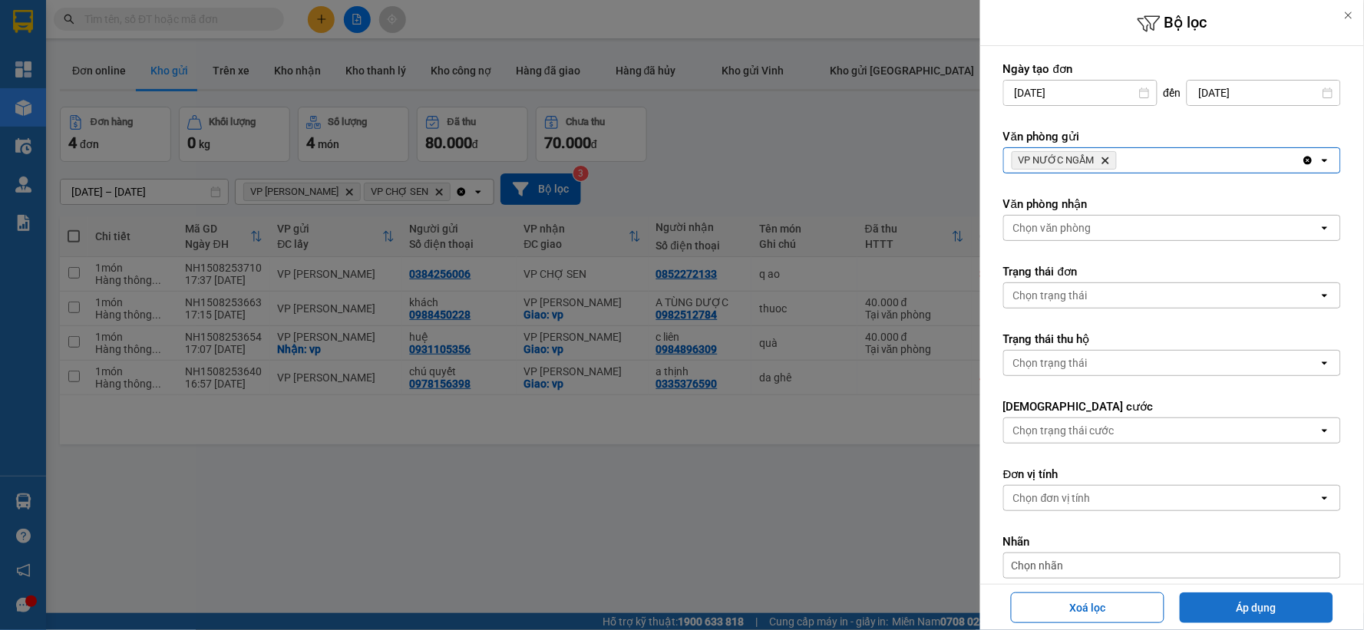
drag, startPoint x: 1236, startPoint y: 605, endPoint x: 1226, endPoint y: 593, distance: 15.8
click at [1237, 605] on button "Áp dụng" at bounding box center [1257, 608] width 154 height 31
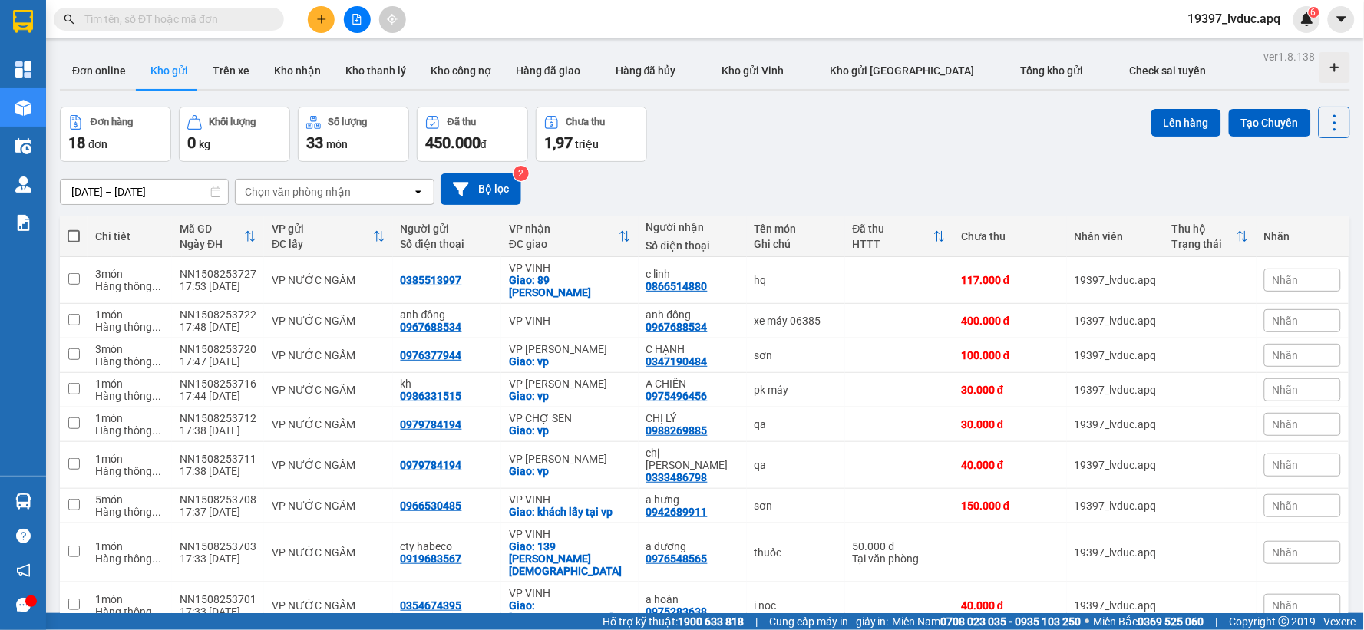
click at [762, 142] on div "Đơn hàng 18 đơn Khối lượng 0 kg Số lượng 33 món Đã thu 450.000 đ Chưa thu 1,97 …" at bounding box center [705, 134] width 1290 height 55
click at [761, 142] on div "Đơn hàng 18 đơn Khối lượng 0 kg Số lượng 33 món Đã thu 450.000 đ Chưa thu 1,97 …" at bounding box center [705, 134] width 1290 height 55
click at [481, 188] on button "Bộ lọc" at bounding box center [481, 188] width 81 height 31
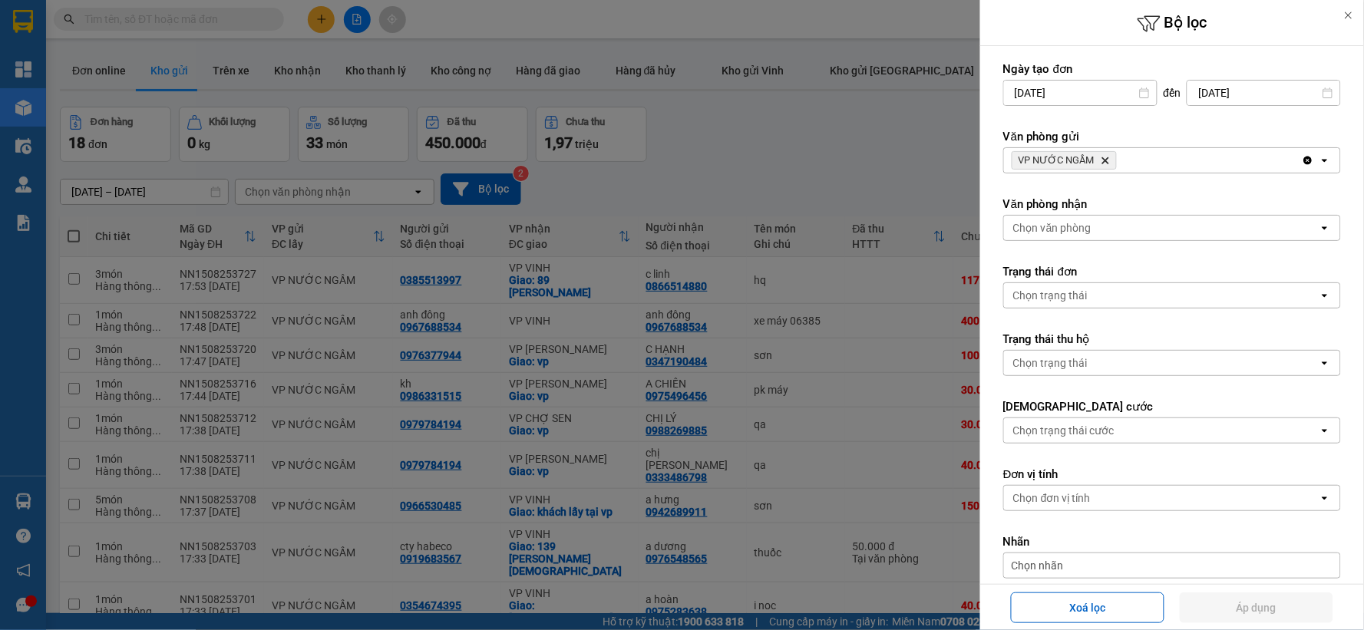
click at [748, 121] on div at bounding box center [682, 315] width 1364 height 630
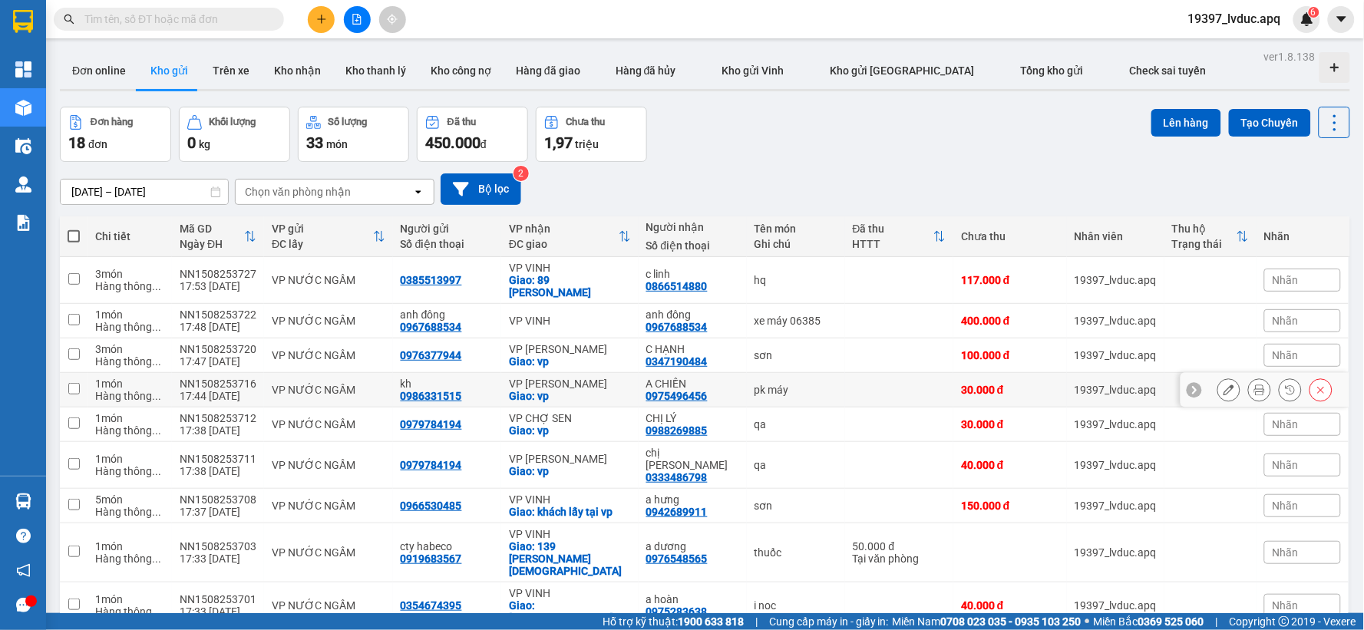
click at [565, 378] on div "VP [PERSON_NAME]" at bounding box center [570, 384] width 122 height 12
checkbox input "true"
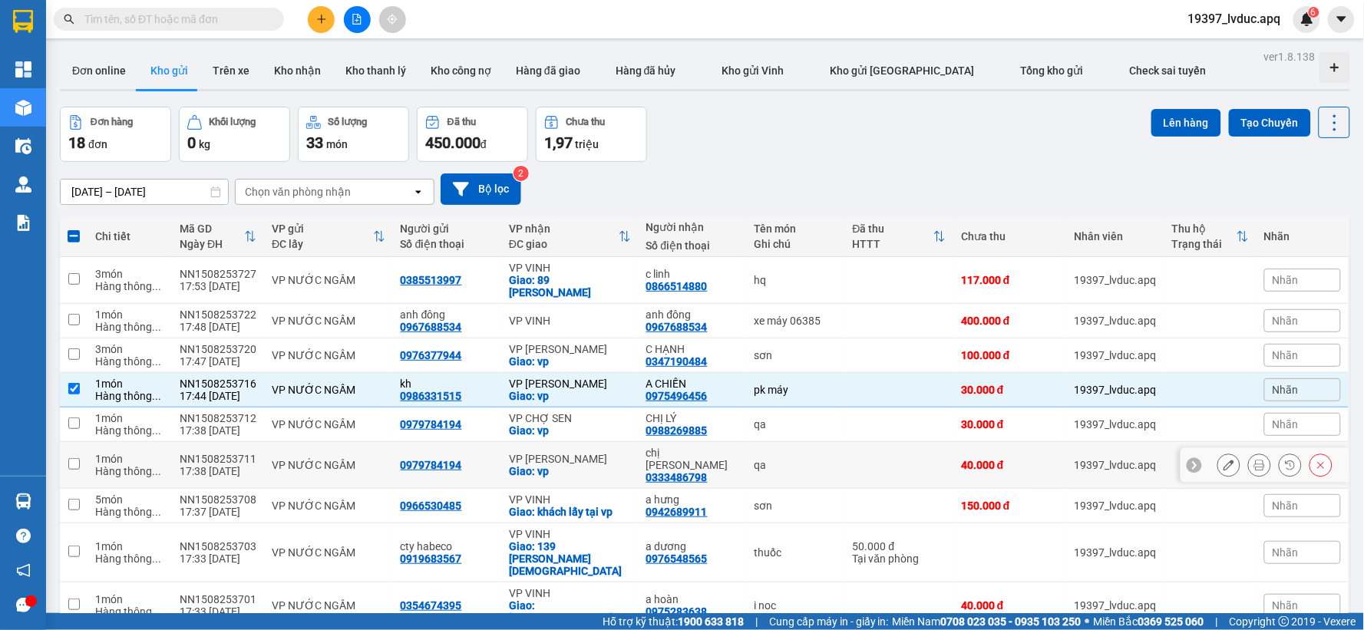
click at [577, 453] on div "VP [PERSON_NAME]" at bounding box center [570, 459] width 122 height 12
checkbox input "true"
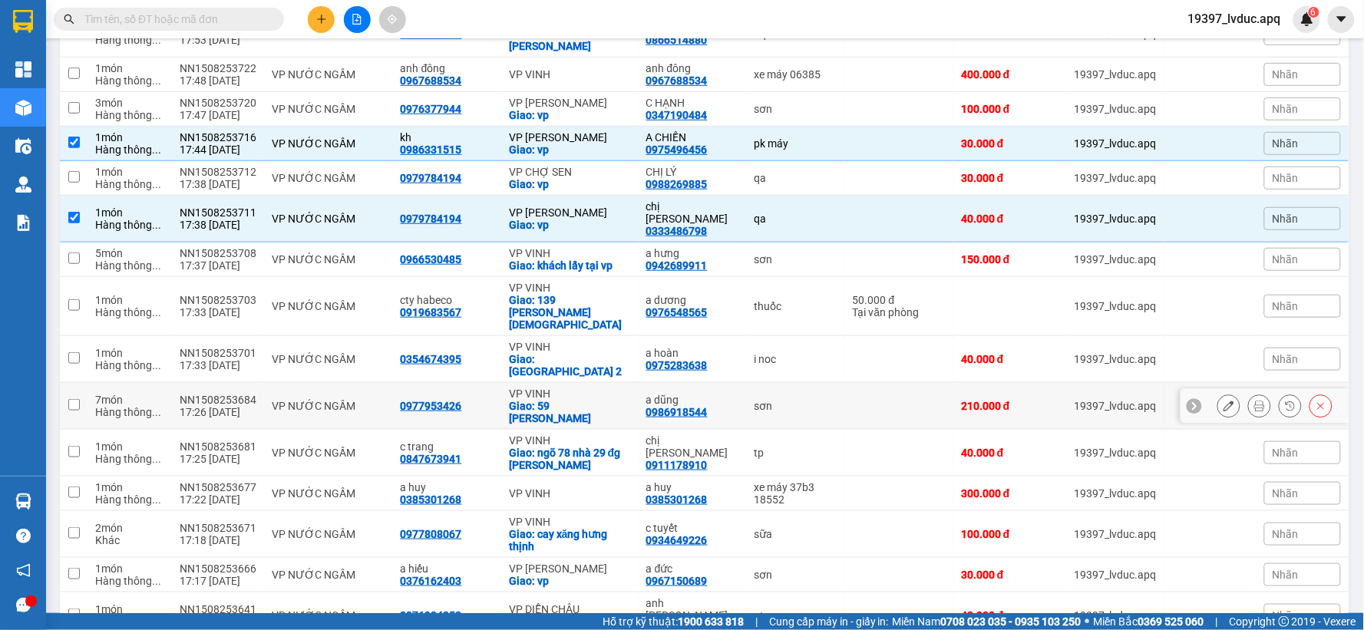
scroll to position [256, 0]
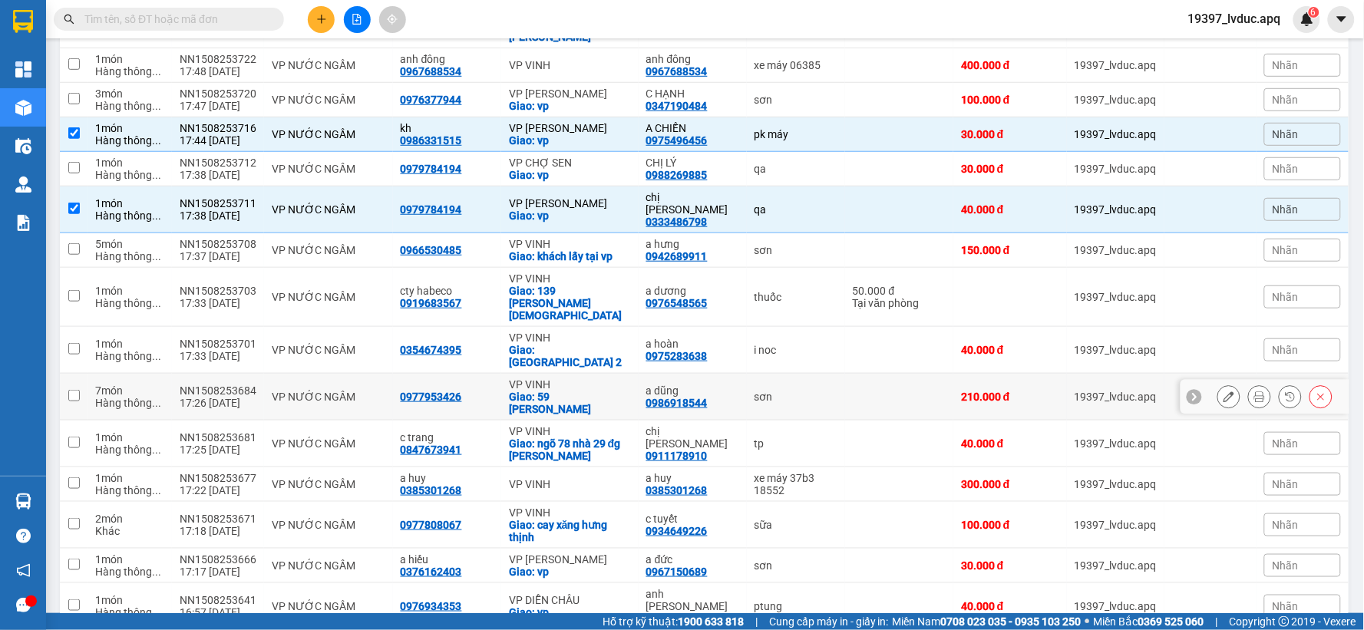
click at [616, 391] on div "Giao: 59 nguyễn du" at bounding box center [570, 403] width 122 height 25
checkbox input "true"
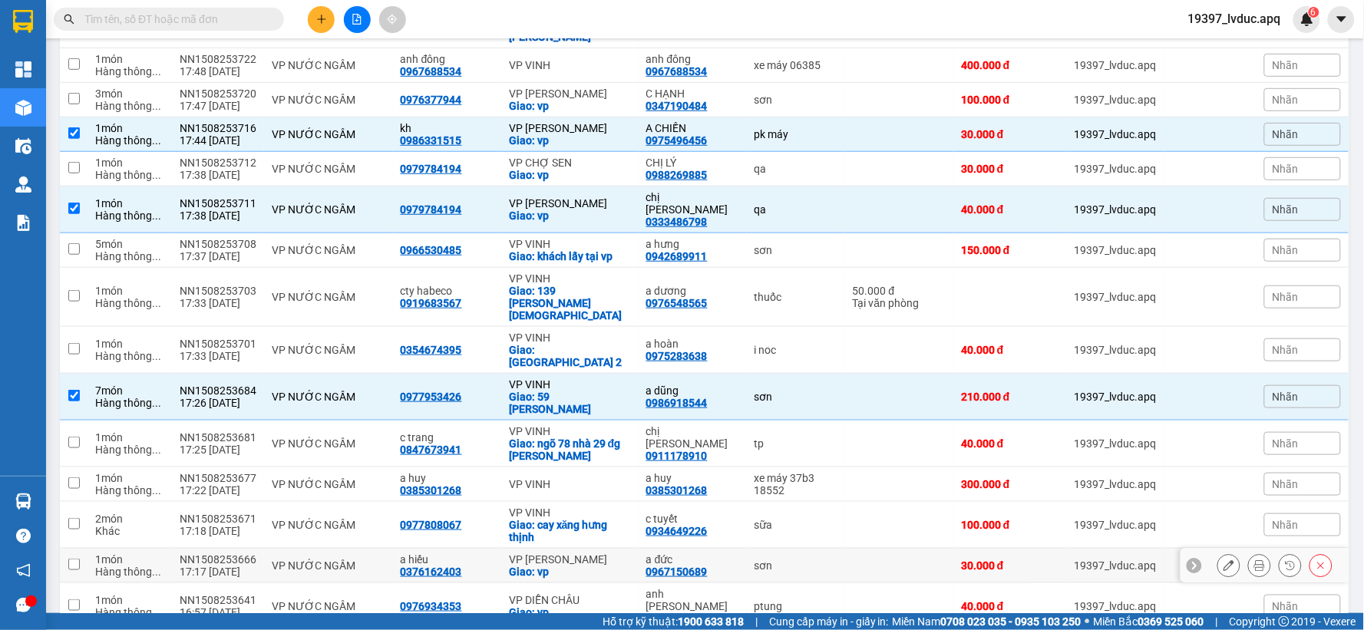
click at [646, 553] on div "a đức" at bounding box center [692, 559] width 93 height 12
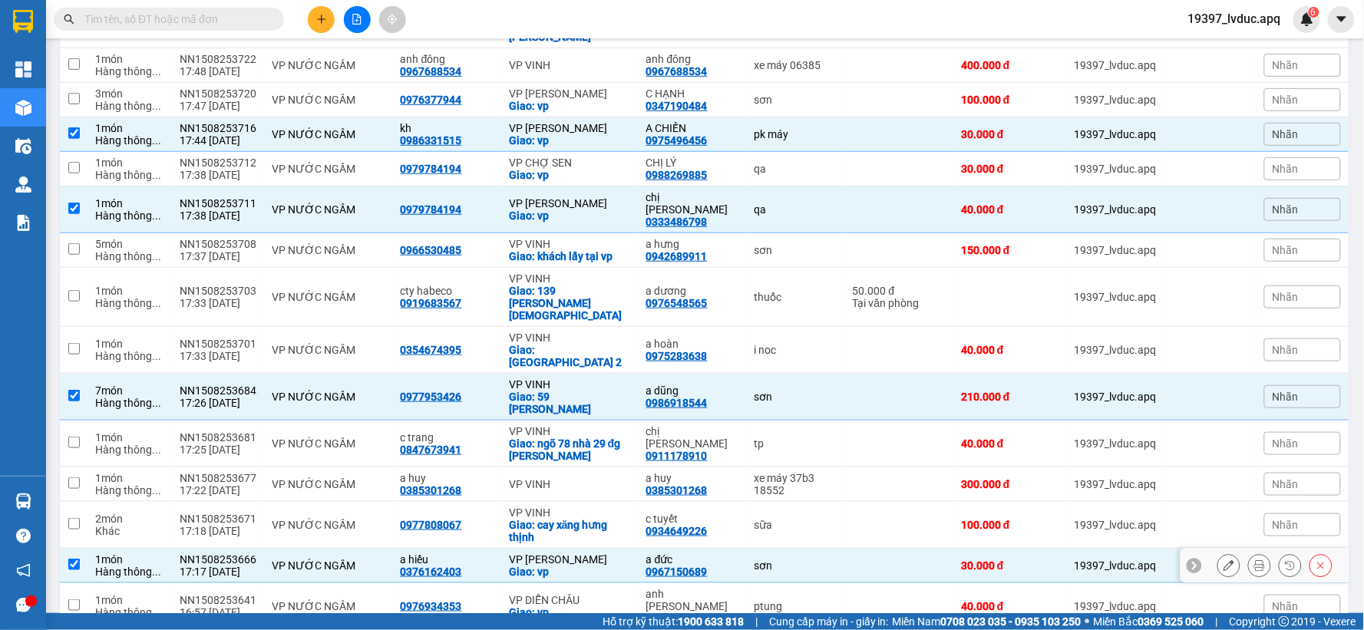
click at [646, 553] on div "a đức" at bounding box center [692, 559] width 93 height 12
checkbox input "false"
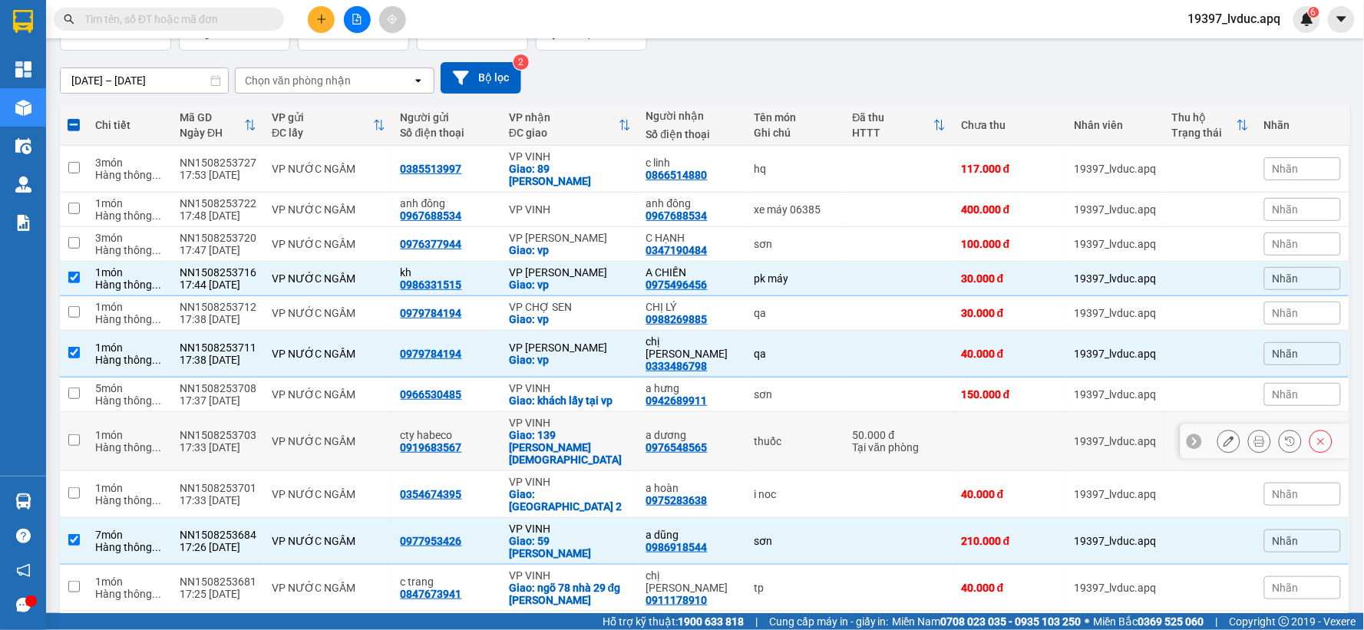
scroll to position [197, 0]
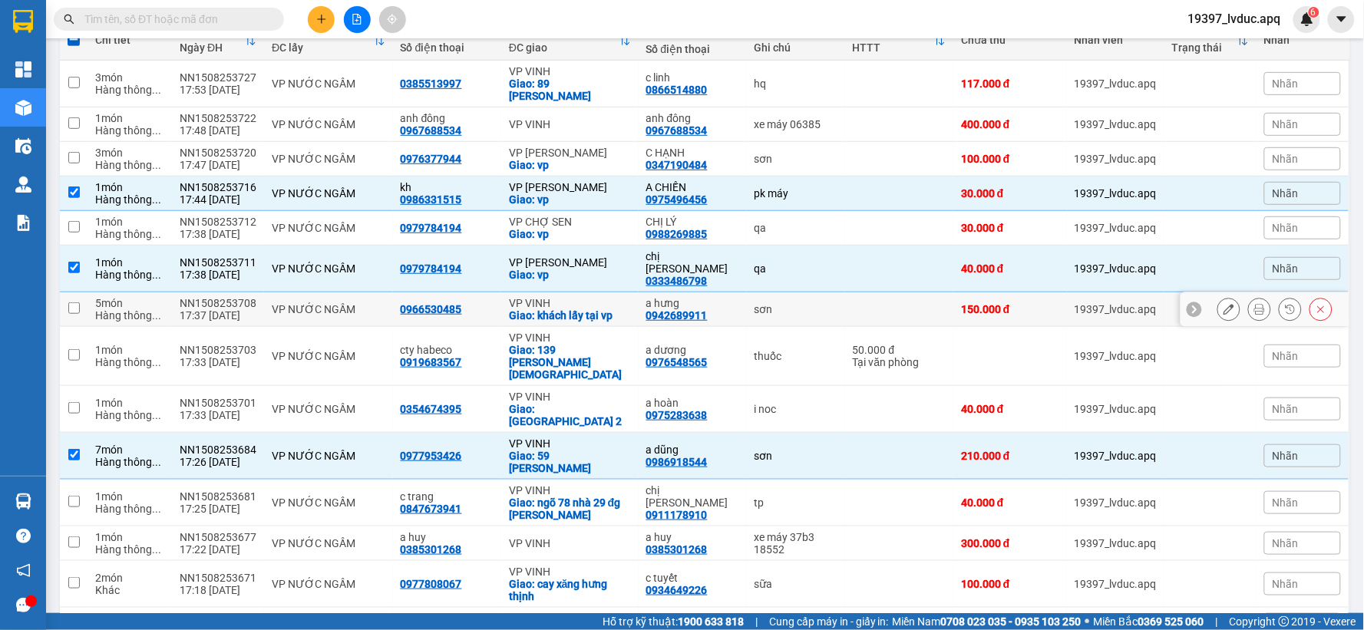
click at [606, 309] on div "Giao: khách lấy tại vp" at bounding box center [570, 315] width 122 height 12
checkbox input "true"
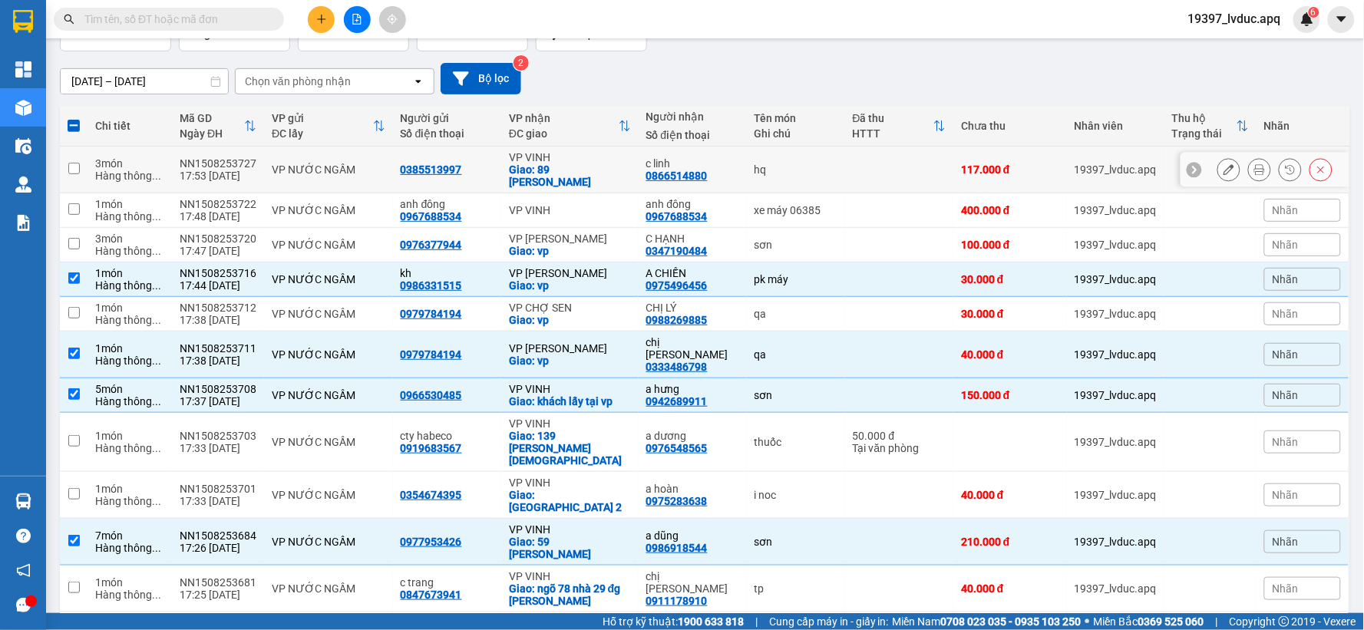
scroll to position [0, 0]
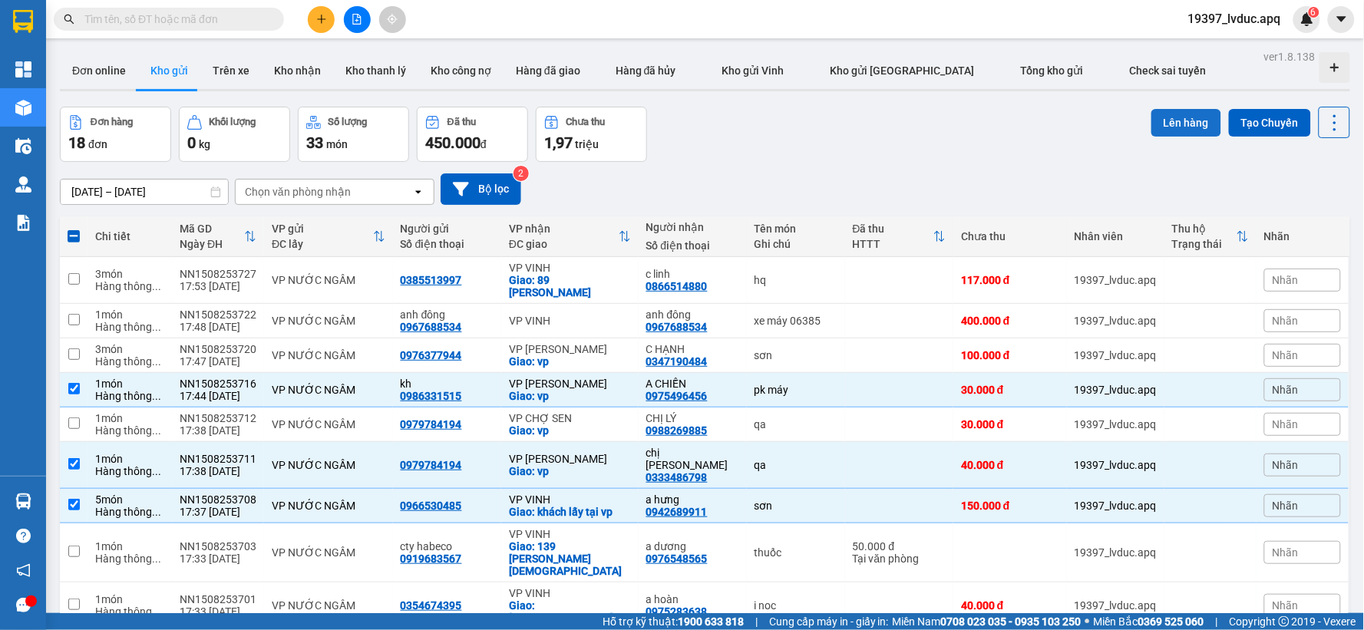
click at [1195, 114] on button "Lên hàng" at bounding box center [1186, 123] width 70 height 28
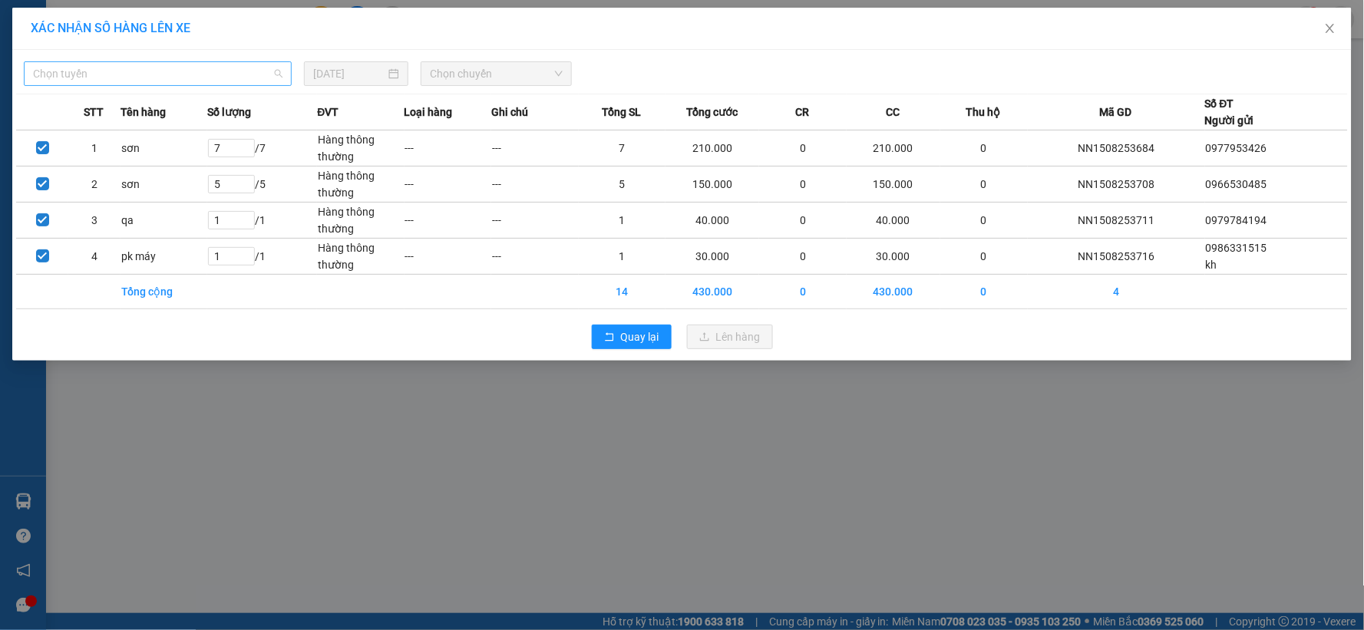
click at [146, 70] on span "Chọn tuyến" at bounding box center [157, 73] width 249 height 23
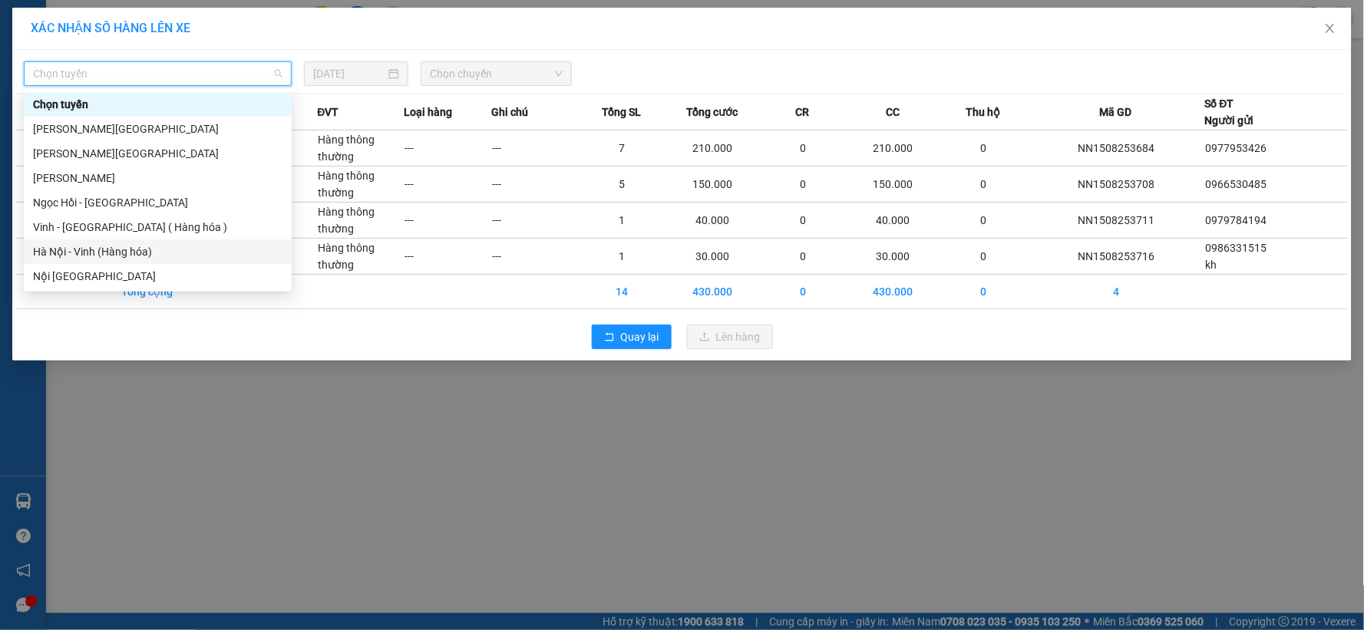
click at [127, 250] on div "Hà Nội - Vinh (Hàng hóa)" at bounding box center [157, 251] width 249 height 17
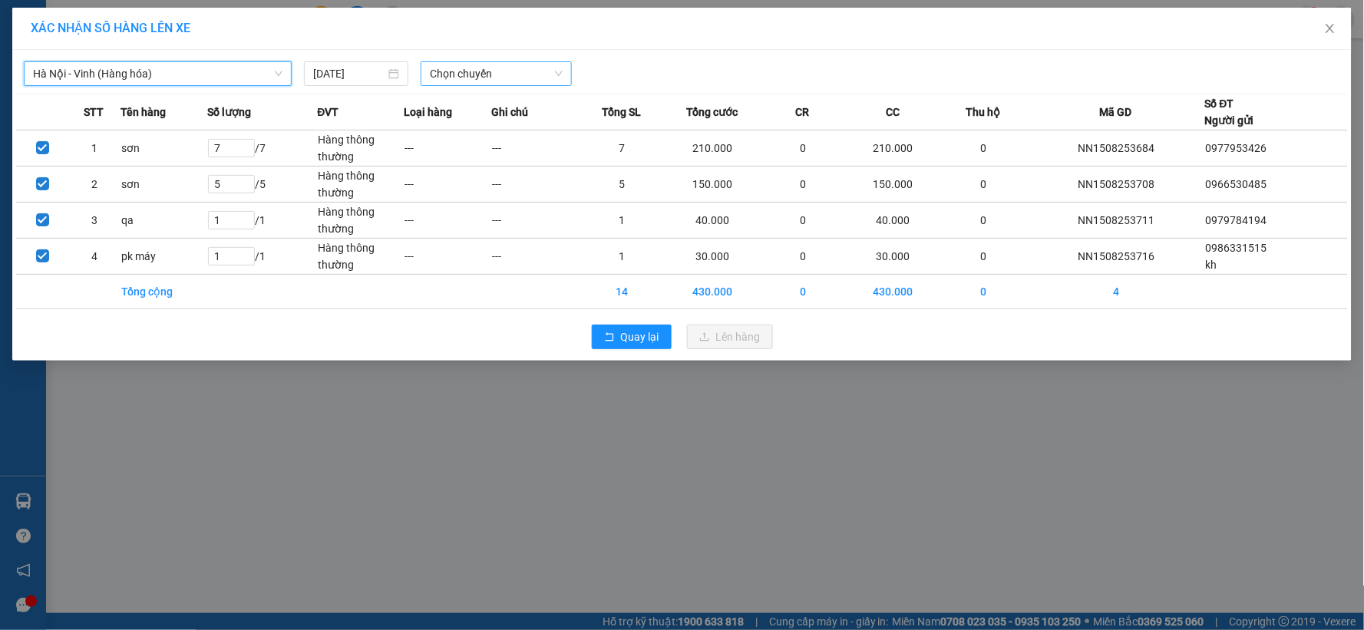
click at [471, 79] on span "Chọn chuyến" at bounding box center [496, 73] width 133 height 23
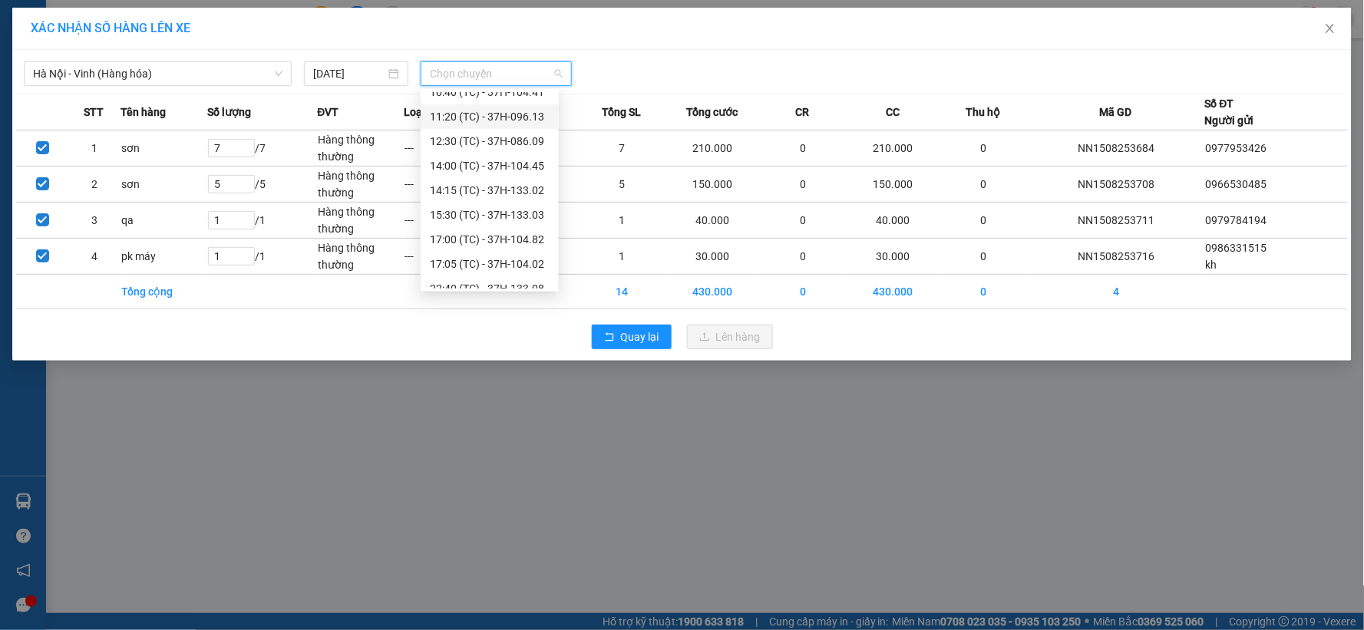
scroll to position [123, 0]
click at [481, 255] on div "22:40 (TC) - 37H-133.08" at bounding box center [490, 251] width 120 height 17
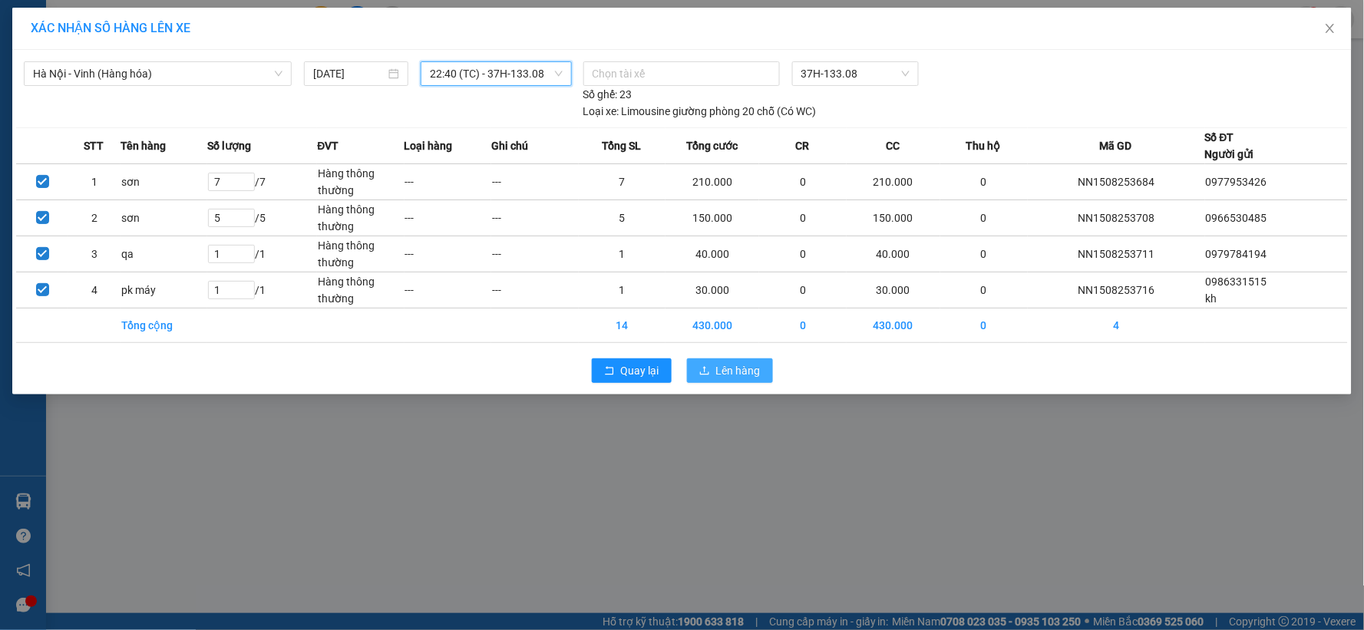
click at [758, 376] on span "Lên hàng" at bounding box center [738, 370] width 45 height 17
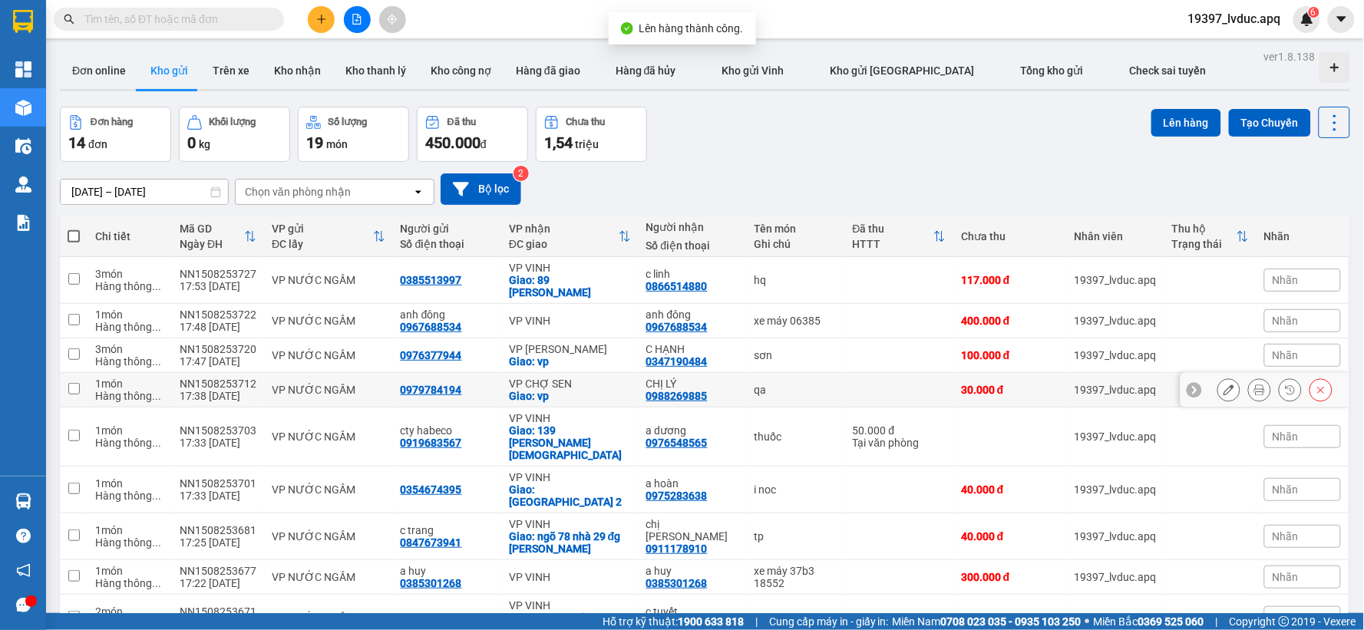
click at [560, 390] on div "Giao: vp" at bounding box center [570, 396] width 122 height 12
checkbox input "true"
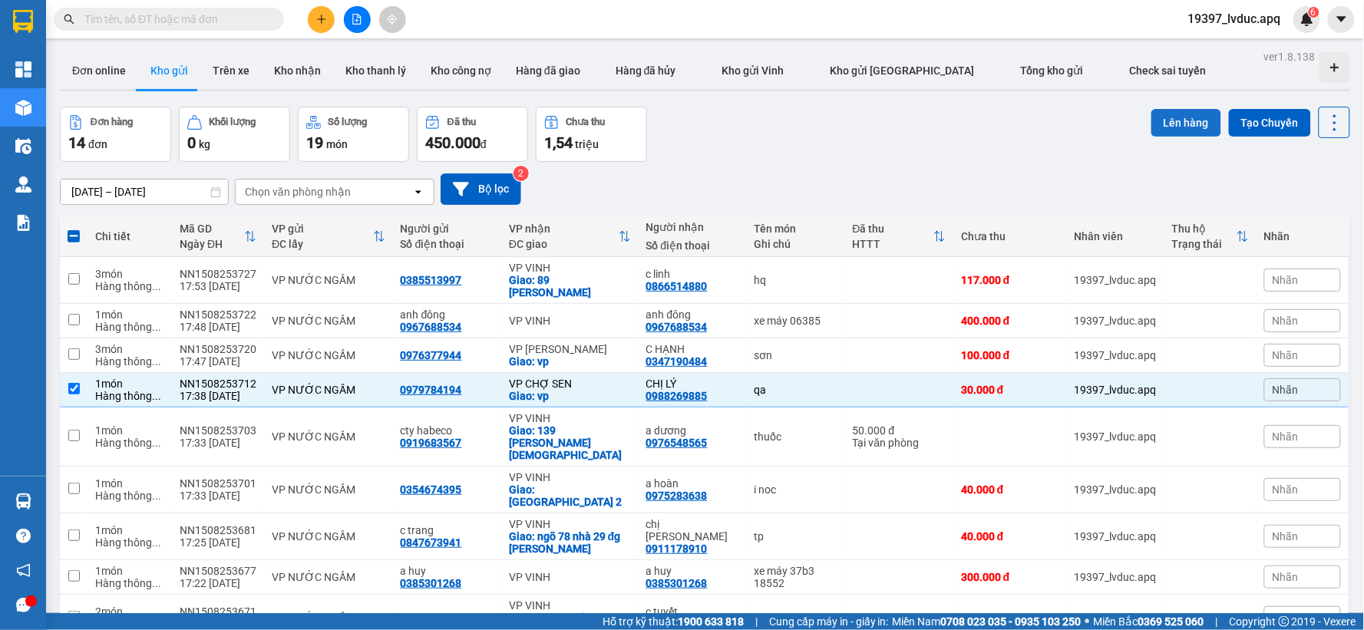
click at [1152, 121] on button "Lên hàng" at bounding box center [1186, 123] width 70 height 28
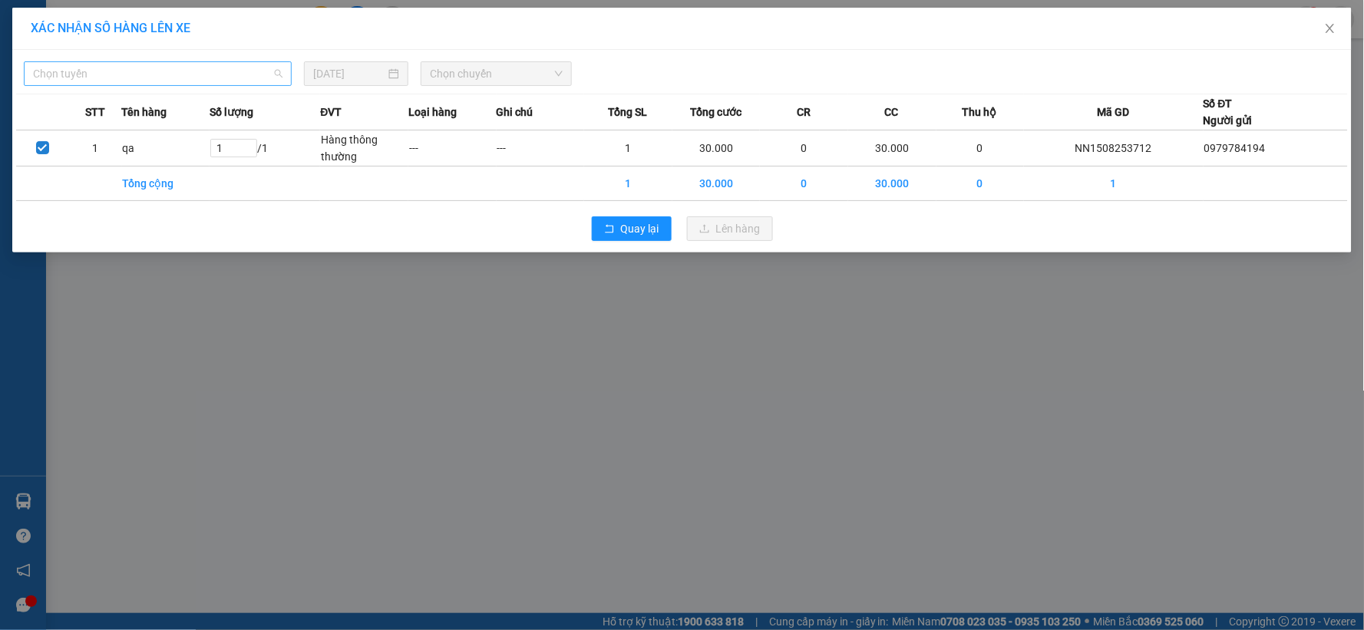
click at [170, 74] on span "Chọn tuyến" at bounding box center [157, 73] width 249 height 23
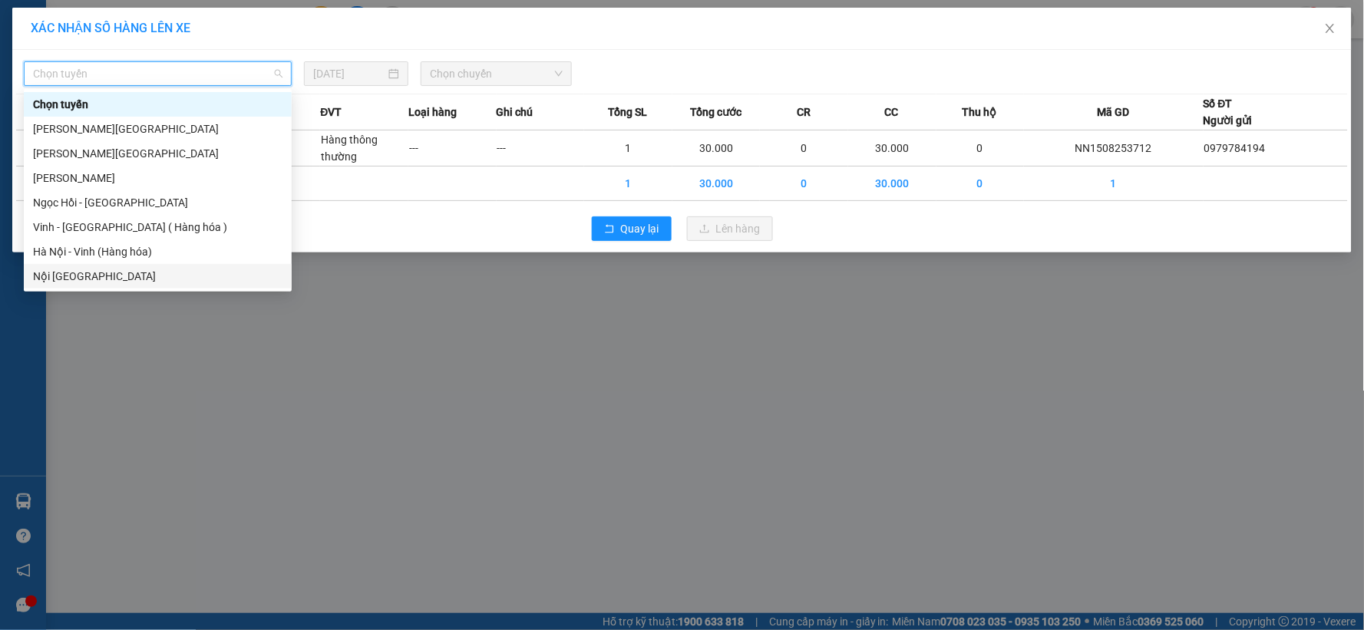
click at [120, 249] on div "Hà Nội - Vinh (Hàng hóa)" at bounding box center [157, 251] width 249 height 17
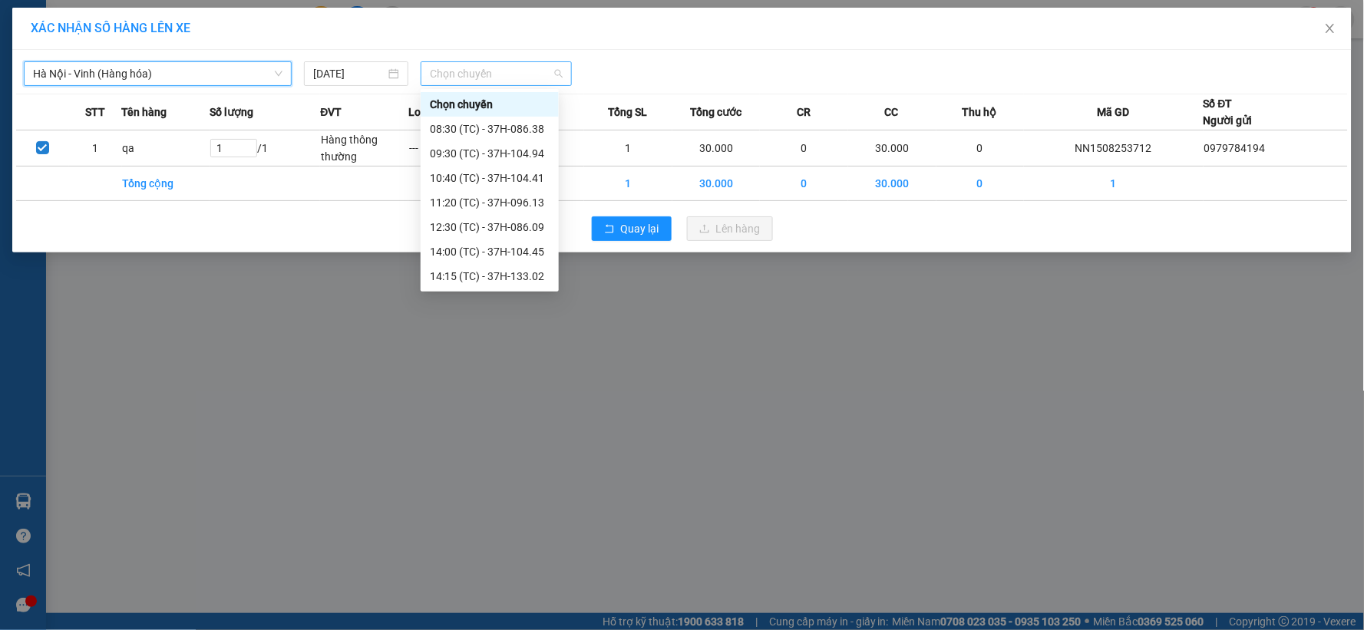
click at [474, 79] on span "Chọn chuyến" at bounding box center [496, 73] width 133 height 23
click at [476, 266] on div "22:51 (TC) - 37H-104.81" at bounding box center [490, 276] width 138 height 25
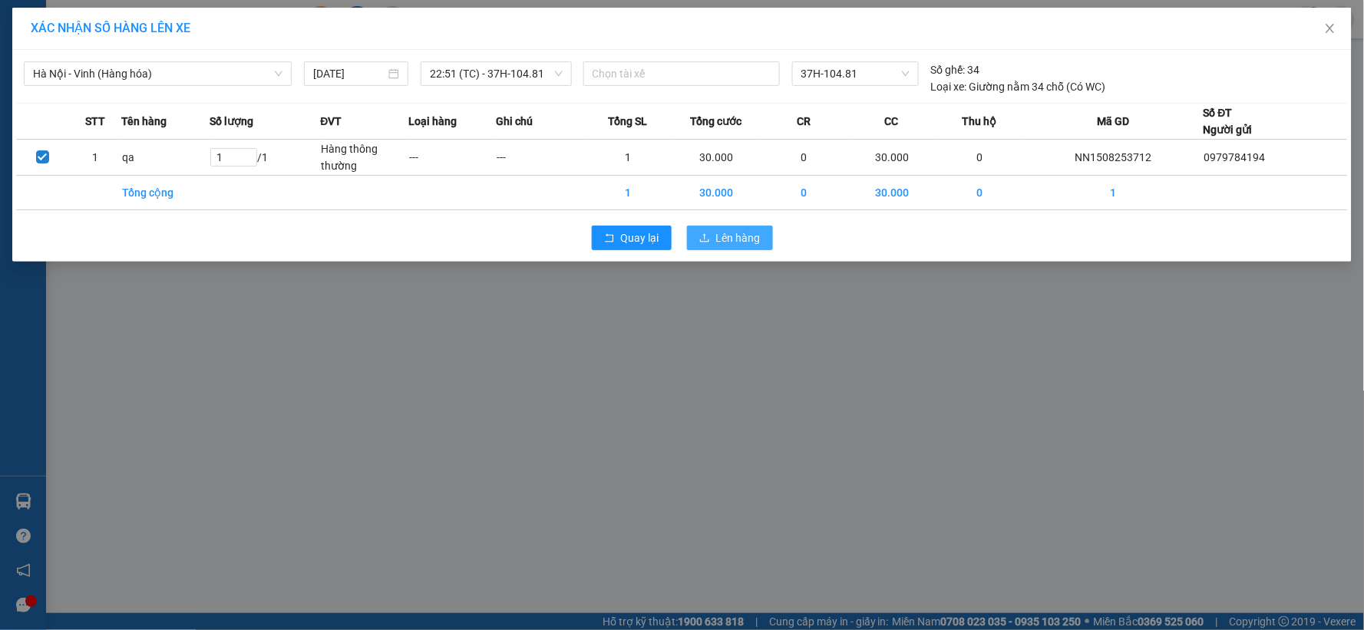
click at [694, 233] on button "Lên hàng" at bounding box center [730, 238] width 86 height 25
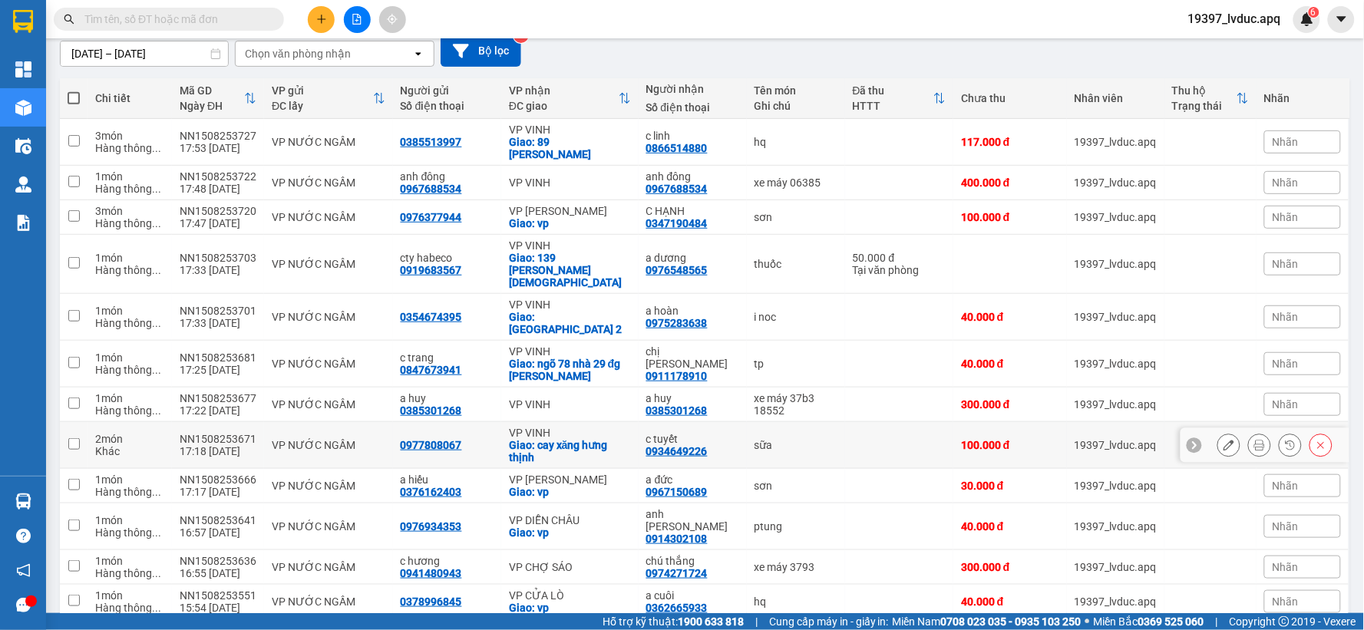
scroll to position [109, 0]
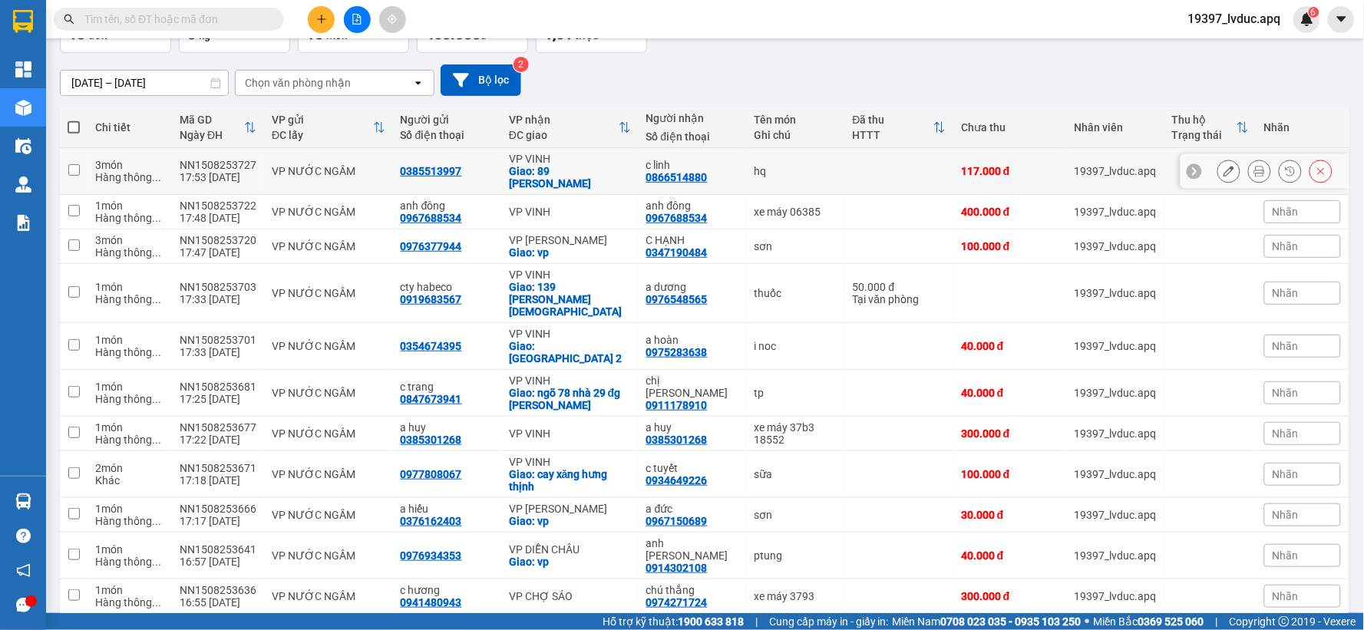
click at [679, 171] on div "0866514880" at bounding box center [676, 177] width 61 height 12
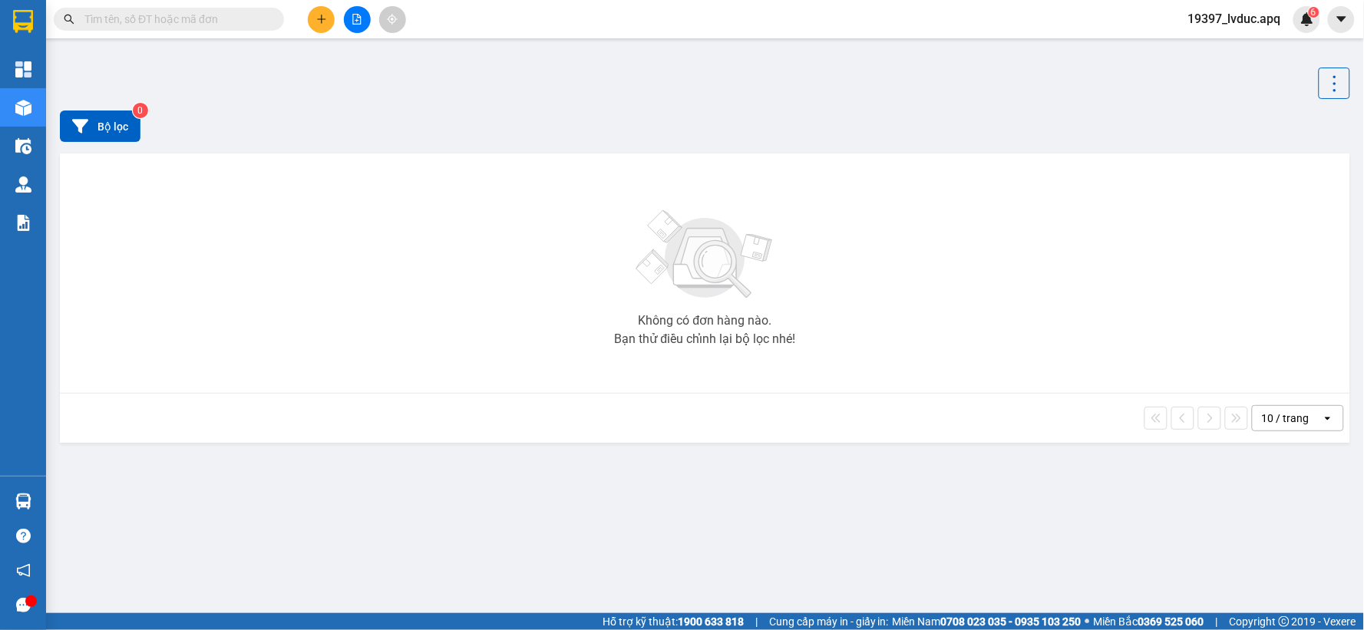
click at [203, 25] on input "text" at bounding box center [174, 19] width 181 height 17
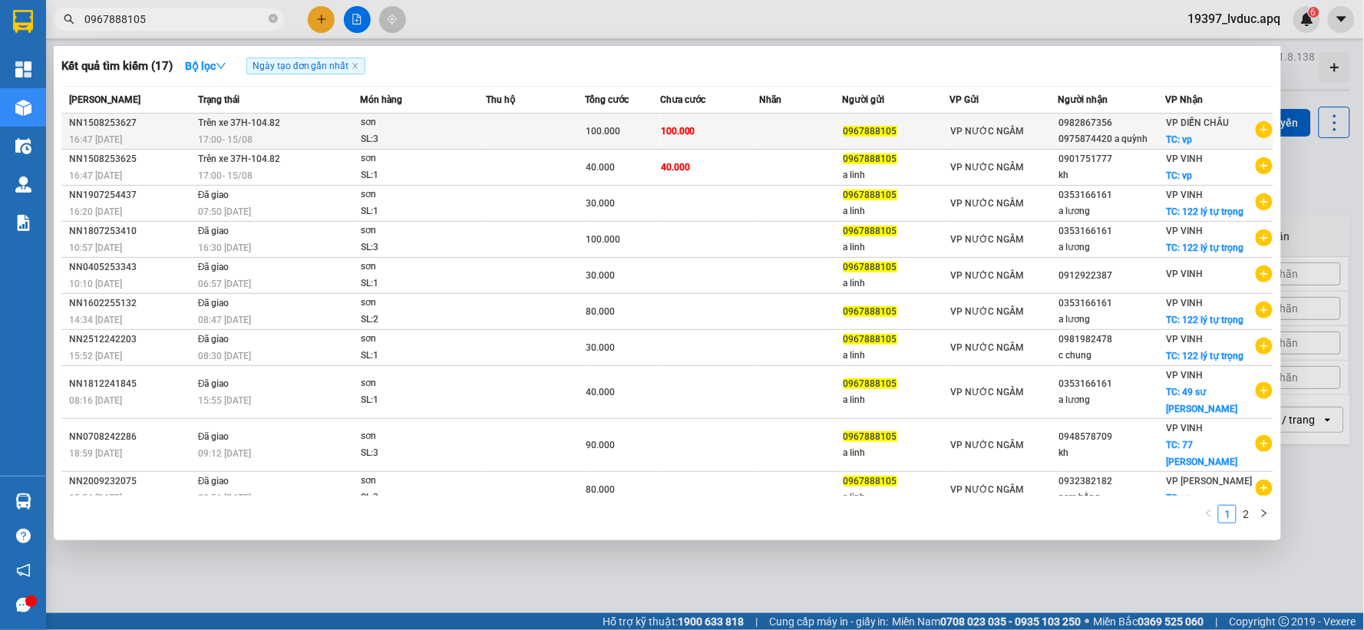
type input "0967888105"
click at [553, 138] on td at bounding box center [536, 132] width 100 height 36
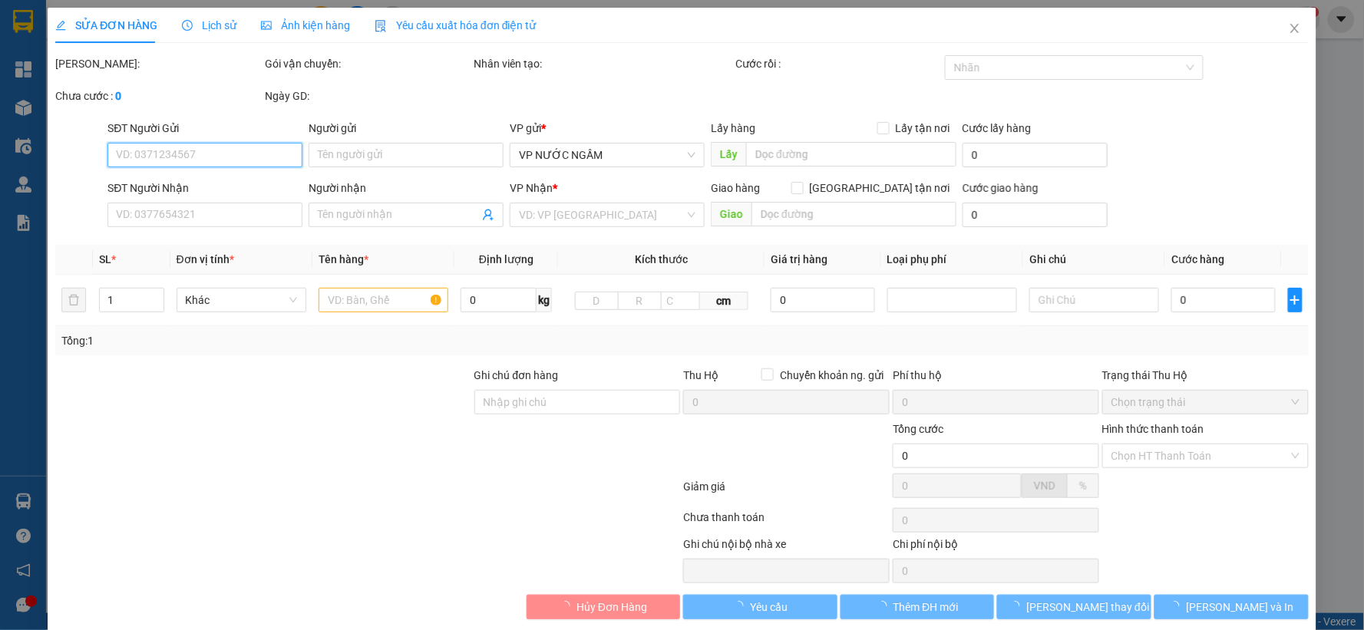
type input "0967888105"
type input "0982867356"
type input "0975874420 a quỳnh"
checkbox input "true"
type input "vp"
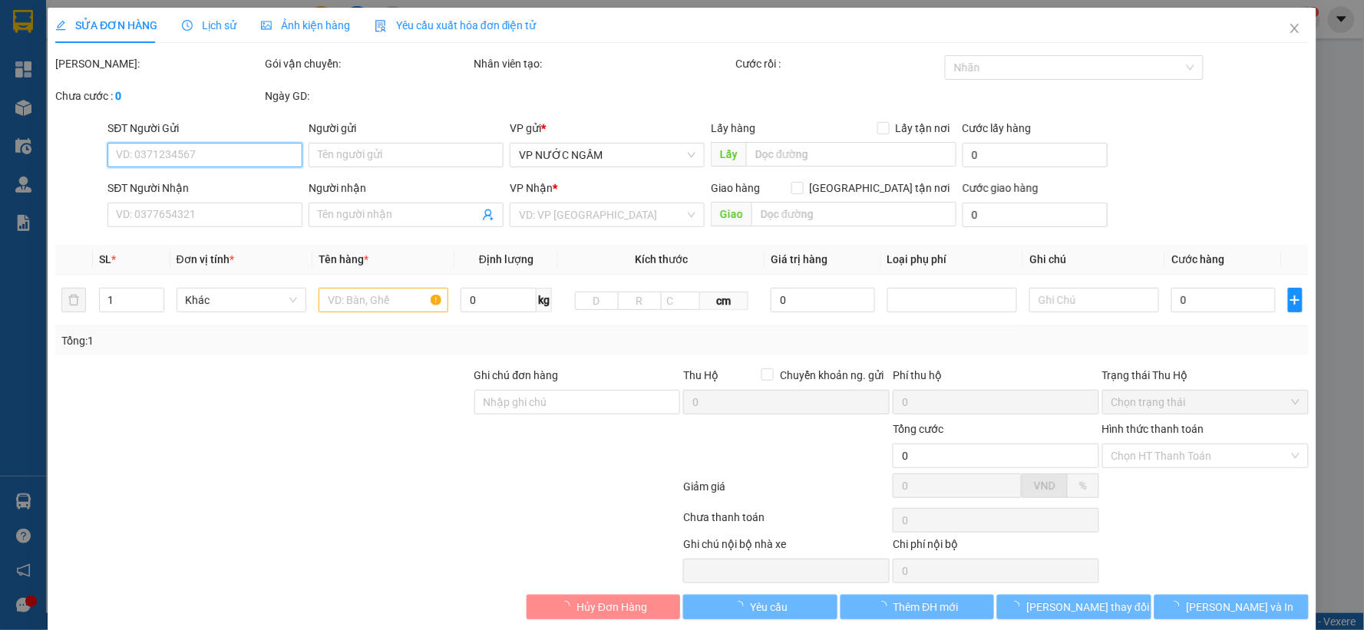
type input "100.000"
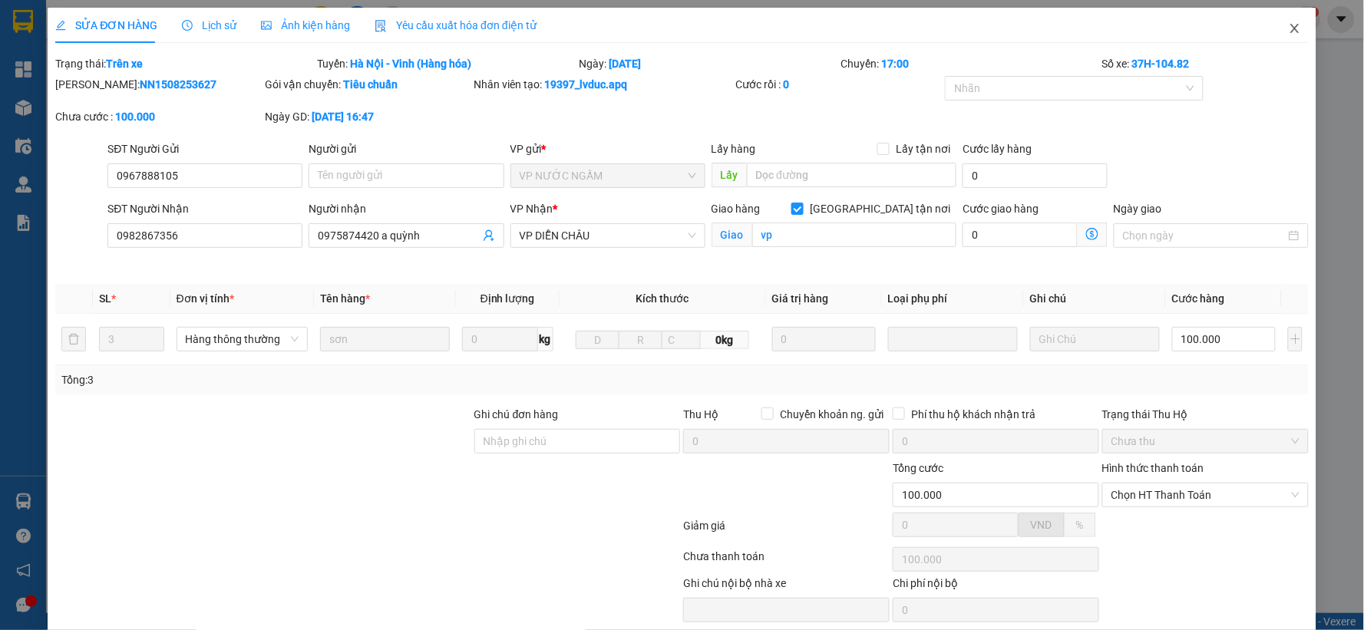
click at [1289, 31] on icon "close" at bounding box center [1295, 28] width 12 height 12
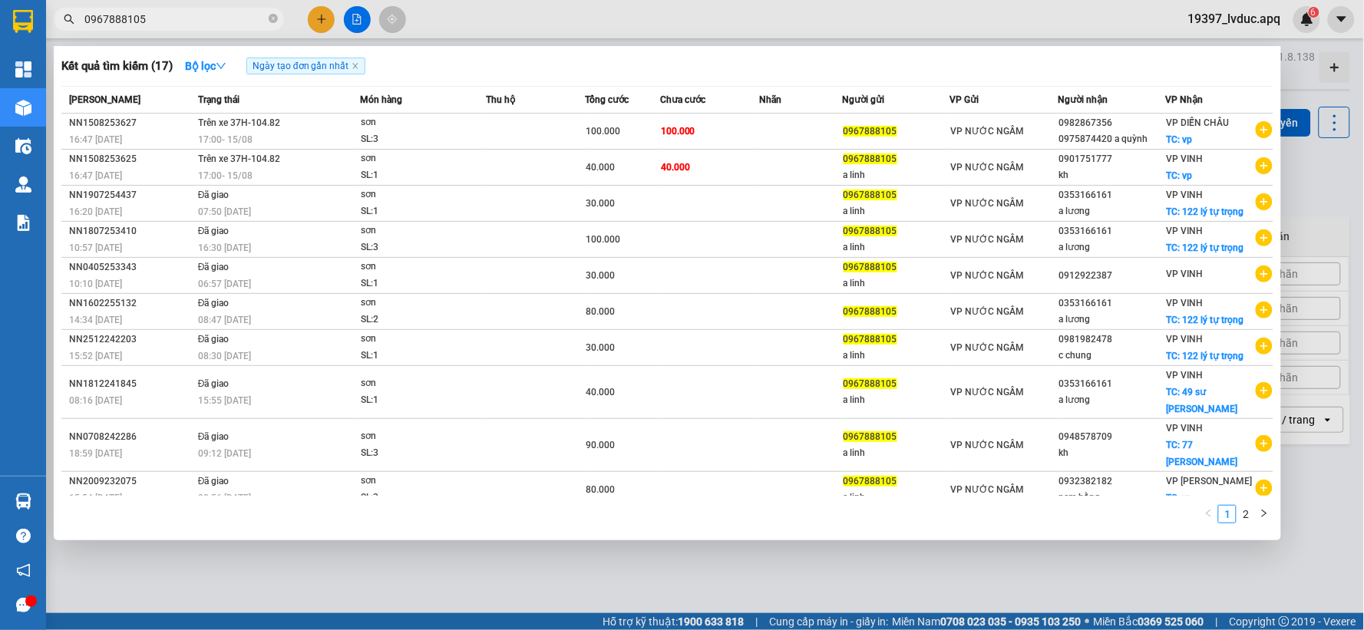
click at [210, 18] on input "0967888105" at bounding box center [174, 19] width 181 height 17
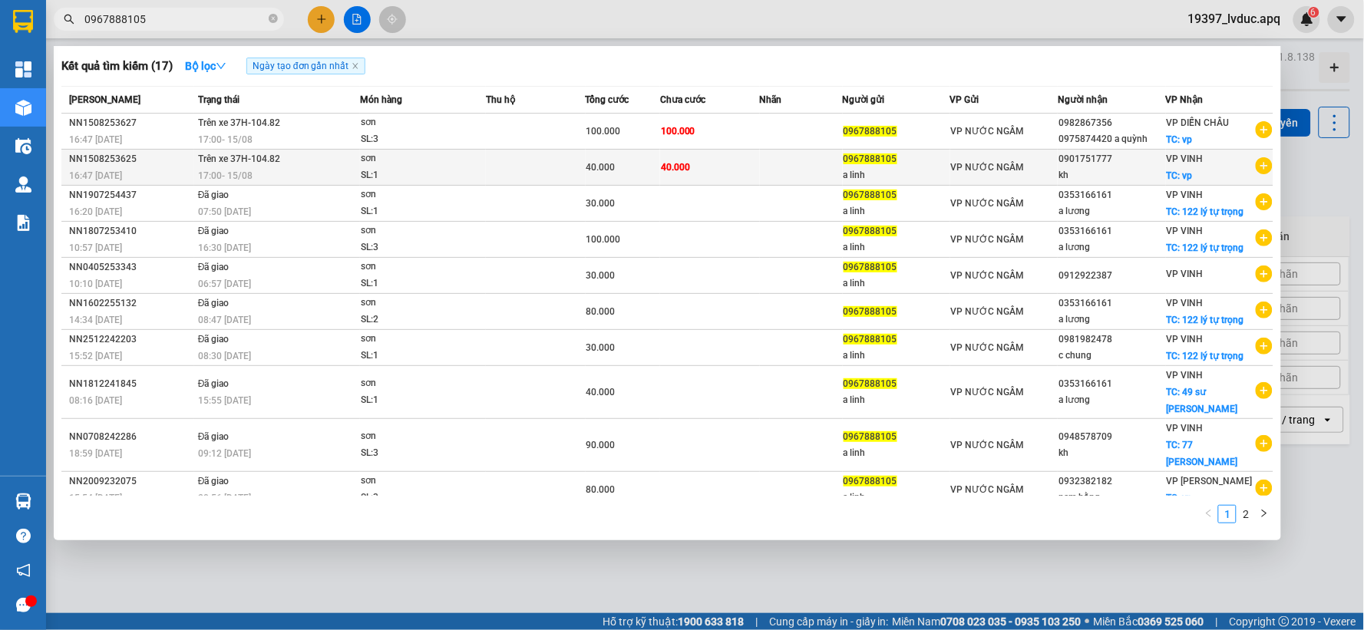
click at [715, 169] on td "40.000" at bounding box center [710, 168] width 100 height 36
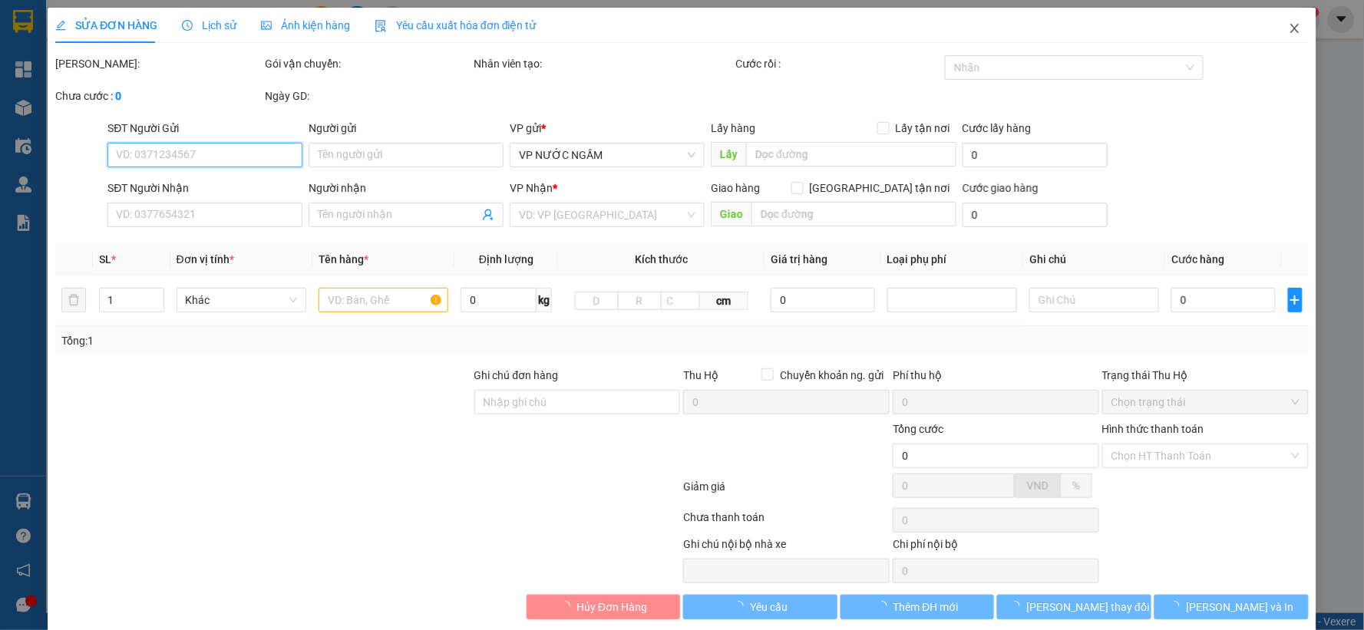
type input "0967888105"
type input "a linh"
type input "0901751777"
type input "kh"
checkbox input "true"
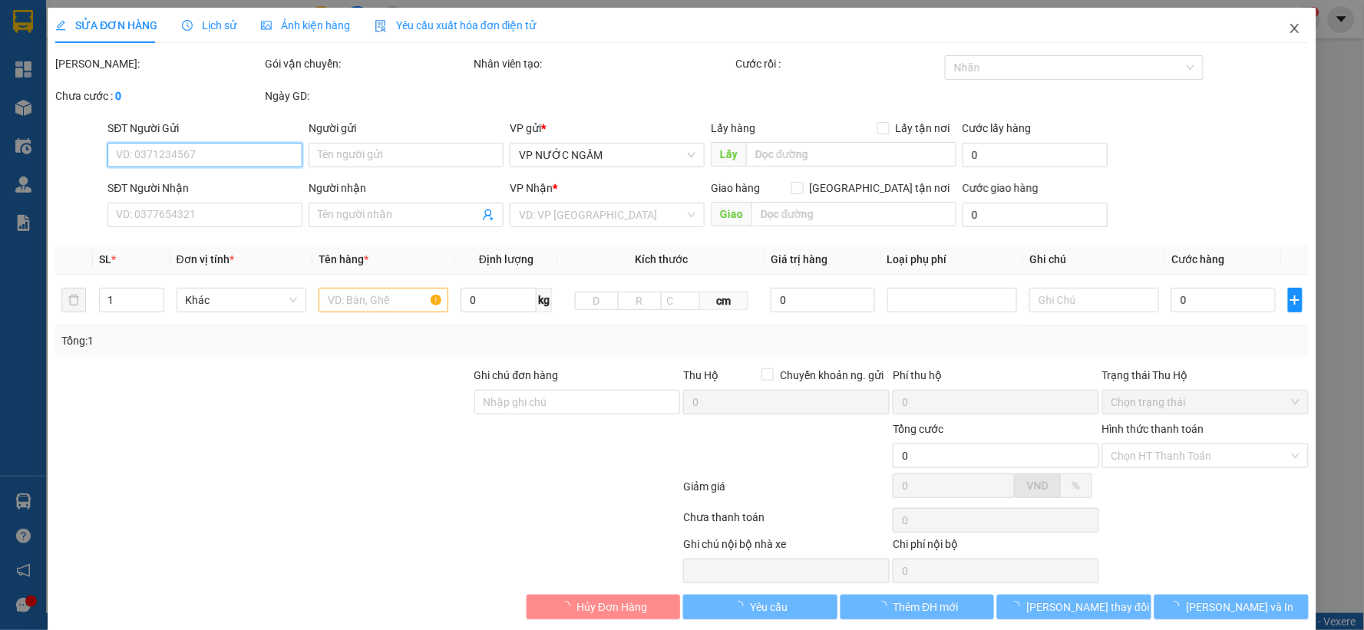
type input "vp"
type input "40.000"
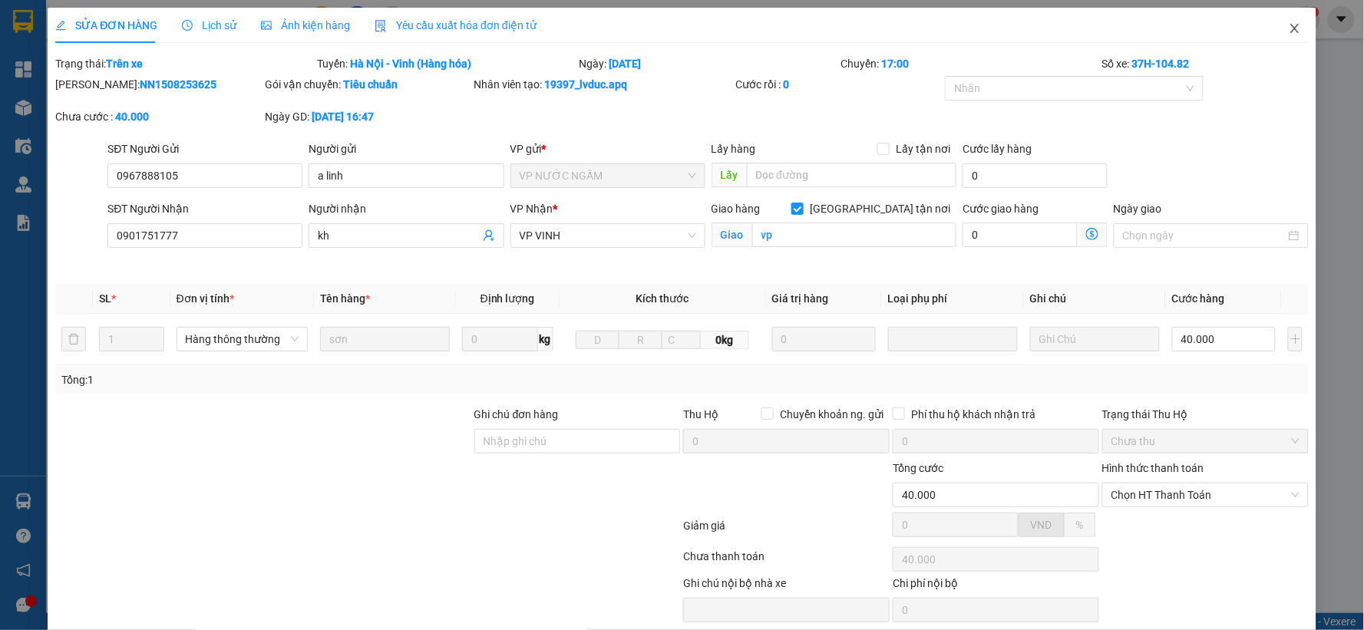
click at [1289, 34] on icon "close" at bounding box center [1295, 28] width 12 height 12
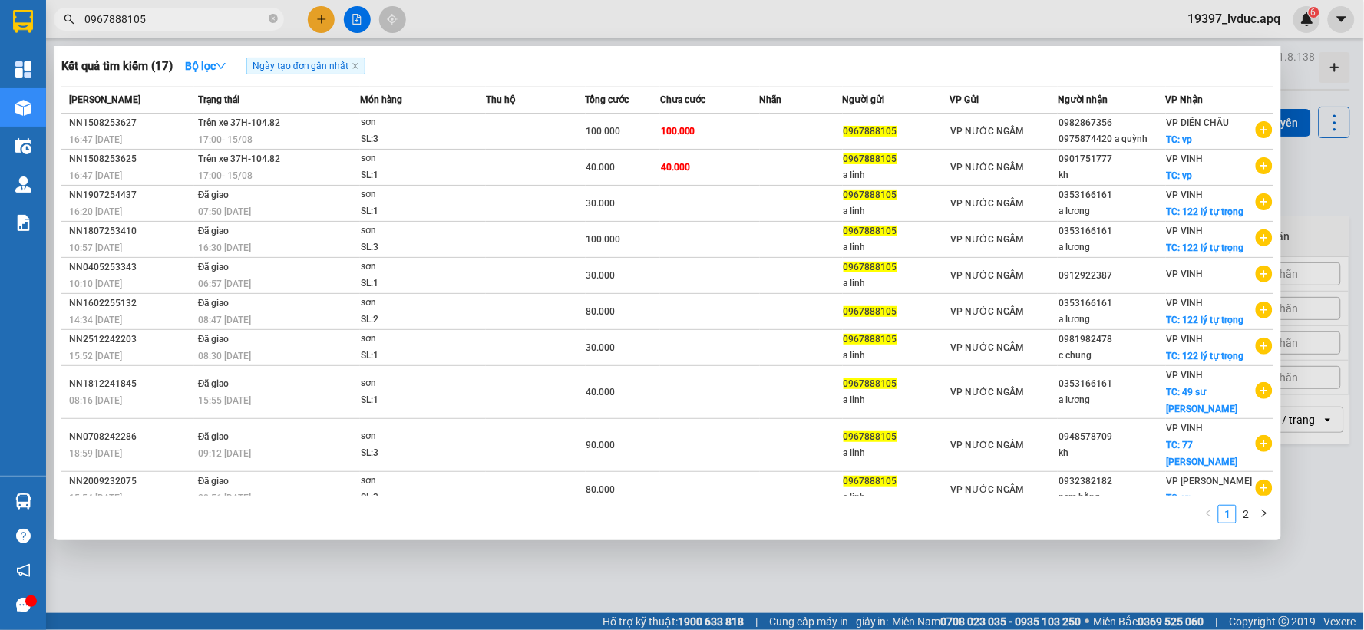
click at [197, 28] on span "0967888105" at bounding box center [169, 19] width 230 height 23
click at [197, 27] on input "0967888105" at bounding box center [174, 19] width 181 height 17
click at [449, 66] on div "Kết quả tìm kiếm ( 17 ) Bộ lọc Ngày tạo đơn gần nhất" at bounding box center [667, 66] width 1212 height 25
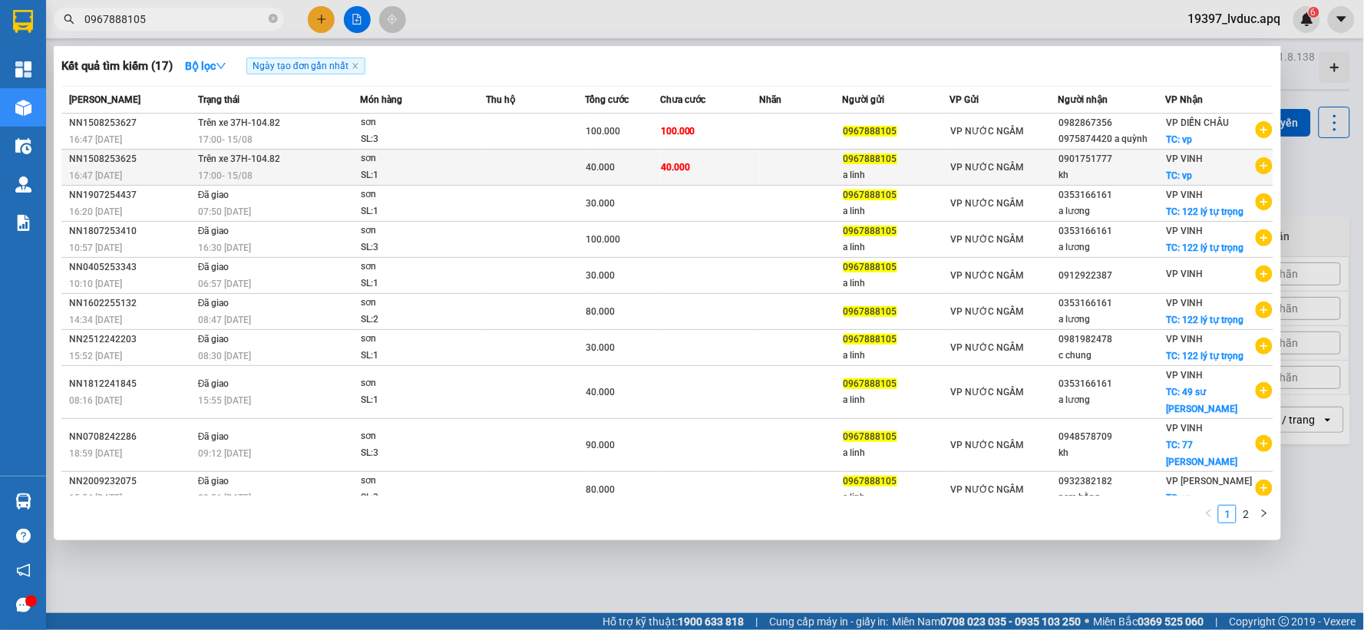
click at [289, 170] on div "17:00 - 15/08" at bounding box center [278, 175] width 161 height 17
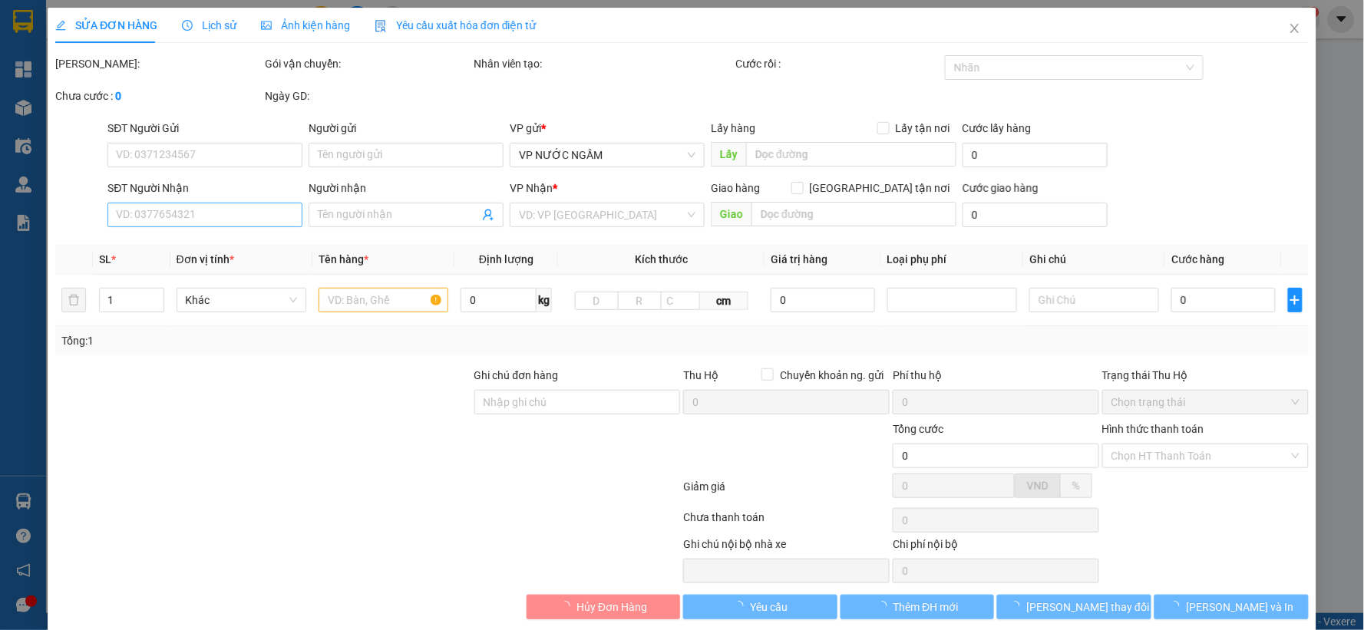
type input "0967888105"
type input "a linh"
type input "0901751777"
type input "kh"
checkbox input "true"
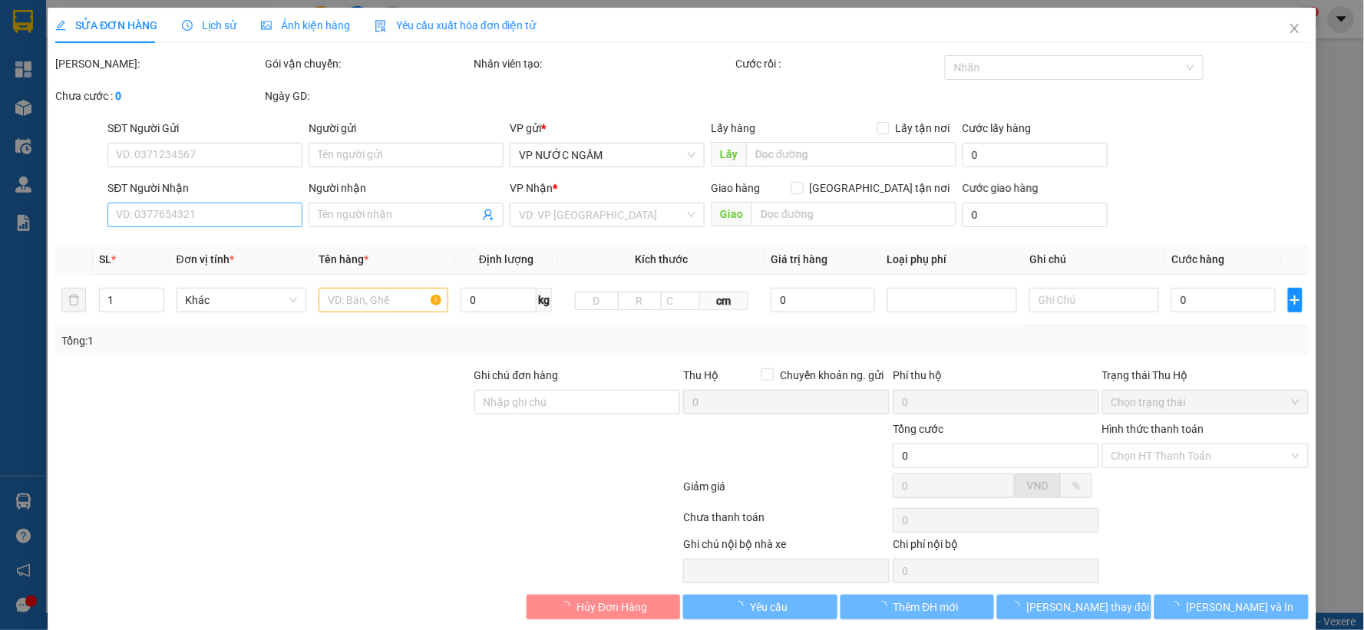
type input "vp"
type input "40.000"
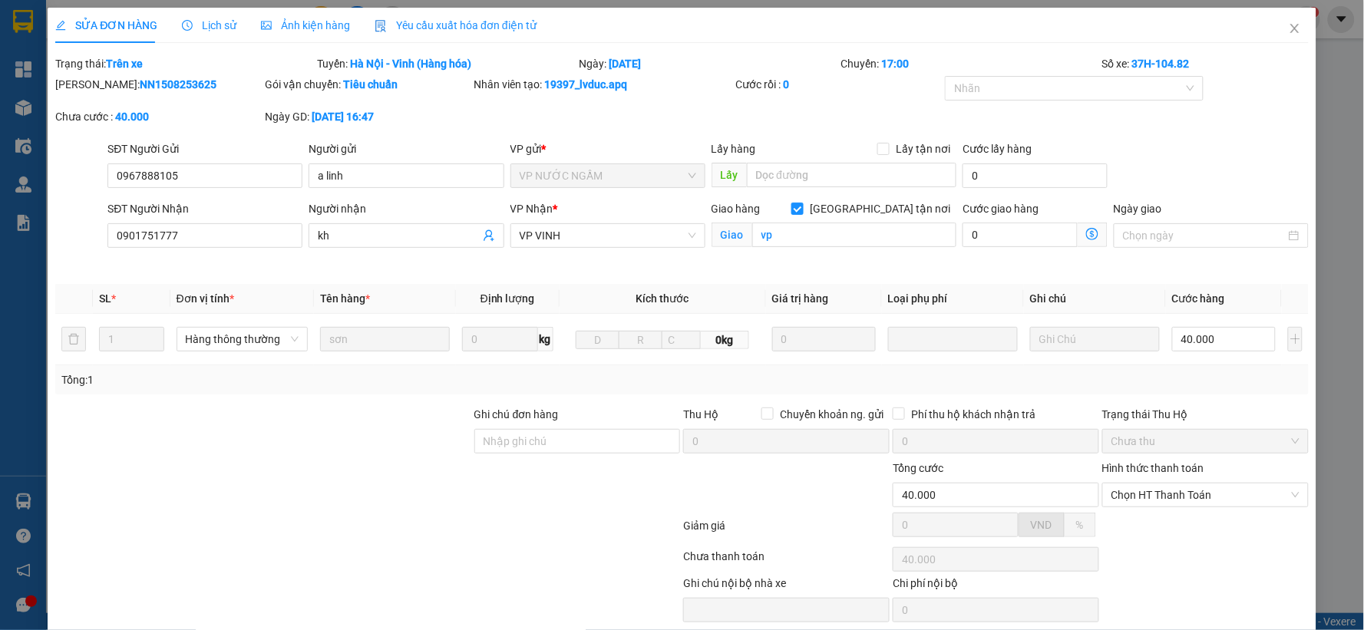
click at [182, 219] on div "SĐT Người Nhận" at bounding box center [204, 211] width 195 height 23
click at [173, 243] on input "0901751777" at bounding box center [204, 235] width 195 height 25
click at [173, 244] on input "0901751777" at bounding box center [204, 235] width 195 height 25
click at [1283, 35] on span "Close" at bounding box center [1295, 29] width 43 height 43
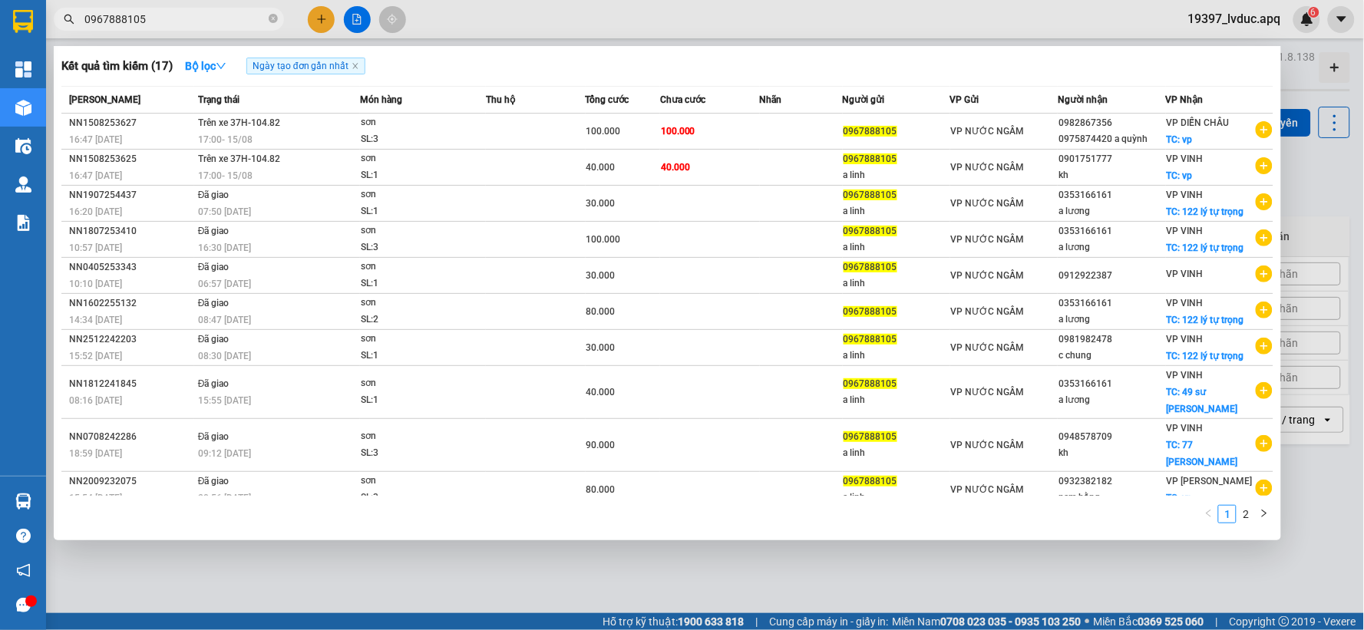
click at [180, 17] on input "0967888105" at bounding box center [174, 19] width 181 height 17
paste input "01751777"
type input "0901751777"
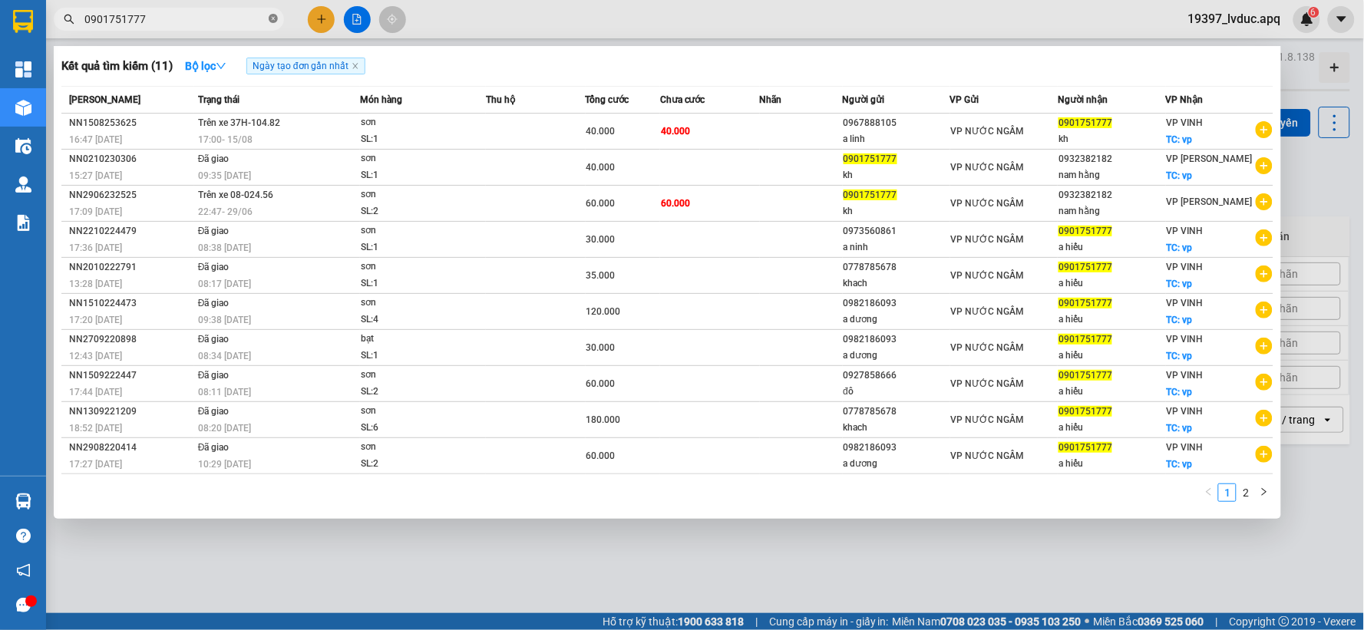
click at [270, 18] on icon "close-circle" at bounding box center [273, 18] width 9 height 9
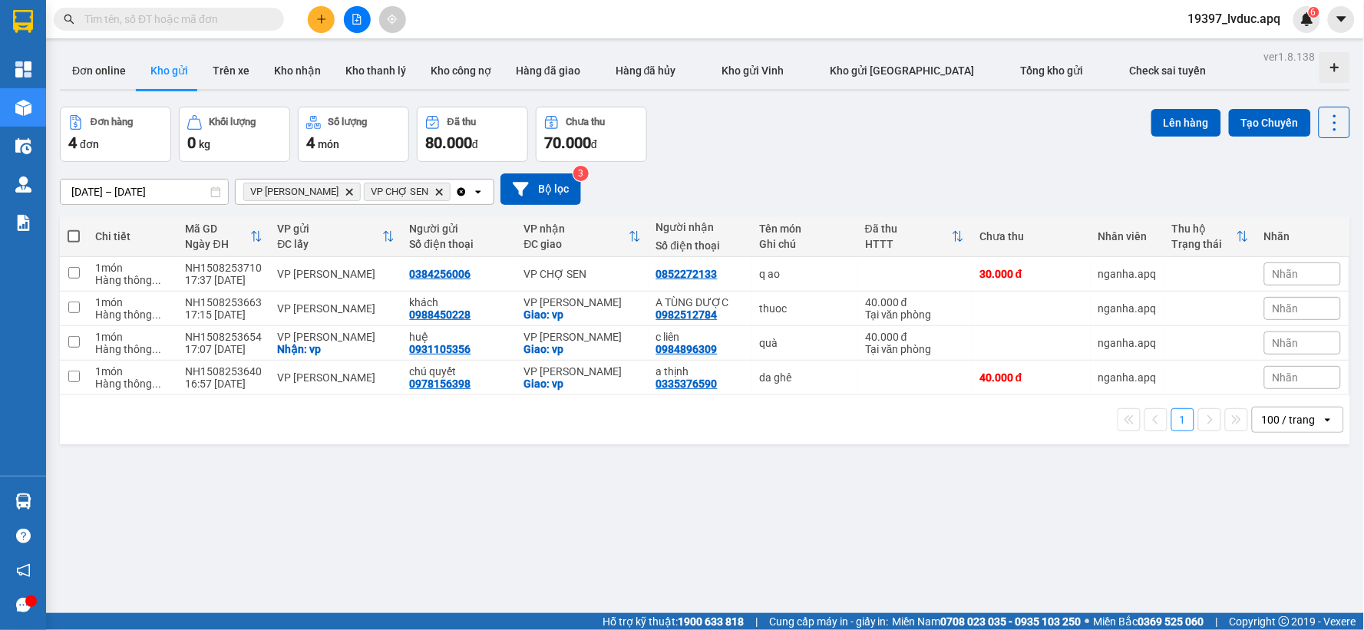
click at [200, 11] on input "text" at bounding box center [174, 19] width 181 height 17
click at [196, 14] on input "text" at bounding box center [174, 19] width 181 height 17
paste input "0901751777"
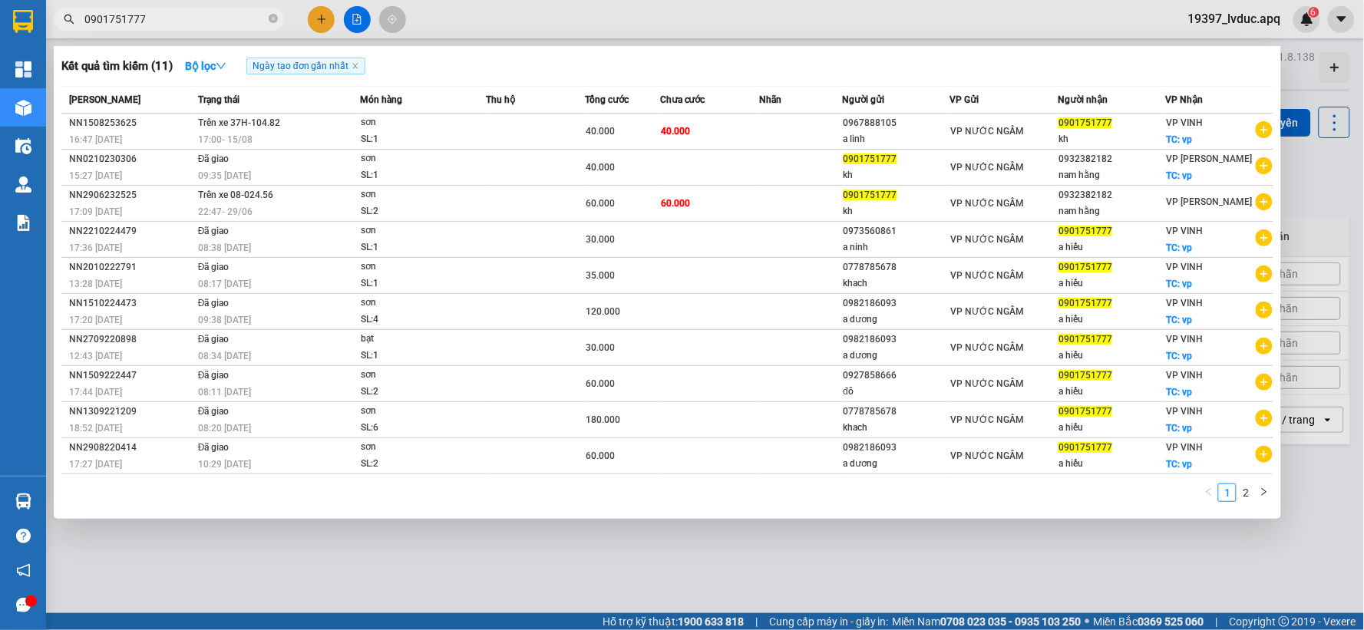
type input "0901751777"
click at [326, 18] on div at bounding box center [682, 315] width 1364 height 630
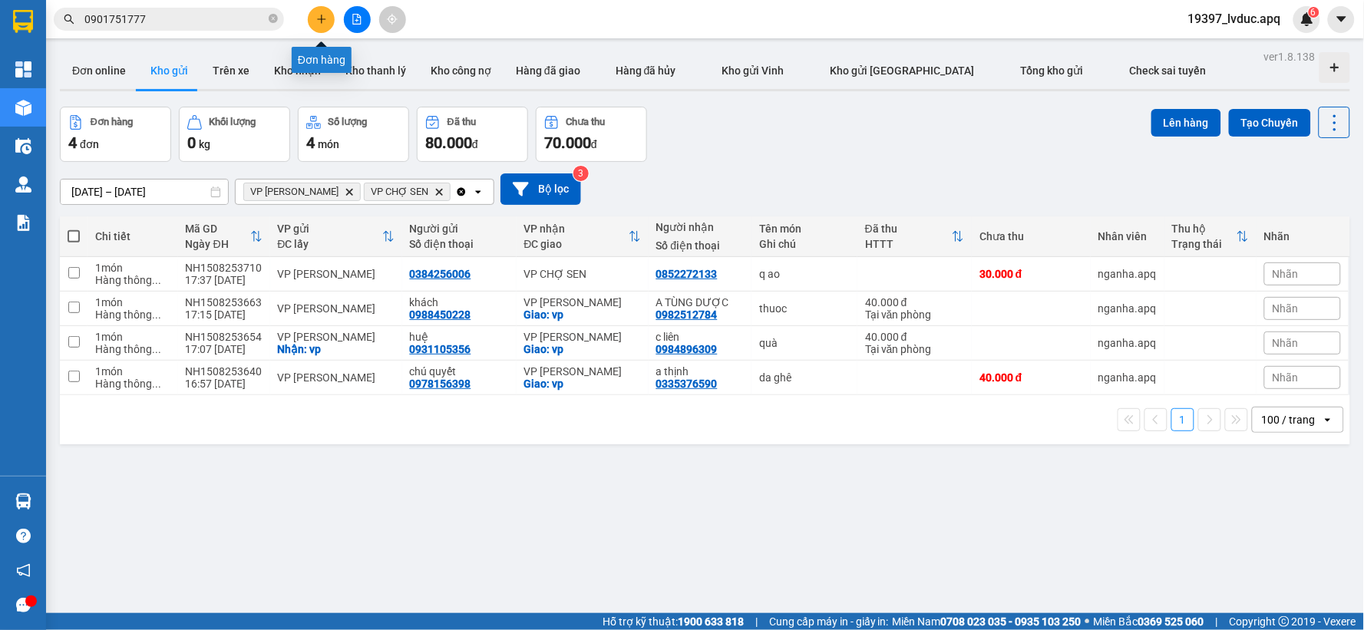
click at [326, 18] on icon "plus" at bounding box center [321, 19] width 11 height 11
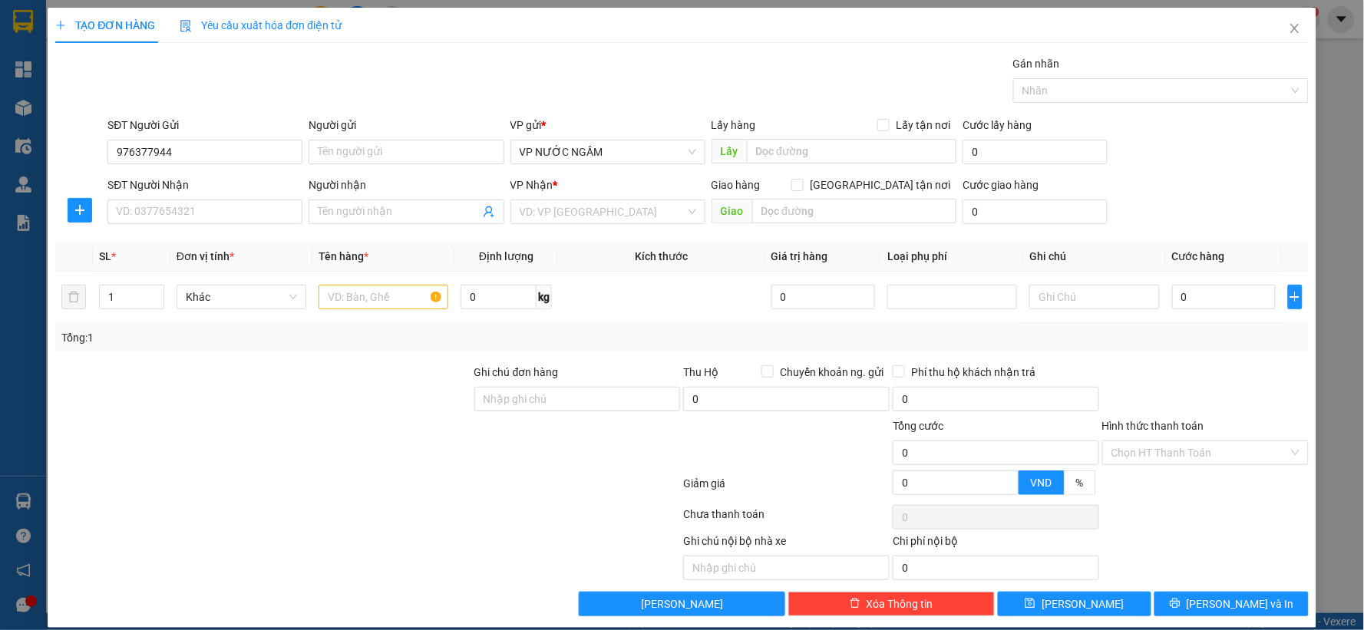
click at [104, 154] on div "SĐT Người Gửi 976377944 976377944" at bounding box center [204, 144] width 201 height 54
click at [107, 154] on input "976377944" at bounding box center [204, 152] width 195 height 25
type input "0976377944"
click at [193, 179] on div "0976377944" at bounding box center [203, 182] width 175 height 17
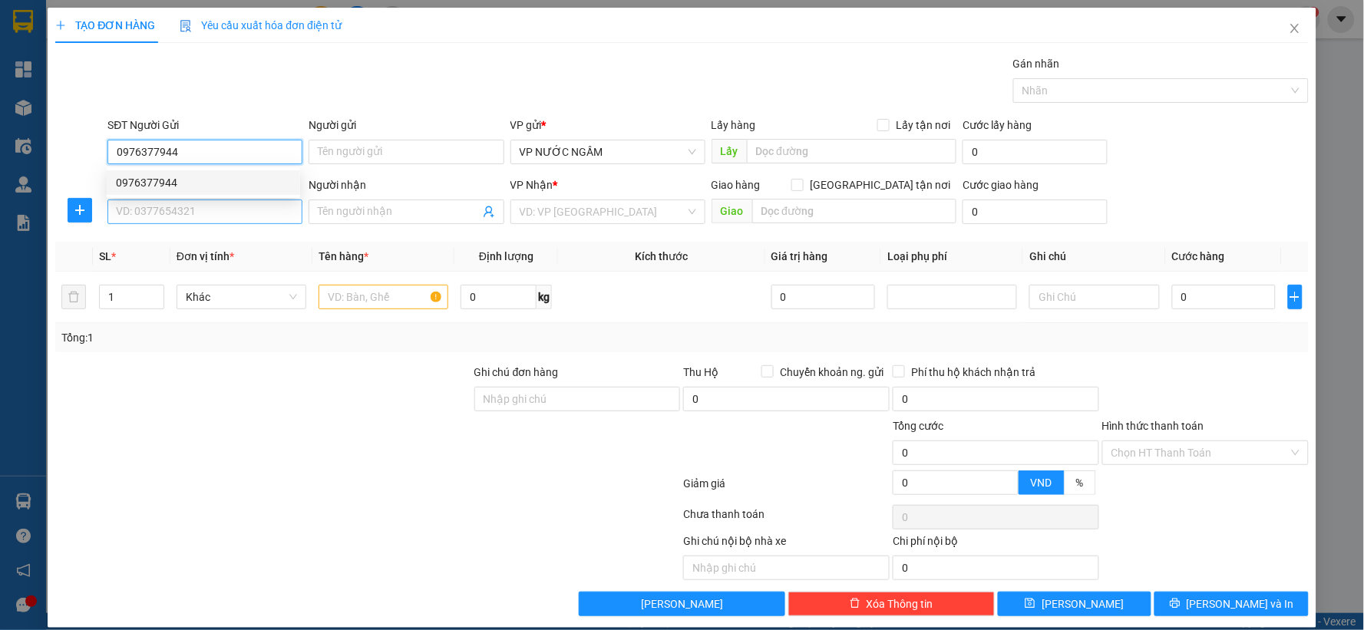
checkbox input "true"
type input "VP Ngọc Hồi"
type input "0976377944"
click at [178, 210] on input "SĐT Người Nhận" at bounding box center [204, 212] width 195 height 25
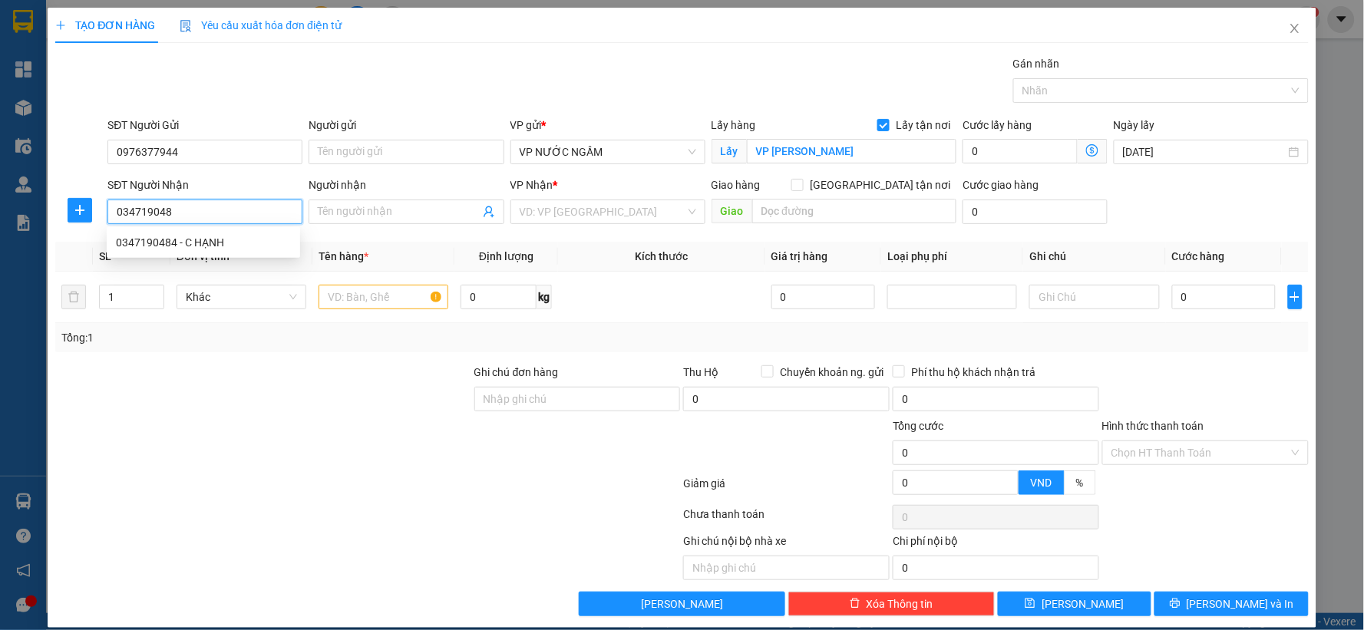
type input "0347190484"
click at [180, 250] on div "0347190484 - C HẠNH" at bounding box center [203, 242] width 175 height 17
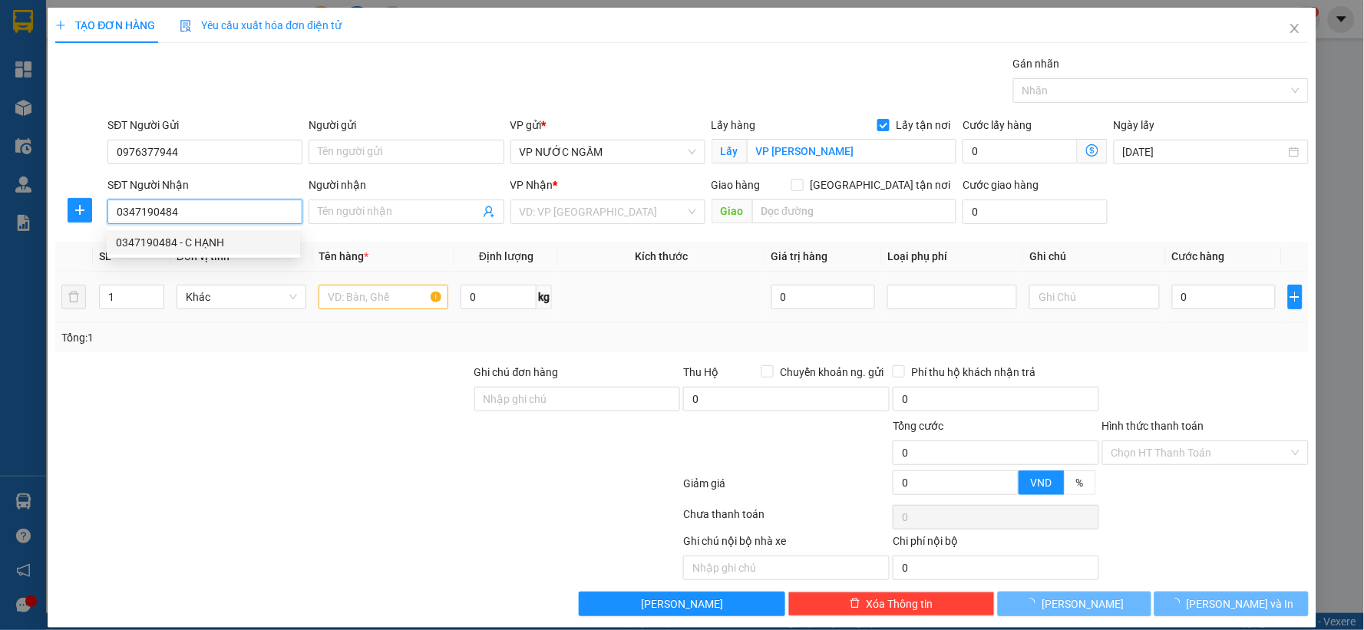
type input "C HẠNH"
checkbox input "true"
type input "vp"
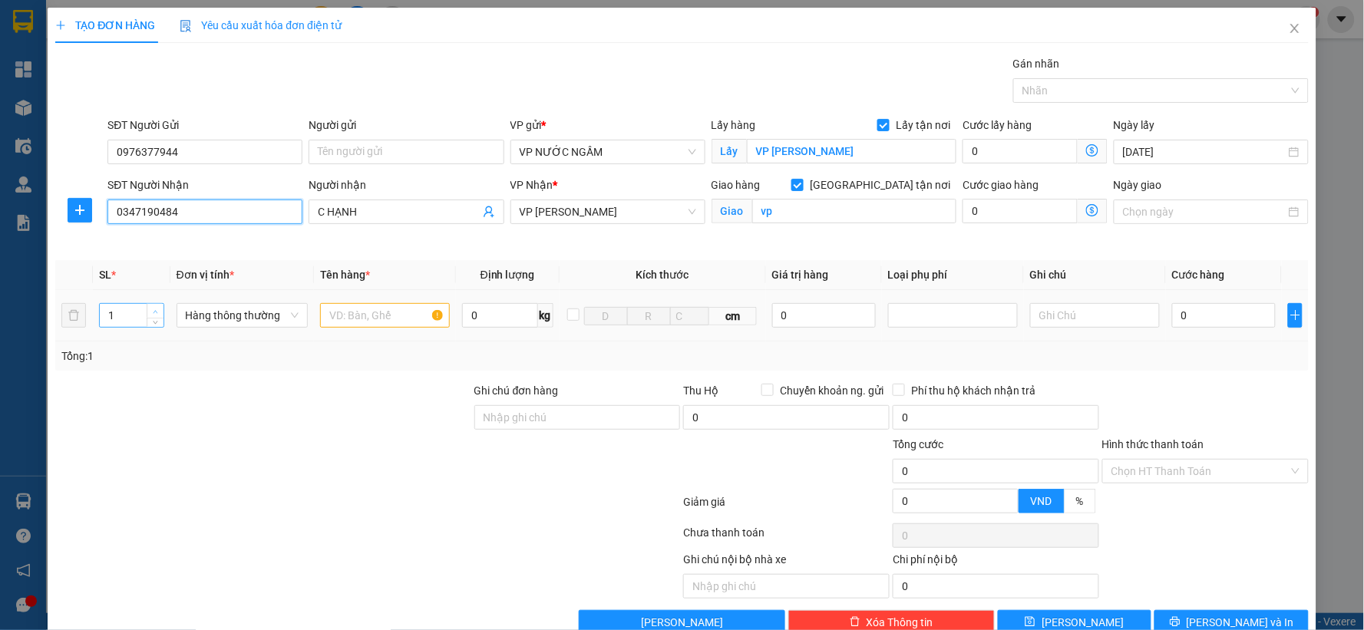
type input "0347190484"
click at [153, 311] on icon "up" at bounding box center [155, 311] width 5 height 5
type input "3"
click at [153, 311] on icon "up" at bounding box center [155, 311] width 5 height 5
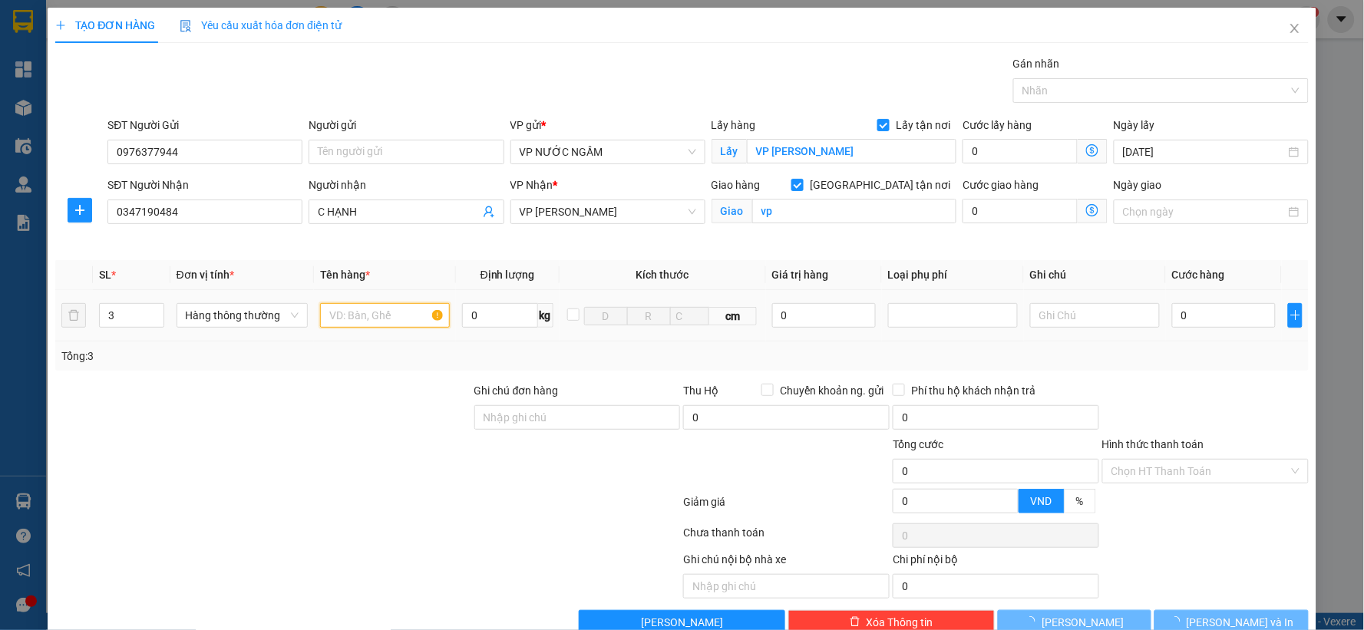
click at [370, 316] on input "text" at bounding box center [385, 315] width 130 height 25
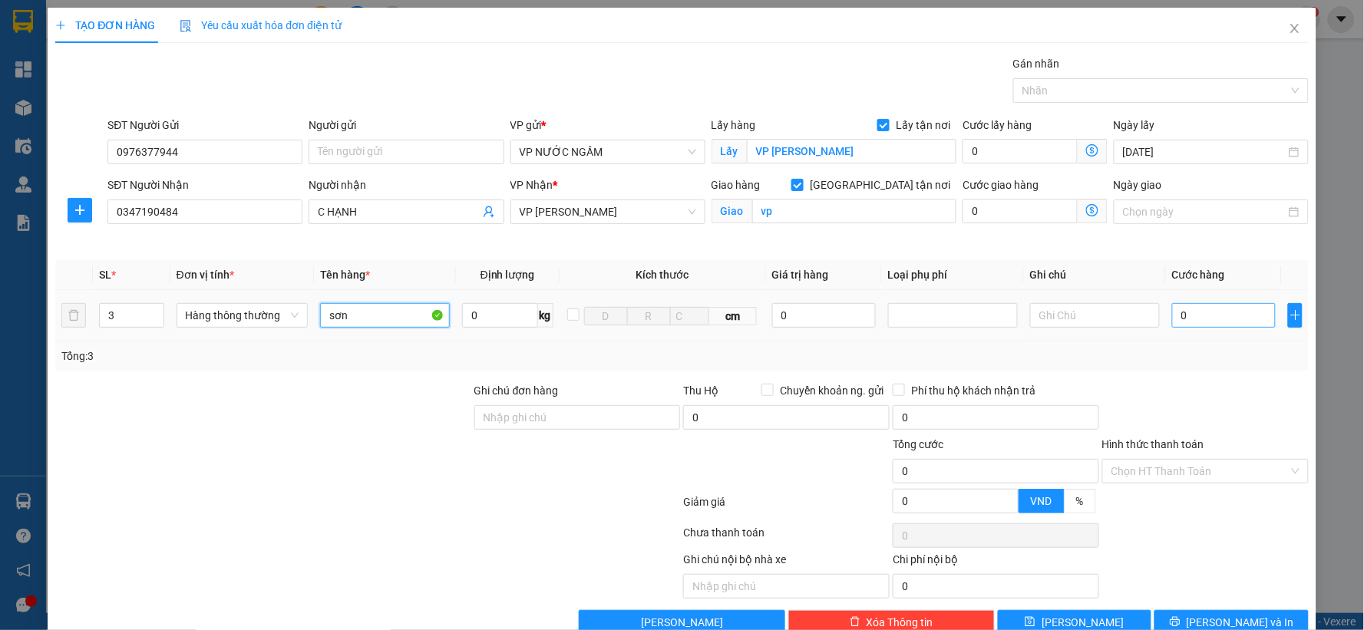
type input "sơn"
click at [1223, 317] on input "0" at bounding box center [1224, 315] width 104 height 25
type input "1"
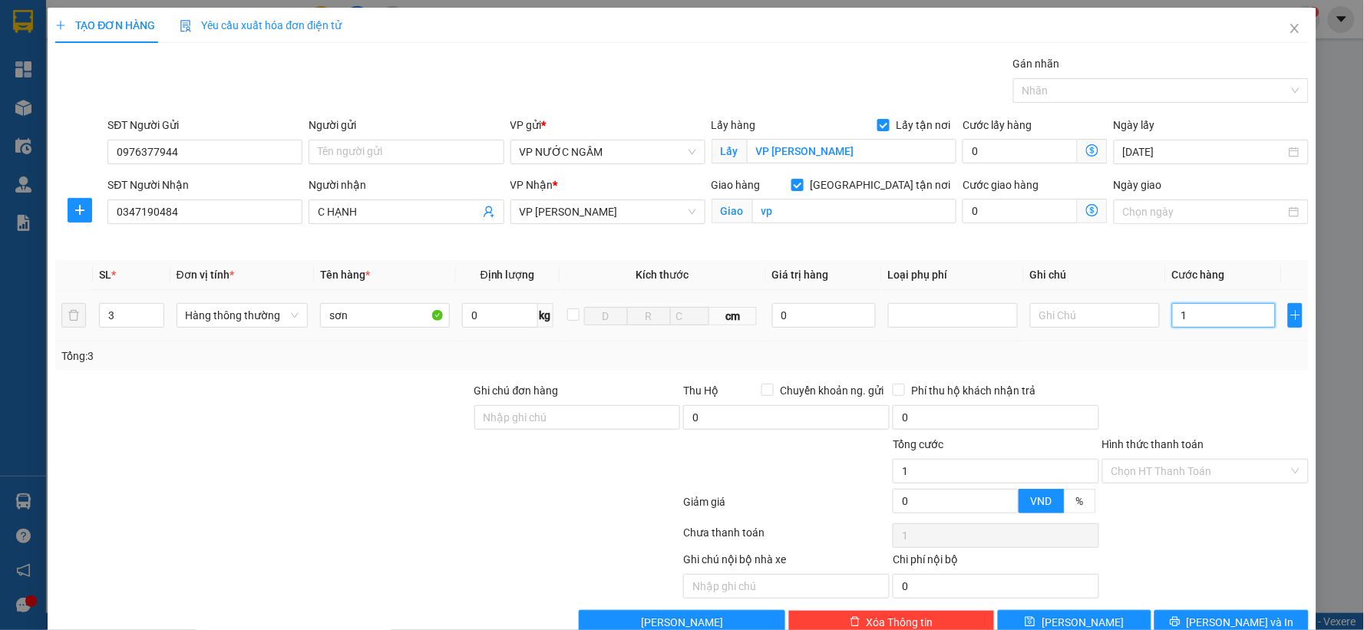
type input "10"
type input "100"
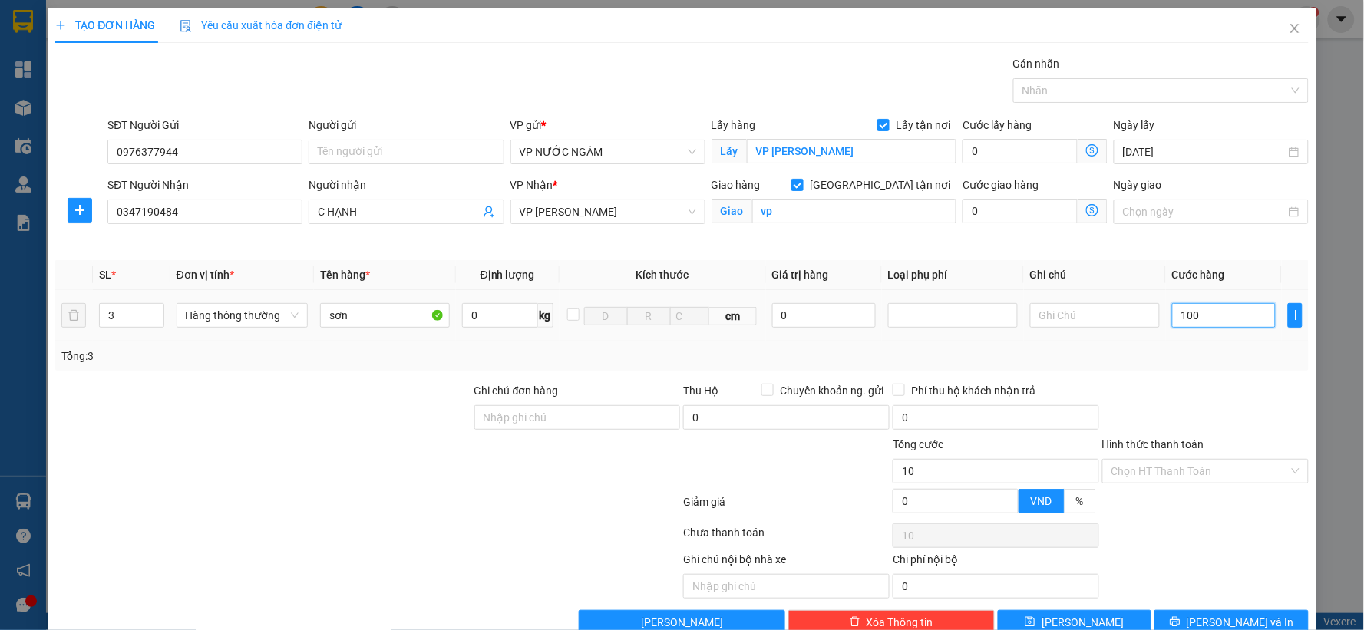
type input "100"
type input "100.000"
drag, startPoint x: 817, startPoint y: 123, endPoint x: 811, endPoint y: 135, distance: 13.4
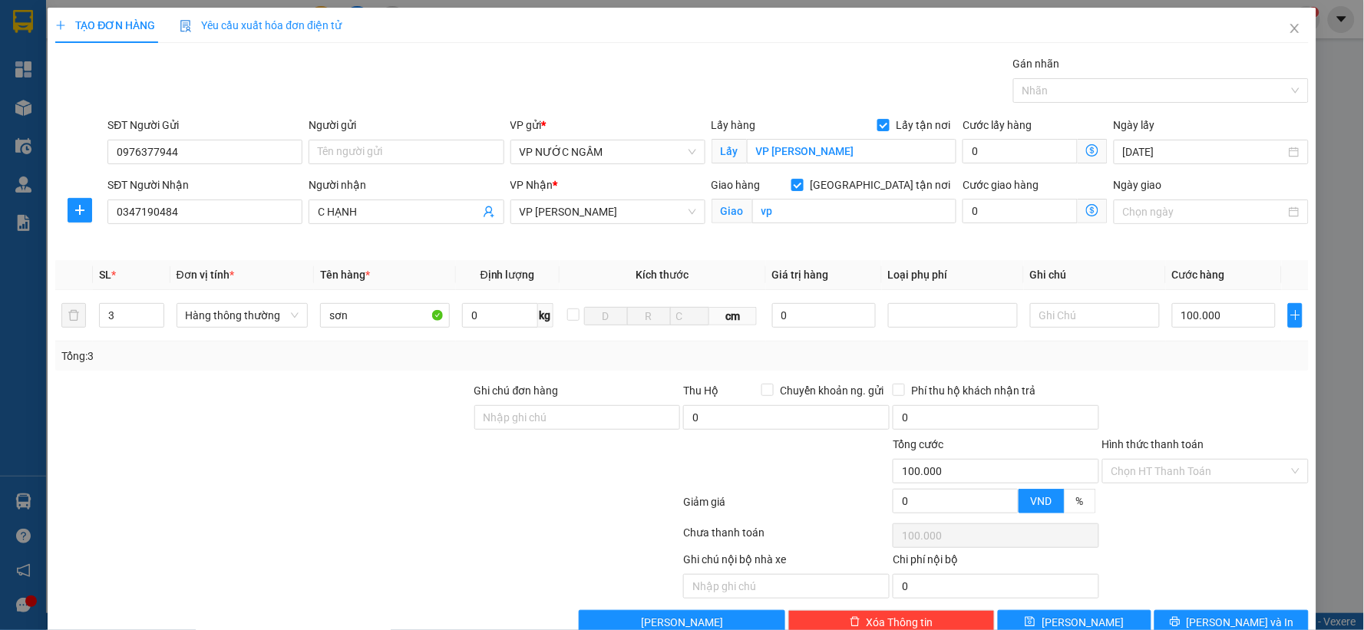
click at [816, 128] on div "Lấy hàng Lấy tận nơi" at bounding box center [835, 125] width 246 height 17
drag, startPoint x: 811, startPoint y: 135, endPoint x: 809, endPoint y: 143, distance: 8.0
click at [811, 138] on div "Lấy hàng Lấy tận nơi Lấy VP Ngọc Hồi" at bounding box center [835, 144] width 246 height 54
click at [809, 144] on input "VP Ngọc Hồi" at bounding box center [852, 151] width 210 height 25
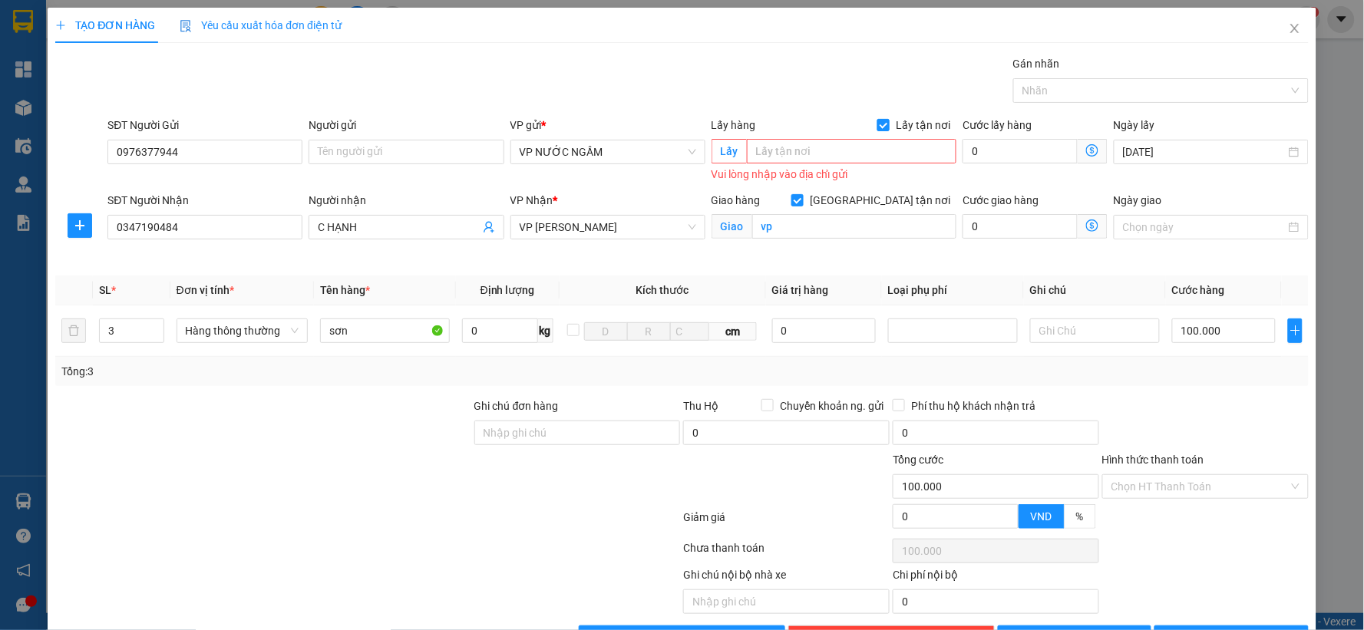
click at [877, 131] on span at bounding box center [883, 125] width 12 height 12
click at [877, 130] on input "Lấy tận nơi" at bounding box center [882, 124] width 11 height 11
checkbox input "false"
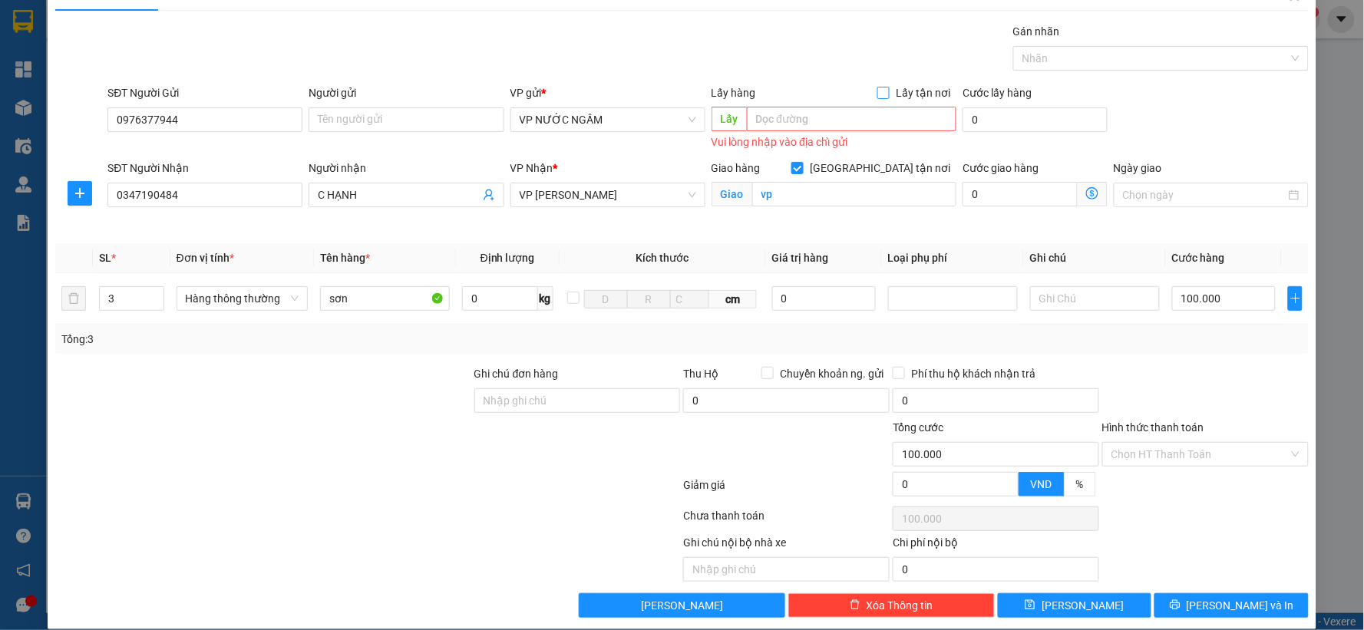
scroll to position [50, 0]
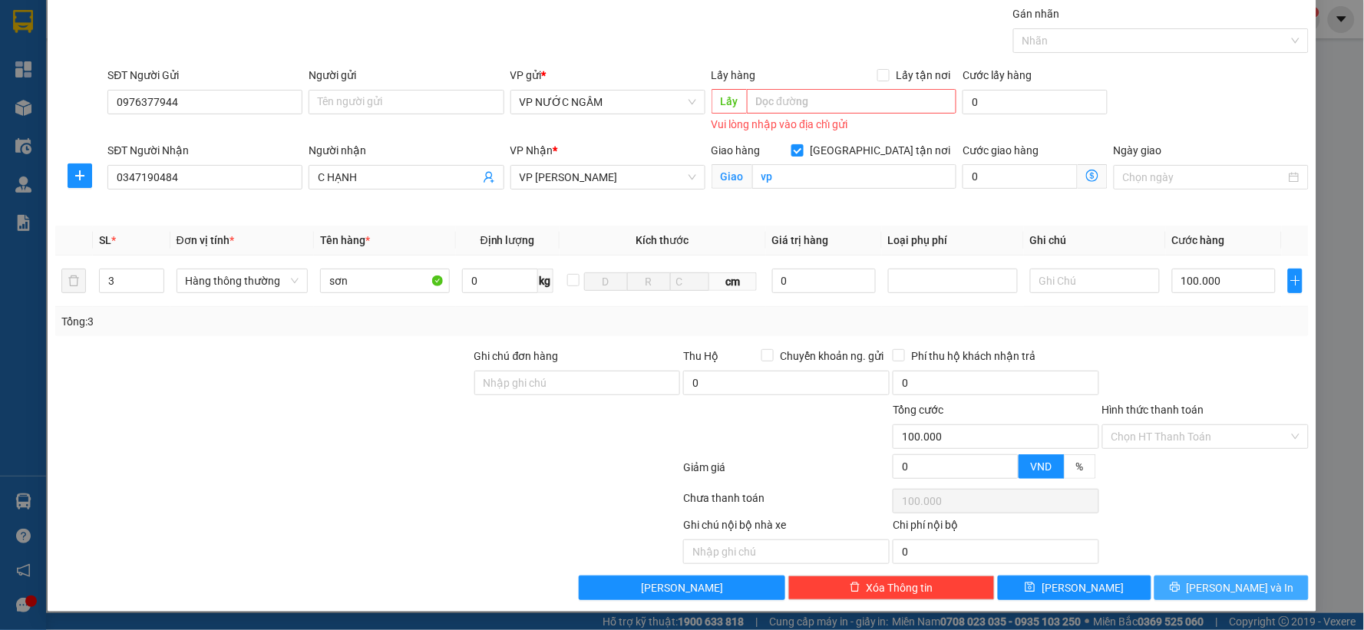
click at [1181, 592] on button "[PERSON_NAME] và In" at bounding box center [1232, 588] width 154 height 25
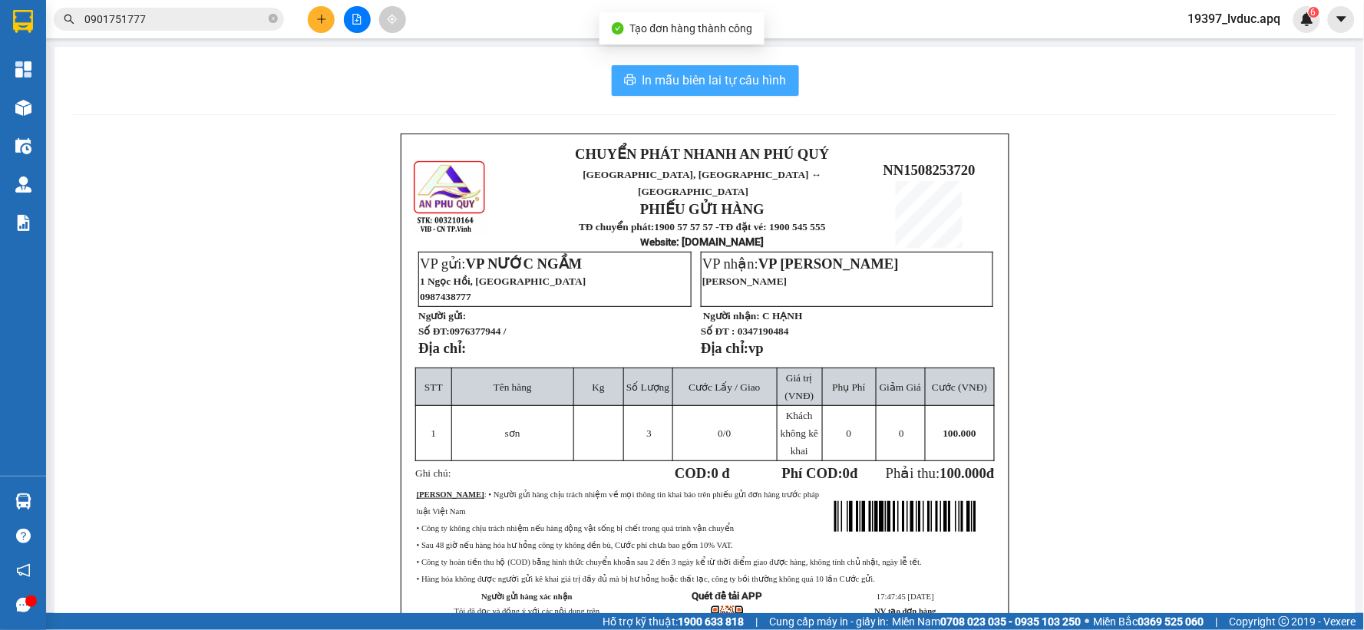
click at [659, 93] on button "In mẫu biên lai tự cấu hình" at bounding box center [705, 80] width 187 height 31
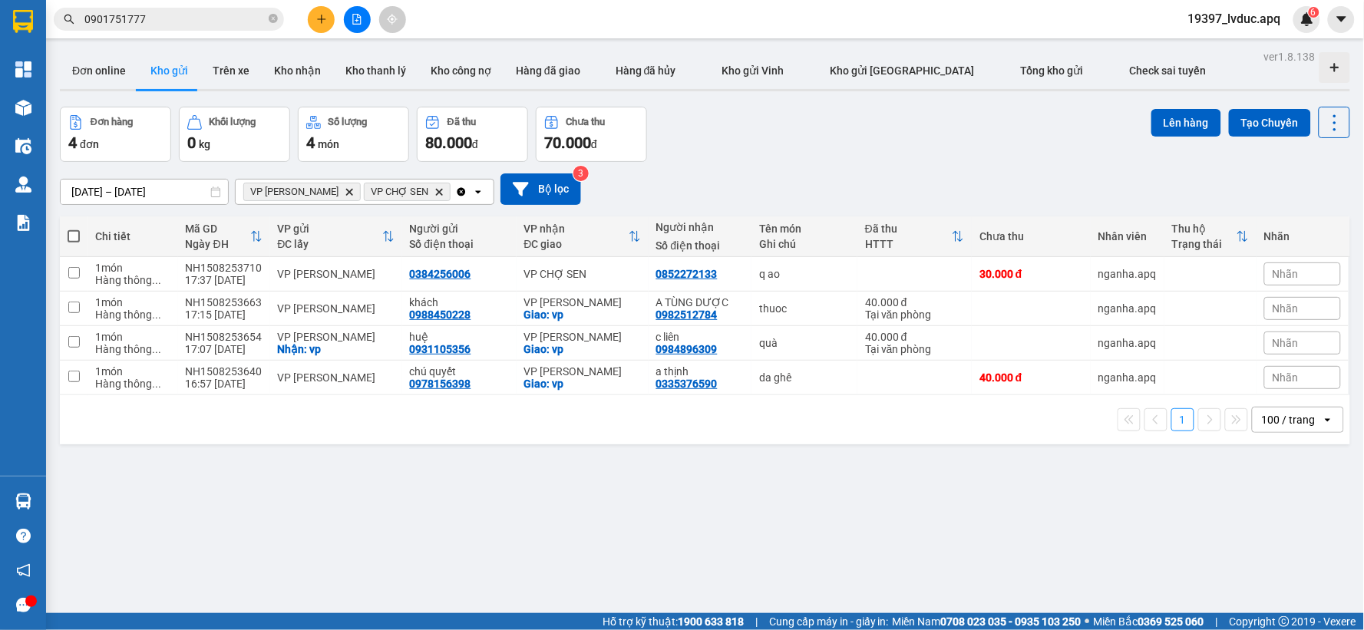
click at [247, 25] on input "0901751777" at bounding box center [174, 19] width 181 height 17
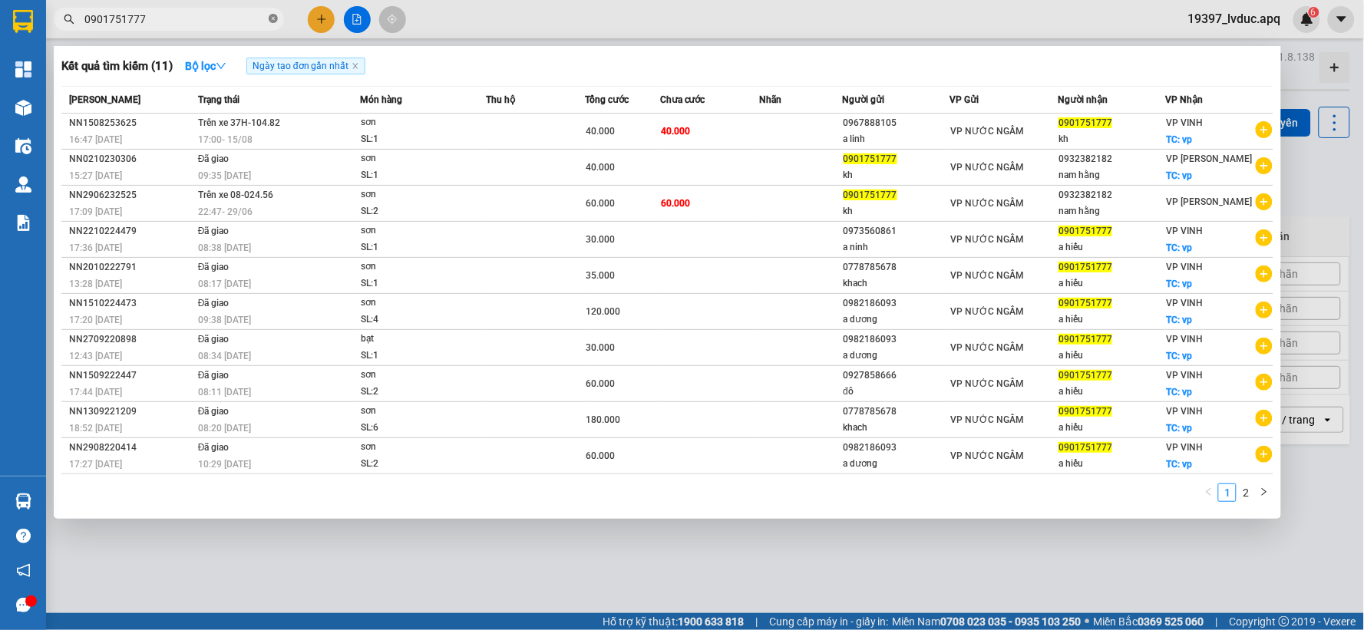
click at [269, 18] on icon "close-circle" at bounding box center [273, 18] width 9 height 9
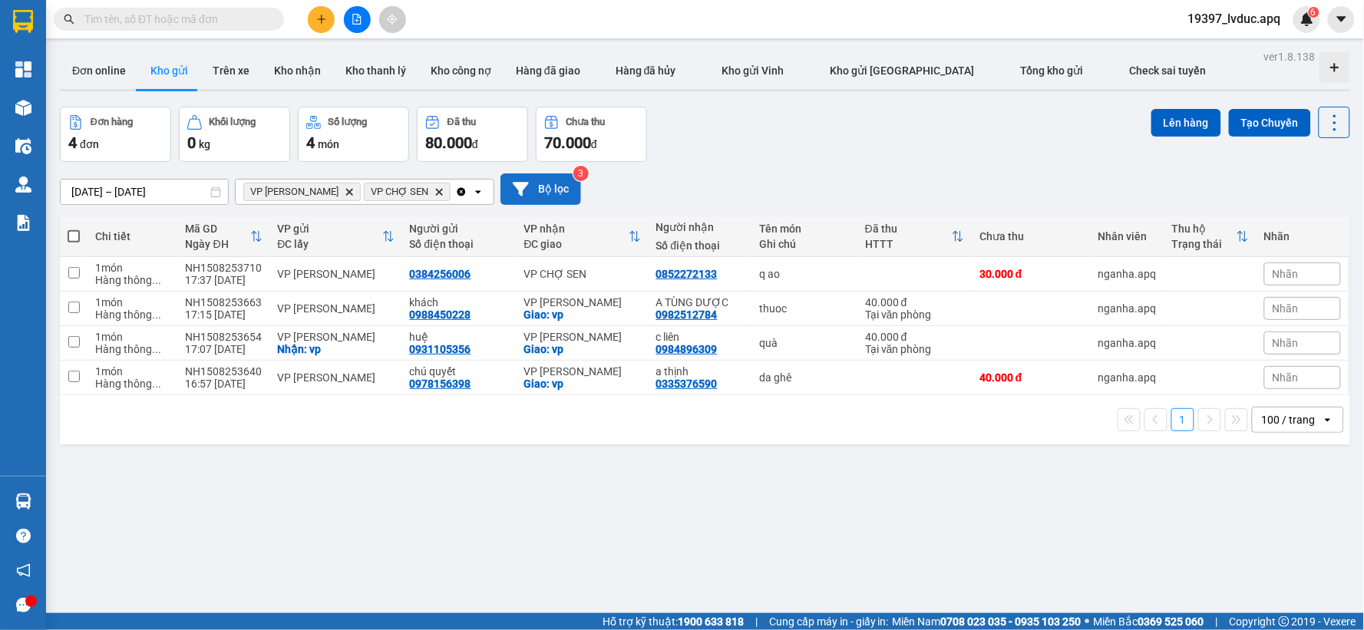
click at [569, 194] on button "Bộ lọc" at bounding box center [541, 188] width 81 height 31
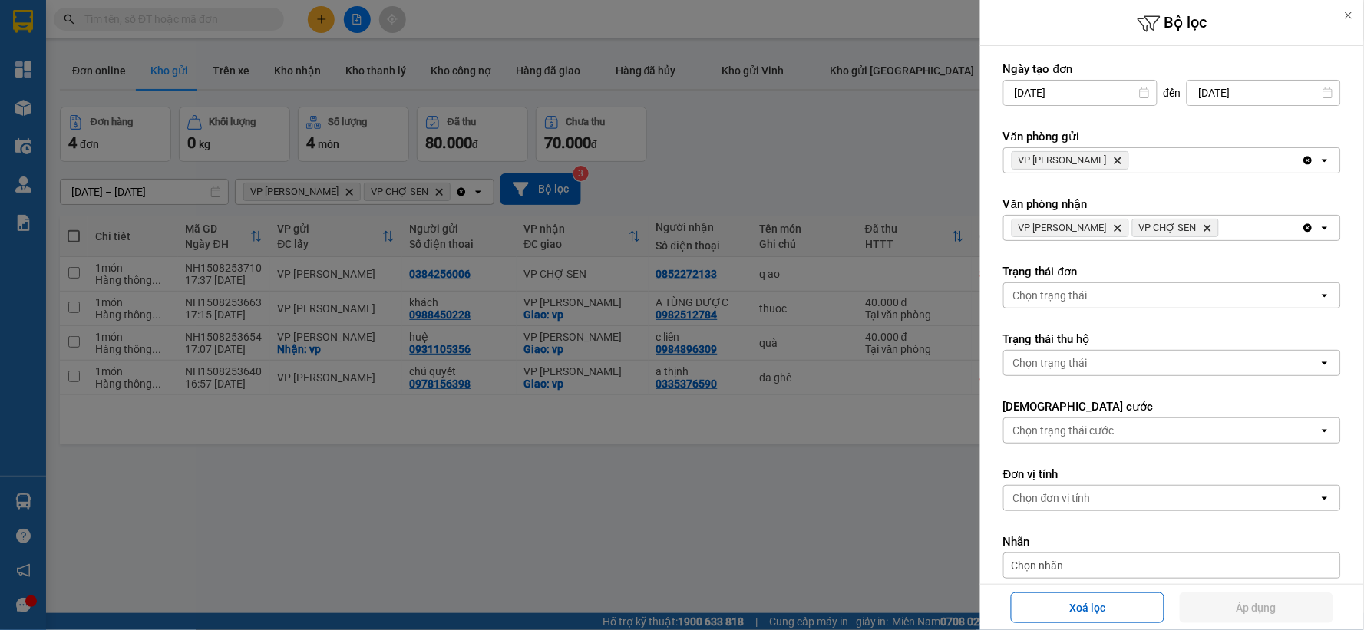
drag, startPoint x: 1206, startPoint y: 221, endPoint x: 1214, endPoint y: 229, distance: 10.9
click at [1210, 223] on span "VP CHỢ SEN Delete" at bounding box center [1175, 228] width 87 height 18
click at [1212, 228] on icon "Delete" at bounding box center [1207, 227] width 9 height 9
click at [1119, 225] on icon "Delete" at bounding box center [1117, 227] width 9 height 9
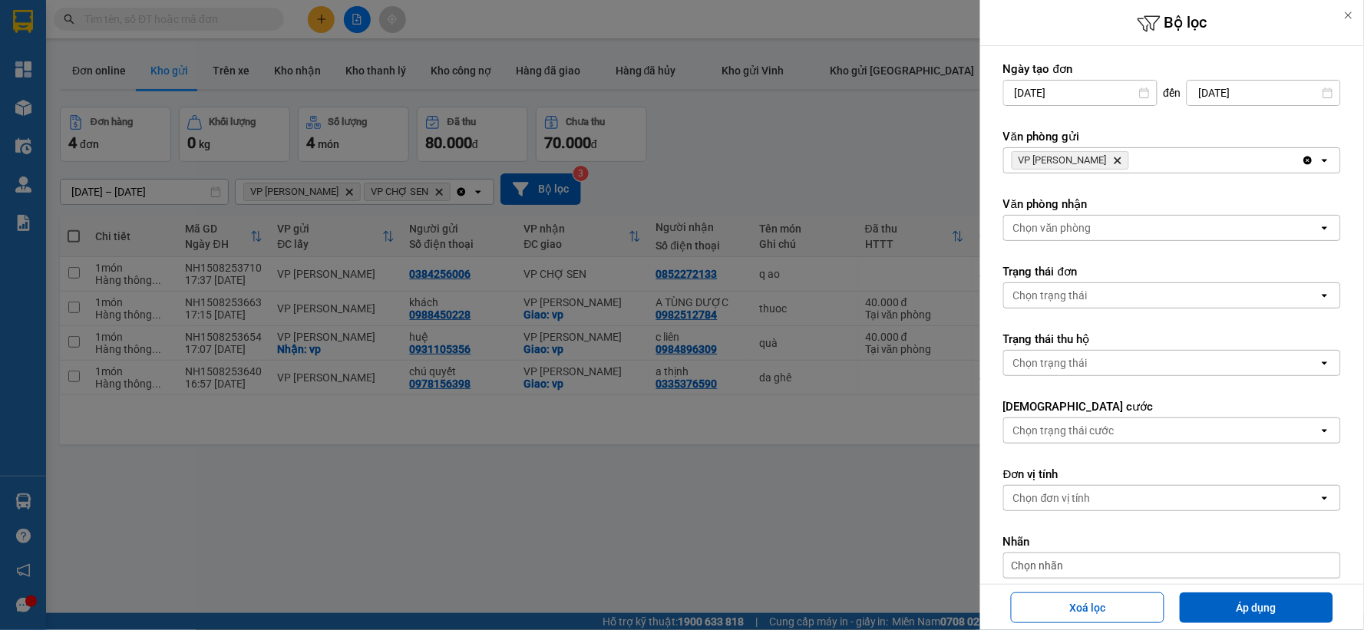
click at [1113, 158] on icon "Delete" at bounding box center [1117, 160] width 9 height 9
click at [1091, 158] on div "Chọn văn phòng" at bounding box center [1052, 160] width 78 height 15
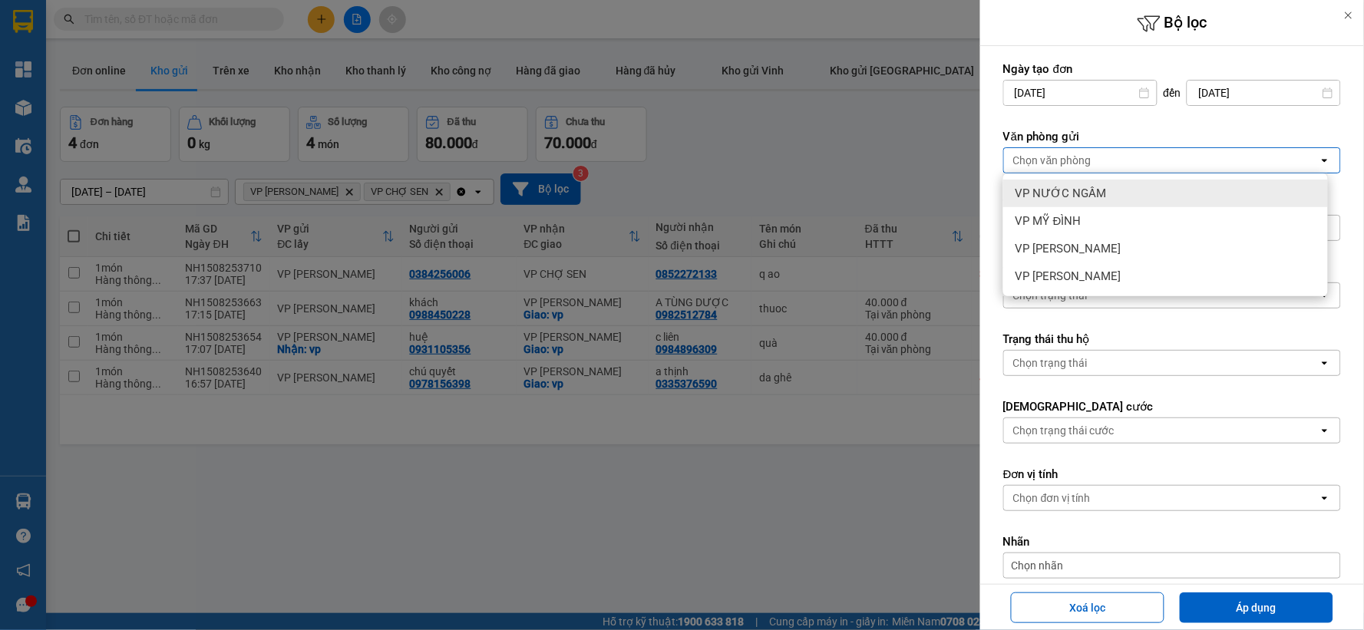
click at [1099, 198] on span "VP NƯỚC NGẦM" at bounding box center [1061, 193] width 91 height 15
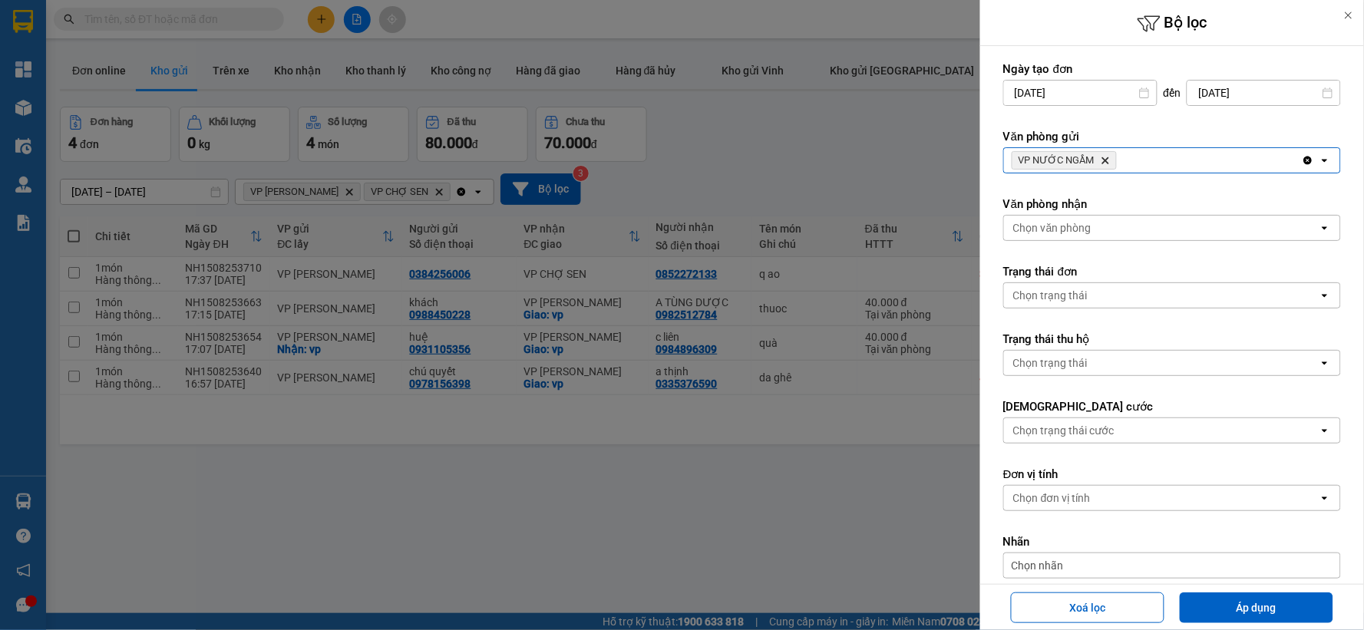
click at [1111, 240] on div "Chọn văn phòng" at bounding box center [1161, 228] width 315 height 25
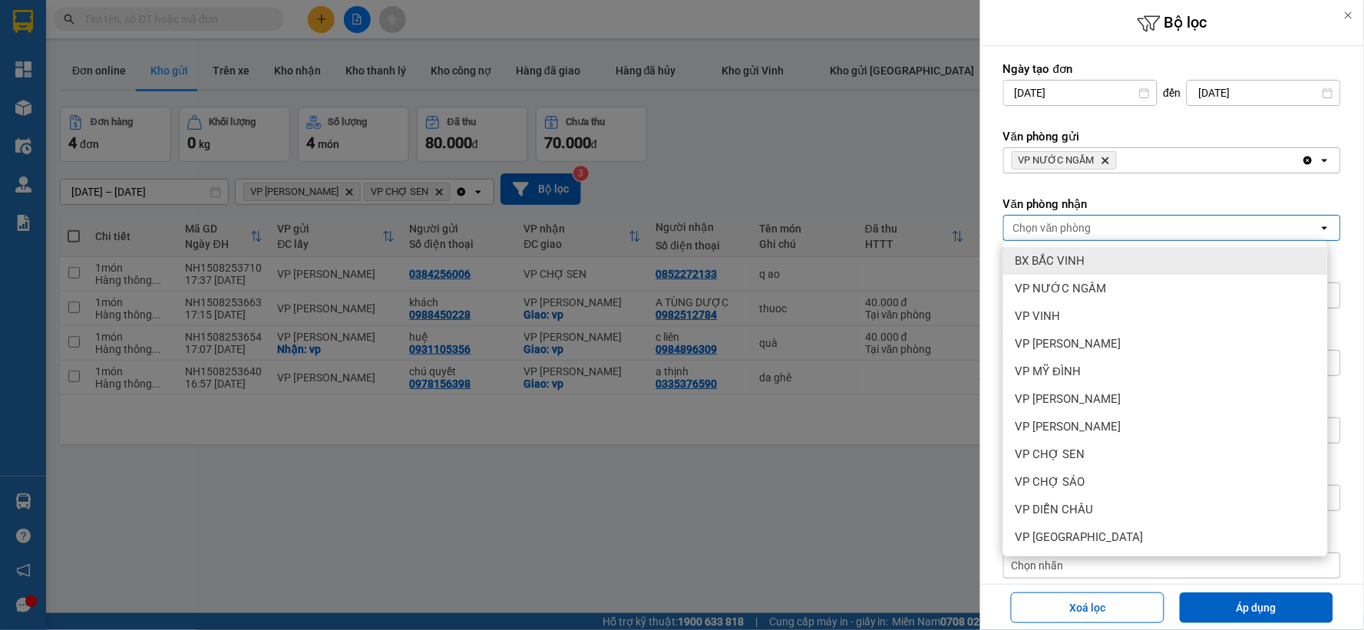
click at [1104, 265] on div "BX BẮC VINH" at bounding box center [1165, 261] width 325 height 28
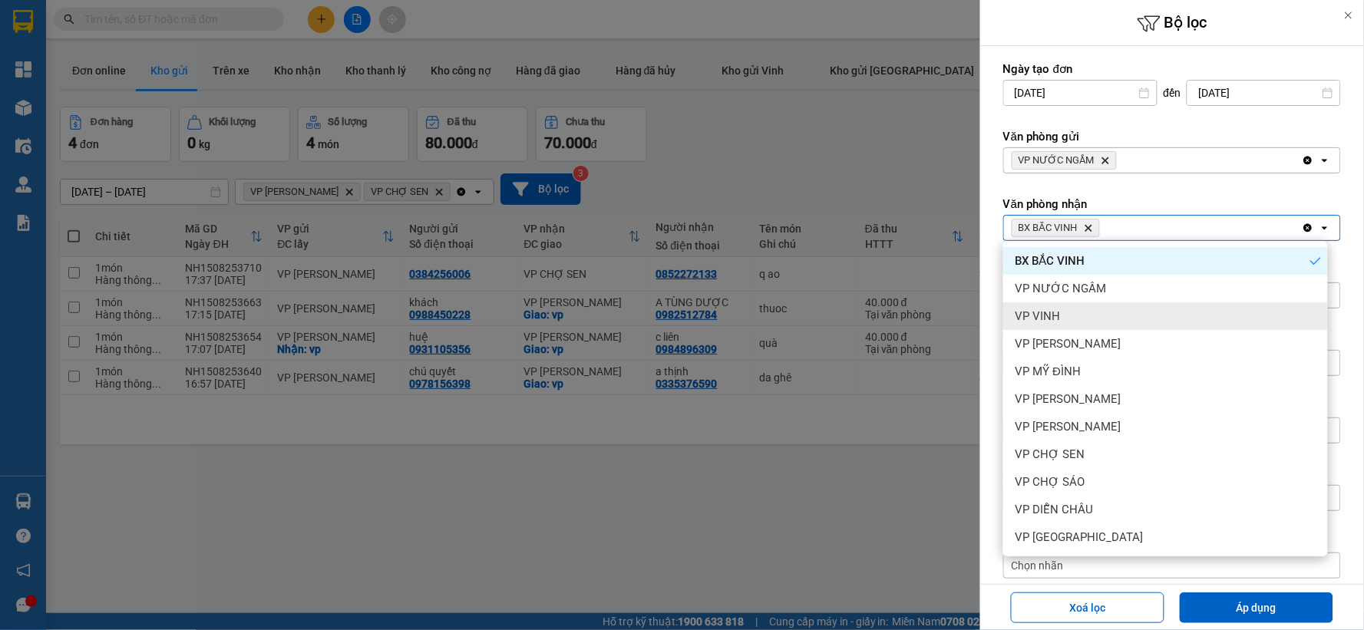
click at [1095, 316] on div "VP VINH" at bounding box center [1165, 316] width 325 height 28
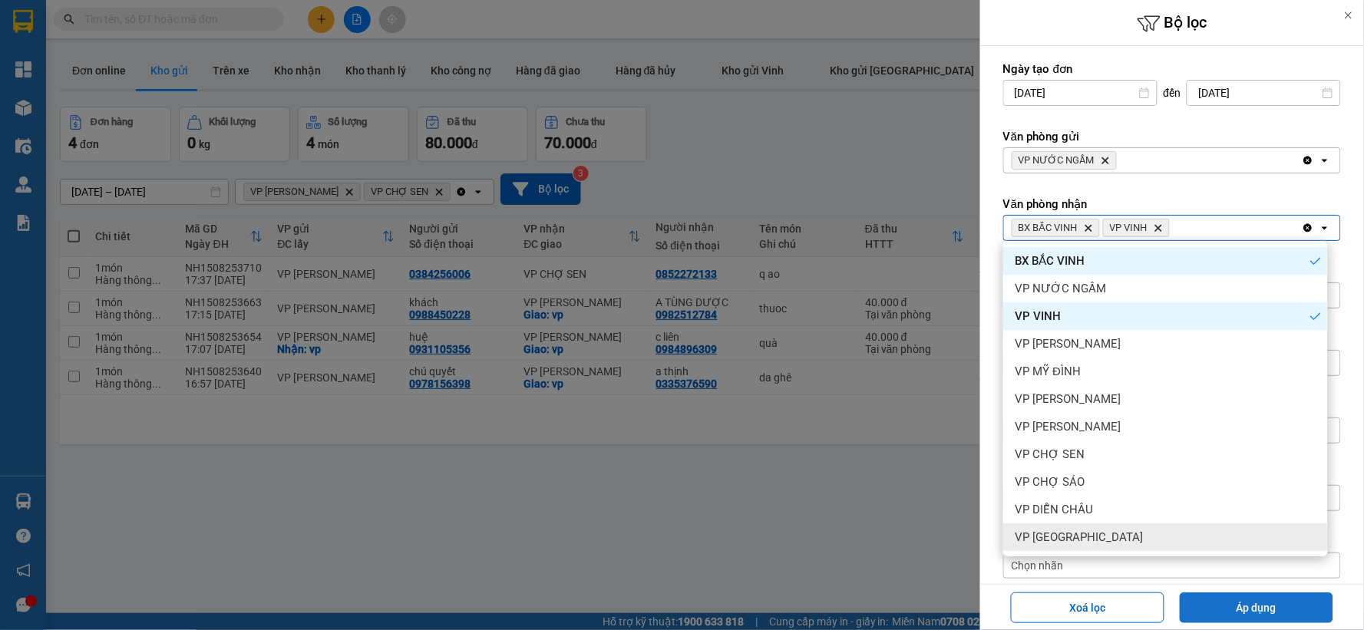
click at [1254, 600] on button "Áp dụng" at bounding box center [1257, 608] width 154 height 31
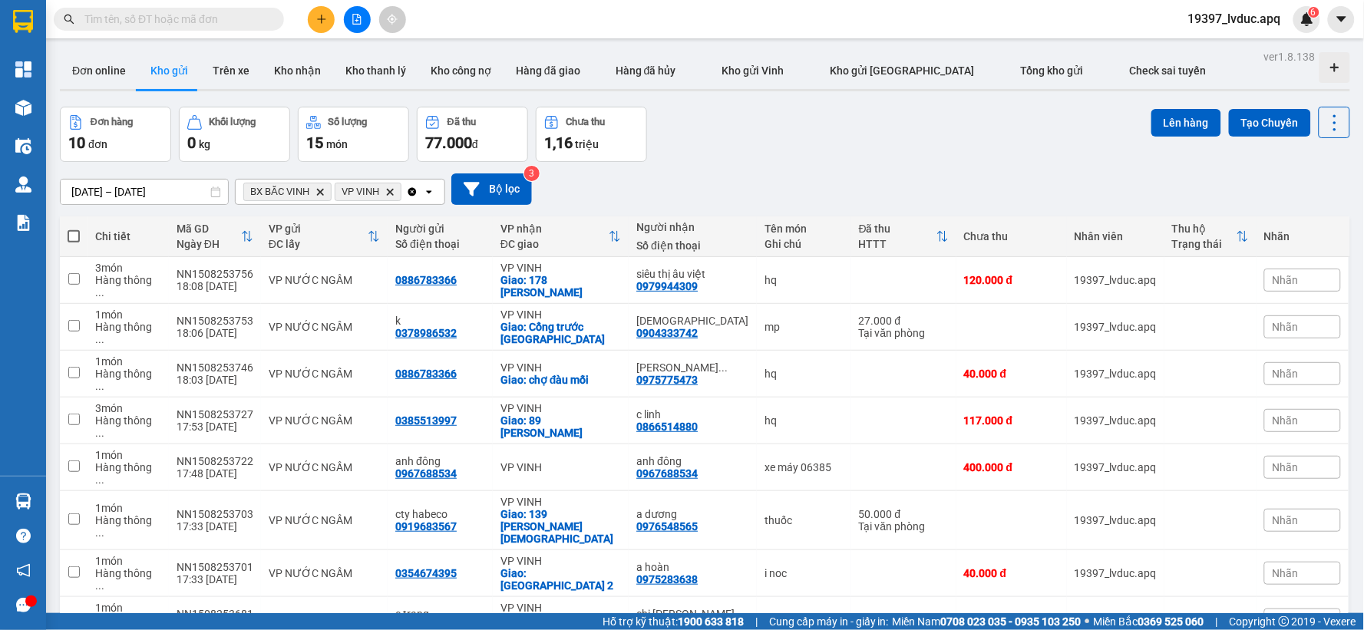
click at [75, 235] on span at bounding box center [74, 236] width 12 height 12
click at [74, 229] on input "checkbox" at bounding box center [74, 229] width 0 height 0
checkbox input "true"
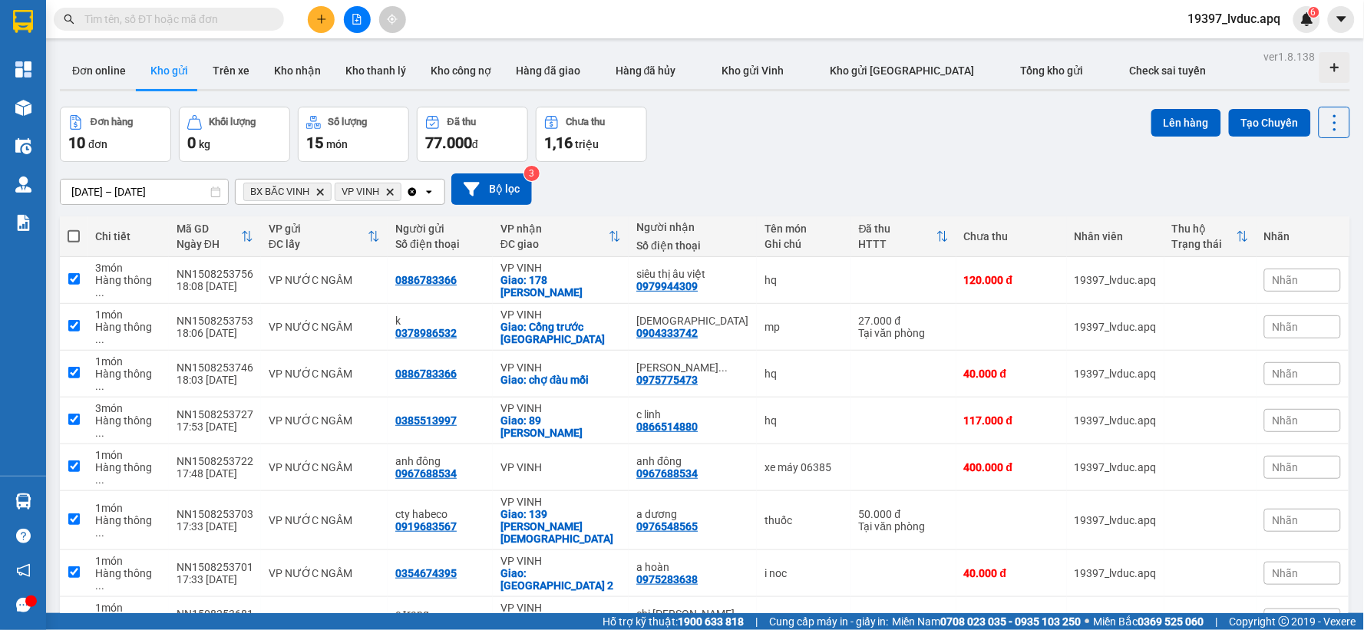
checkbox input "true"
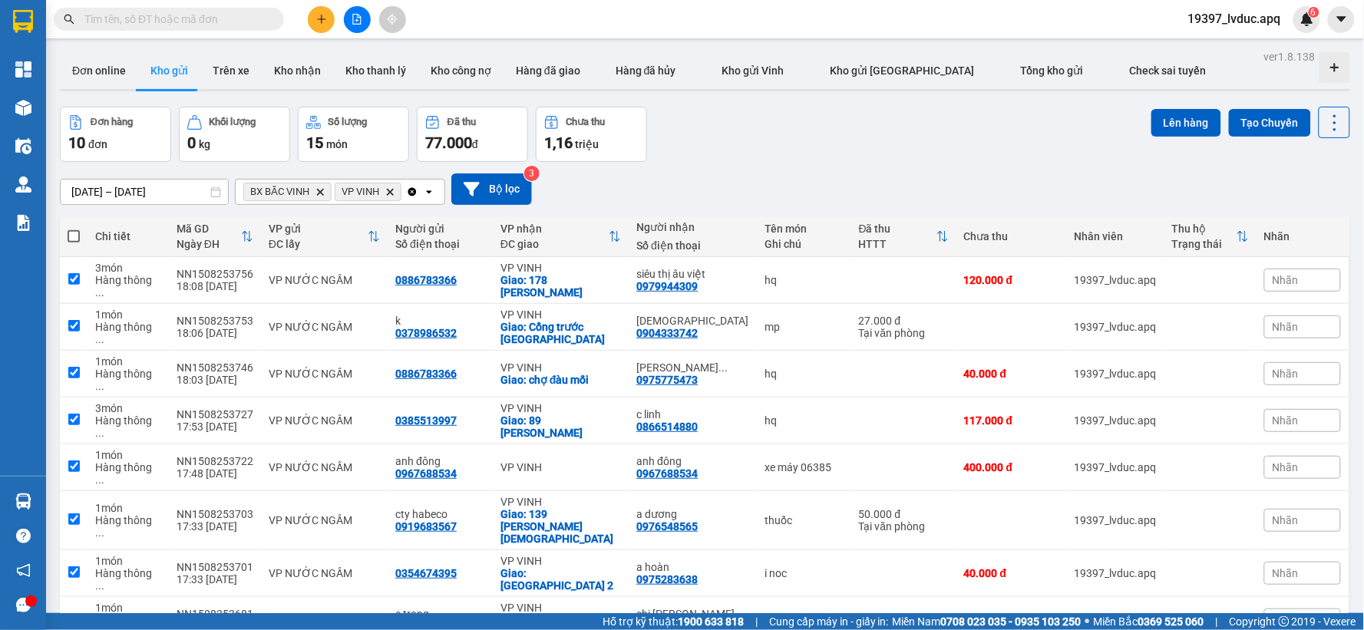
checkbox input "true"
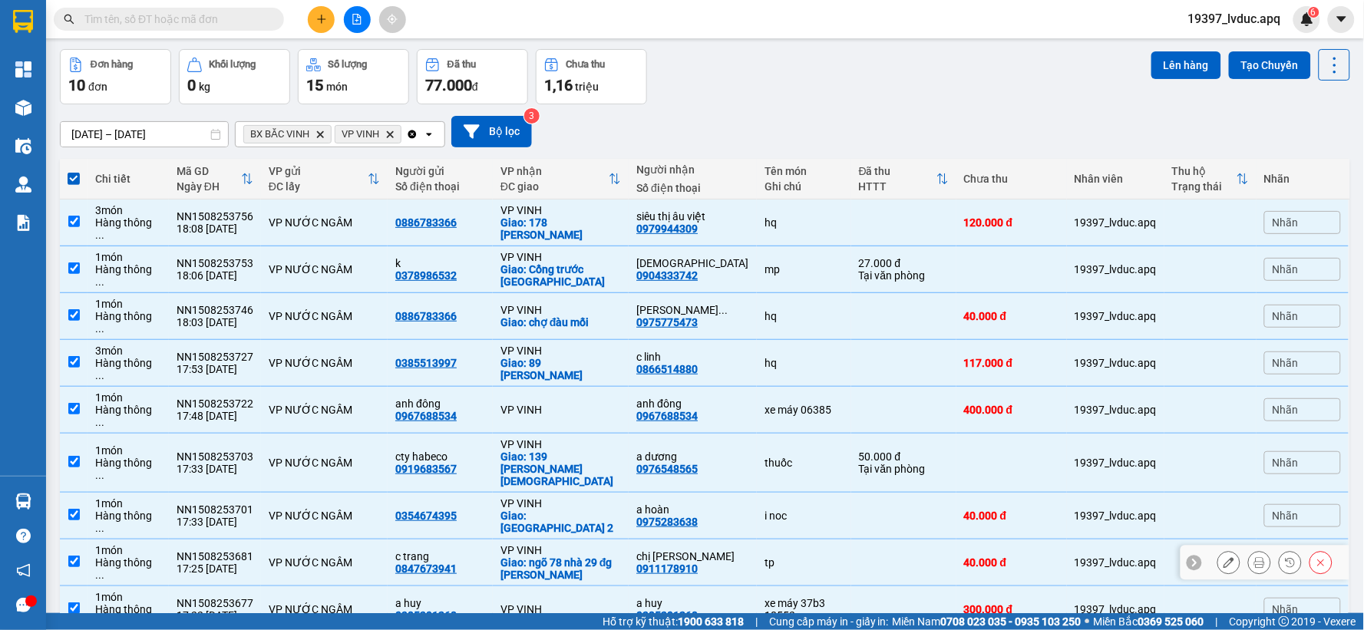
scroll to position [115, 0]
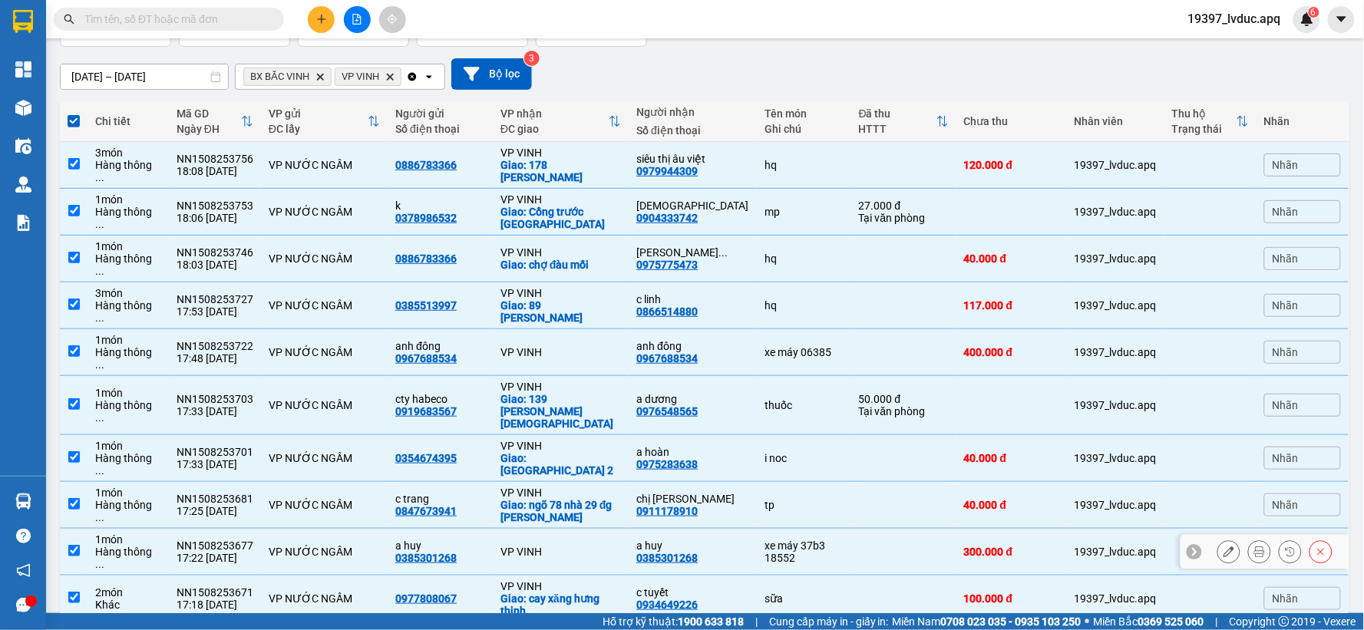
click at [795, 540] on div "xe máy 37b3 18552" at bounding box center [804, 552] width 79 height 25
checkbox input "false"
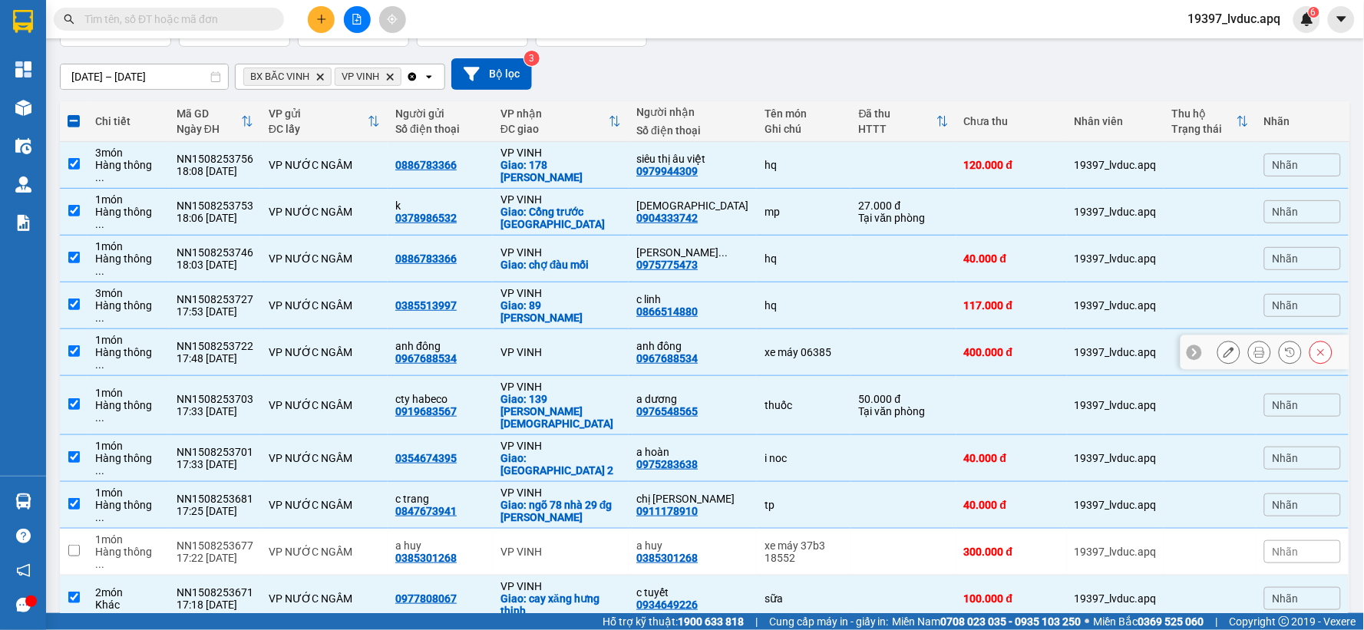
click at [851, 329] on td at bounding box center [903, 352] width 105 height 47
checkbox input "false"
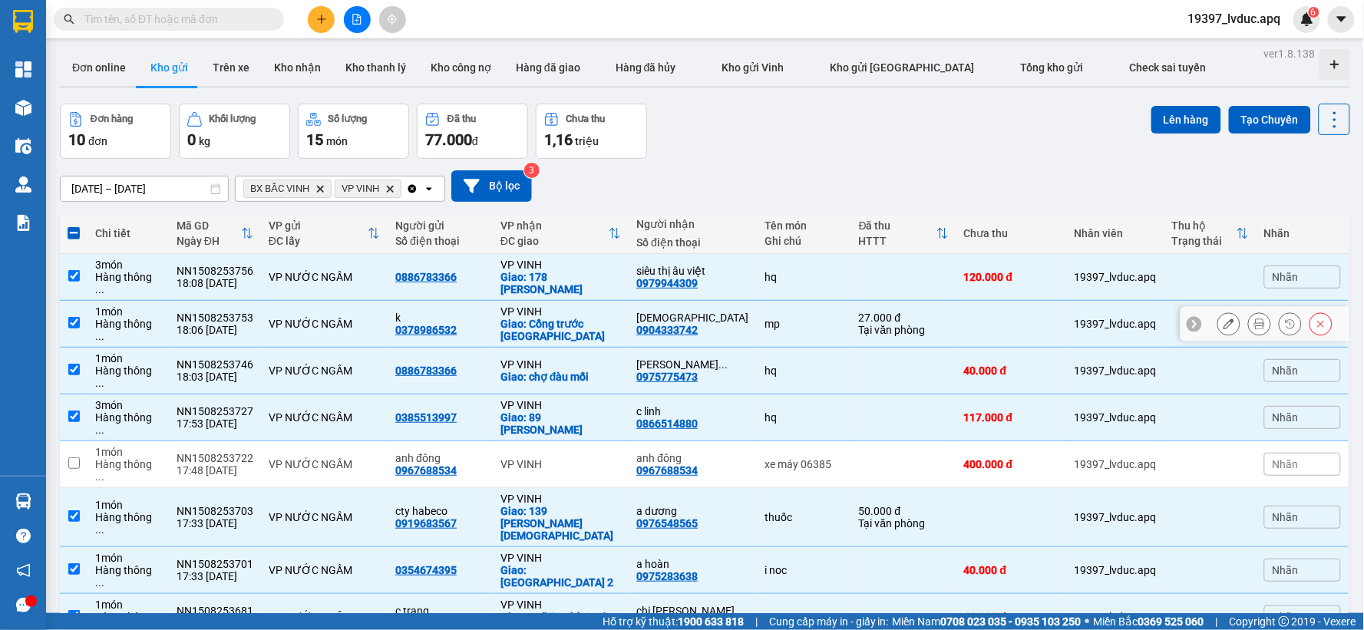
scroll to position [0, 0]
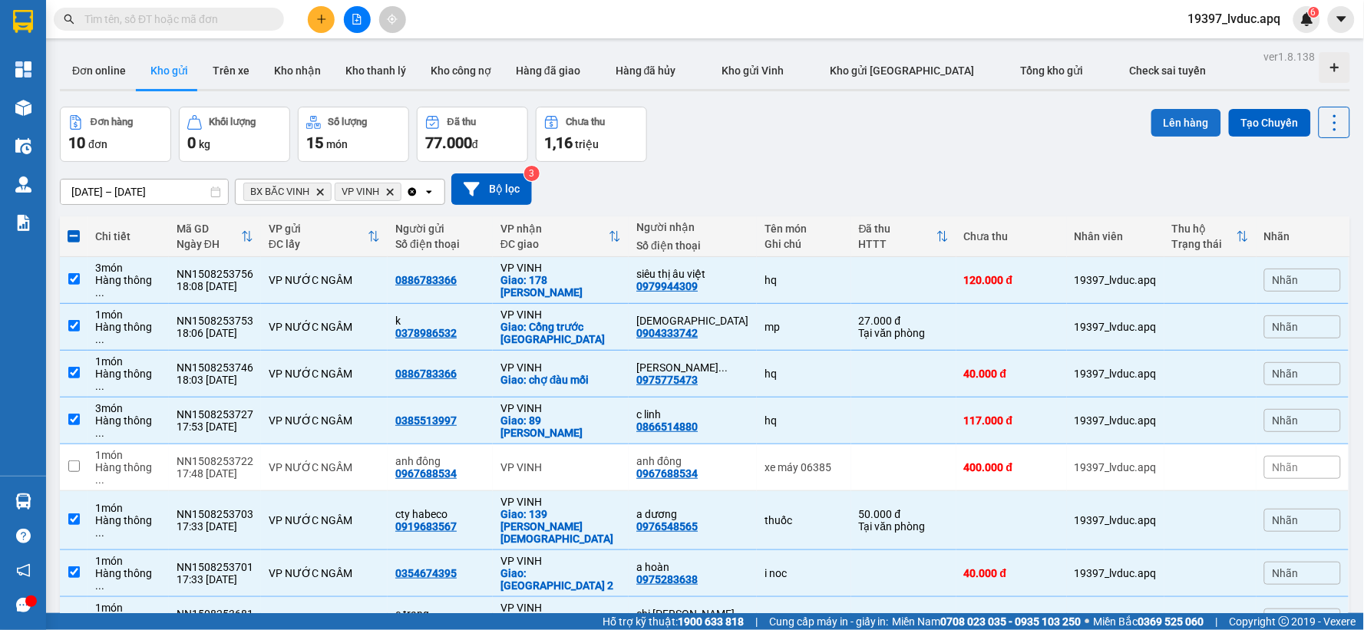
click at [1180, 113] on button "Lên hàng" at bounding box center [1186, 123] width 70 height 28
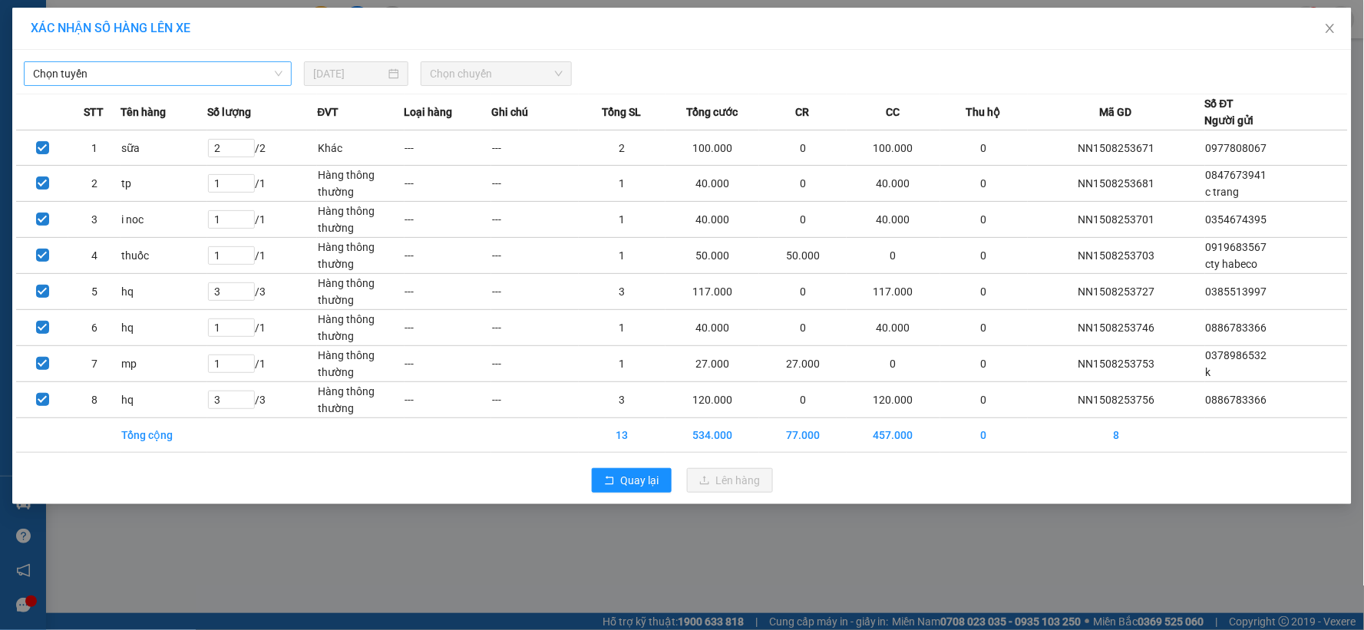
click at [158, 85] on input "search" at bounding box center [152, 73] width 239 height 23
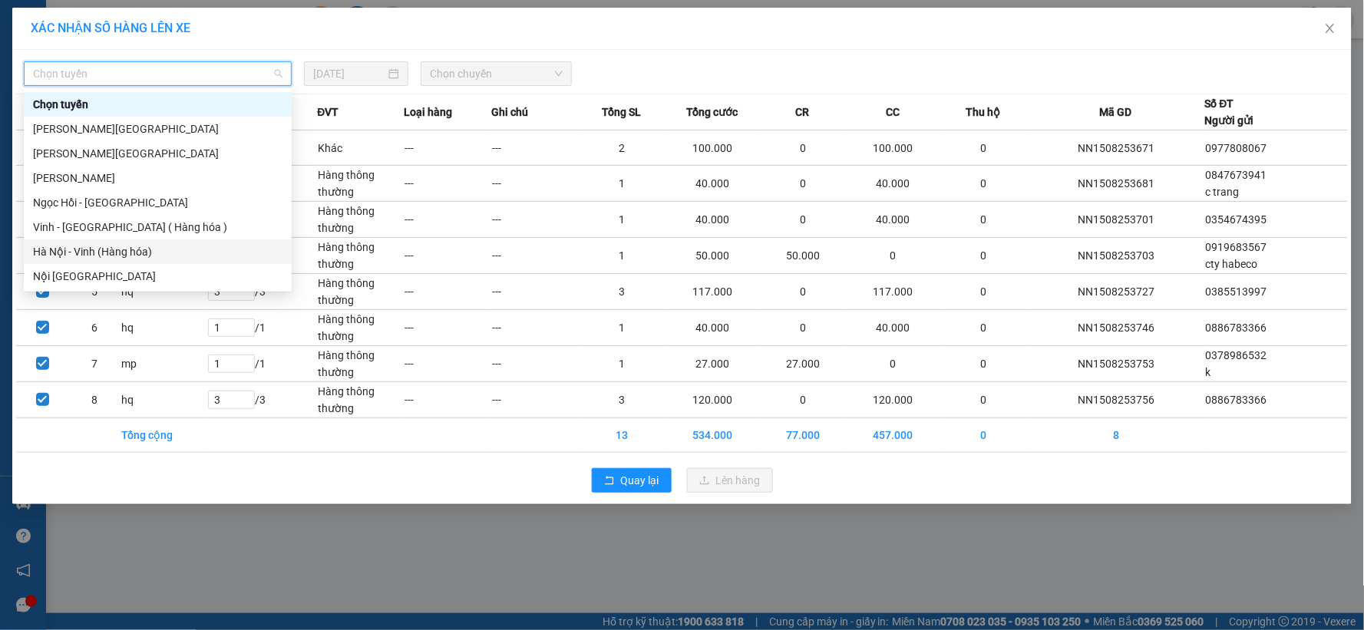
click at [123, 252] on div "Hà Nội - Vinh (Hàng hóa)" at bounding box center [157, 251] width 249 height 17
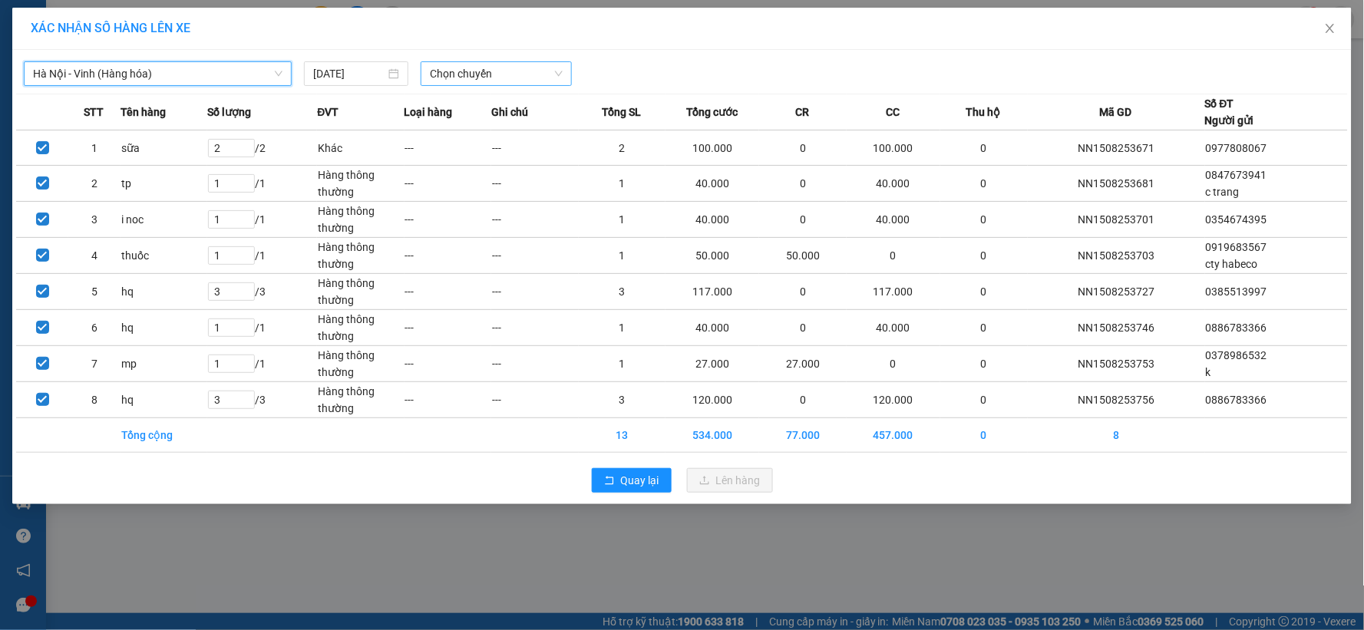
click at [504, 75] on span "Chọn chuyến" at bounding box center [496, 73] width 133 height 23
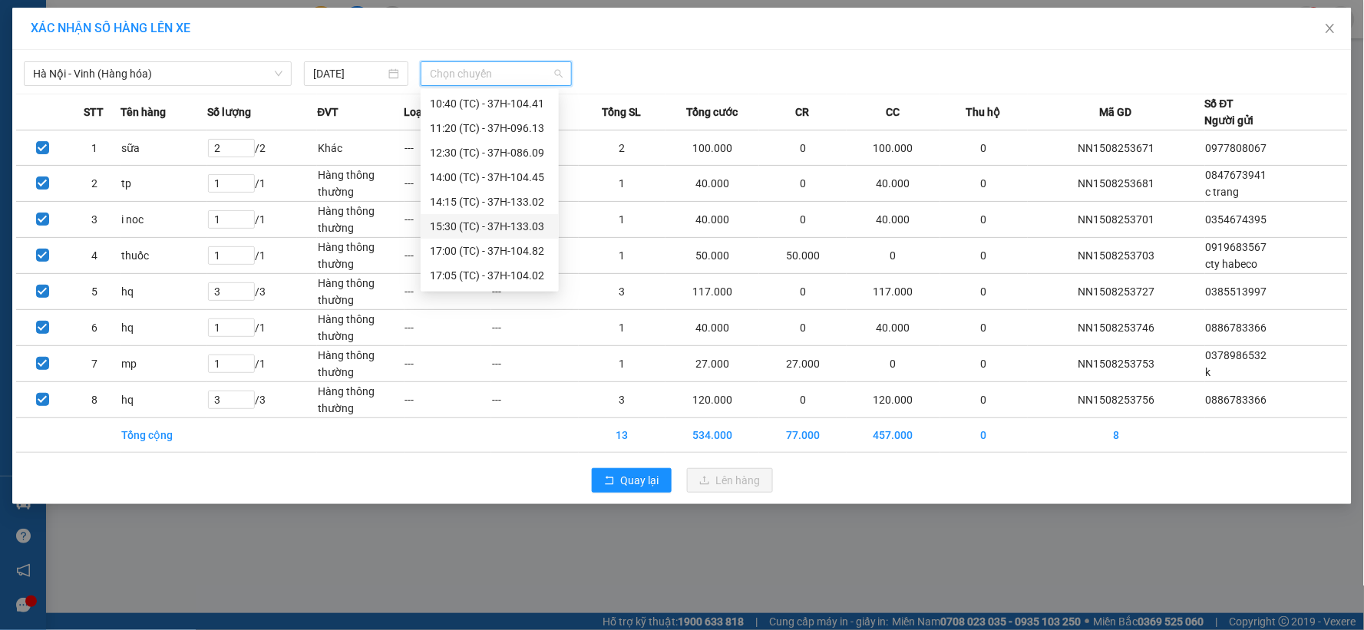
scroll to position [147, 0]
click at [522, 250] on div "22:47 (TC) - 37H-104.73" at bounding box center [490, 251] width 120 height 17
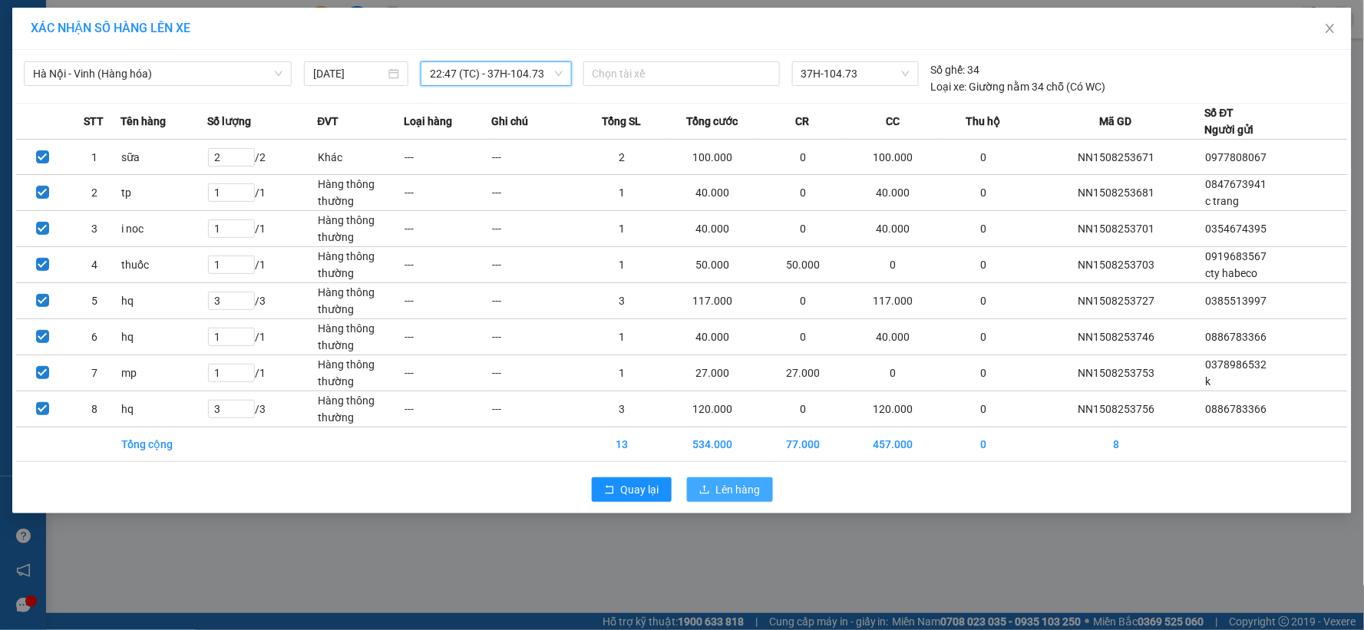
click at [717, 487] on span "Lên hàng" at bounding box center [738, 489] width 45 height 17
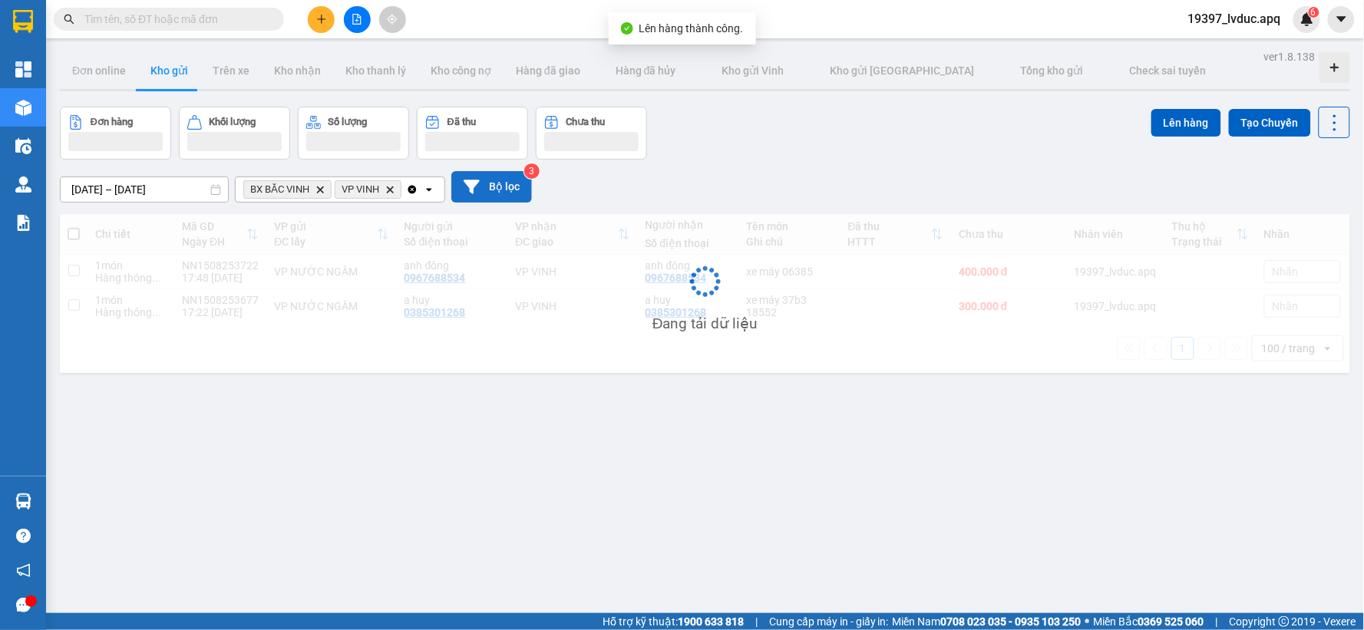
click at [507, 187] on button "Bộ lọc" at bounding box center [491, 186] width 81 height 31
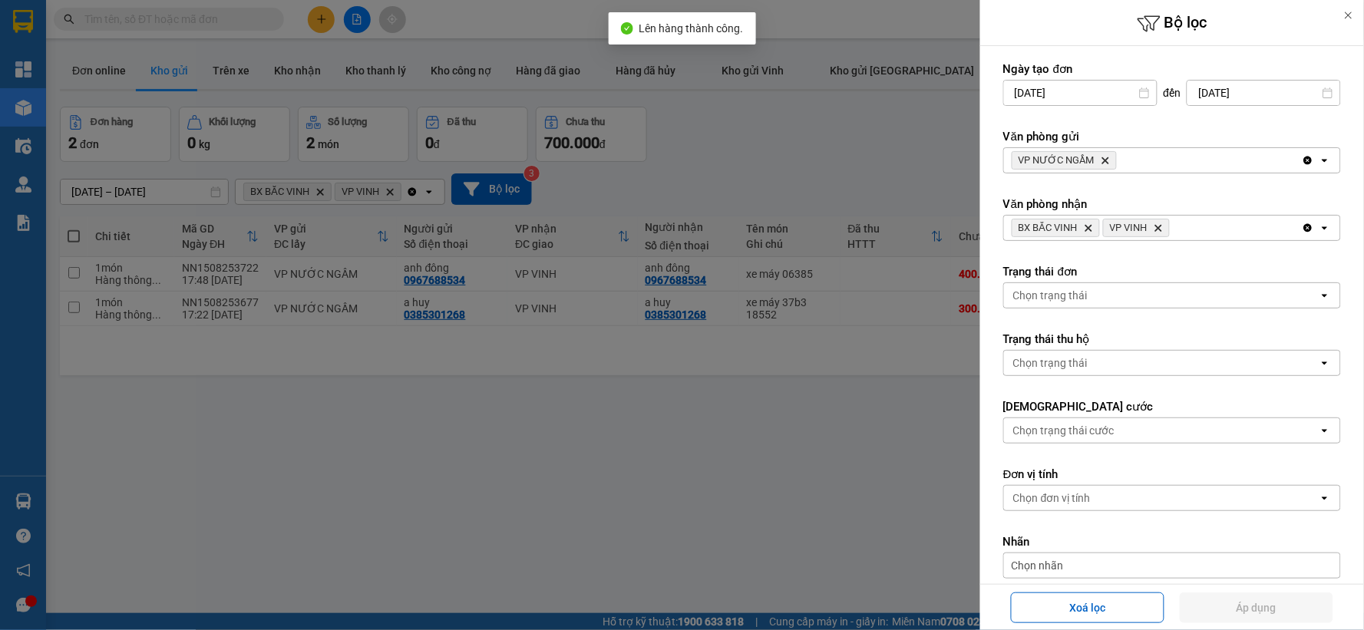
click at [1160, 227] on icon "VP VINH, close by backspace" at bounding box center [1158, 228] width 7 height 7
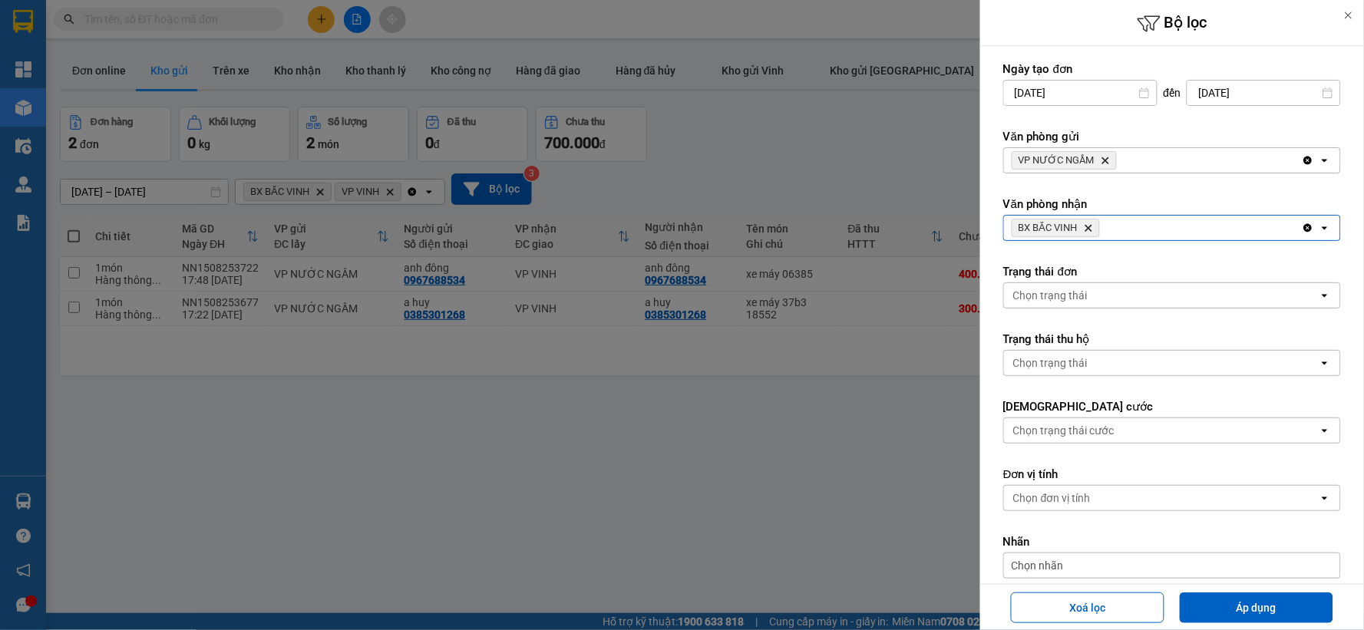
click at [1093, 226] on icon "Delete" at bounding box center [1088, 227] width 9 height 9
click at [1162, 142] on label "Văn phòng gửi" at bounding box center [1172, 136] width 338 height 15
click at [1161, 163] on div "VP NƯỚC NGẦM Delete" at bounding box center [1153, 160] width 298 height 25
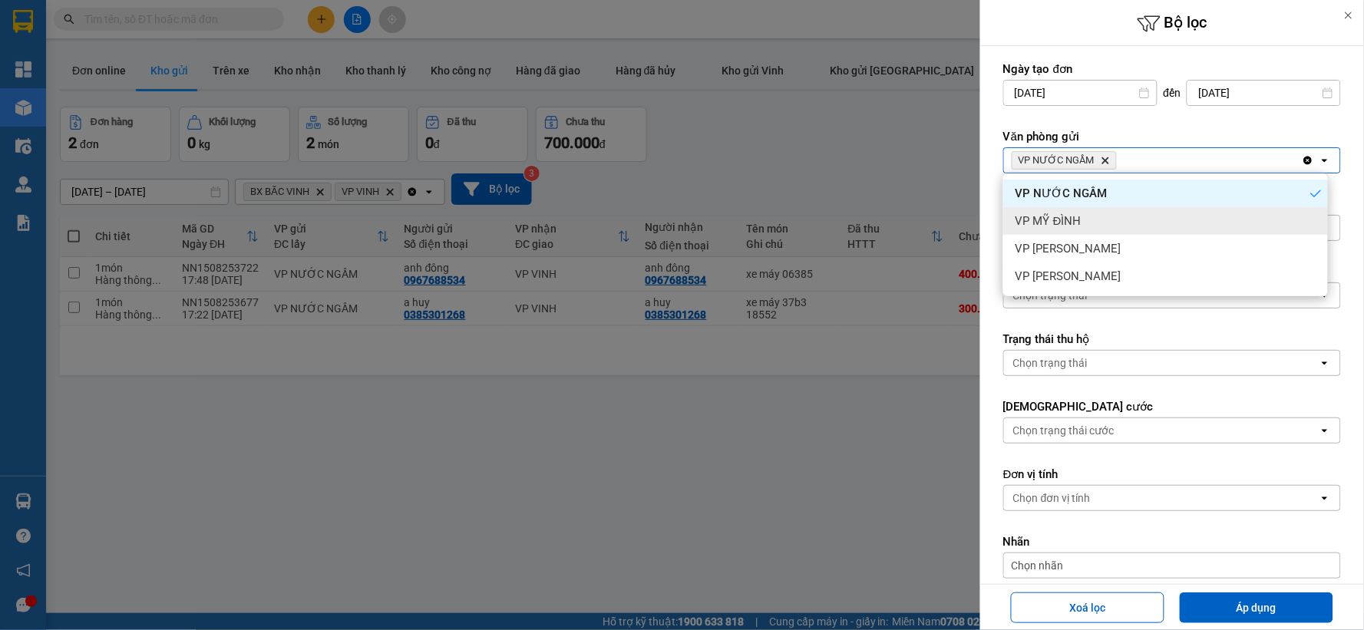
click at [1135, 211] on div "VP MỸ ĐÌNH" at bounding box center [1165, 221] width 325 height 28
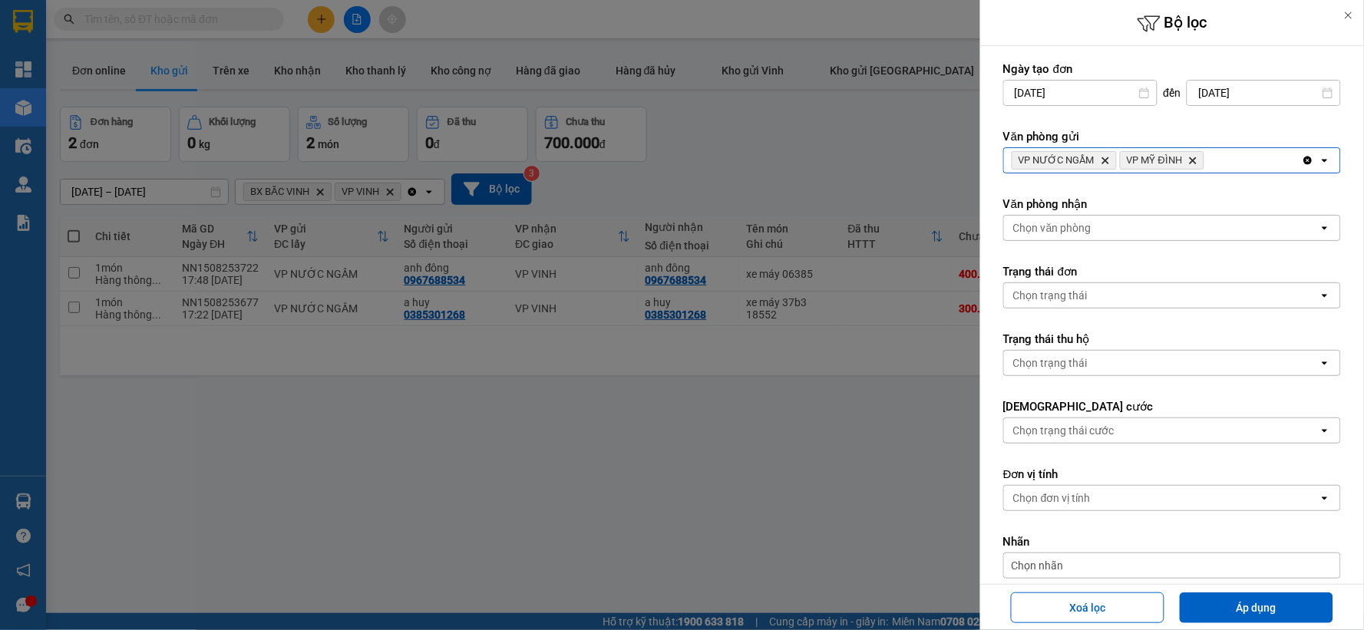
click at [1234, 163] on div "VP NƯỚC NGẦM Delete VP MỸ ĐÌNH Delete" at bounding box center [1153, 160] width 298 height 25
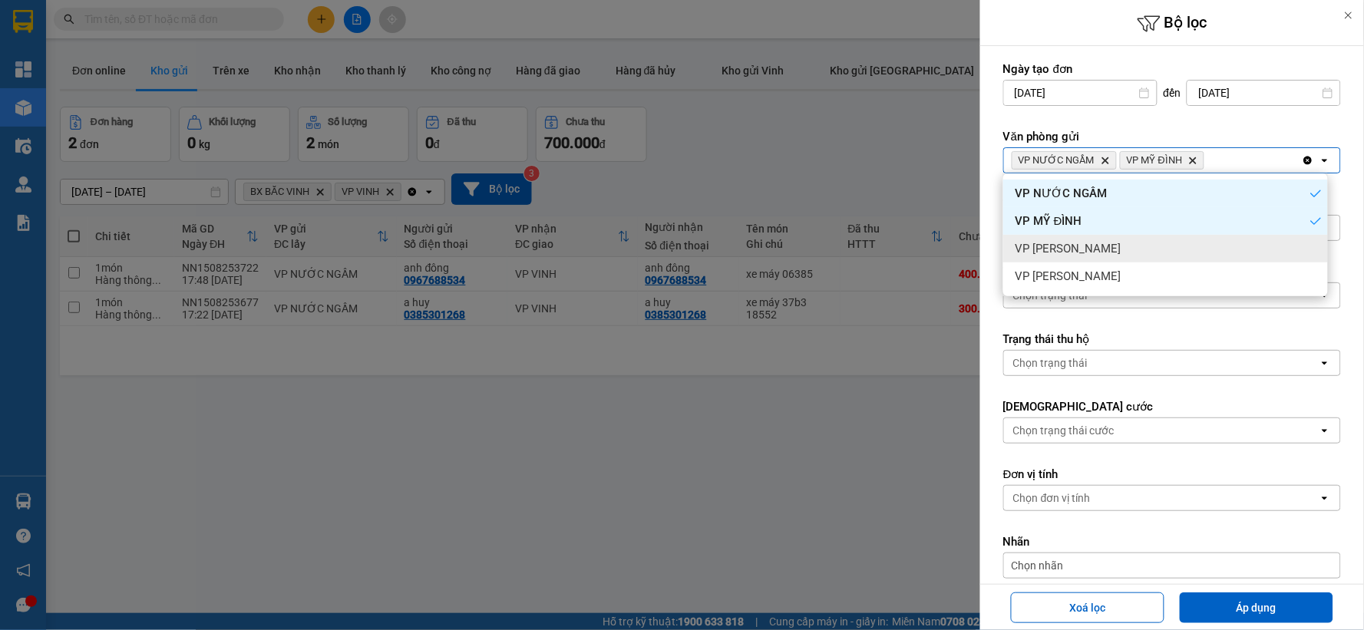
drag, startPoint x: 1167, startPoint y: 240, endPoint x: 1213, endPoint y: 215, distance: 52.2
click at [1167, 240] on div "VP [PERSON_NAME]" at bounding box center [1165, 249] width 325 height 28
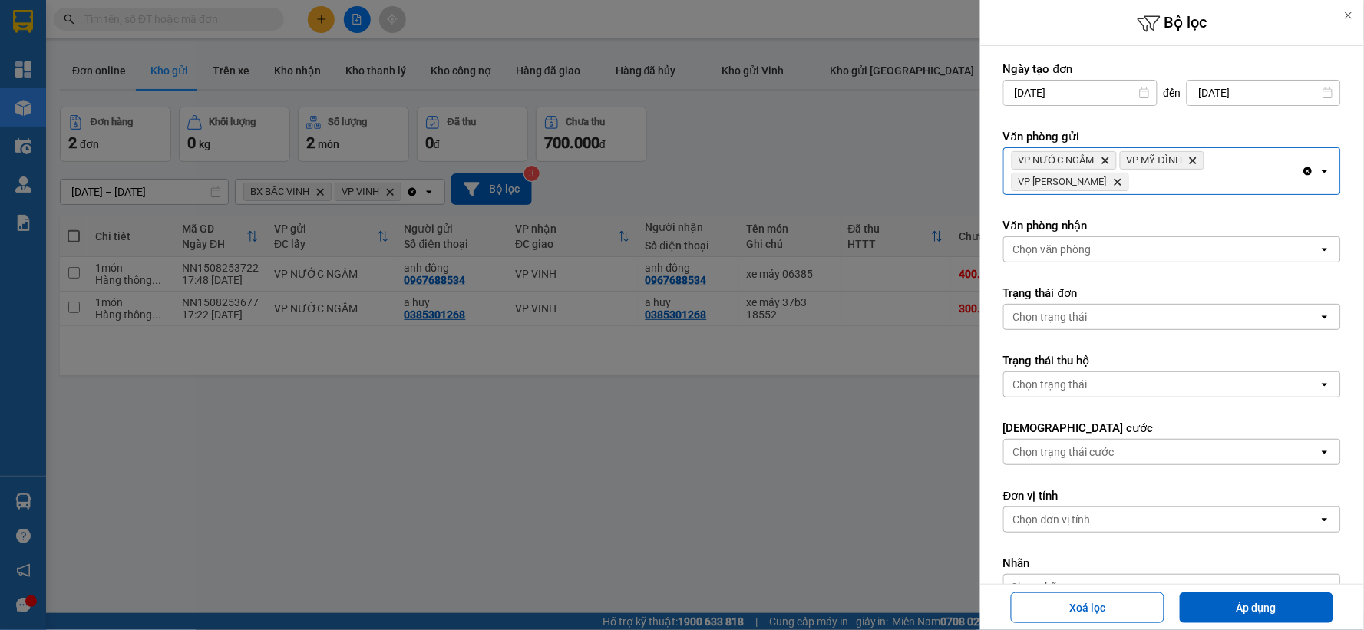
click at [1226, 192] on div "VP NƯỚC NGẦM Delete VP MỸ ĐÌNH Delete VP NGỌC HỒI Delete" at bounding box center [1153, 171] width 298 height 46
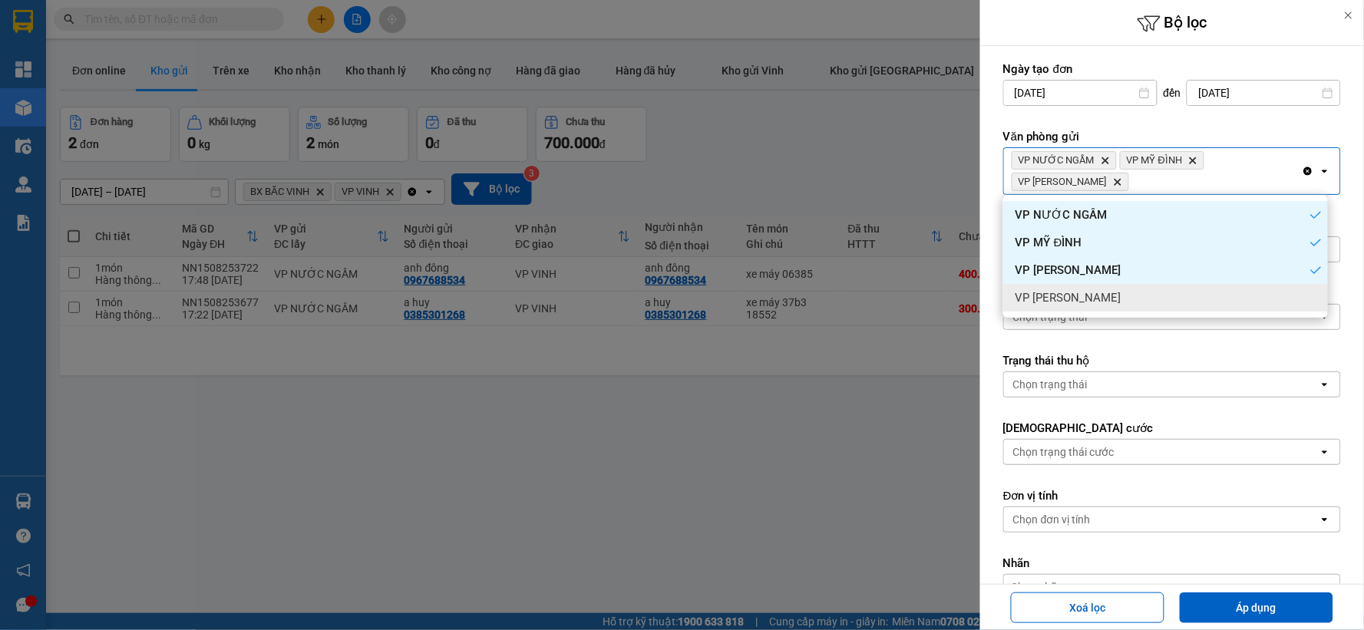
click at [1158, 289] on div "VP [PERSON_NAME]" at bounding box center [1165, 298] width 325 height 28
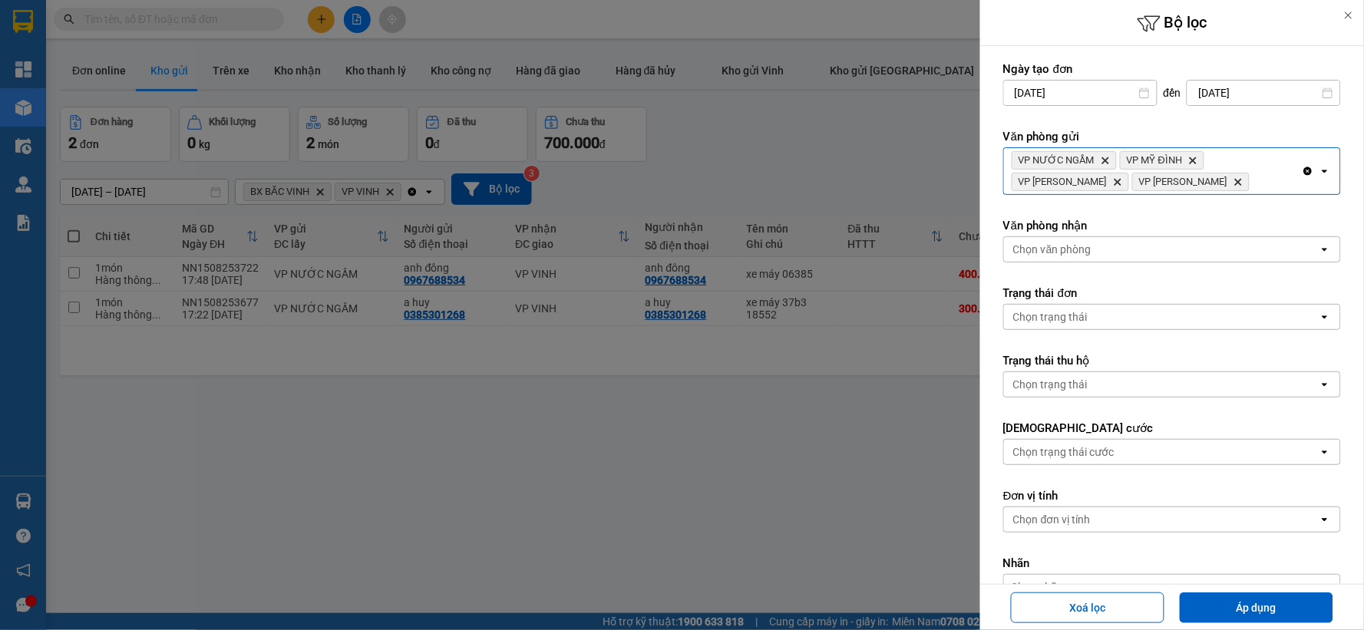
click at [1164, 248] on div "Chọn văn phòng" at bounding box center [1161, 249] width 315 height 25
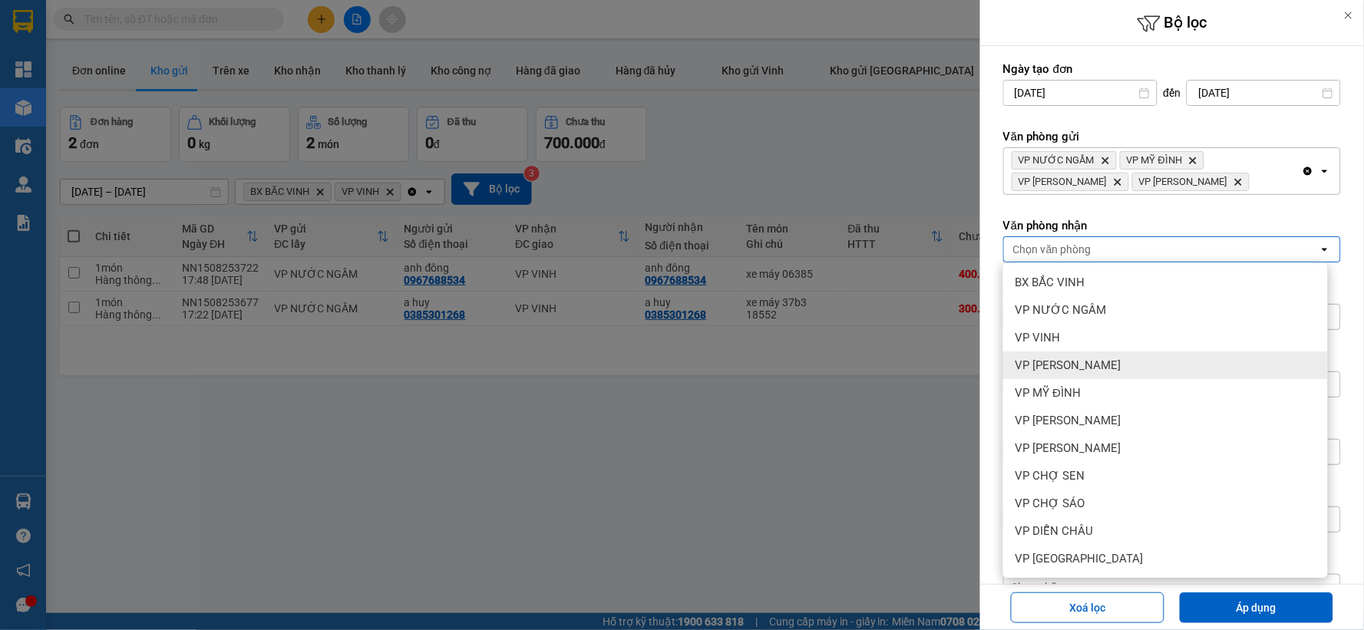
click at [1142, 357] on div "VP THANH CHƯƠNG" at bounding box center [1165, 366] width 325 height 28
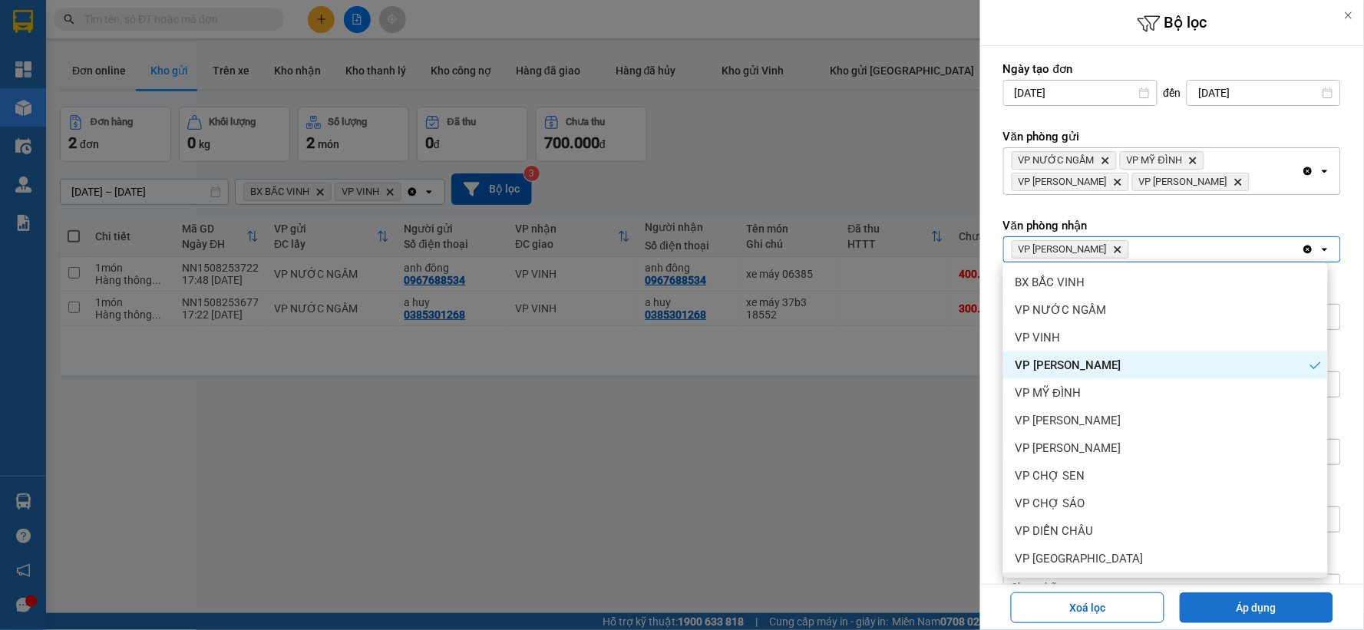
click at [1222, 601] on button "Áp dụng" at bounding box center [1257, 608] width 154 height 31
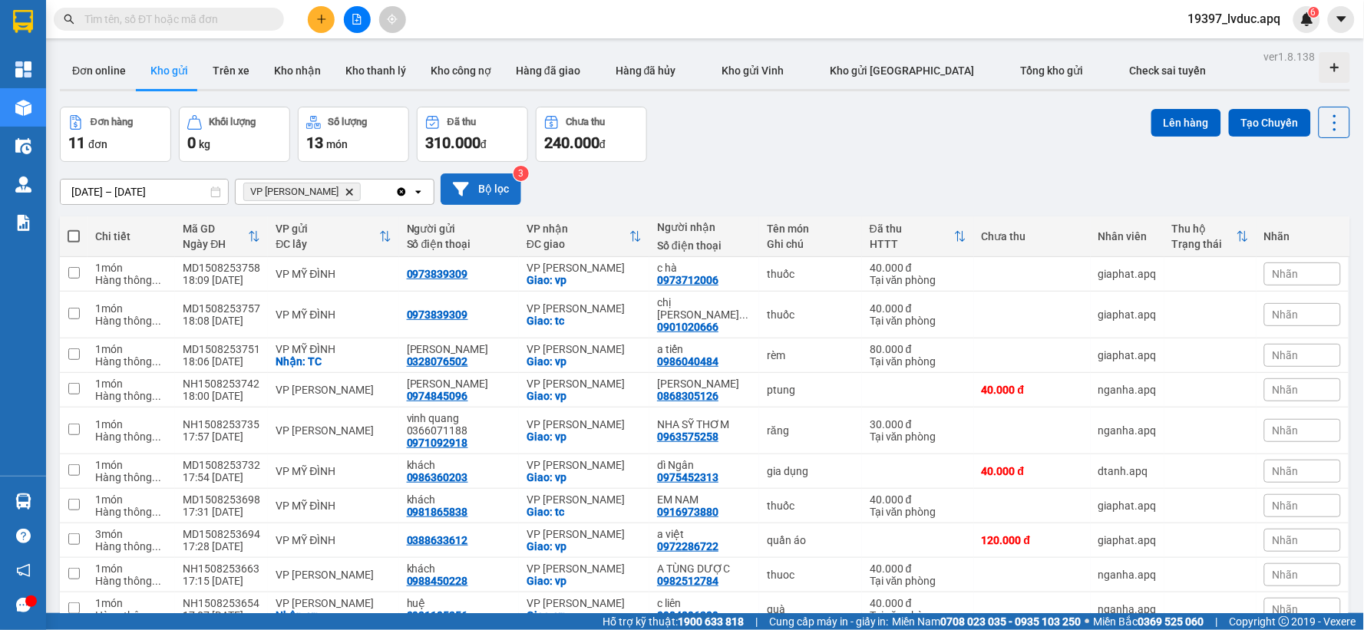
click at [502, 189] on button "Bộ lọc" at bounding box center [481, 188] width 81 height 31
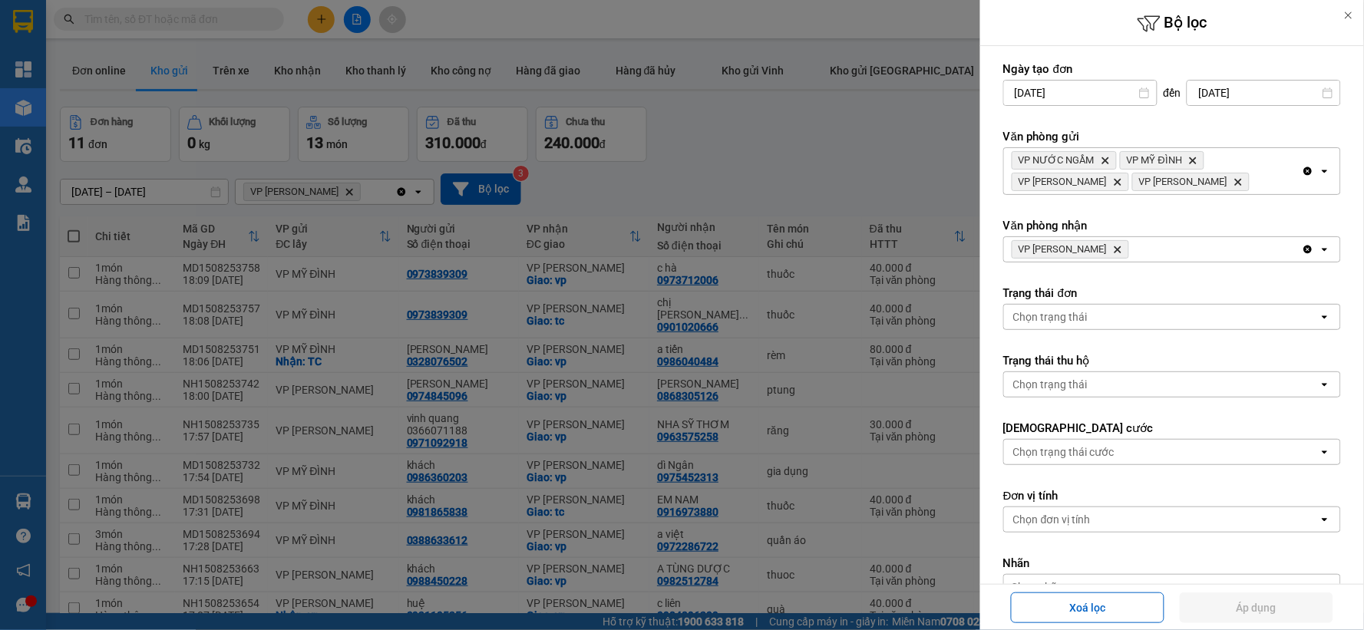
click at [1122, 246] on icon "Delete" at bounding box center [1117, 249] width 9 height 9
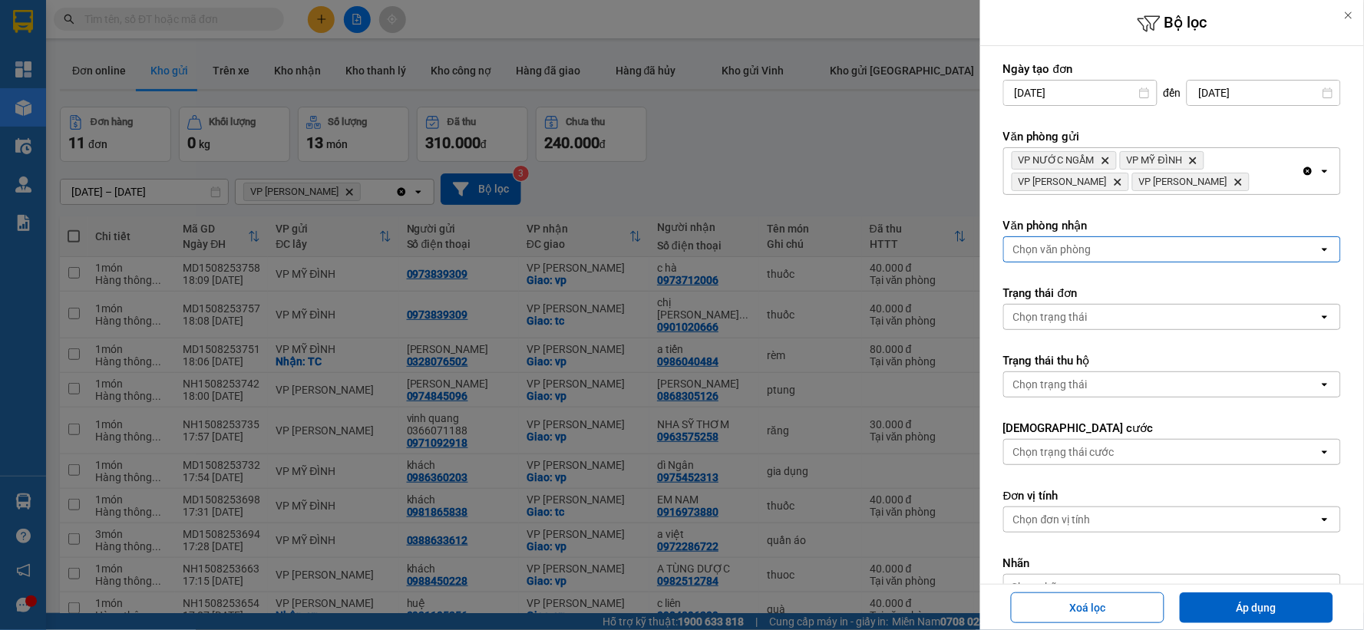
click at [1123, 246] on div "Chọn văn phòng" at bounding box center [1161, 249] width 315 height 25
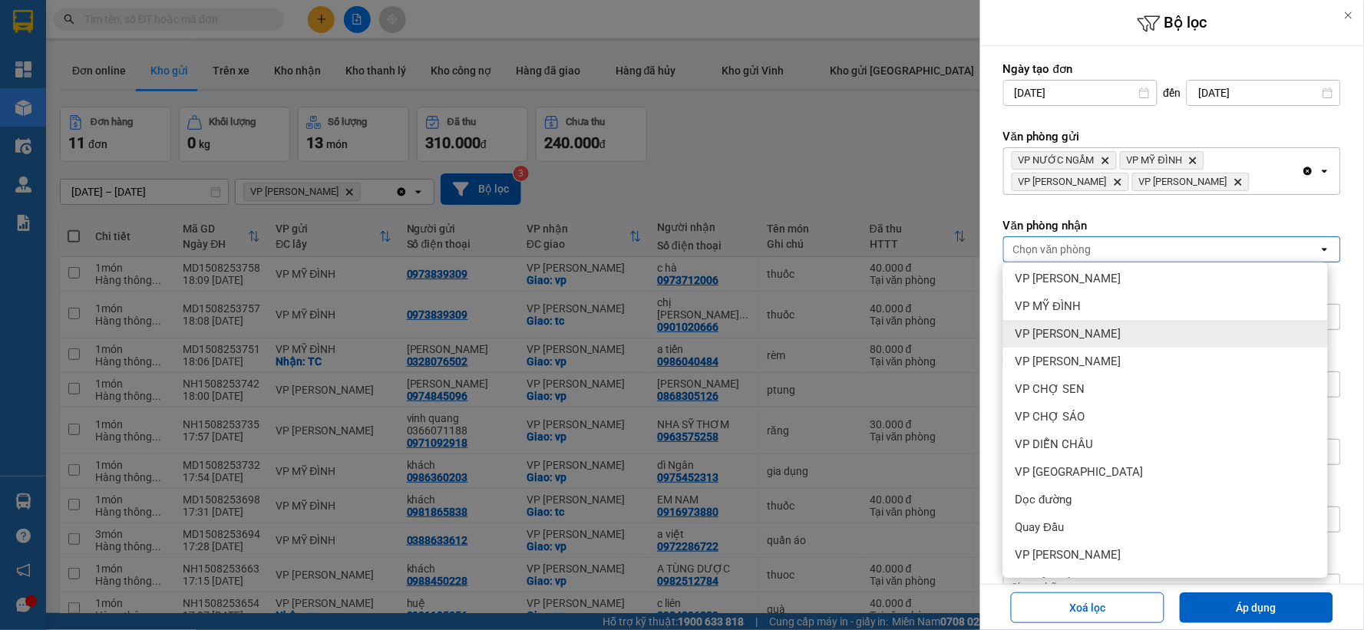
scroll to position [166, 0]
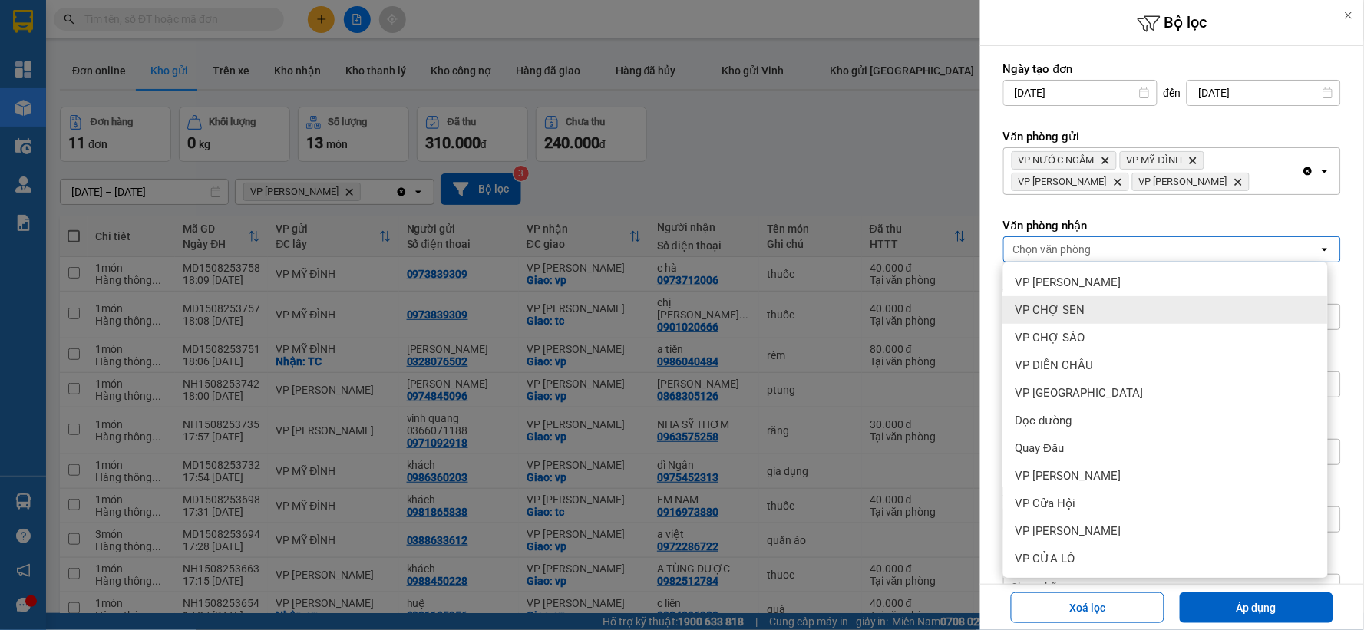
click at [1095, 310] on div "VP CHỢ SEN" at bounding box center [1165, 310] width 325 height 28
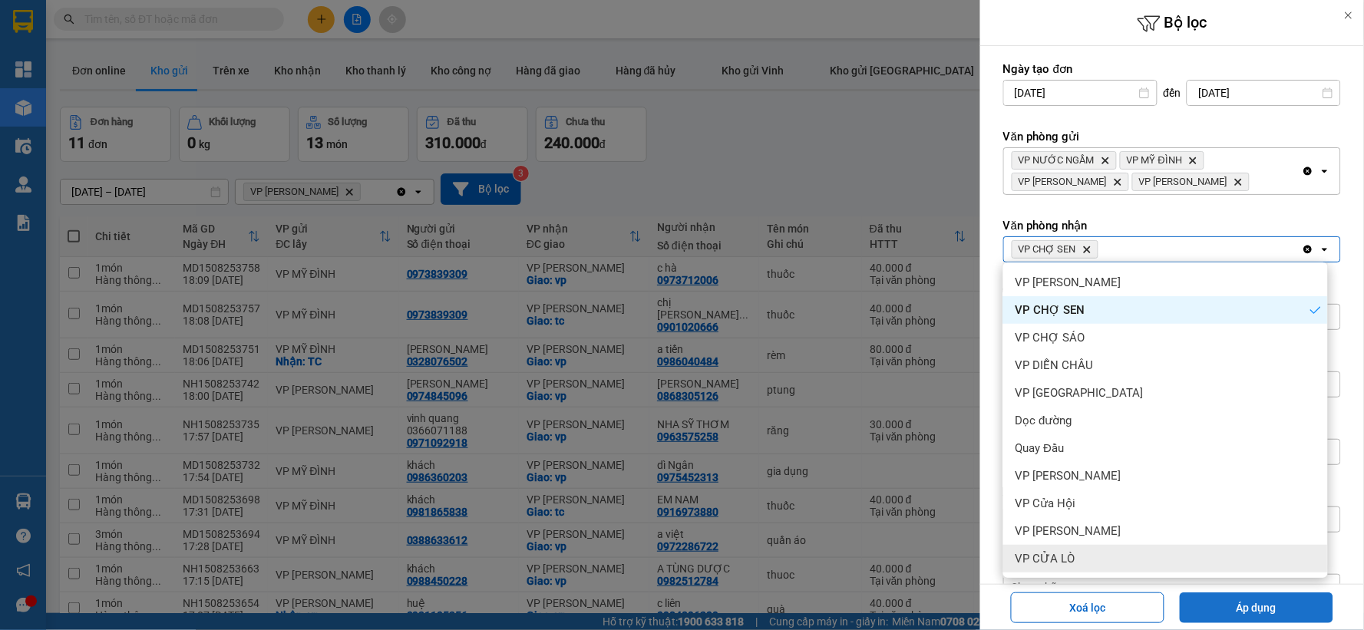
click at [1207, 611] on button "Áp dụng" at bounding box center [1257, 608] width 154 height 31
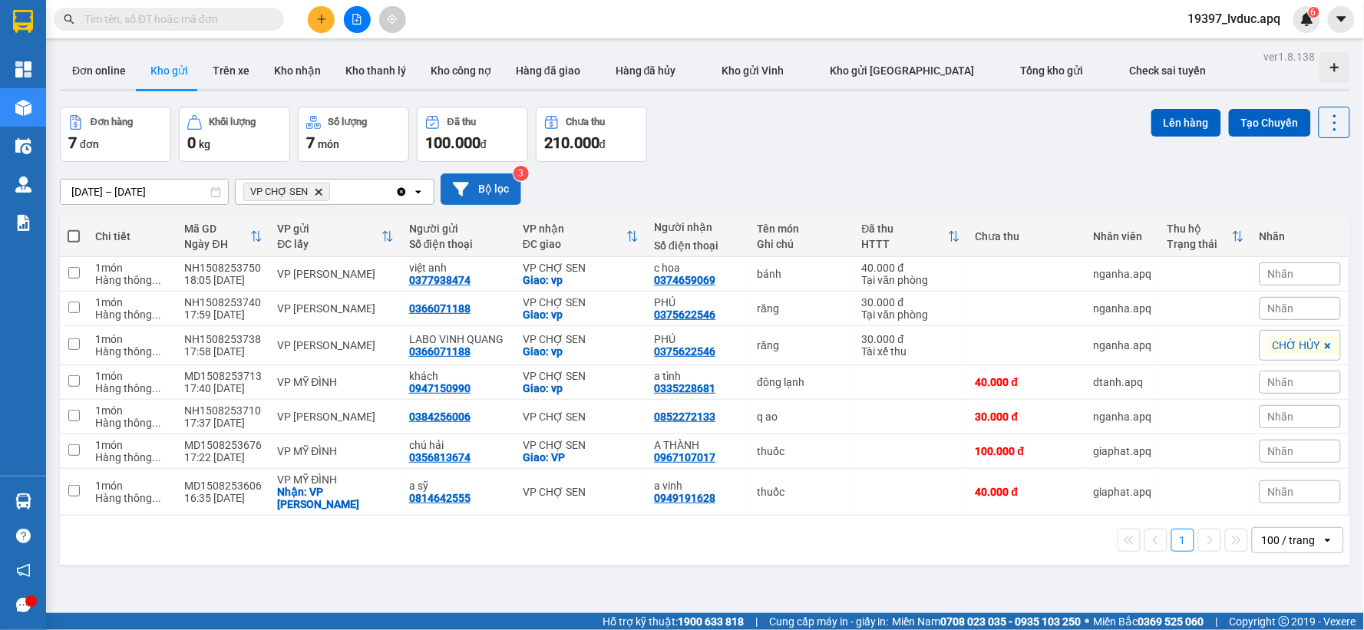
click at [494, 198] on button "Bộ lọc" at bounding box center [481, 188] width 81 height 31
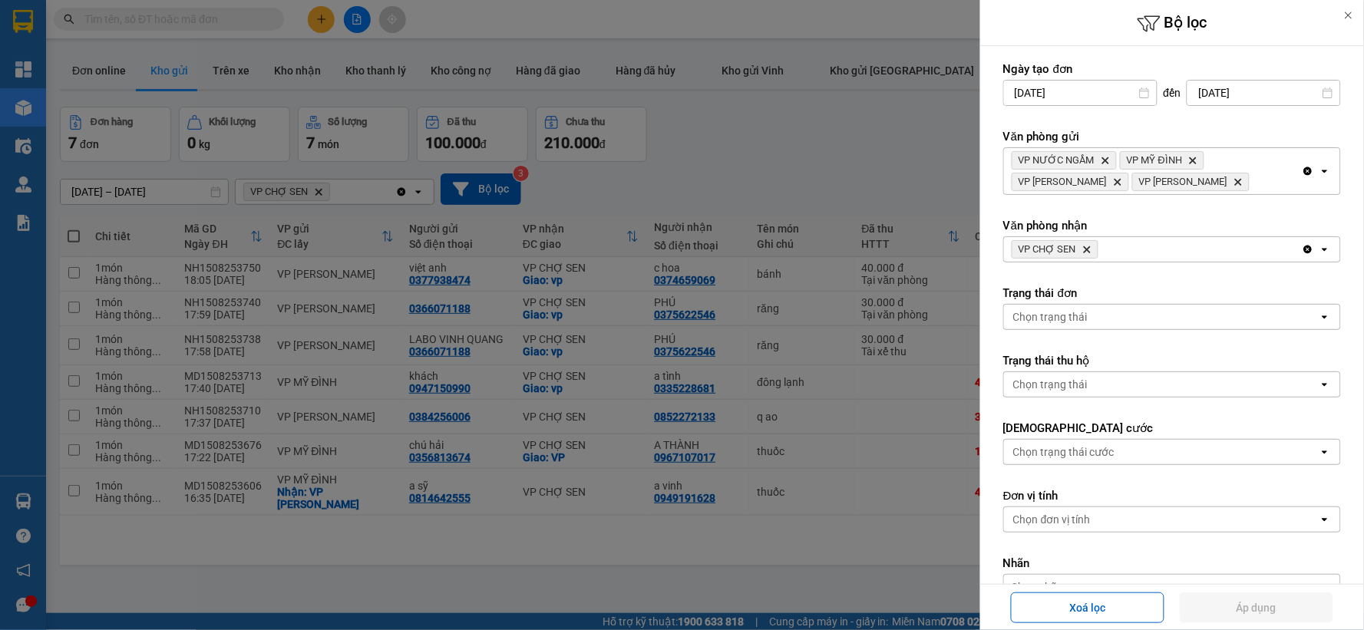
click at [1086, 251] on icon "VP CHỢ SEN, close by backspace" at bounding box center [1087, 249] width 7 height 7
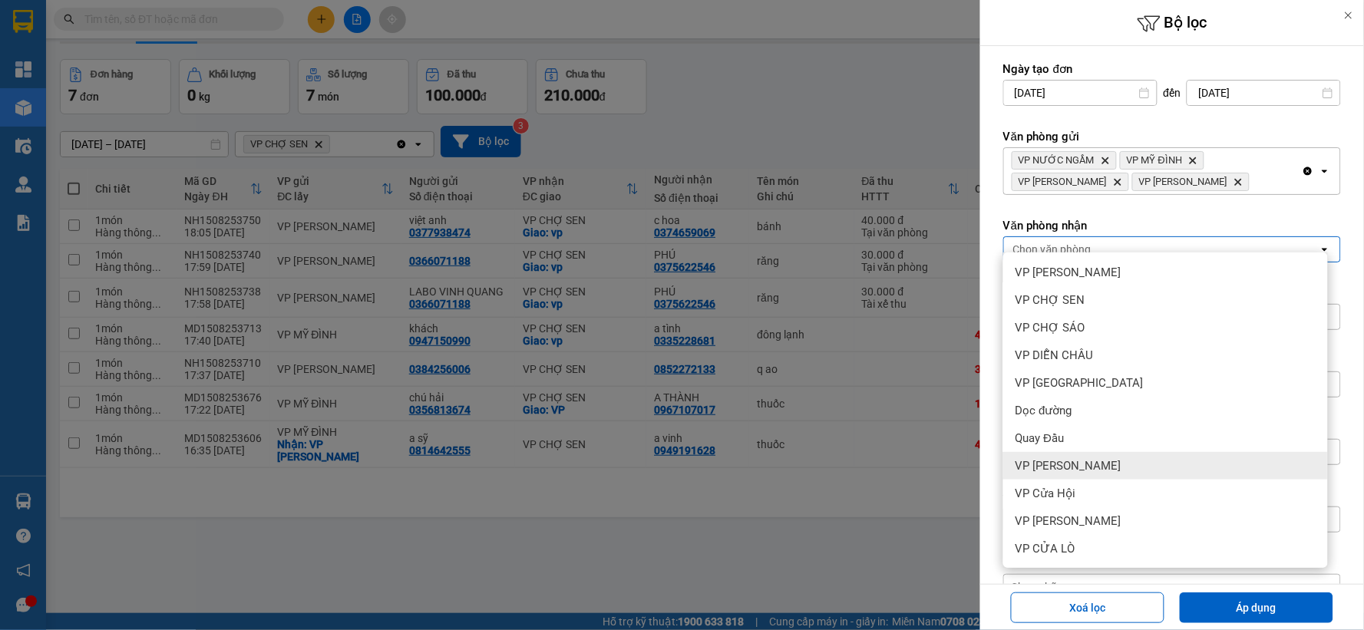
scroll to position [71, 0]
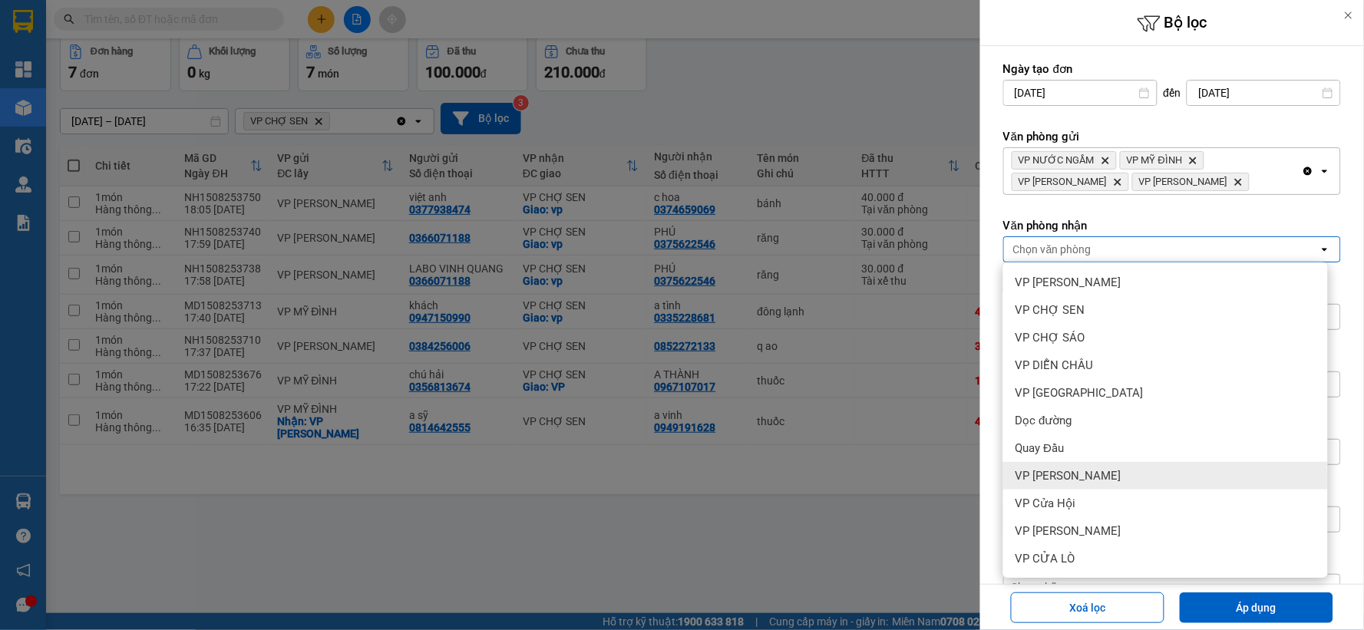
click at [1085, 487] on div "VP [PERSON_NAME]" at bounding box center [1165, 476] width 325 height 28
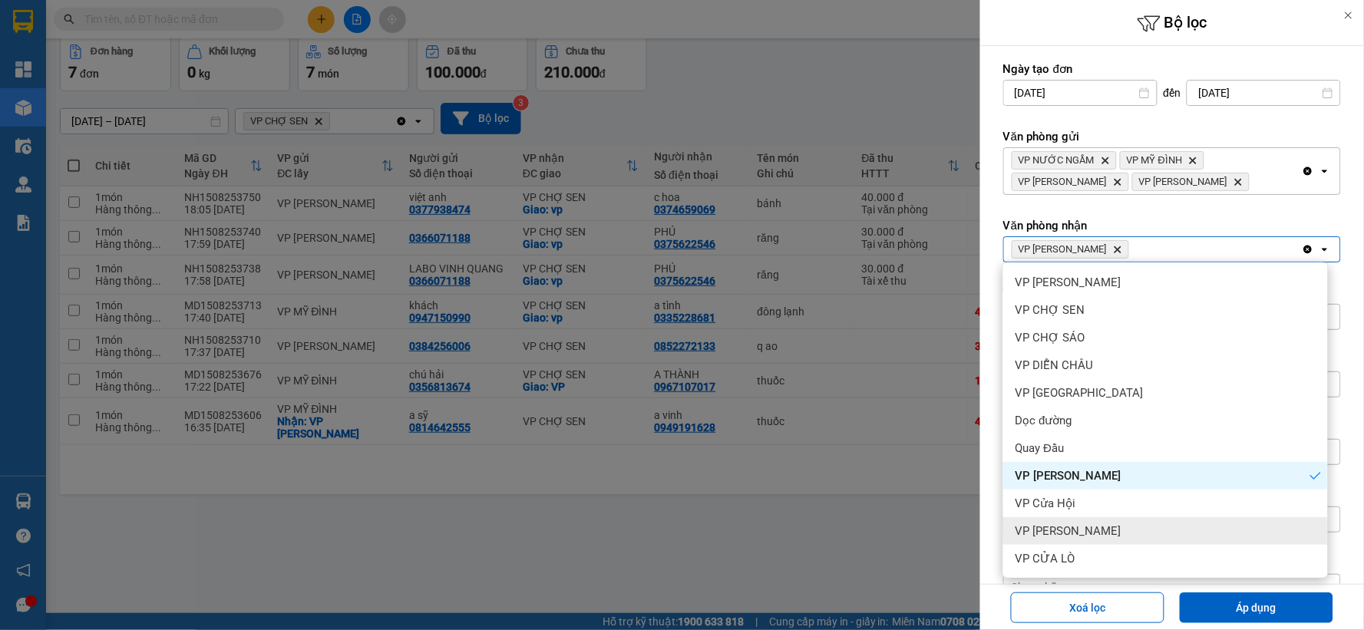
click at [1085, 517] on div "VP [PERSON_NAME]" at bounding box center [1165, 531] width 325 height 28
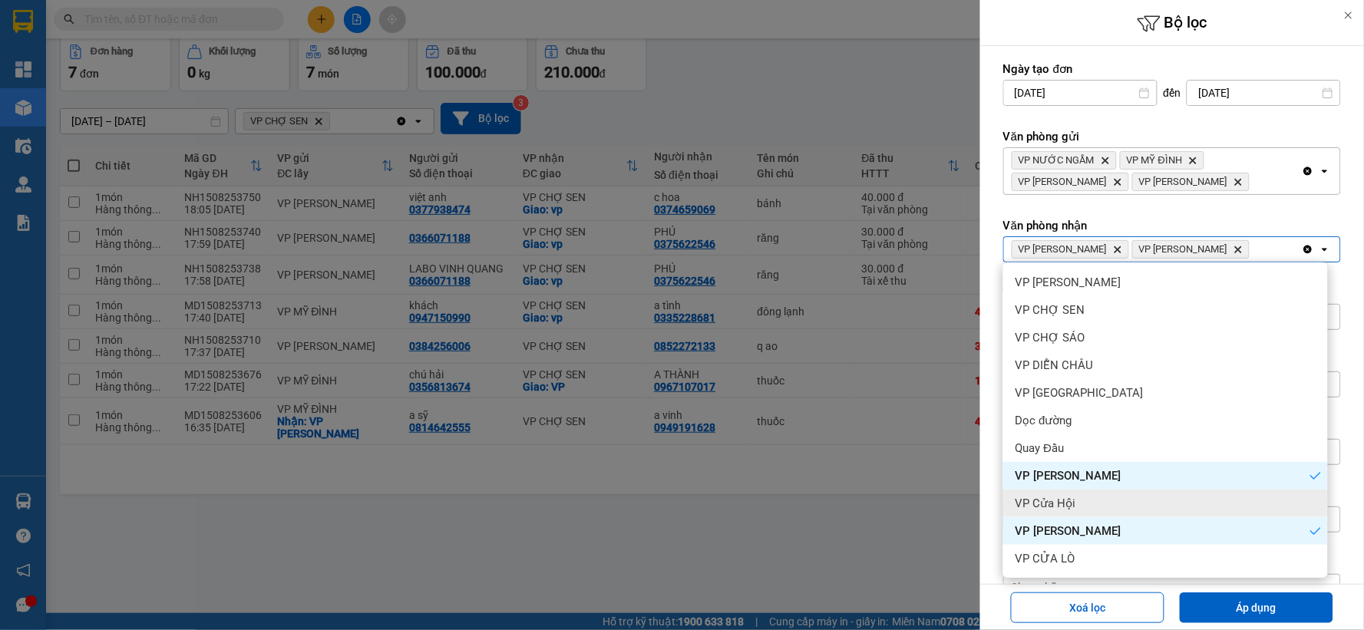
click at [1087, 492] on div "VP Cửa Hội" at bounding box center [1165, 504] width 325 height 28
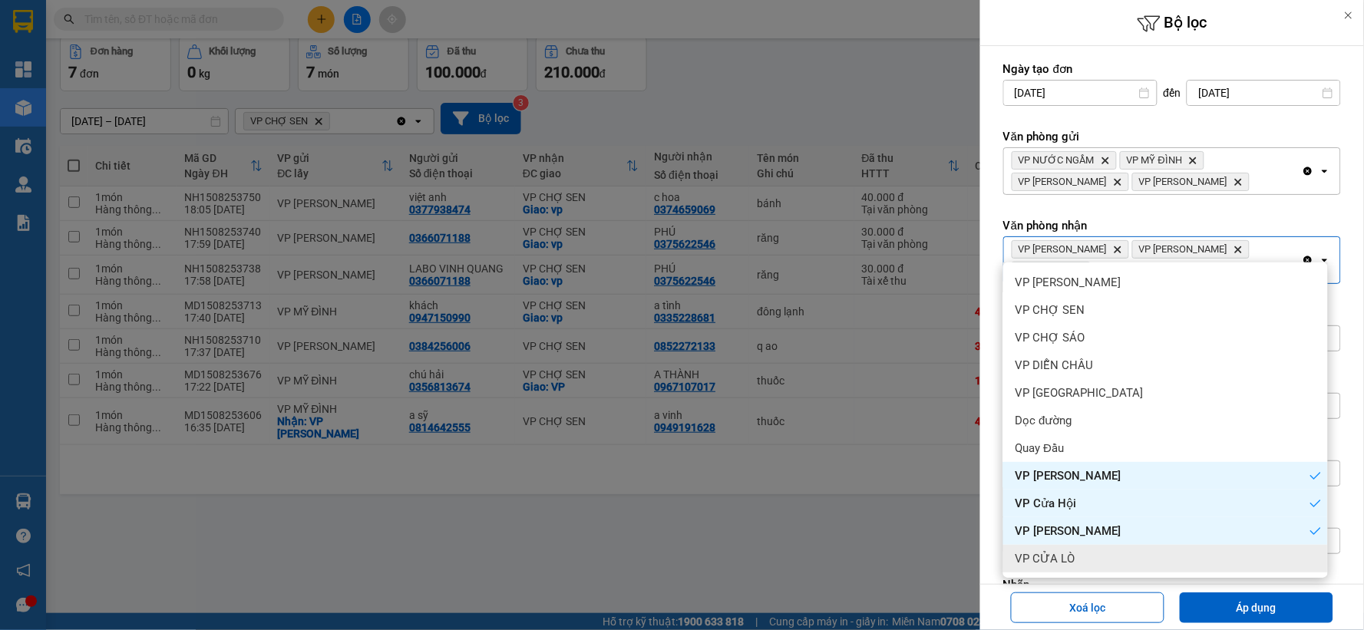
click at [1077, 553] on div "VP CỬA LÒ" at bounding box center [1165, 559] width 325 height 28
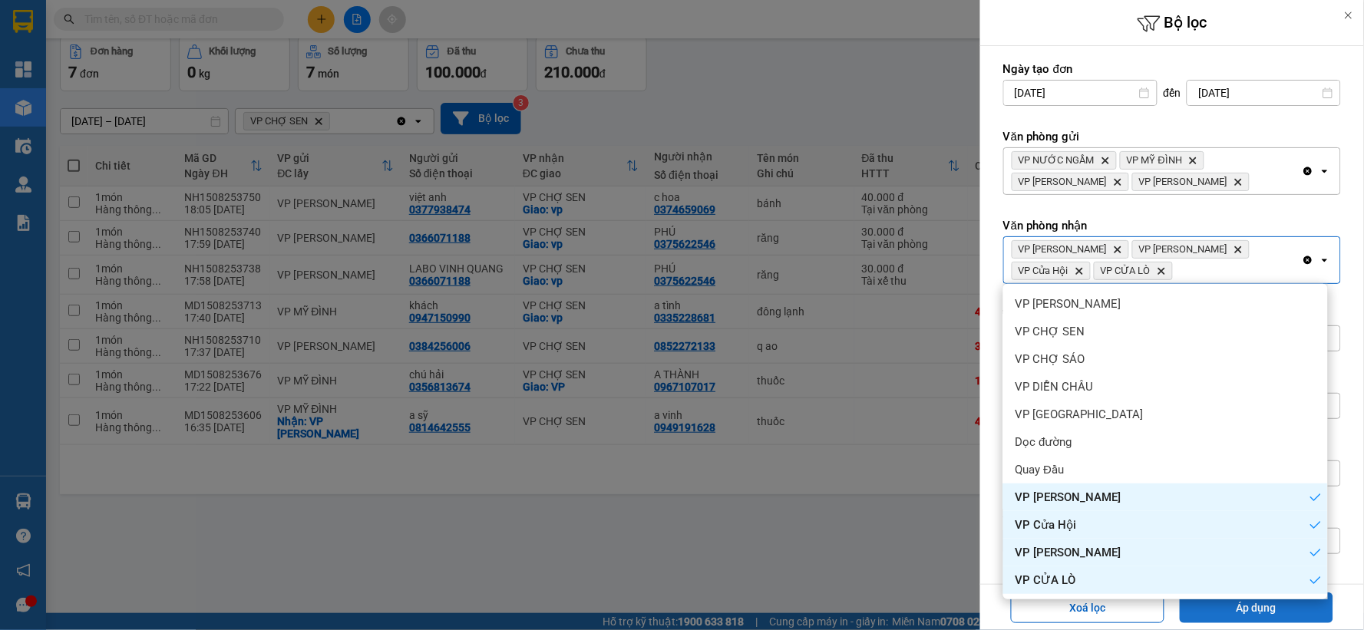
click at [1198, 609] on button "Áp dụng" at bounding box center [1257, 608] width 154 height 31
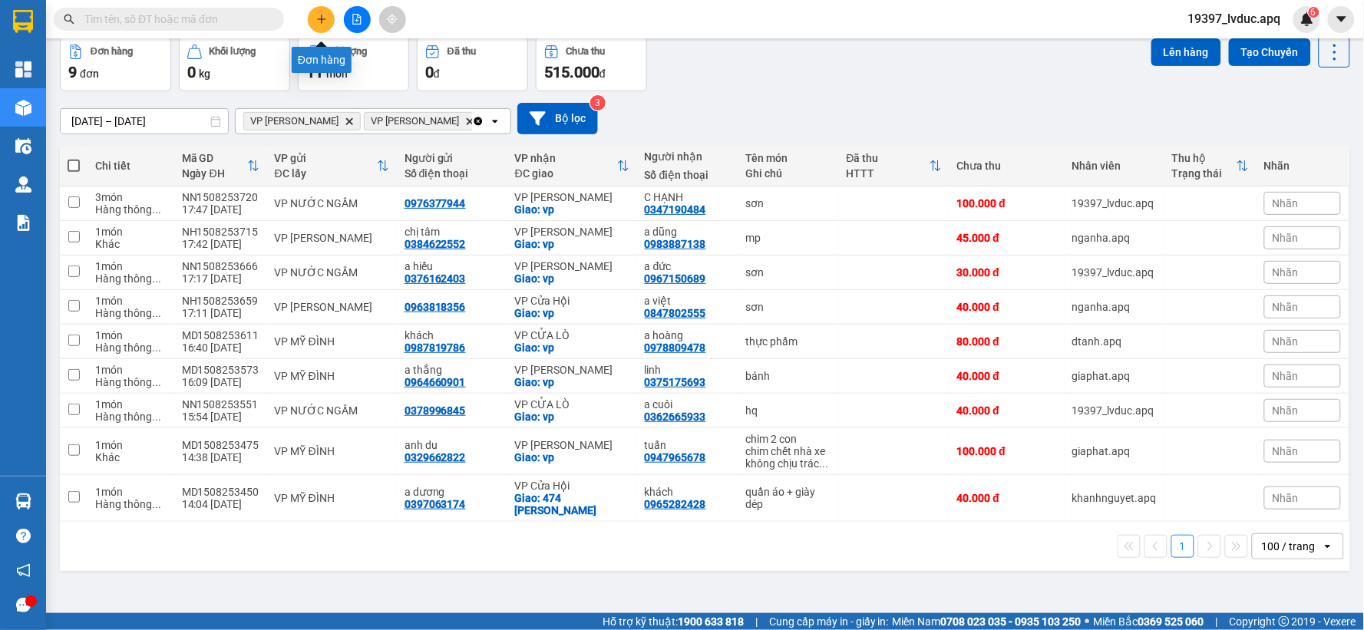
click at [330, 15] on button at bounding box center [321, 19] width 27 height 27
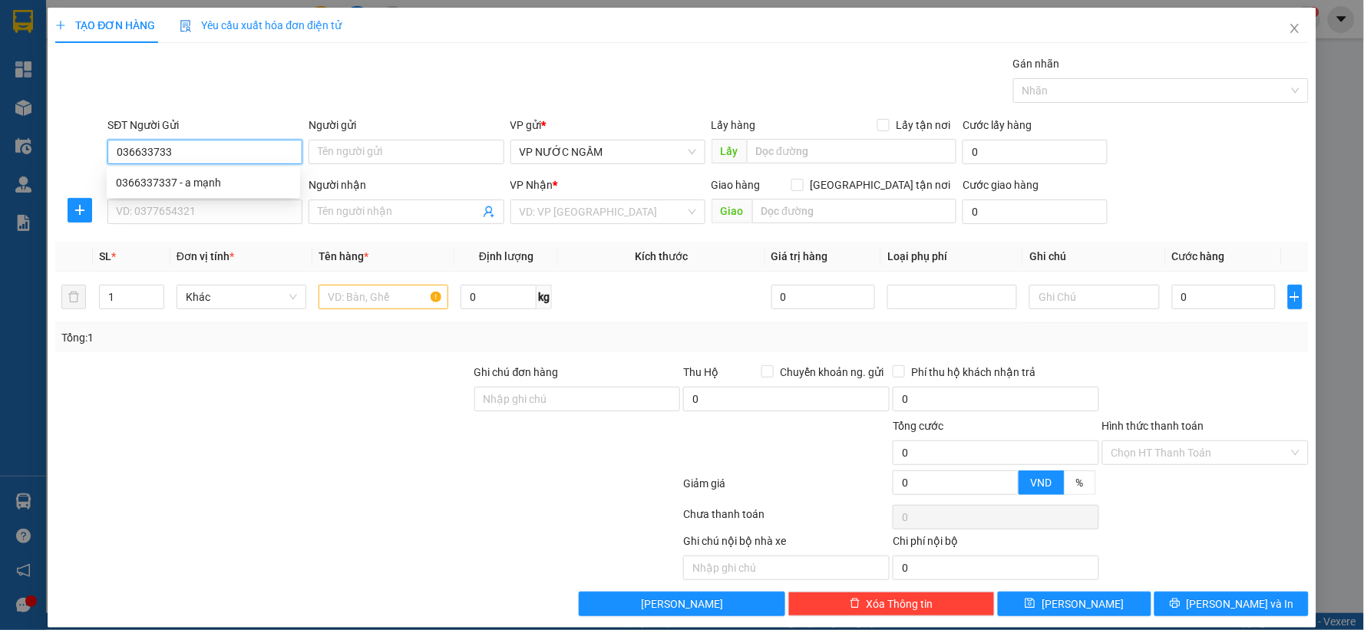
type input "0366337337"
click at [186, 180] on div "0366337337 - a mạnh" at bounding box center [203, 182] width 175 height 17
type input "a mạnh"
type input "0366337337"
click at [180, 228] on div "SĐT Người Nhận VD: 0377654321" at bounding box center [204, 204] width 195 height 54
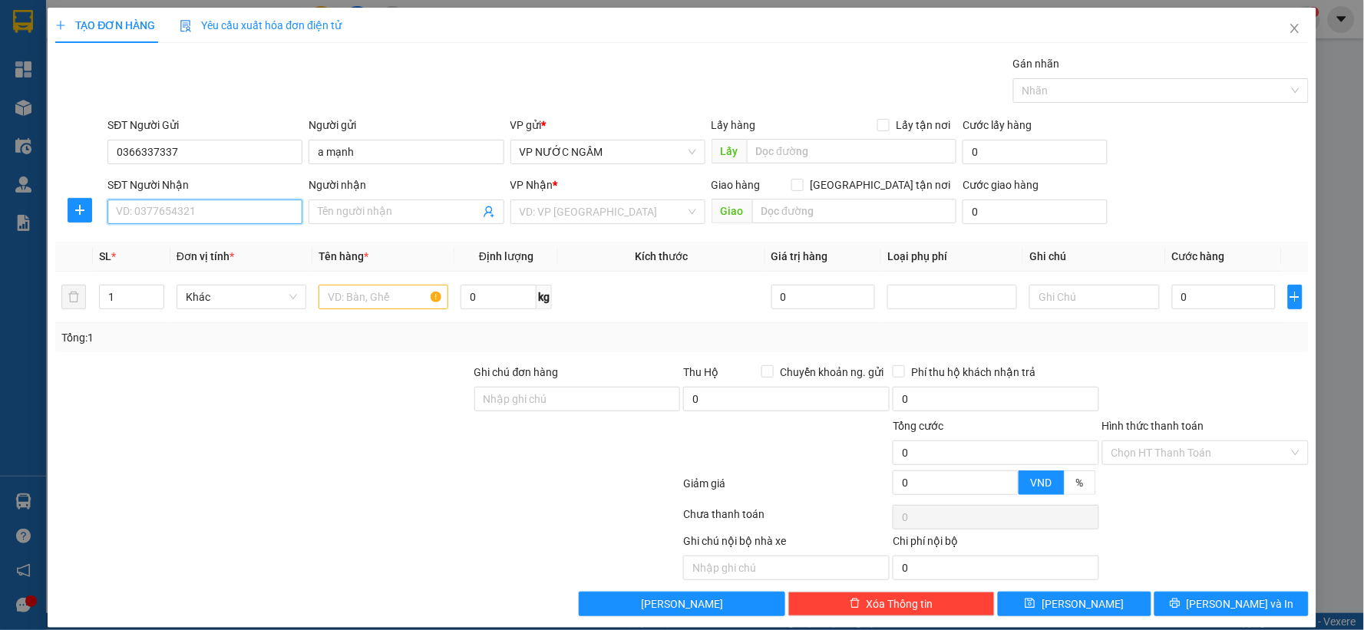
click at [185, 213] on input "SĐT Người Nhận" at bounding box center [204, 212] width 195 height 25
click at [186, 203] on input "998877" at bounding box center [204, 212] width 195 height 25
click at [192, 216] on input "998877" at bounding box center [204, 212] width 195 height 25
type input "9"
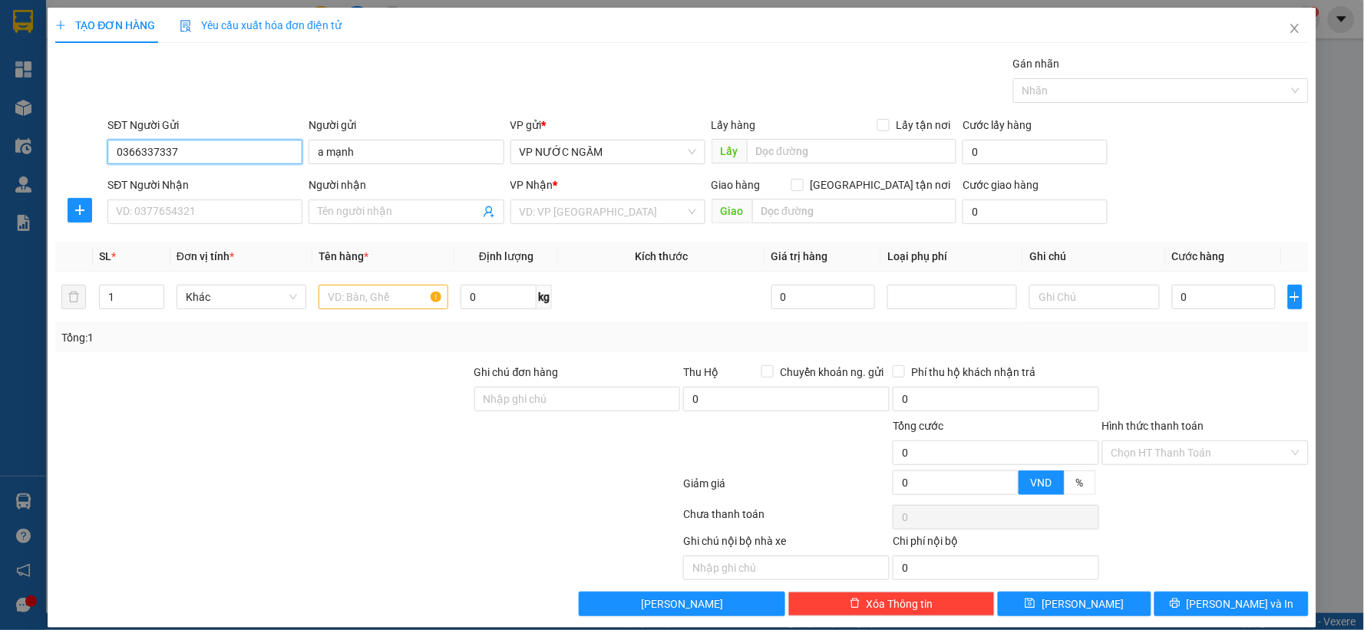
drag, startPoint x: 118, startPoint y: 154, endPoint x: 195, endPoint y: 158, distance: 76.9
click at [195, 158] on input "0366337337" at bounding box center [204, 152] width 195 height 25
click at [166, 223] on input "SĐT Người Nhận" at bounding box center [204, 212] width 195 height 25
paste input "0366337337"
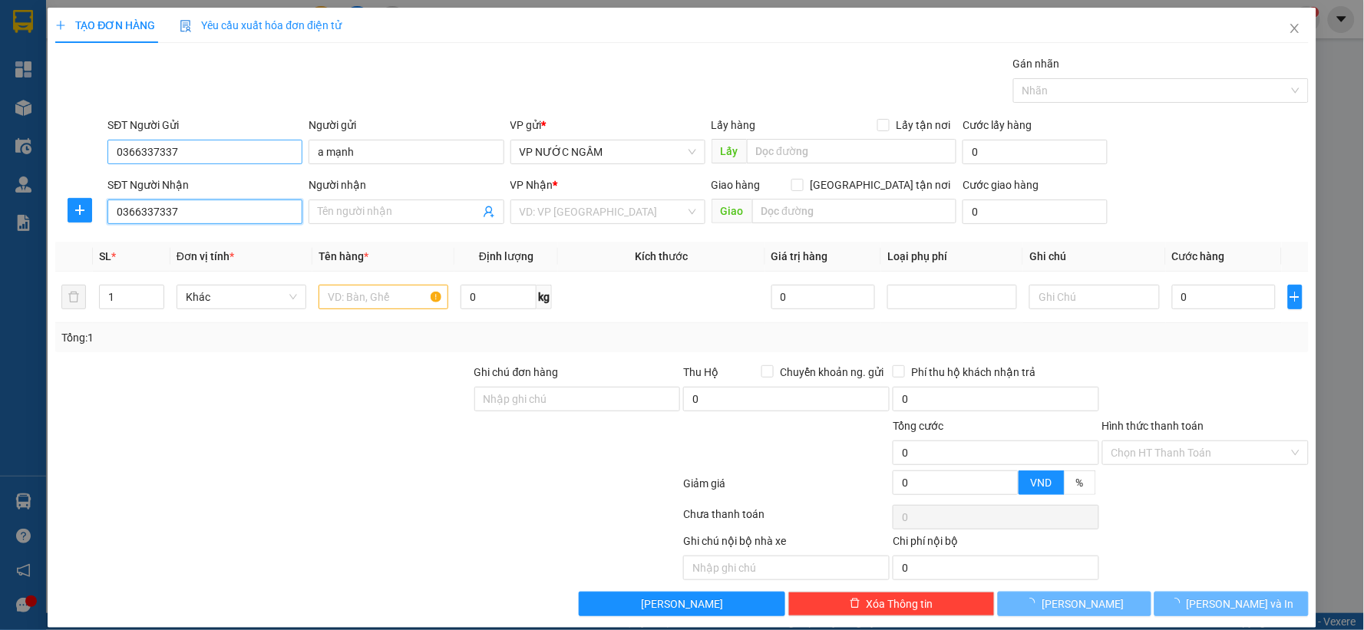
type input "0366337337"
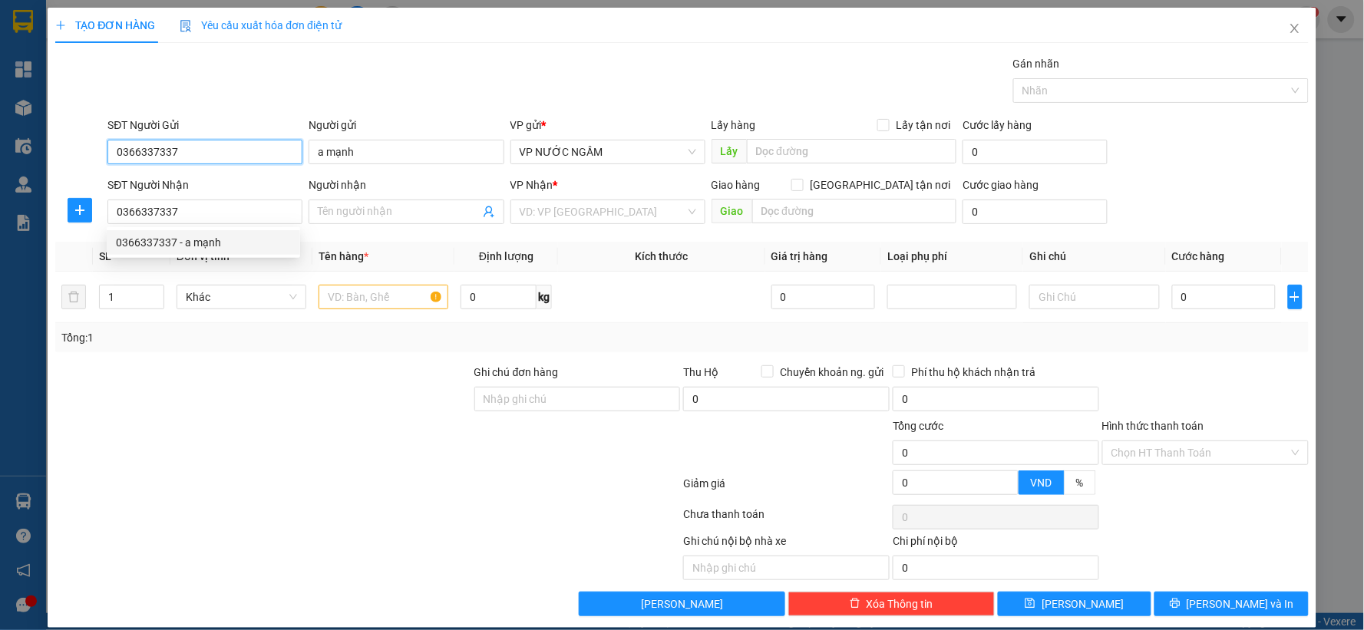
click at [238, 149] on input "0366337337" at bounding box center [204, 152] width 195 height 25
type input "0"
type input "0797998877"
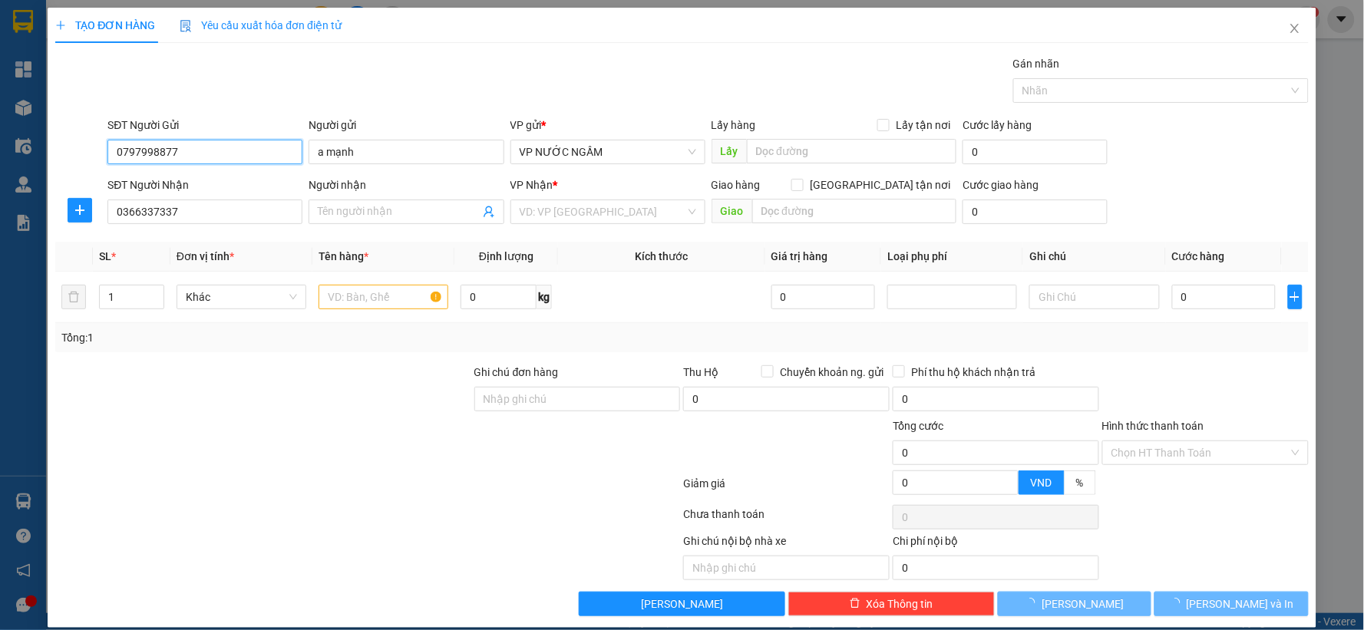
click at [249, 147] on input "0797998877" at bounding box center [204, 152] width 195 height 25
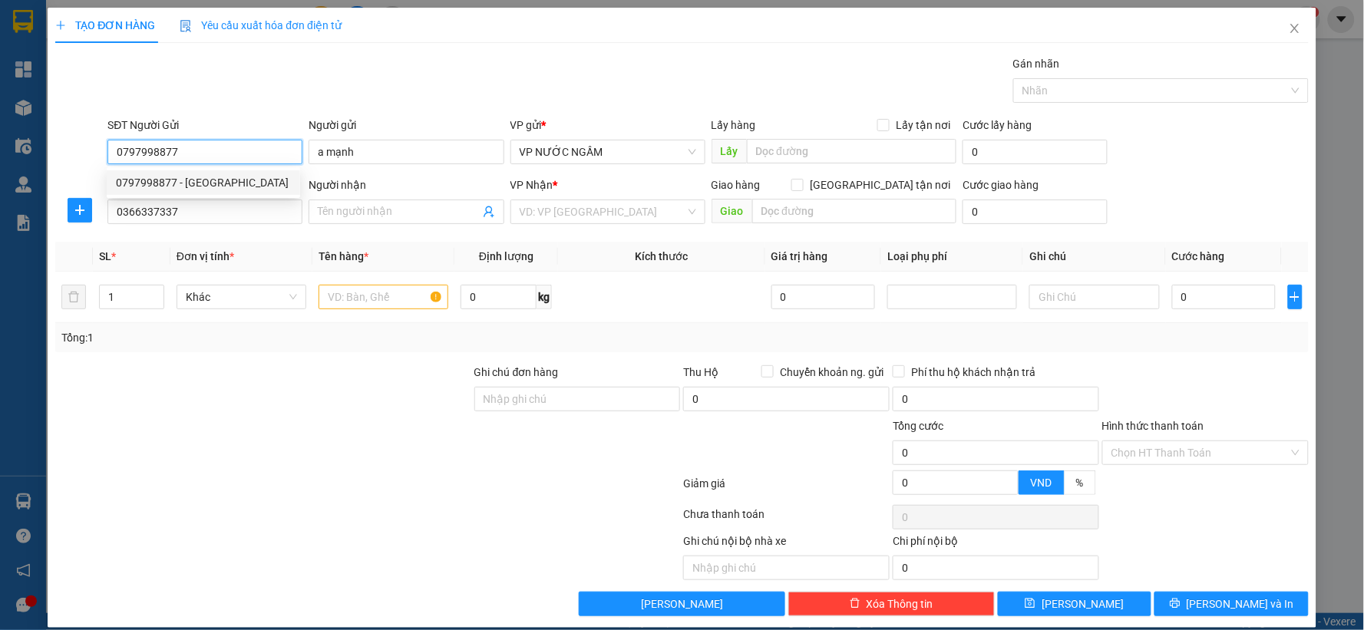
click at [266, 185] on div "0797998877 - việt anh" at bounding box center [203, 182] width 175 height 17
type input "việt anh"
type input "0797998877"
click at [365, 216] on input "Người nhận" at bounding box center [398, 211] width 161 height 17
click at [216, 223] on input "0366337337" at bounding box center [204, 212] width 195 height 25
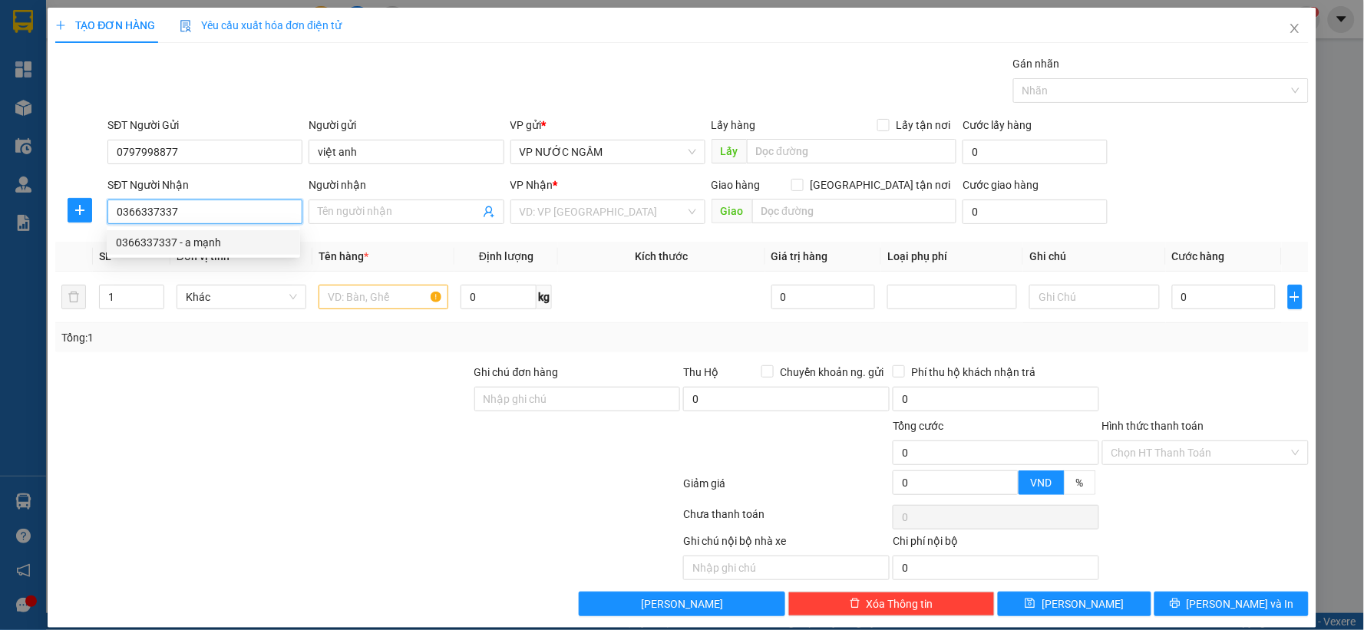
click at [220, 241] on div "0366337337 - a mạnh" at bounding box center [203, 242] width 175 height 17
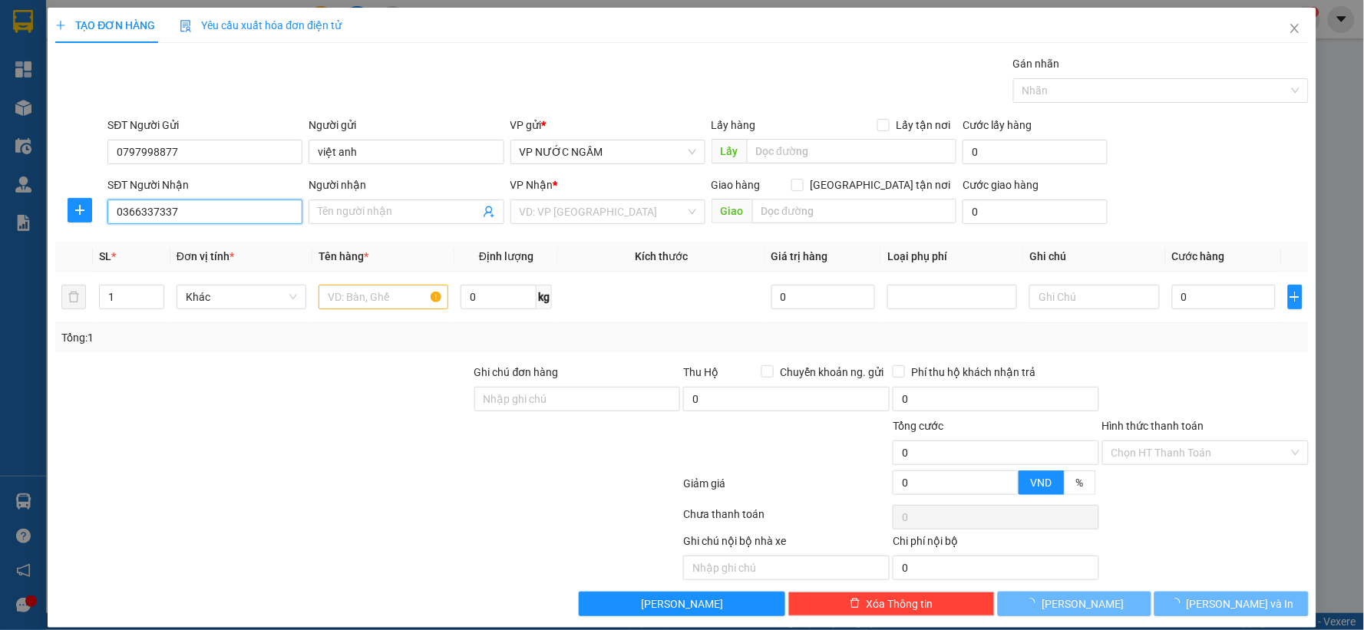
type input "a mạnh"
checkbox input "true"
type input "21 phượng hoàng"
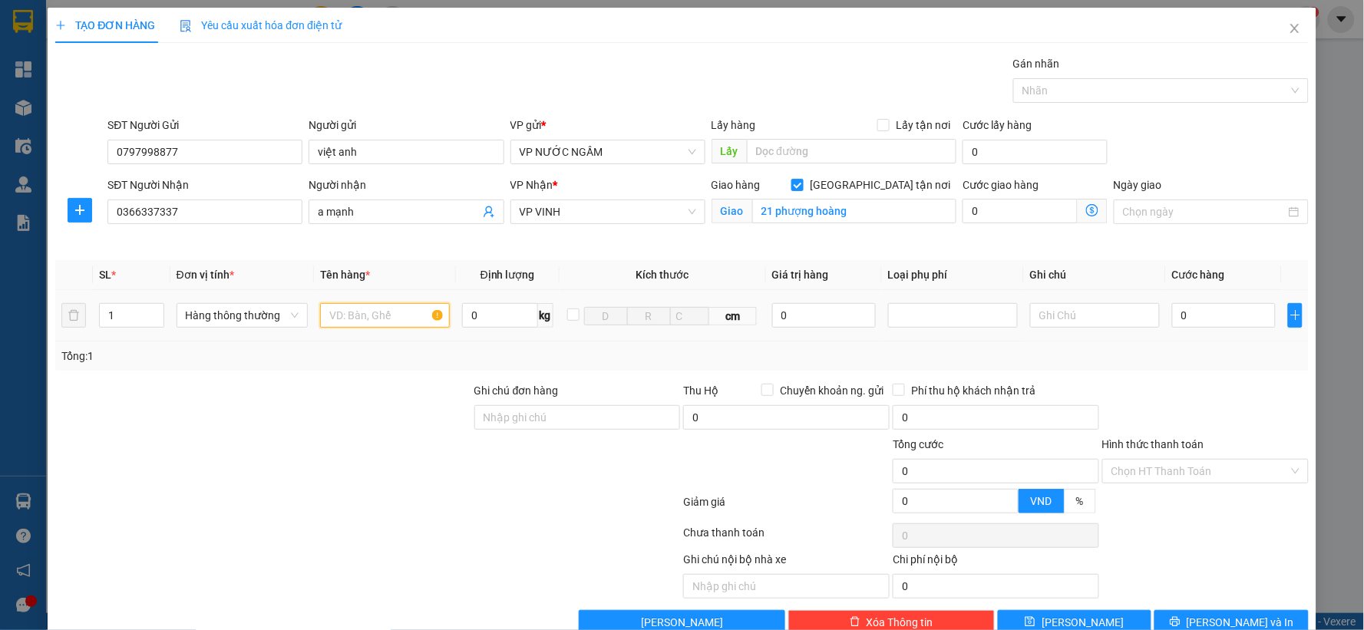
click at [349, 319] on input "text" at bounding box center [385, 315] width 130 height 25
type input "d"
type input "điện thoại"
click at [824, 312] on input "0" at bounding box center [824, 315] width 104 height 25
click at [949, 307] on div at bounding box center [953, 315] width 122 height 18
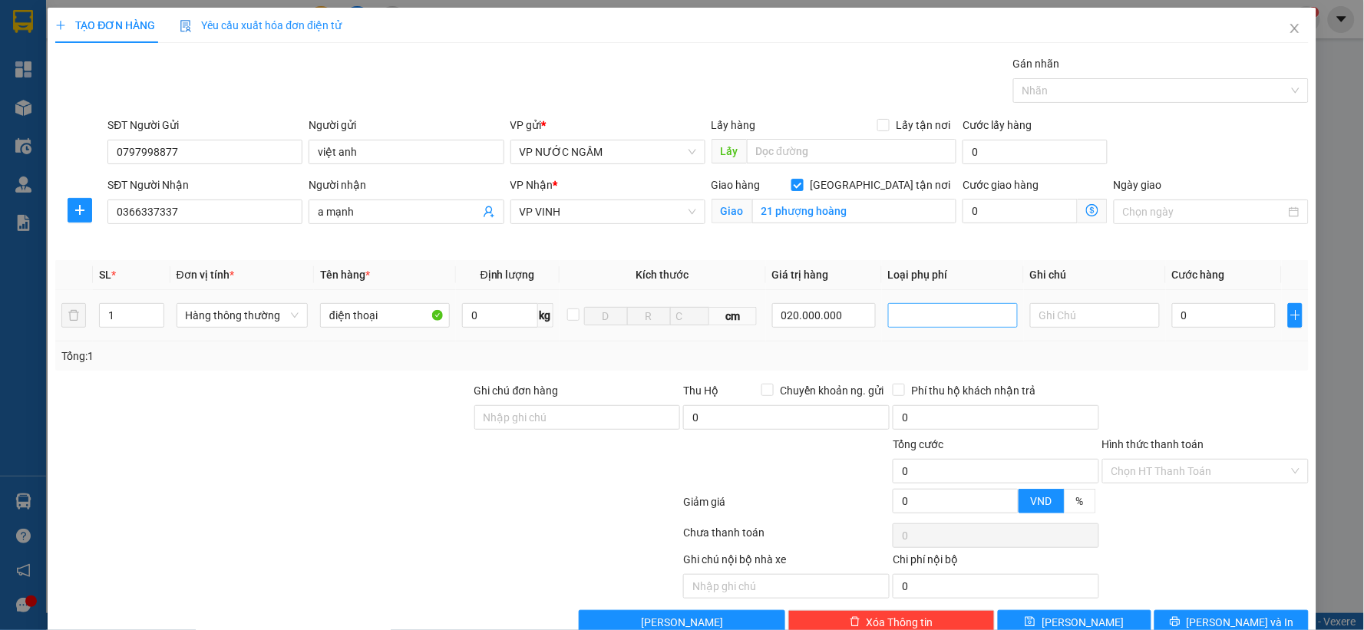
type input "20.000.000"
click at [933, 347] on div "Hàng giá trị cao" at bounding box center [945, 346] width 110 height 17
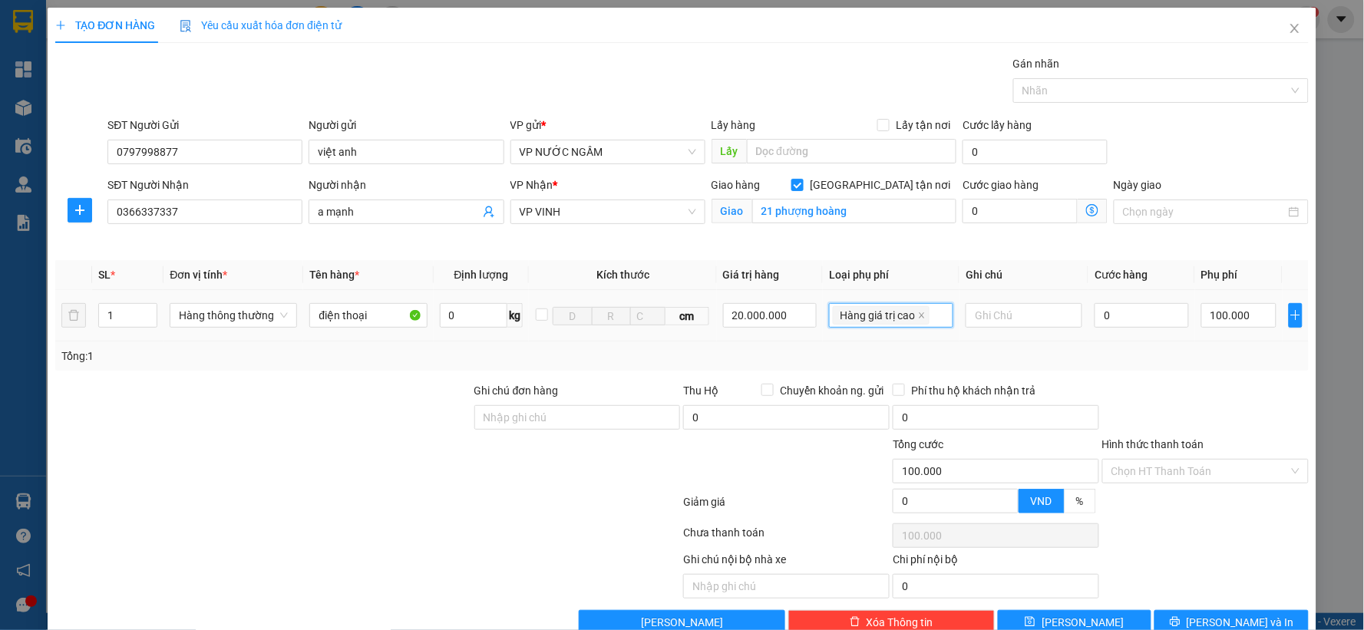
type input "100.000"
click at [1128, 308] on input "0" at bounding box center [1142, 315] width 94 height 25
type input "5"
type input "100.005"
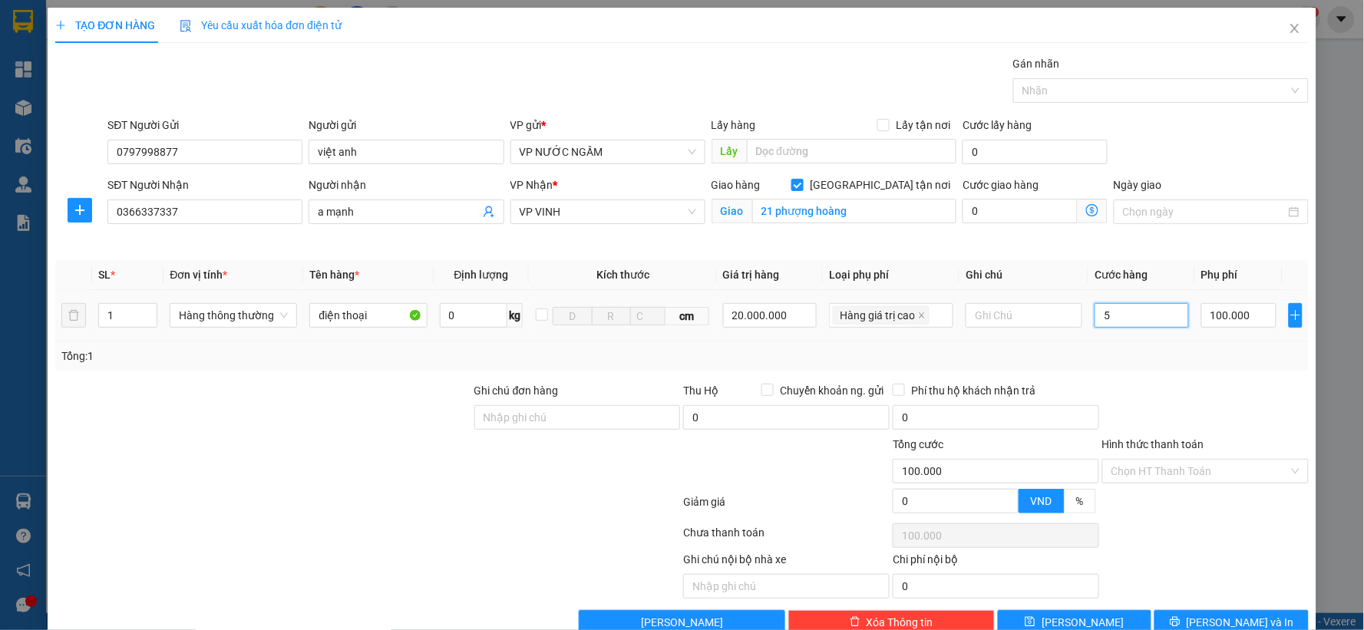
type input "100.005"
type input "50"
type input "100.050"
type input "50.000"
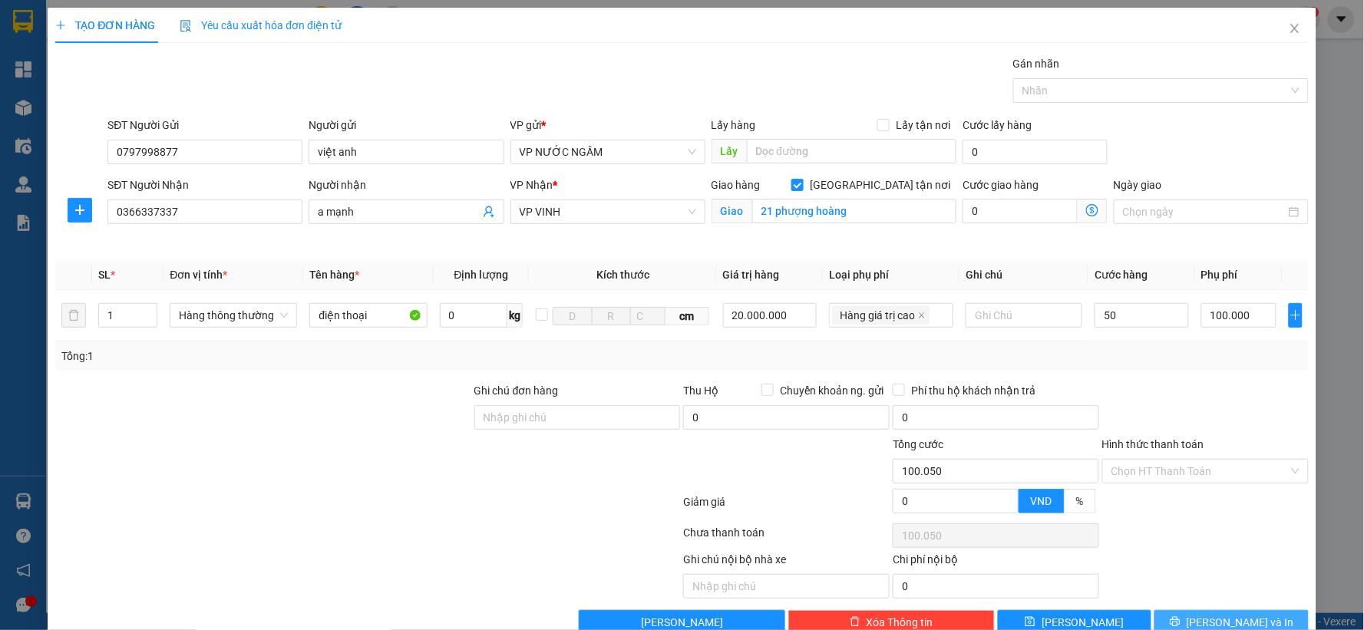
type input "150.000"
click at [1201, 612] on button "[PERSON_NAME] và In" at bounding box center [1232, 622] width 154 height 25
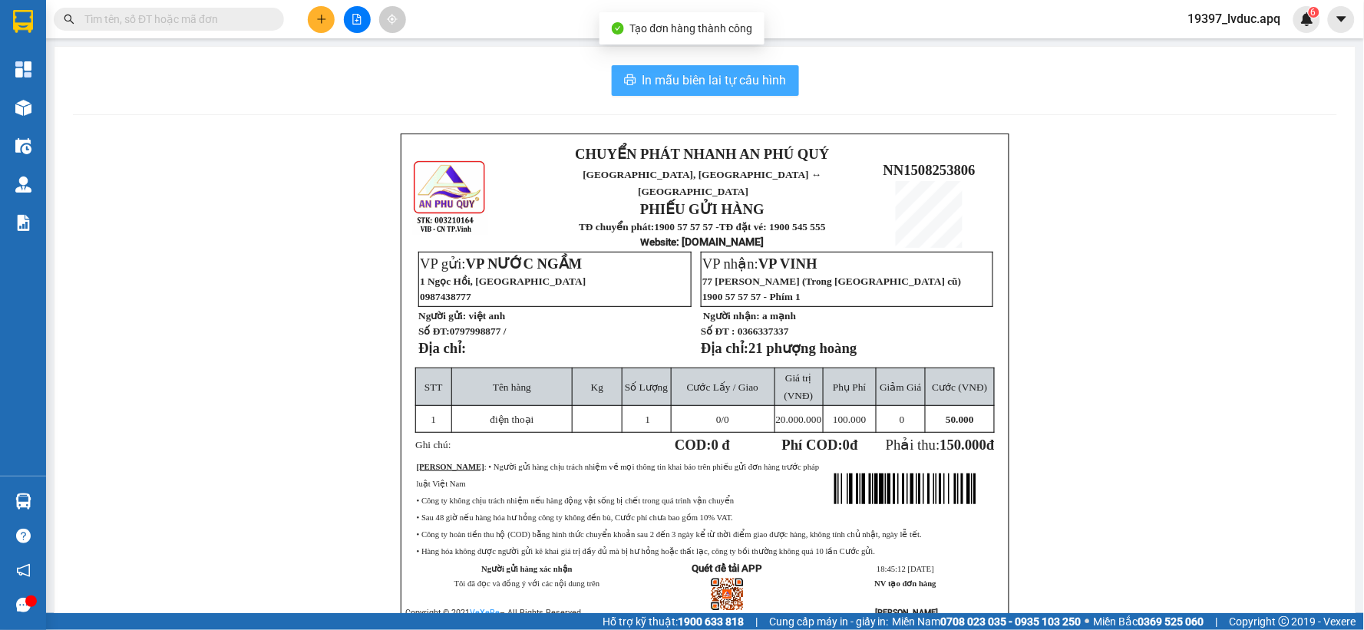
click at [742, 77] on span "In mẫu biên lai tự cấu hình" at bounding box center [715, 80] width 144 height 19
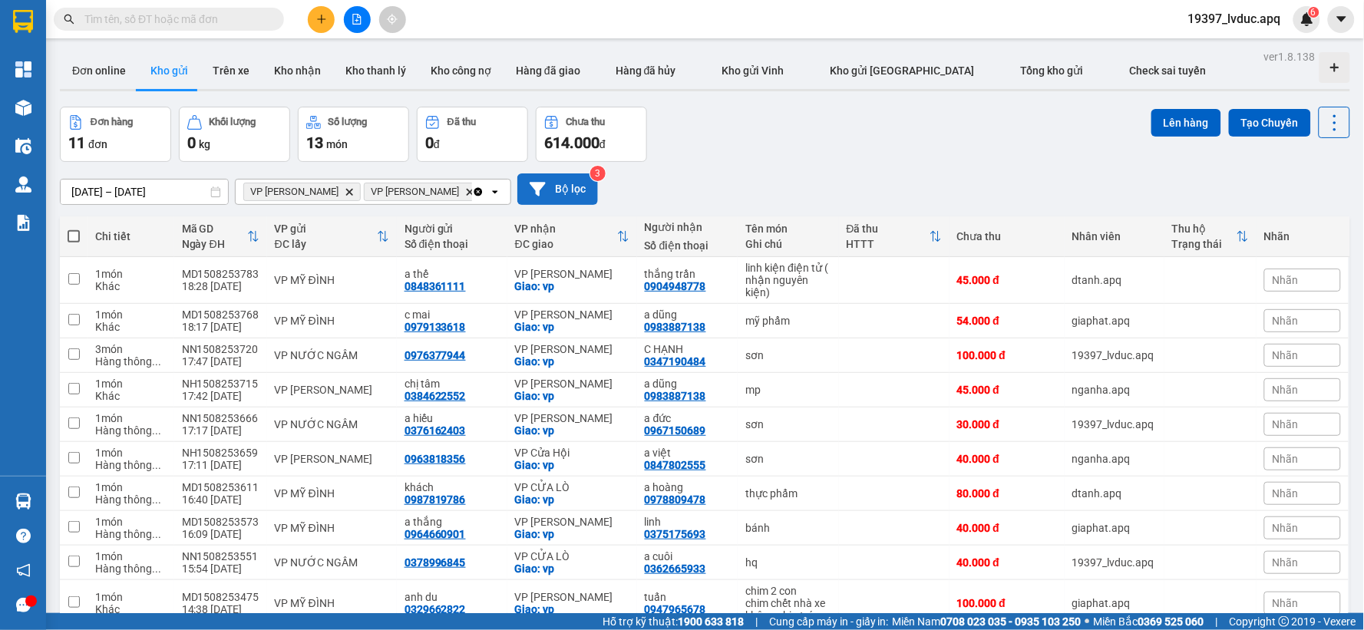
click at [574, 173] on button "Bộ lọc" at bounding box center [557, 188] width 81 height 31
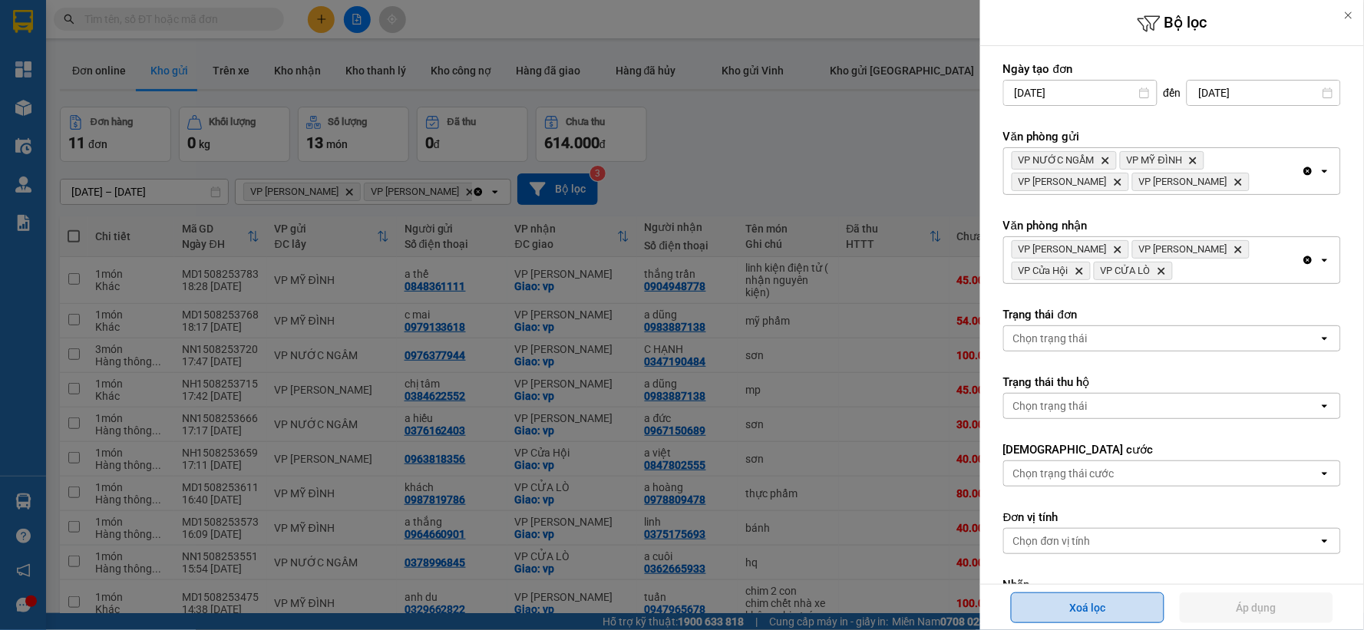
click at [1139, 616] on button "Xoá lọc" at bounding box center [1088, 608] width 154 height 31
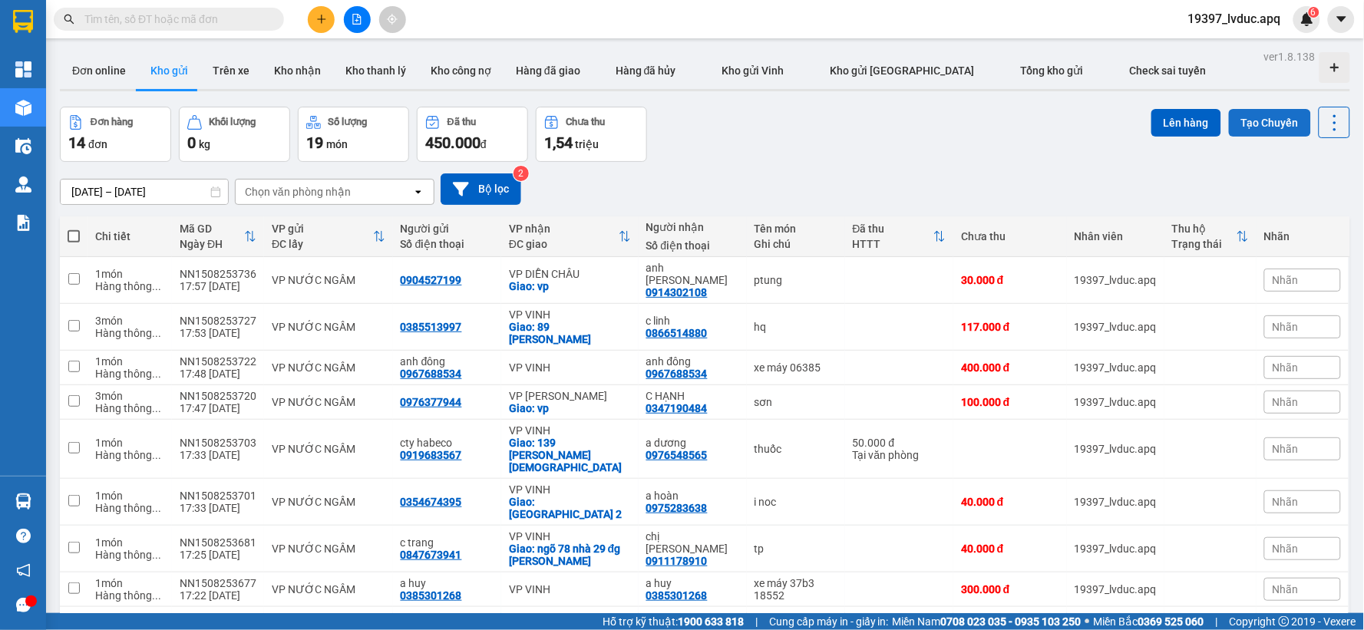
click at [1240, 111] on button "Tạo Chuyến" at bounding box center [1270, 123] width 82 height 28
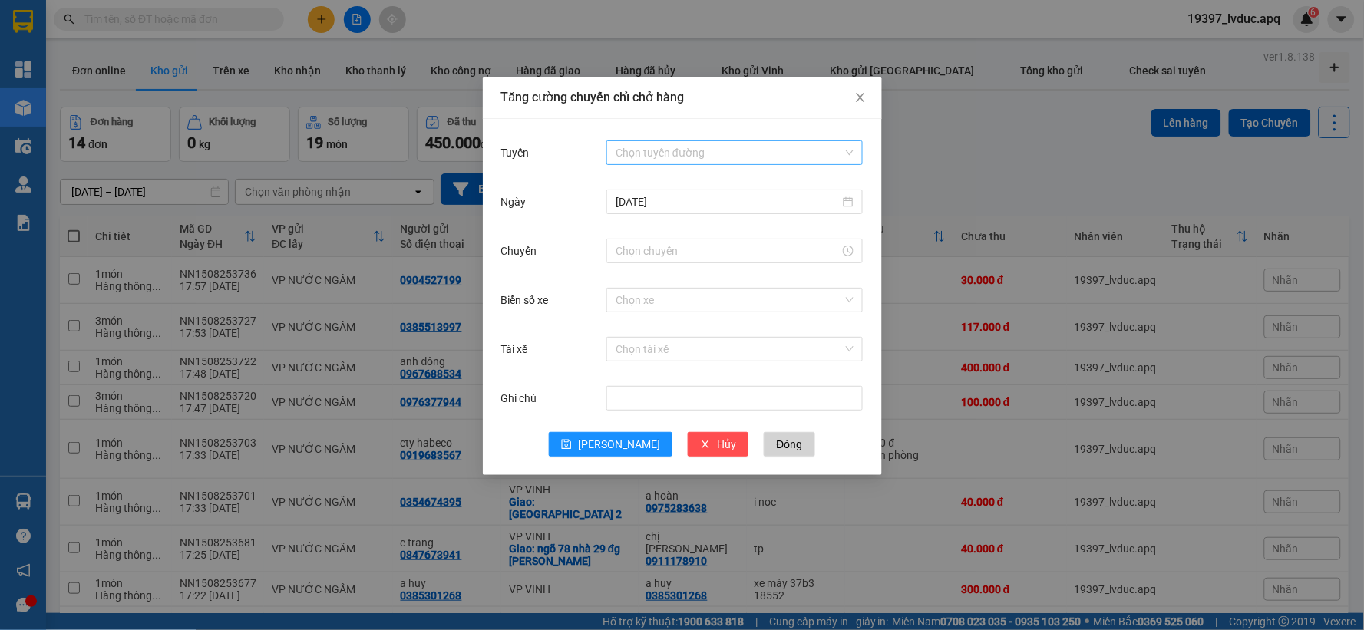
drag, startPoint x: 650, startPoint y: 150, endPoint x: 650, endPoint y: 163, distance: 12.3
click at [650, 154] on input "Tuyến" at bounding box center [729, 152] width 227 height 23
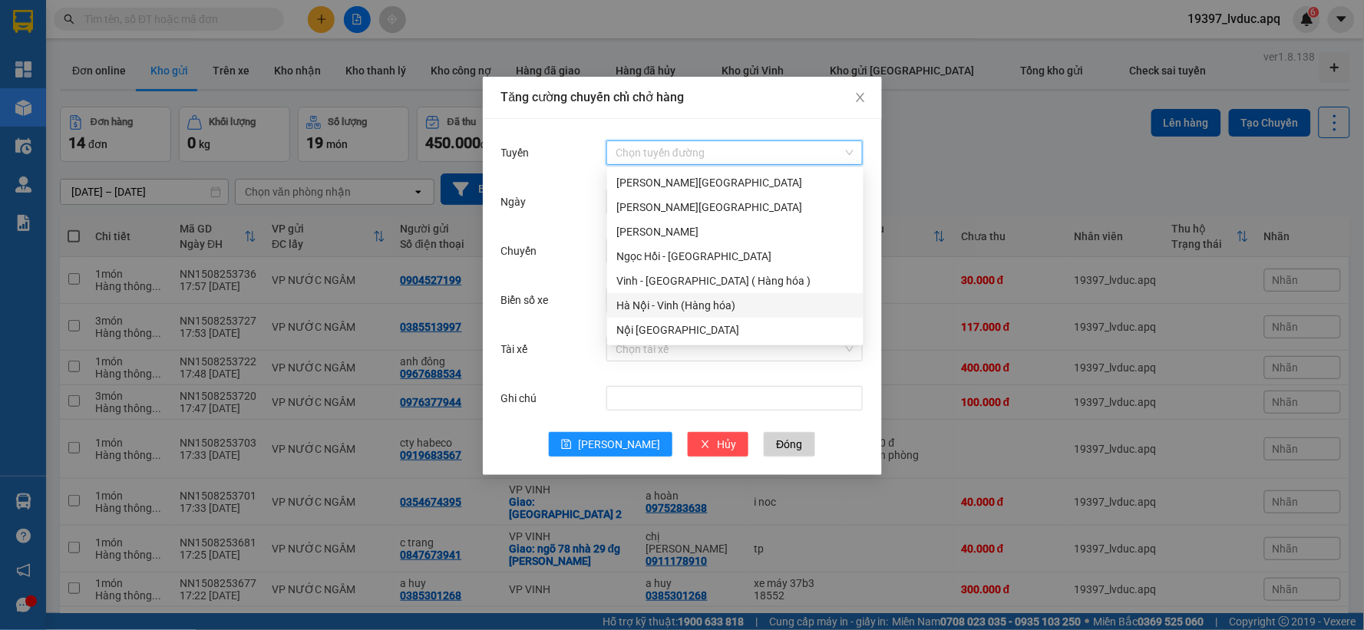
click at [653, 309] on div "Hà Nội - Vinh (Hàng hóa)" at bounding box center [735, 305] width 238 height 17
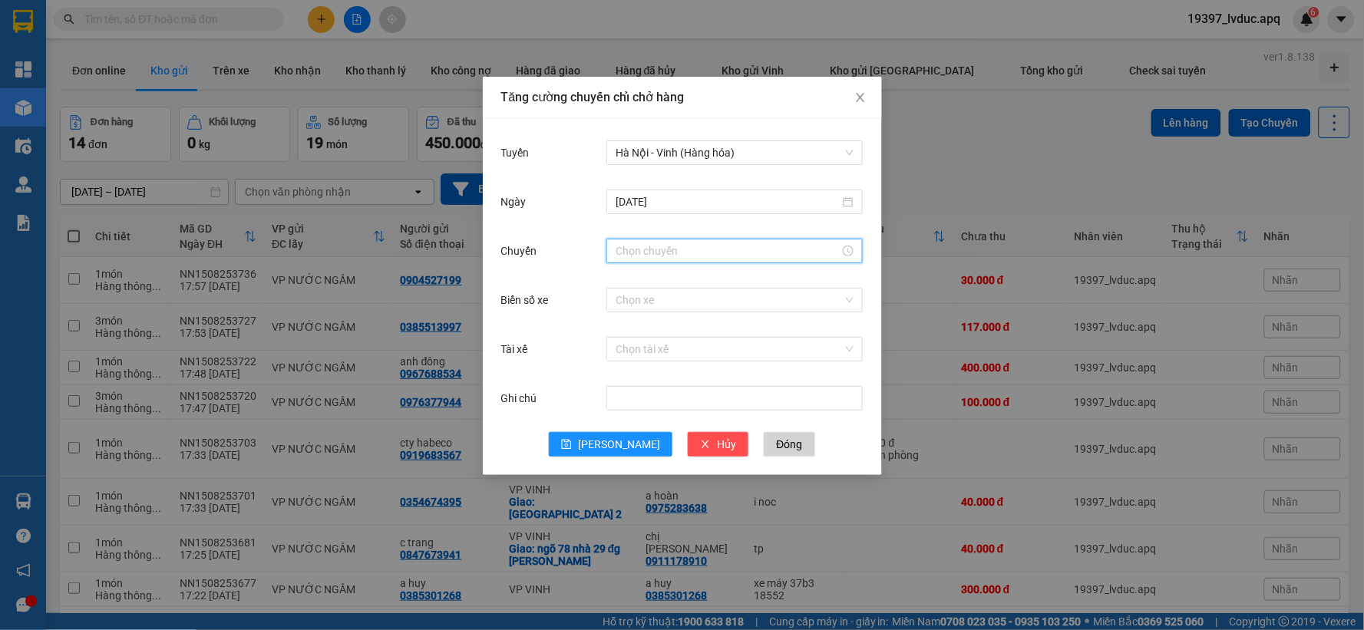
click at [646, 255] on input "Chuyến" at bounding box center [728, 251] width 224 height 17
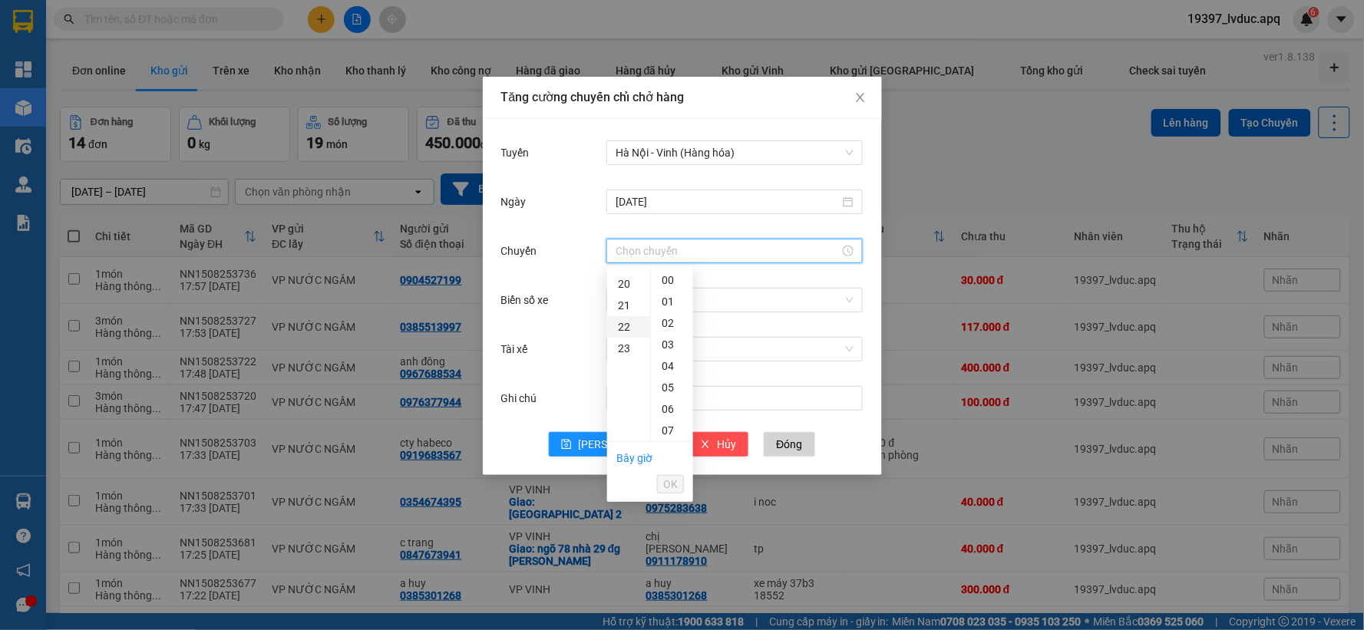
click at [632, 325] on div "22" at bounding box center [628, 326] width 43 height 21
click at [670, 358] on div "47" at bounding box center [672, 352] width 42 height 21
type input "22:47"
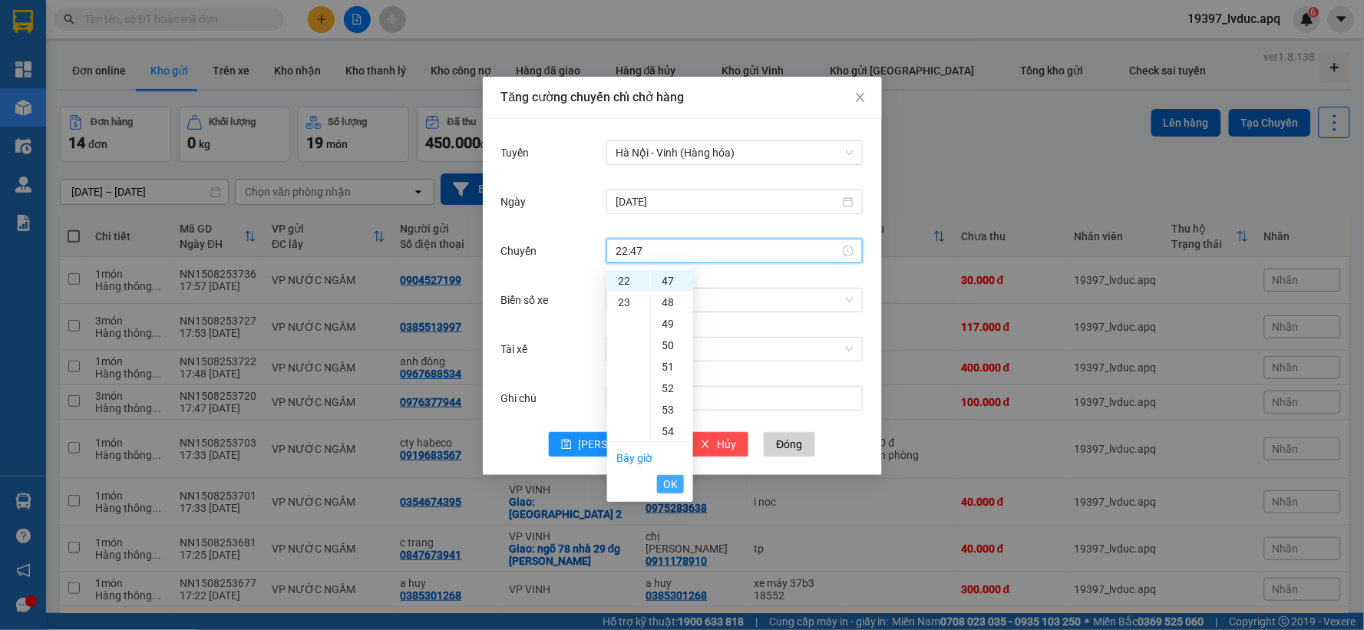
drag, startPoint x: 671, startPoint y: 484, endPoint x: 678, endPoint y: 378, distance: 106.2
click at [671, 482] on span "OK" at bounding box center [670, 484] width 15 height 17
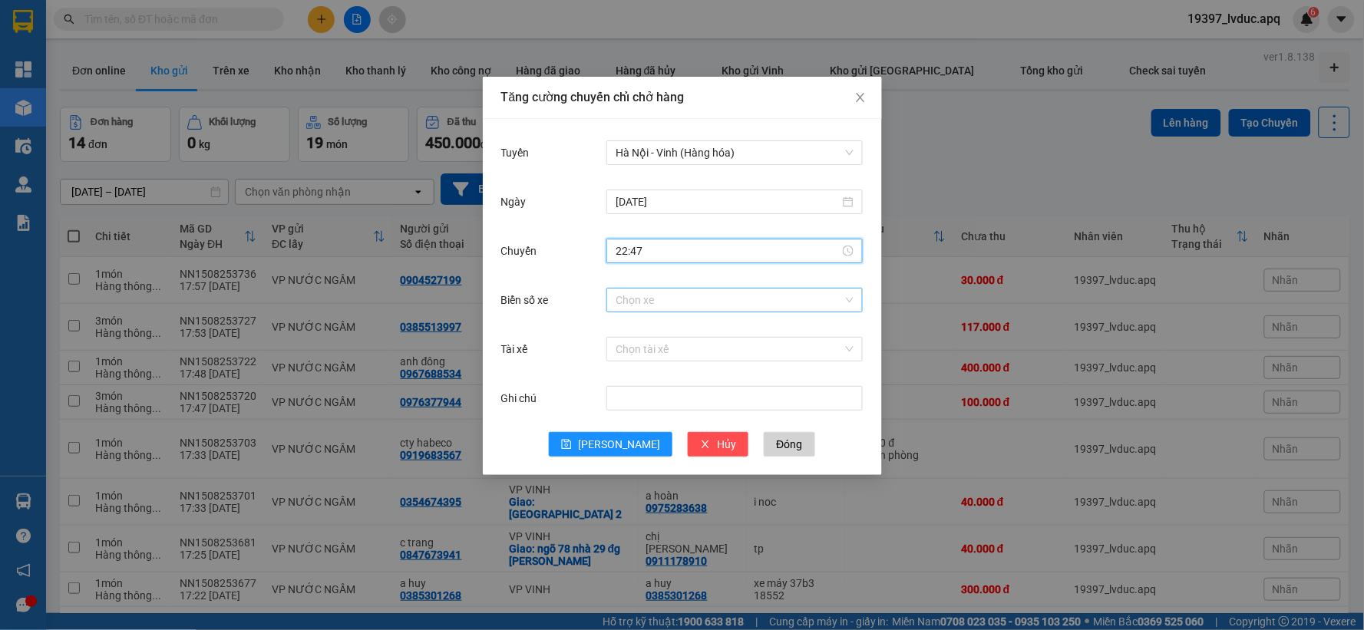
click at [659, 304] on input "Biển số xe" at bounding box center [729, 300] width 227 height 23
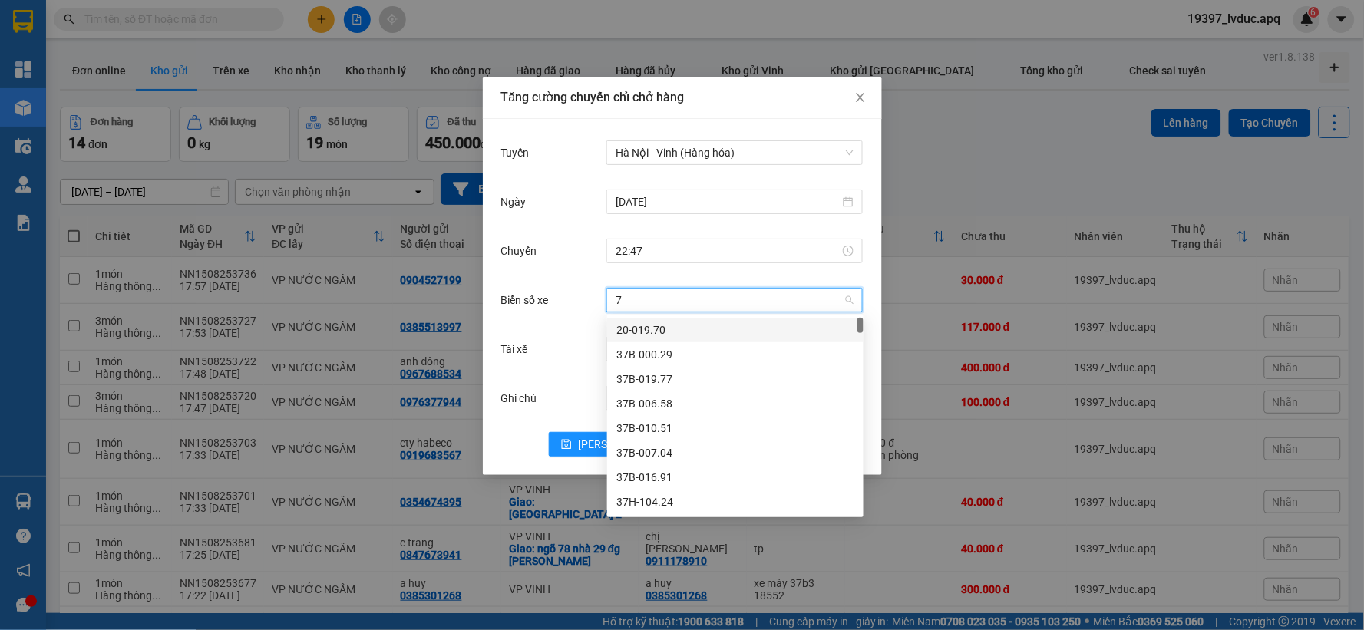
type input "73"
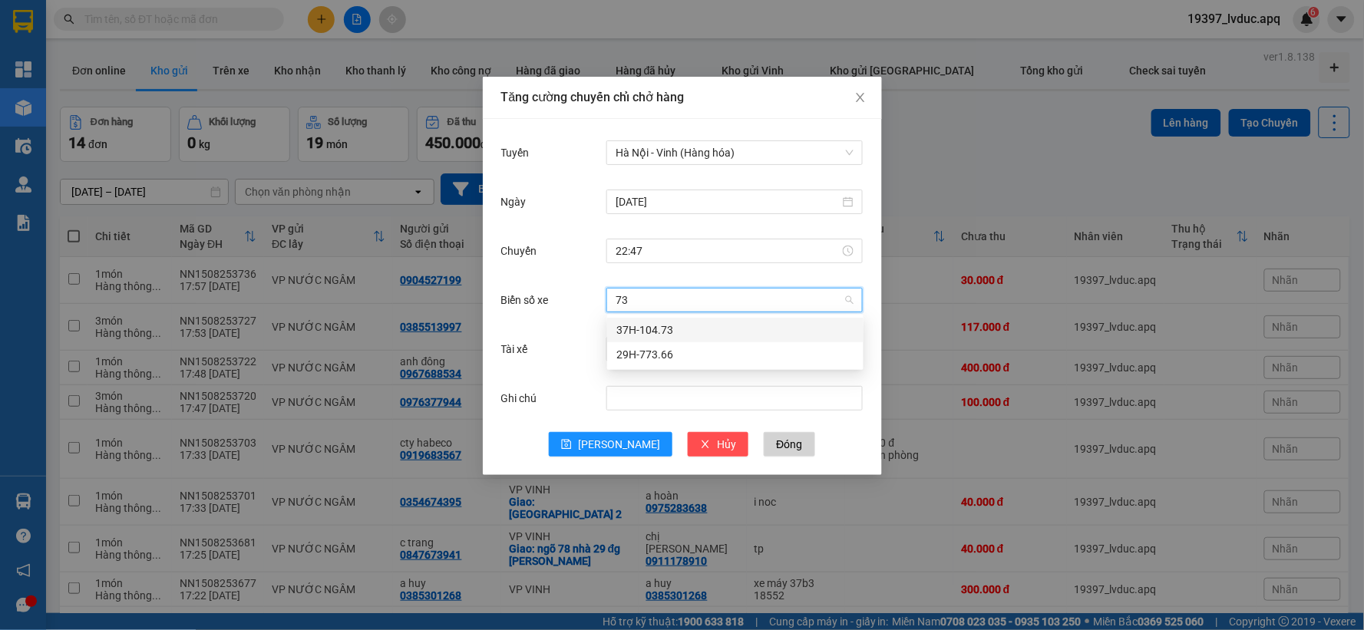
click at [656, 327] on div "37H-104.73" at bounding box center [735, 330] width 238 height 17
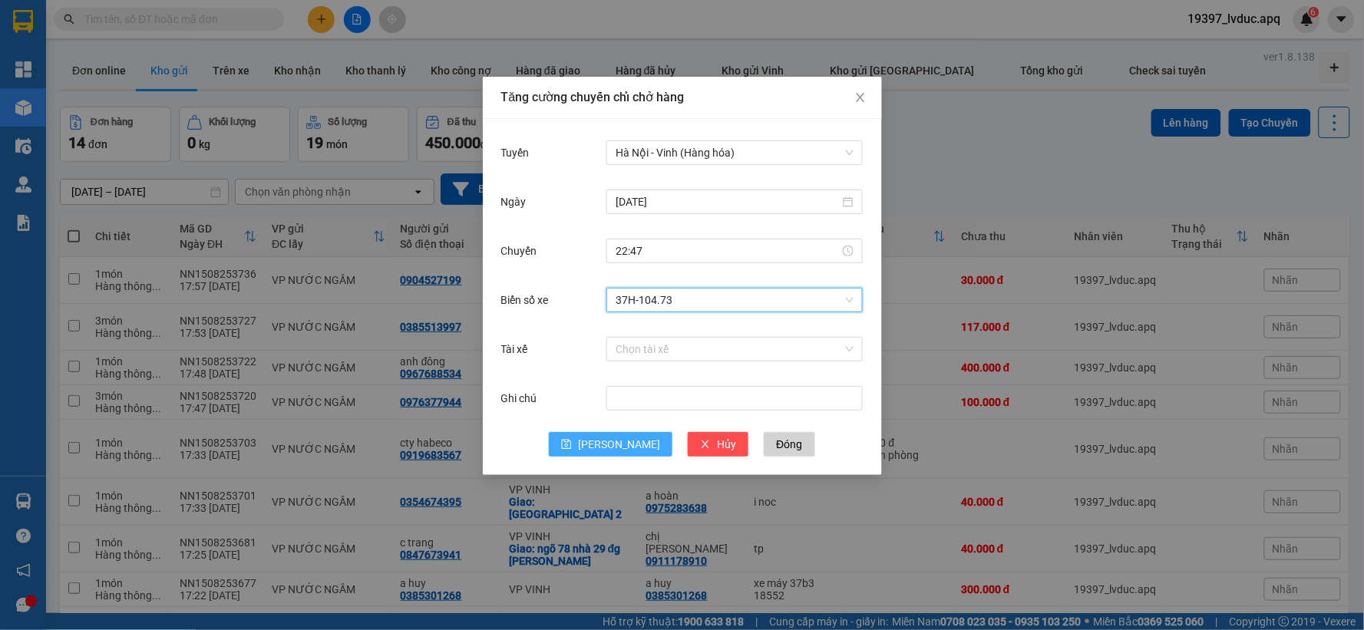
click at [613, 448] on span "[PERSON_NAME]" at bounding box center [619, 444] width 82 height 17
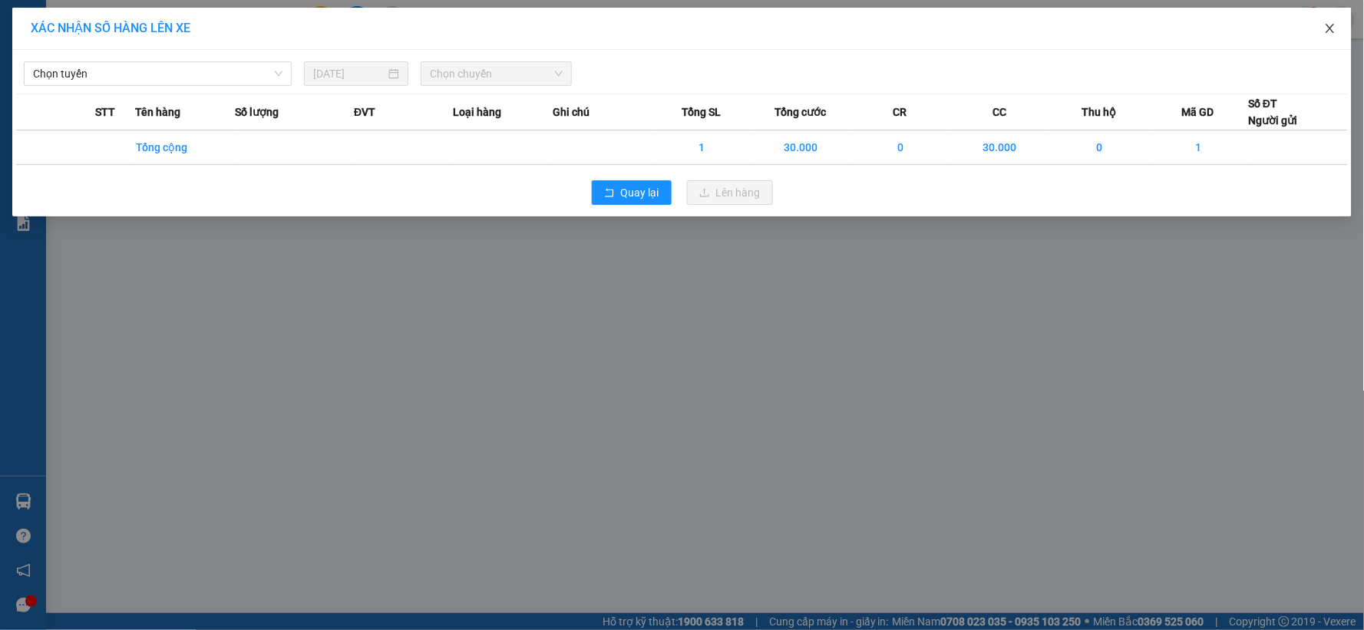
click at [1325, 27] on icon "close" at bounding box center [1330, 28] width 12 height 12
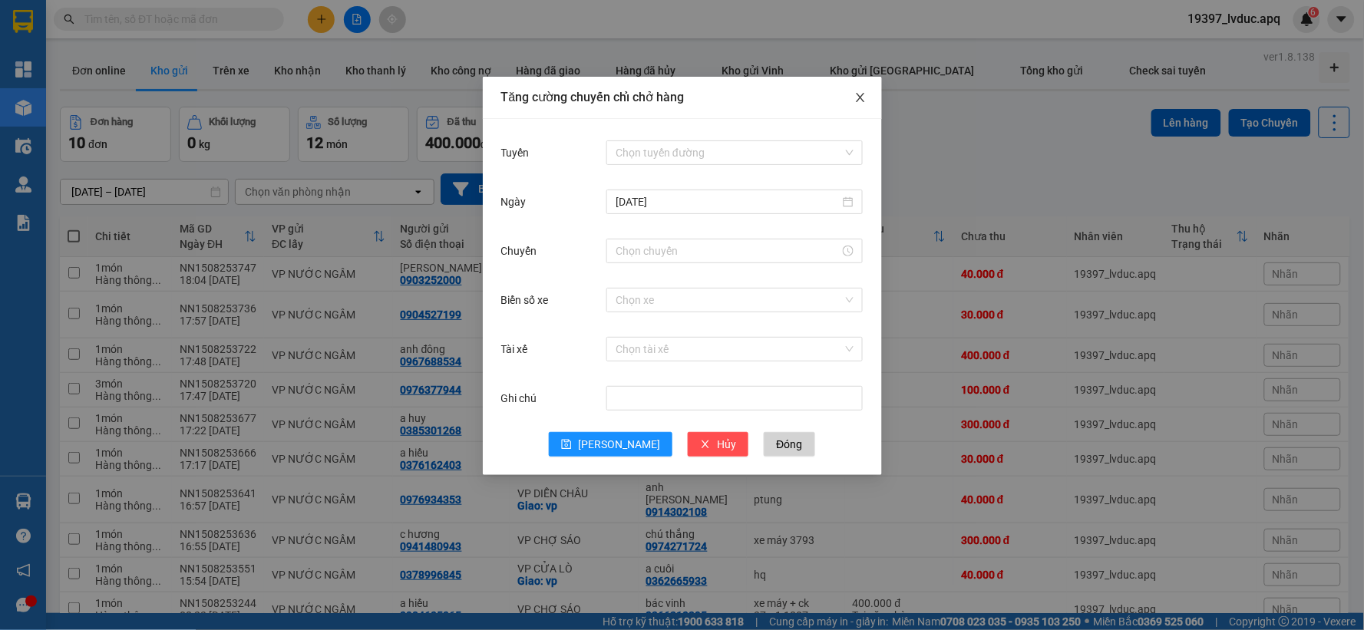
click at [861, 101] on icon "close" at bounding box center [860, 97] width 8 height 9
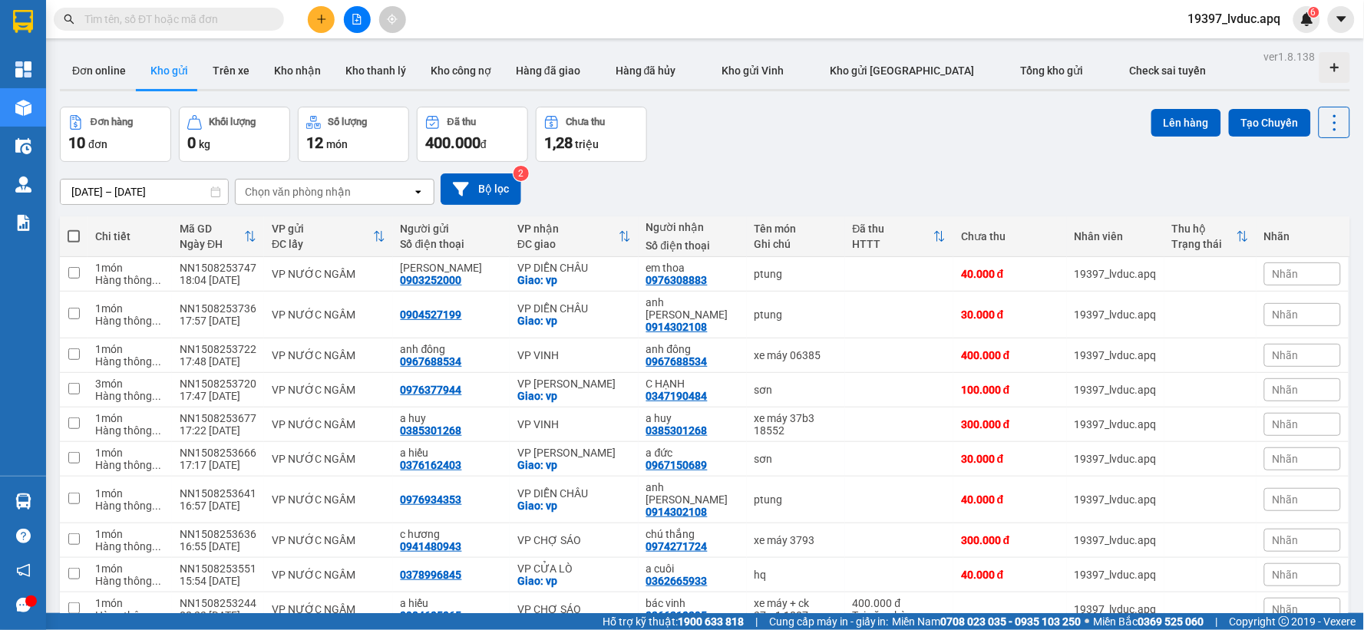
click at [243, 4] on div "Kết quả tìm kiếm ( 0 ) Bộ lọc Ngày tạo đơn gần nhất No Data 19397_lvduc.apq 6" at bounding box center [682, 19] width 1364 height 38
click at [244, 12] on input "text" at bounding box center [174, 19] width 181 height 17
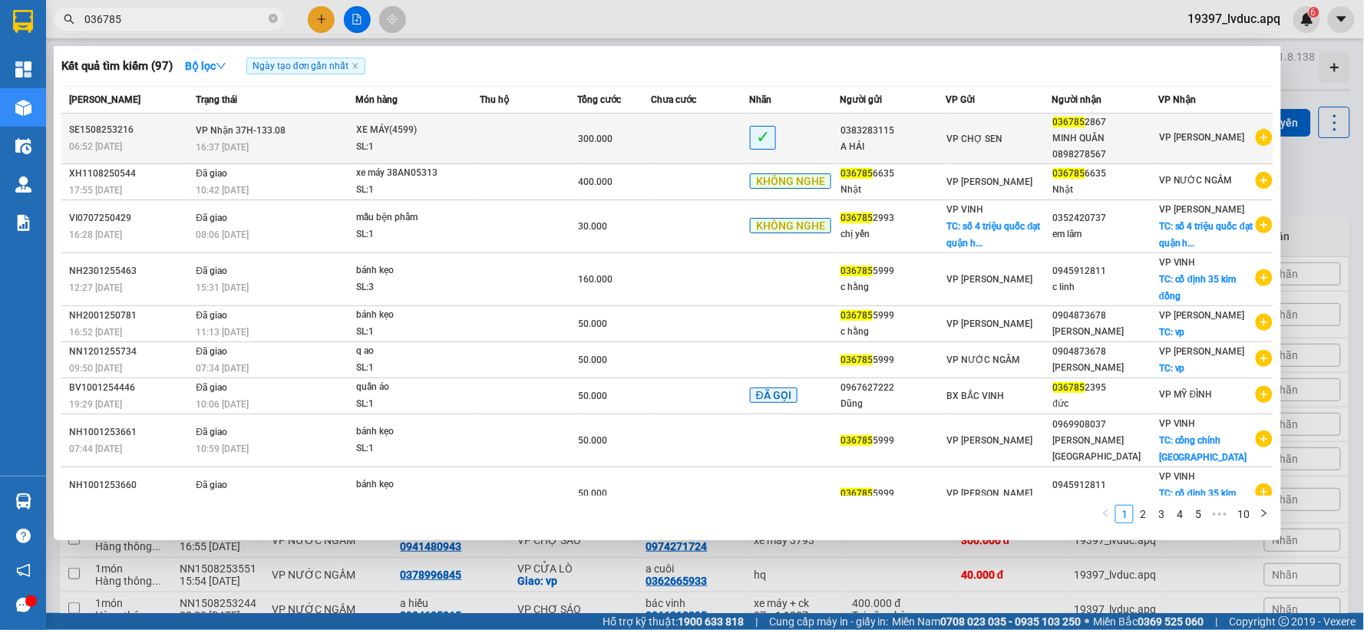
type input "036785"
click at [480, 131] on td at bounding box center [529, 139] width 98 height 51
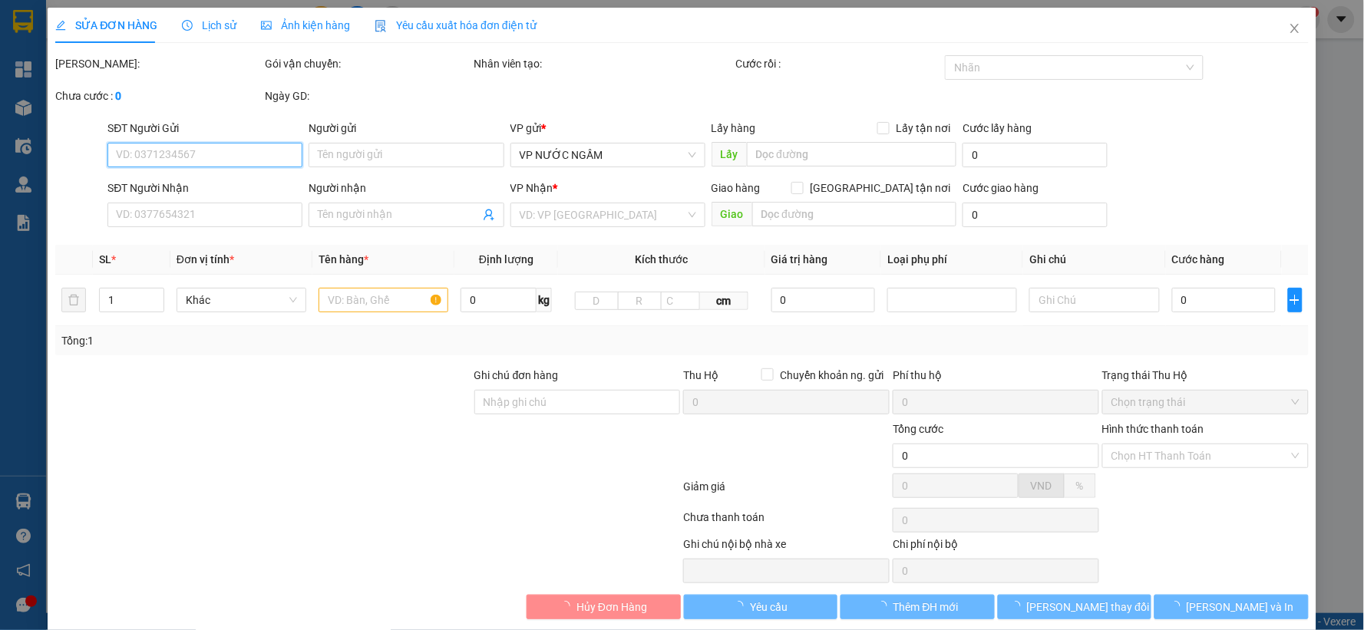
type input "0383283115"
type input "A HẢI"
type input "0367852867"
type input "MINH QUÂN 0898278567"
type input "300.000"
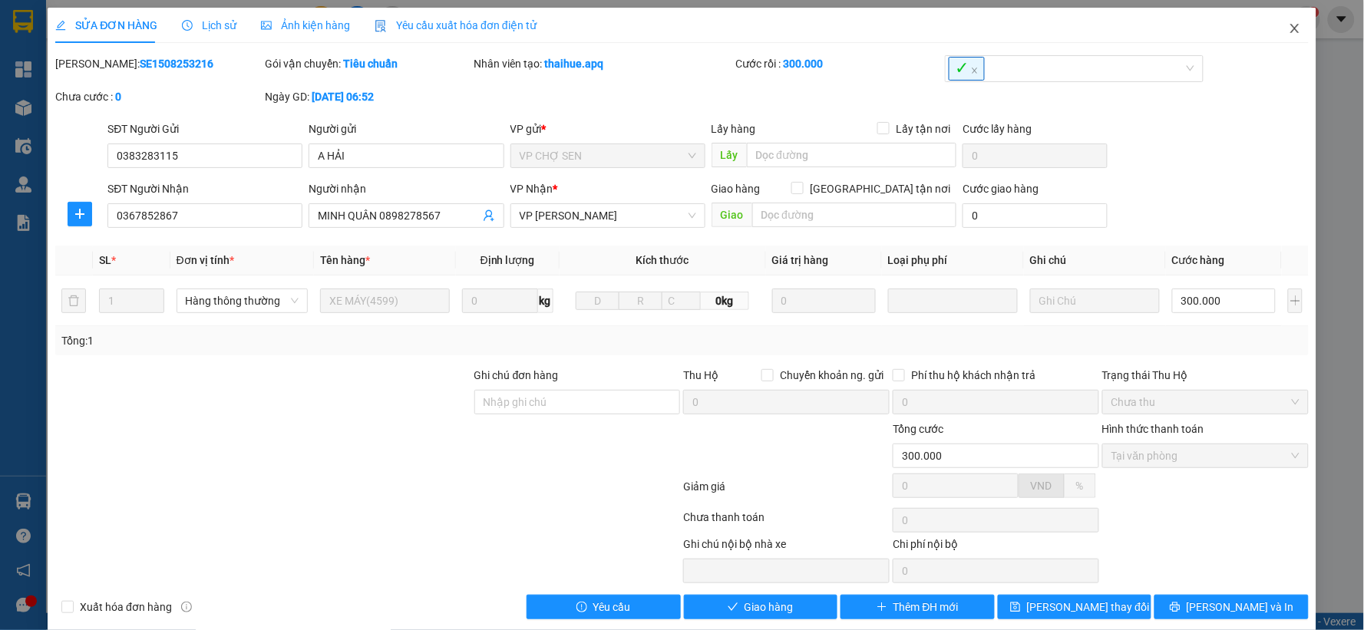
click at [1291, 24] on span "Close" at bounding box center [1295, 29] width 43 height 43
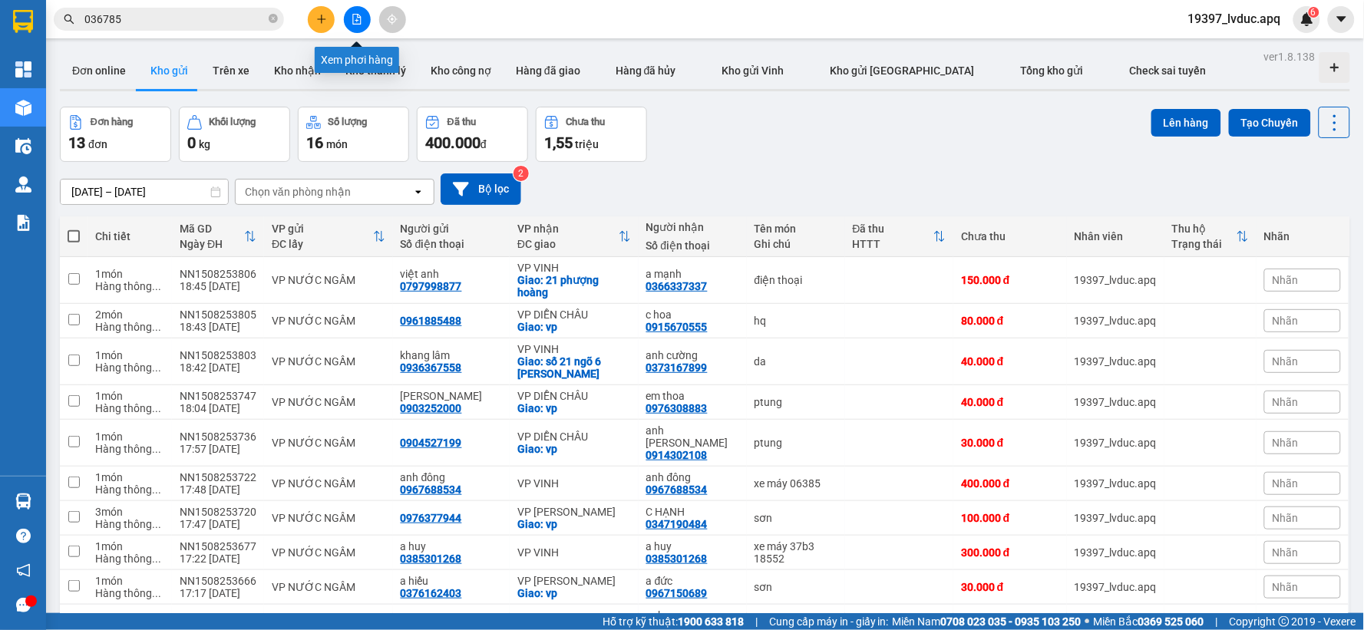
click at [361, 17] on icon "file-add" at bounding box center [357, 19] width 8 height 11
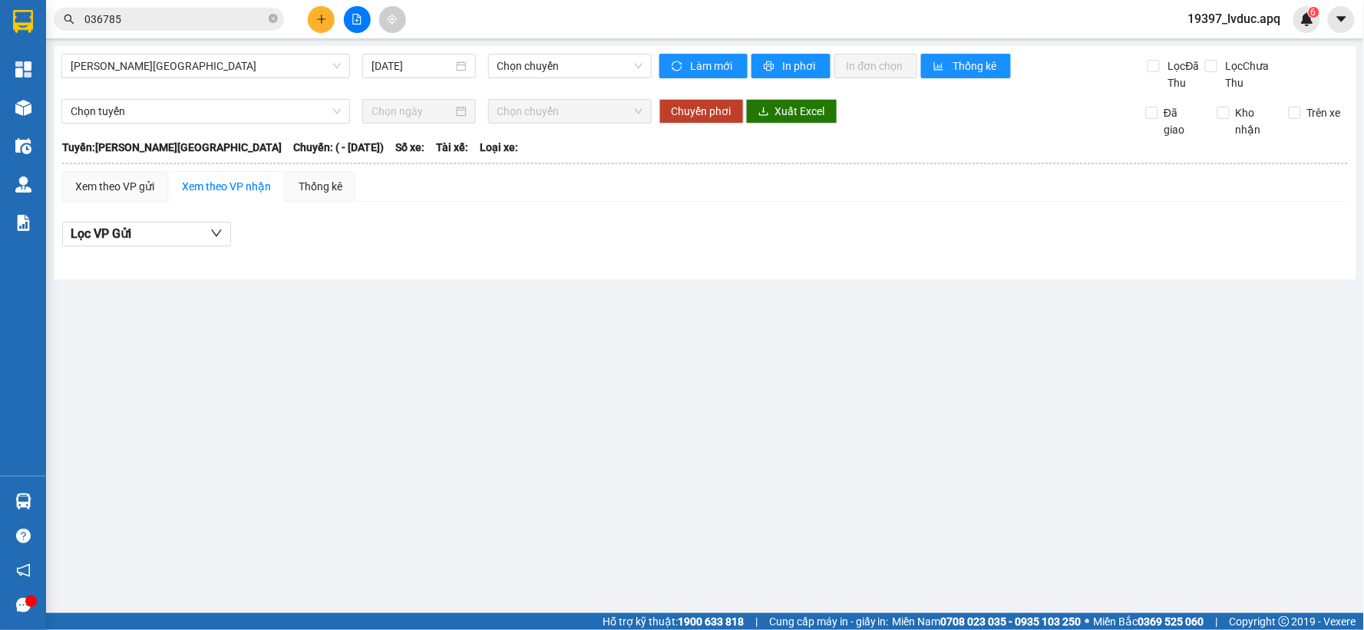
click at [207, 52] on div "Gia Lâm - [GEOGRAPHIC_DATA] [DATE] Chọn chuyến Làm mới In phơi In đơn chọn Thốn…" at bounding box center [705, 162] width 1303 height 233
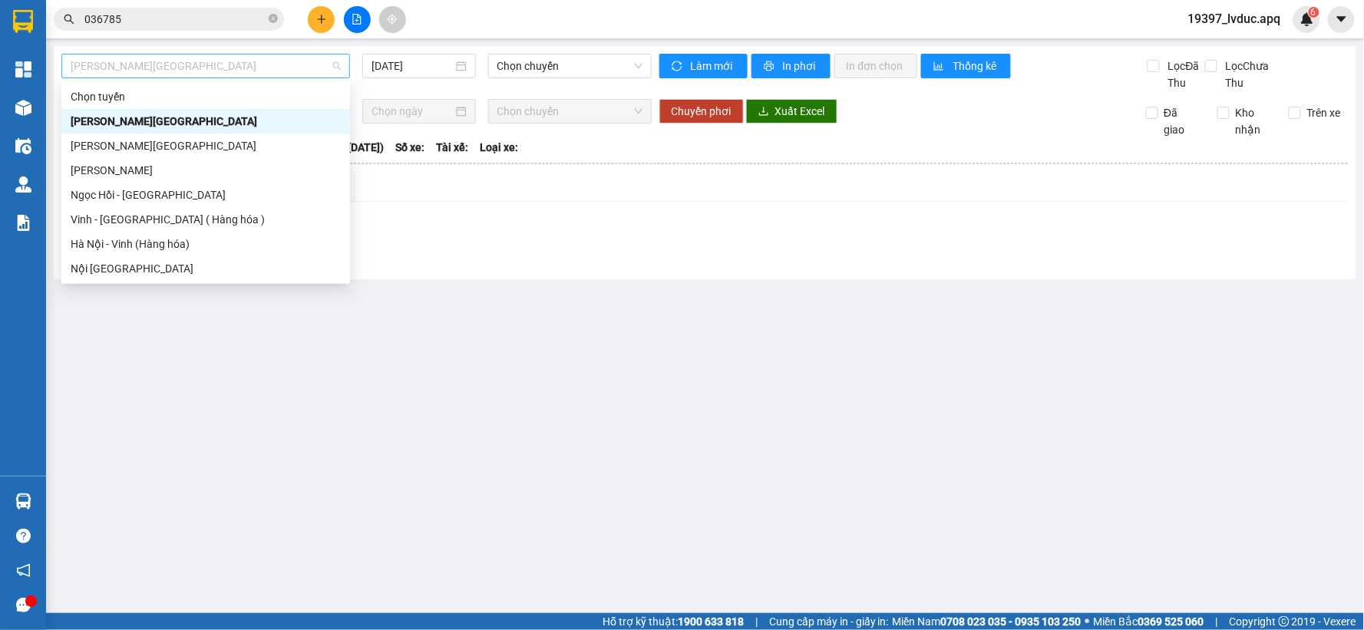
click at [186, 77] on span "[PERSON_NAME][GEOGRAPHIC_DATA]" at bounding box center [206, 66] width 270 height 23
click at [126, 224] on div "Vinh - [GEOGRAPHIC_DATA] ( Hàng hóa )" at bounding box center [206, 219] width 270 height 17
type input "[DATE]"
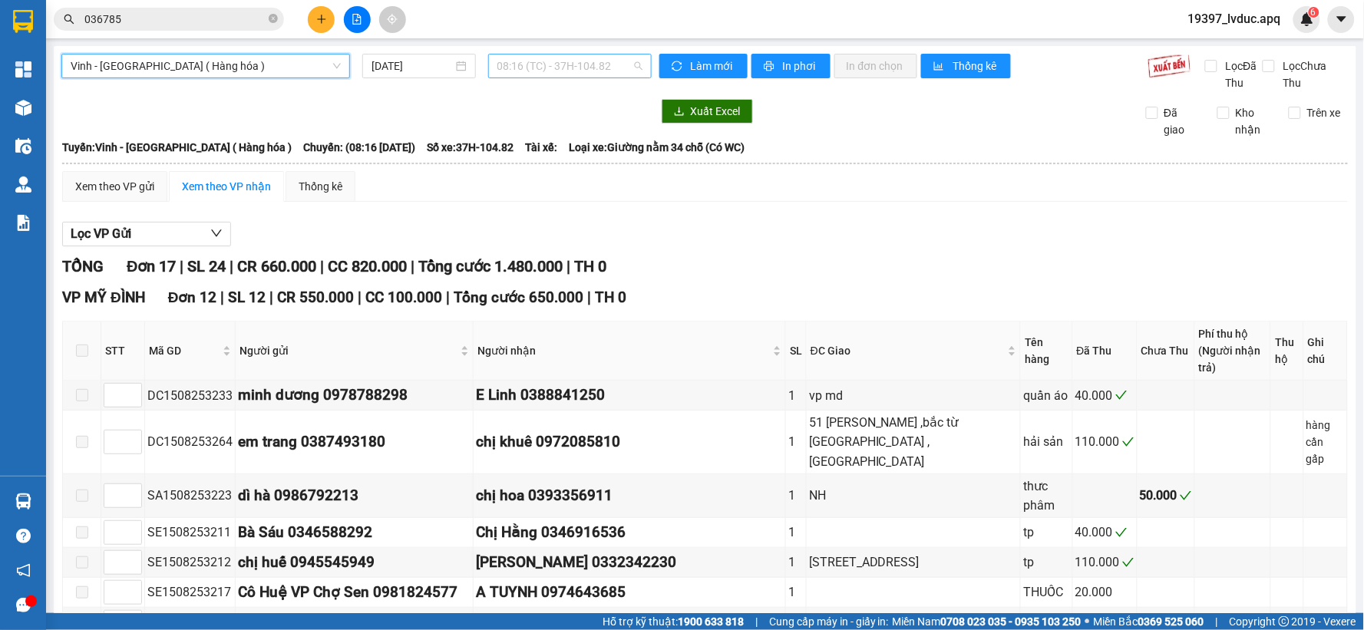
click at [574, 73] on span "08:16 (TC) - 37H-104.82" at bounding box center [569, 66] width 145 height 23
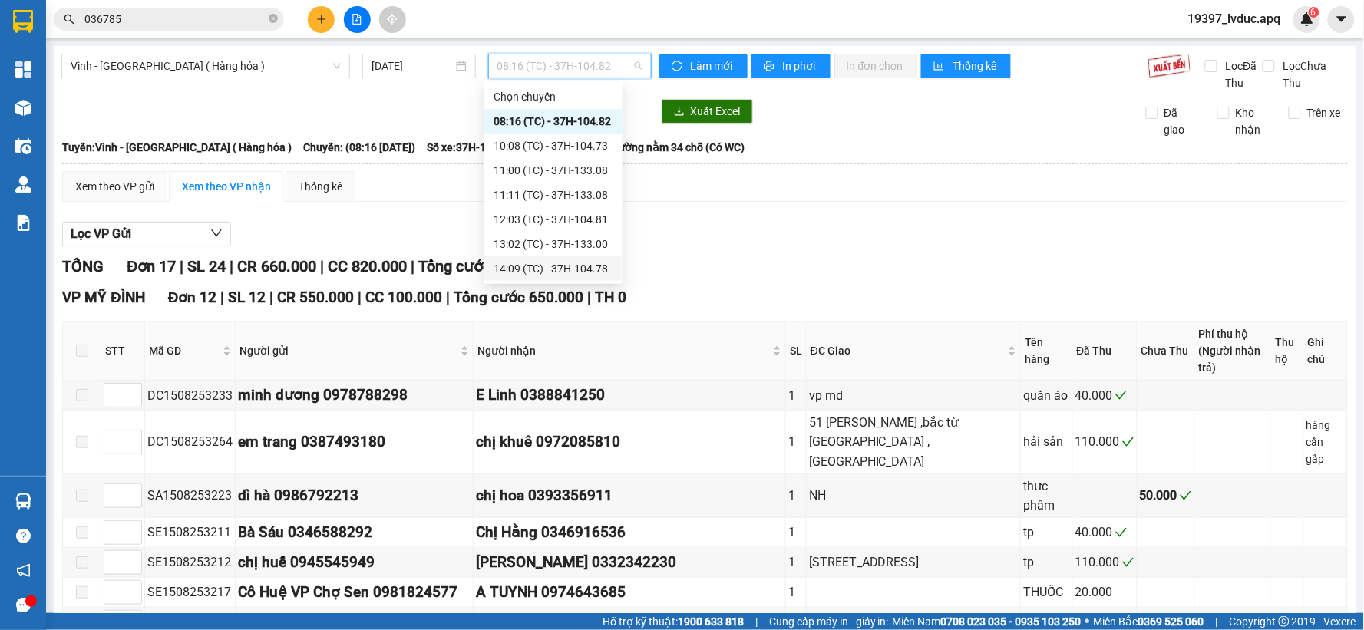
click at [510, 271] on div "14:09 (TC) - 37H-104.78" at bounding box center [554, 268] width 120 height 17
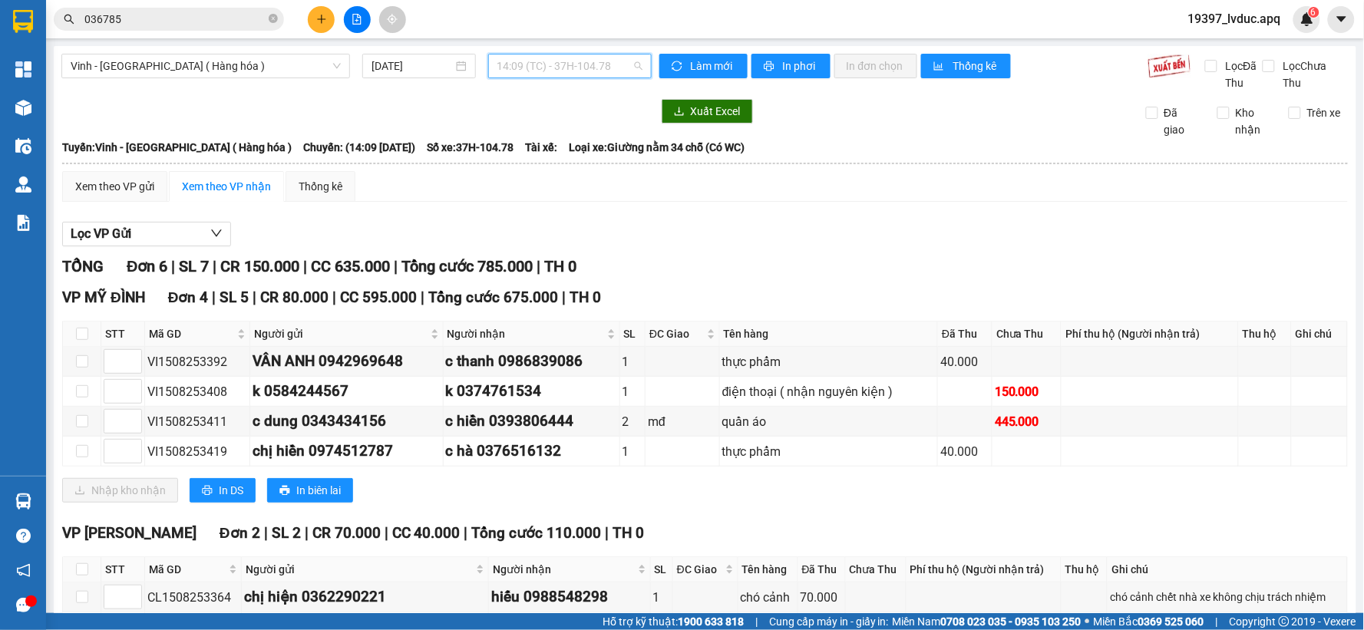
click at [633, 65] on span "14:09 (TC) - 37H-104.78" at bounding box center [569, 66] width 145 height 23
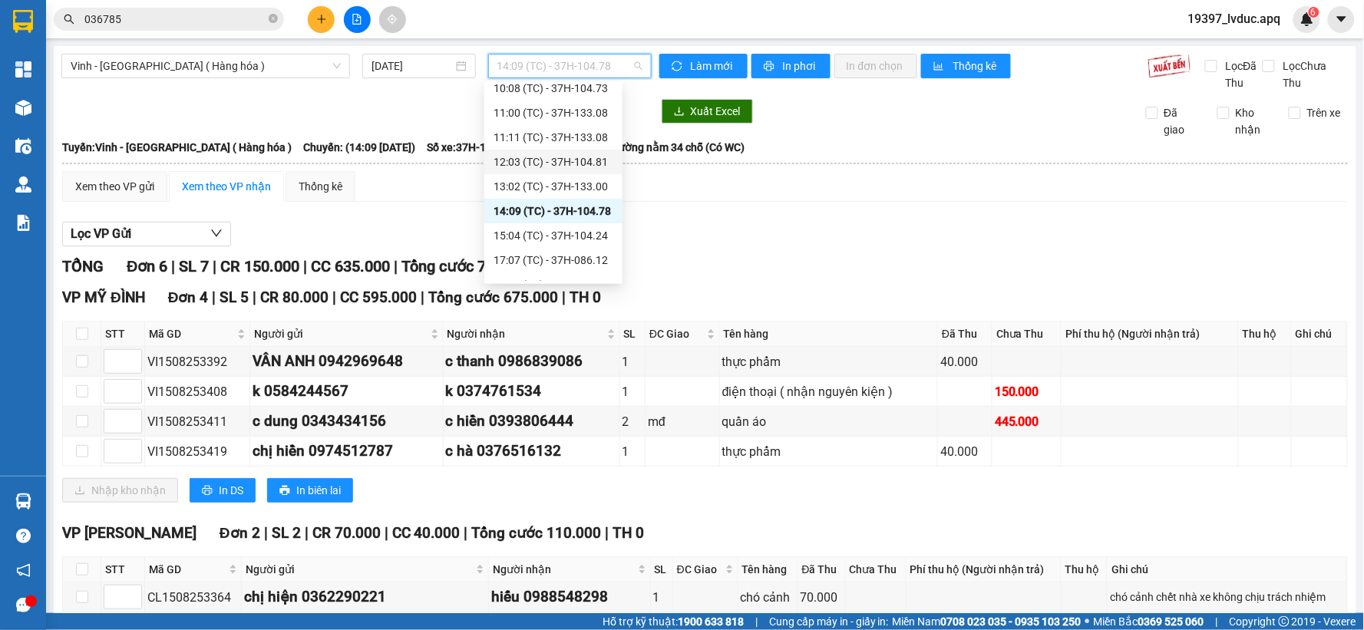
scroll to position [85, 0]
click at [577, 205] on div "15:04 (TC) - 37H-104.24" at bounding box center [554, 208] width 120 height 17
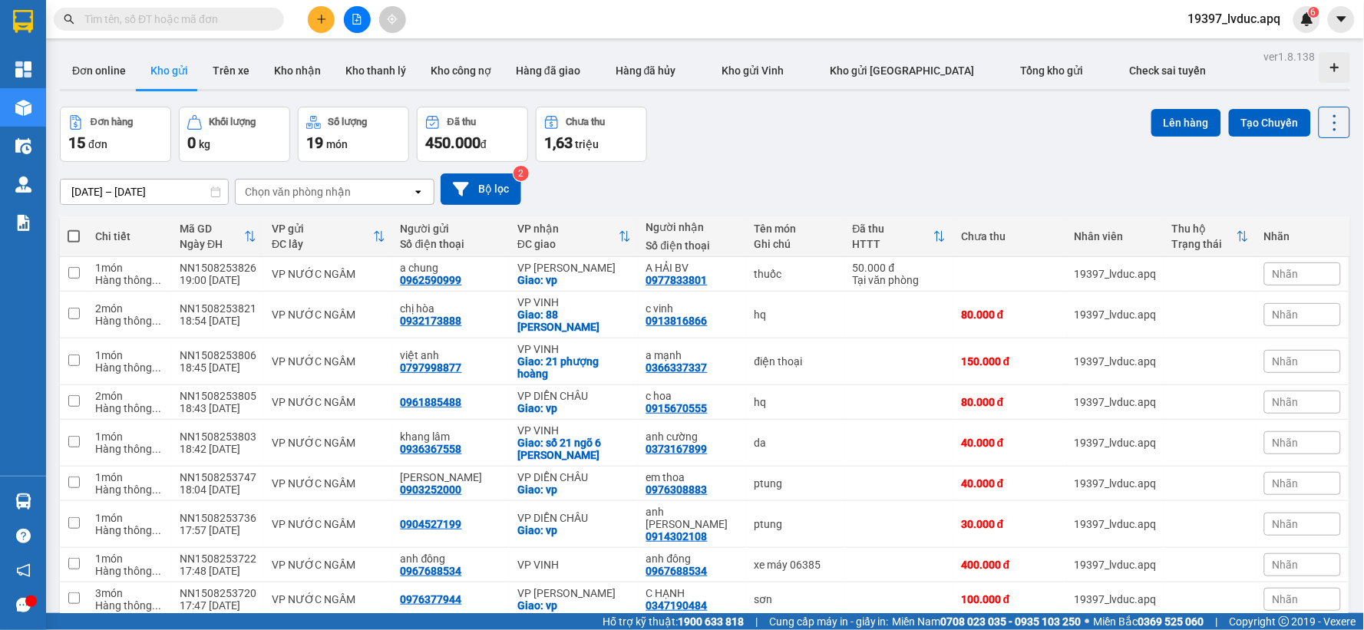
click at [335, 17] on div at bounding box center [356, 19] width 115 height 27
click at [325, 19] on icon "plus" at bounding box center [321, 19] width 11 height 11
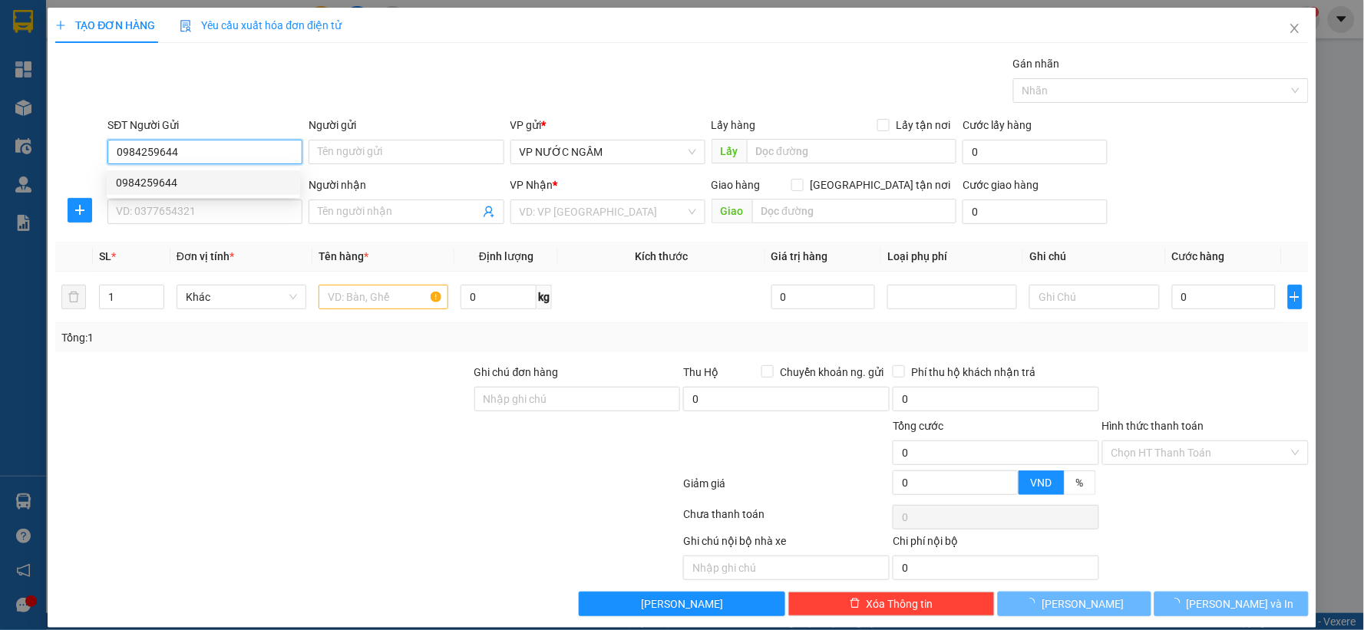
click at [227, 189] on div "0984259644" at bounding box center [203, 182] width 175 height 17
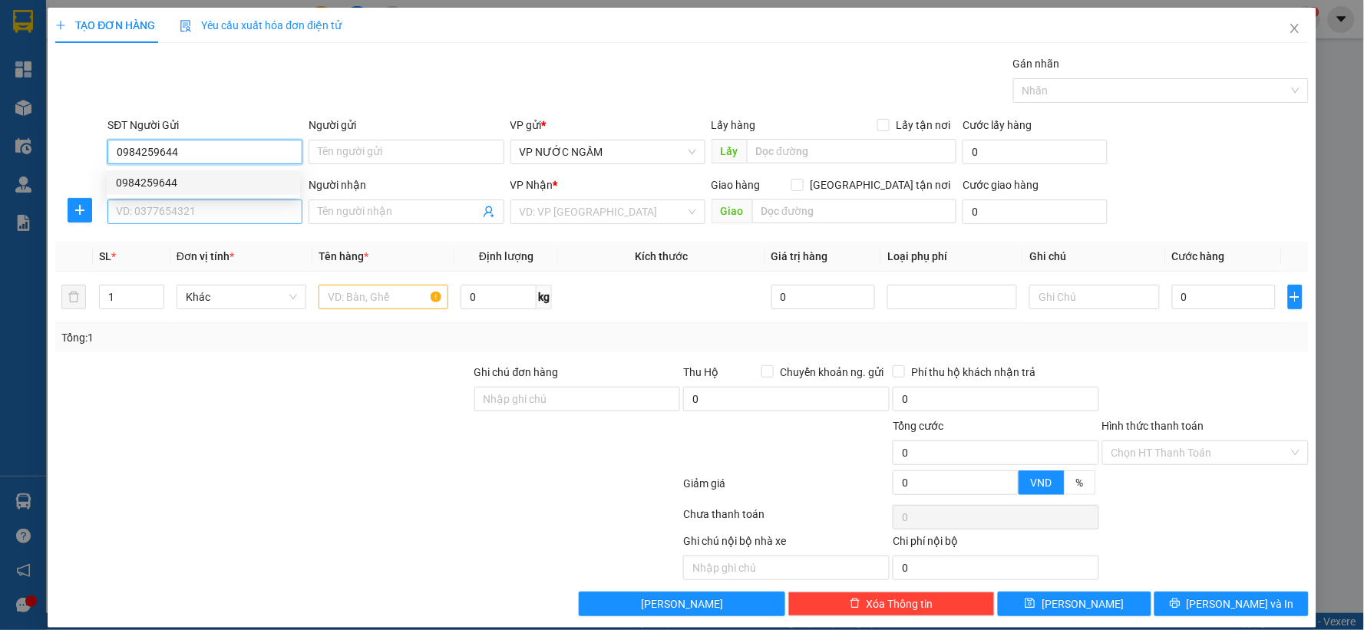
type input "0984259644"
drag, startPoint x: 212, startPoint y: 204, endPoint x: 210, endPoint y: 197, distance: 8.0
click at [212, 206] on input "SĐT Người Nhận" at bounding box center [204, 212] width 195 height 25
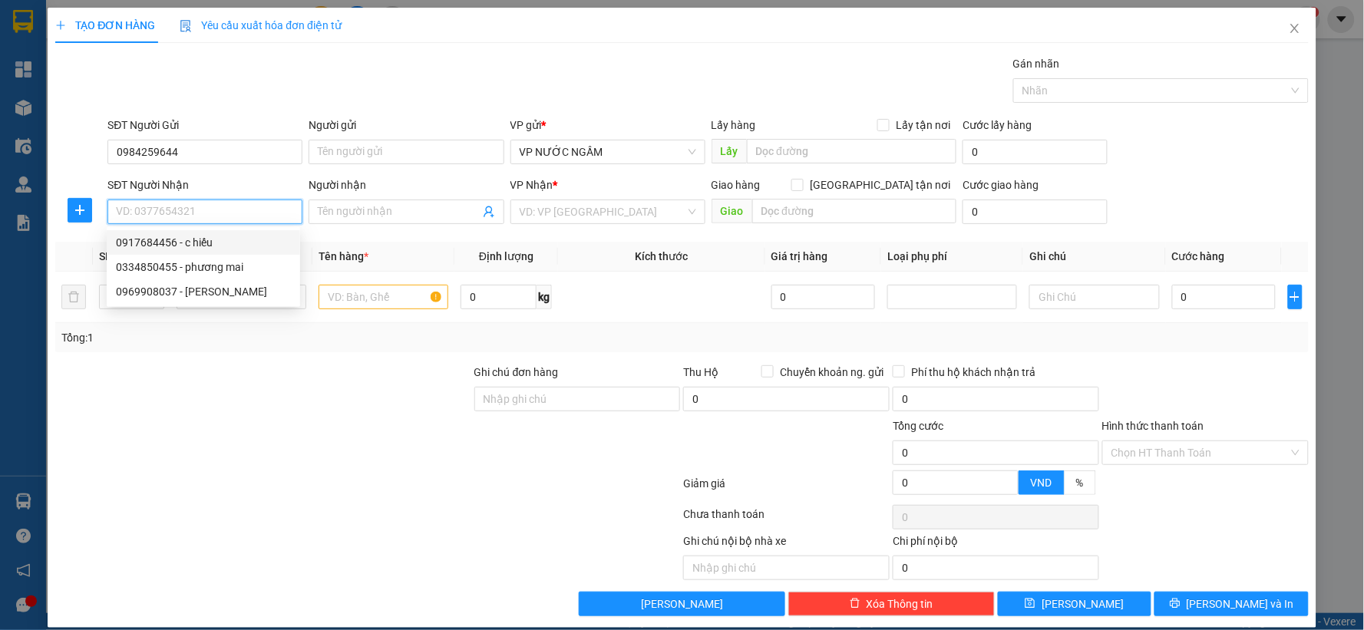
click at [205, 246] on div "0917684456 - c hiếu" at bounding box center [203, 242] width 175 height 17
type input "0917684456"
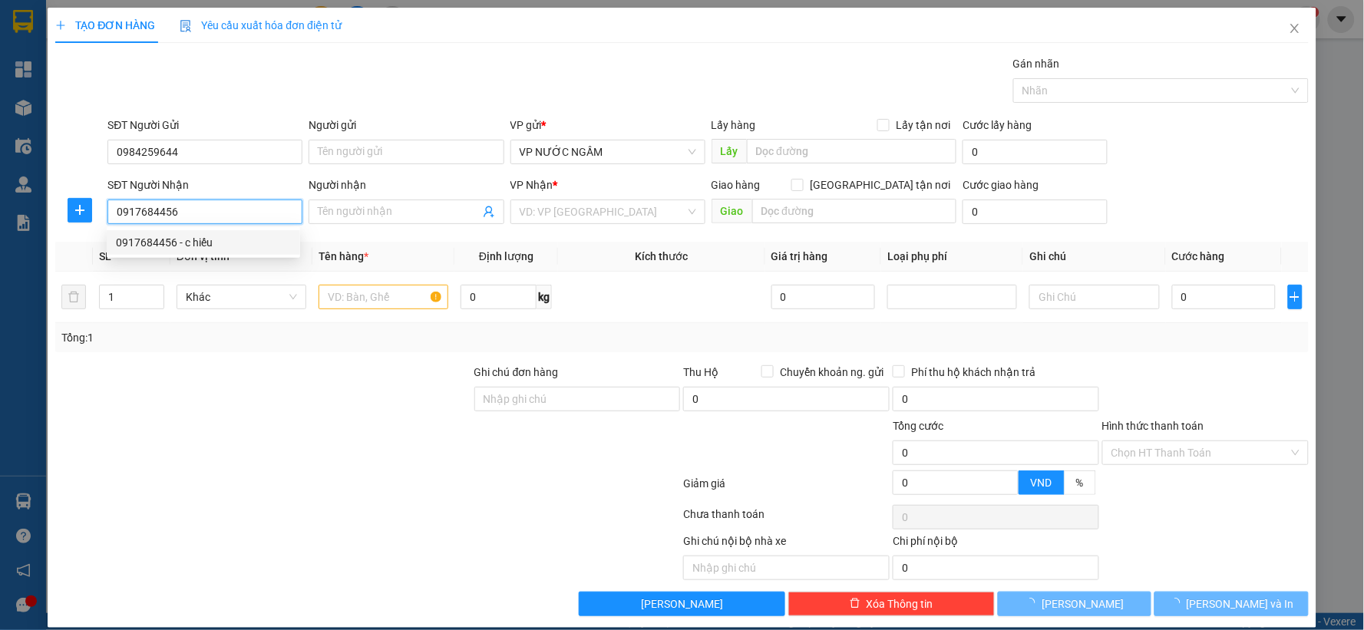
type input "c hiếu"
checkbox input "true"
type input "3 lê viết thuật"
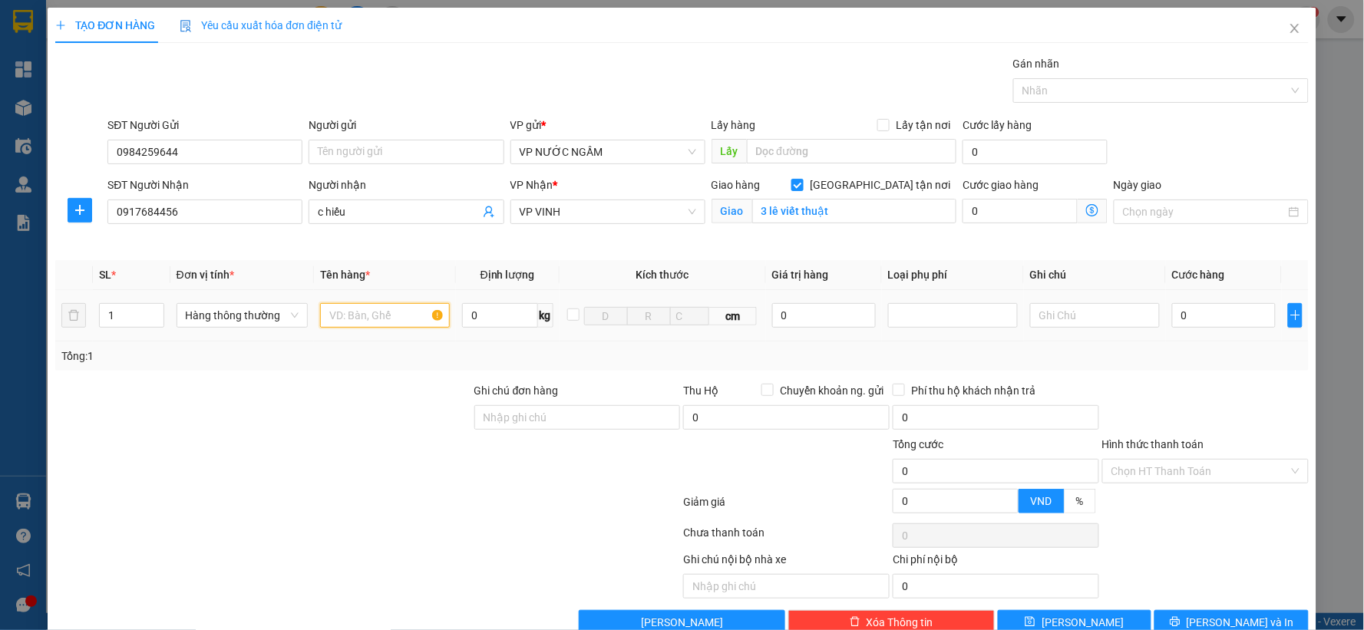
click at [365, 325] on input "text" at bounding box center [385, 315] width 130 height 25
type input "d"
type input "đế pida"
click at [1175, 315] on input "0" at bounding box center [1224, 315] width 104 height 25
type input "5"
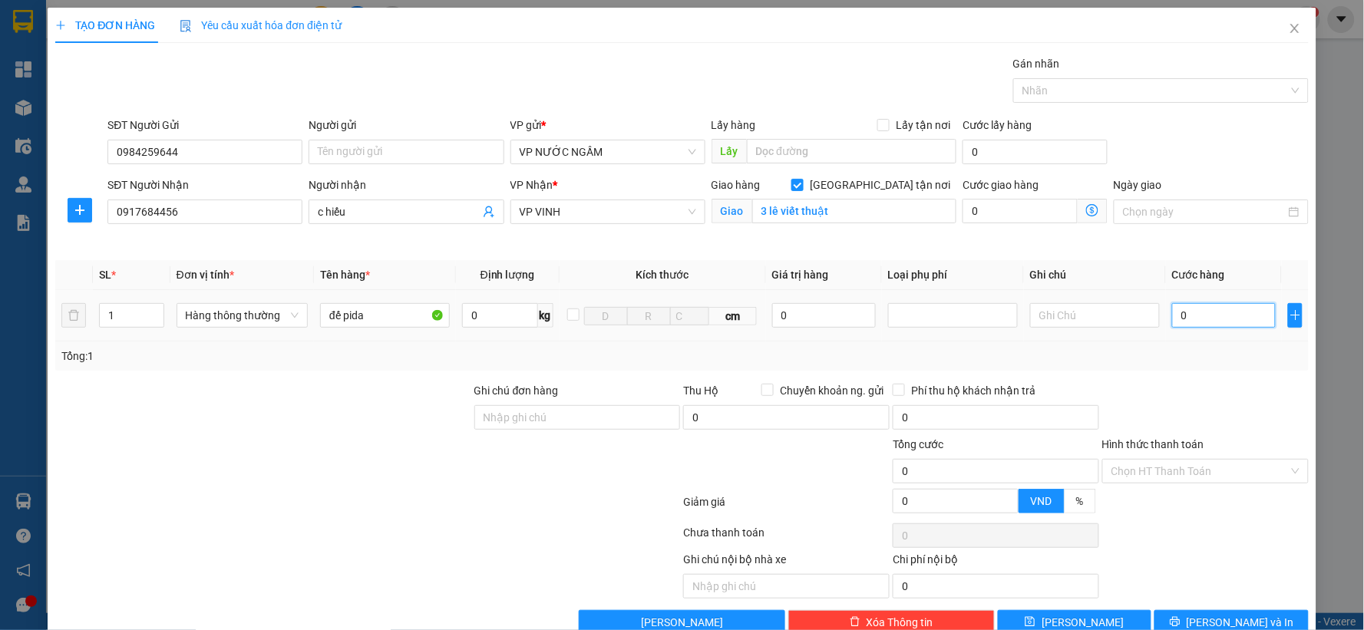
type input "5"
type input "50"
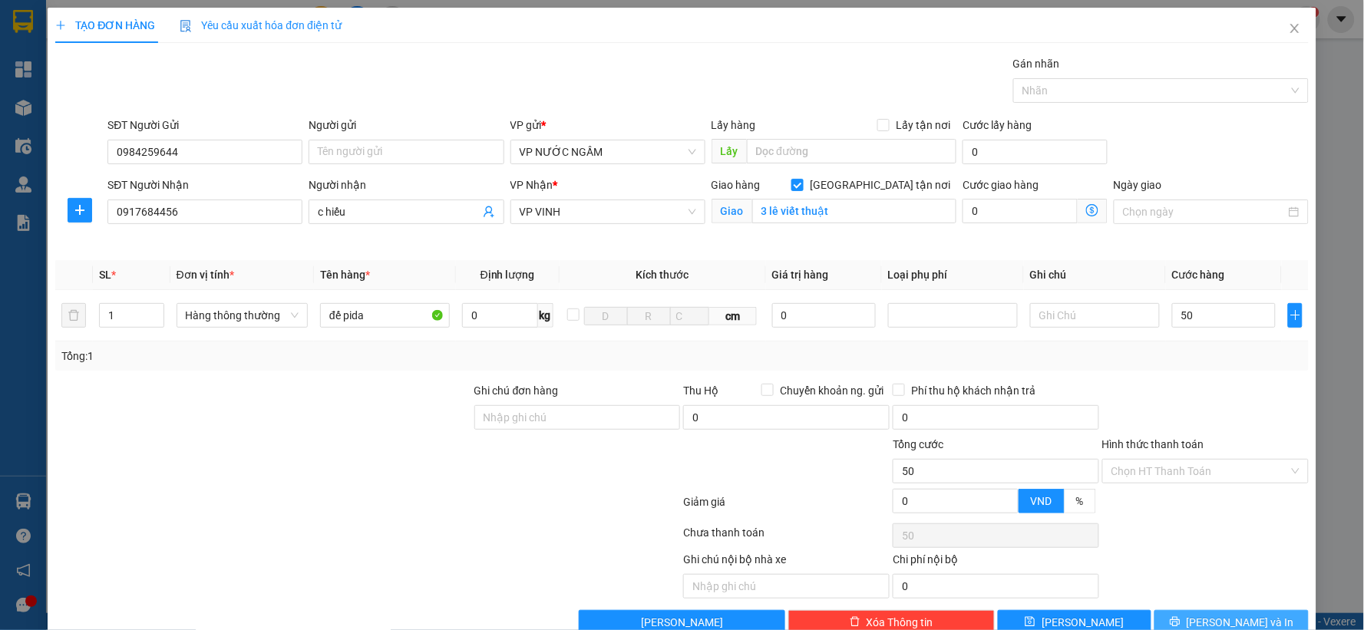
type input "50.000"
click at [1202, 626] on button "[PERSON_NAME] và In" at bounding box center [1232, 622] width 154 height 25
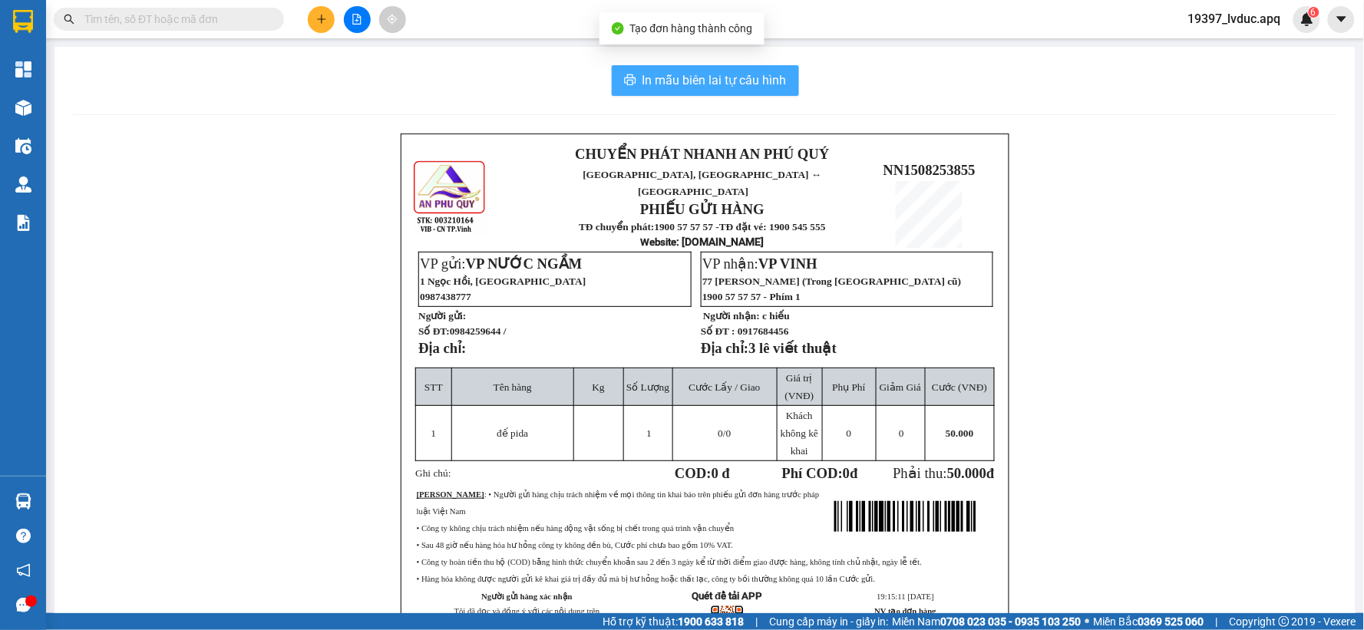
click at [688, 77] on span "In mẫu biên lai tự cấu hình" at bounding box center [715, 80] width 144 height 19
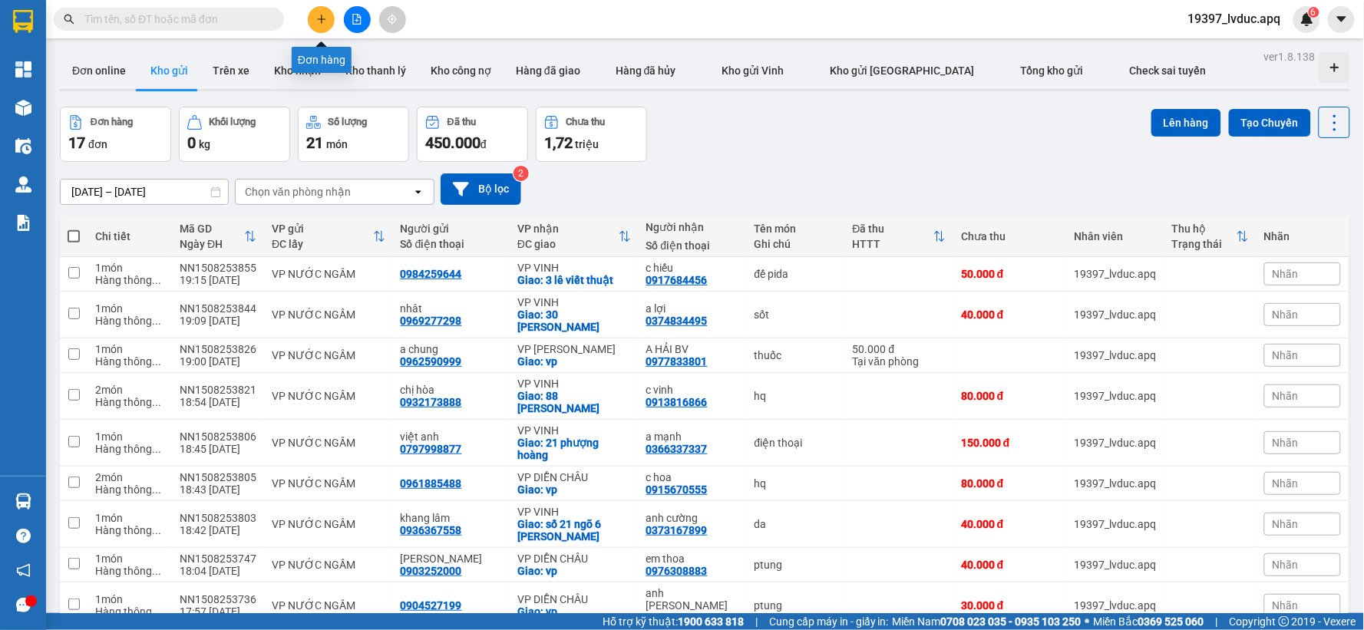
click at [320, 18] on icon "plus" at bounding box center [321, 18] width 8 height 1
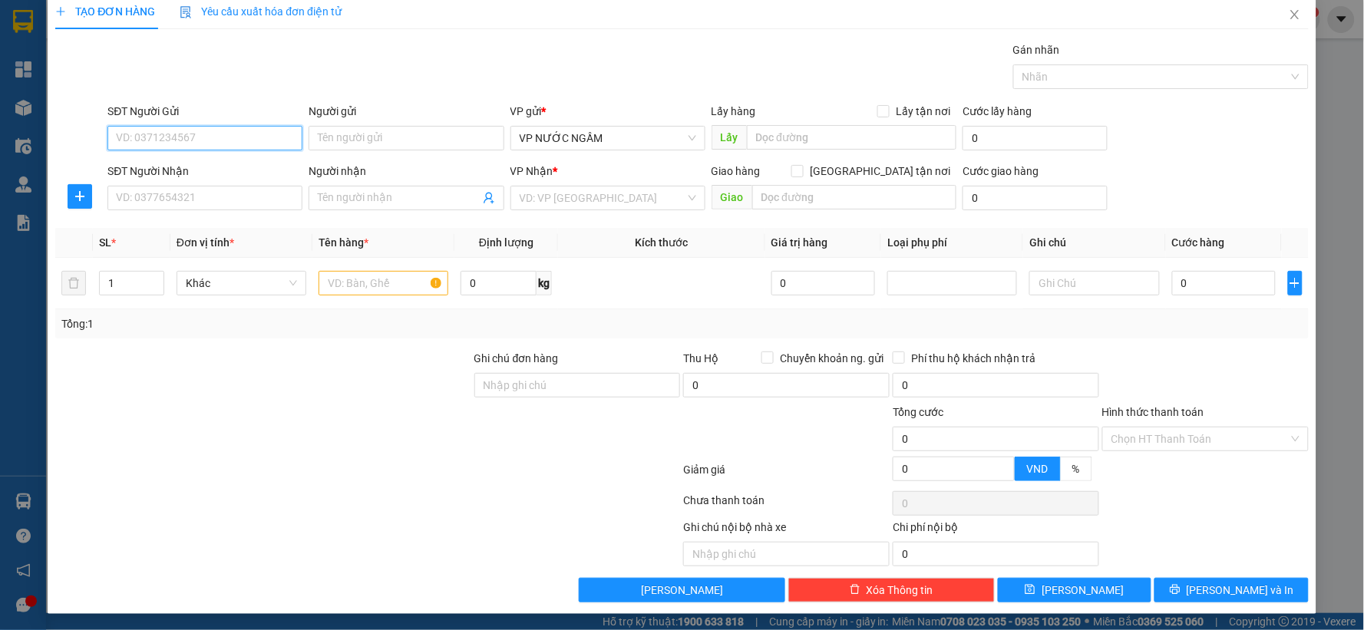
scroll to position [16, 0]
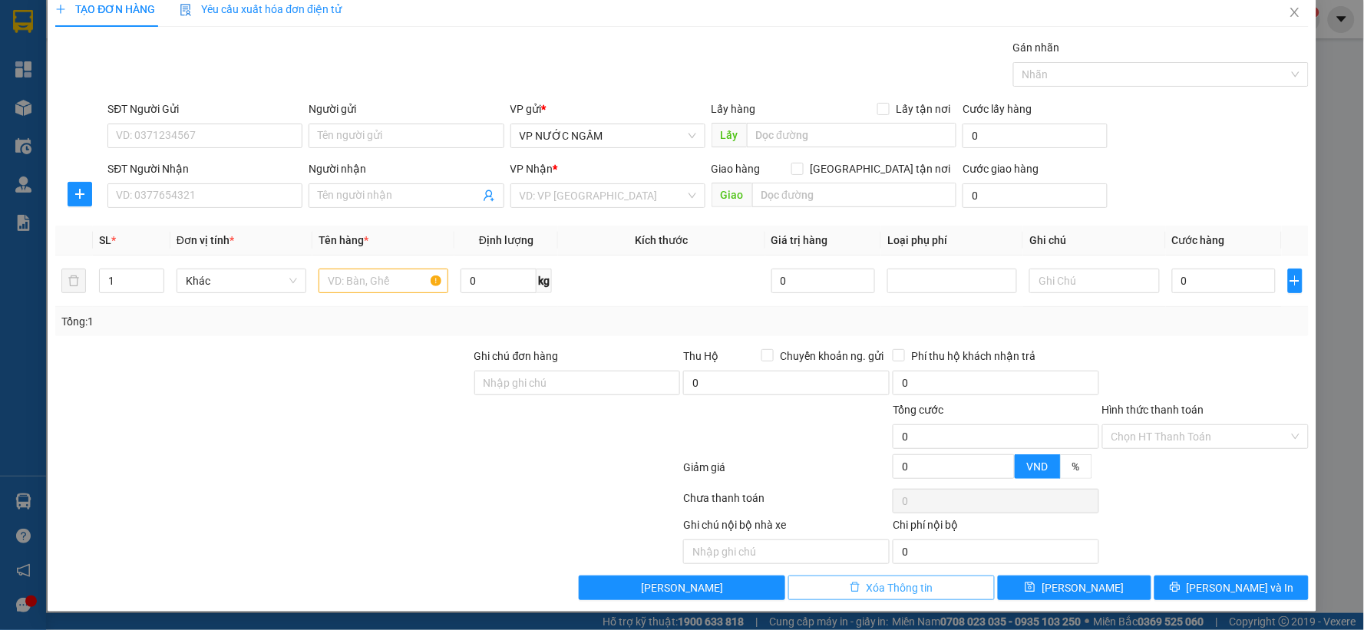
click at [923, 588] on span "Xóa Thông tin" at bounding box center [900, 588] width 67 height 17
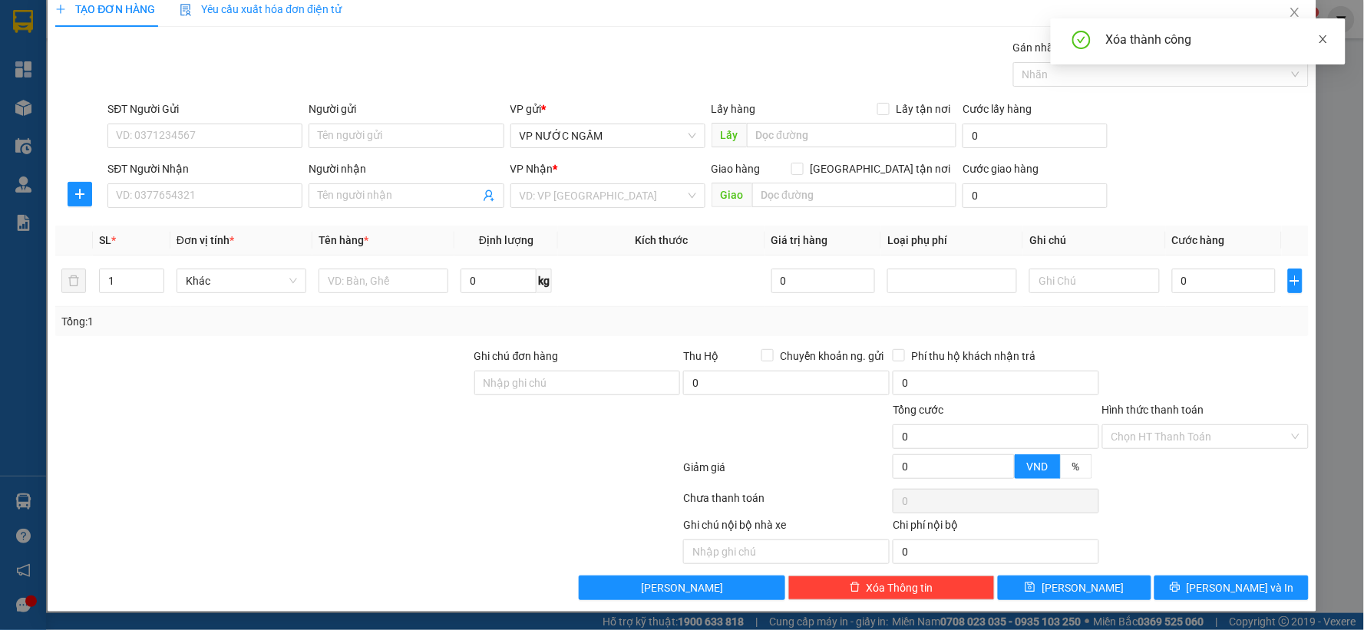
click at [1323, 34] on icon "close" at bounding box center [1323, 39] width 11 height 11
click at [1289, 16] on icon "close" at bounding box center [1295, 12] width 12 height 12
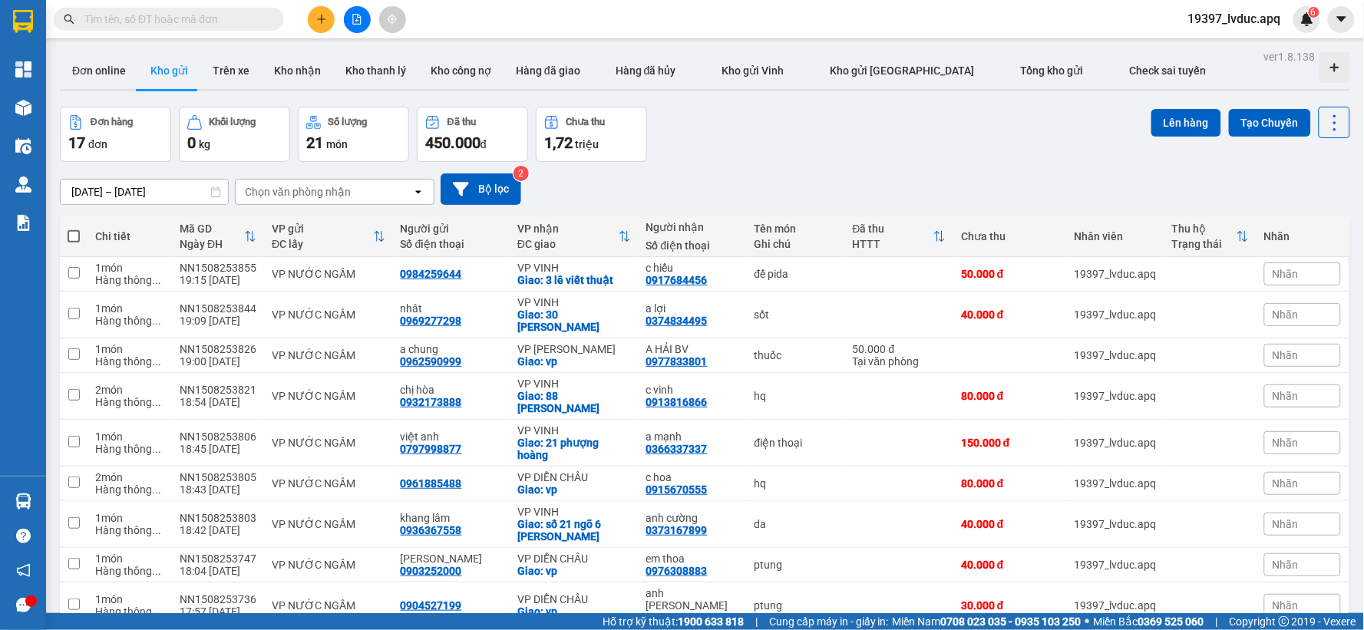
drag, startPoint x: 305, startPoint y: 16, endPoint x: 328, endPoint y: 12, distance: 23.5
click at [322, 12] on div at bounding box center [356, 19] width 115 height 27
click at [328, 12] on button at bounding box center [321, 19] width 27 height 27
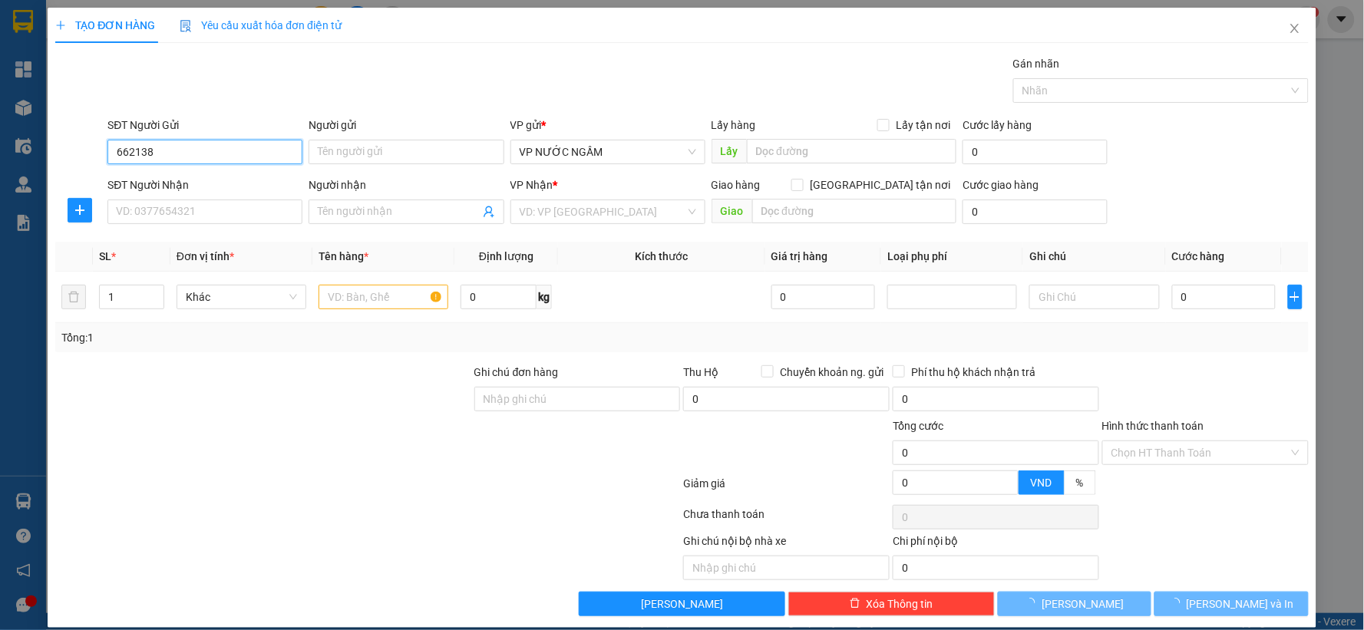
click at [251, 149] on input "662138" at bounding box center [204, 152] width 195 height 25
click at [242, 151] on input "662138" at bounding box center [204, 152] width 195 height 25
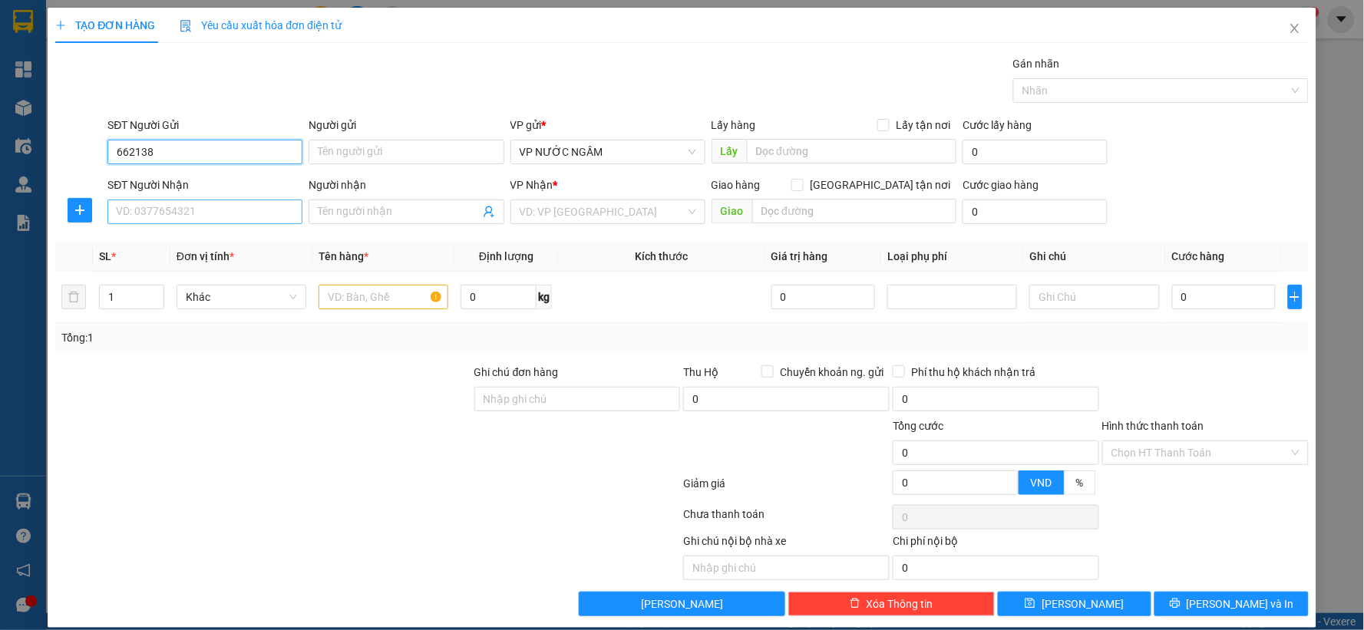
type input "662138"
click at [139, 203] on input "SĐT Người Nhận" at bounding box center [204, 212] width 195 height 25
click at [164, 236] on div "0945979429 - c mến" at bounding box center [203, 242] width 175 height 17
type input "0945979429"
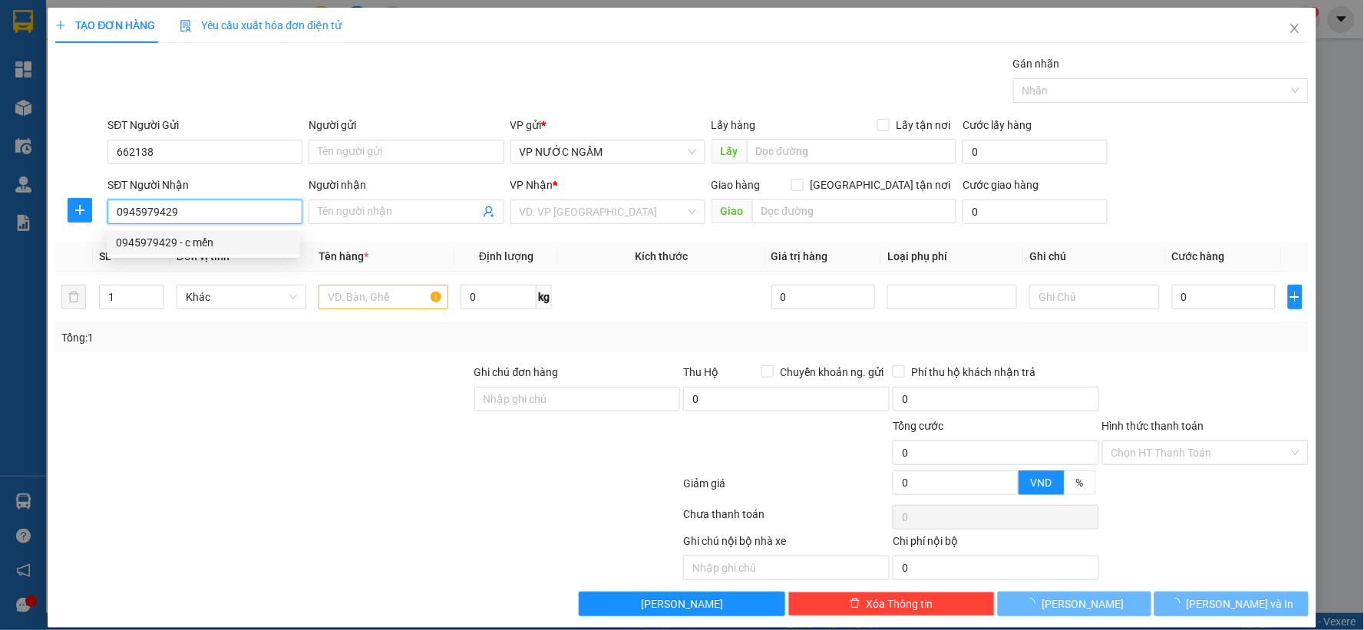
type input "c mến"
checkbox input "true"
type input "36 trà lân"
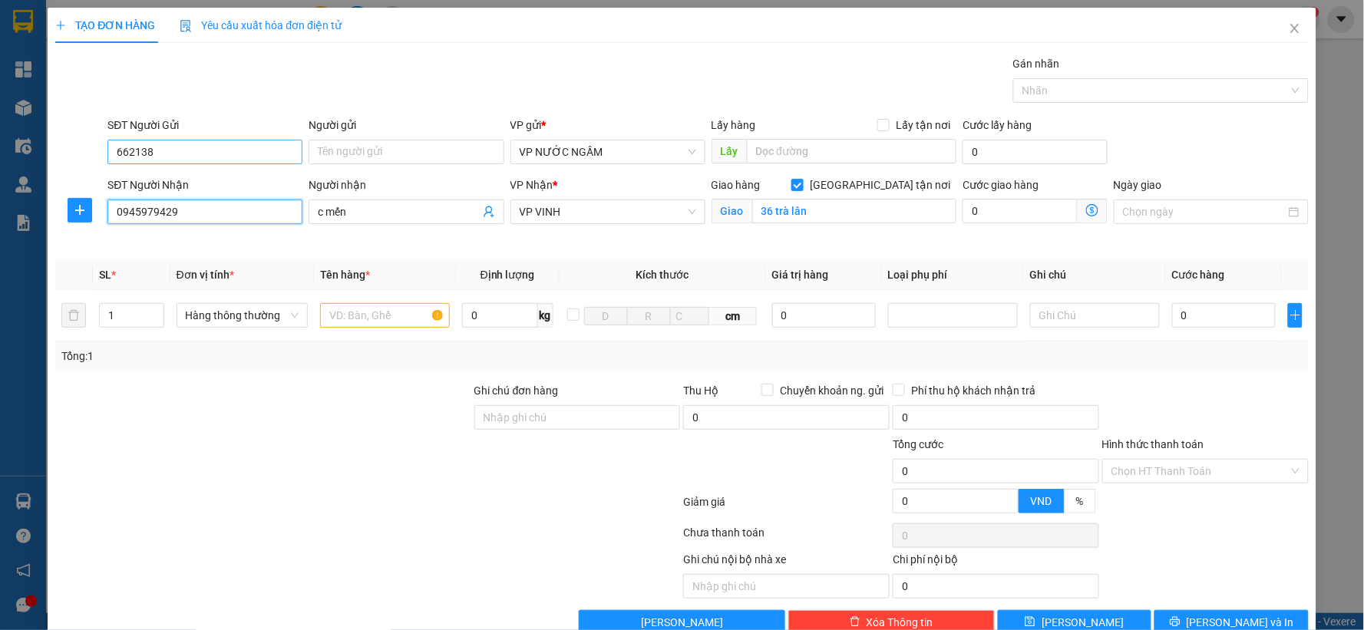
type input "0945979429"
click at [211, 157] on input "662138" at bounding box center [204, 152] width 195 height 25
click at [203, 188] on div "0915662138" at bounding box center [203, 182] width 175 height 17
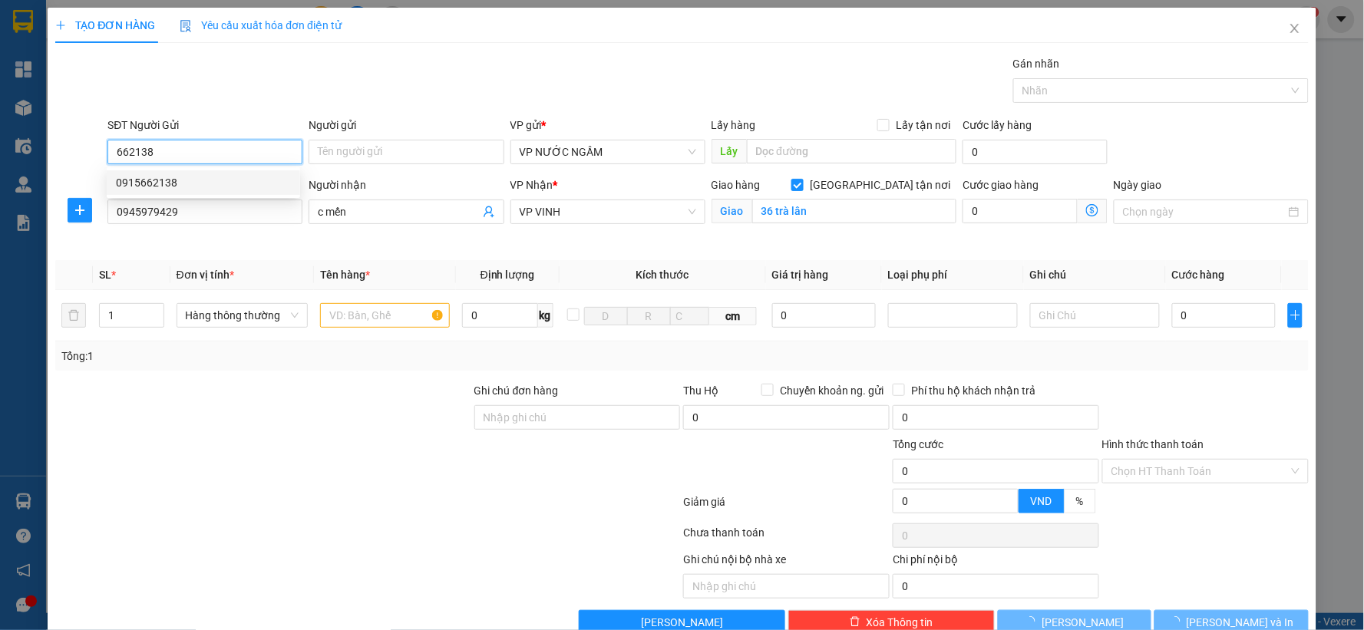
type input "0915662138"
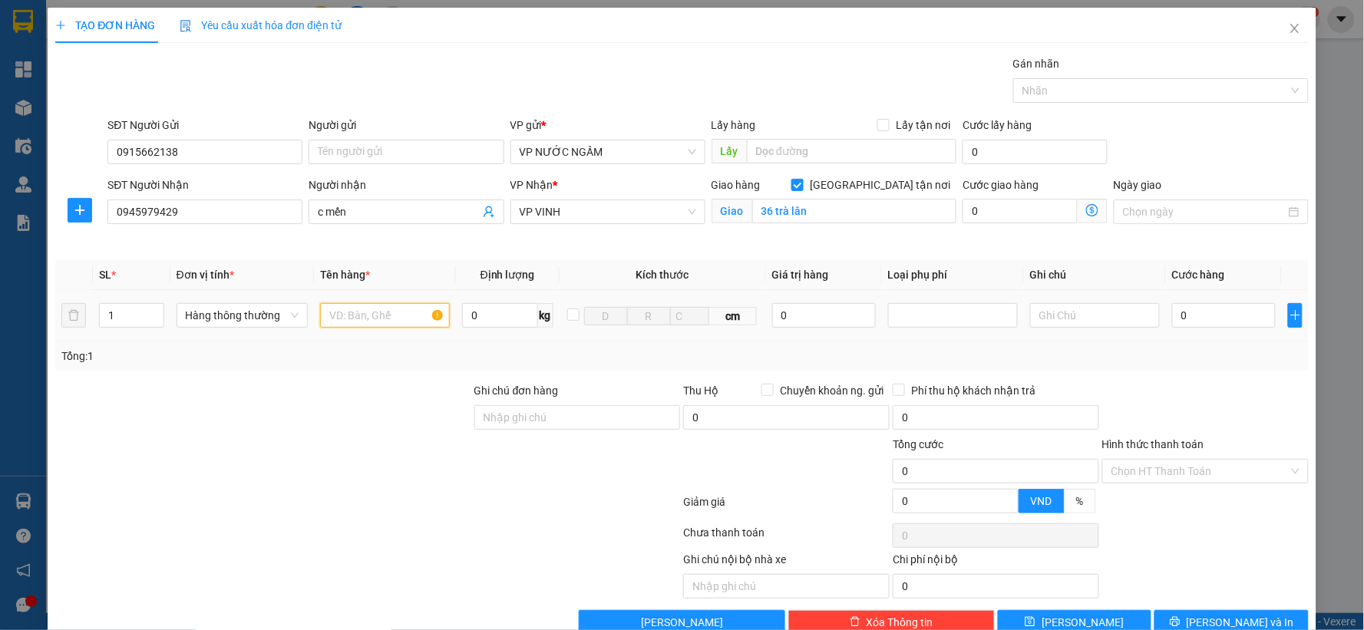
click at [343, 323] on input "text" at bounding box center [385, 315] width 130 height 25
type input "bánh giầy"
click at [1202, 309] on input "0" at bounding box center [1224, 315] width 104 height 25
type input "4"
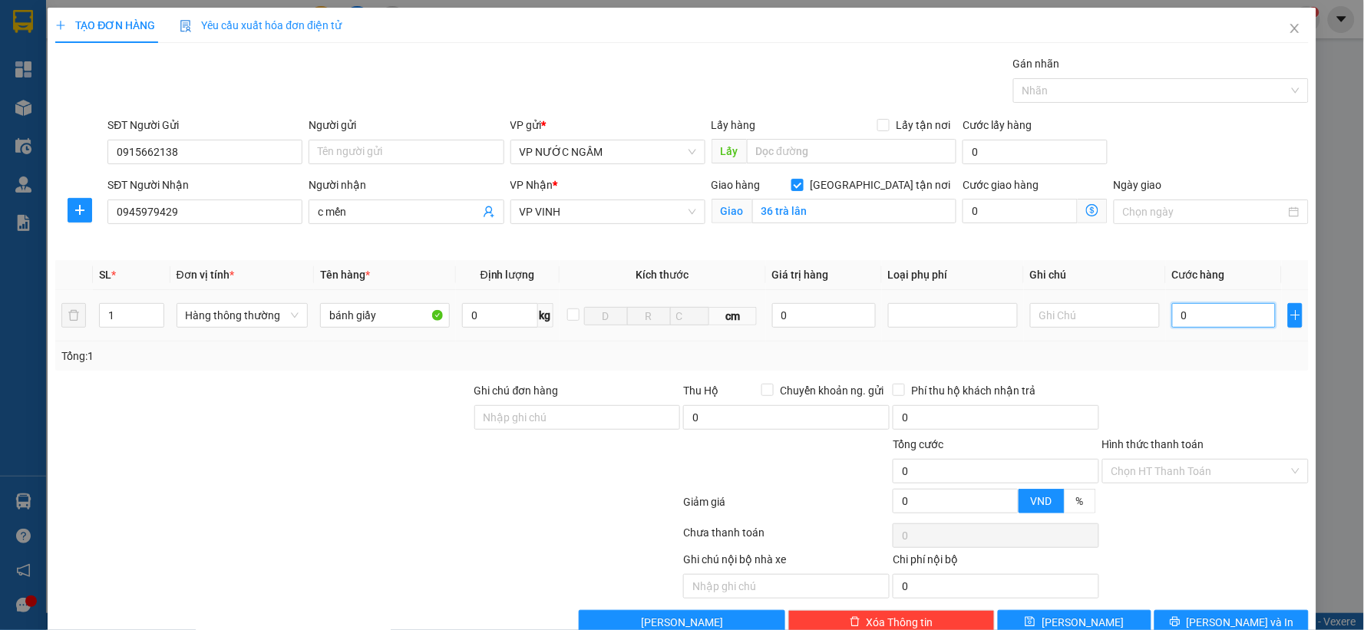
type input "4"
type input "40"
type input "40.000"
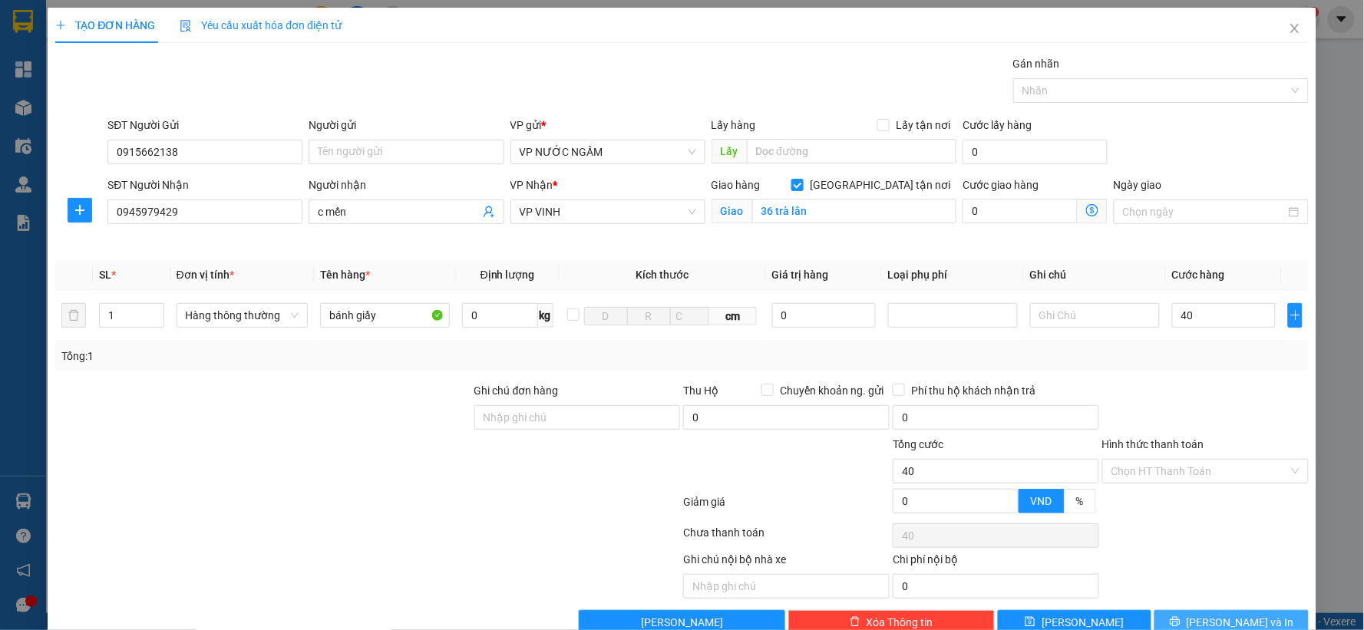
type input "40.000"
click at [1214, 625] on span "[PERSON_NAME] và In" at bounding box center [1240, 622] width 107 height 17
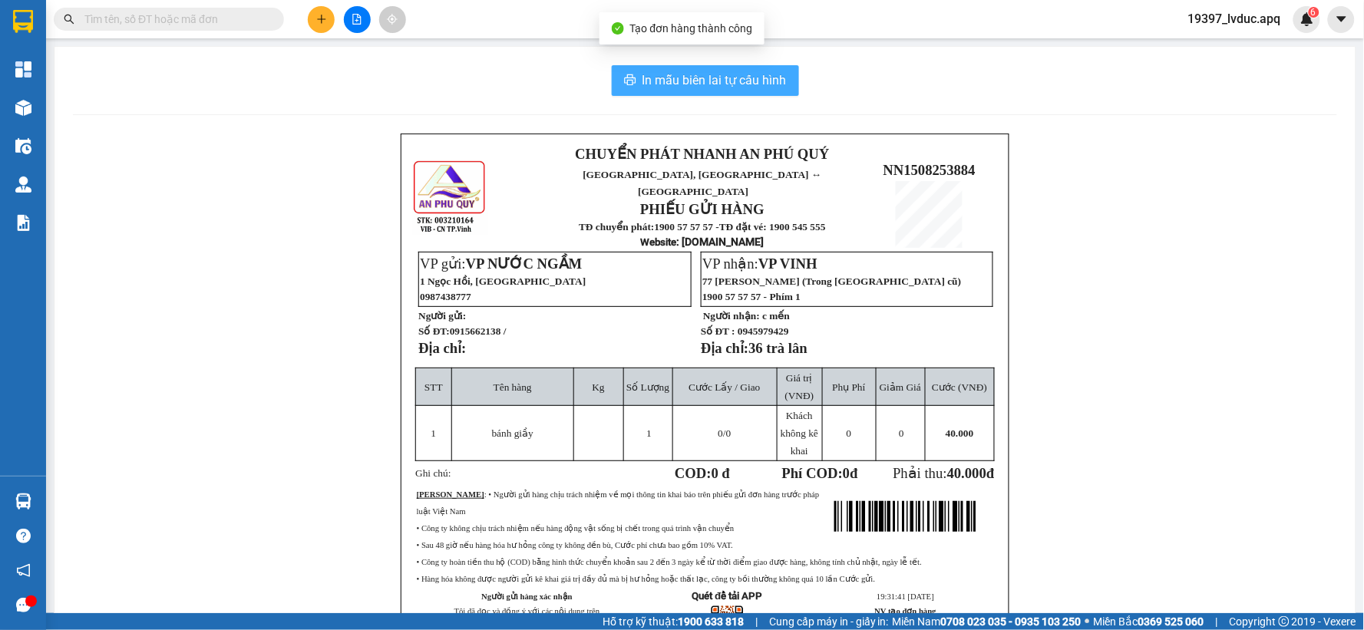
click at [746, 82] on span "In mẫu biên lai tự cấu hình" at bounding box center [715, 80] width 144 height 19
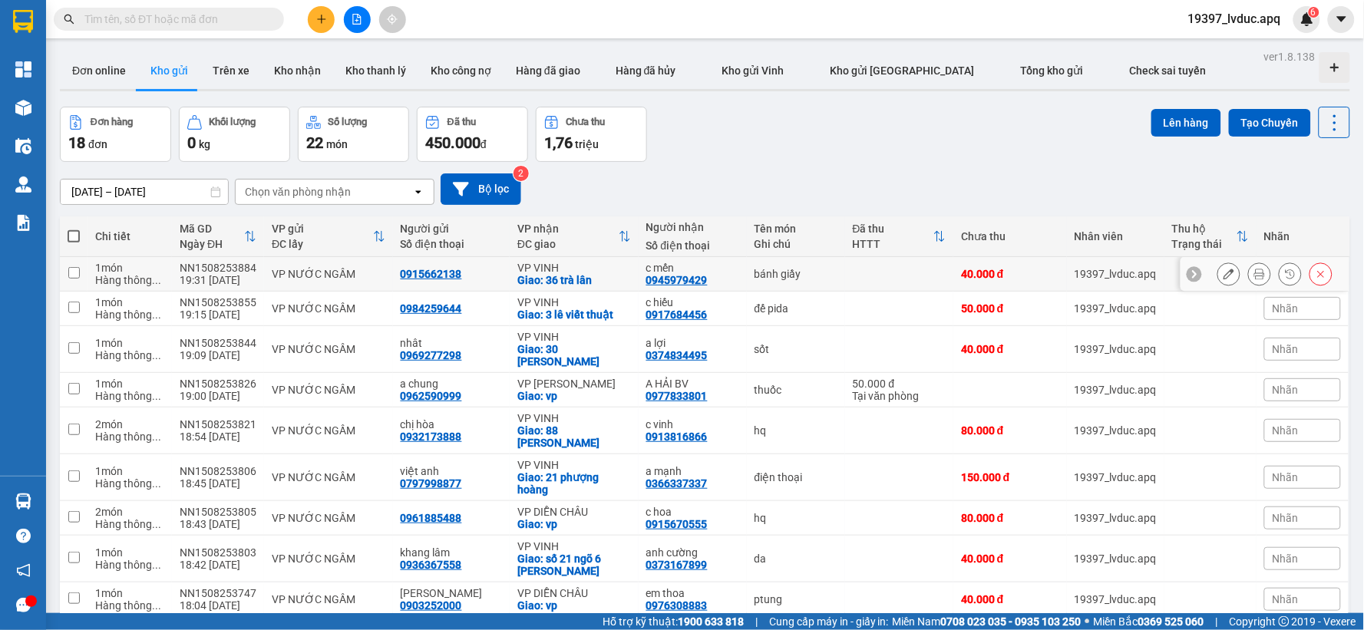
click at [615, 279] on div "Giao: 36 trà lân" at bounding box center [574, 280] width 114 height 12
checkbox input "true"
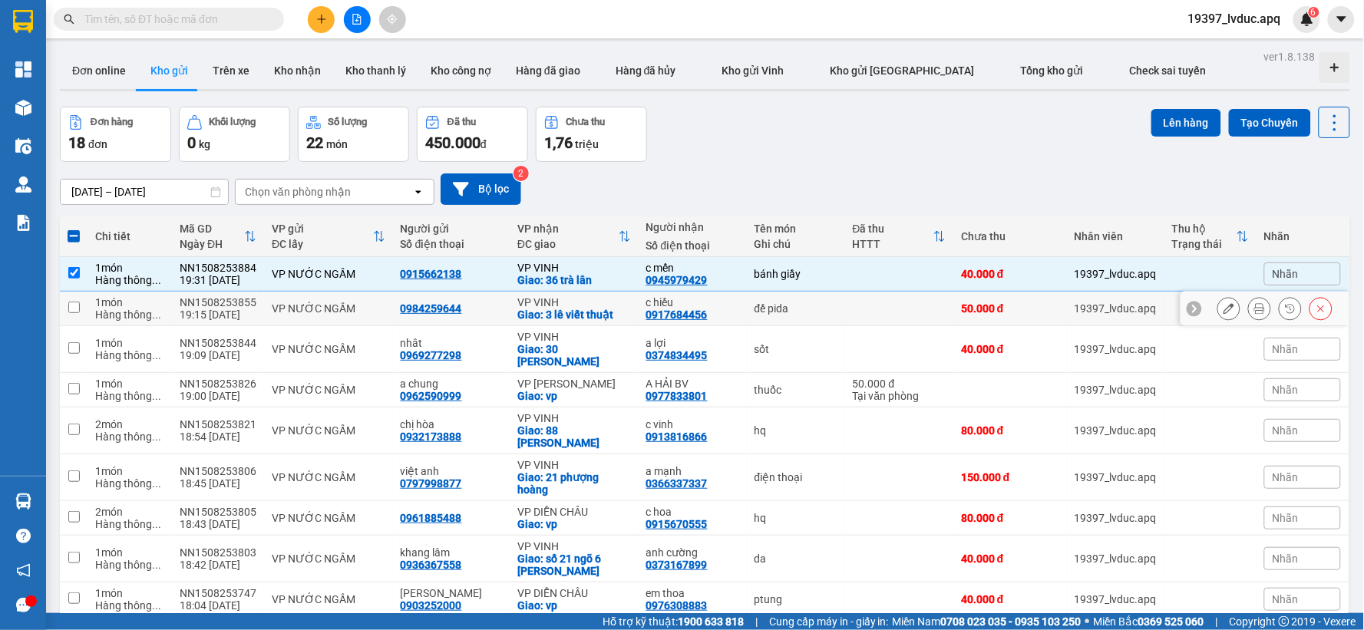
click at [549, 309] on div "Giao: 3 lê viết thuật" at bounding box center [574, 315] width 114 height 12
checkbox input "true"
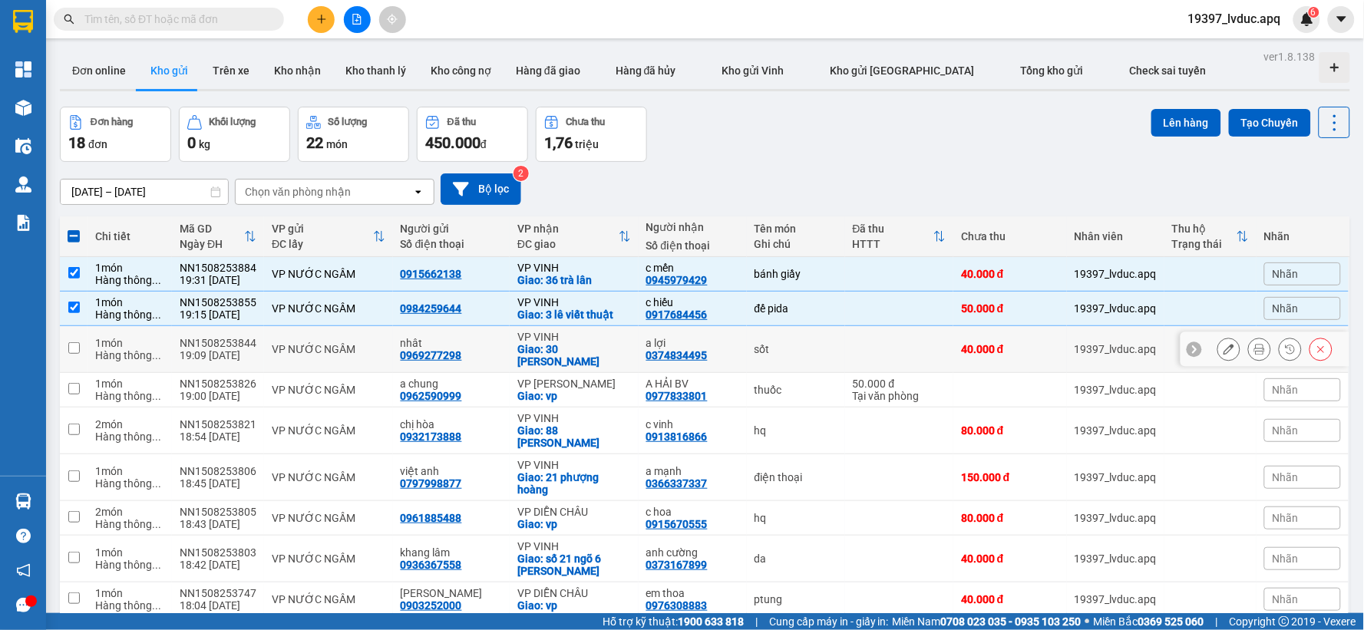
click at [565, 341] on div "VP VINH" at bounding box center [574, 337] width 114 height 12
checkbox input "true"
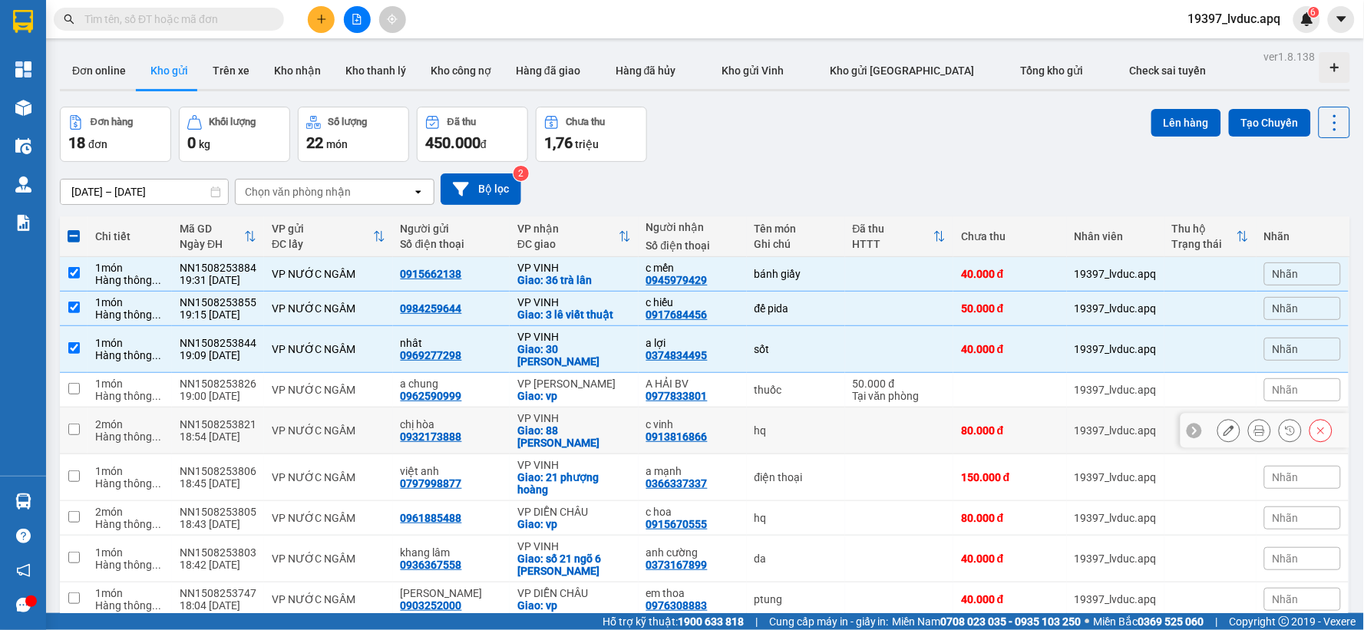
click at [583, 425] on div "Giao: 88 [PERSON_NAME]" at bounding box center [574, 437] width 114 height 25
checkbox input "true"
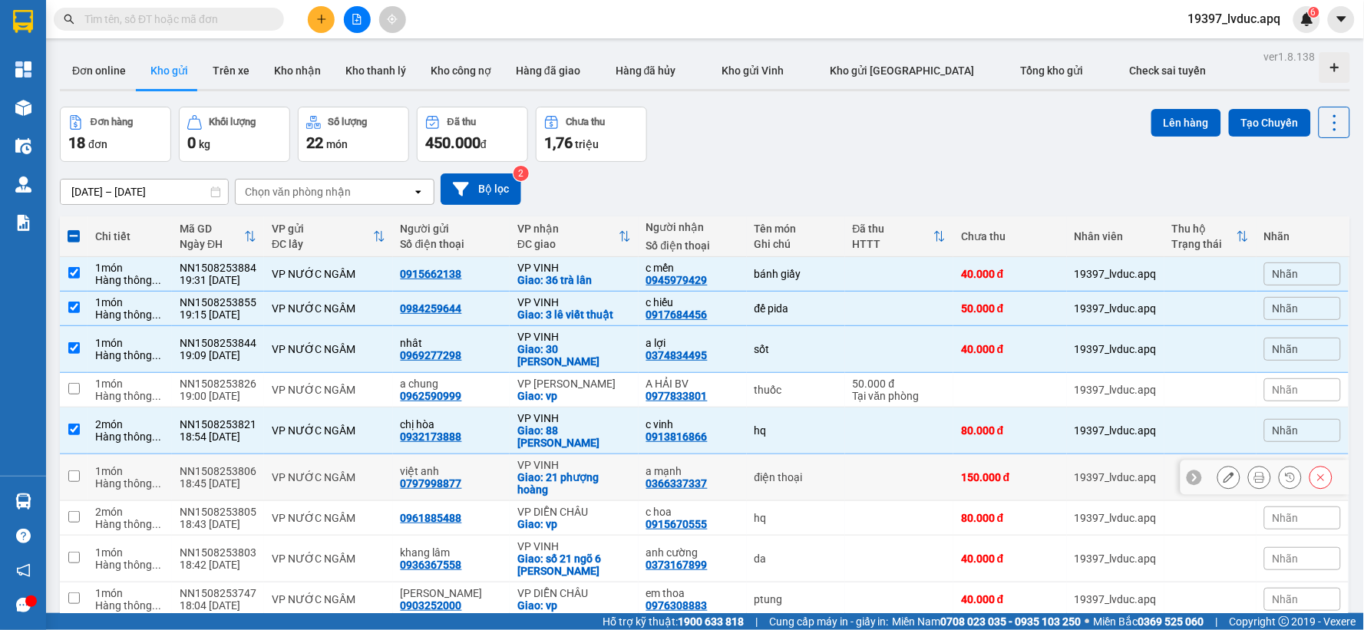
click at [587, 459] on div "VP VINH" at bounding box center [574, 465] width 114 height 12
checkbox input "true"
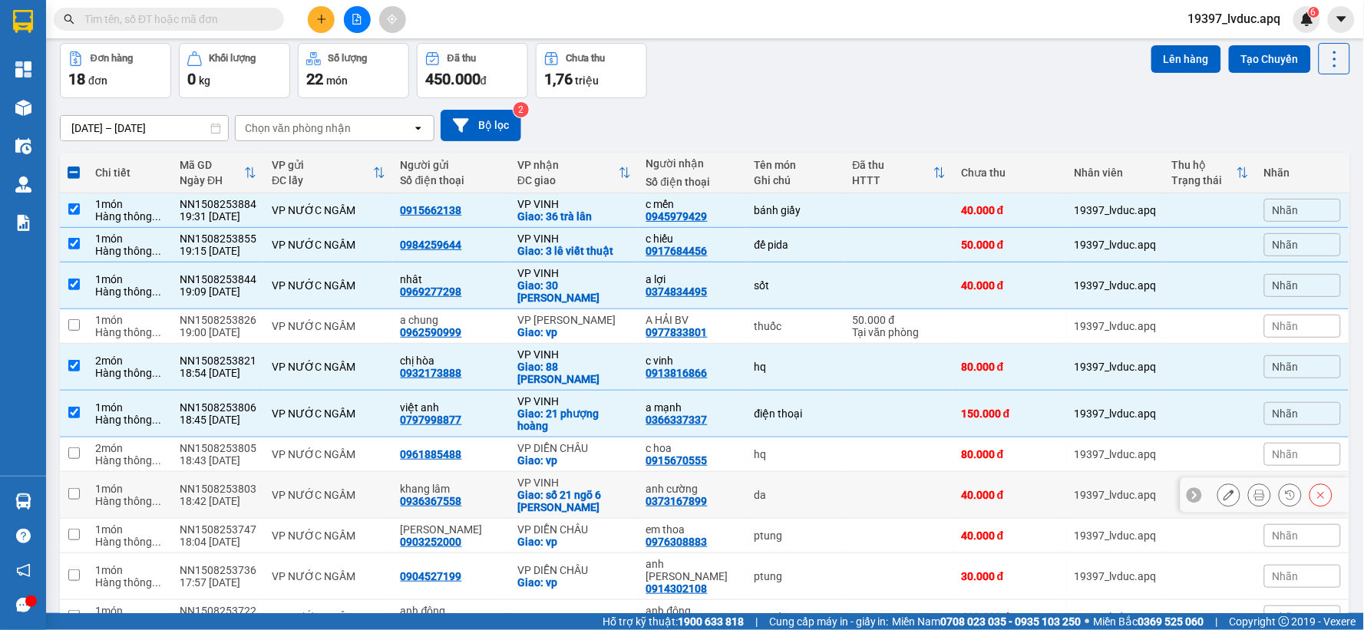
scroll to position [170, 0]
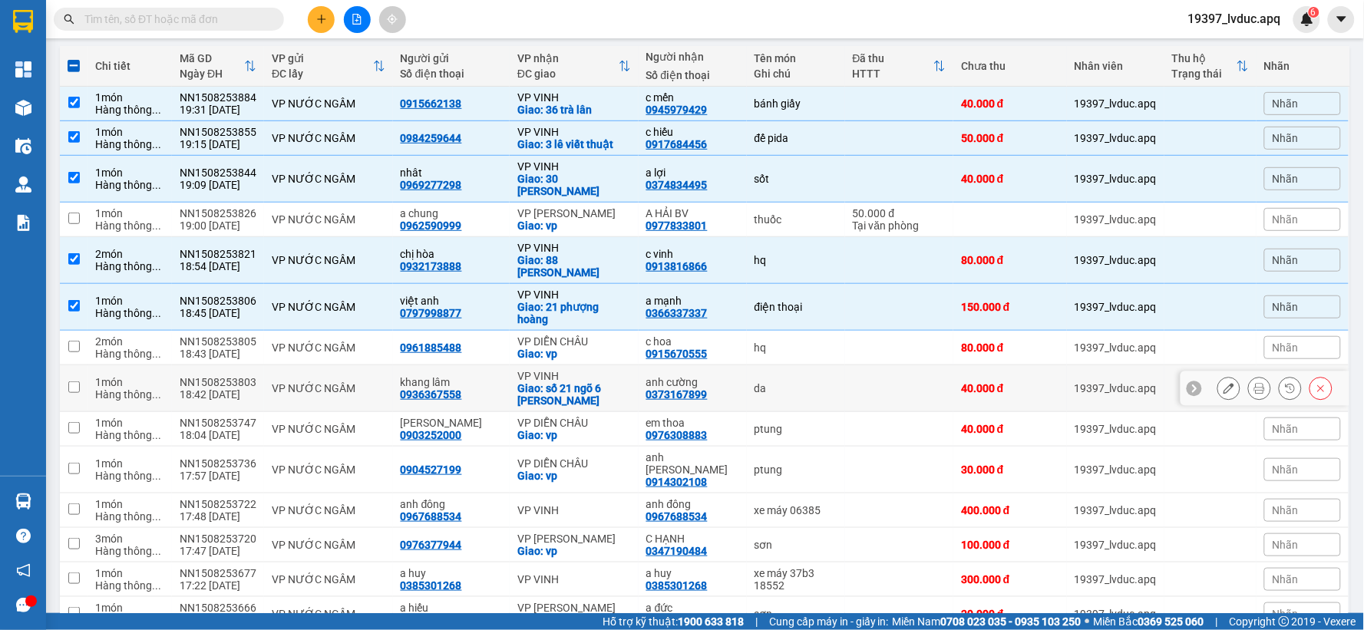
click at [629, 365] on td "VP VINH Giao: số 21 ngõ 6 lý thường kiệt" at bounding box center [574, 388] width 129 height 47
checkbox input "true"
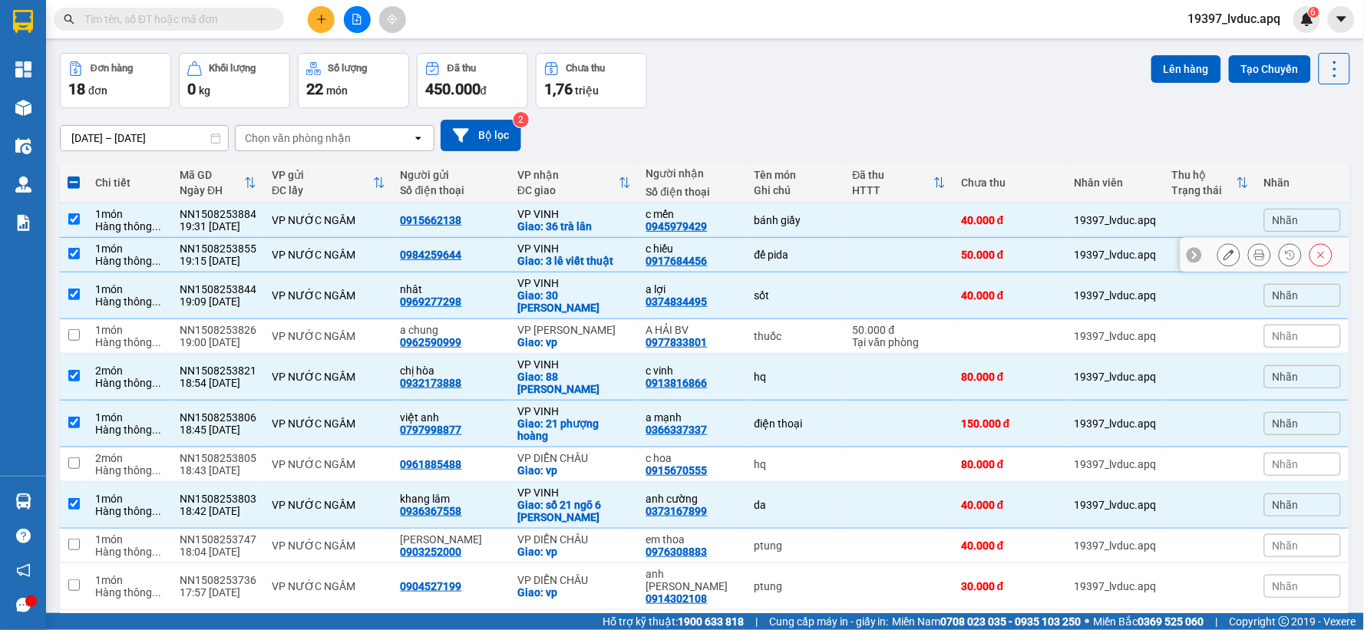
scroll to position [0, 0]
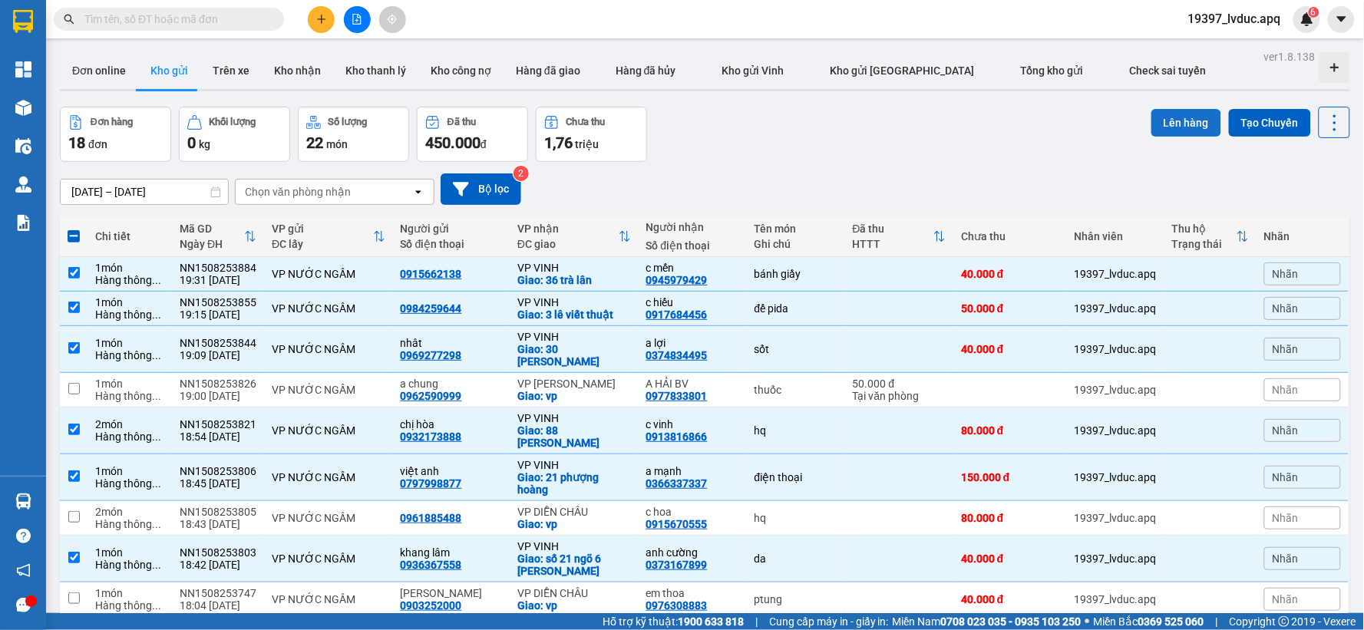
click at [1193, 110] on button "Lên hàng" at bounding box center [1186, 123] width 70 height 28
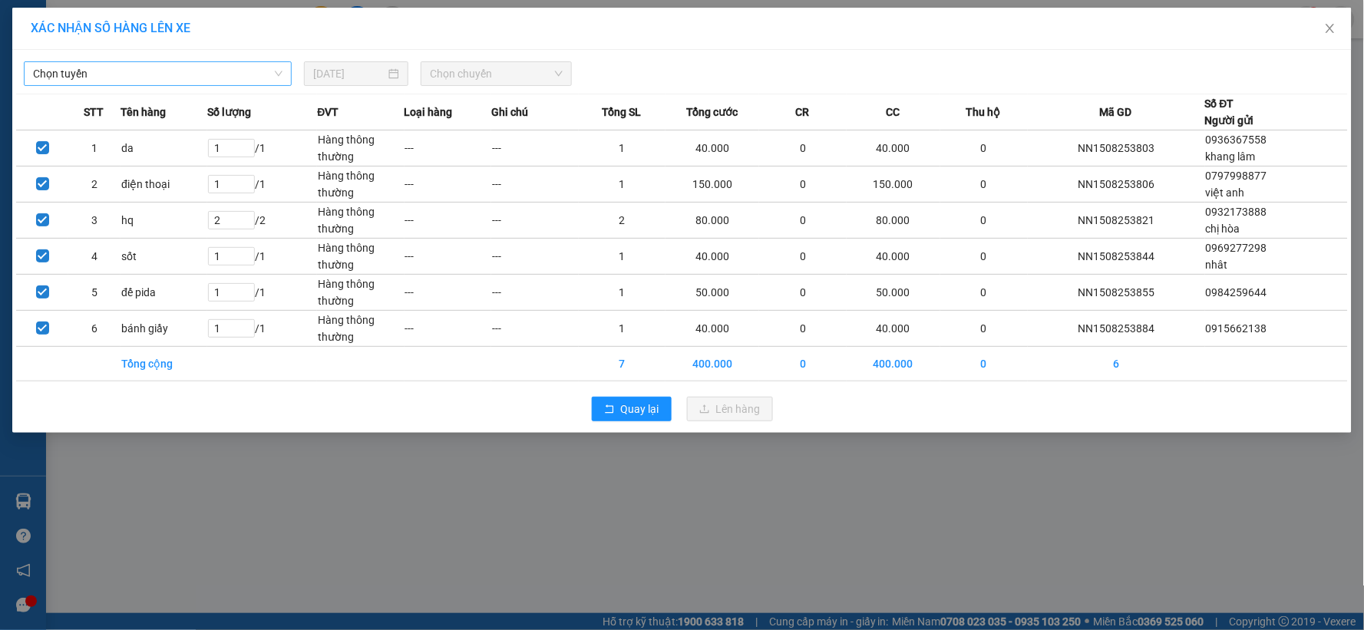
click at [210, 62] on div "Chọn tuyến [DATE] Chọn chuyến" at bounding box center [682, 70] width 1332 height 32
click at [193, 77] on span "Chọn tuyến" at bounding box center [157, 73] width 249 height 23
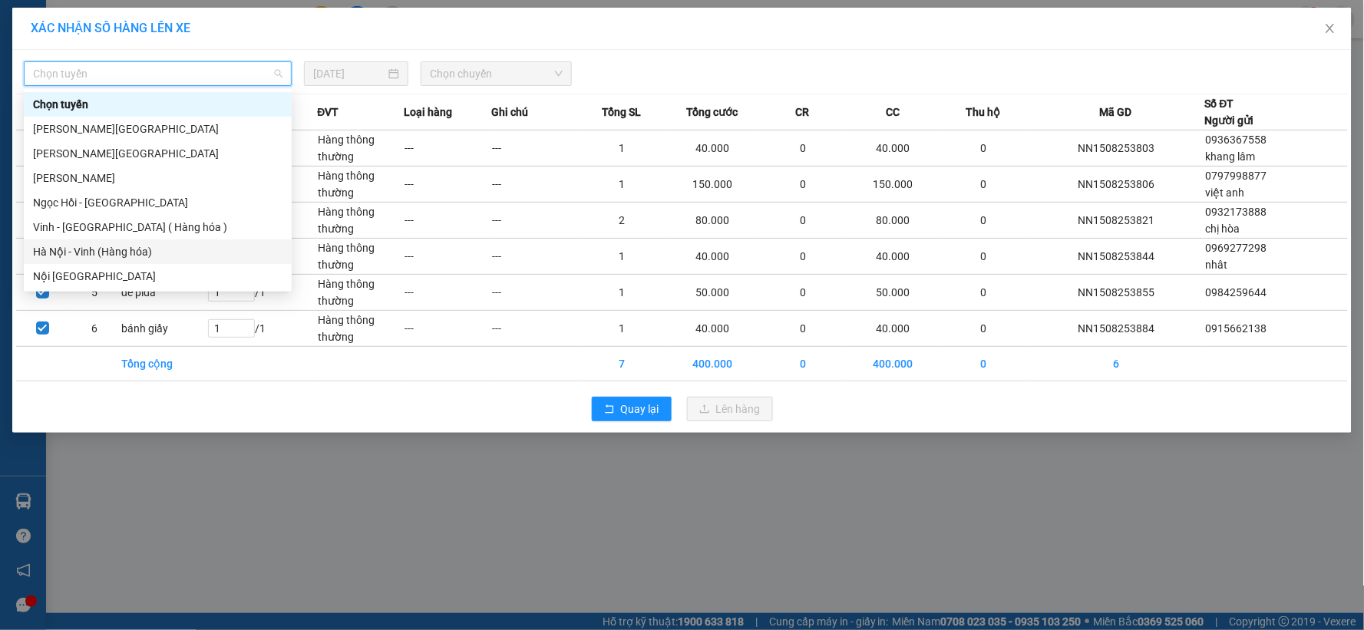
click at [140, 243] on div "Hà Nội - Vinh (Hàng hóa)" at bounding box center [157, 251] width 249 height 17
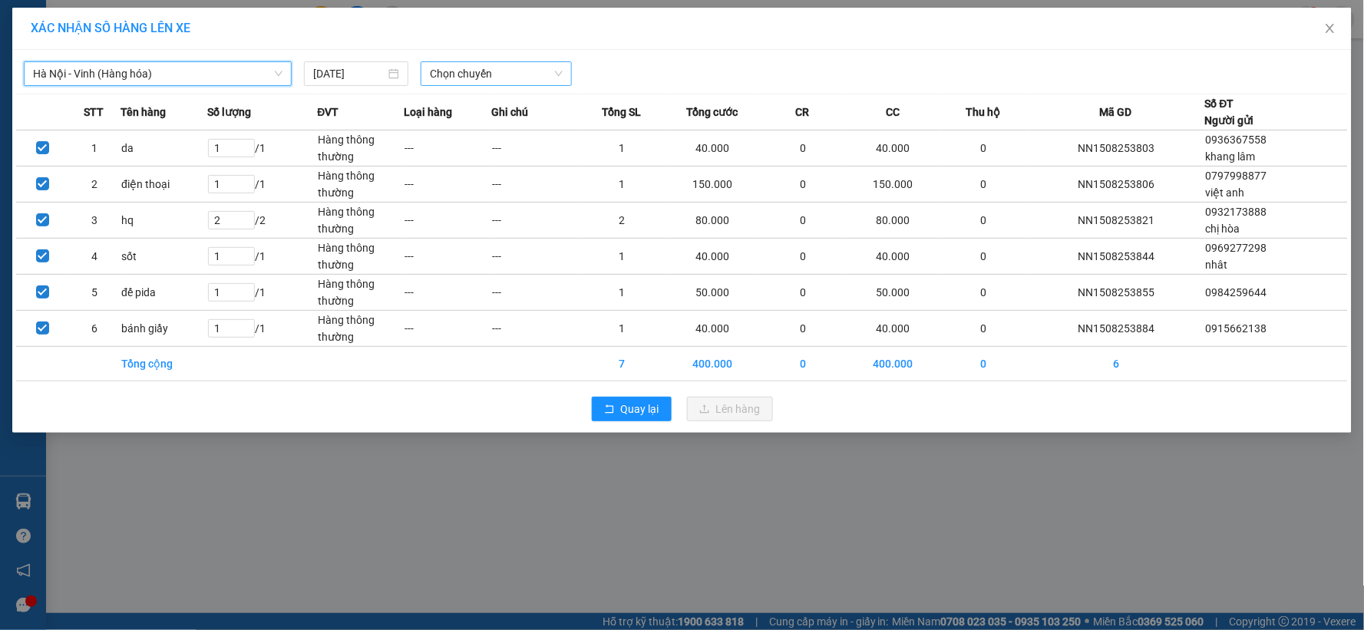
click at [467, 78] on span "Chọn chuyến" at bounding box center [496, 73] width 133 height 23
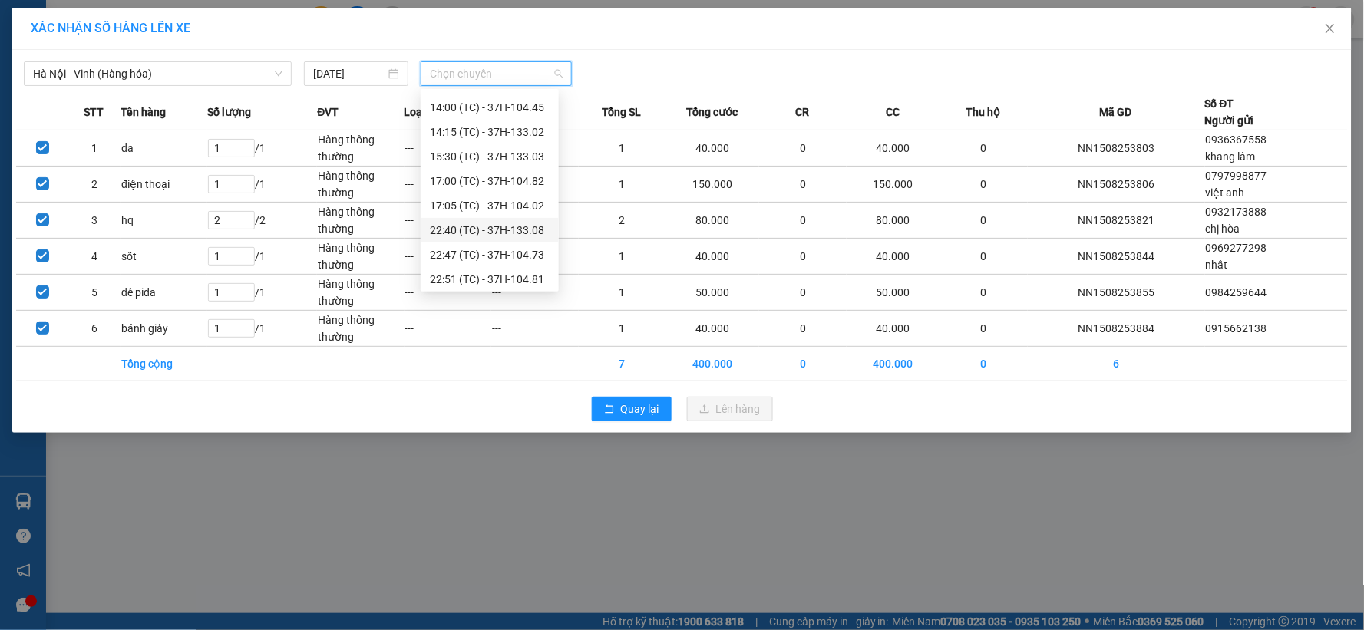
scroll to position [147, 0]
click at [509, 243] on div "22:47 (TC) - 37H-104.73" at bounding box center [490, 251] width 120 height 17
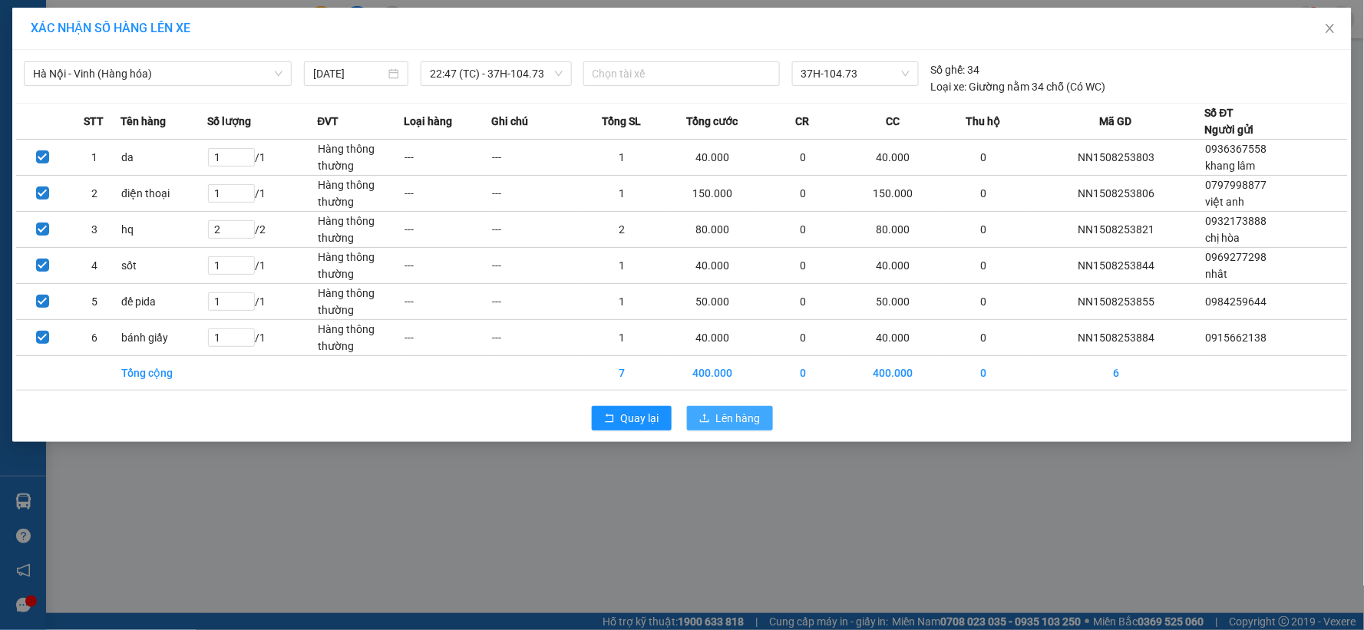
click at [743, 419] on span "Lên hàng" at bounding box center [738, 418] width 45 height 17
